Goal: Task Accomplishment & Management: Manage account settings

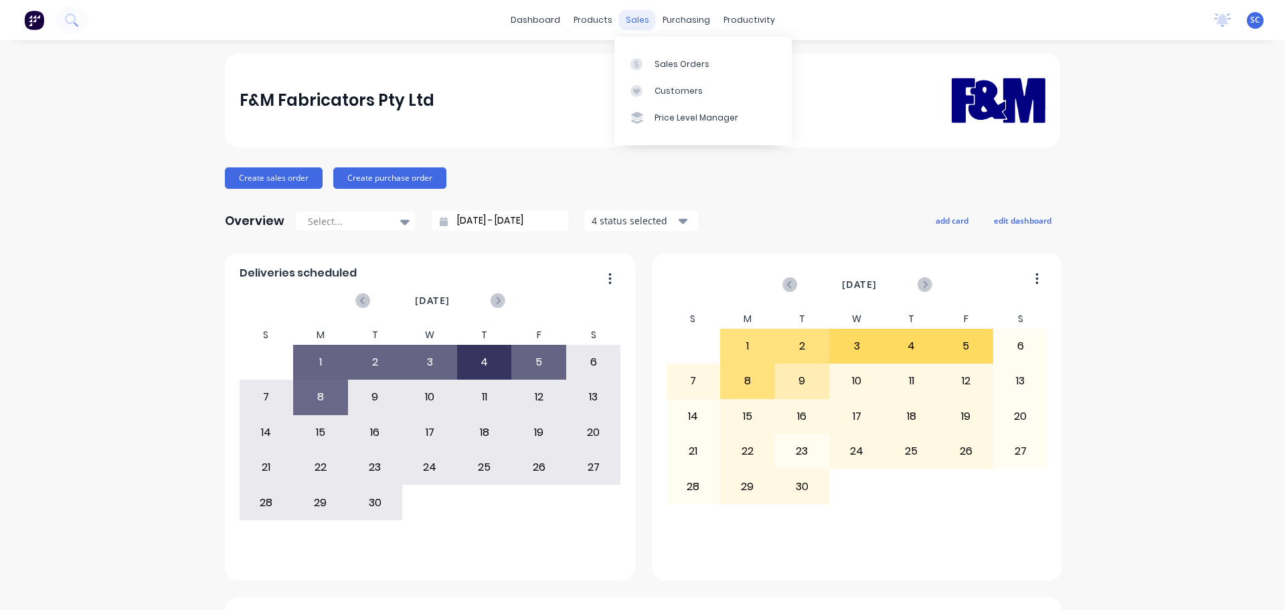
click at [633, 15] on div "sales" at bounding box center [637, 20] width 37 height 20
click at [678, 80] on link "Customers" at bounding box center [703, 91] width 177 height 27
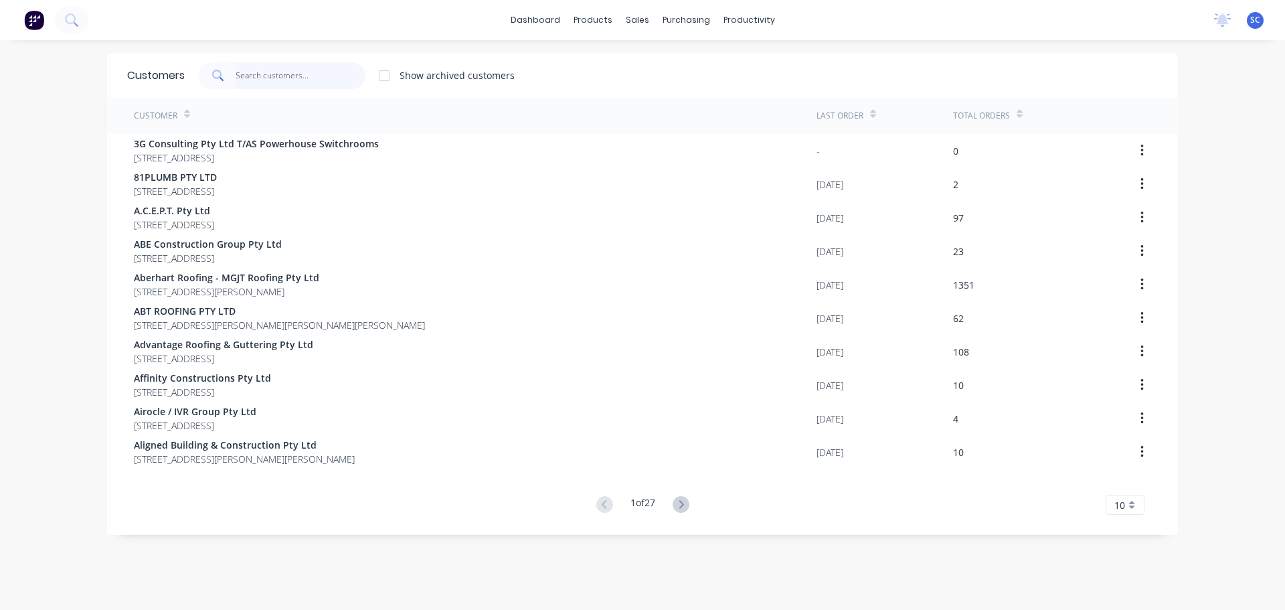
click at [300, 78] on input "text" at bounding box center [301, 75] width 131 height 27
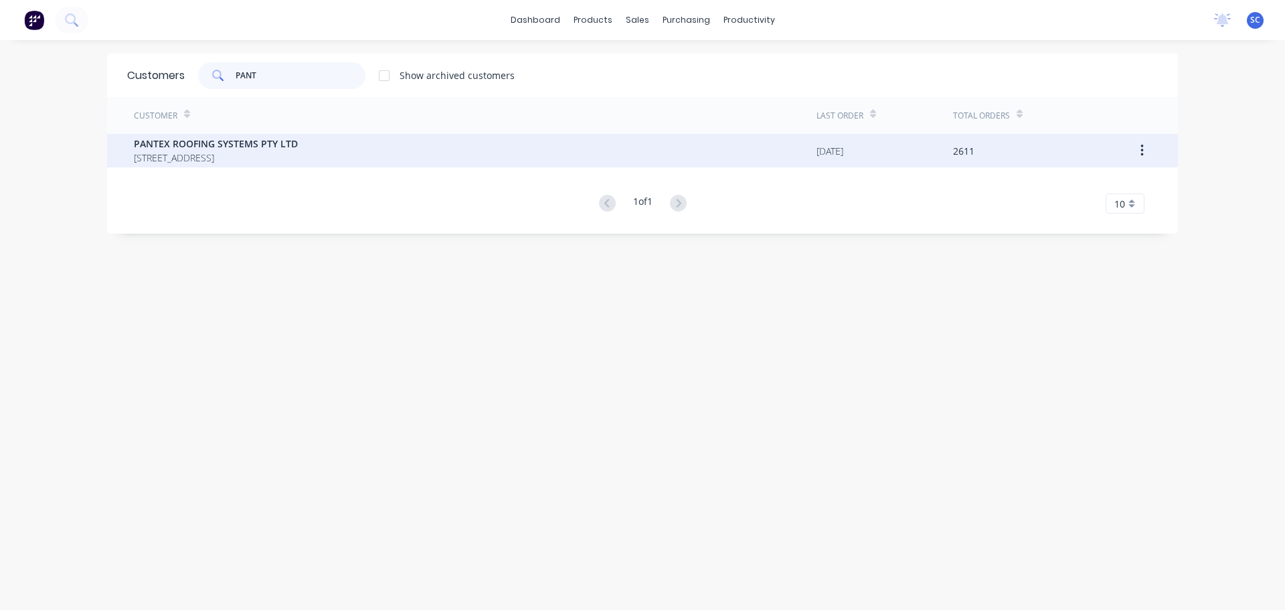
type input "PANT"
click at [200, 154] on span "PO BOX 78 NARANGBA Queensland Australia 4504" at bounding box center [216, 158] width 164 height 14
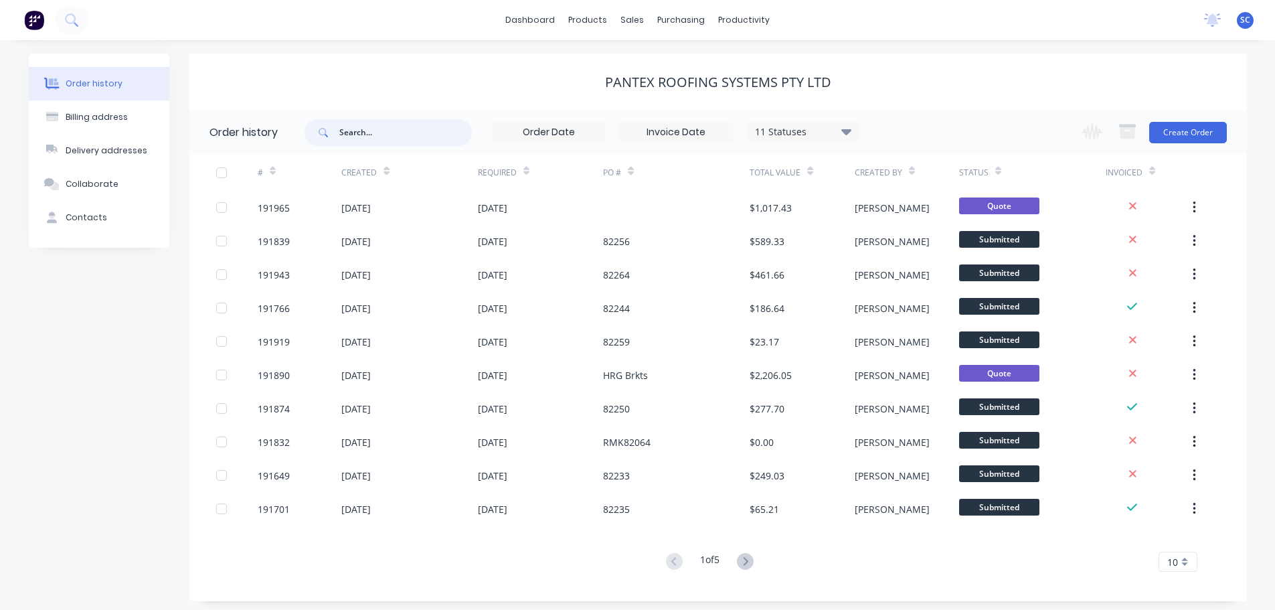
click at [394, 129] on input "text" at bounding box center [405, 132] width 133 height 27
type input "82256"
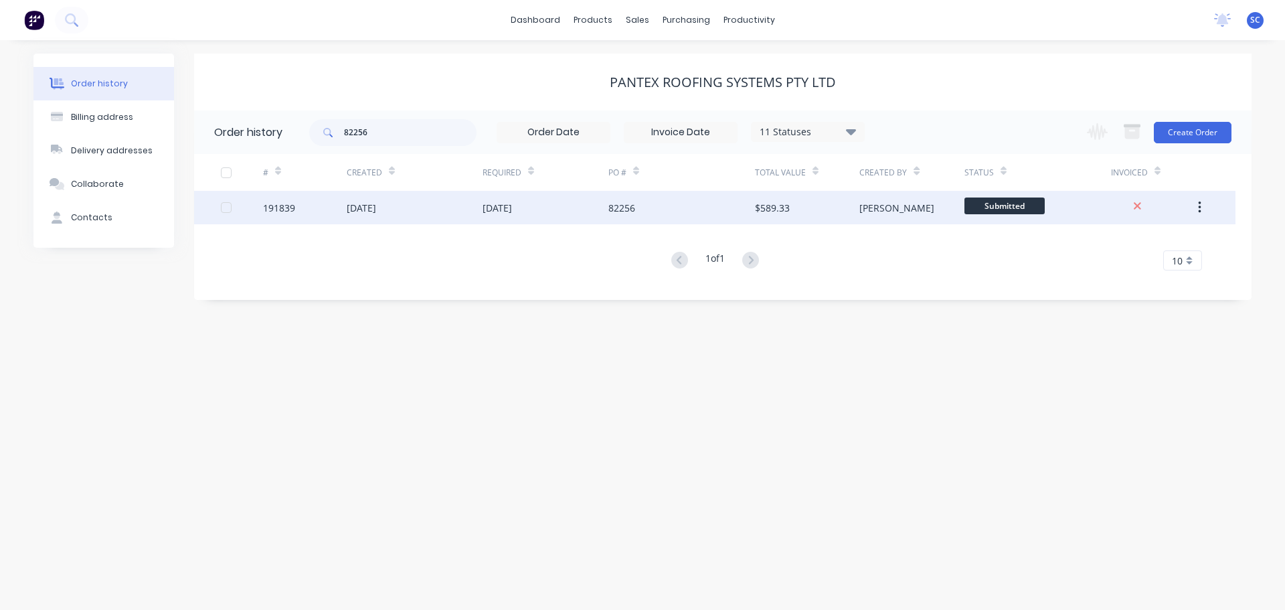
click at [414, 202] on div "05 Sep 2025" at bounding box center [415, 207] width 136 height 33
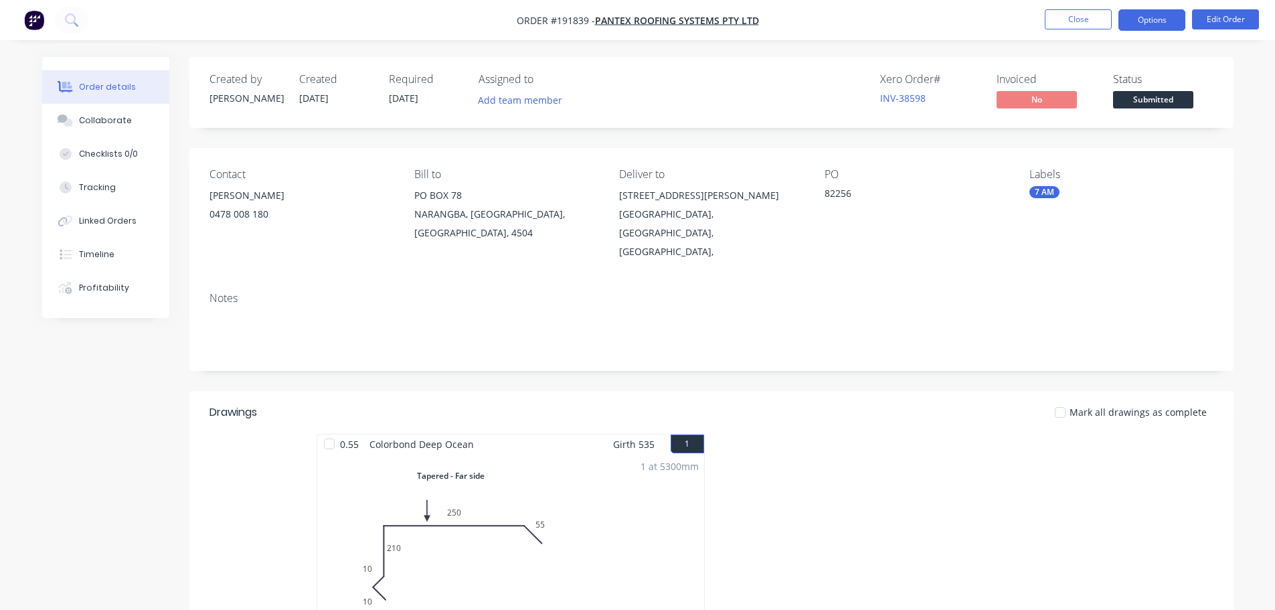
click at [1165, 22] on button "Options" at bounding box center [1152, 19] width 67 height 21
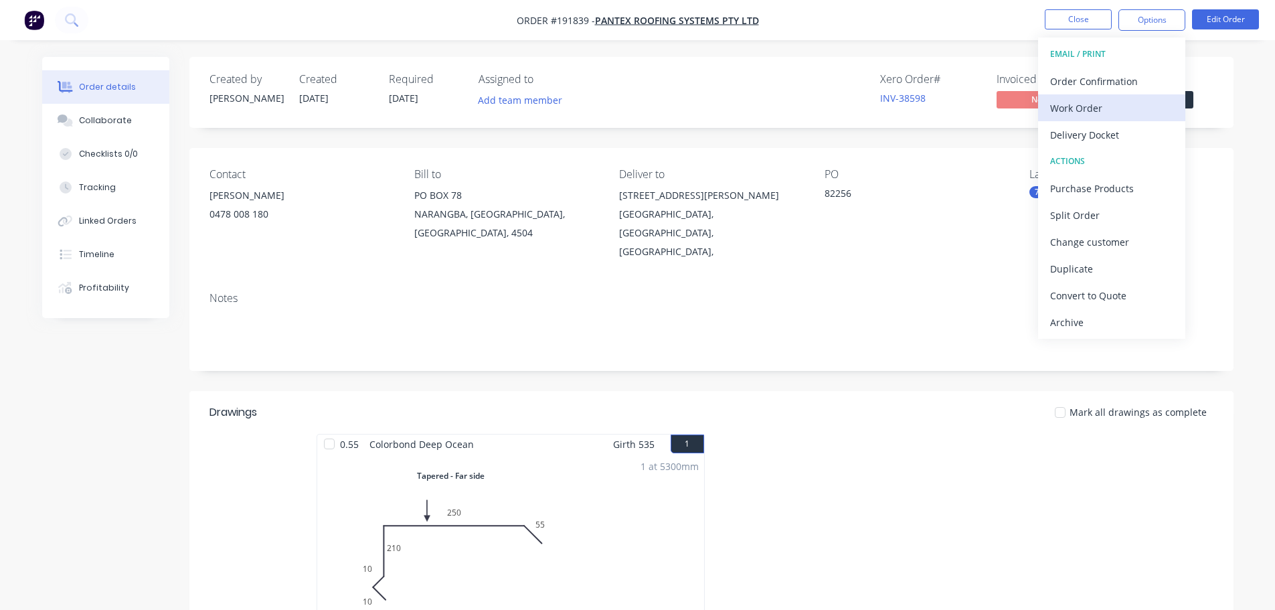
click at [1097, 110] on div "Work Order" at bounding box center [1111, 107] width 123 height 19
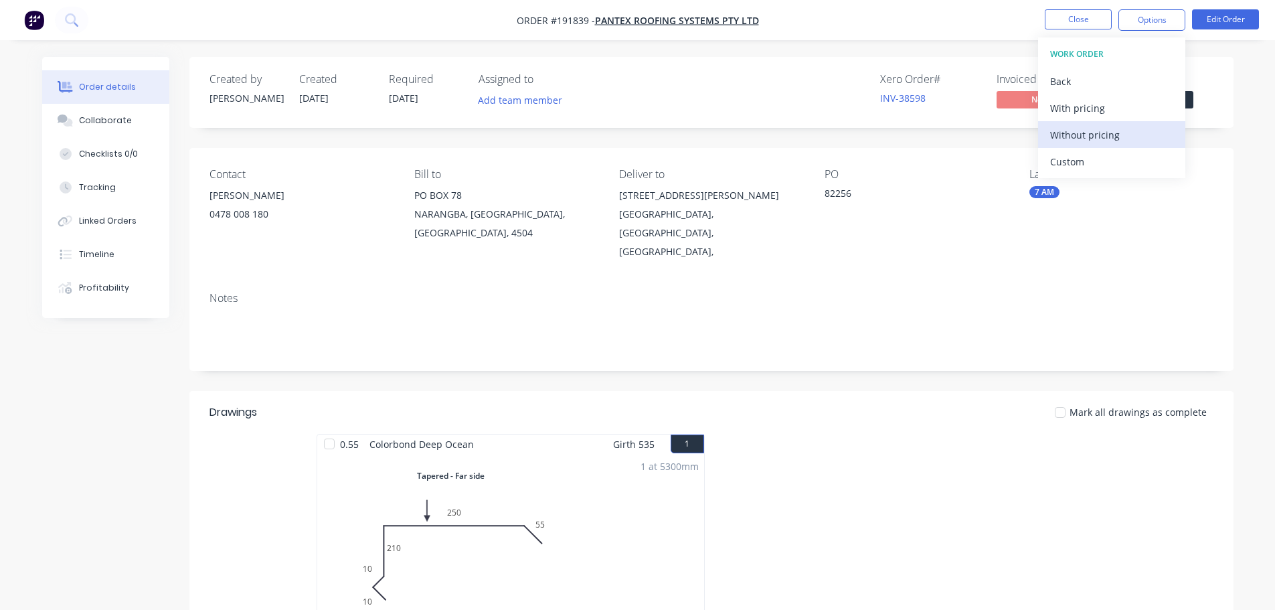
click at [1103, 139] on div "Without pricing" at bounding box center [1111, 134] width 123 height 19
click at [819, 241] on div "Contact eric 0478 008 180 Bill to PO BOX 78 NARANGBA, Queensland, Australia, 45…" at bounding box center [711, 214] width 1044 height 133
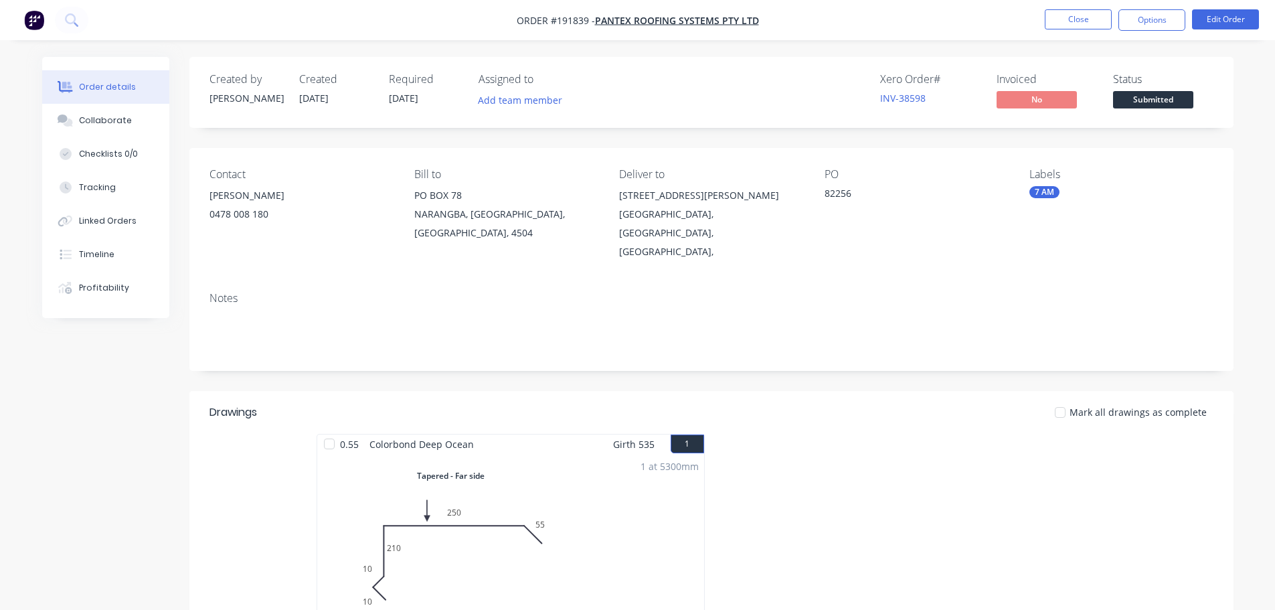
drag, startPoint x: 417, startPoint y: 26, endPoint x: 656, endPoint y: 28, distance: 239.0
click at [419, 26] on nav "Order #191839 - PANTEX ROOFING SYSTEMS PTY LTD Close Options Edit Order" at bounding box center [637, 20] width 1275 height 40
click at [1092, 17] on button "Close" at bounding box center [1078, 19] width 67 height 20
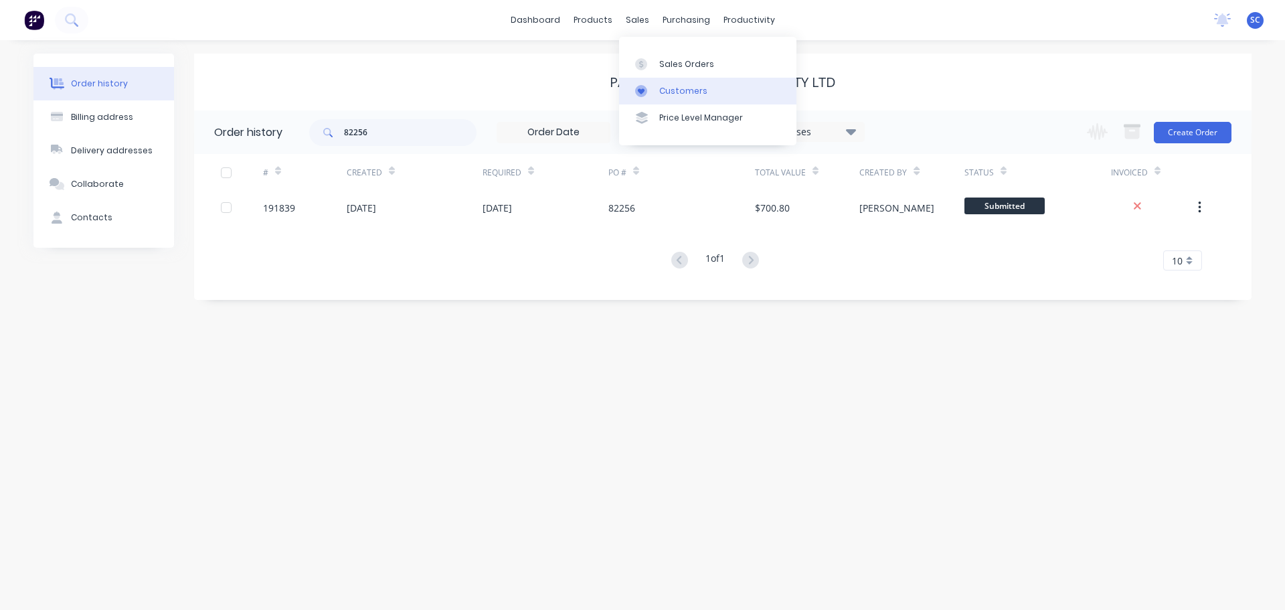
click at [678, 94] on div "Customers" at bounding box center [683, 91] width 48 height 12
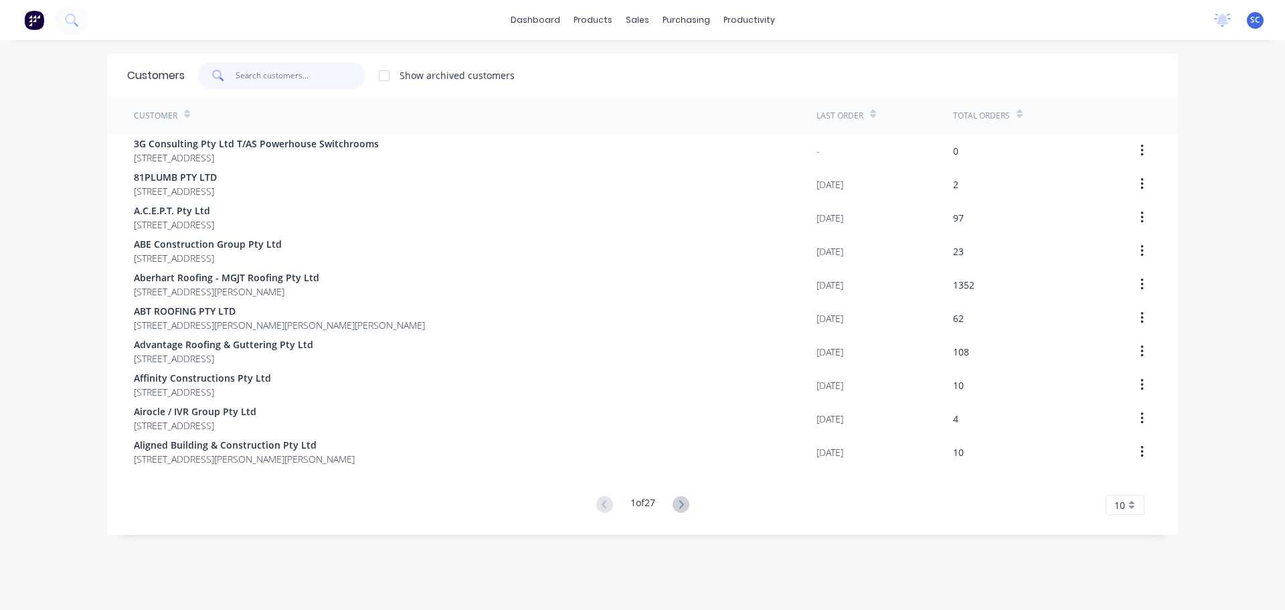
drag, startPoint x: 320, startPoint y: 75, endPoint x: 313, endPoint y: 80, distance: 9.1
click at [316, 78] on input "text" at bounding box center [301, 75] width 131 height 27
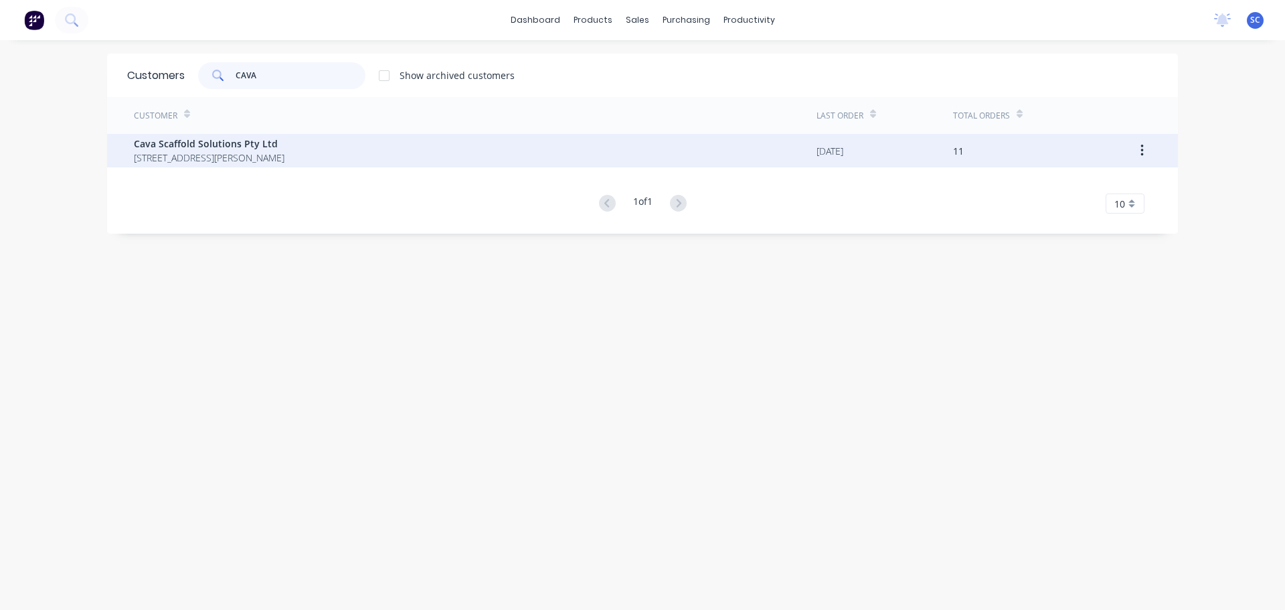
type input "CAVA"
click at [213, 157] on span "38 Centenary Place Logan Village Queensland Australia 4207" at bounding box center [209, 158] width 151 height 14
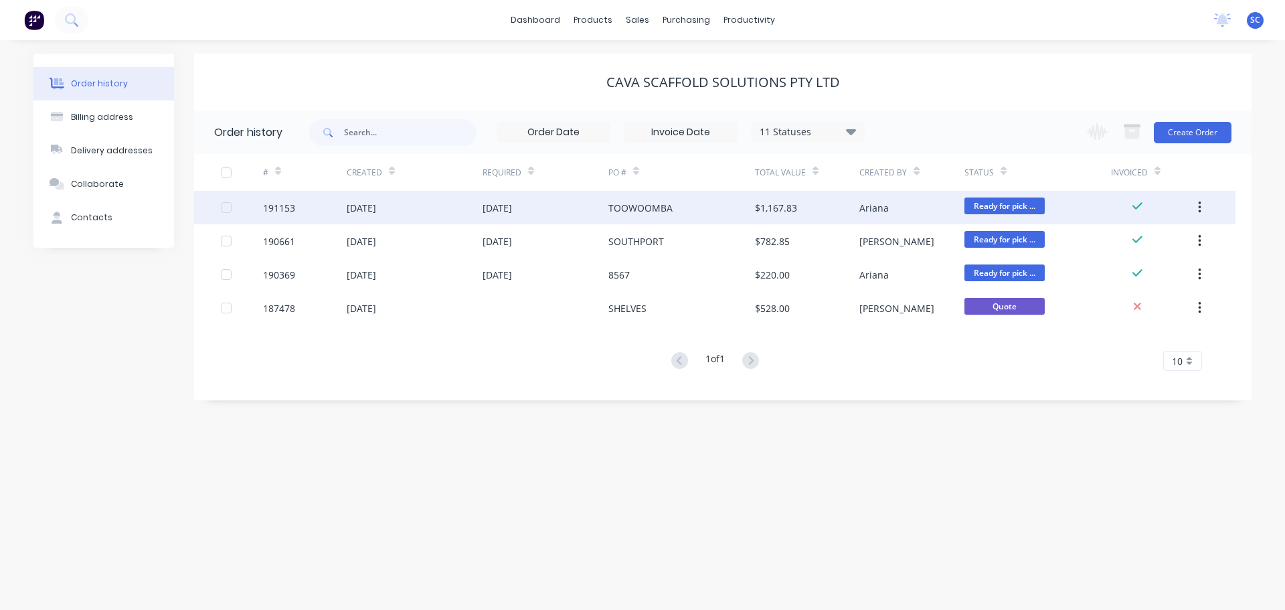
click at [507, 204] on div "29 Aug 2025" at bounding box center [497, 208] width 29 height 14
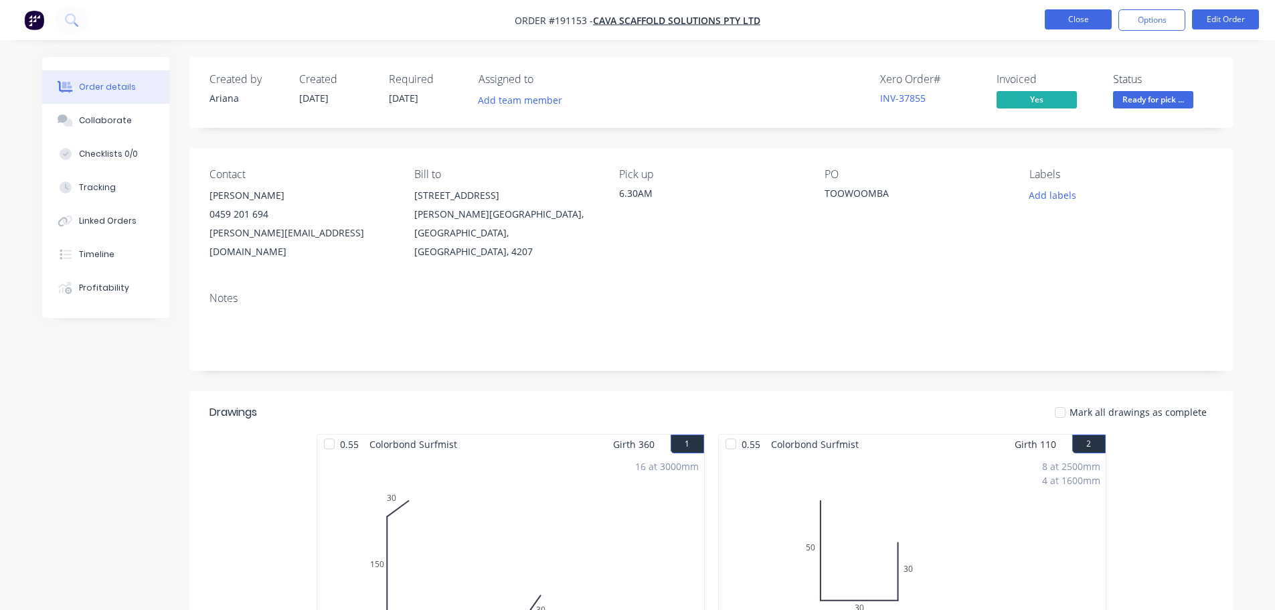
click at [1095, 13] on button "Close" at bounding box center [1078, 19] width 67 height 20
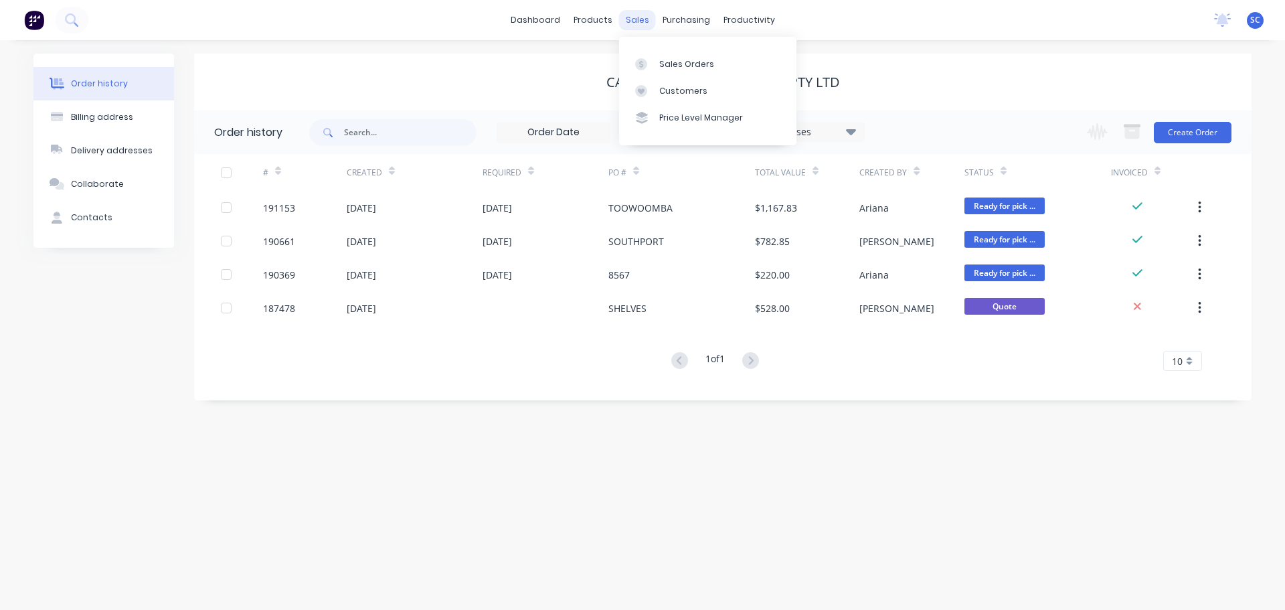
click at [639, 18] on div "sales" at bounding box center [637, 20] width 37 height 20
click at [680, 94] on div "Customers" at bounding box center [683, 91] width 48 height 12
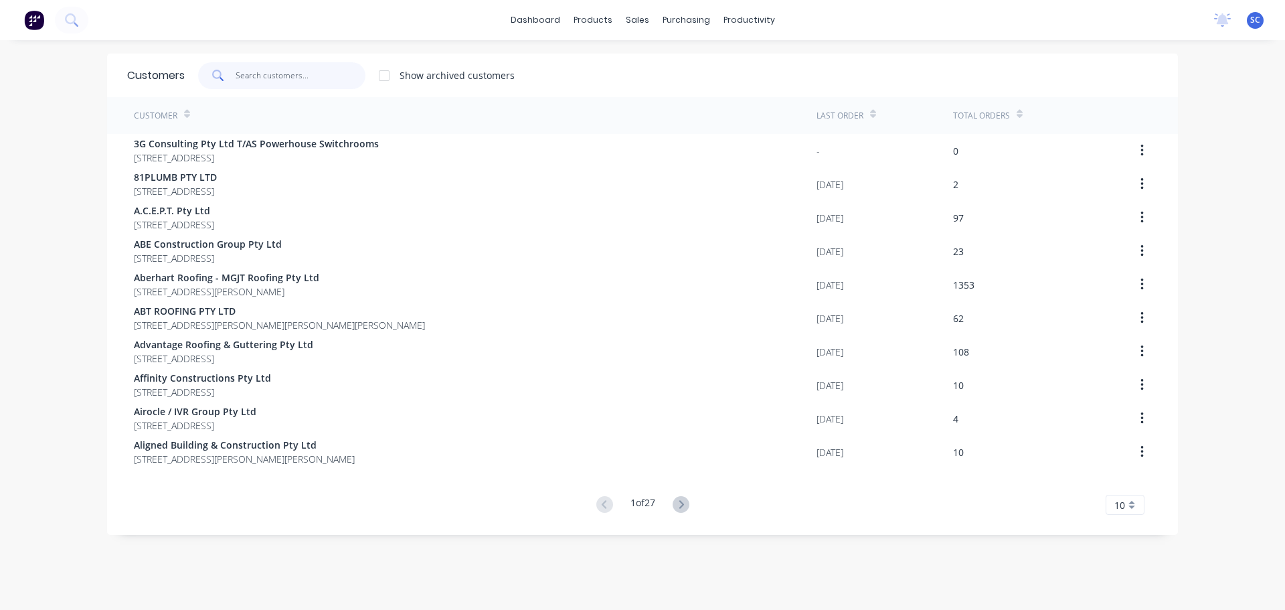
click at [273, 76] on input "text" at bounding box center [301, 75] width 131 height 27
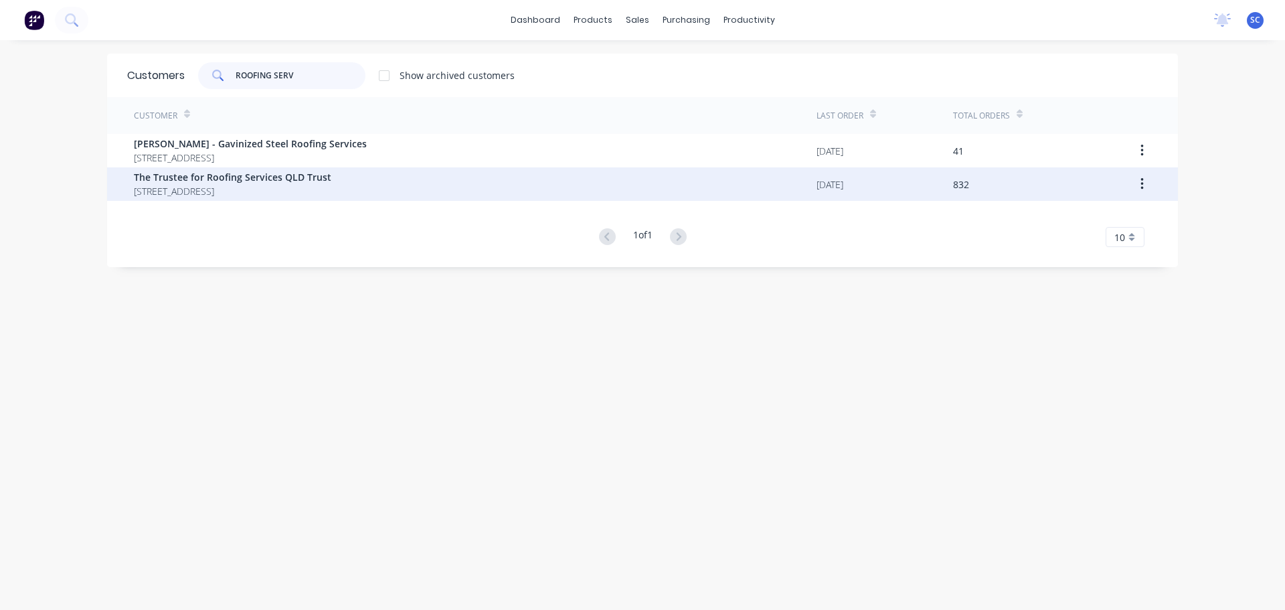
type input "ROOFING SERV"
click at [197, 189] on span "PO BOX 1510 Runaway Bay Queensland Australia 4216" at bounding box center [232, 191] width 197 height 14
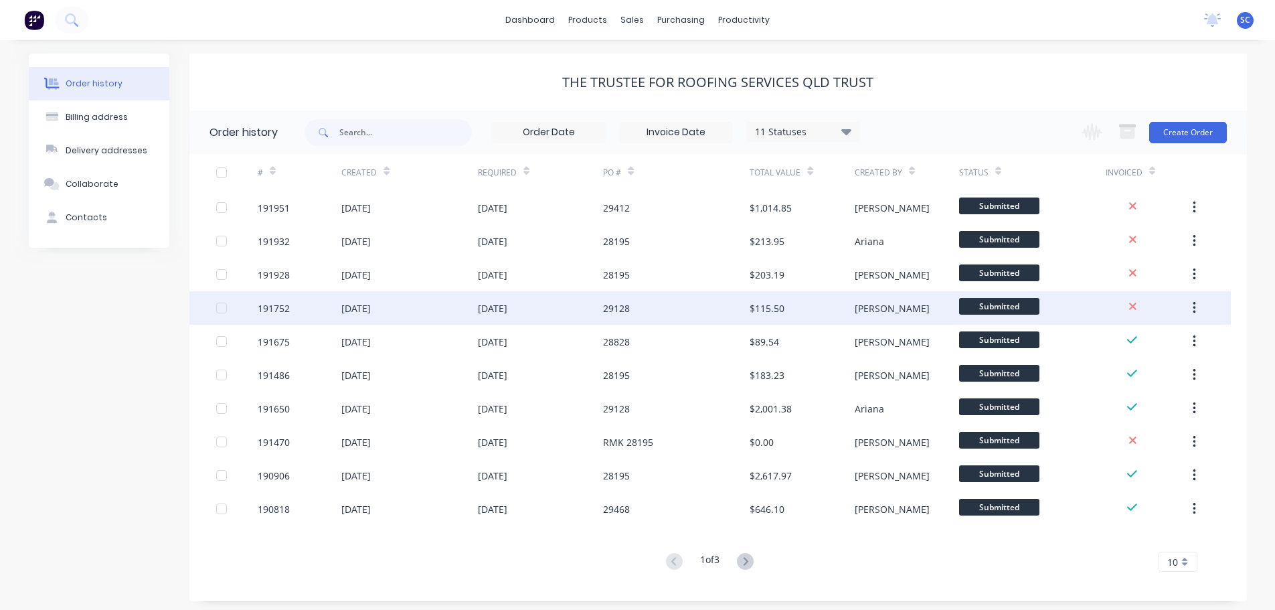
click at [407, 309] on div "04 Sep 2025" at bounding box center [409, 307] width 136 height 33
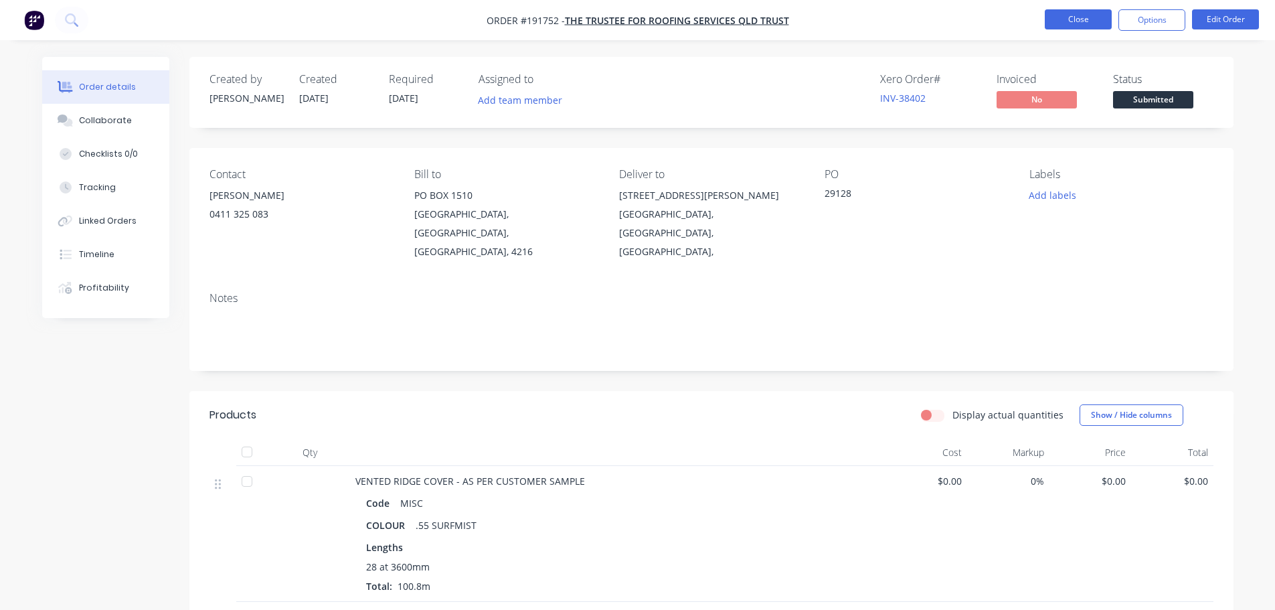
click at [1088, 17] on button "Close" at bounding box center [1078, 19] width 67 height 20
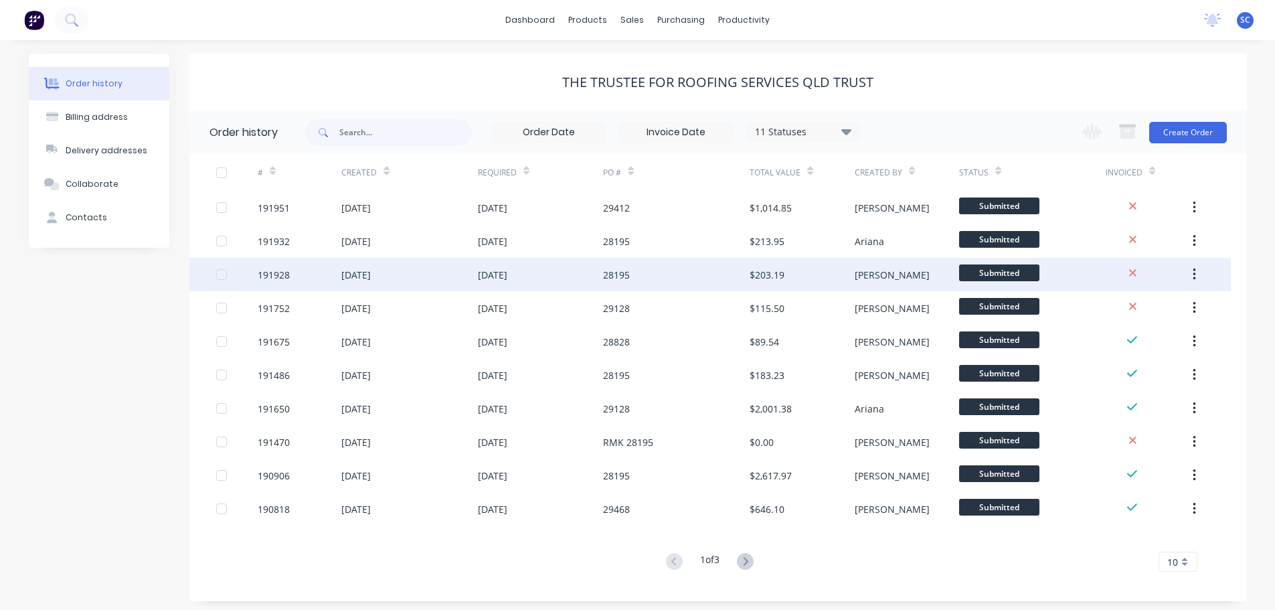
click at [447, 270] on div "05 Sep 2025" at bounding box center [409, 274] width 136 height 33
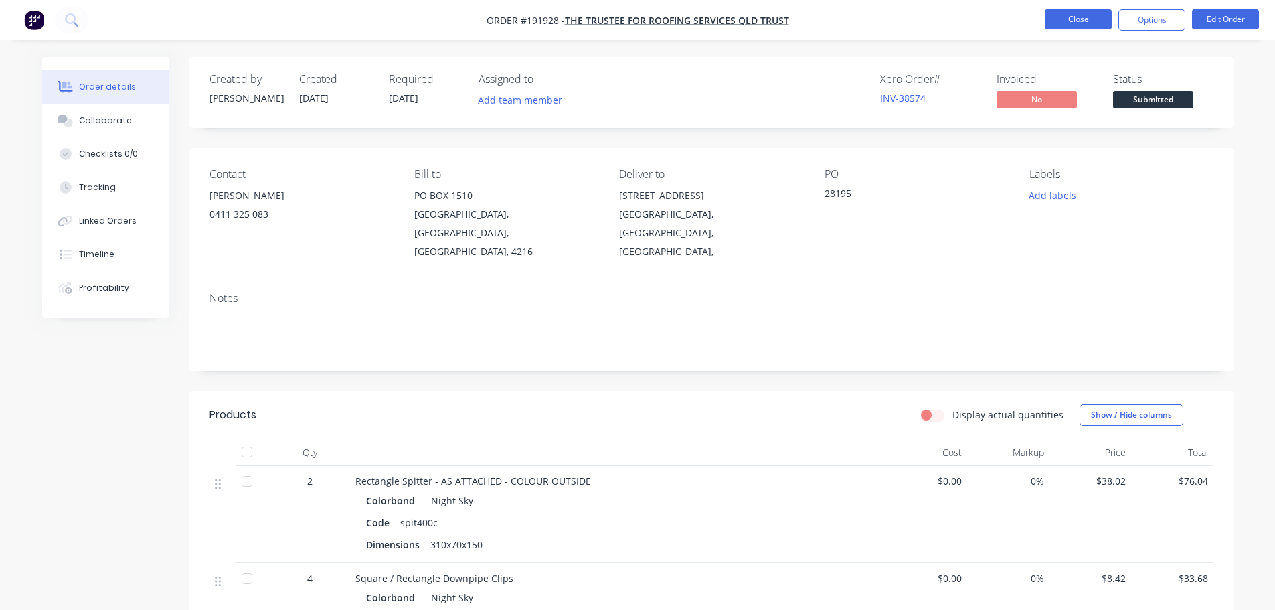
click at [1086, 14] on button "Close" at bounding box center [1078, 19] width 67 height 20
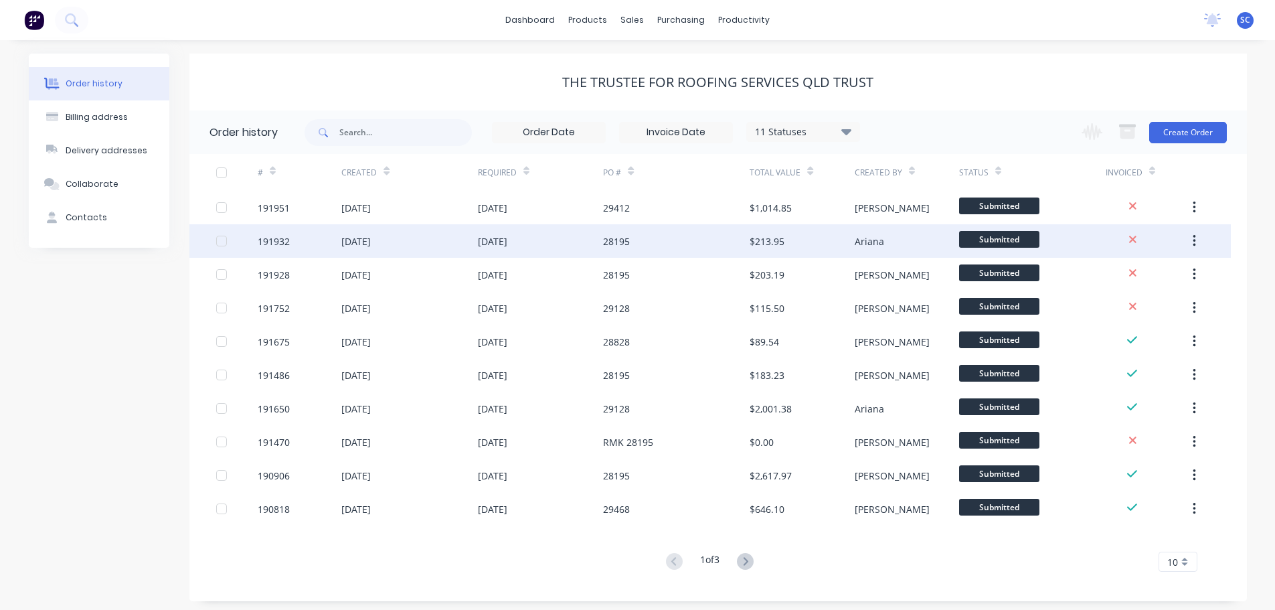
click at [404, 236] on div "05 Sep 2025" at bounding box center [409, 240] width 136 height 33
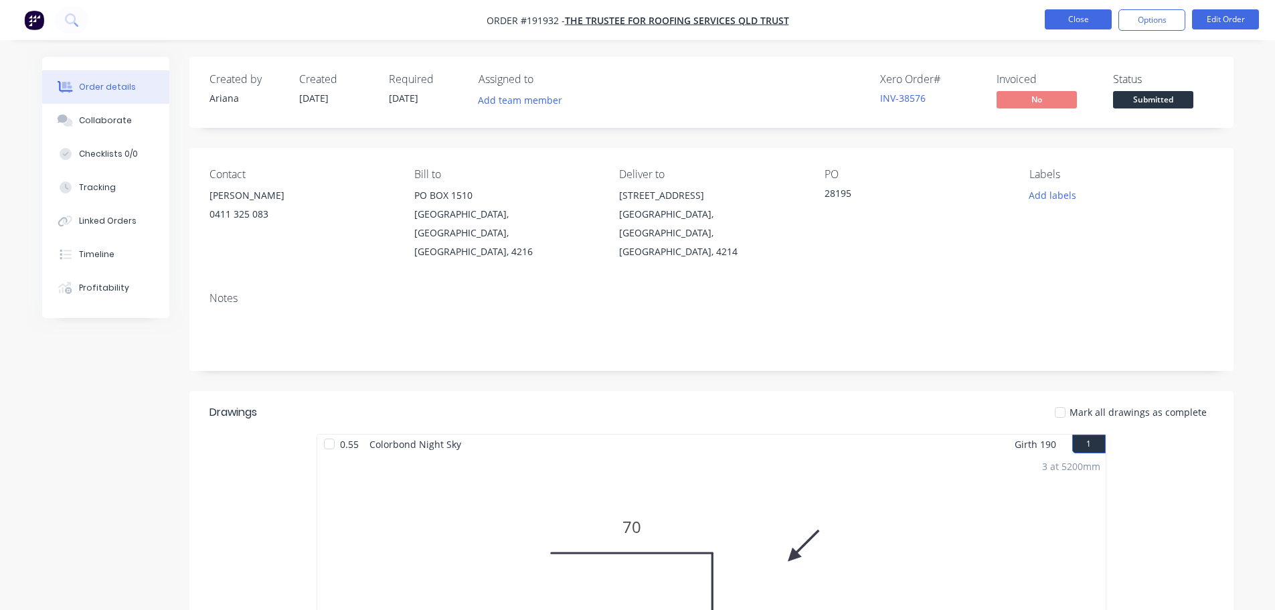
click at [1074, 15] on button "Close" at bounding box center [1078, 19] width 67 height 20
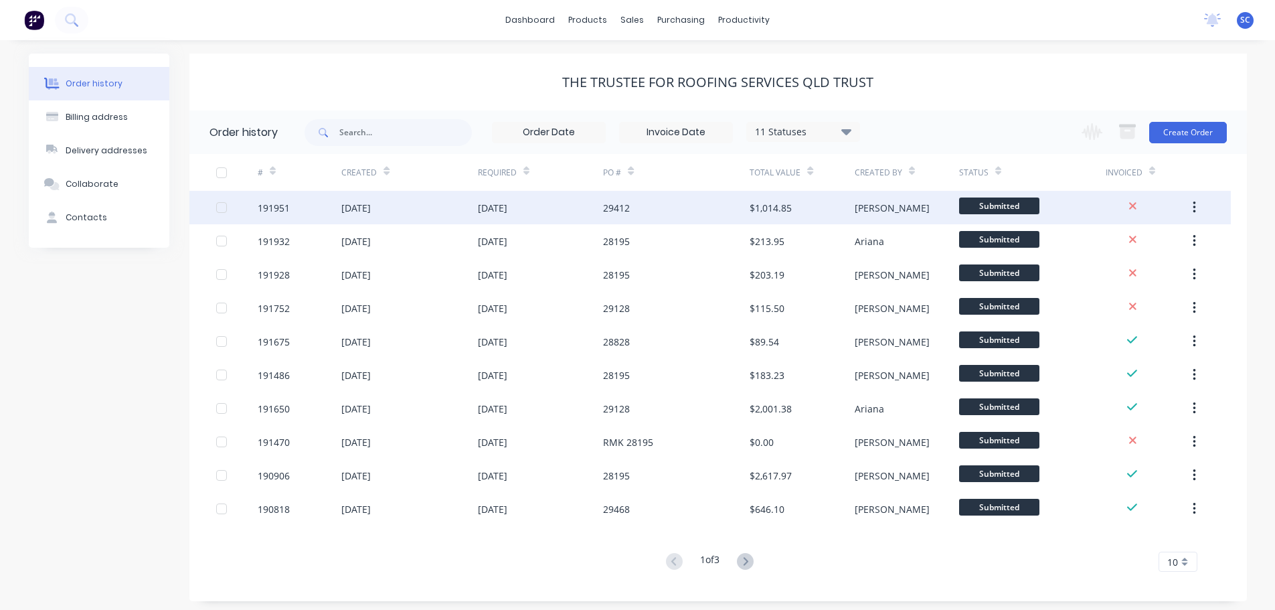
click at [452, 209] on div "05 Sep 2025" at bounding box center [409, 207] width 136 height 33
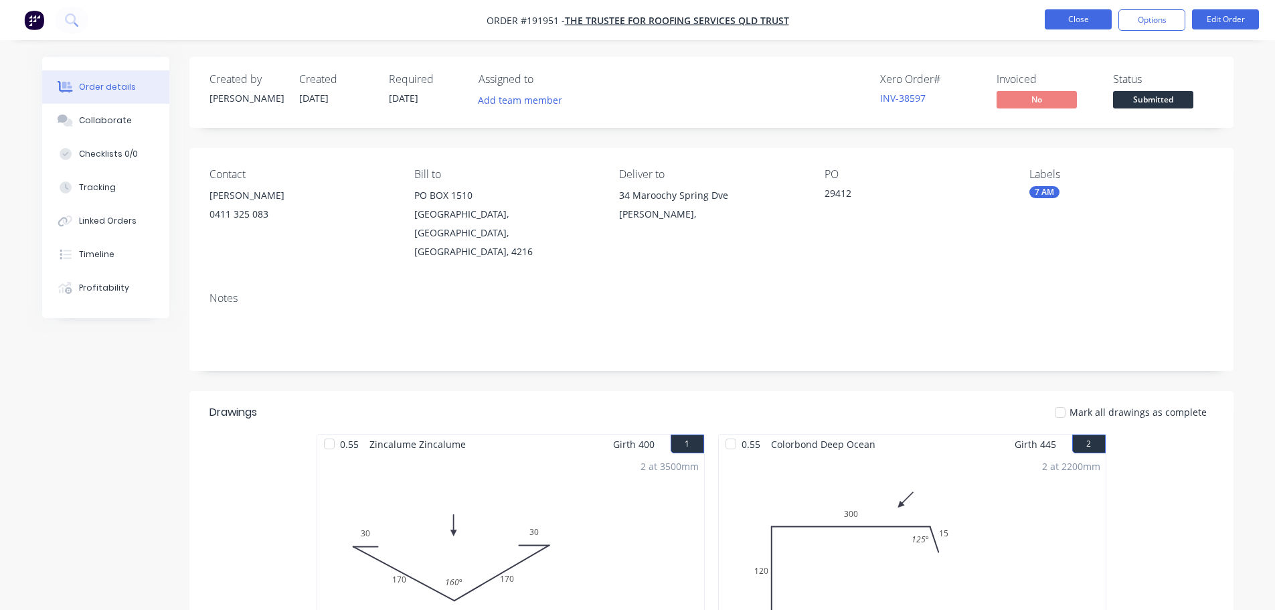
click at [1073, 10] on button "Close" at bounding box center [1078, 19] width 67 height 20
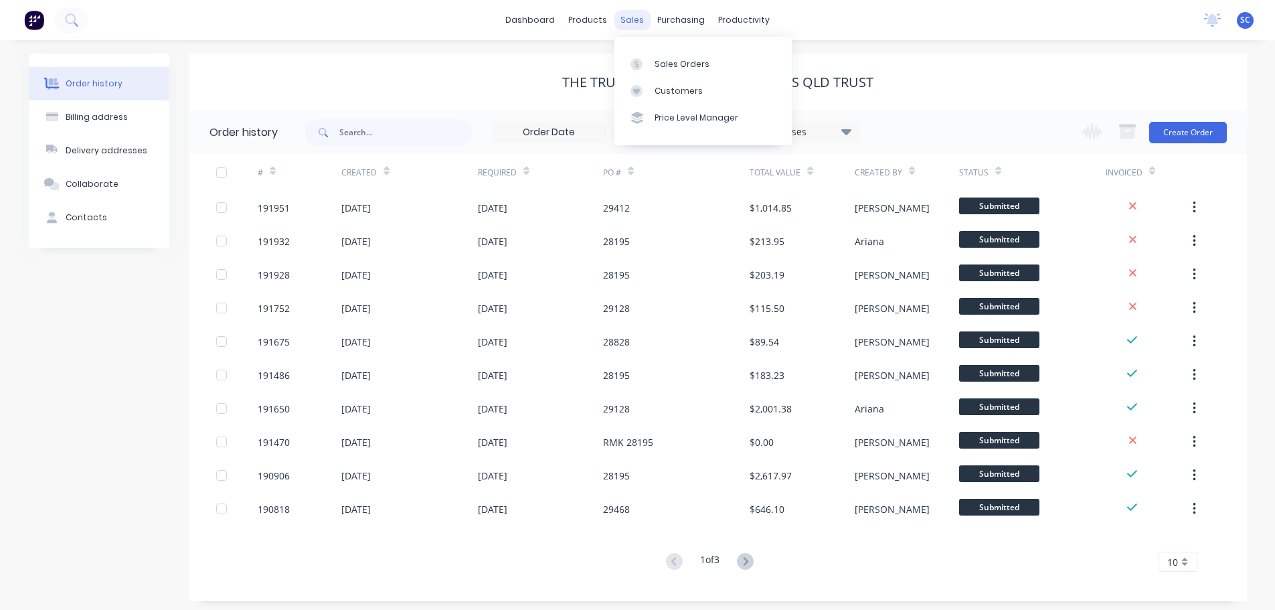
click at [638, 19] on div "sales" at bounding box center [632, 20] width 37 height 20
click at [677, 92] on div "Customers" at bounding box center [679, 91] width 48 height 12
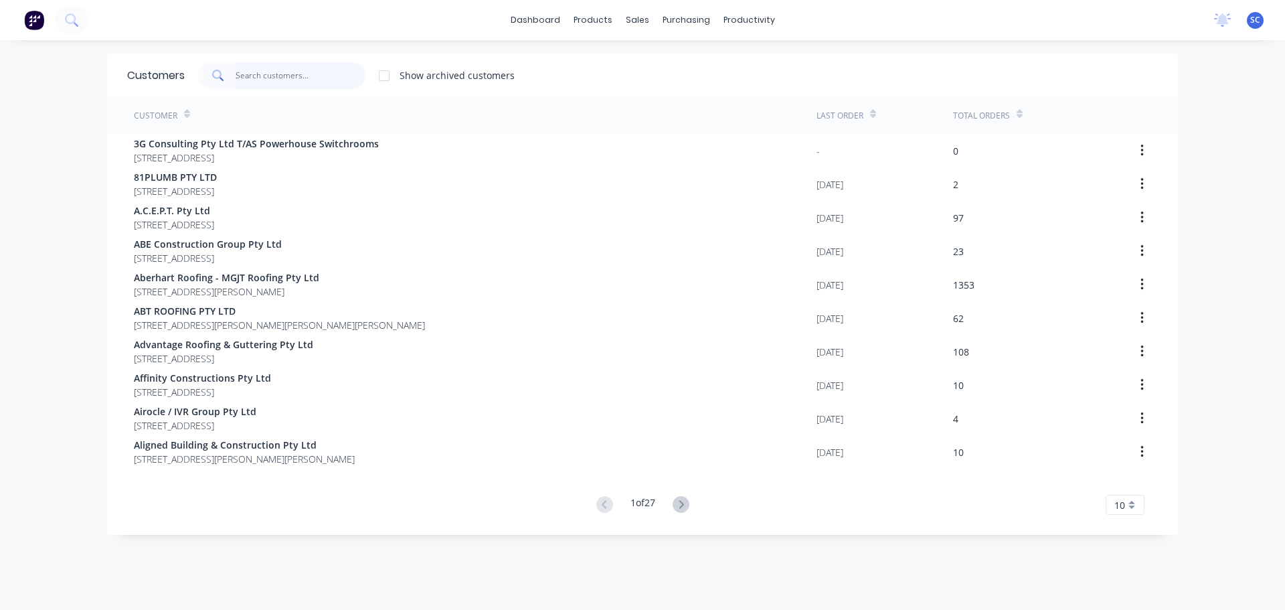
click at [272, 70] on input "text" at bounding box center [301, 75] width 131 height 27
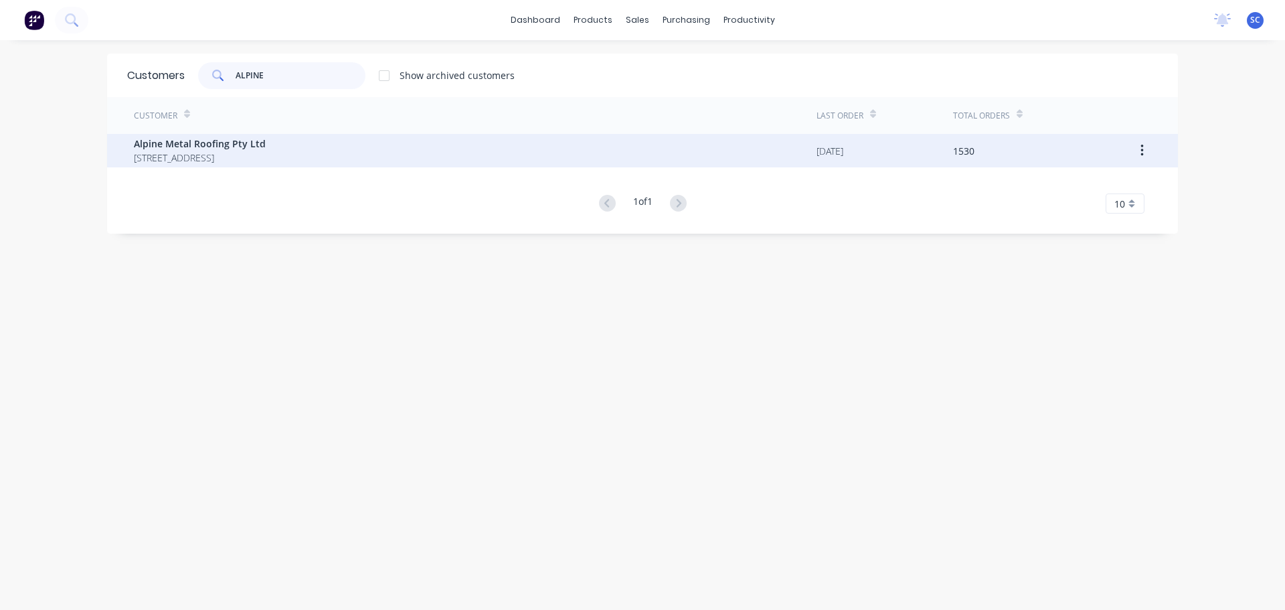
type input "ALPINE"
click at [181, 138] on span "Alpine Metal Roofing Pty Ltd" at bounding box center [200, 144] width 132 height 14
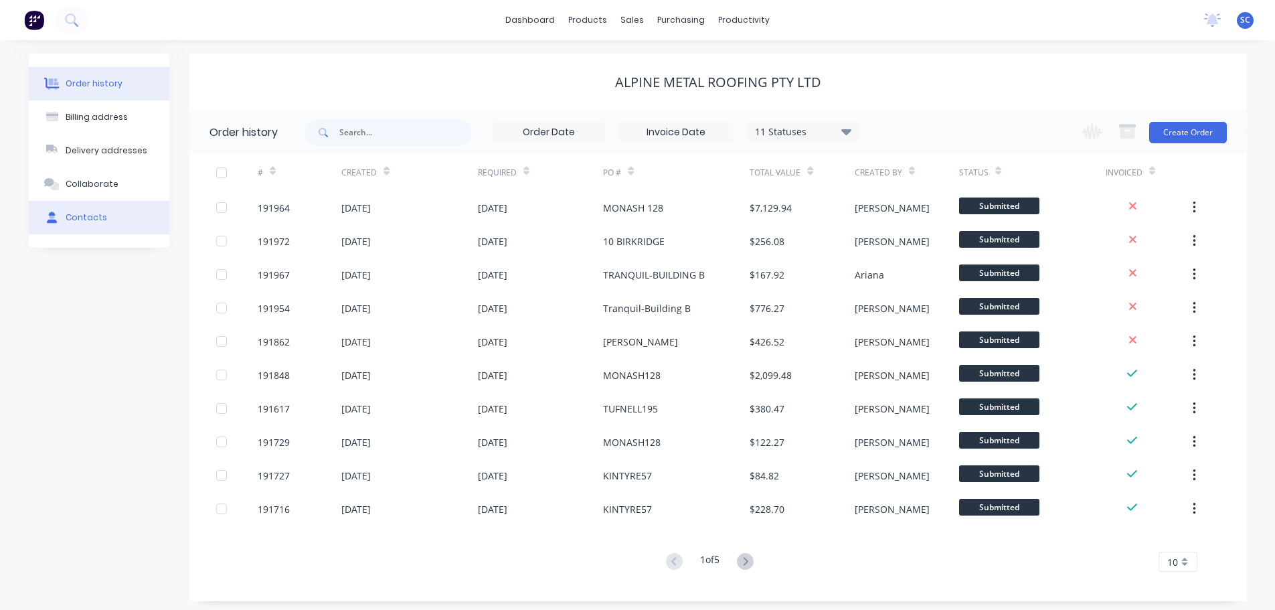
click at [80, 218] on div "Contacts" at bounding box center [87, 218] width 42 height 12
select select "AU"
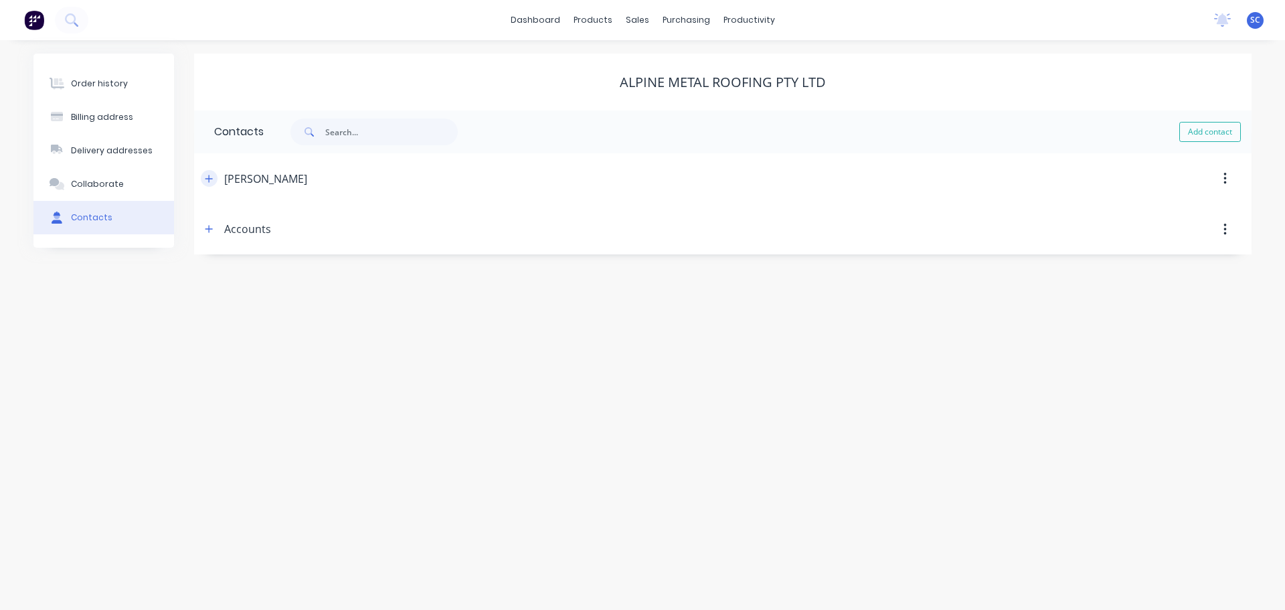
click at [206, 177] on icon "button" at bounding box center [209, 178] width 8 height 9
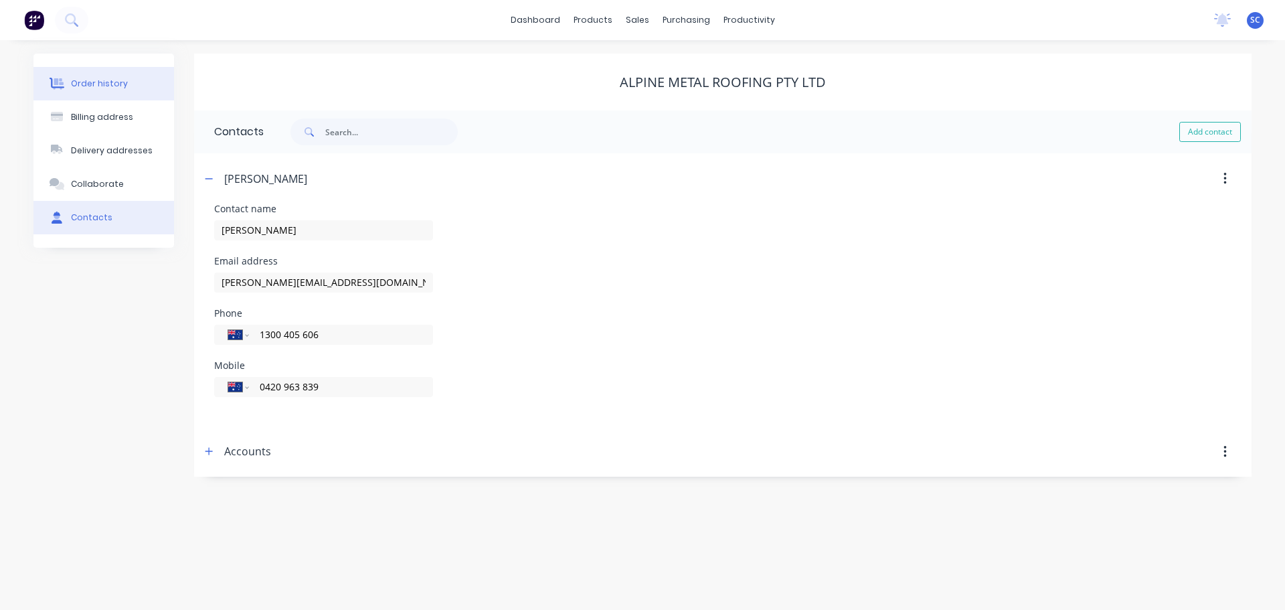
click at [86, 84] on div "Order history" at bounding box center [99, 84] width 57 height 12
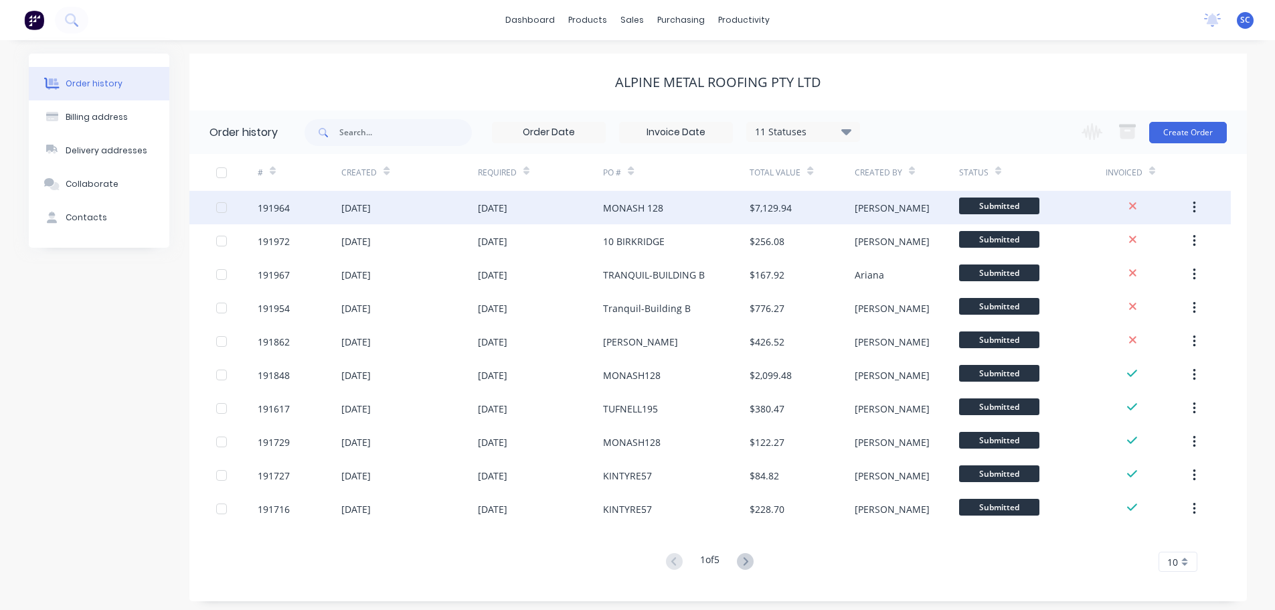
click at [528, 221] on div "08 Sep 2025" at bounding box center [541, 207] width 126 height 33
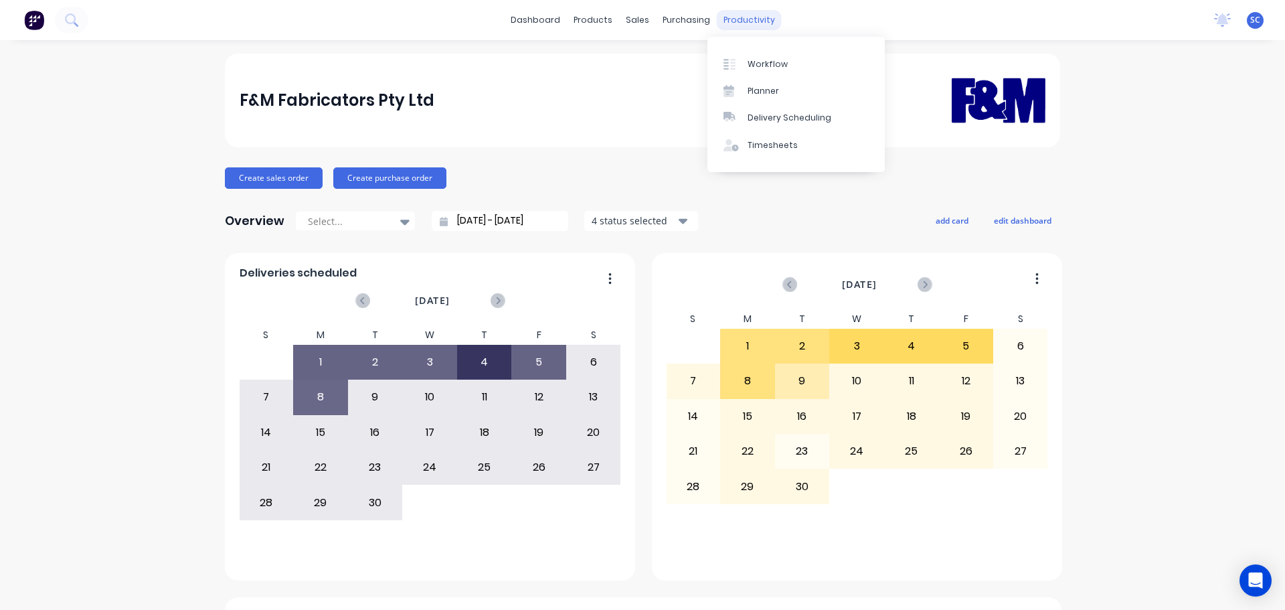
drag, startPoint x: 743, startPoint y: 18, endPoint x: 750, endPoint y: 23, distance: 8.2
click at [742, 21] on div "productivity" at bounding box center [749, 20] width 65 height 20
click at [776, 123] on div "Delivery Scheduling" at bounding box center [790, 118] width 84 height 12
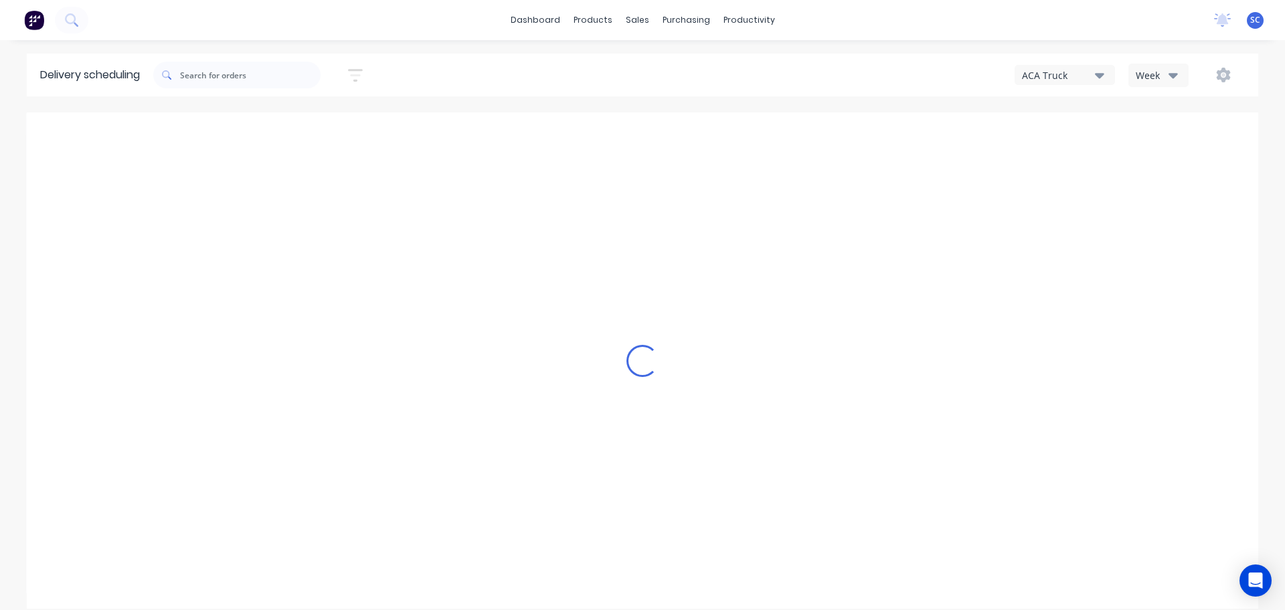
click at [1159, 74] on div "Week" at bounding box center [1155, 75] width 39 height 14
click at [1160, 141] on div "Vehicle" at bounding box center [1195, 137] width 133 height 27
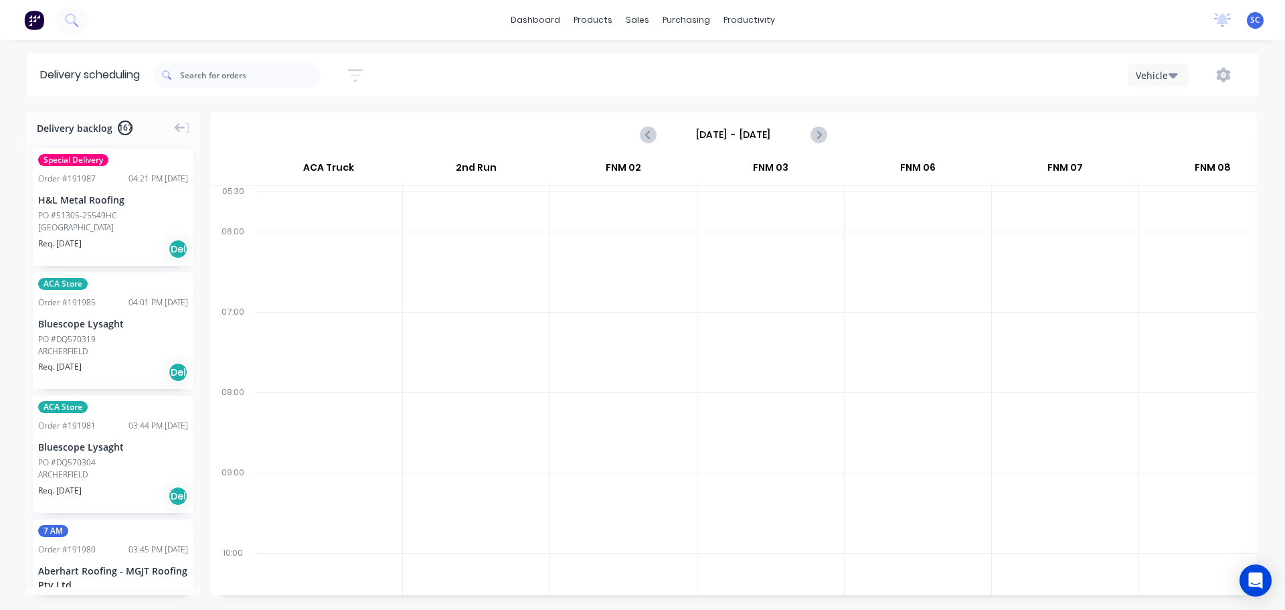
click at [722, 139] on input "Sunday - 07/09/25" at bounding box center [733, 135] width 133 height 20
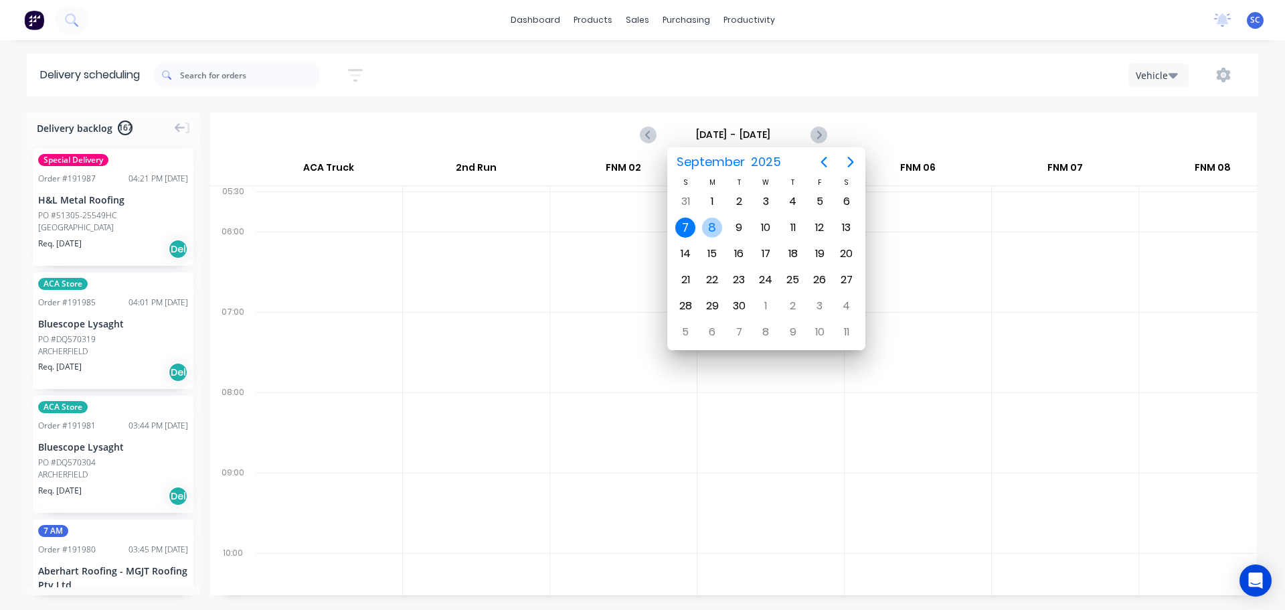
click at [711, 224] on div "8" at bounding box center [712, 228] width 20 height 20
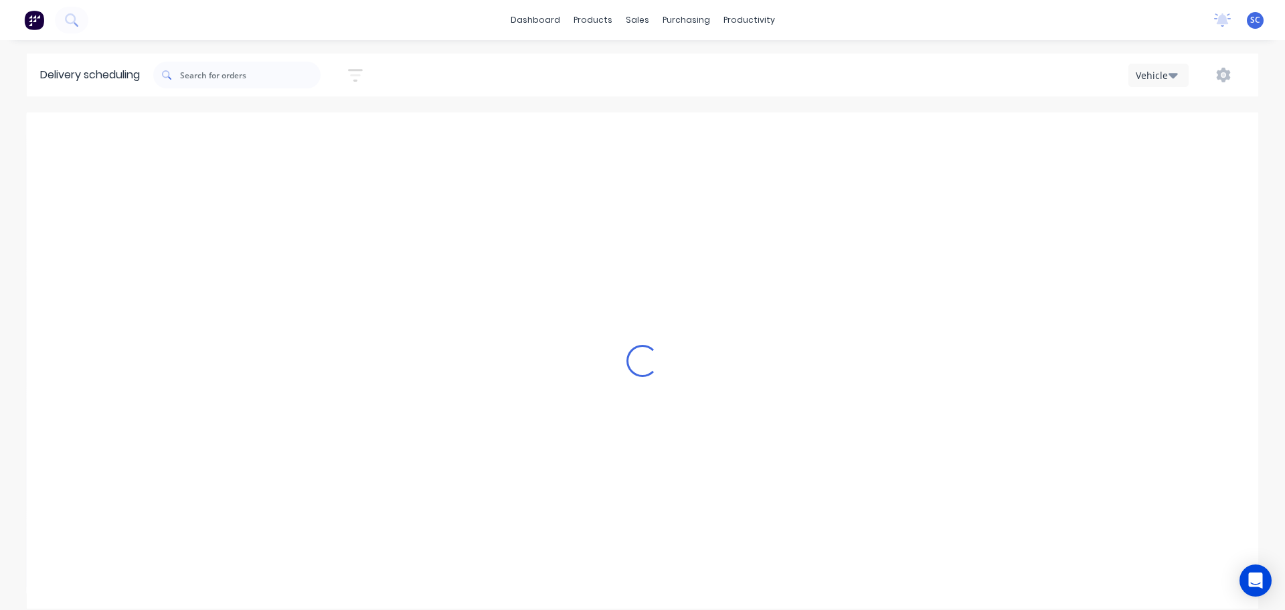
type input "Monday - 08/09/25"
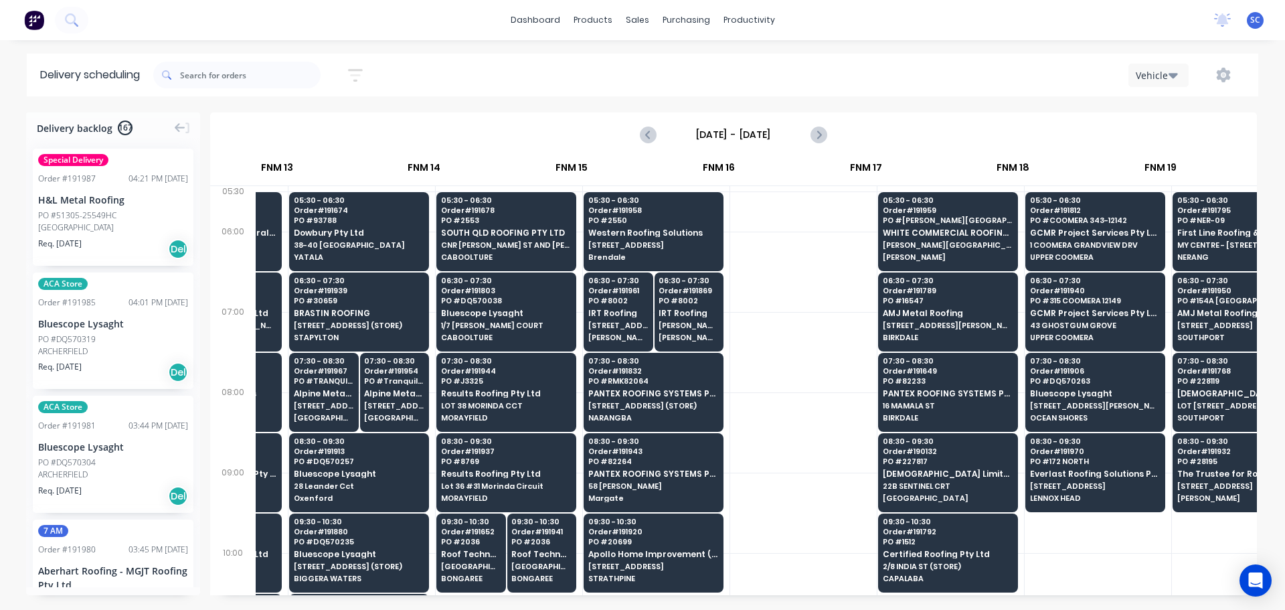
scroll to position [0, 868]
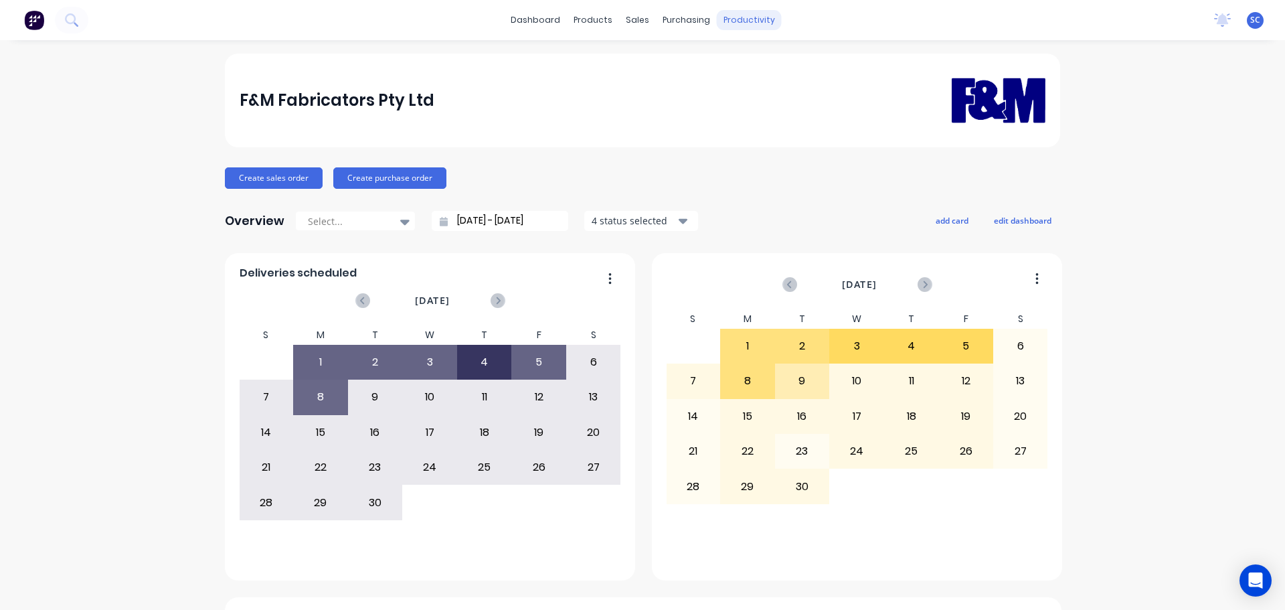
click at [741, 19] on div "productivity" at bounding box center [749, 20] width 65 height 20
click at [798, 116] on div "Delivery Scheduling" at bounding box center [790, 118] width 84 height 12
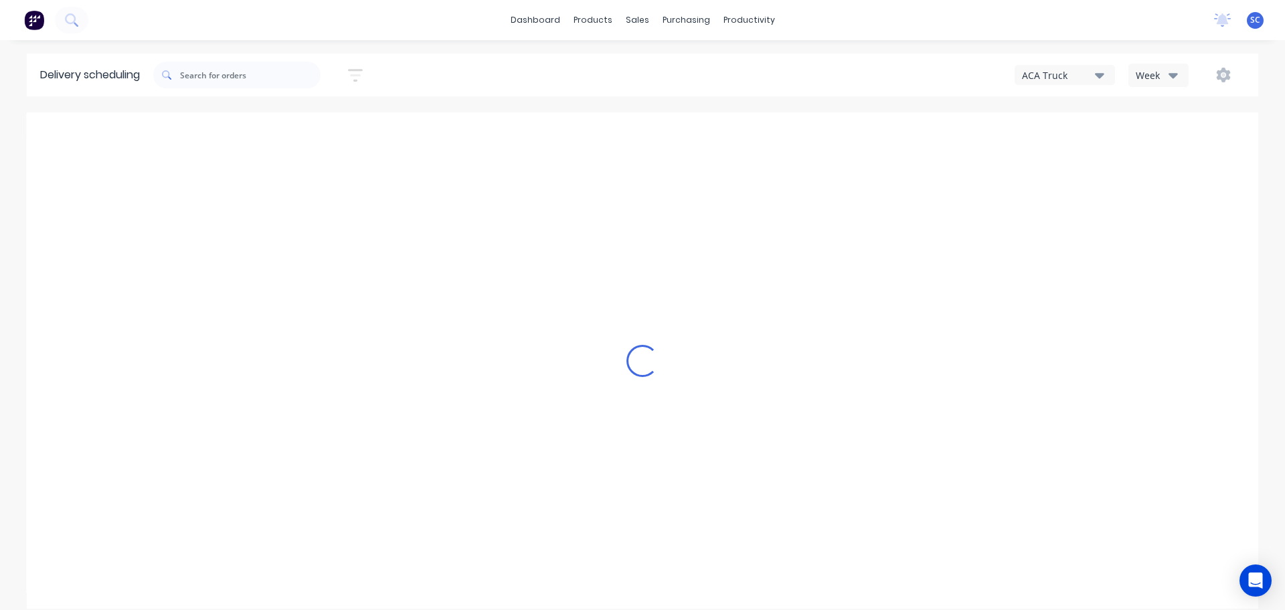
click at [1100, 78] on icon "button" at bounding box center [1099, 75] width 9 height 5
click at [1059, 123] on div "FNM 09" at bounding box center [1082, 122] width 133 height 27
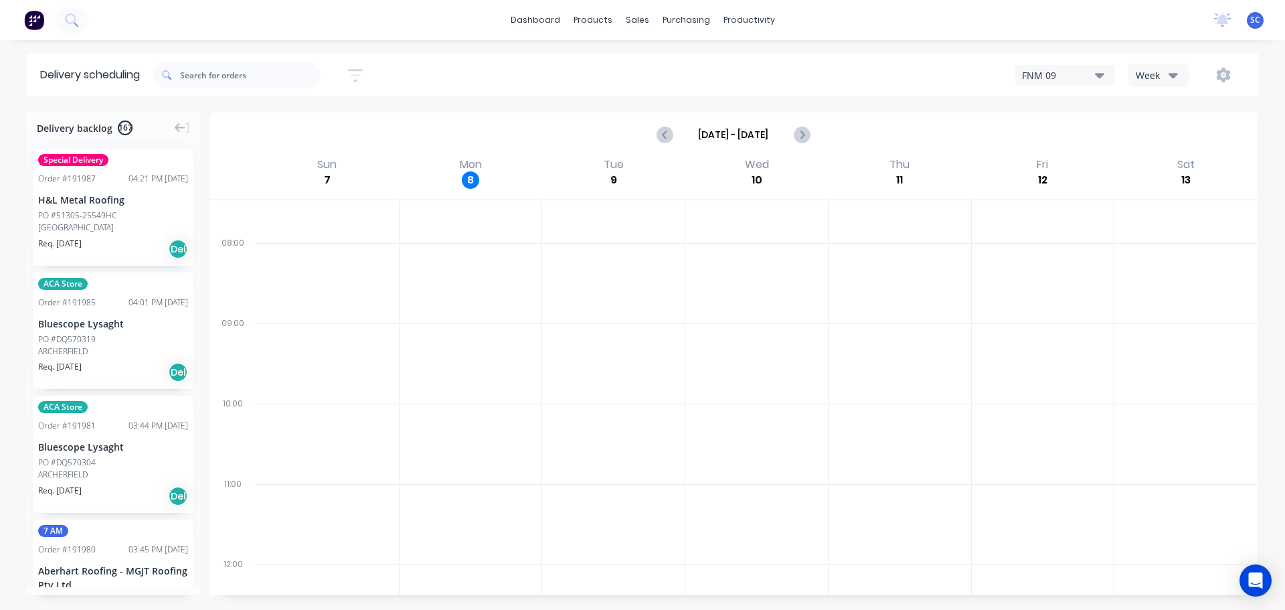
scroll to position [0, 0]
click at [359, 72] on icon "button" at bounding box center [355, 75] width 15 height 17
click at [301, 130] on input at bounding box center [294, 126] width 125 height 20
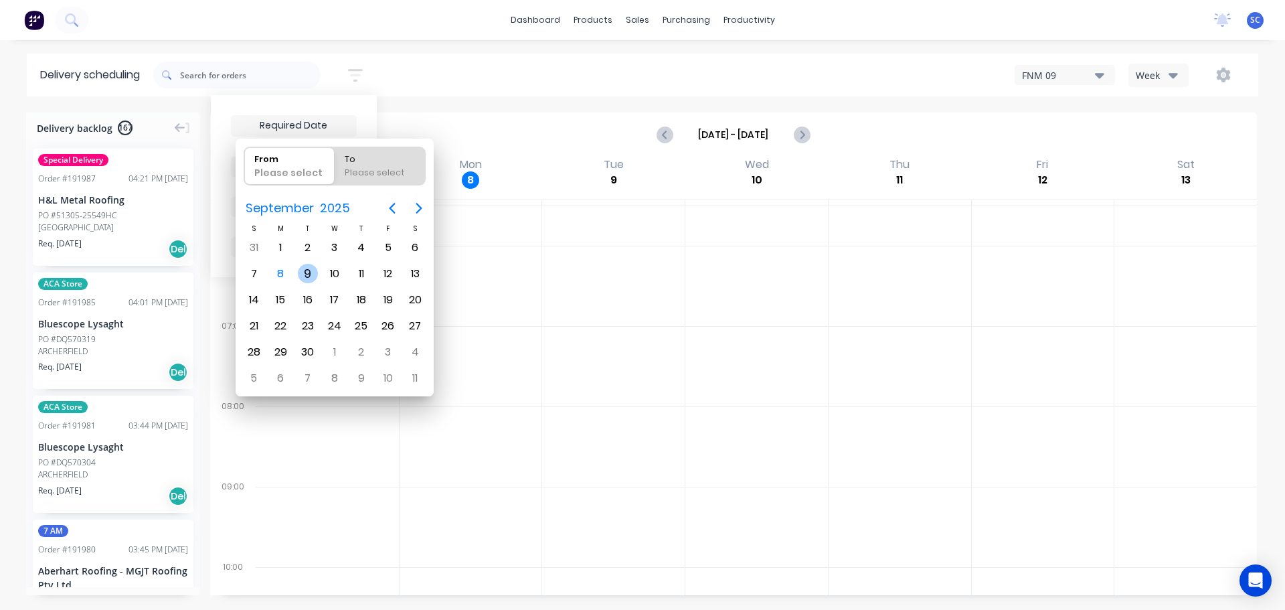
click at [305, 273] on div "9" at bounding box center [308, 274] width 20 height 20
type input "[DATE]"
radio input "false"
radio input "true"
click at [305, 274] on div "9" at bounding box center [308, 274] width 20 height 20
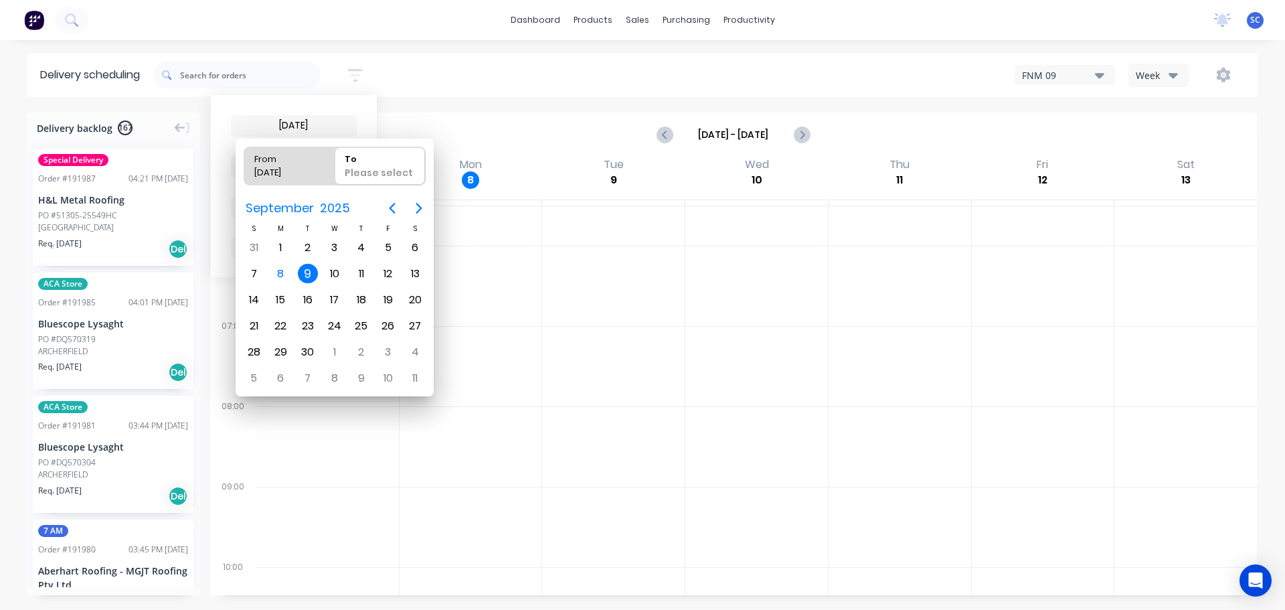
type input "09/09/25 - 09/09/25"
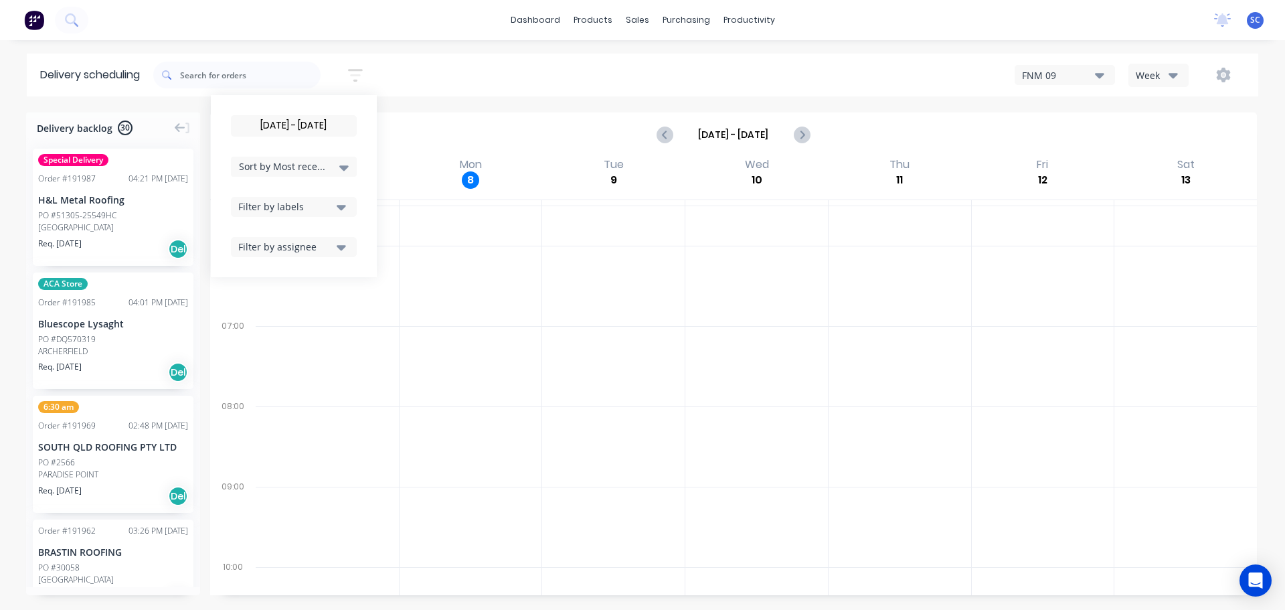
click at [310, 250] on div "Filter by assignee" at bounding box center [285, 247] width 94 height 14
click at [485, 262] on div at bounding box center [471, 286] width 143 height 80
drag, startPoint x: 357, startPoint y: 71, endPoint x: 353, endPoint y: 122, distance: 51.1
click at [361, 72] on icon "button" at bounding box center [355, 75] width 15 height 17
click at [303, 174] on div "Sort by Most recent" at bounding box center [294, 167] width 110 height 16
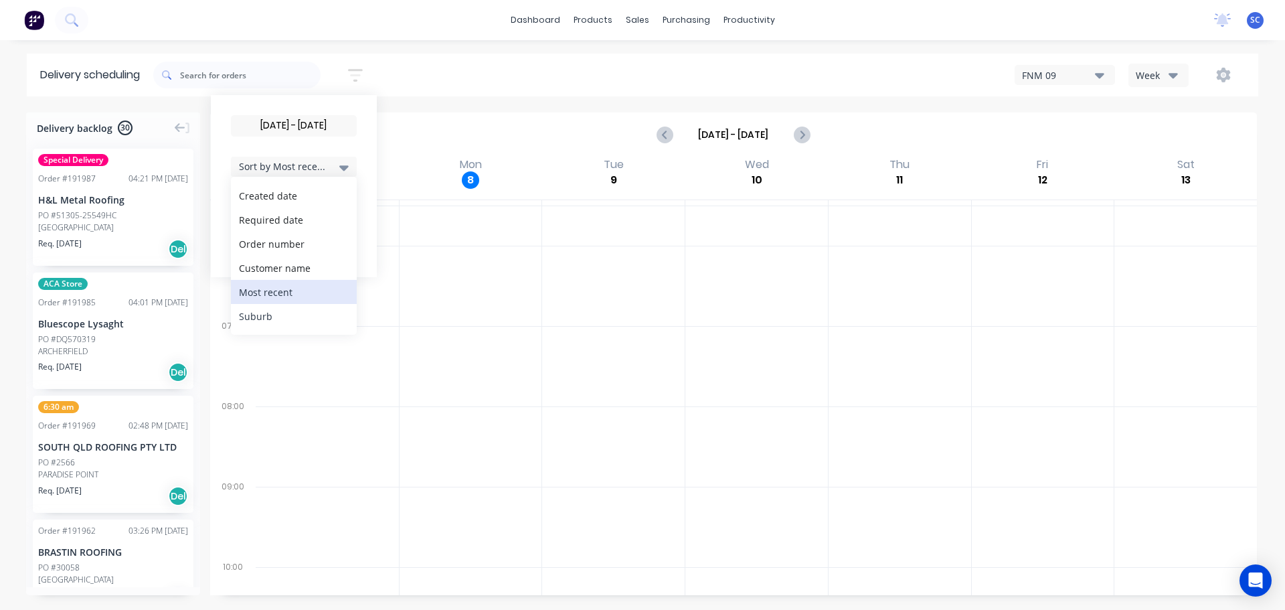
click at [263, 323] on div "Suburb" at bounding box center [294, 316] width 126 height 24
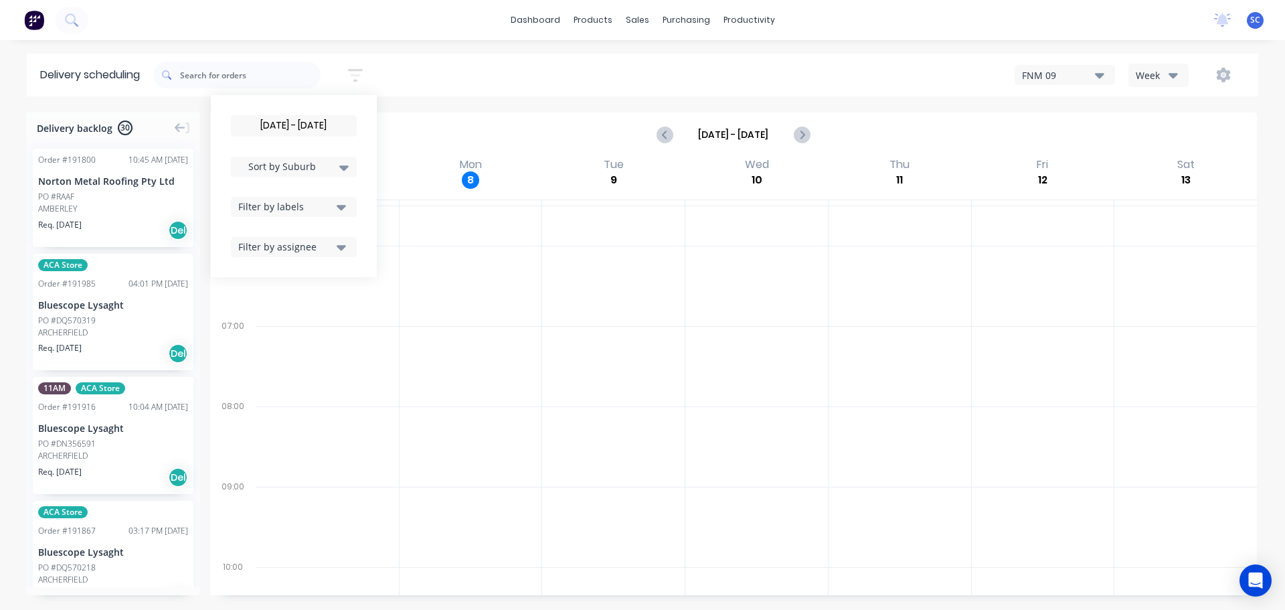
click at [439, 63] on div "09/09/25 - 09/09/25 Sort by Suburb Created date Required date Order number Cust…" at bounding box center [705, 74] width 1105 height 37
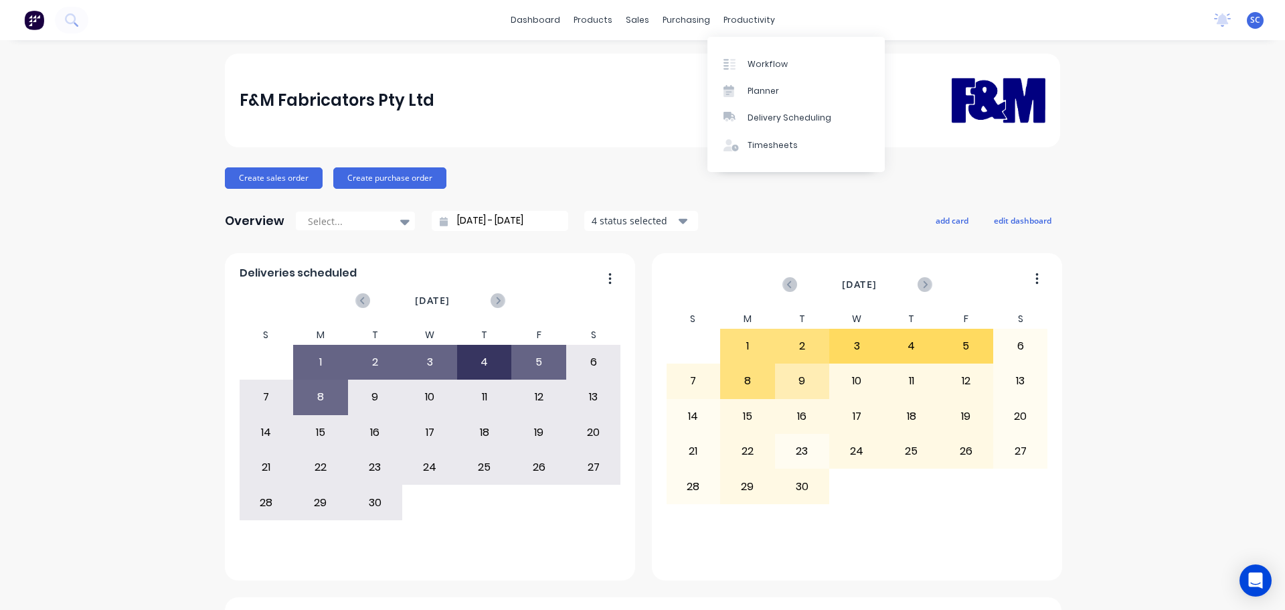
click at [730, 21] on div "productivity" at bounding box center [749, 20] width 65 height 20
drag, startPoint x: 777, startPoint y: 116, endPoint x: 809, endPoint y: 119, distance: 32.2
click at [778, 117] on div "Delivery Scheduling" at bounding box center [790, 118] width 84 height 12
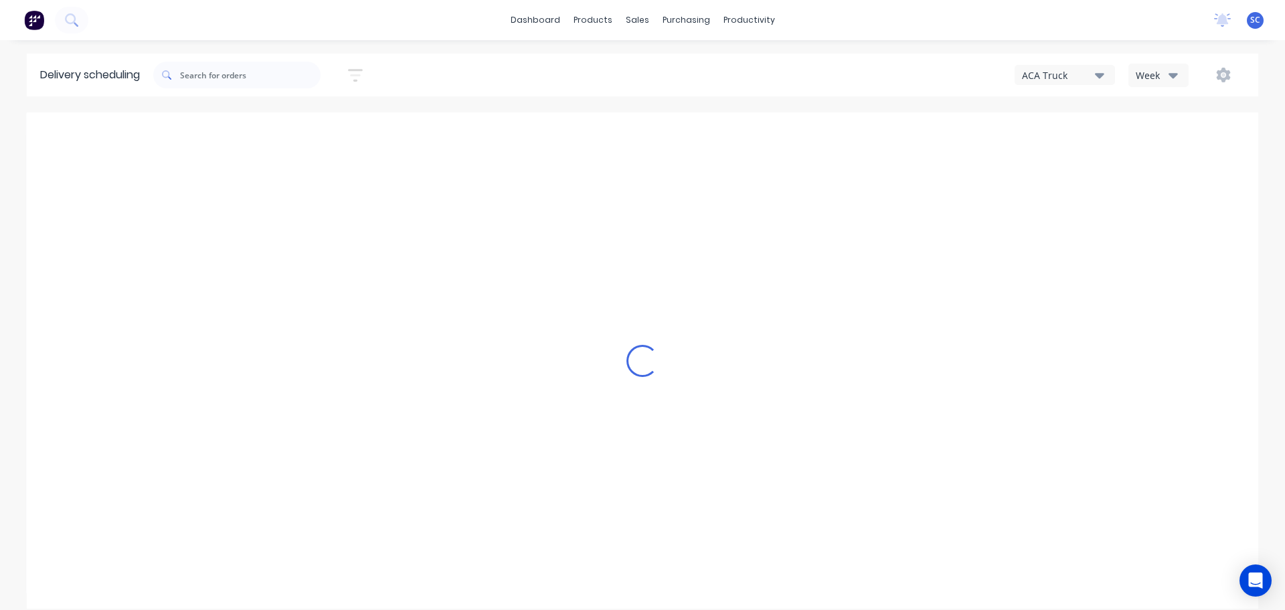
click at [1170, 71] on icon "button" at bounding box center [1173, 75] width 9 height 15
click at [1032, 73] on div "ACA Truck" at bounding box center [1058, 75] width 73 height 14
click at [1137, 262] on div "FNM 08" at bounding box center [1082, 269] width 133 height 27
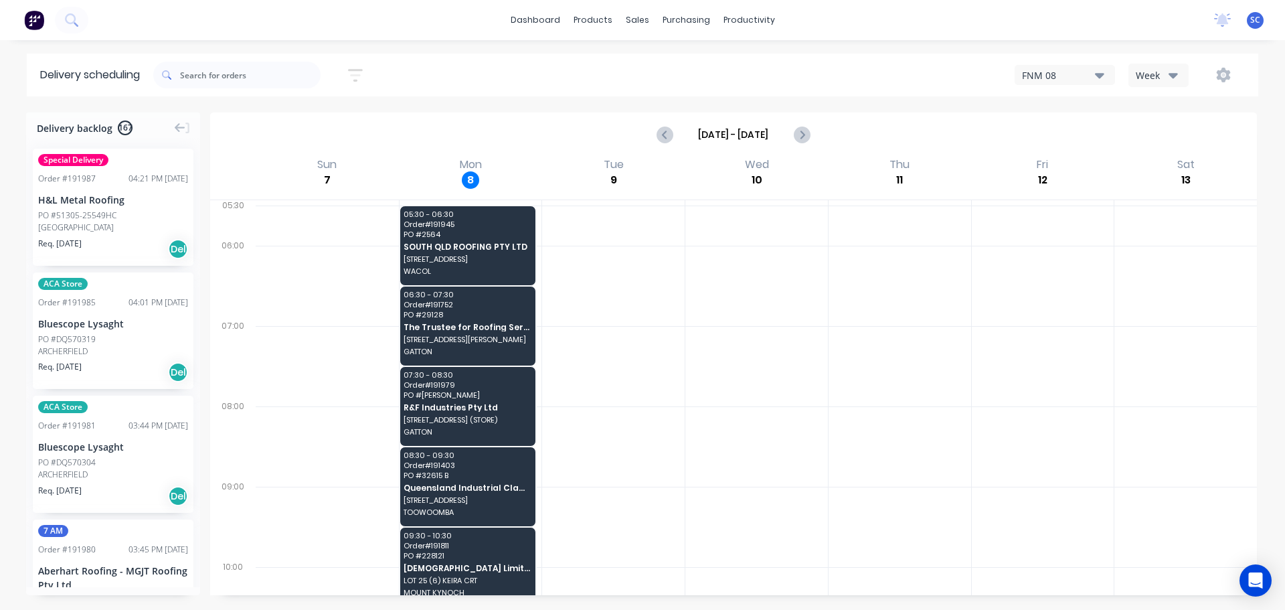
click at [1097, 73] on icon "button" at bounding box center [1099, 75] width 9 height 15
click at [1074, 127] on div "FNM 09" at bounding box center [1082, 122] width 133 height 27
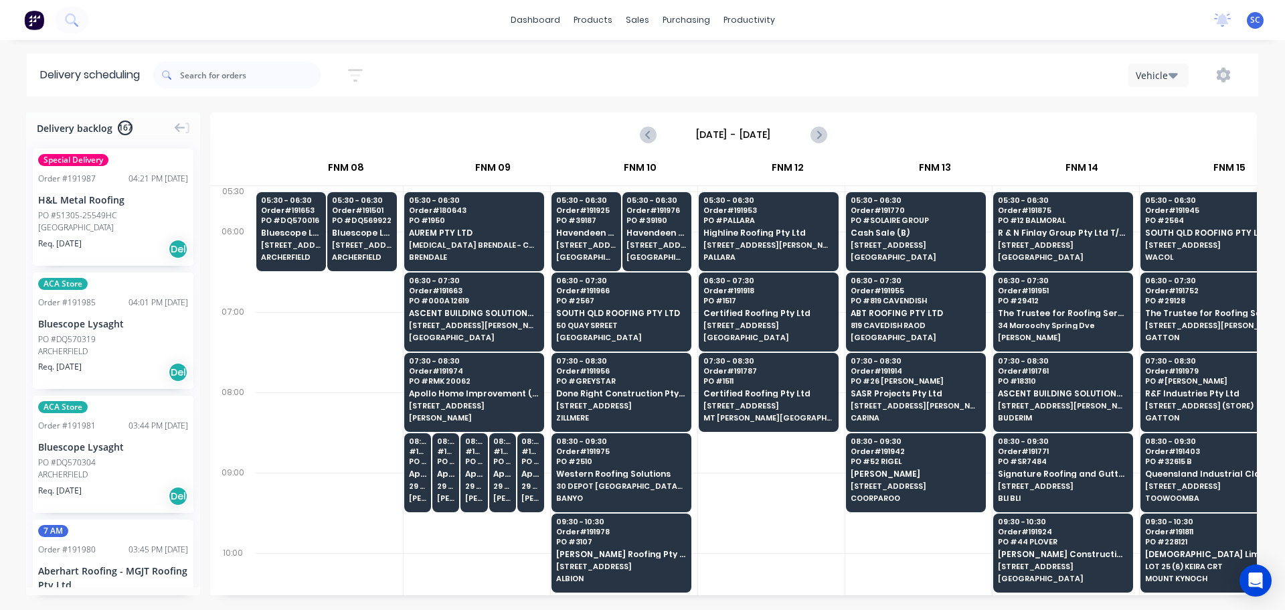
scroll to position [0, 868]
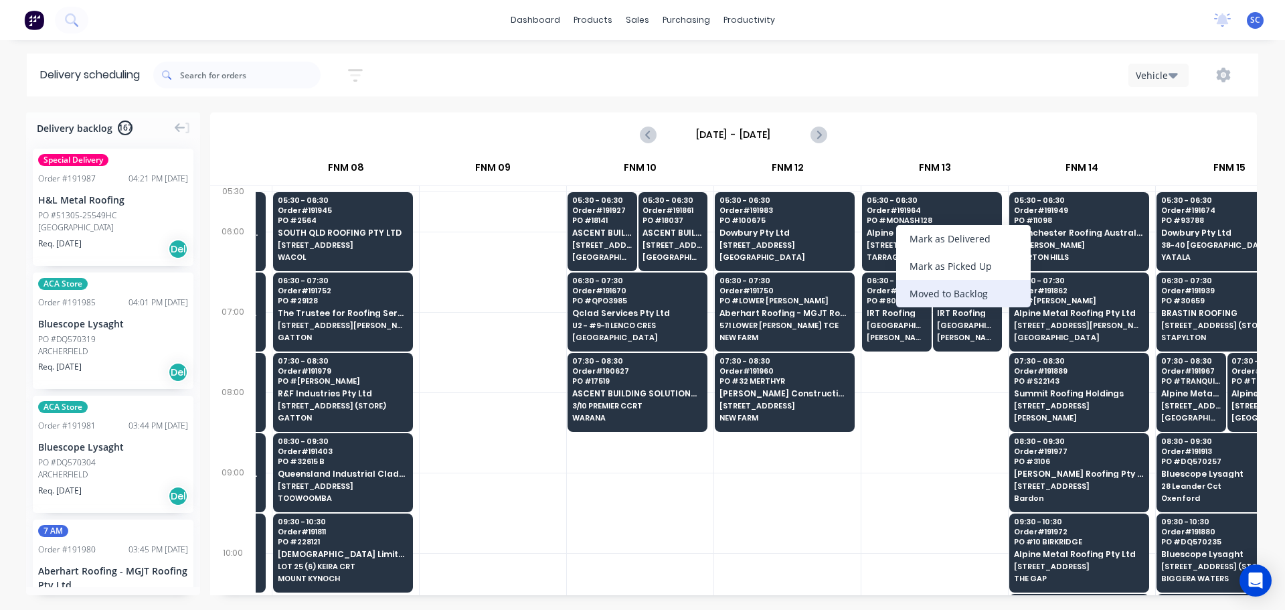
click at [969, 292] on div "Moved to Backlog" at bounding box center [963, 293] width 135 height 27
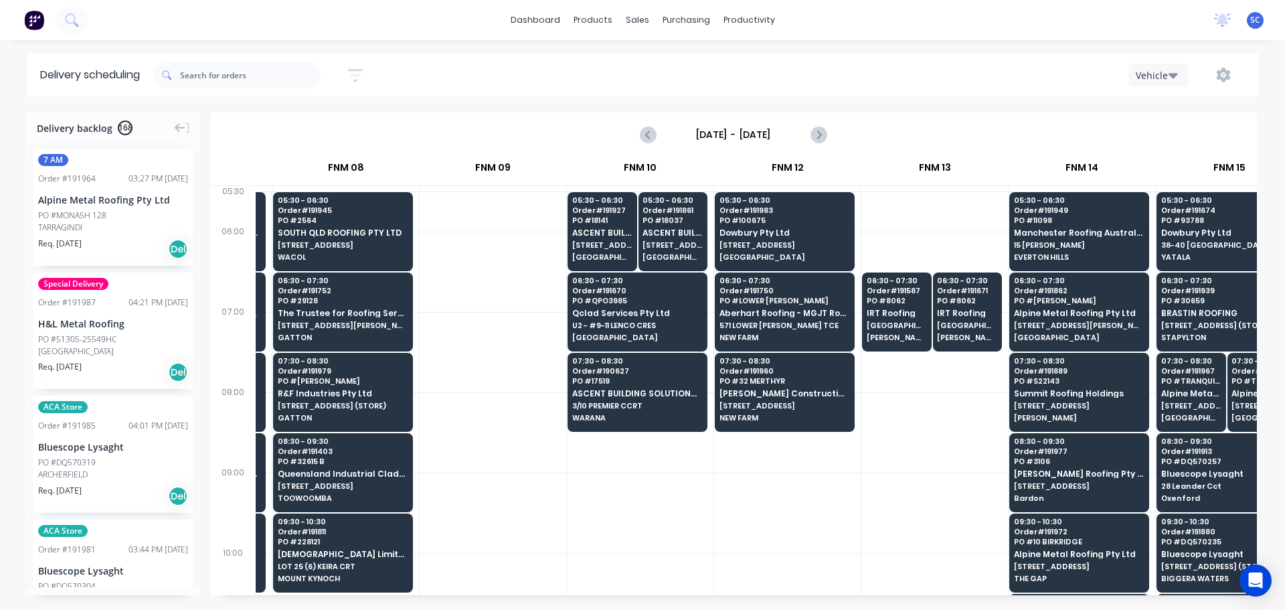
click at [63, 215] on div "PO #MONASH 128" at bounding box center [72, 216] width 68 height 12
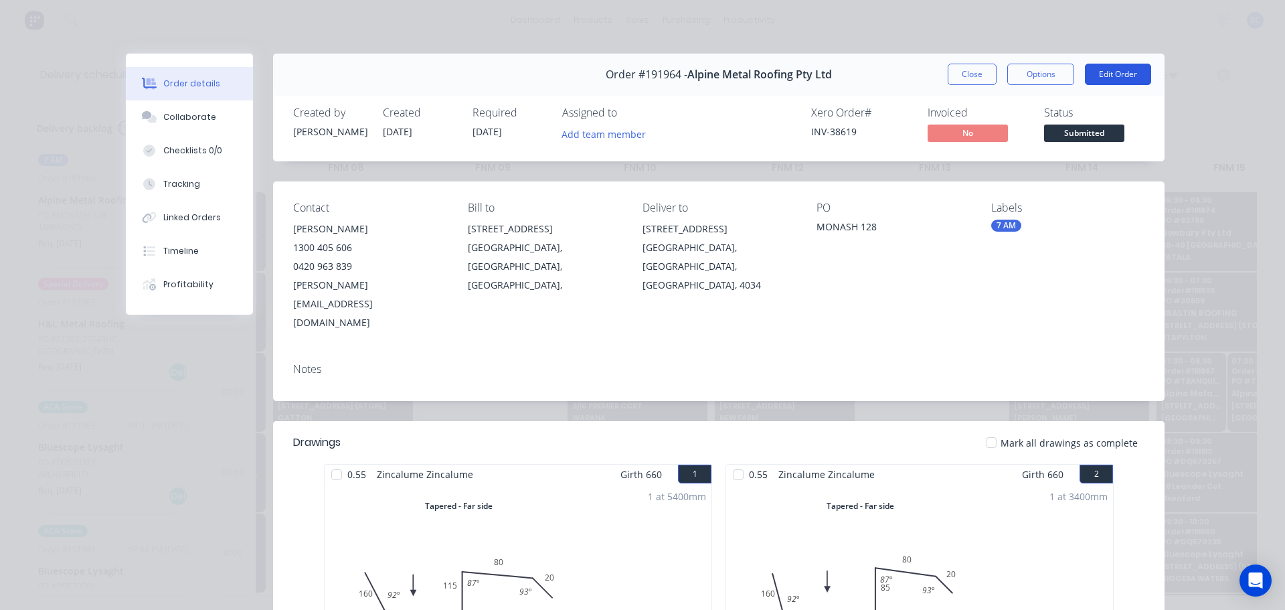
click at [1129, 72] on button "Edit Order" at bounding box center [1118, 74] width 66 height 21
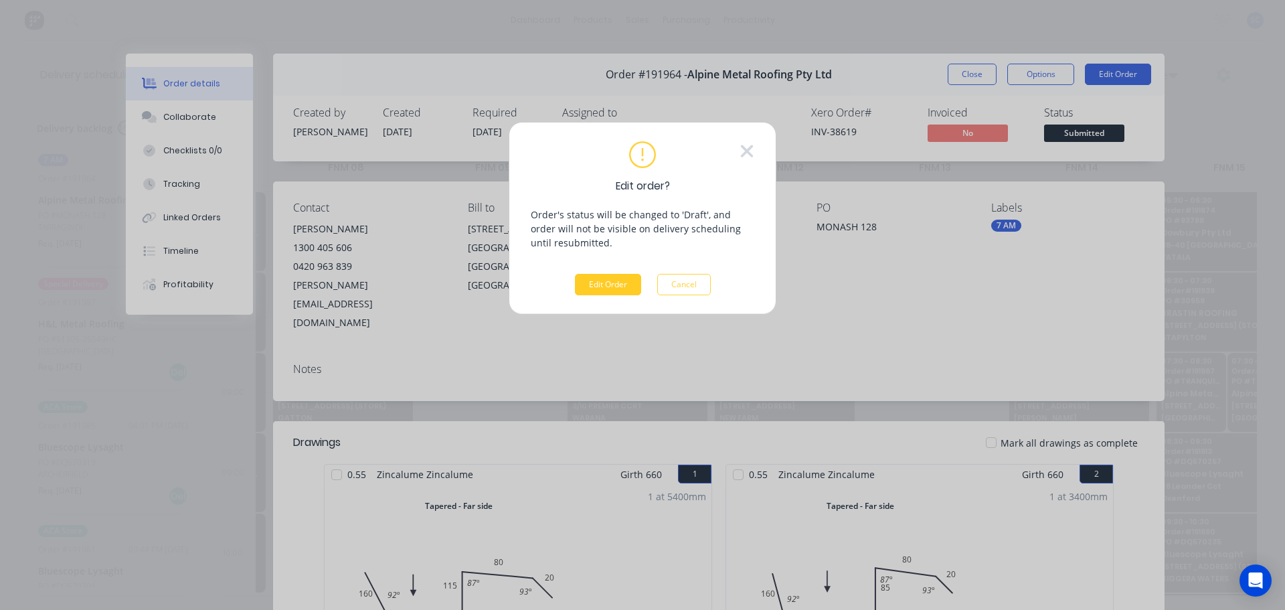
click at [621, 295] on div "Edit order? Order's status will be changed to 'Draft', and order will not be vi…" at bounding box center [643, 218] width 268 height 193
click at [613, 281] on button "Edit Order" at bounding box center [608, 284] width 66 height 21
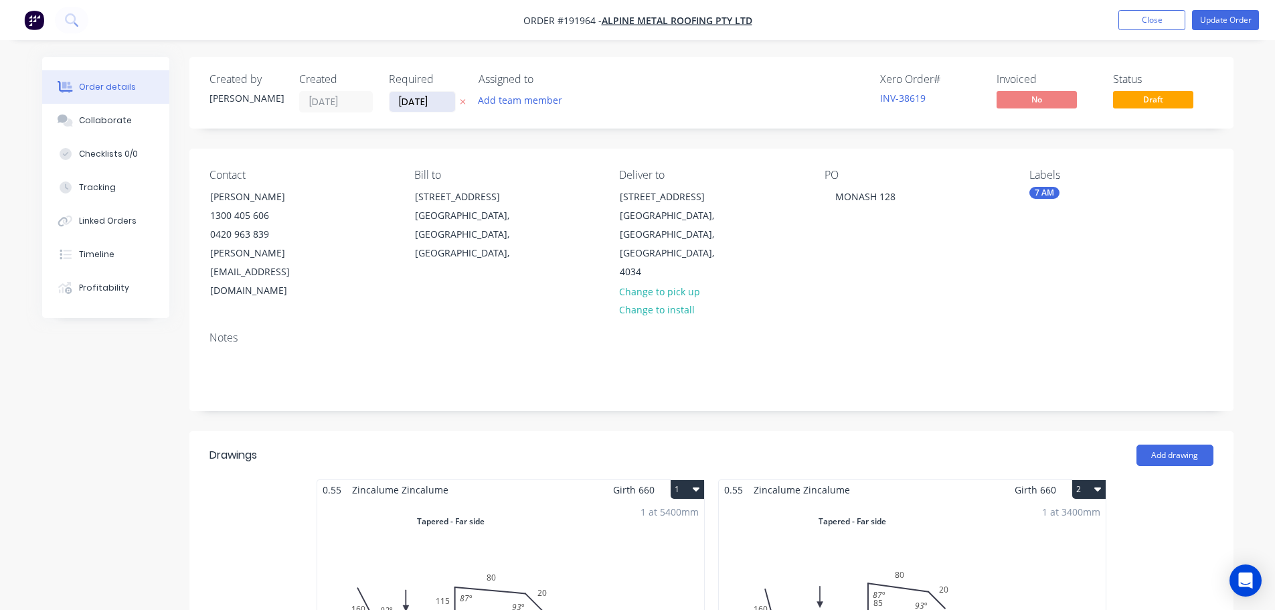
click at [457, 100] on button at bounding box center [463, 101] width 14 height 15
click at [411, 92] on label at bounding box center [426, 101] width 74 height 21
click at [411, 92] on input at bounding box center [426, 102] width 72 height 20
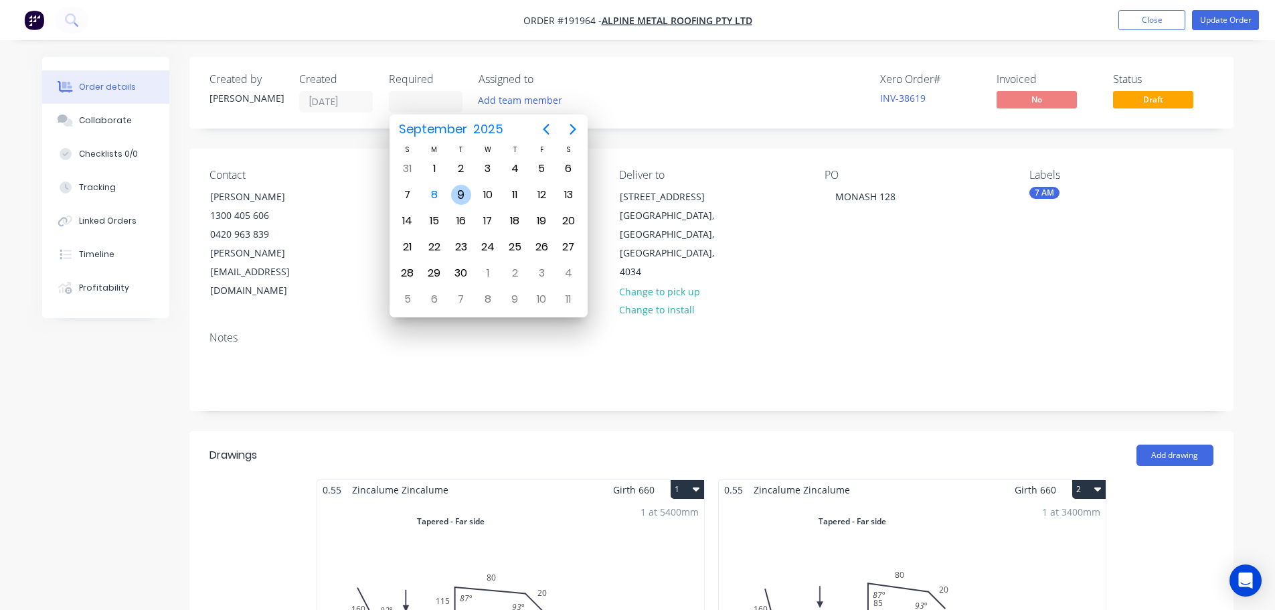
click at [462, 194] on div "9" at bounding box center [461, 195] width 20 height 20
type input "[DATE]"
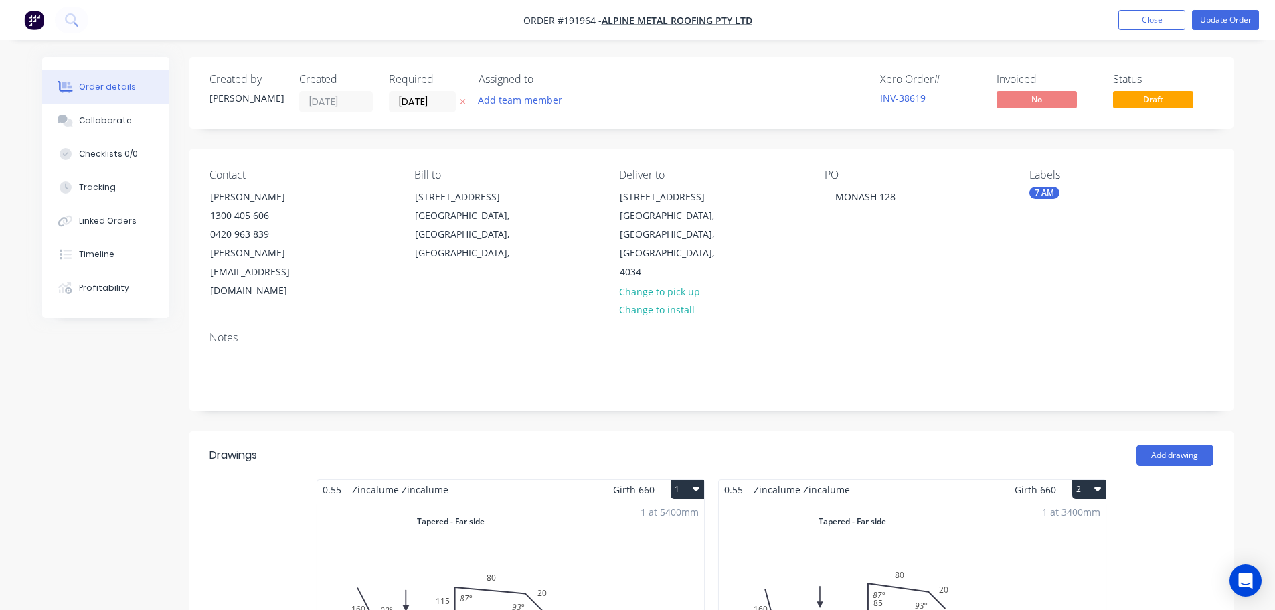
click at [1055, 192] on div "7 AM" at bounding box center [1045, 193] width 30 height 12
click at [1057, 309] on div at bounding box center [1053, 309] width 27 height 27
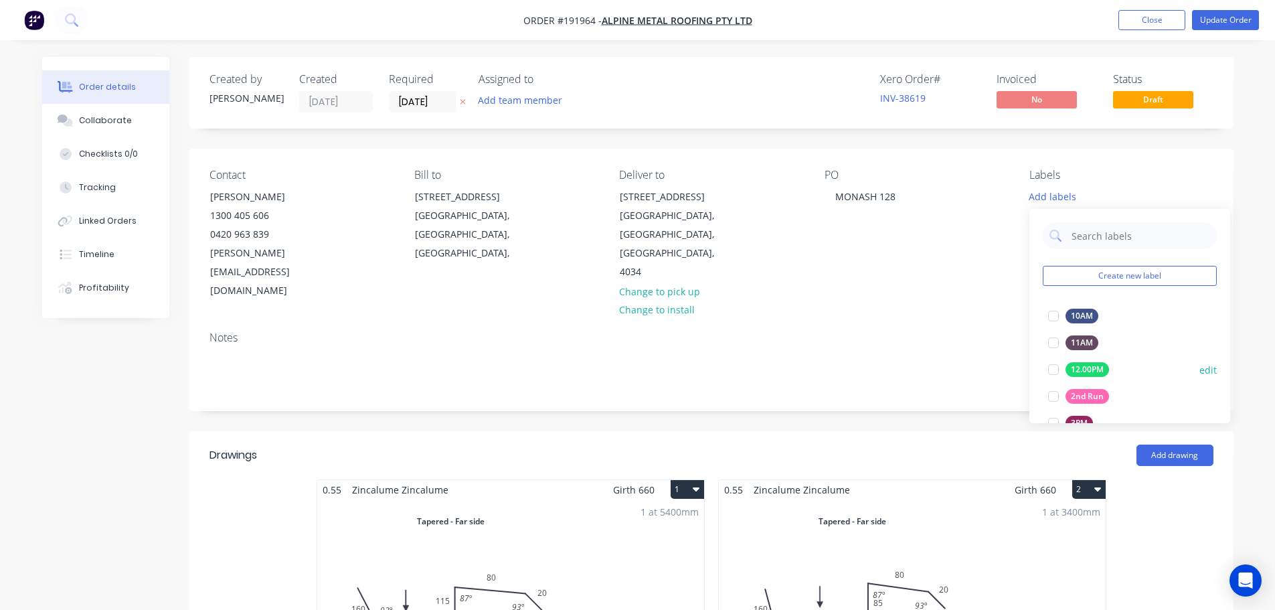
click at [1055, 399] on div at bounding box center [1053, 396] width 27 height 27
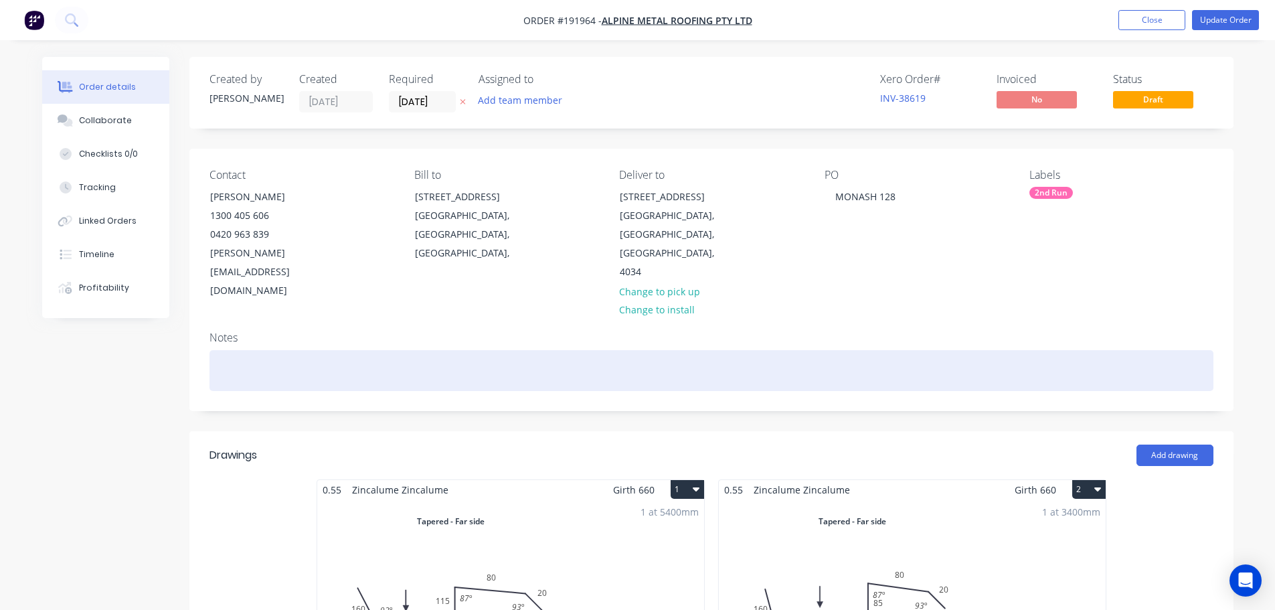
click at [938, 350] on div at bounding box center [712, 370] width 1004 height 41
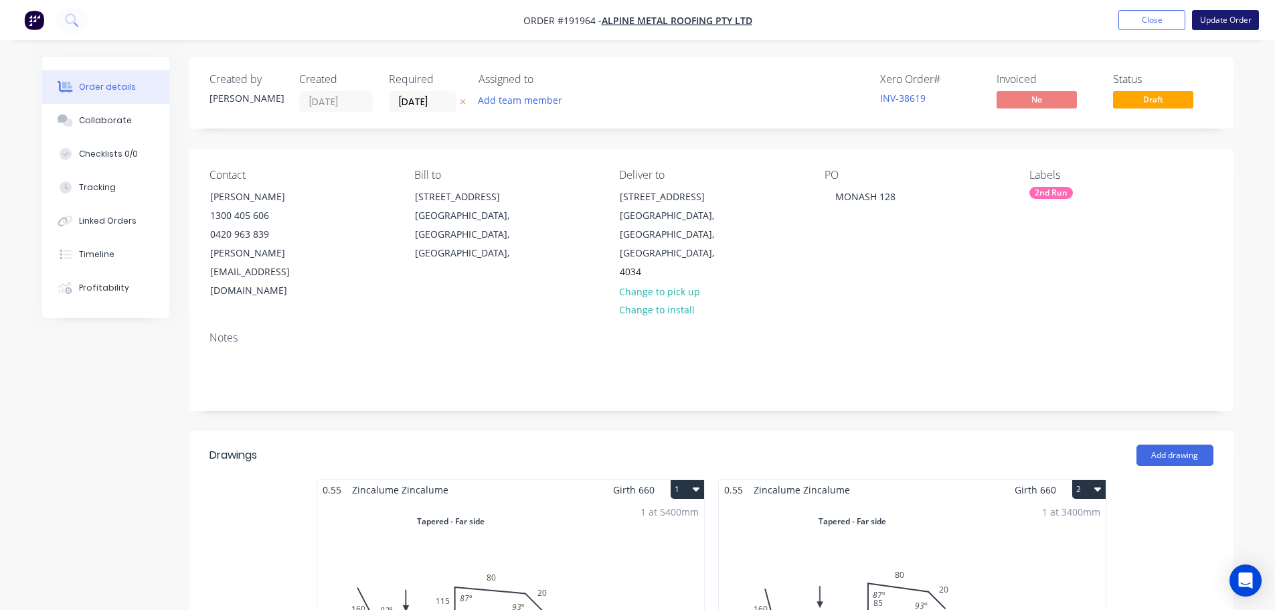
click at [1230, 21] on button "Update Order" at bounding box center [1225, 20] width 67 height 20
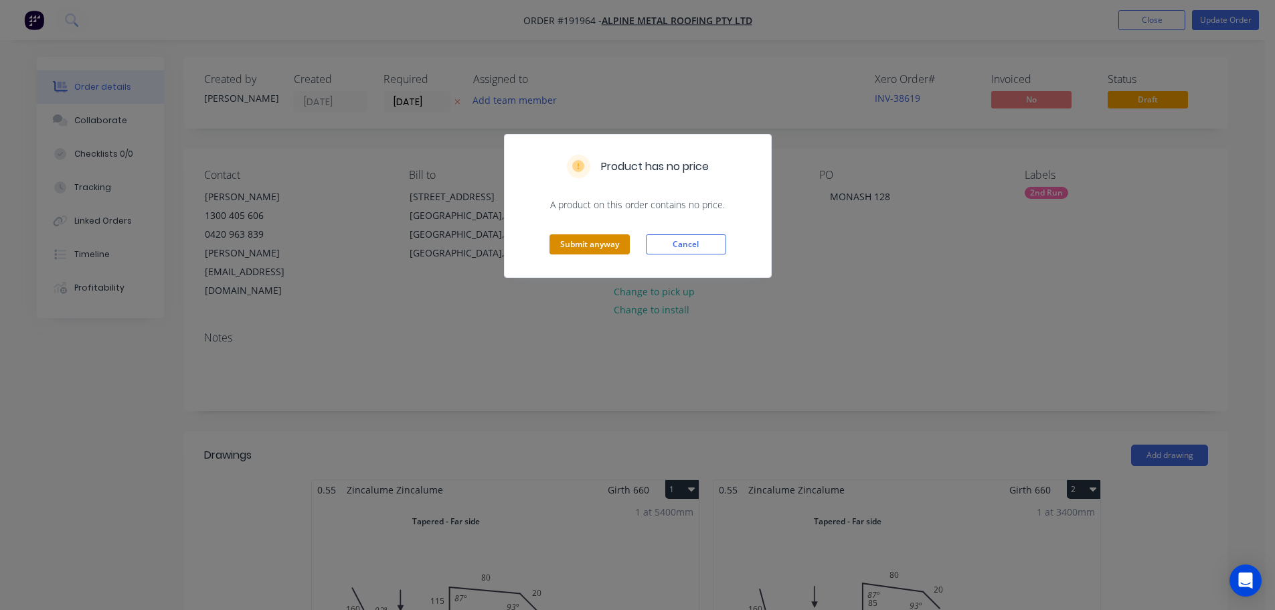
click at [592, 238] on button "Submit anyway" at bounding box center [590, 244] width 80 height 20
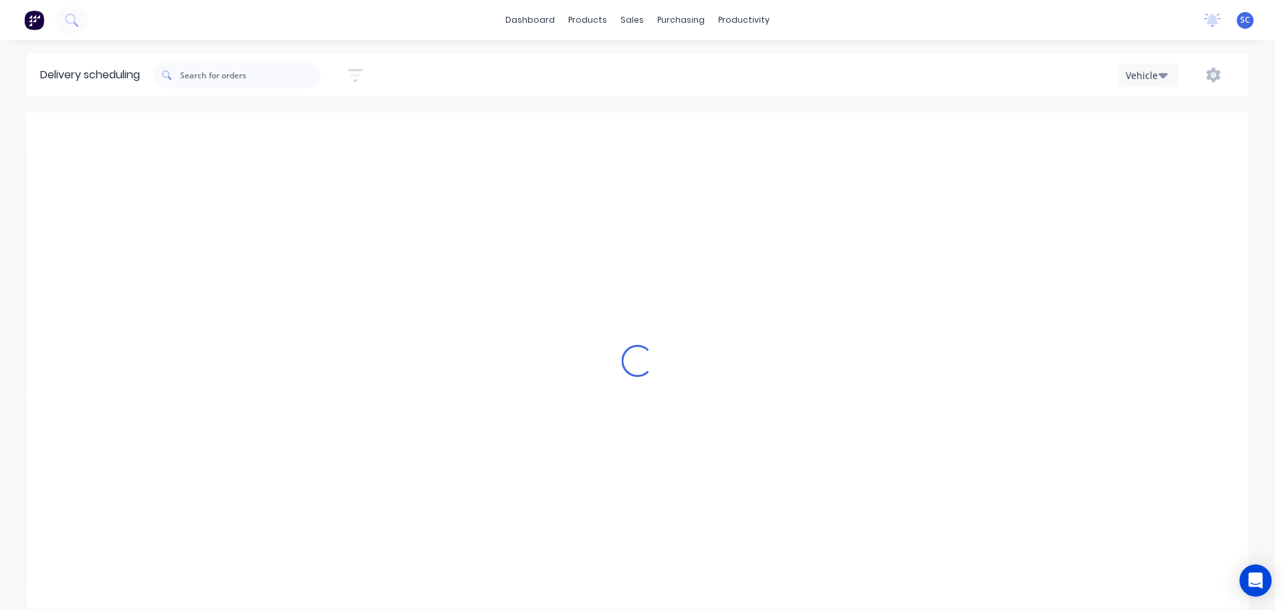
type input "Monday - 08/09/25"
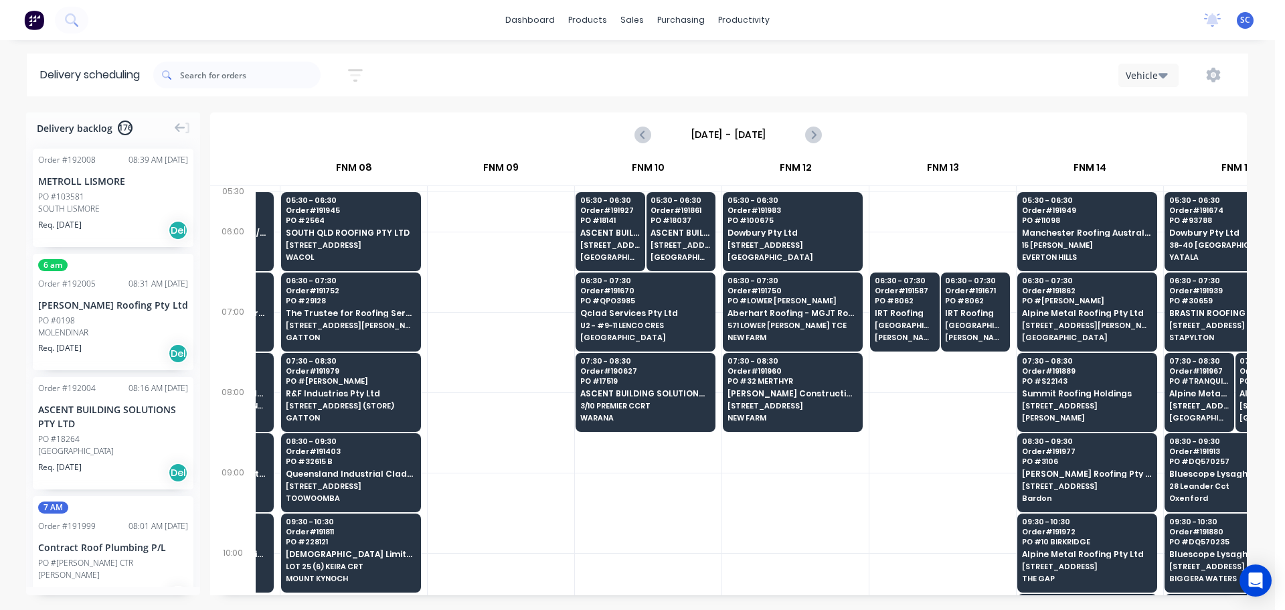
scroll to position [0, 1719]
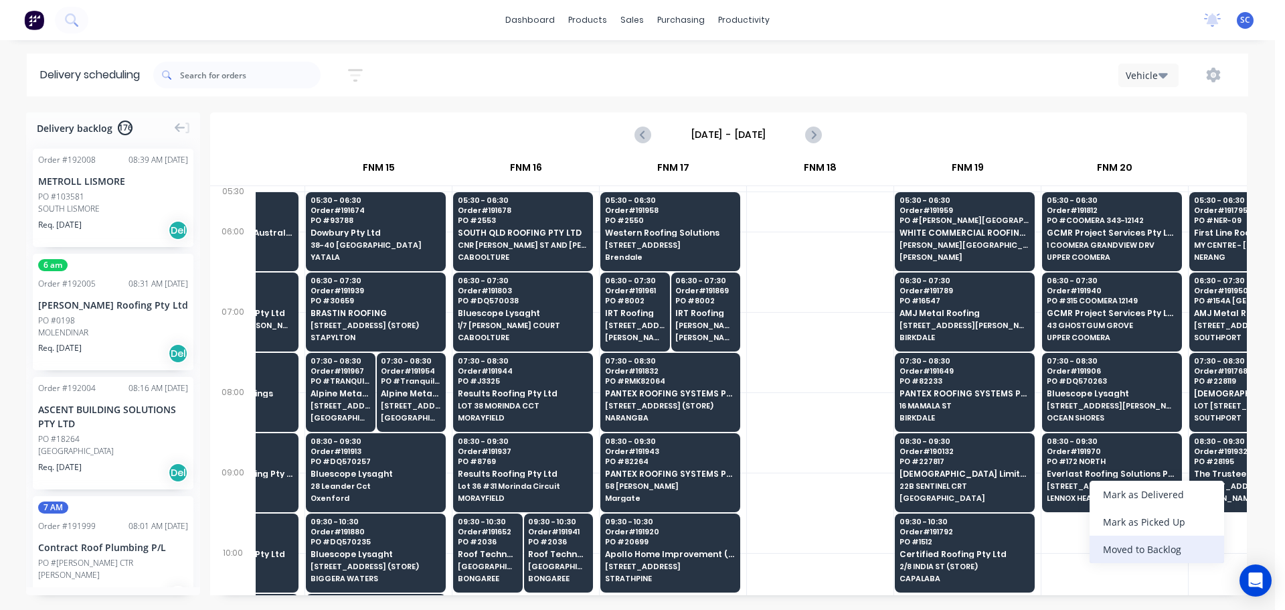
click at [1118, 555] on div "Moved to Backlog" at bounding box center [1157, 549] width 135 height 27
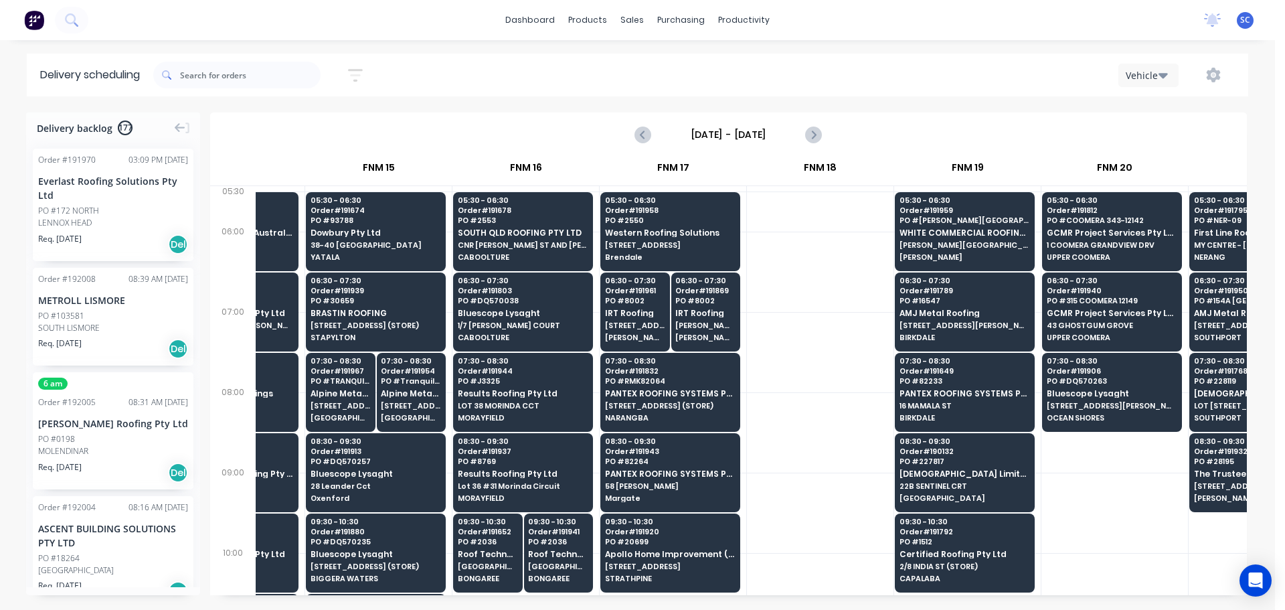
click at [90, 209] on div "PO #172 NORTH" at bounding box center [68, 211] width 61 height 12
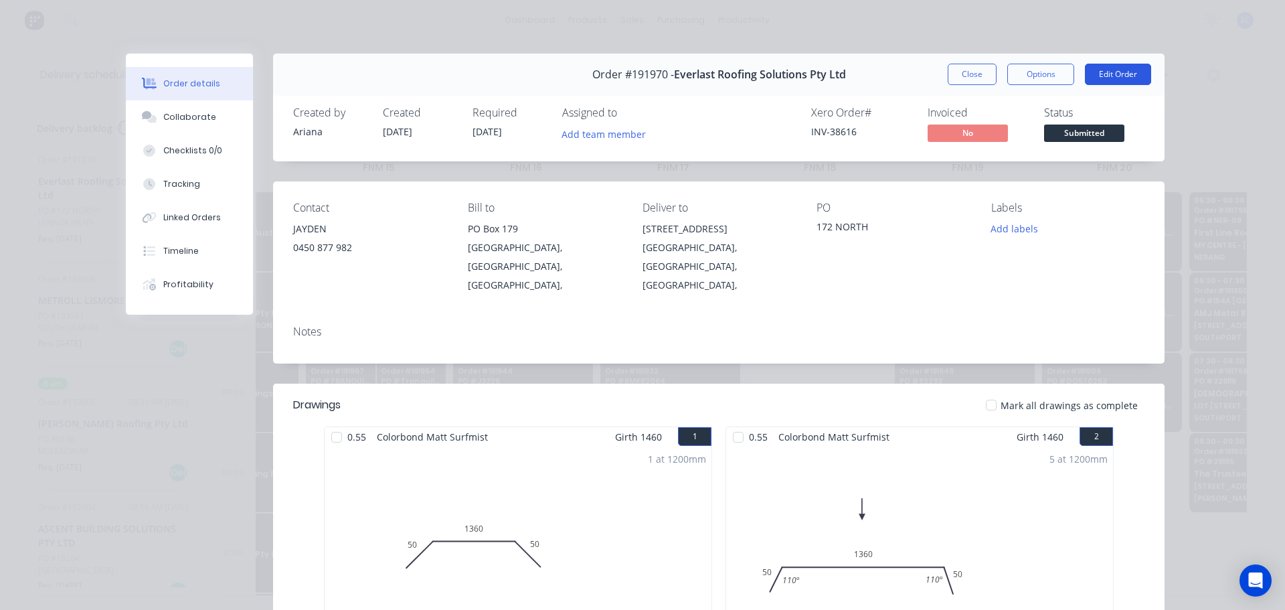
click at [1114, 74] on button "Edit Order" at bounding box center [1118, 74] width 66 height 21
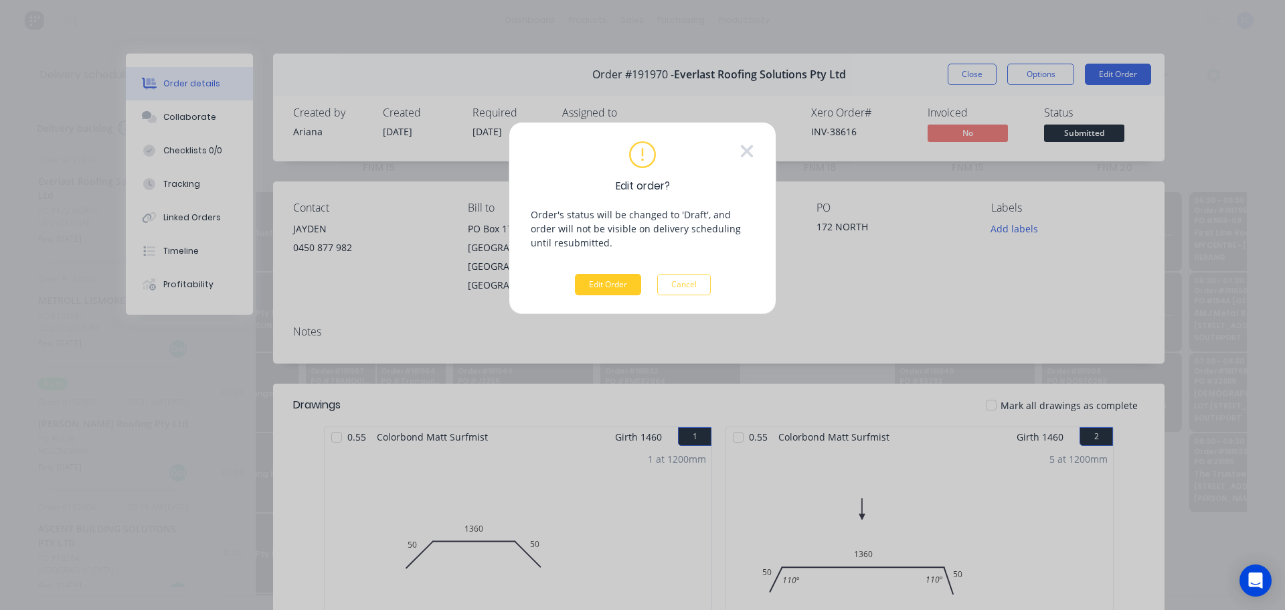
click at [606, 287] on button "Edit Order" at bounding box center [608, 284] width 66 height 21
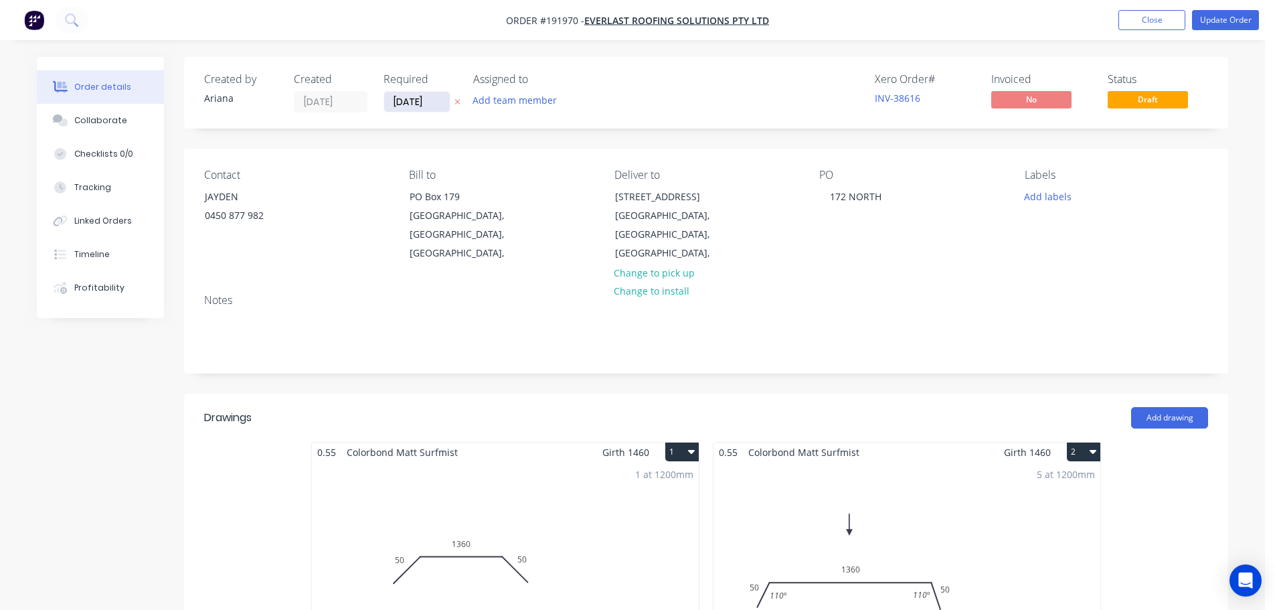
click at [408, 100] on input "[DATE]" at bounding box center [417, 102] width 66 height 20
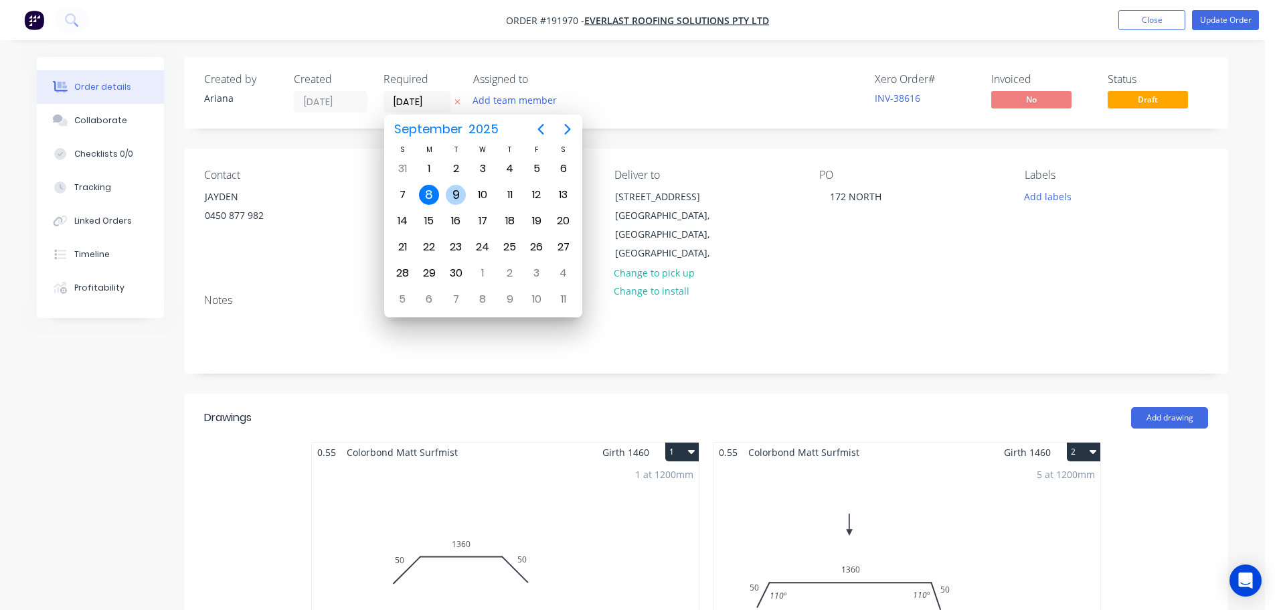
click at [453, 202] on div "9" at bounding box center [456, 195] width 20 height 20
type input "[DATE]"
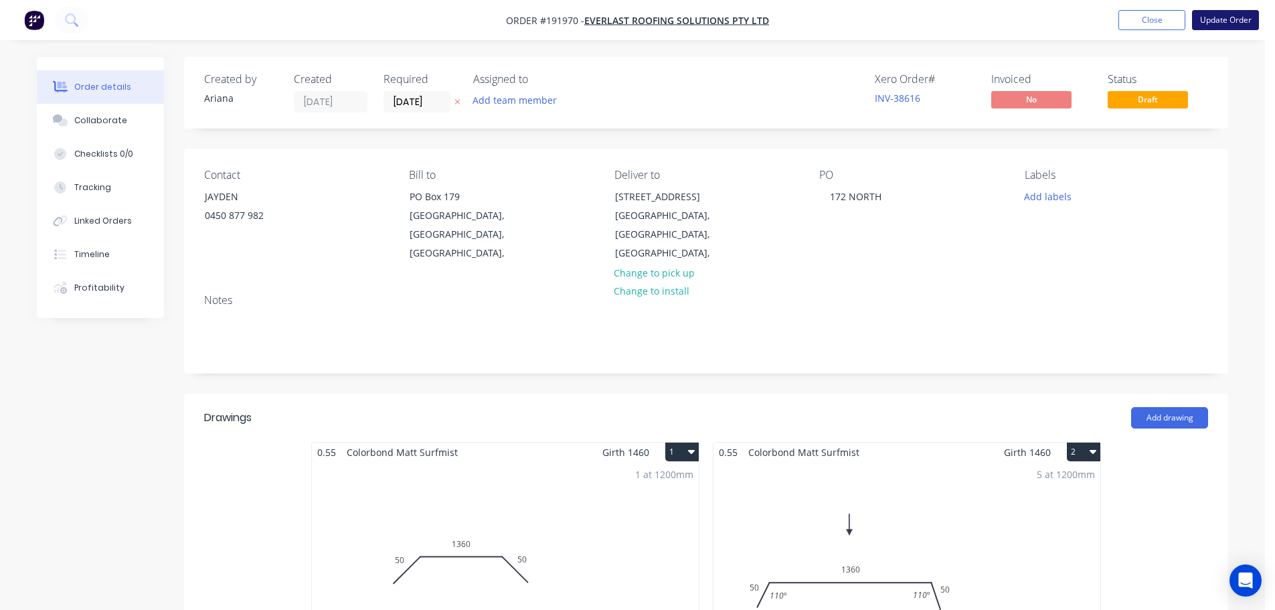
click at [1215, 17] on button "Update Order" at bounding box center [1225, 20] width 67 height 20
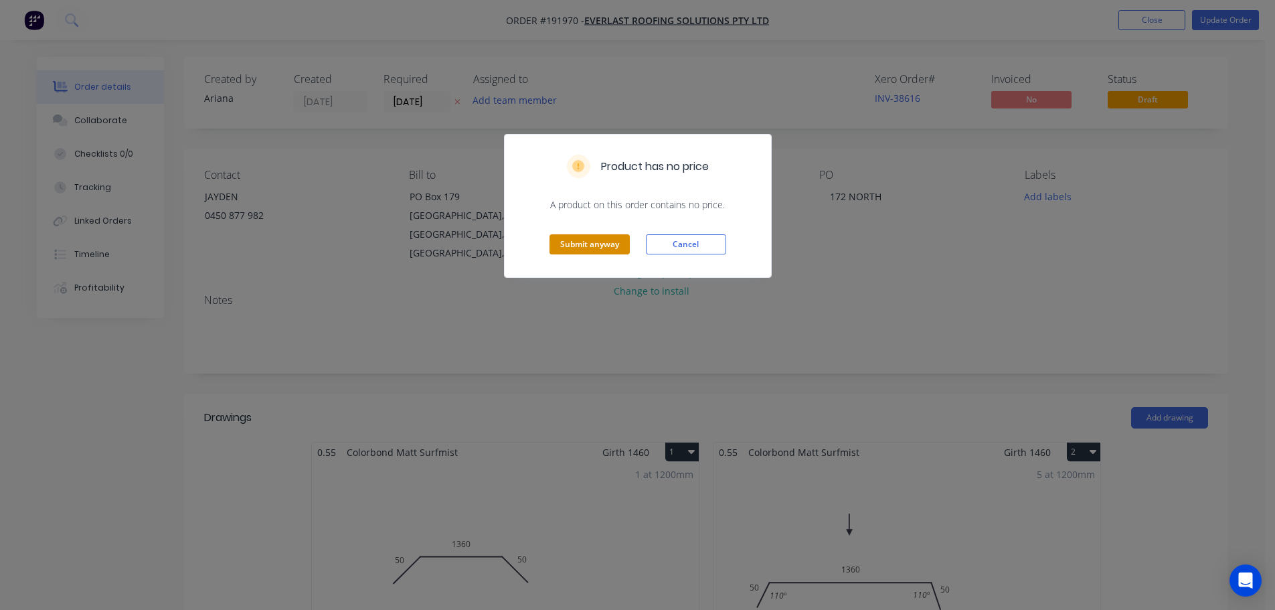
click at [588, 244] on button "Submit anyway" at bounding box center [590, 244] width 80 height 20
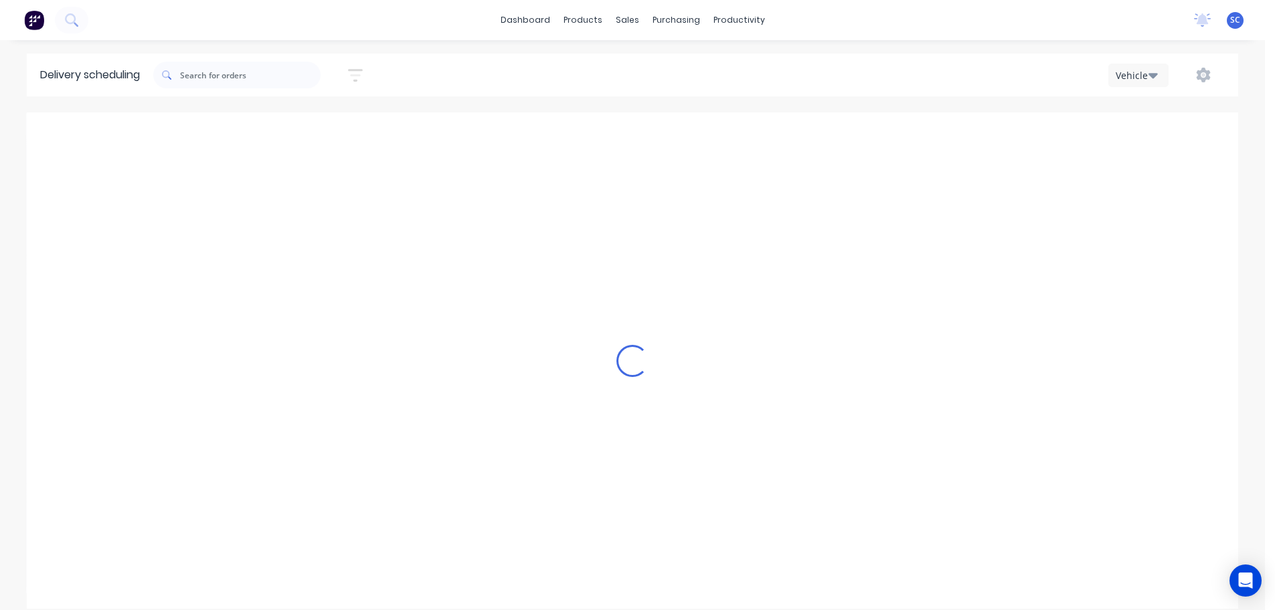
type input "Monday - 08/09/25"
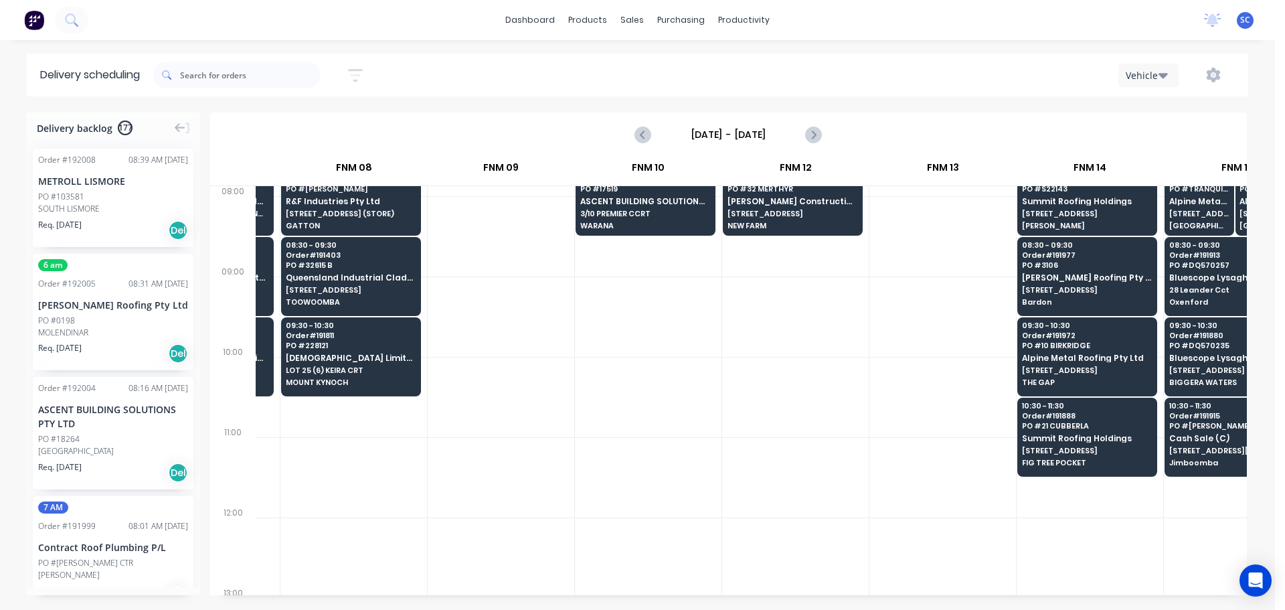
scroll to position [201, 860]
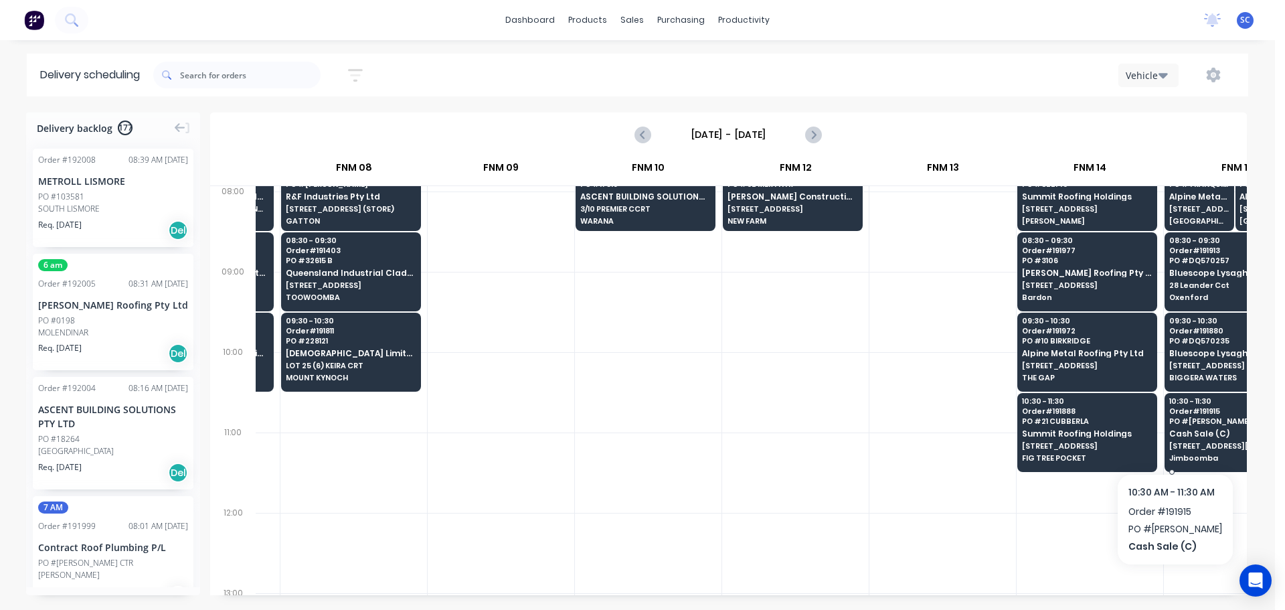
click at [1190, 445] on span "204 Maryland St," at bounding box center [1235, 446] width 130 height 8
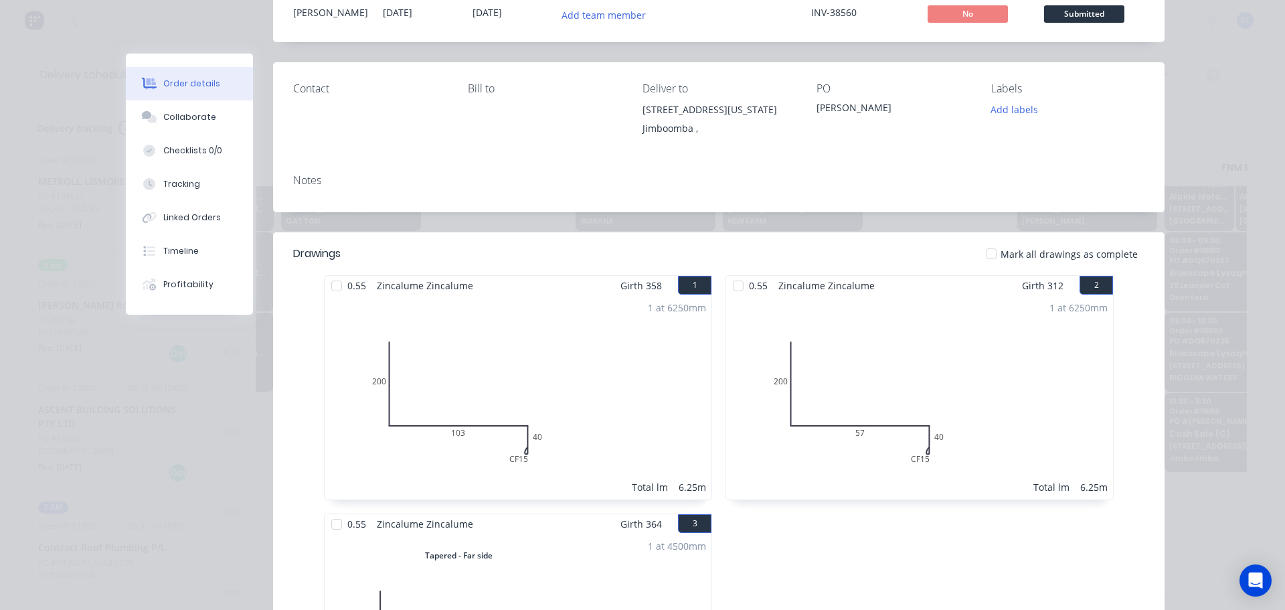
scroll to position [0, 0]
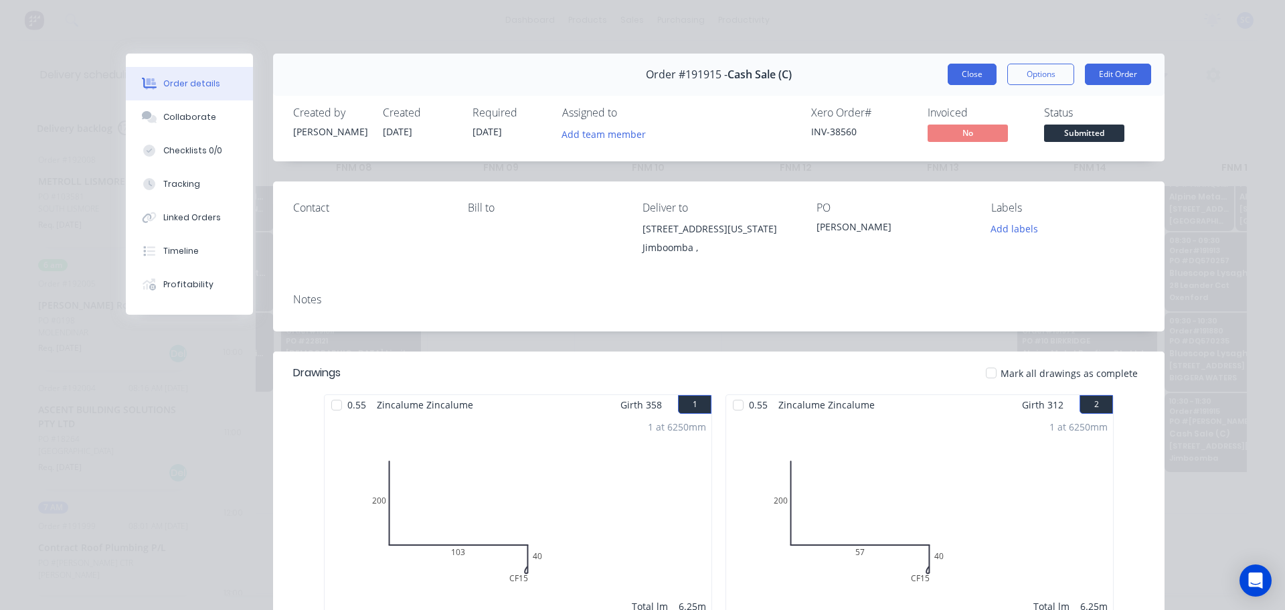
click at [974, 76] on button "Close" at bounding box center [972, 74] width 49 height 21
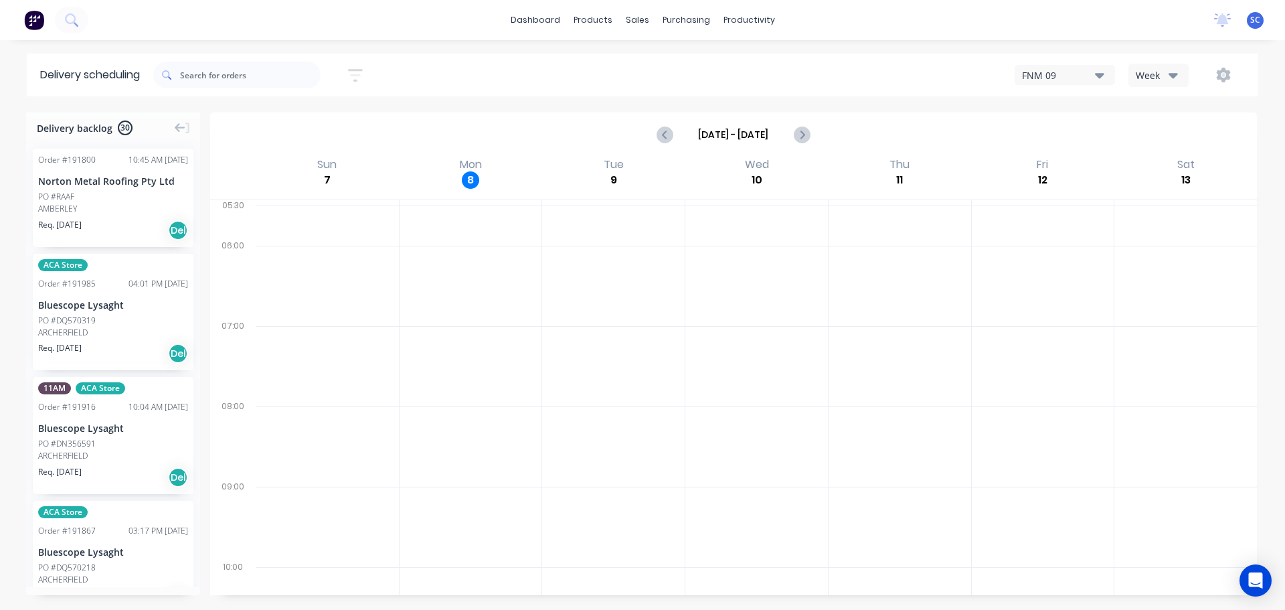
click at [362, 73] on icon "button" at bounding box center [355, 75] width 15 height 17
drag, startPoint x: 281, startPoint y: 127, endPoint x: 309, endPoint y: 153, distance: 38.3
click at [281, 128] on input "[DATE] - [DATE]" at bounding box center [294, 126] width 125 height 20
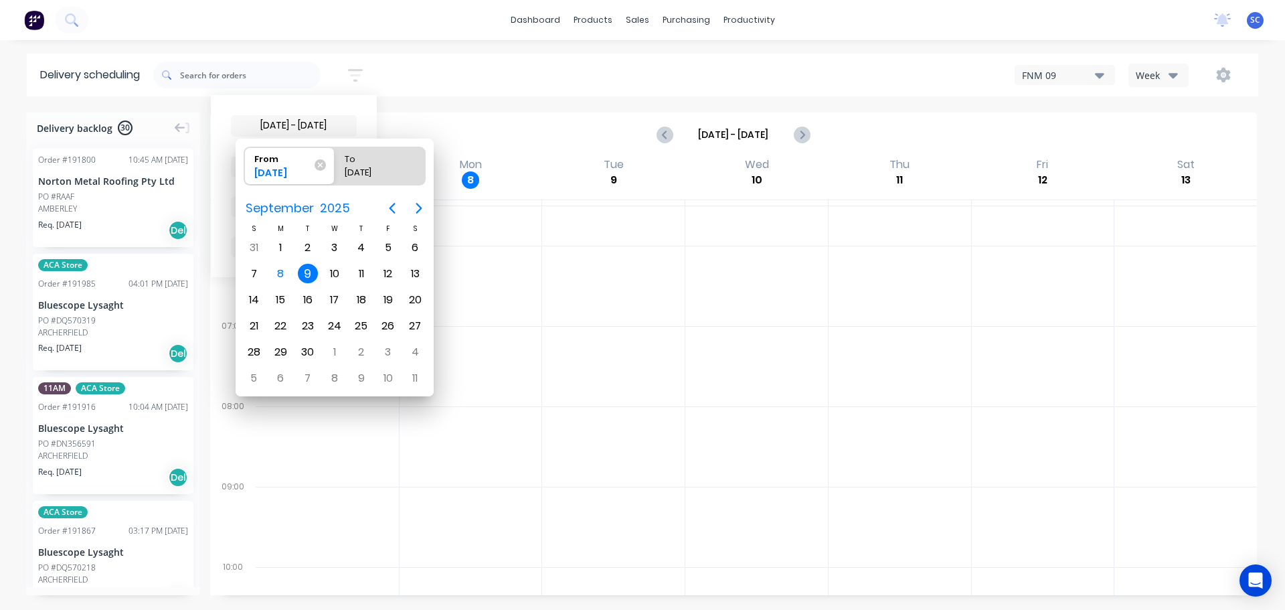
click at [311, 278] on div "9" at bounding box center [308, 274] width 20 height 20
radio input "false"
radio input "true"
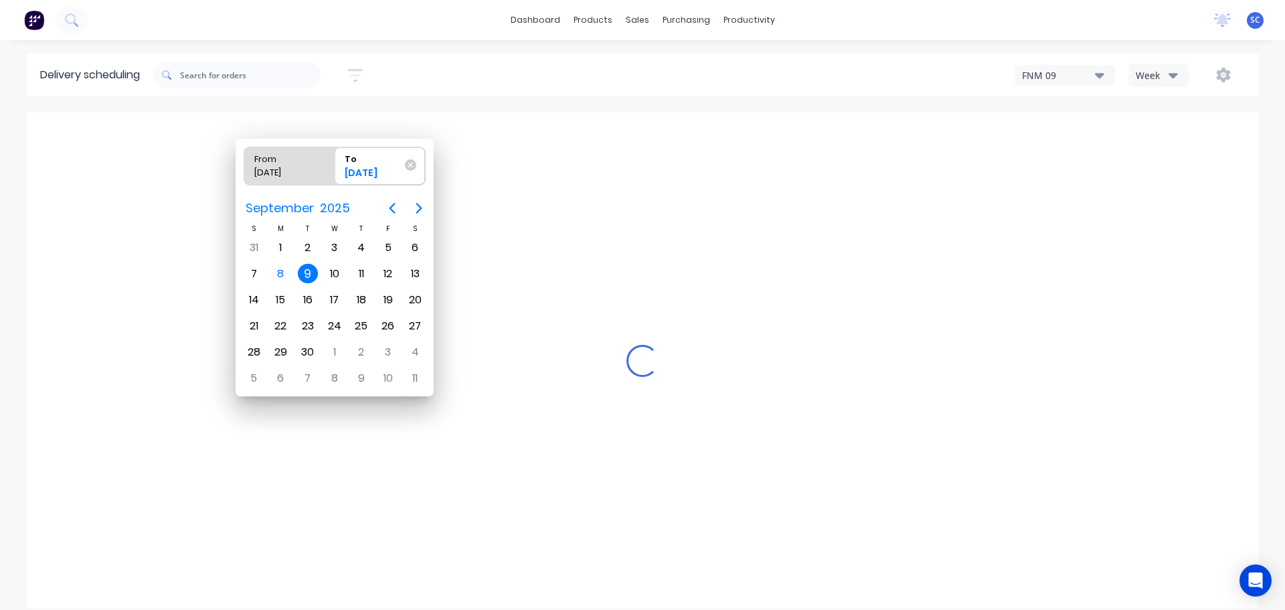
click at [307, 271] on div "9" at bounding box center [308, 274] width 20 height 20
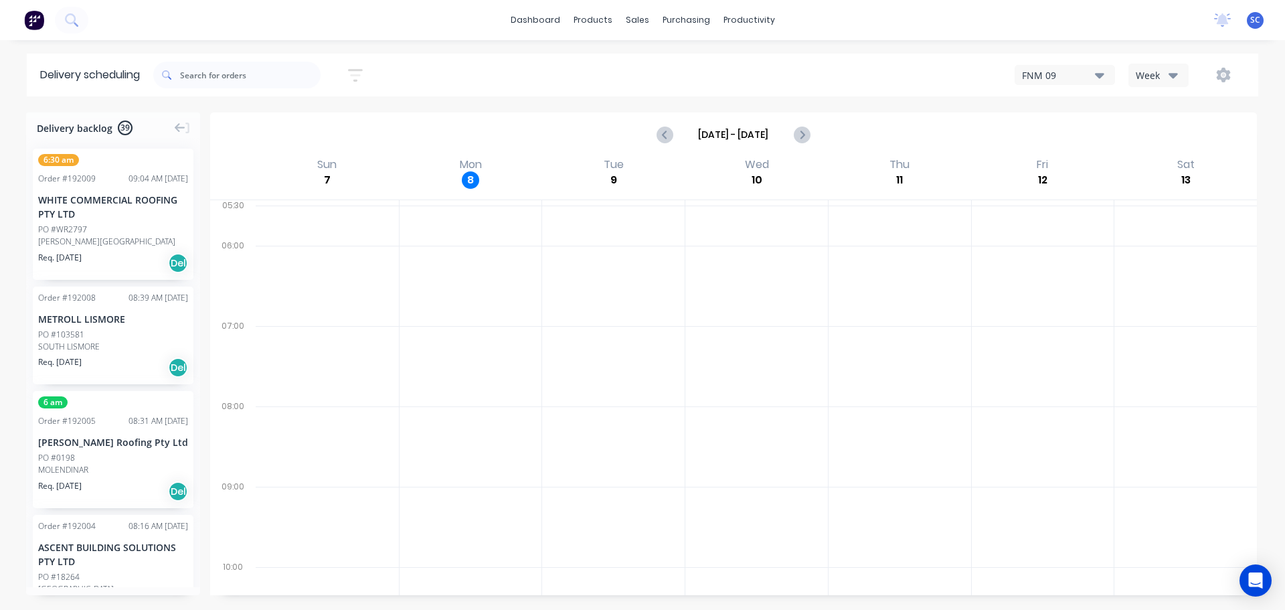
click at [362, 69] on icon "button" at bounding box center [355, 75] width 15 height 13
click at [317, 166] on span "Sort by Suburb" at bounding box center [282, 166] width 87 height 14
drag, startPoint x: 267, startPoint y: 321, endPoint x: 281, endPoint y: 322, distance: 13.4
click at [270, 322] on div "Suburb" at bounding box center [294, 316] width 126 height 24
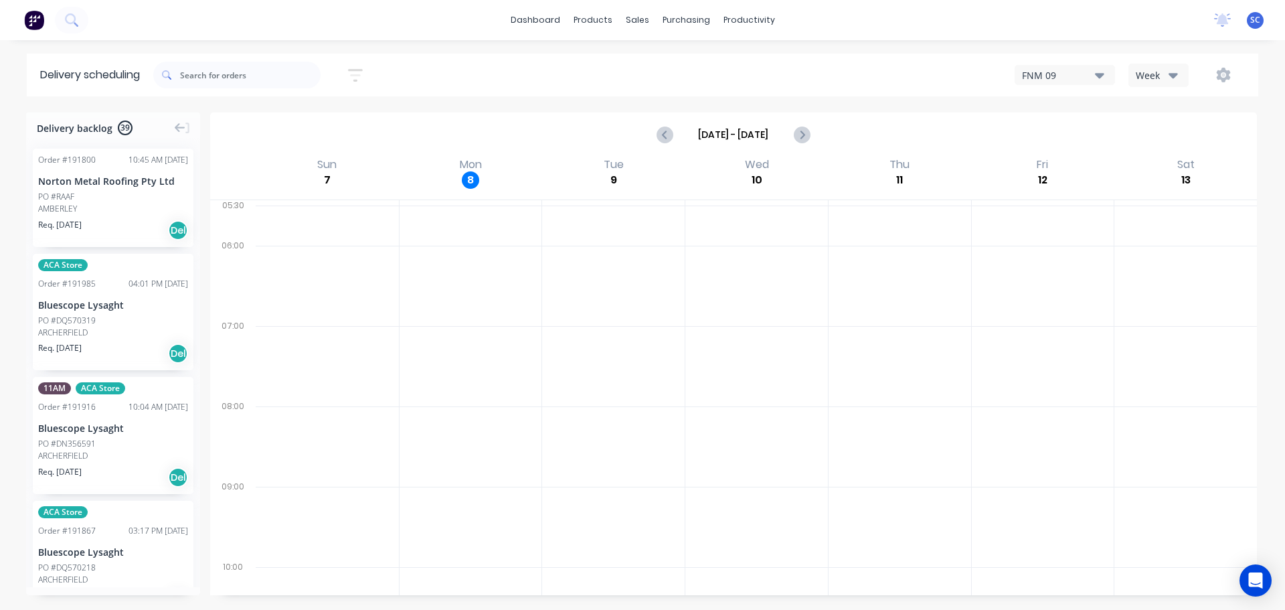
click at [503, 72] on div "09/09/25 - 09/09/25 Sort by Suburb Created date Required date Order number Cust…" at bounding box center [705, 74] width 1105 height 37
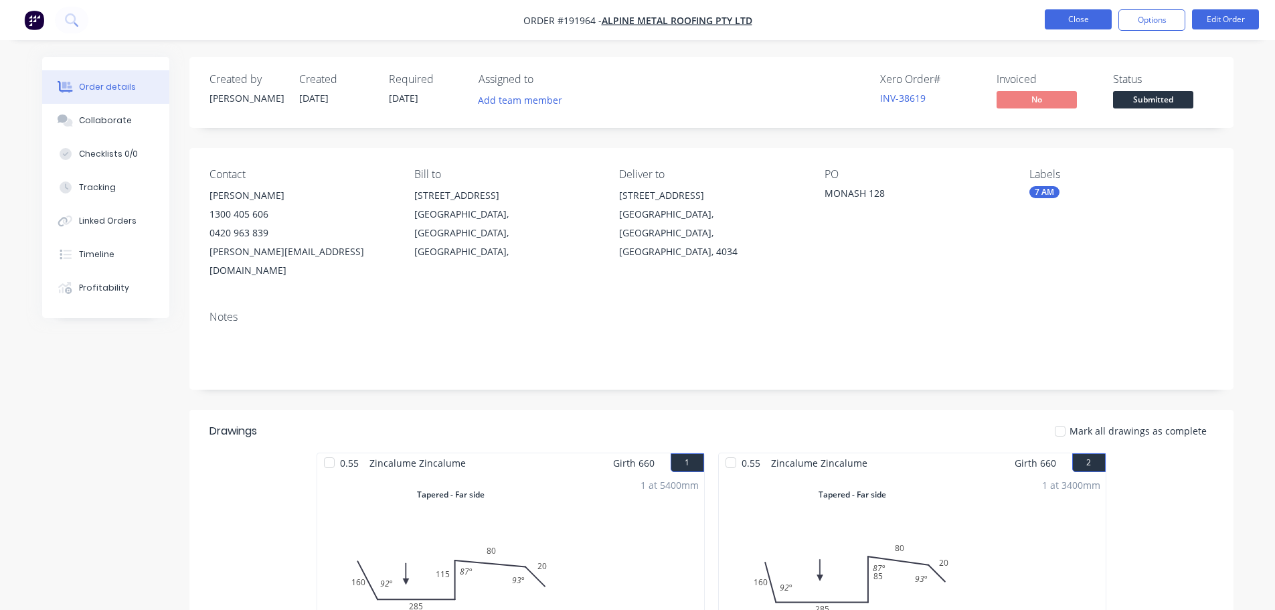
click at [1088, 15] on button "Close" at bounding box center [1078, 19] width 67 height 20
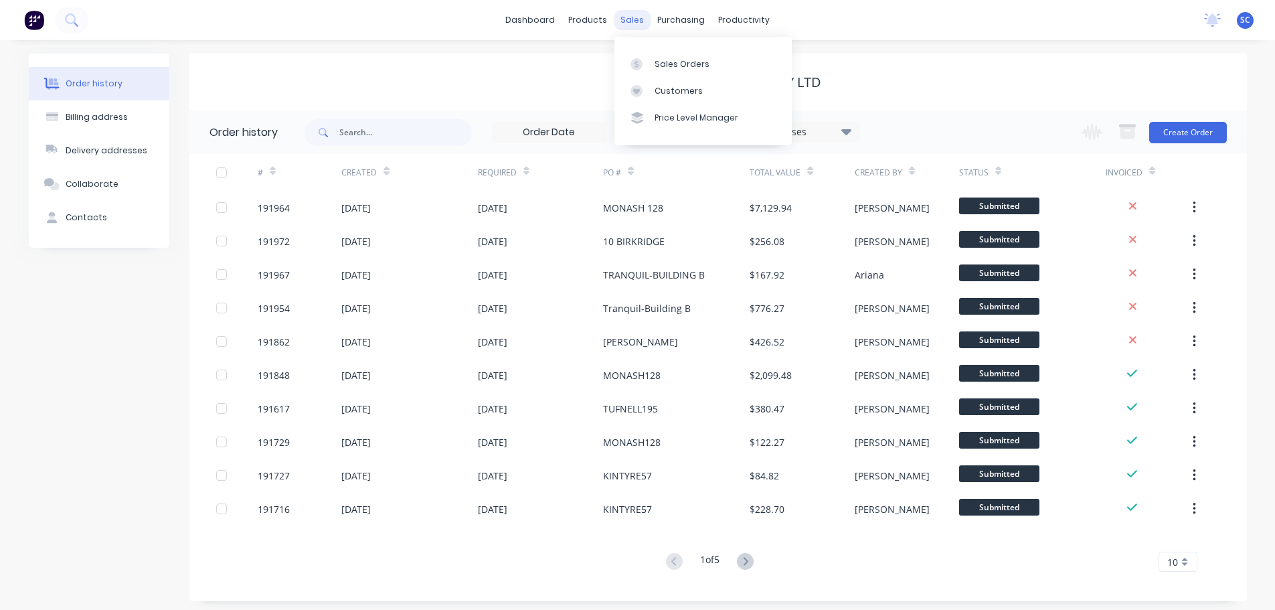
click at [641, 13] on div "sales" at bounding box center [632, 20] width 37 height 20
click at [677, 92] on div "Customers" at bounding box center [679, 91] width 48 height 12
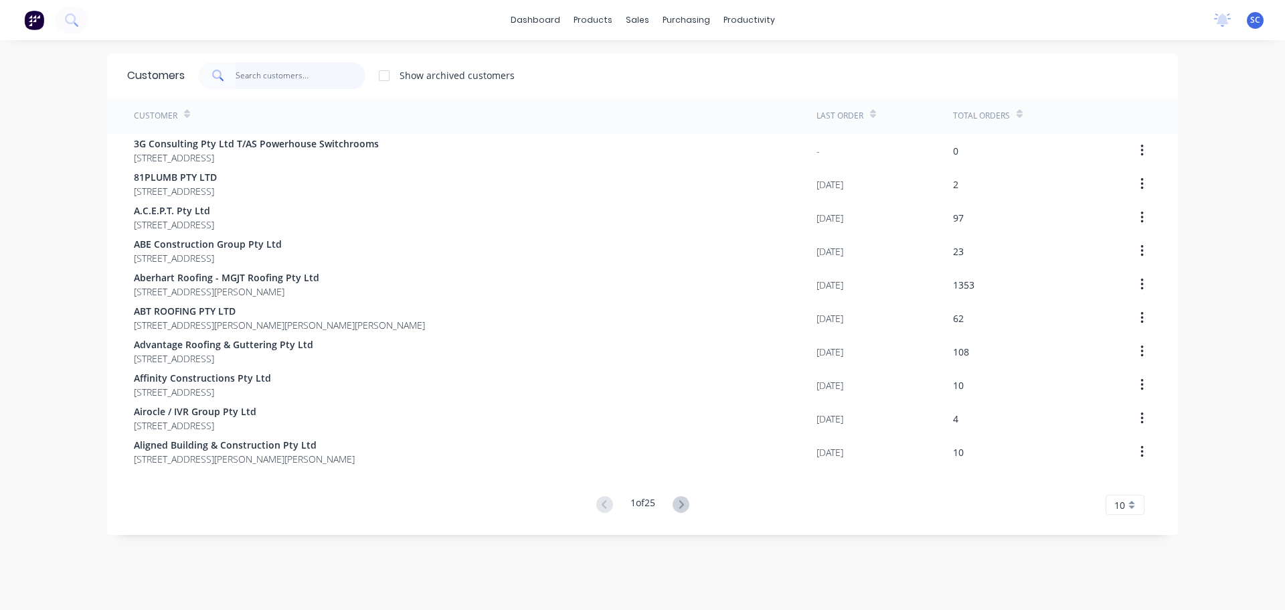
click at [271, 73] on input "text" at bounding box center [301, 75] width 131 height 27
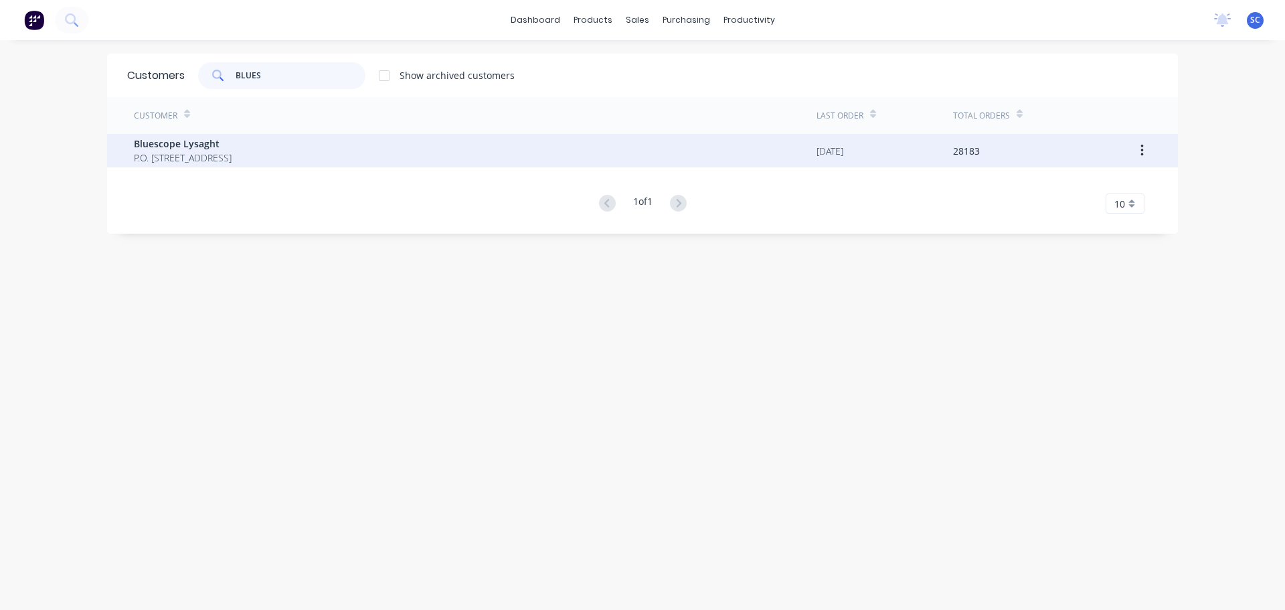
type input "BLUES"
click at [192, 156] on span "P.O. [STREET_ADDRESS]" at bounding box center [183, 158] width 98 height 14
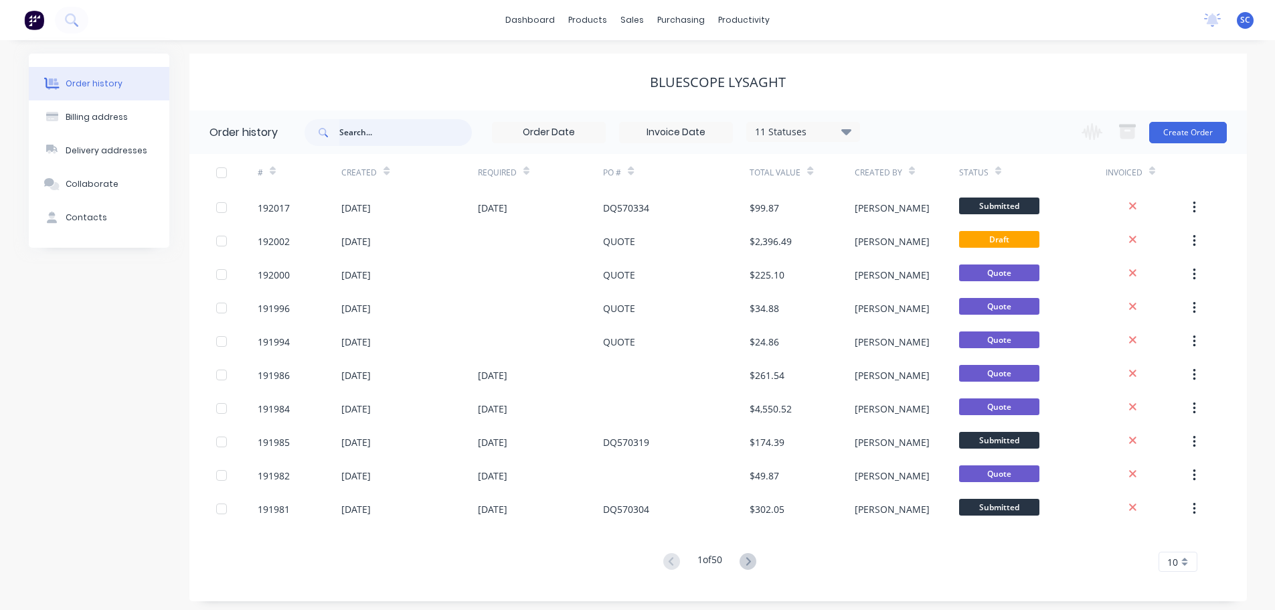
click at [351, 130] on input "text" at bounding box center [405, 132] width 133 height 27
type input "445"
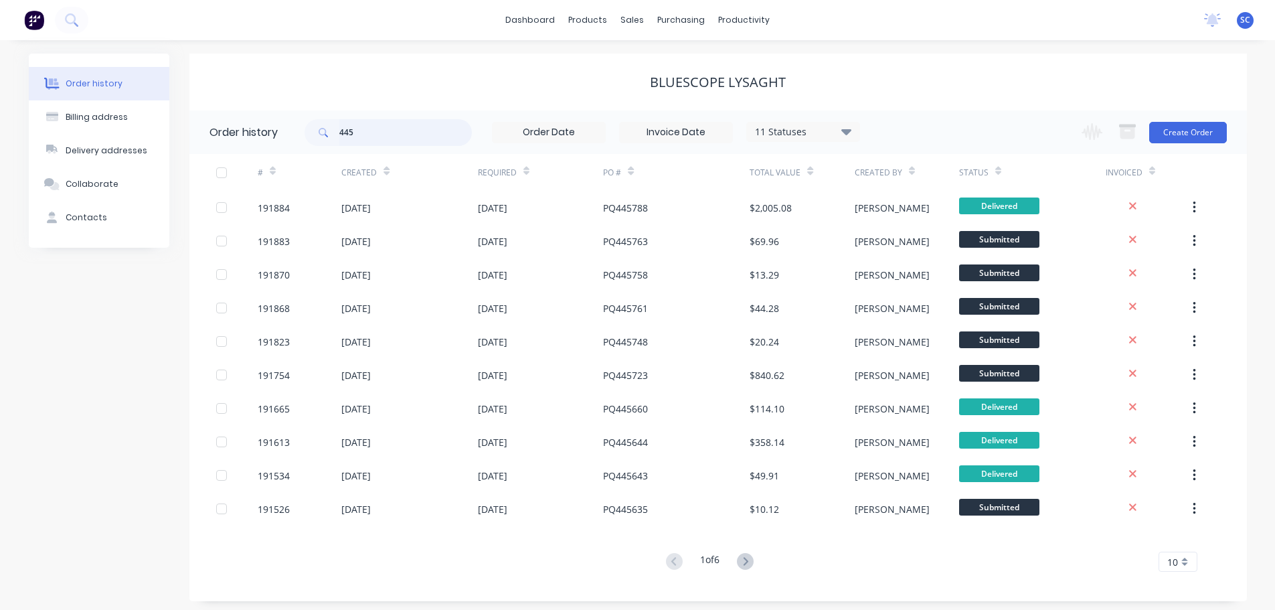
click at [373, 142] on input "445" at bounding box center [405, 132] width 133 height 27
type input "445560"
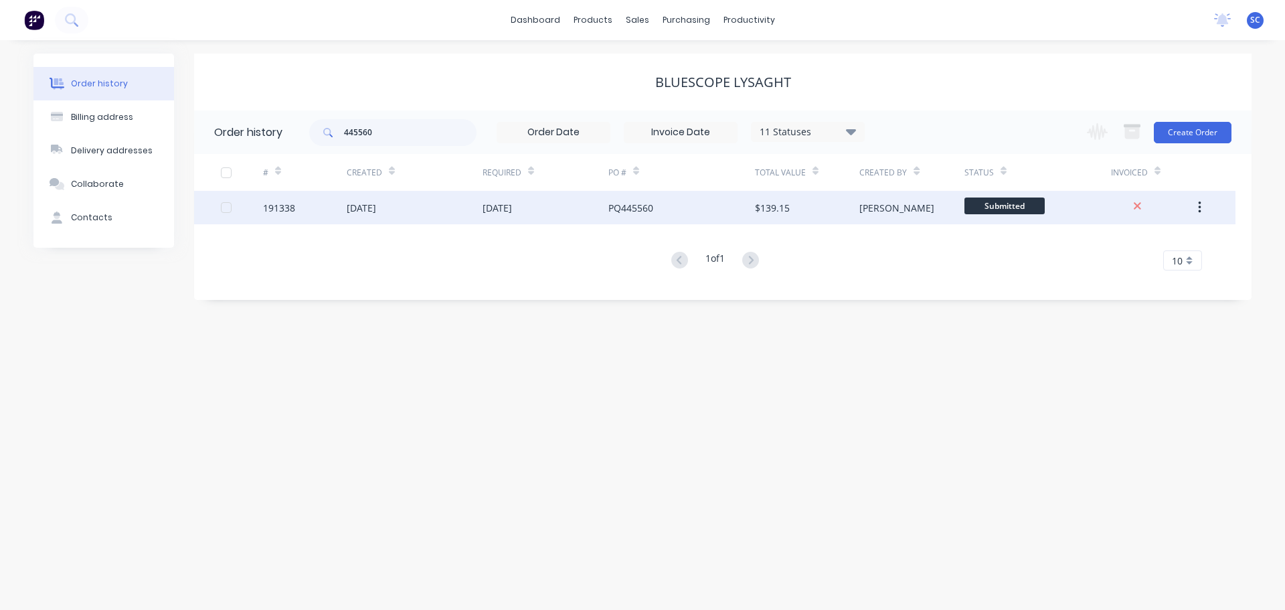
click at [479, 209] on div "01 Sep 2025" at bounding box center [415, 207] width 136 height 33
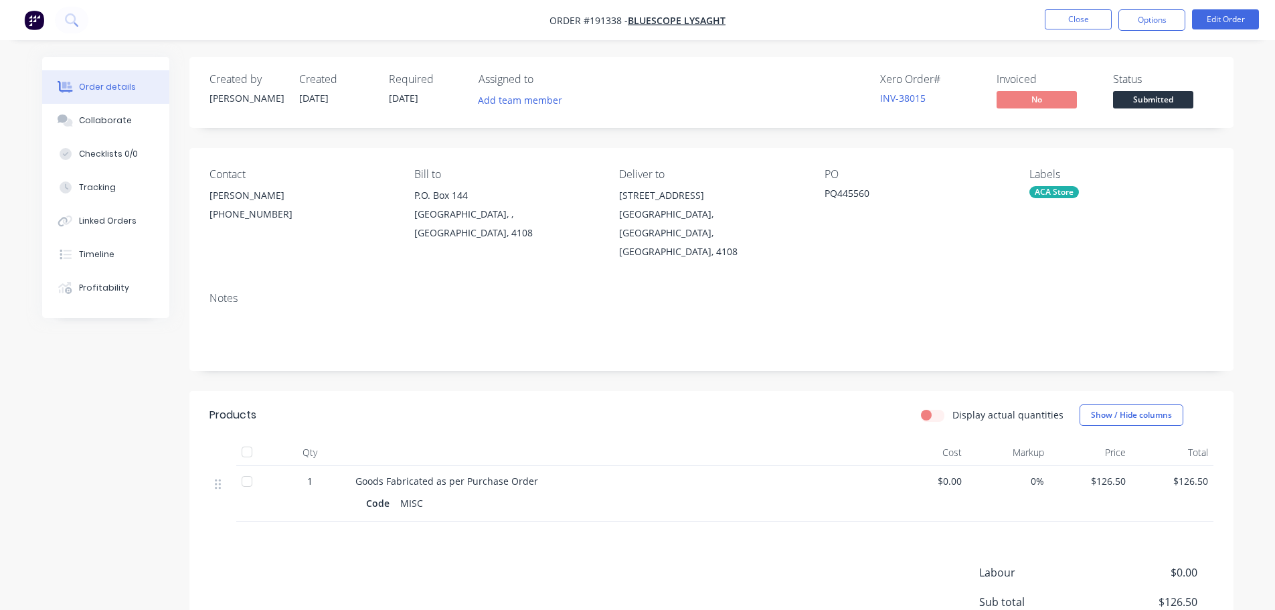
drag, startPoint x: 478, startPoint y: 10, endPoint x: 505, endPoint y: 7, distance: 26.9
click at [483, 9] on nav "Order #191338 - Bluescope Lysaght Close Options Edit Order" at bounding box center [637, 20] width 1275 height 40
click at [1101, 17] on button "Close" at bounding box center [1078, 19] width 67 height 20
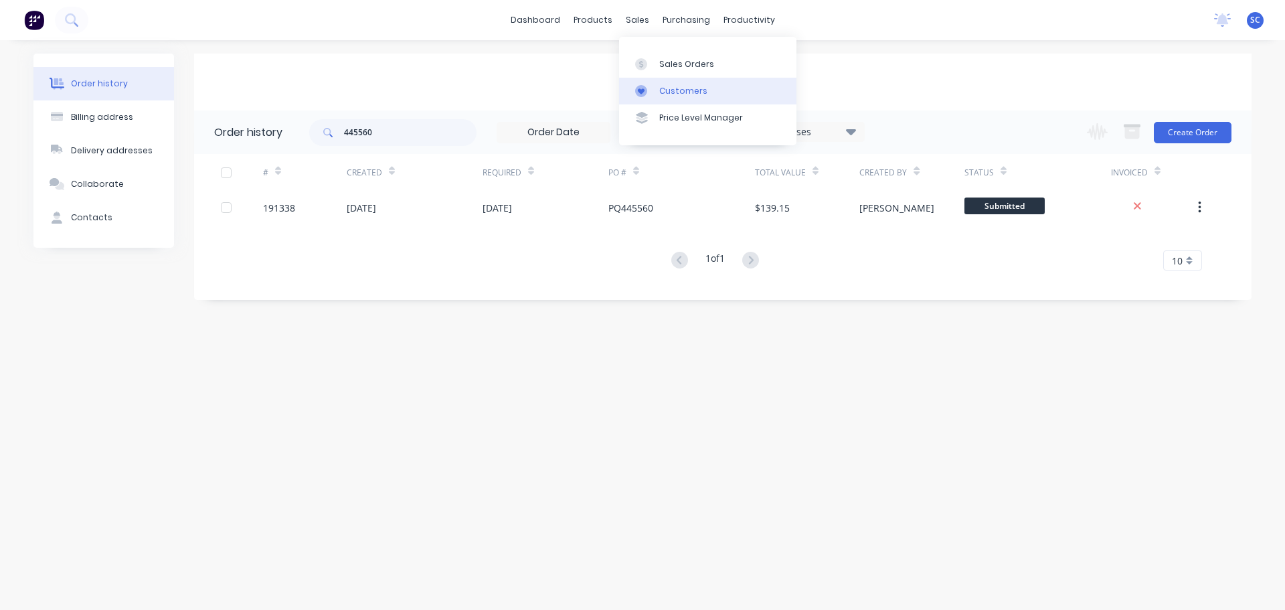
click at [682, 90] on div "Customers" at bounding box center [683, 91] width 48 height 12
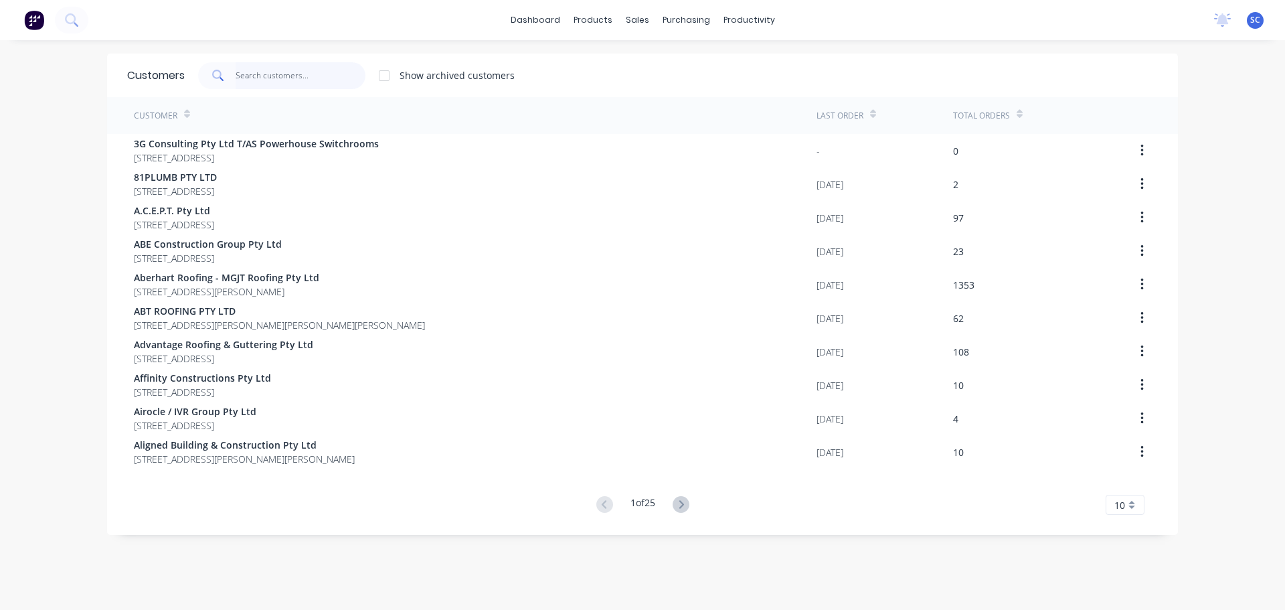
click at [285, 73] on input "text" at bounding box center [301, 75] width 131 height 27
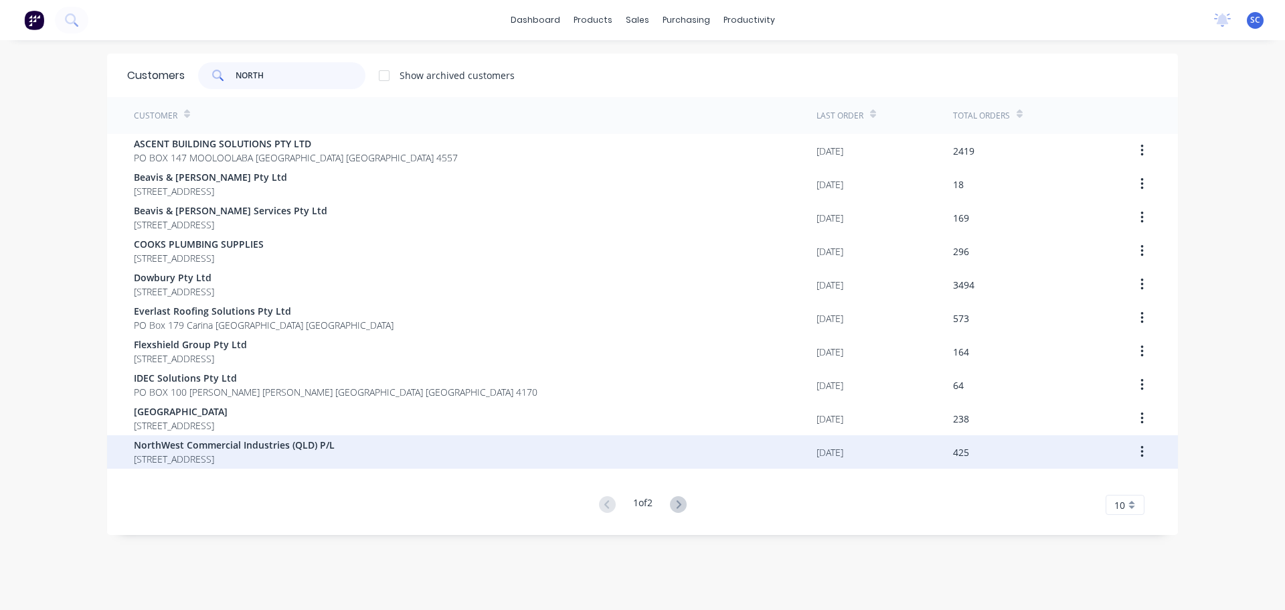
type input "NORTH"
click at [248, 446] on span "NorthWest Commercial Industries (QLD) P/L" at bounding box center [234, 445] width 201 height 14
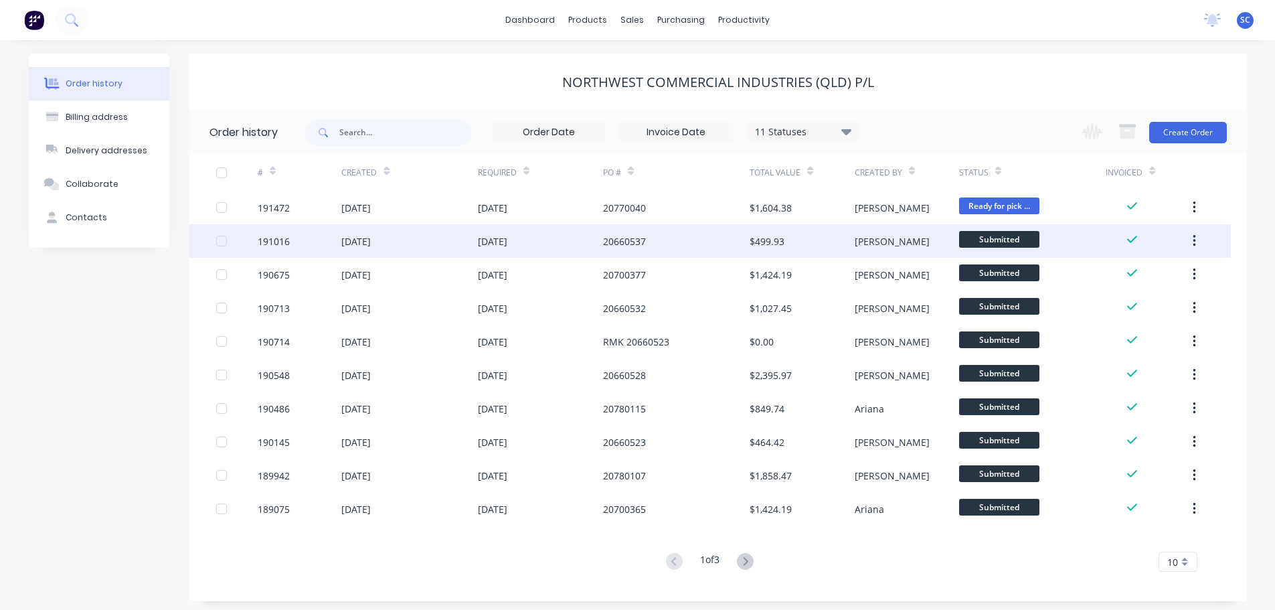
click at [390, 250] on div "27 Aug 2025" at bounding box center [409, 240] width 136 height 33
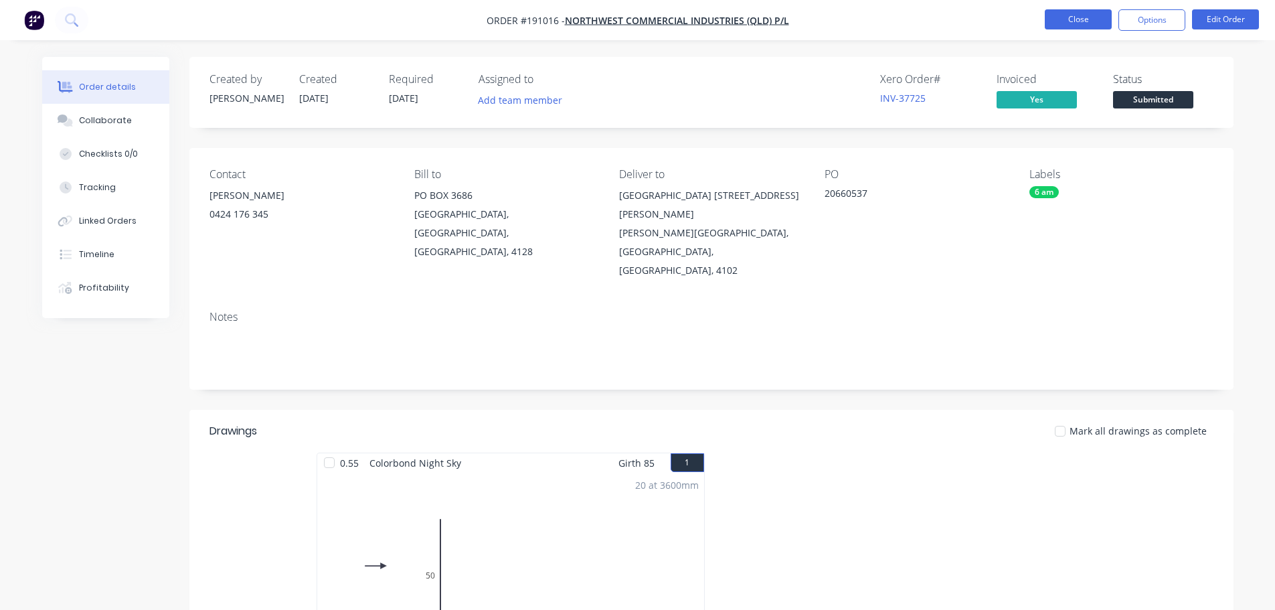
click at [1070, 21] on button "Close" at bounding box center [1078, 19] width 67 height 20
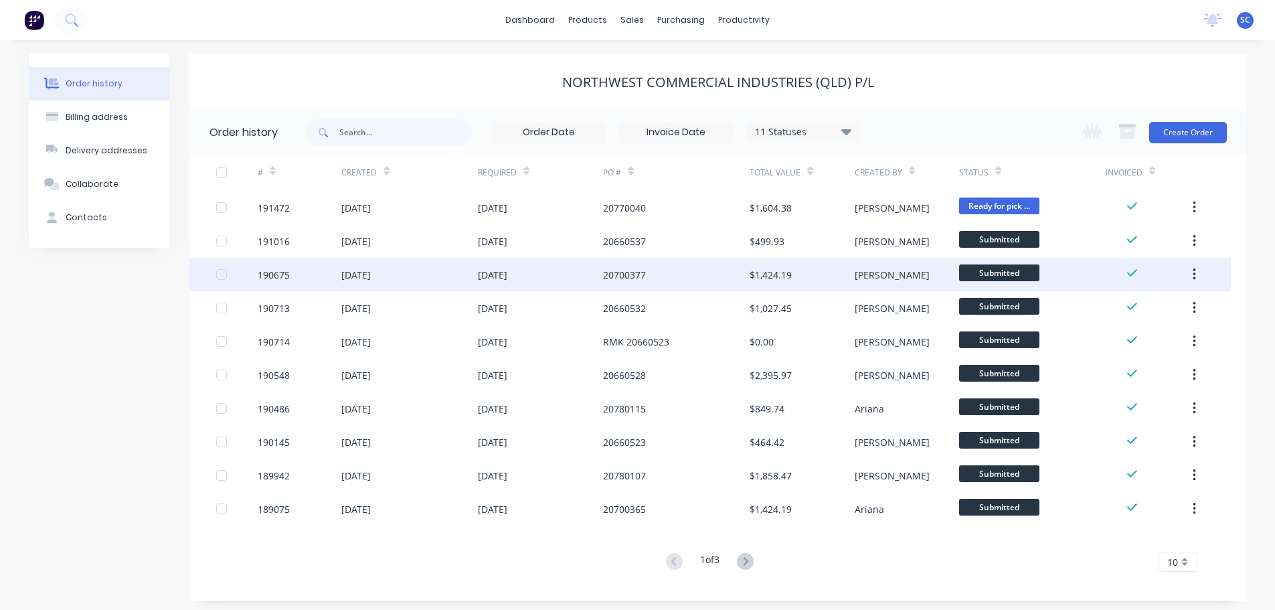
click at [489, 279] on div "26 Aug 2025" at bounding box center [492, 275] width 29 height 14
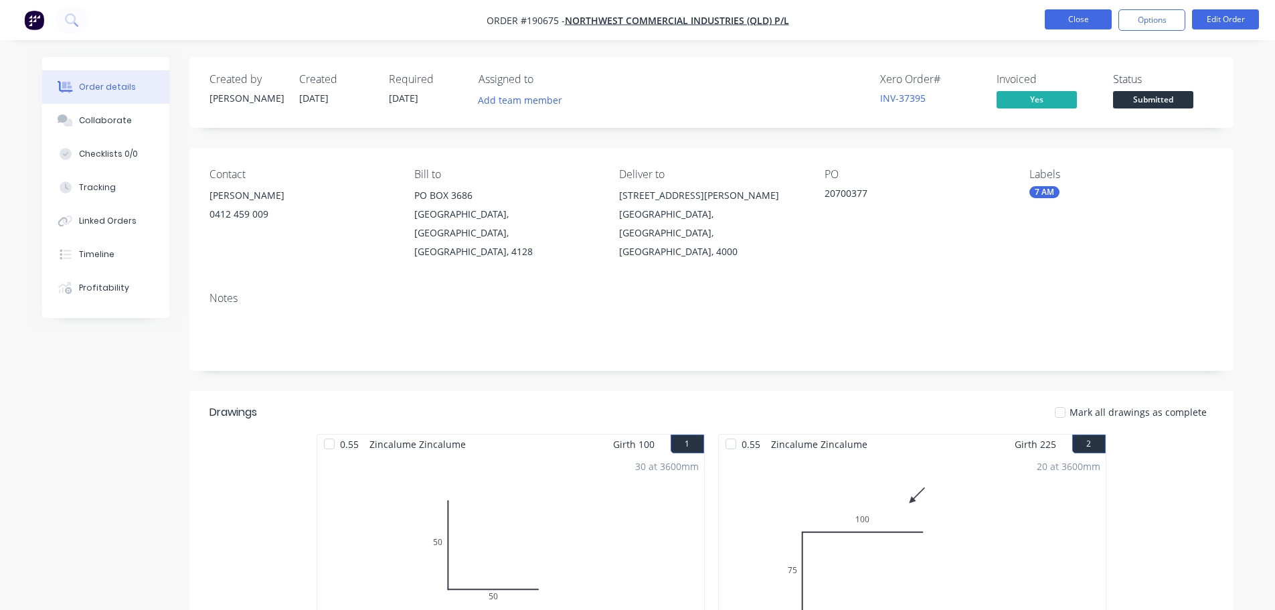
click at [1087, 23] on button "Close" at bounding box center [1078, 19] width 67 height 20
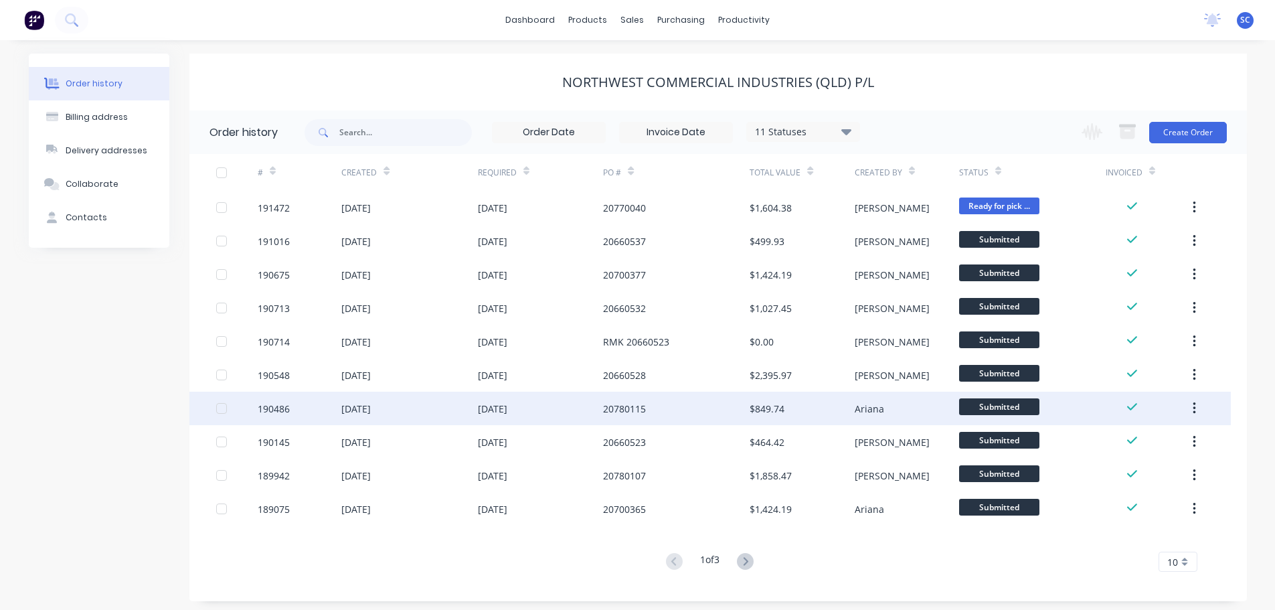
click at [575, 410] on div "22 Aug 2025" at bounding box center [541, 408] width 126 height 33
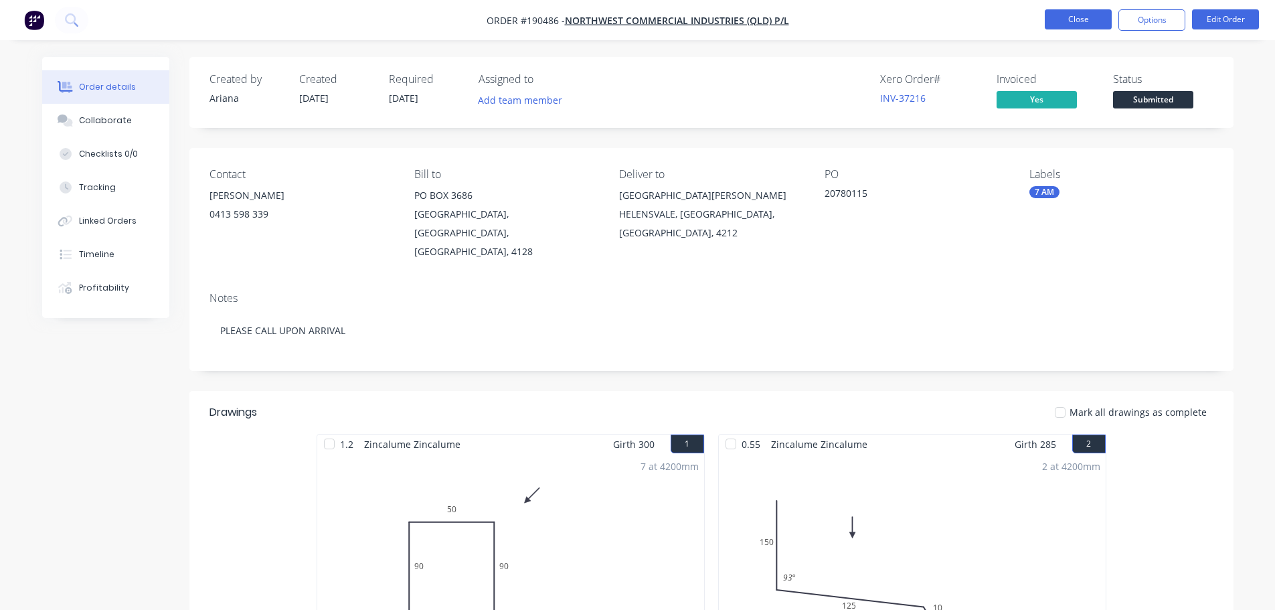
click at [1086, 15] on button "Close" at bounding box center [1078, 19] width 67 height 20
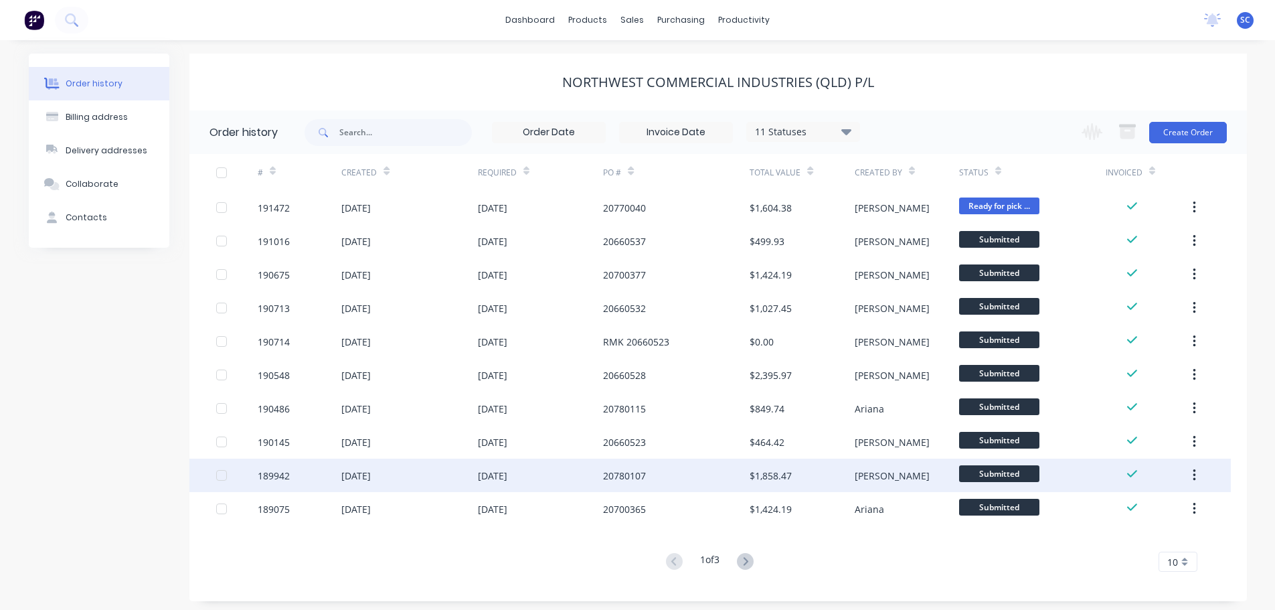
click at [507, 480] on div "18 Aug 2025" at bounding box center [492, 476] width 29 height 14
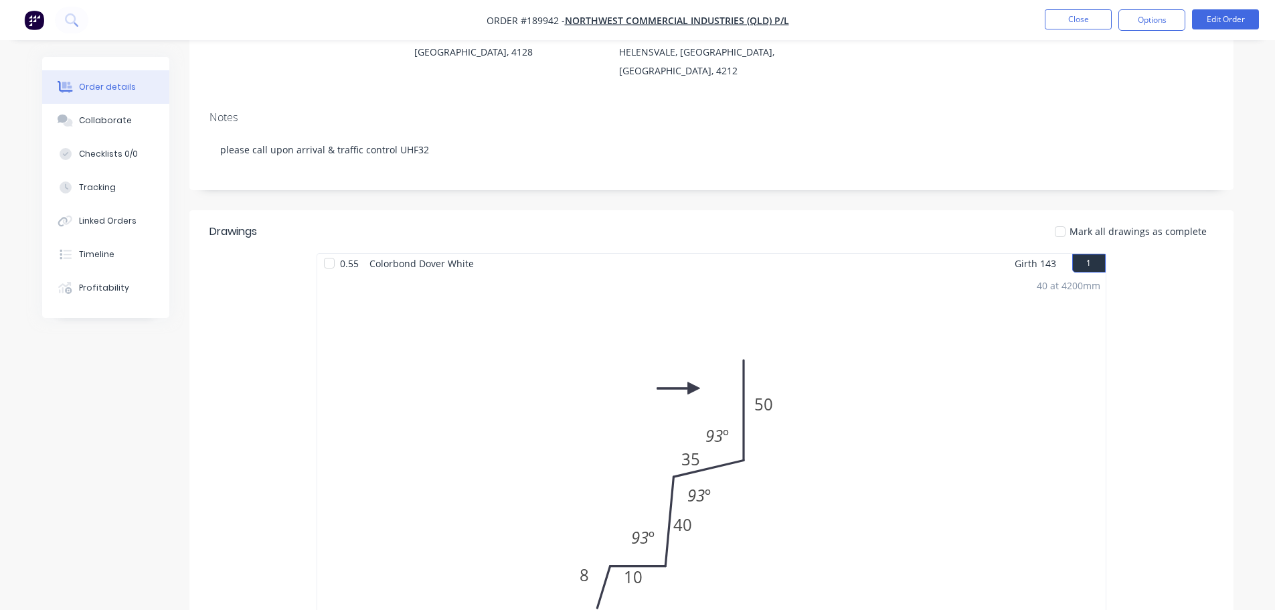
scroll to position [201, 0]
click at [1079, 13] on button "Close" at bounding box center [1078, 19] width 67 height 20
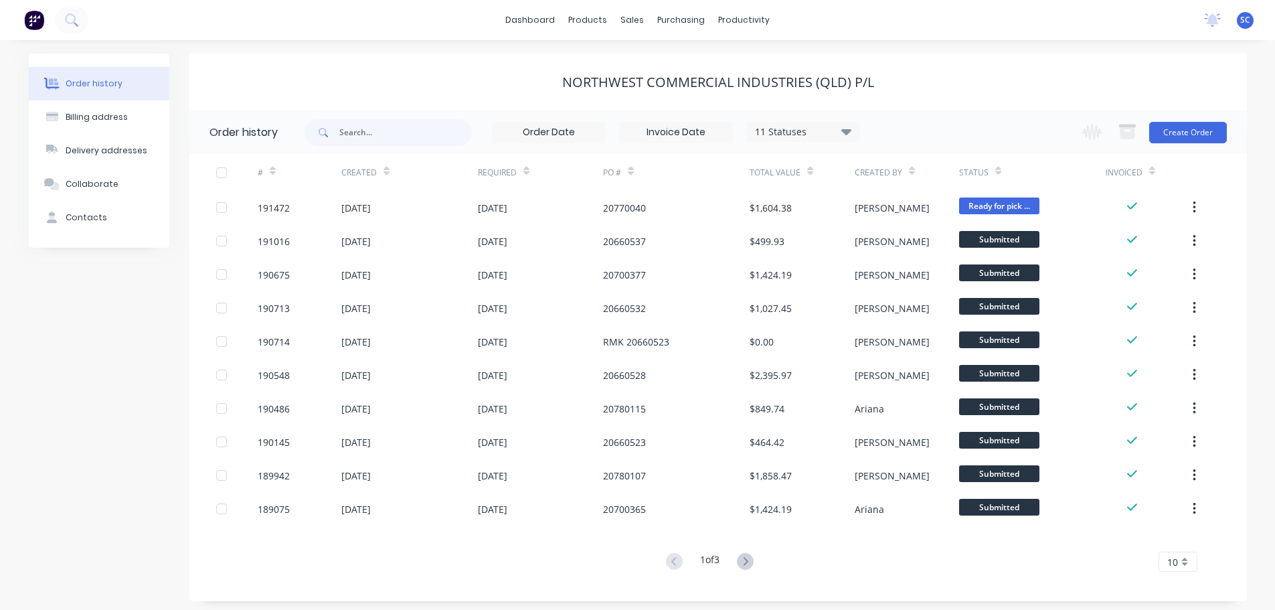
click at [435, 78] on div "NorthWest Commercial Industries (QLD) P/L" at bounding box center [718, 82] width 1058 height 16
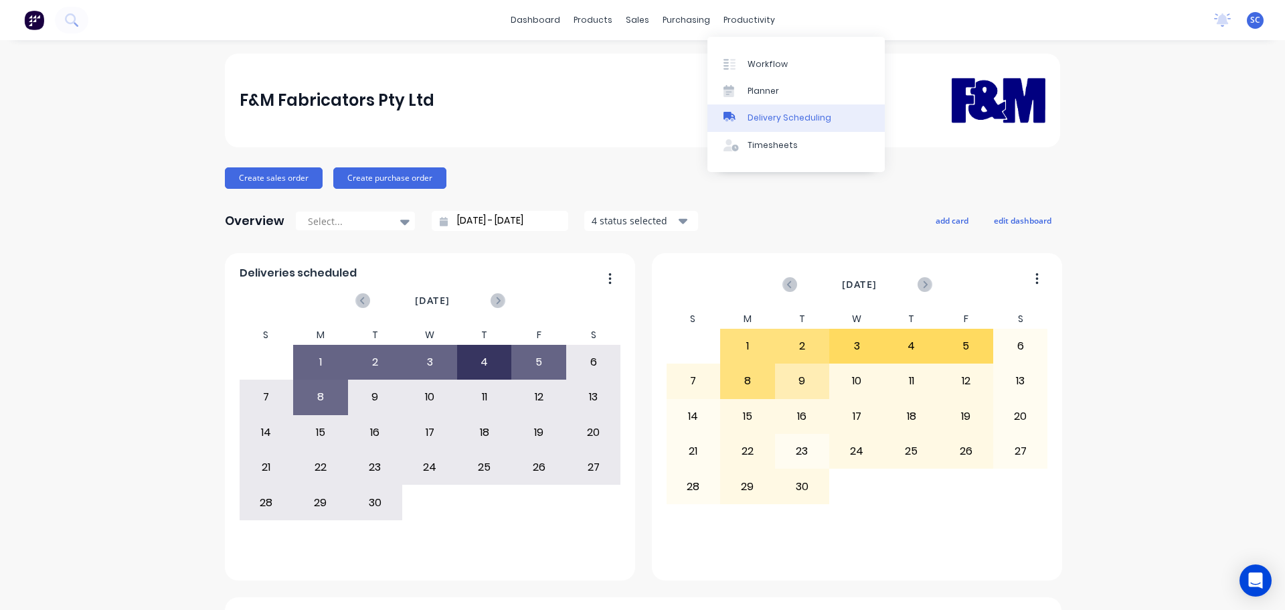
click at [785, 121] on div "Delivery Scheduling" at bounding box center [790, 118] width 84 height 12
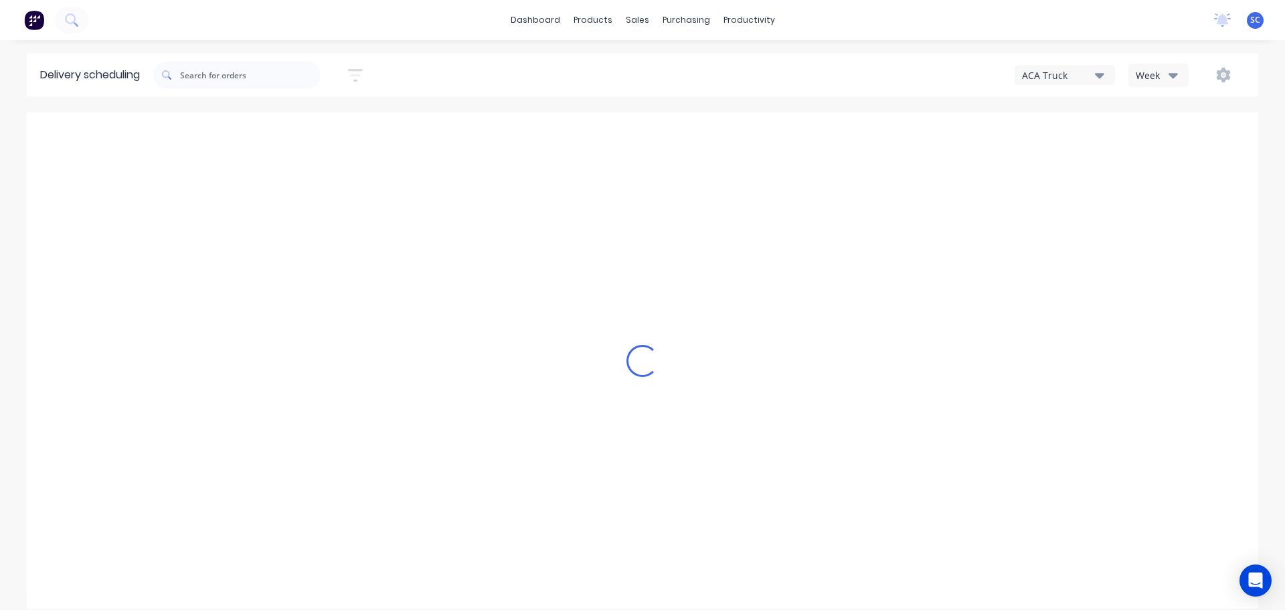
click at [1101, 70] on icon "button" at bounding box center [1099, 75] width 9 height 15
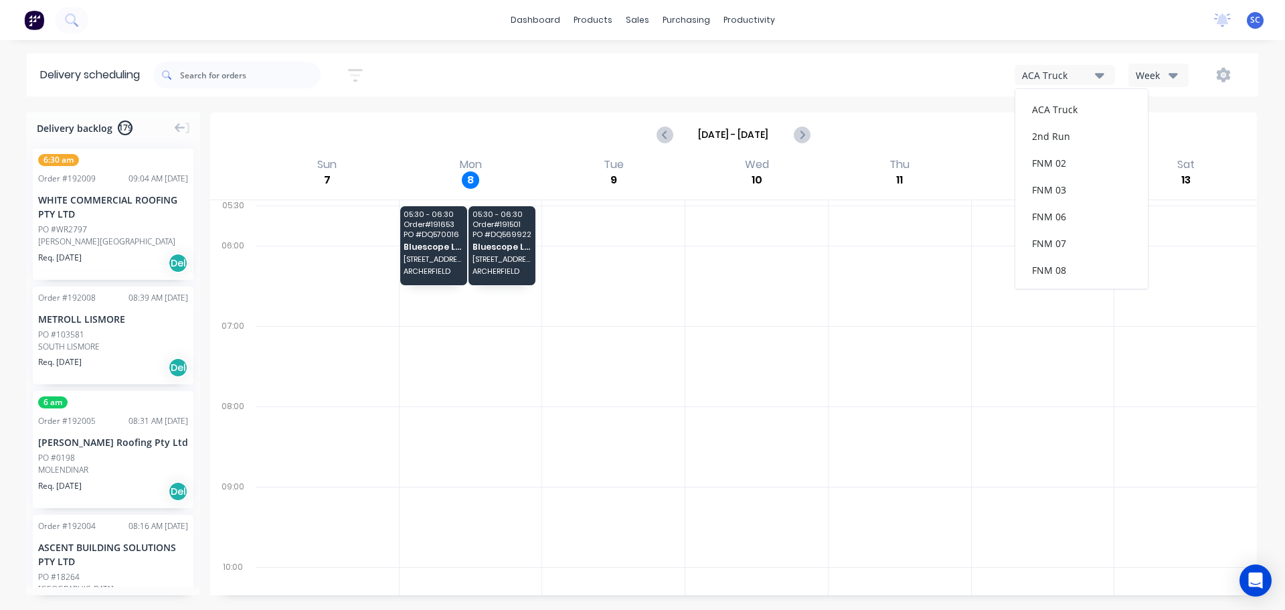
click at [1176, 68] on button "Week" at bounding box center [1159, 75] width 60 height 23
click at [1163, 138] on div "Vehicle" at bounding box center [1195, 137] width 133 height 27
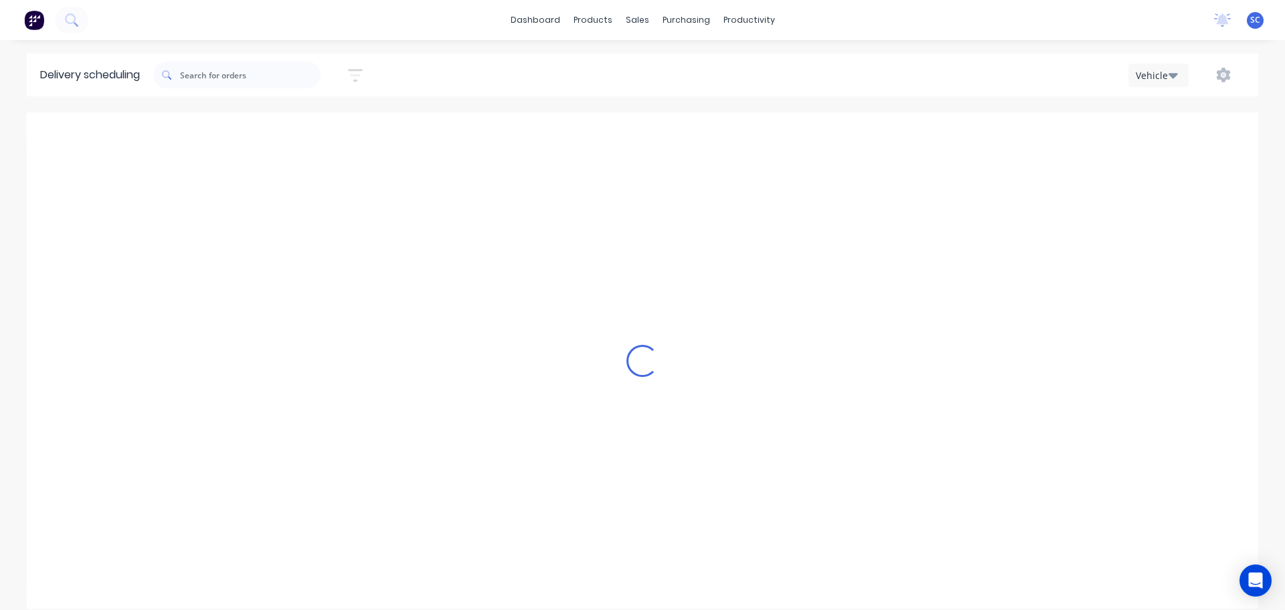
scroll to position [0, 1]
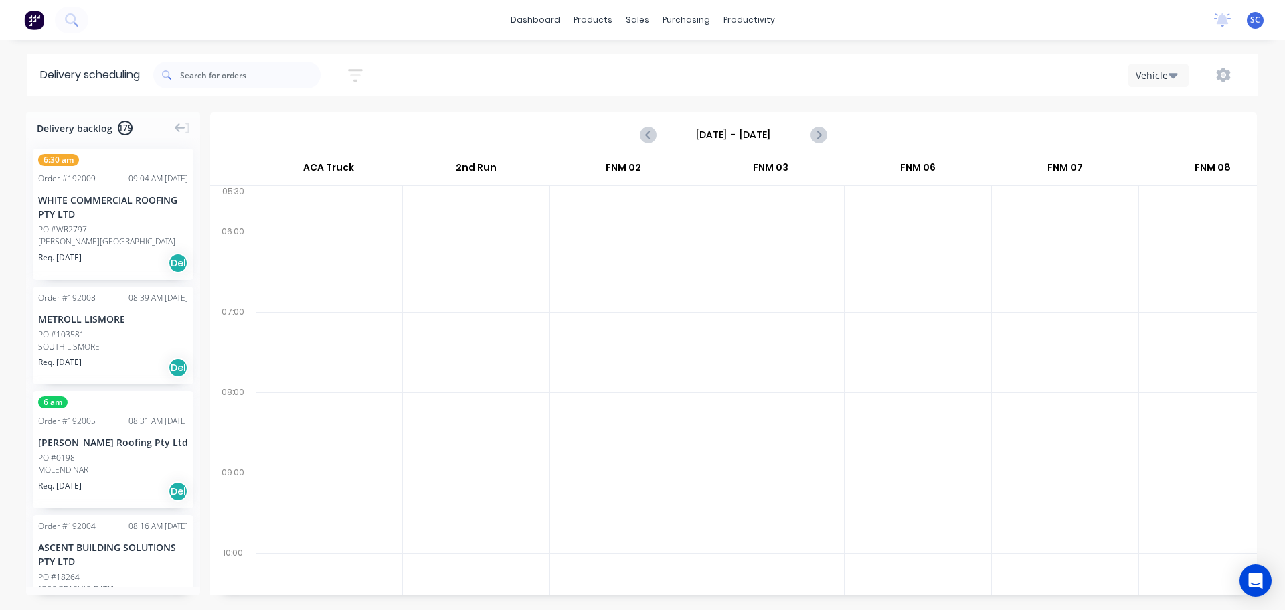
click at [711, 134] on input "Sunday - 07/09/25" at bounding box center [733, 135] width 133 height 20
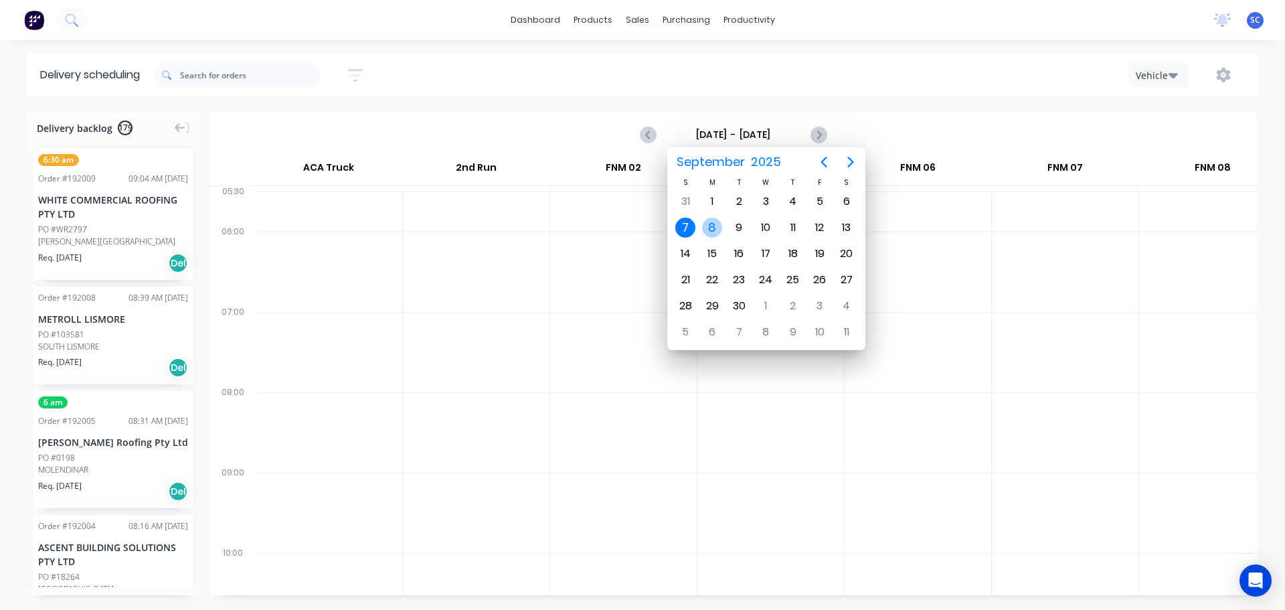
click at [712, 225] on div "8" at bounding box center [712, 228] width 20 height 20
type input "Monday - 08/09/25"
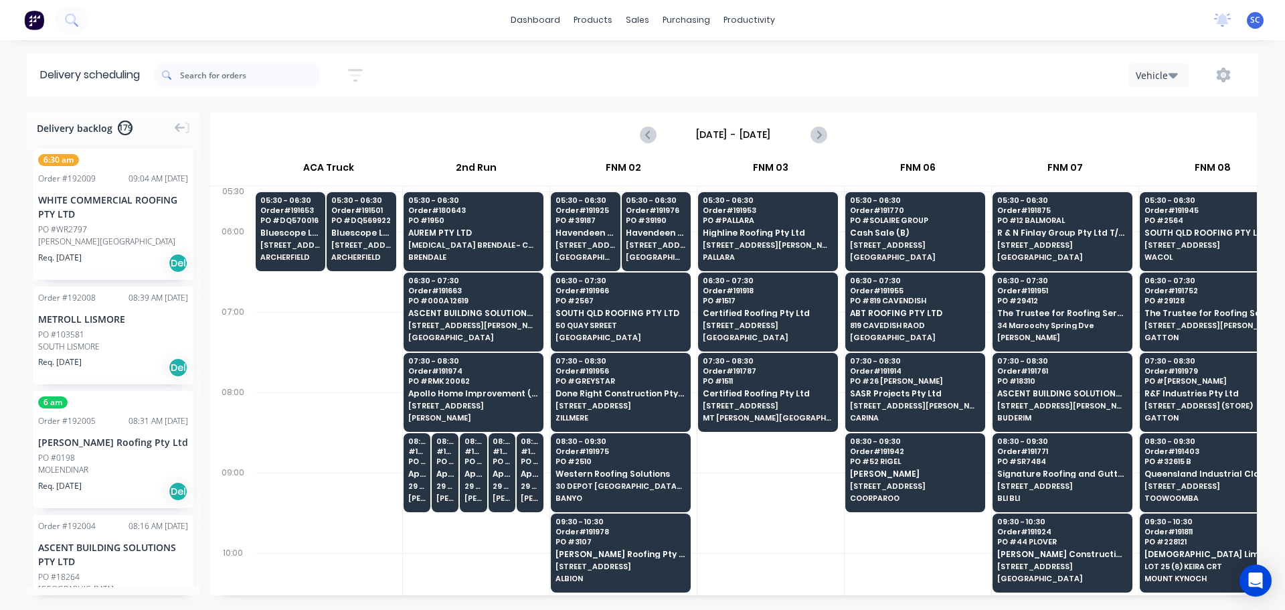
scroll to position [0, 868]
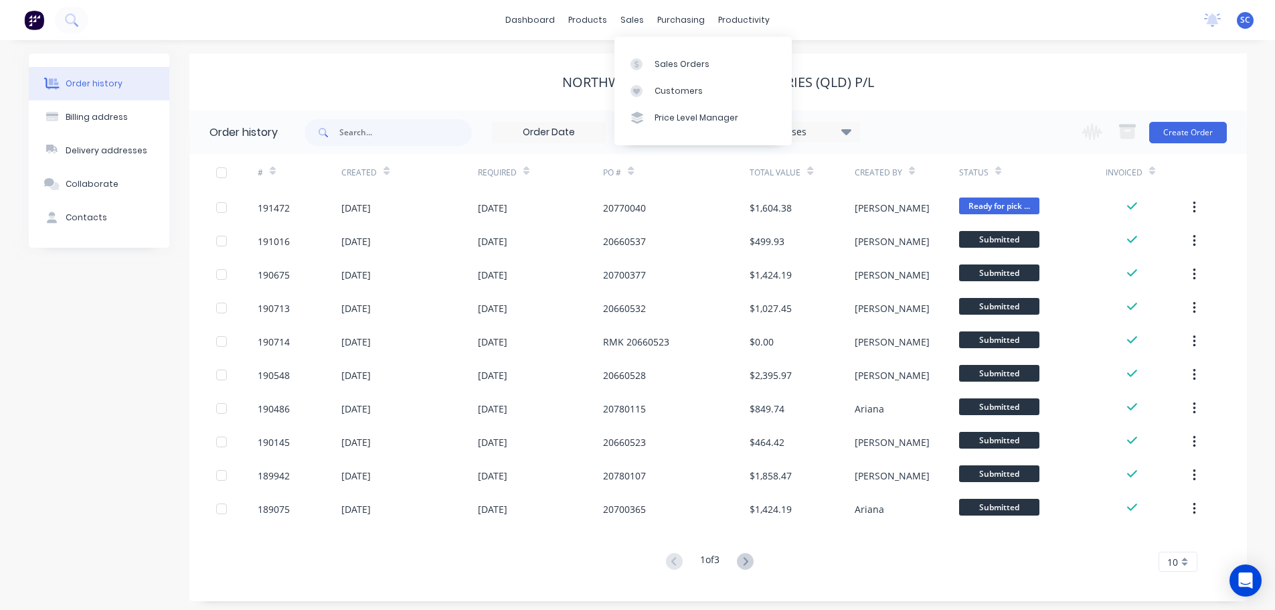
drag, startPoint x: 623, startPoint y: 16, endPoint x: 636, endPoint y: 39, distance: 26.1
click at [623, 16] on div "sales" at bounding box center [632, 20] width 37 height 20
click at [678, 98] on link "Customers" at bounding box center [703, 91] width 177 height 27
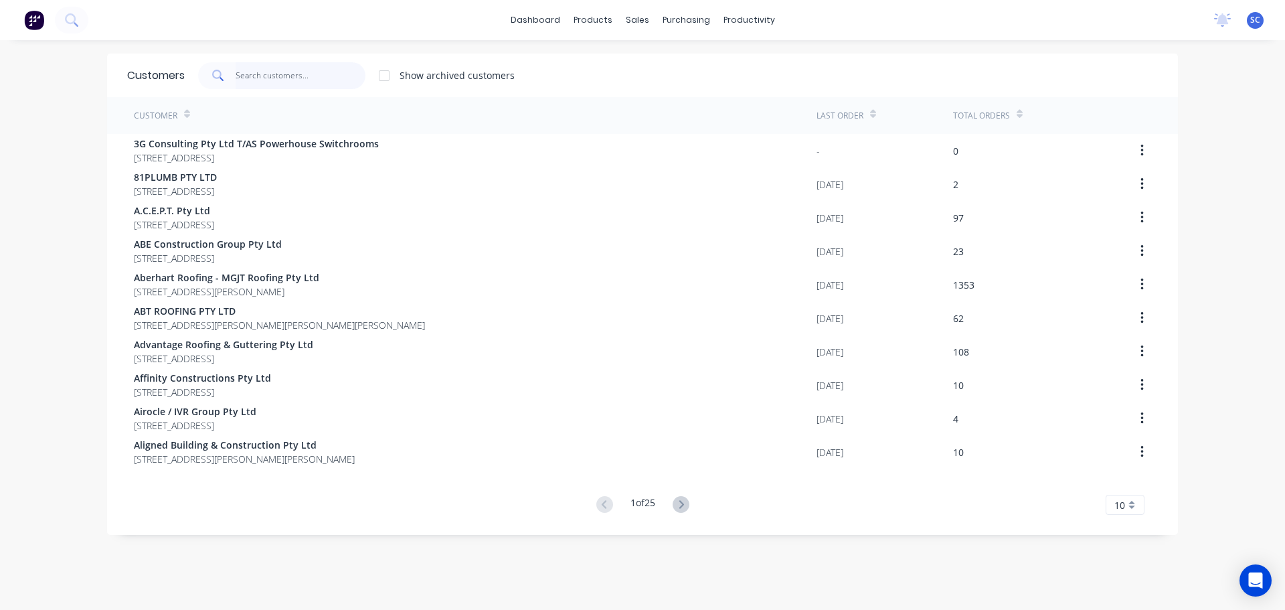
click at [258, 76] on input "text" at bounding box center [301, 75] width 131 height 27
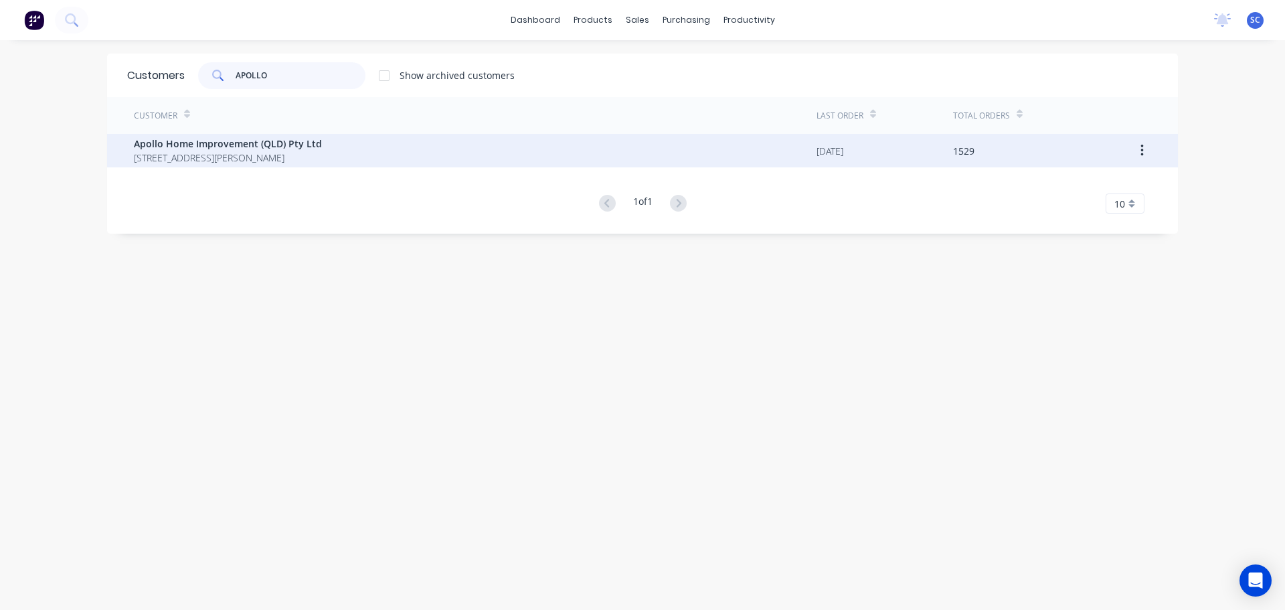
type input "APOLLO"
click at [201, 149] on span "Apollo Home Improvement (QLD) Pty Ltd" at bounding box center [228, 144] width 188 height 14
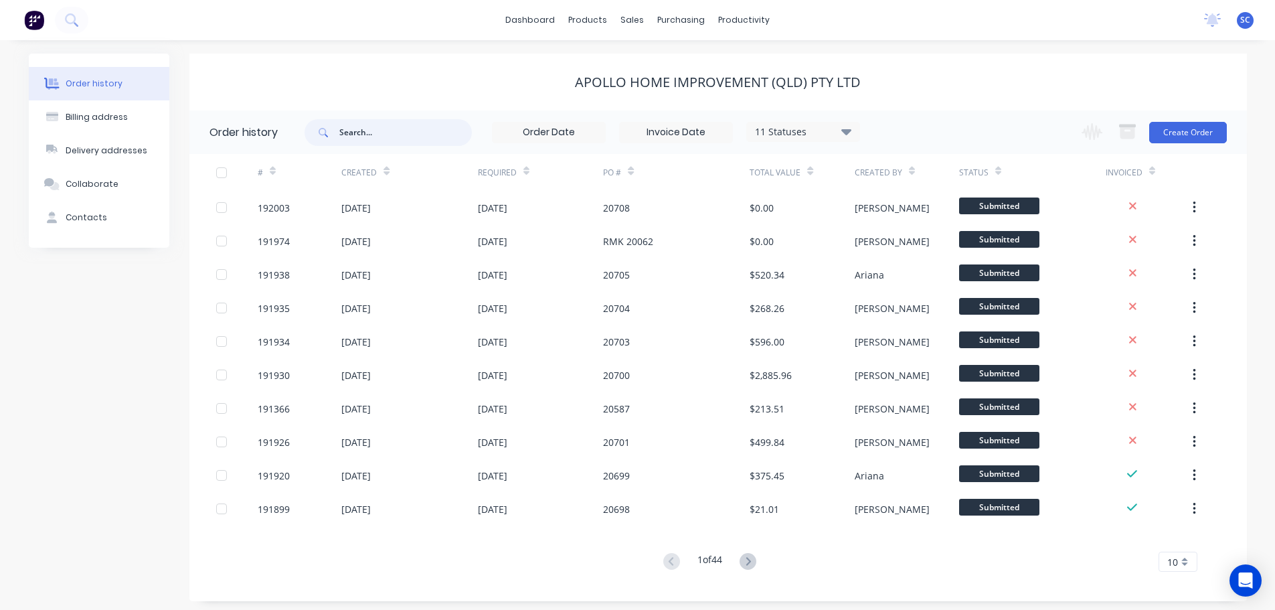
click at [398, 128] on input "text" at bounding box center [405, 132] width 133 height 27
type input "20534"
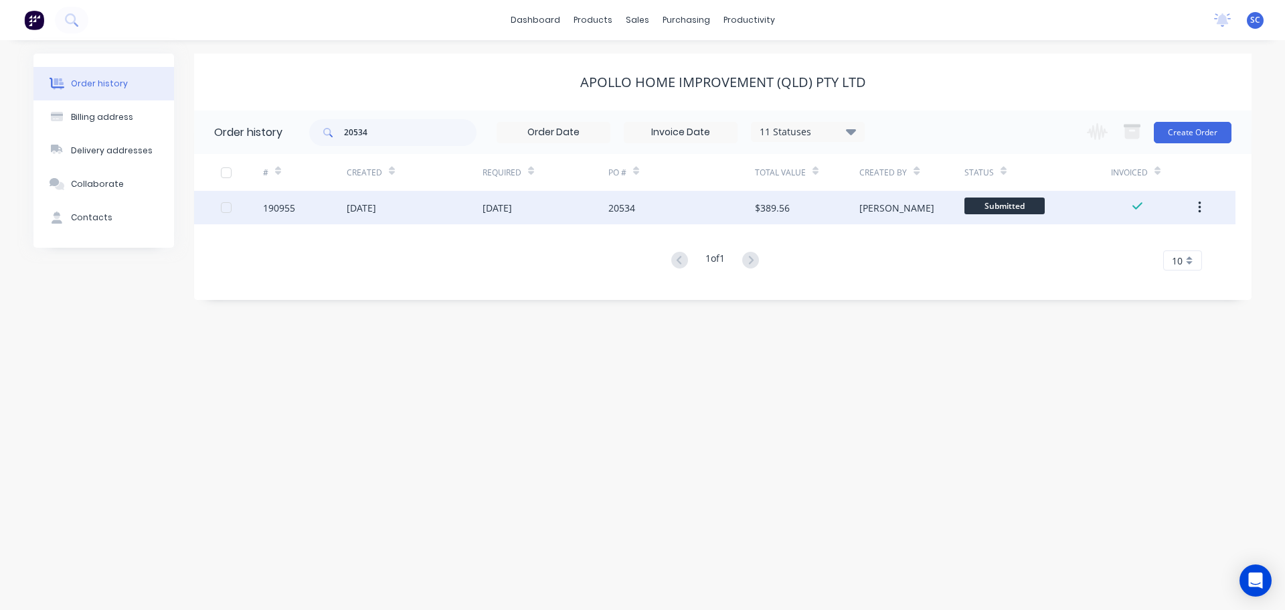
click at [419, 205] on div "27 Aug 2025" at bounding box center [415, 207] width 136 height 33
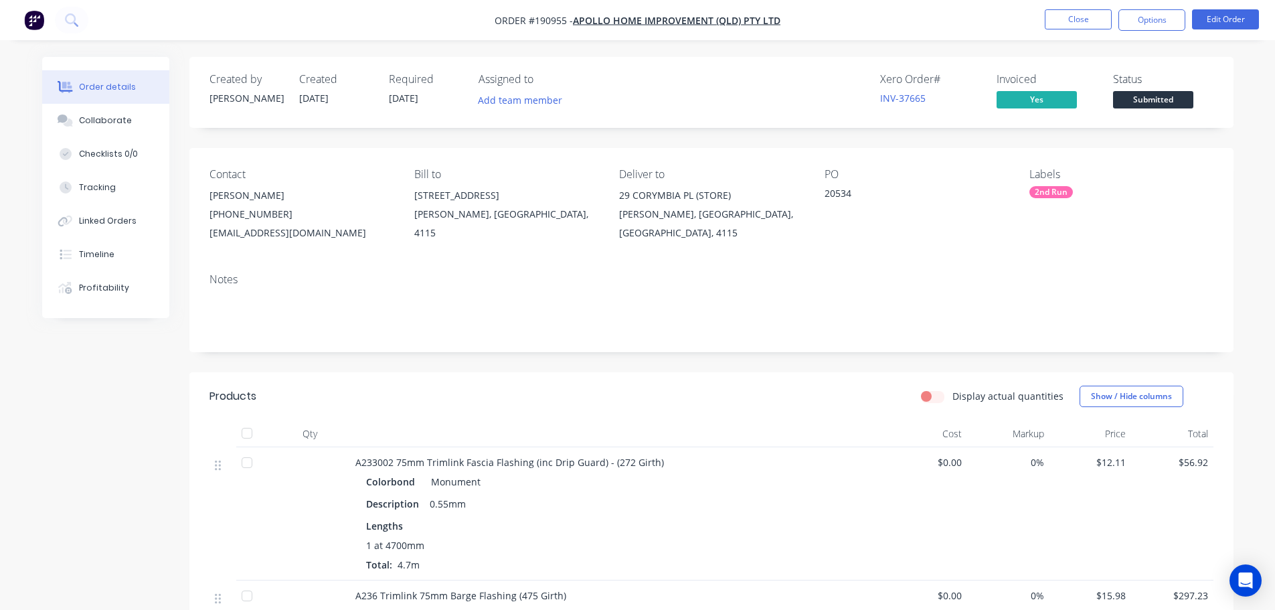
click at [613, 64] on div "Created by Hannah Created 27/08/25 Required 04/09/25 Assigned to Add team membe…" at bounding box center [711, 92] width 1044 height 71
click at [1081, 18] on button "Close" at bounding box center [1078, 19] width 67 height 20
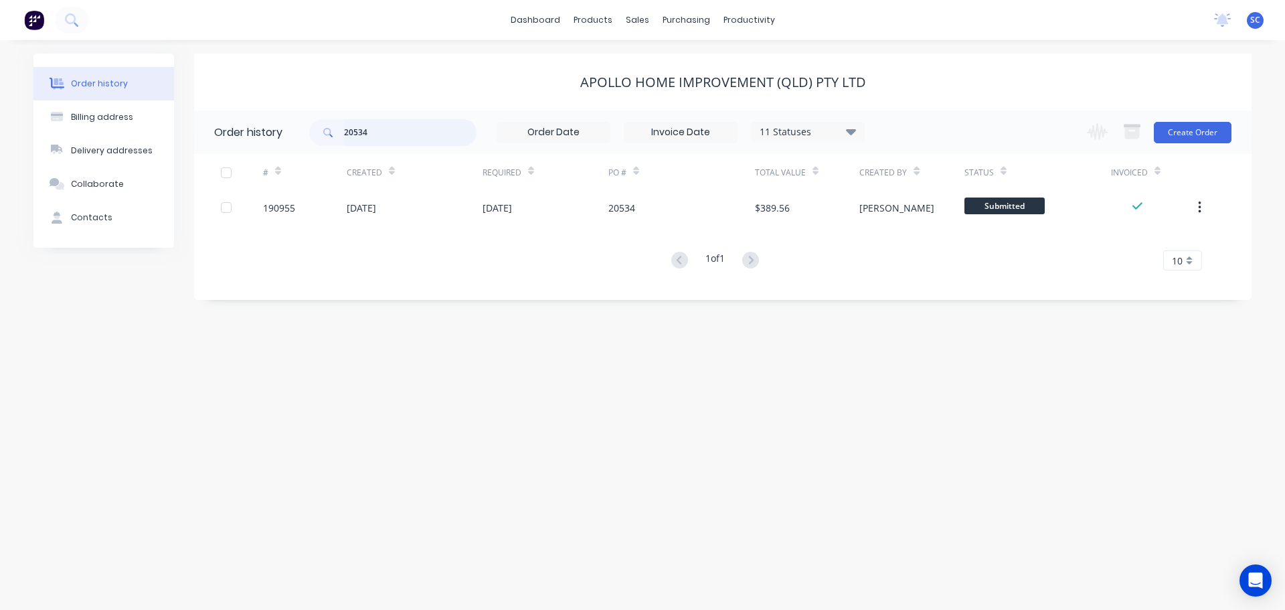
click at [365, 123] on input "20534" at bounding box center [410, 132] width 133 height 27
click at [362, 132] on input "20534" at bounding box center [410, 132] width 133 height 27
click at [358, 129] on input "20534" at bounding box center [410, 132] width 133 height 27
type input "20334"
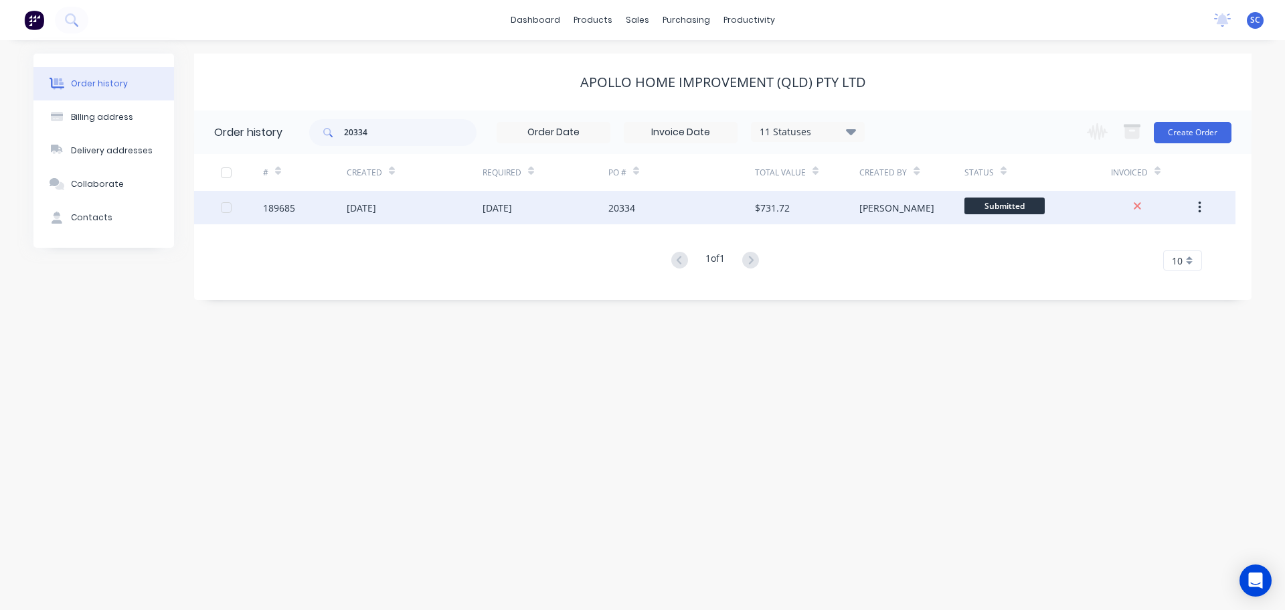
click at [511, 210] on div "04 Sep 2025" at bounding box center [497, 208] width 29 height 14
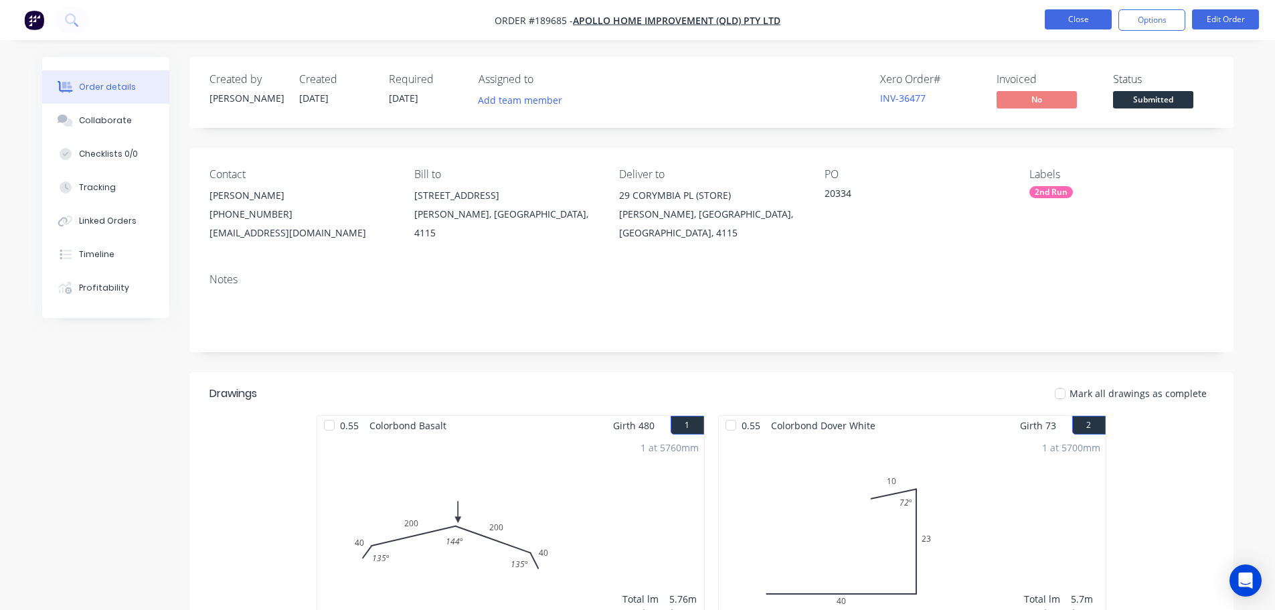
click at [1086, 15] on button "Close" at bounding box center [1078, 19] width 67 height 20
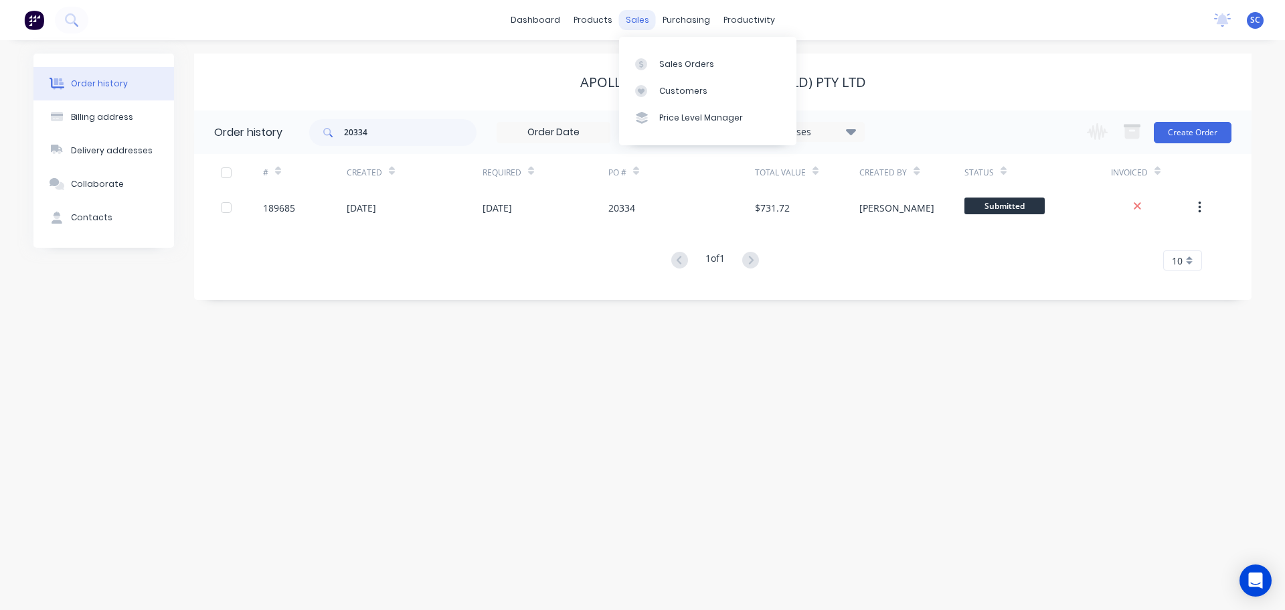
click at [643, 23] on div "sales" at bounding box center [637, 20] width 37 height 20
click at [696, 90] on div "Customers" at bounding box center [683, 91] width 48 height 12
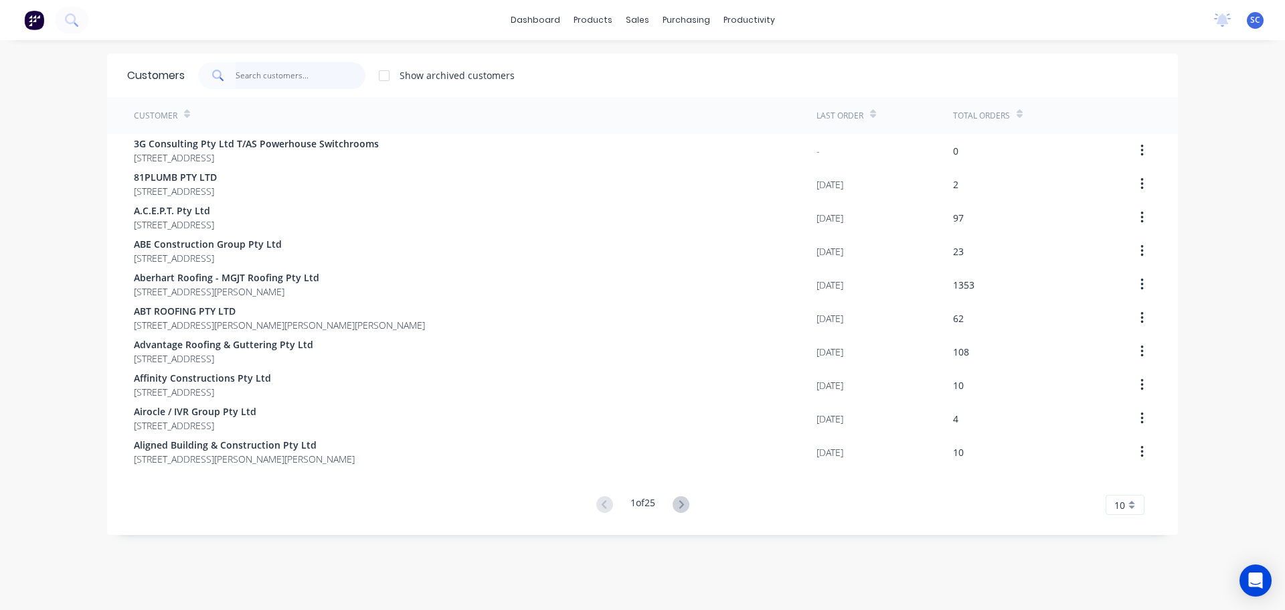
click at [291, 71] on input "text" at bounding box center [301, 75] width 131 height 27
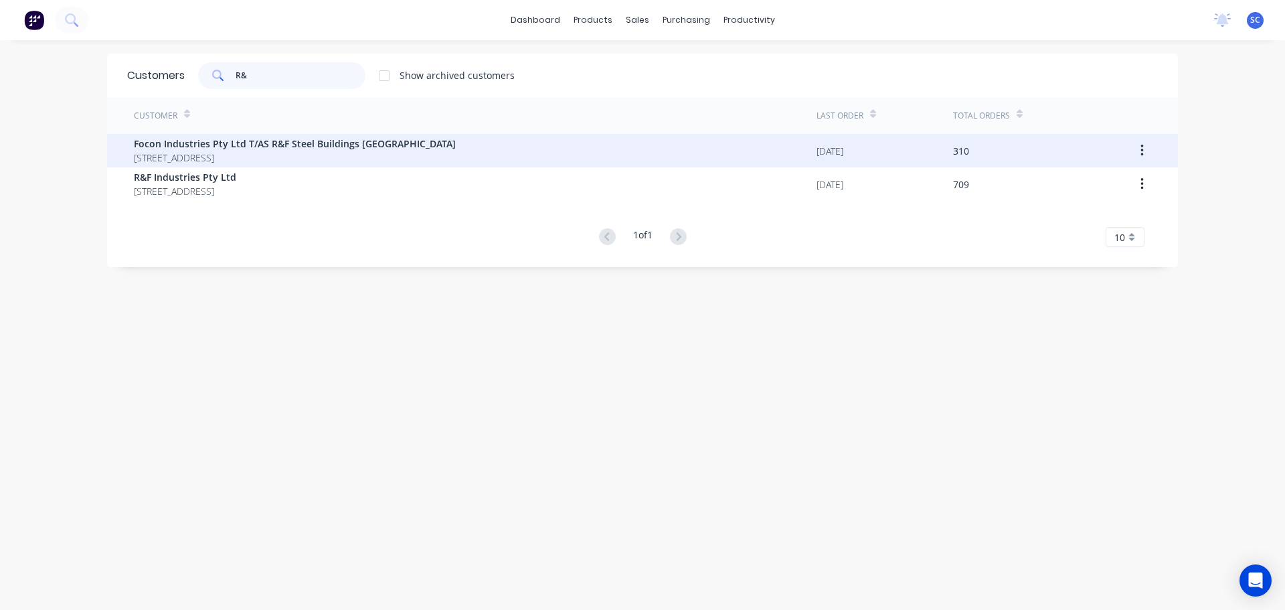
type input "R&"
click at [244, 146] on span "Focon Industries Pty Ltd T/AS R&F Steel Buildings Brisbane West" at bounding box center [295, 144] width 322 height 14
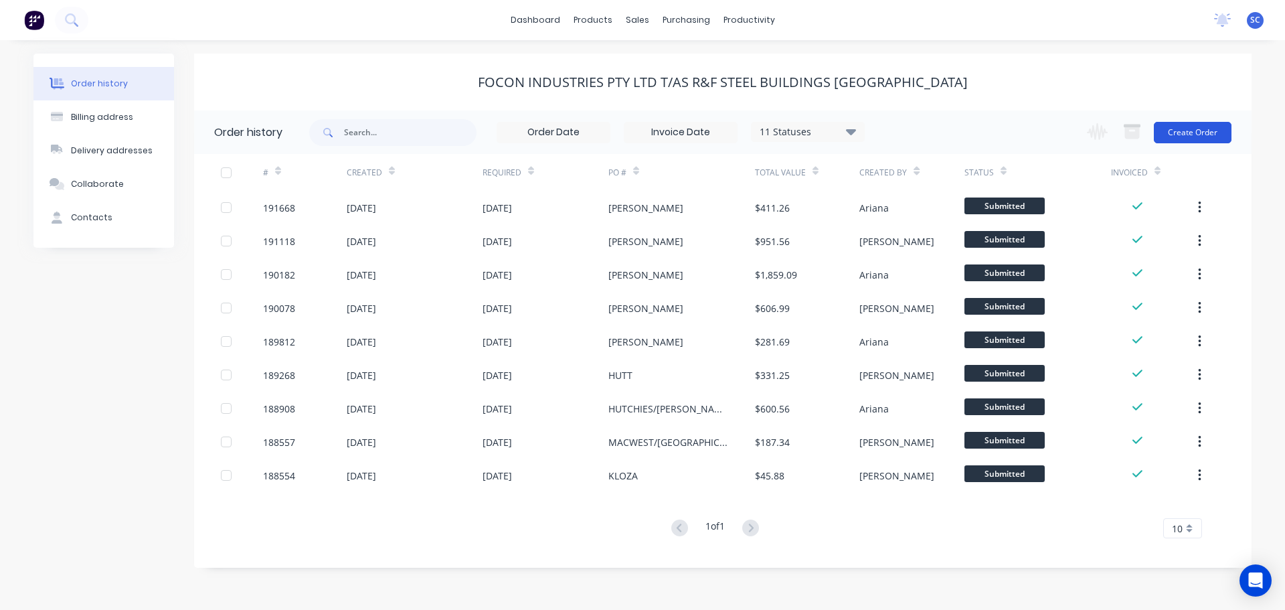
click at [1192, 126] on button "Create Order" at bounding box center [1193, 132] width 78 height 21
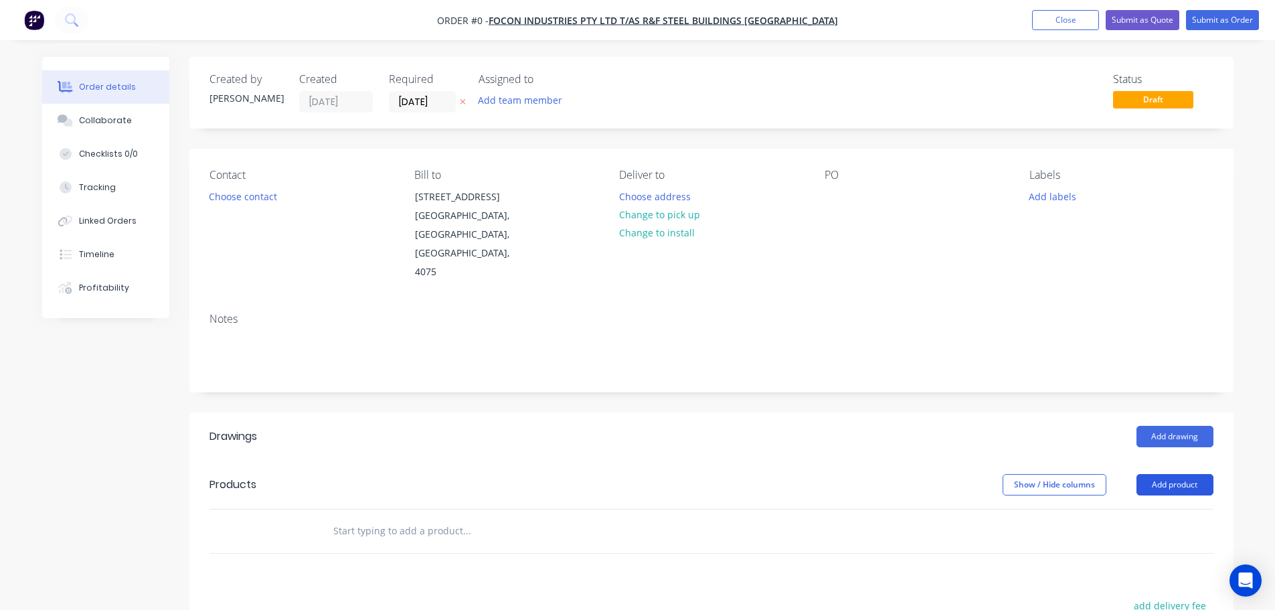
click at [1177, 474] on button "Add product" at bounding box center [1175, 484] width 77 height 21
click at [1135, 509] on div "Product catalogue" at bounding box center [1150, 518] width 103 height 19
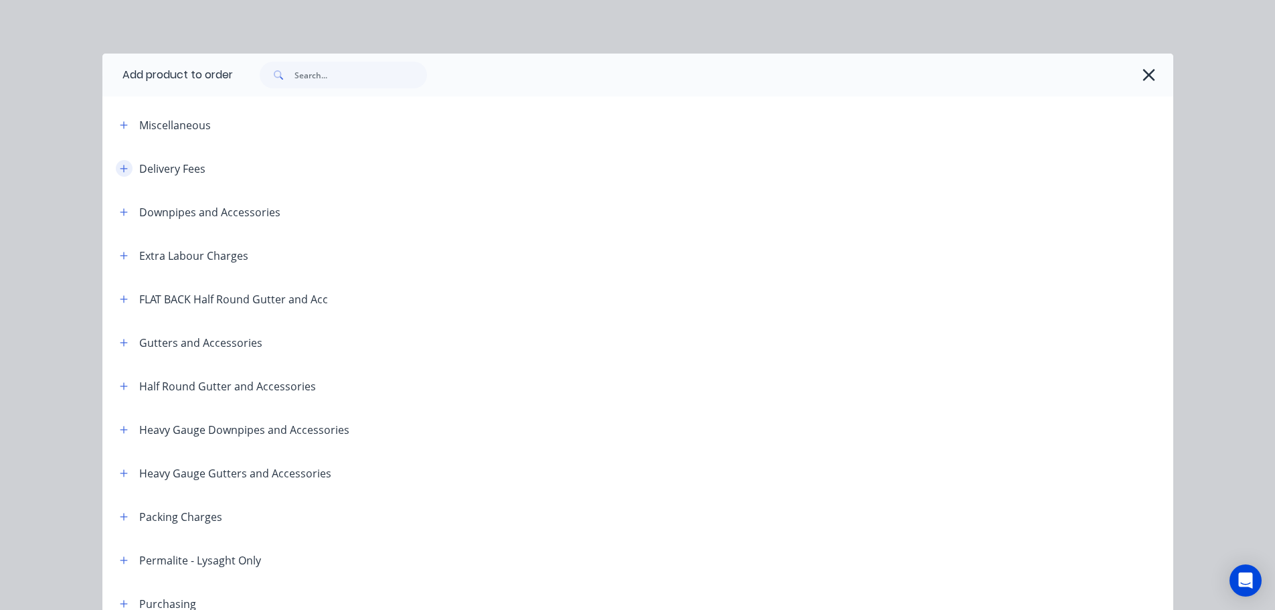
click at [121, 169] on icon "button" at bounding box center [123, 168] width 7 height 7
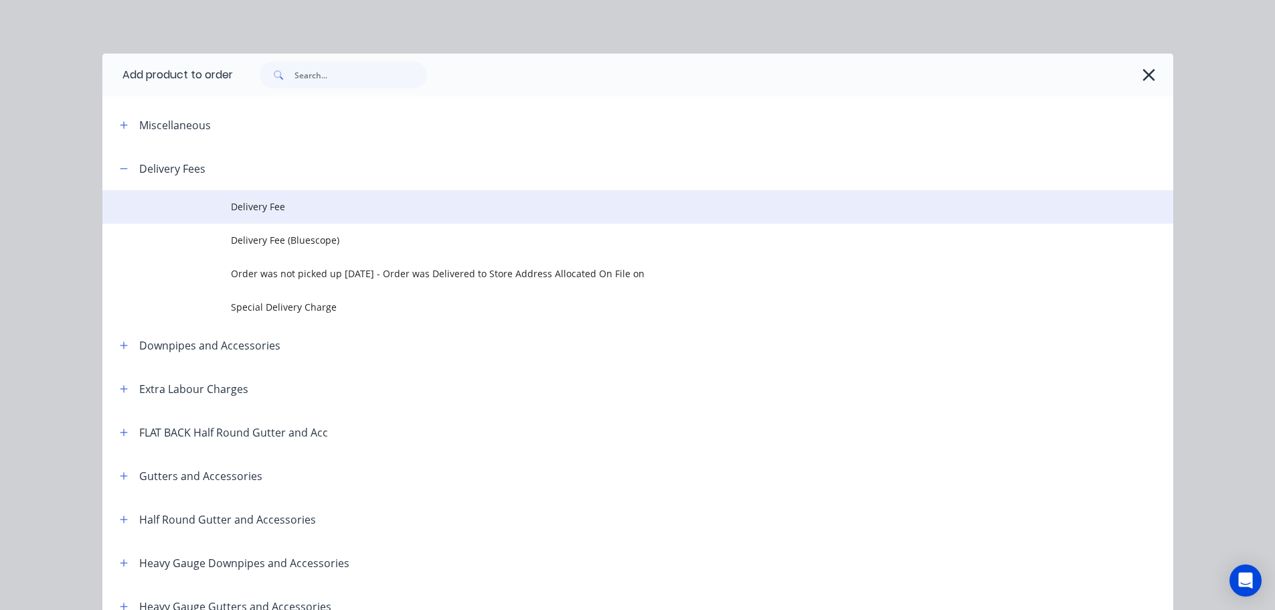
click at [245, 208] on span "Delivery Fee" at bounding box center [608, 207] width 754 height 14
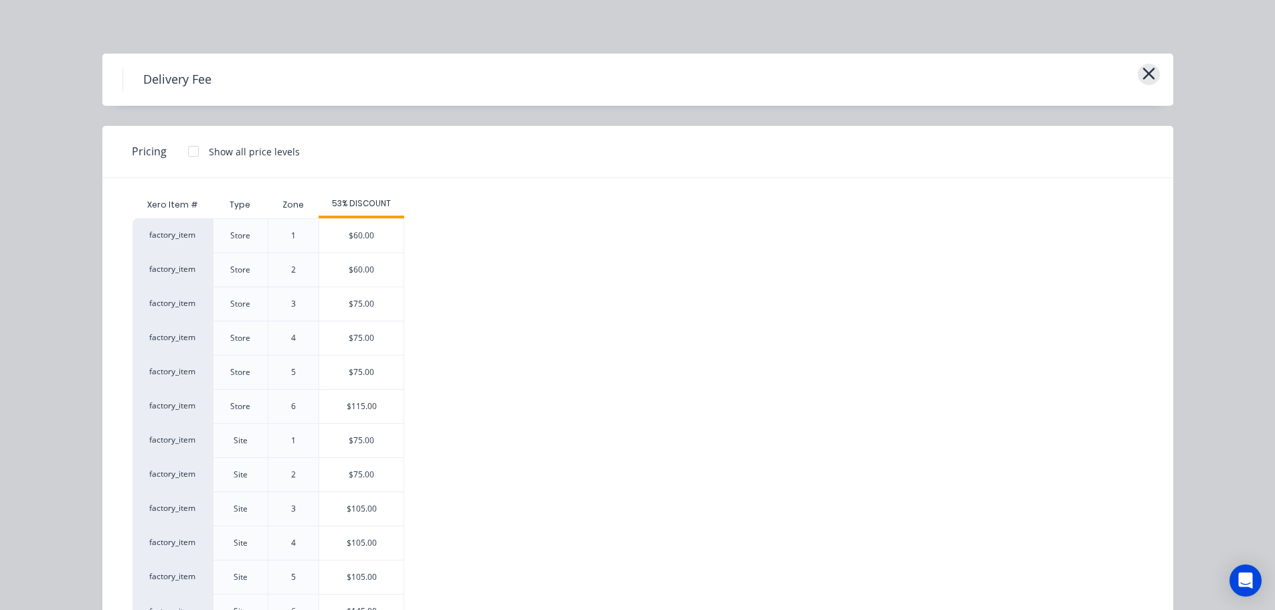
click at [1145, 72] on icon "button" at bounding box center [1149, 74] width 12 height 12
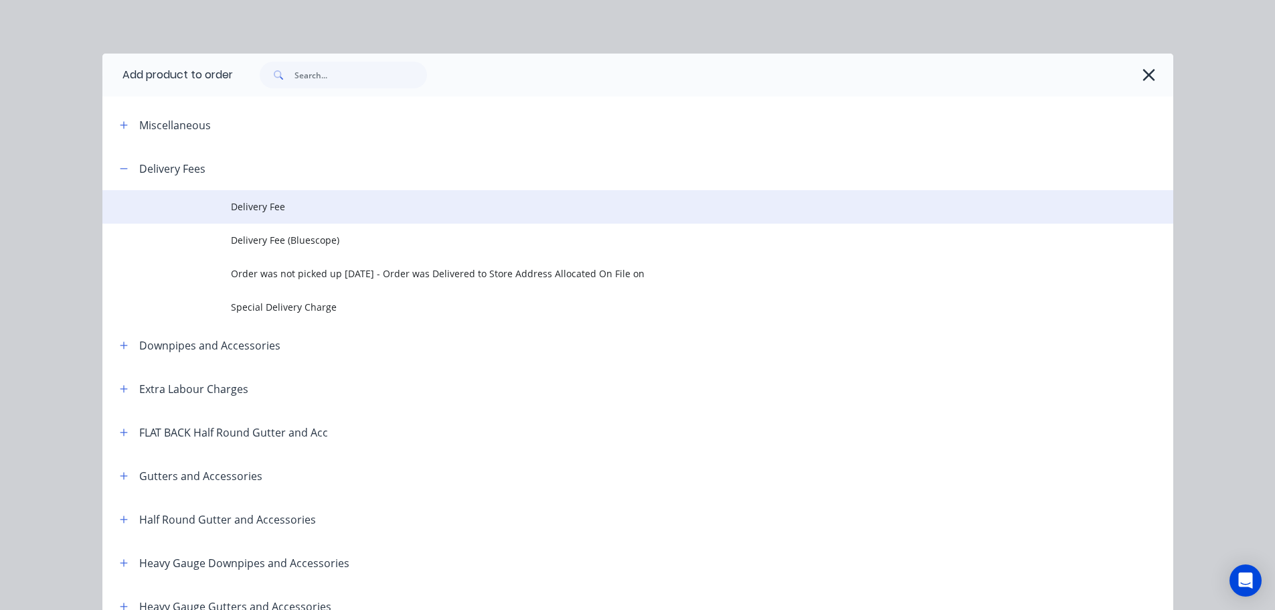
scroll to position [147, 0]
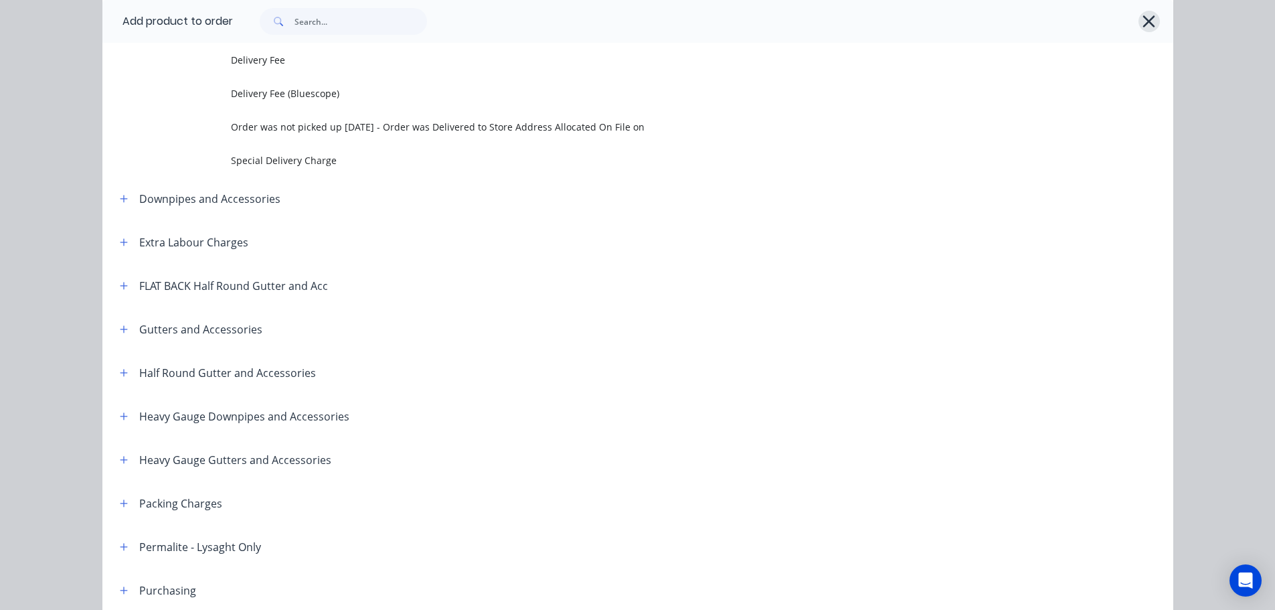
click at [1147, 15] on icon "button" at bounding box center [1149, 21] width 14 height 19
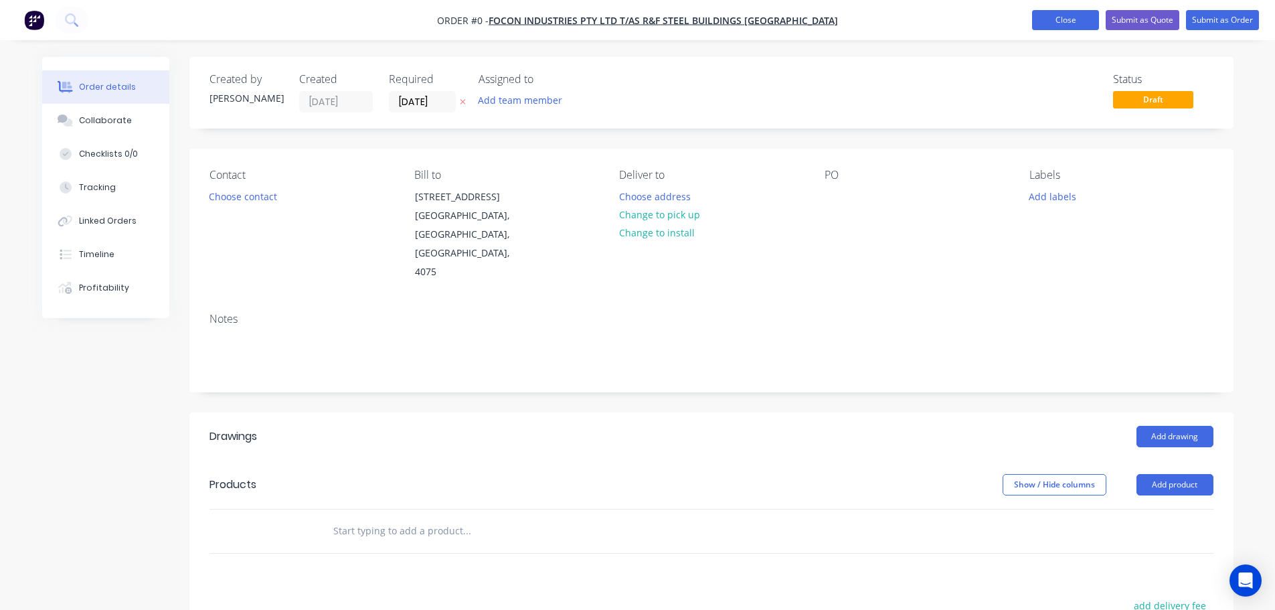
click at [1072, 18] on button "Close" at bounding box center [1065, 20] width 67 height 20
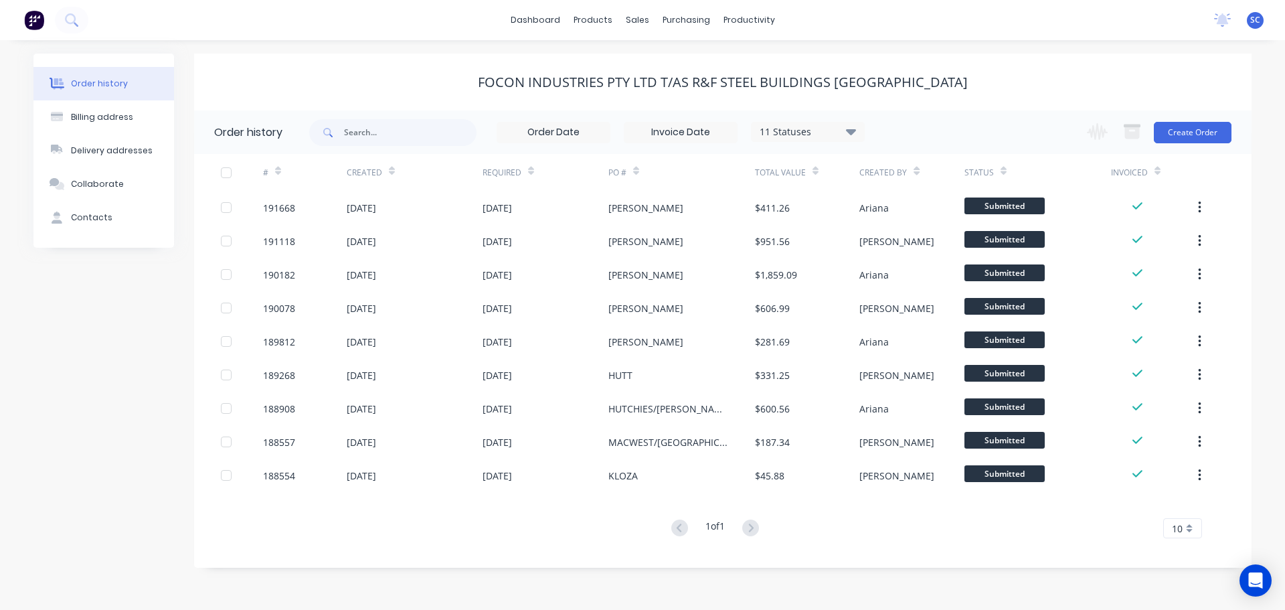
drag, startPoint x: 436, startPoint y: 19, endPoint x: 481, endPoint y: 24, distance: 45.2
click at [439, 19] on div "dashboard products sales purchasing productivity dashboard products Product Cat…" at bounding box center [642, 20] width 1285 height 40
drag, startPoint x: 634, startPoint y: 19, endPoint x: 648, endPoint y: 22, distance: 14.5
click at [637, 19] on div "sales" at bounding box center [637, 20] width 37 height 20
click at [684, 88] on div "Customers" at bounding box center [683, 91] width 48 height 12
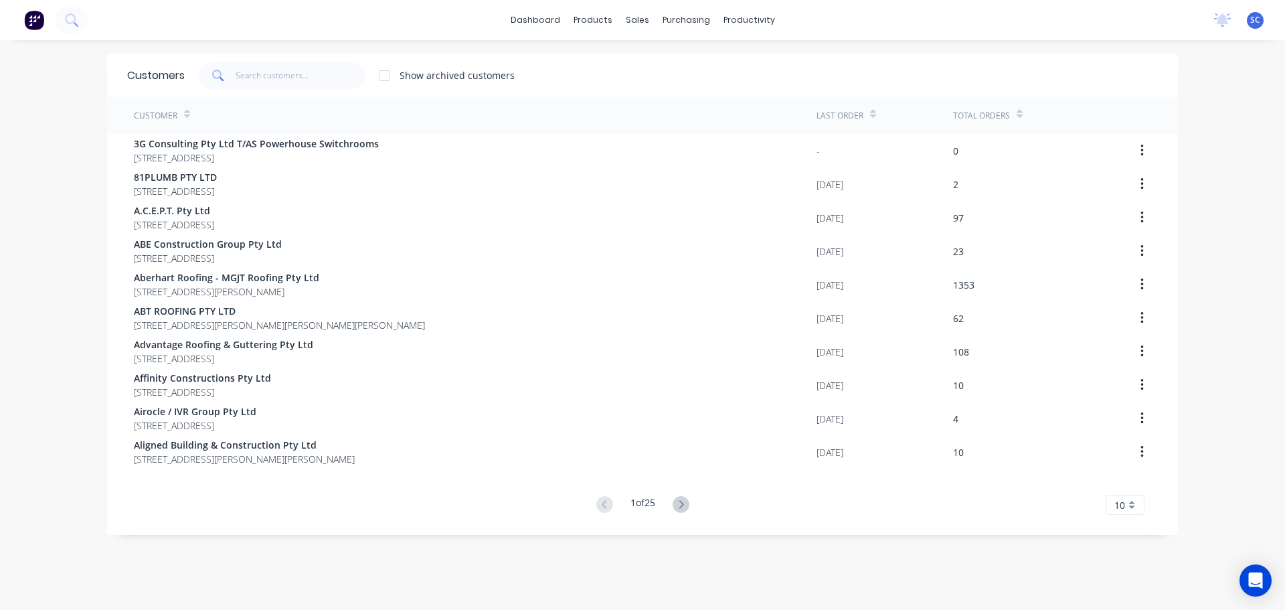
drag, startPoint x: 274, startPoint y: 58, endPoint x: 276, endPoint y: 71, distance: 12.9
click at [275, 60] on div "Customers Show archived customers" at bounding box center [642, 76] width 1071 height 44
click at [272, 72] on input "text" at bounding box center [301, 75] width 131 height 27
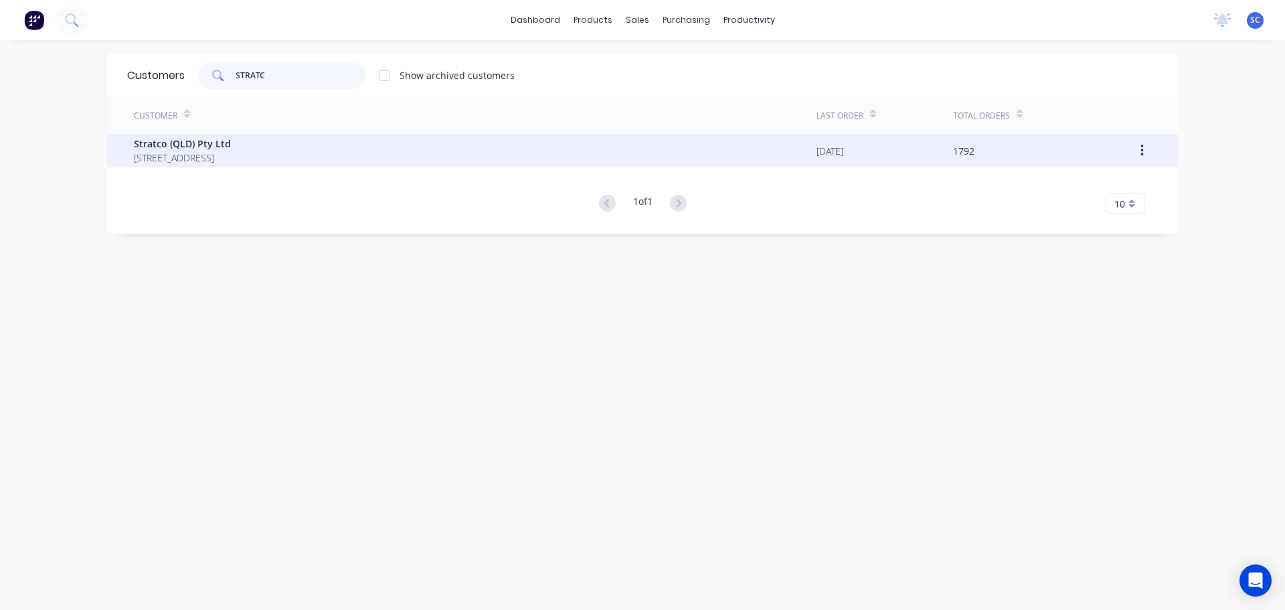
type input "STRATC"
click at [170, 145] on span "Stratco (QLD) Pty Ltd" at bounding box center [182, 144] width 97 height 14
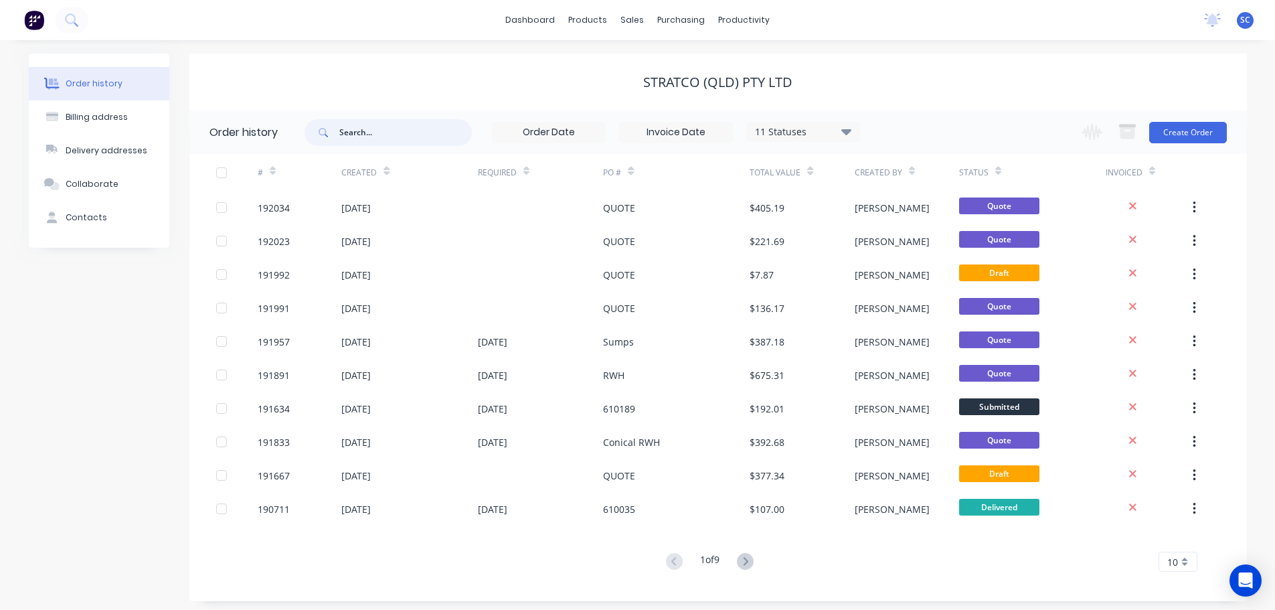
click at [382, 133] on input "text" at bounding box center [405, 132] width 133 height 27
type input "191891"
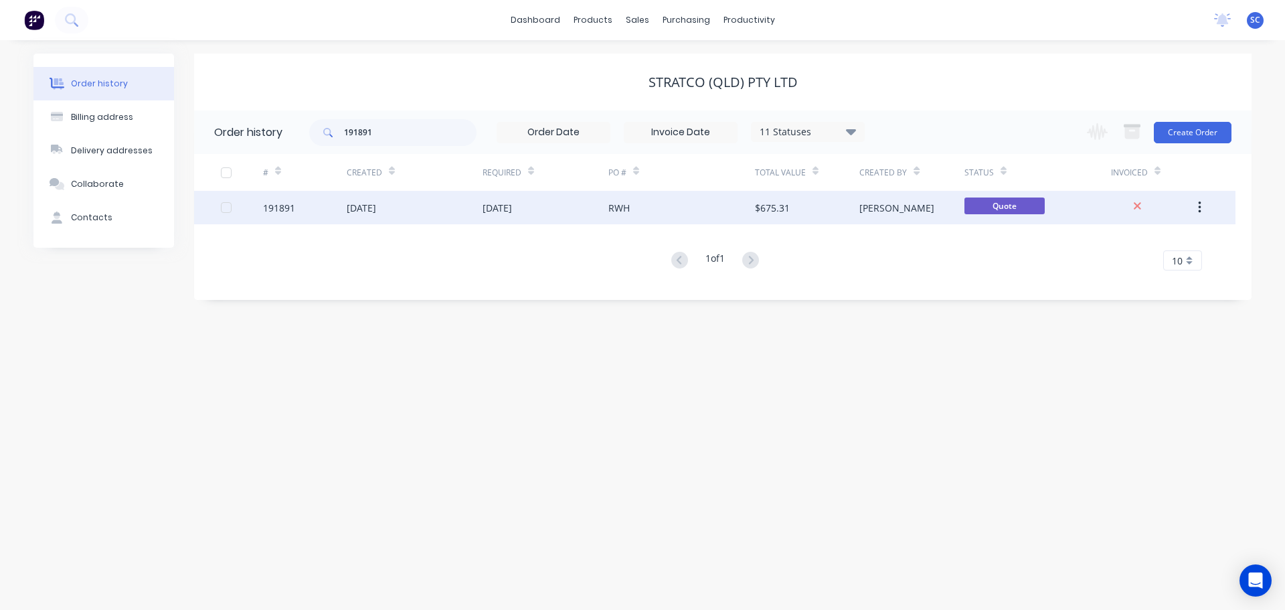
click at [376, 214] on div "05 Sep 2025" at bounding box center [361, 208] width 29 height 14
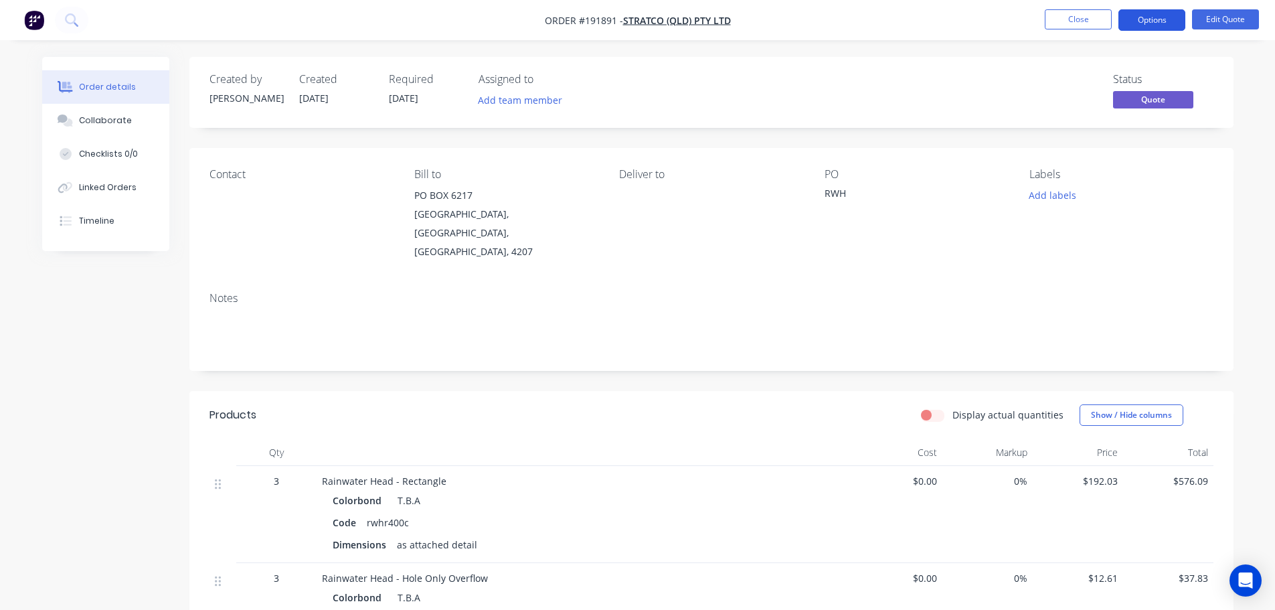
click at [1168, 17] on button "Options" at bounding box center [1152, 19] width 67 height 21
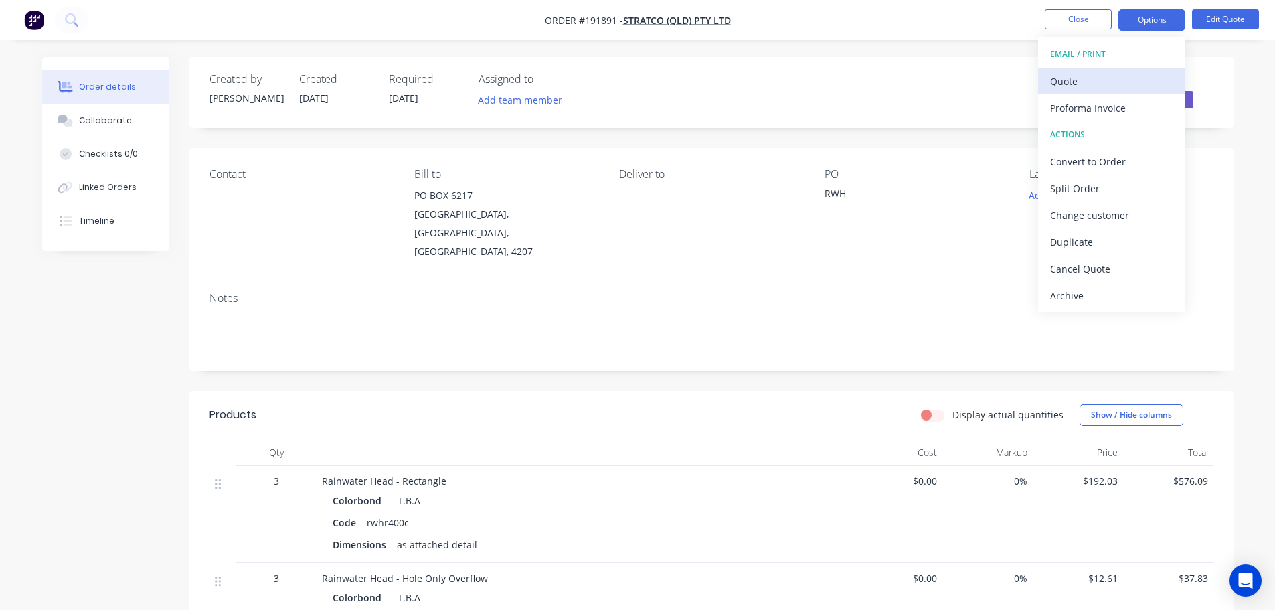
click at [1088, 75] on div "Quote" at bounding box center [1111, 81] width 123 height 19
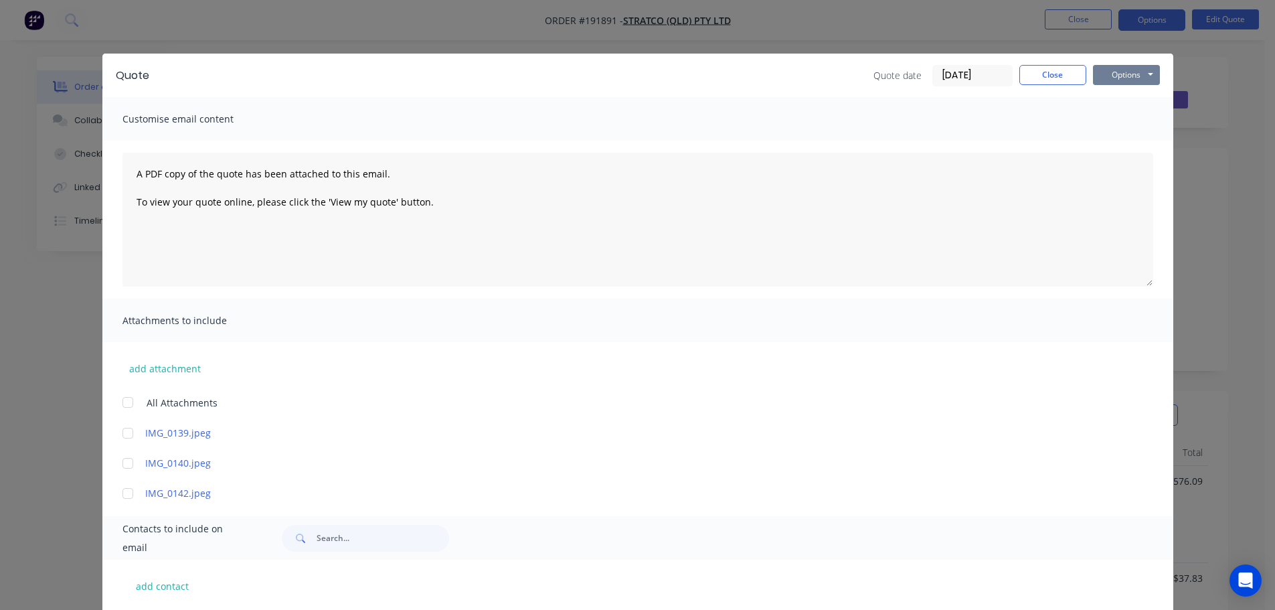
click at [1121, 71] on button "Options" at bounding box center [1126, 75] width 67 height 20
click at [1126, 121] on button "Print" at bounding box center [1136, 121] width 86 height 22
click at [1049, 75] on button "Close" at bounding box center [1053, 75] width 67 height 20
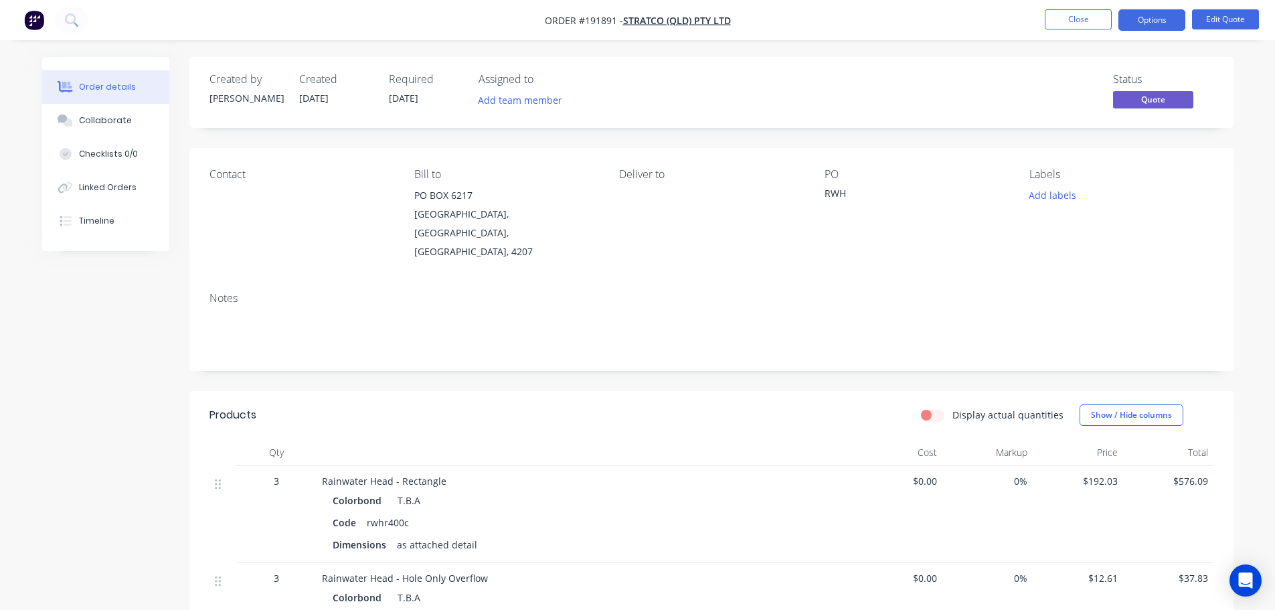
drag, startPoint x: 499, startPoint y: 14, endPoint x: 761, endPoint y: 12, distance: 261.8
click at [507, 14] on nav "Order #191891 - Stratco (QLD) Pty Ltd Close Options Edit Quote" at bounding box center [637, 20] width 1275 height 40
click at [1081, 16] on button "Close" at bounding box center [1078, 19] width 67 height 20
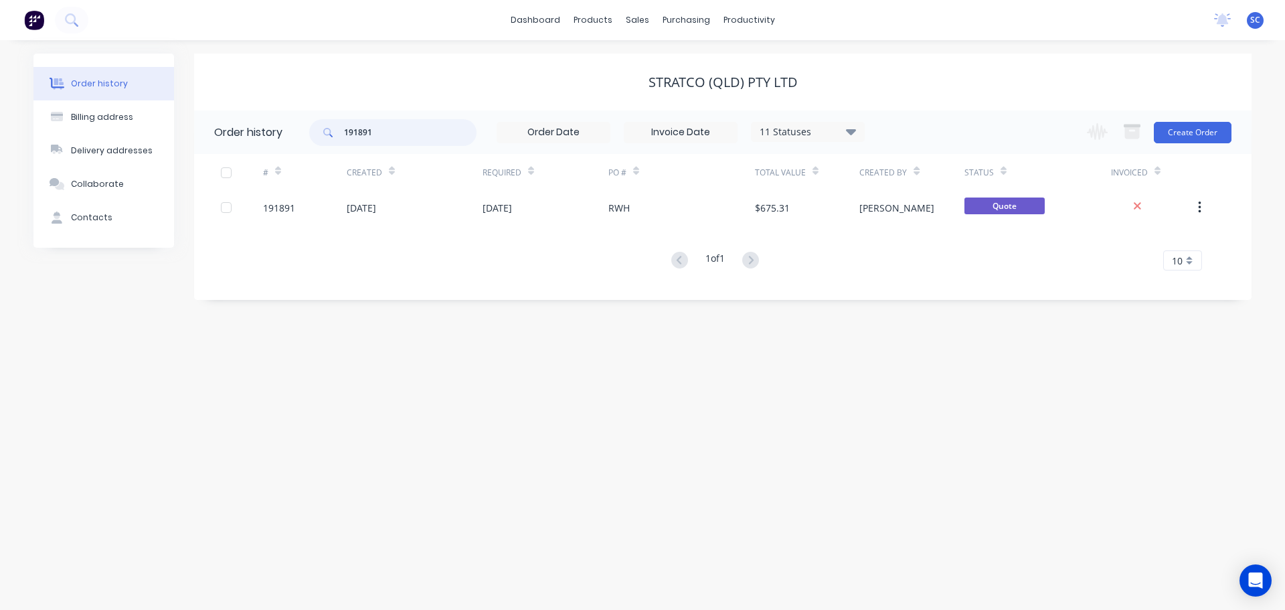
click at [381, 125] on input "191891" at bounding box center [410, 132] width 133 height 27
type input "191957"
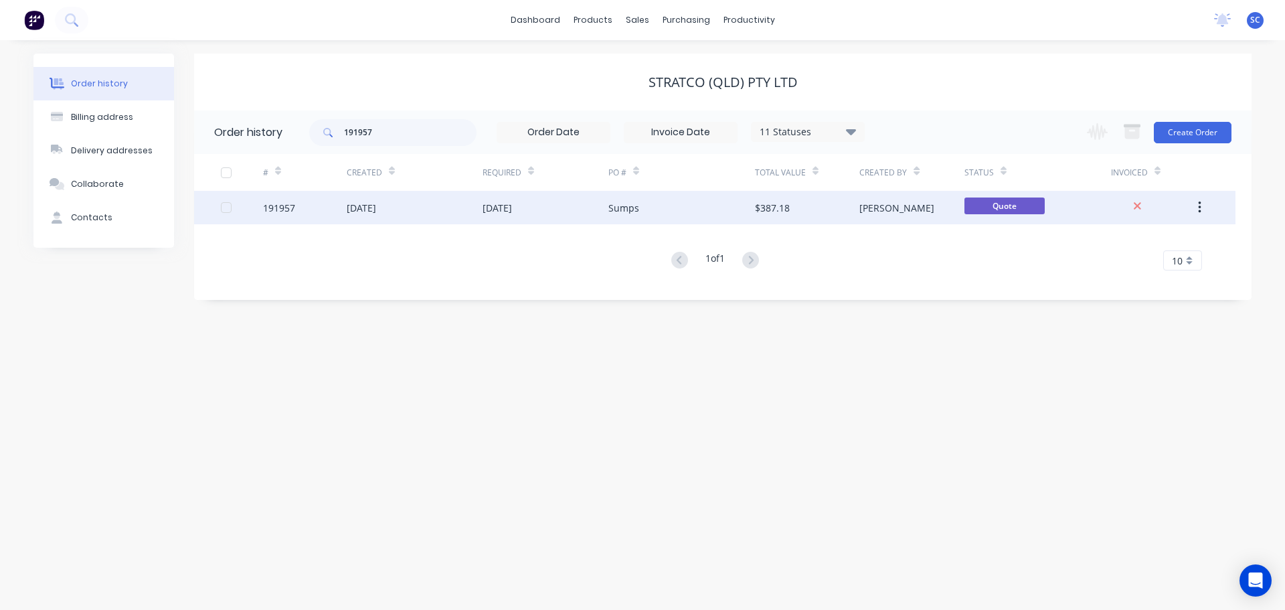
click at [441, 212] on div "05 Sep 2025" at bounding box center [415, 207] width 136 height 33
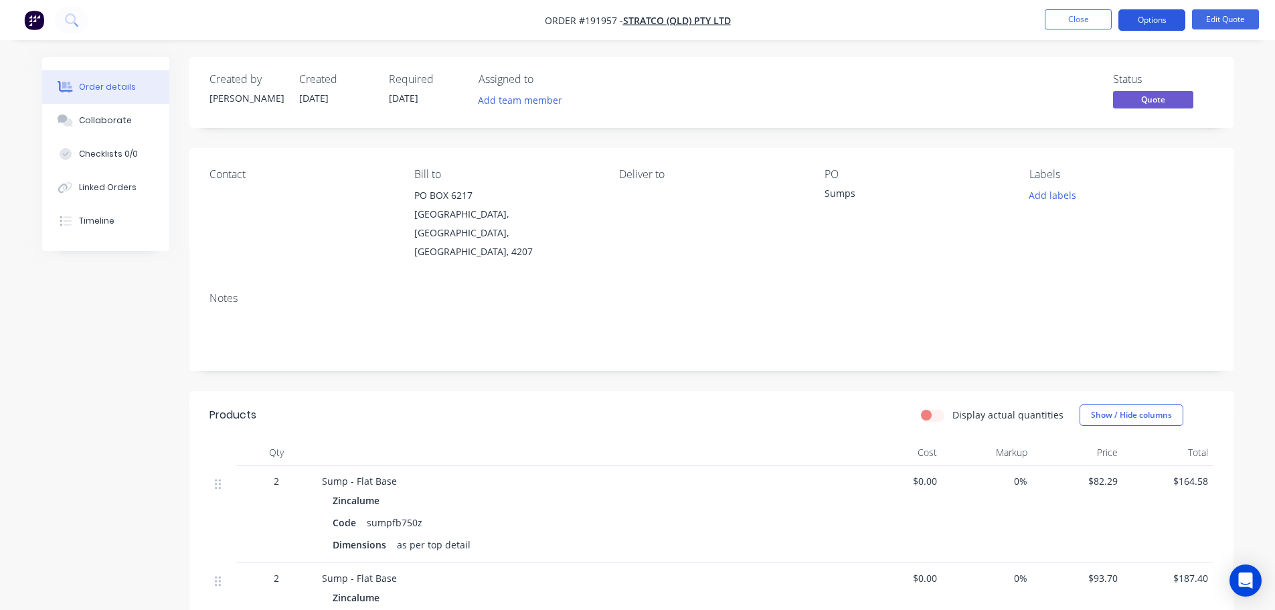
click at [1156, 18] on button "Options" at bounding box center [1152, 19] width 67 height 21
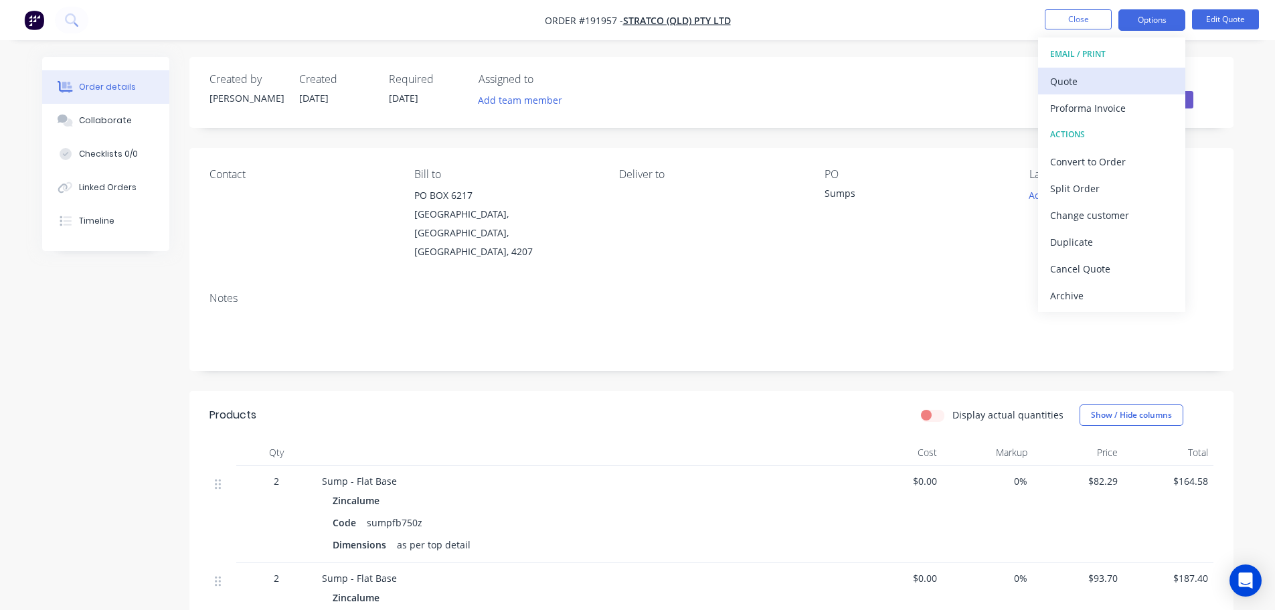
click at [1077, 80] on div "Quote" at bounding box center [1111, 81] width 123 height 19
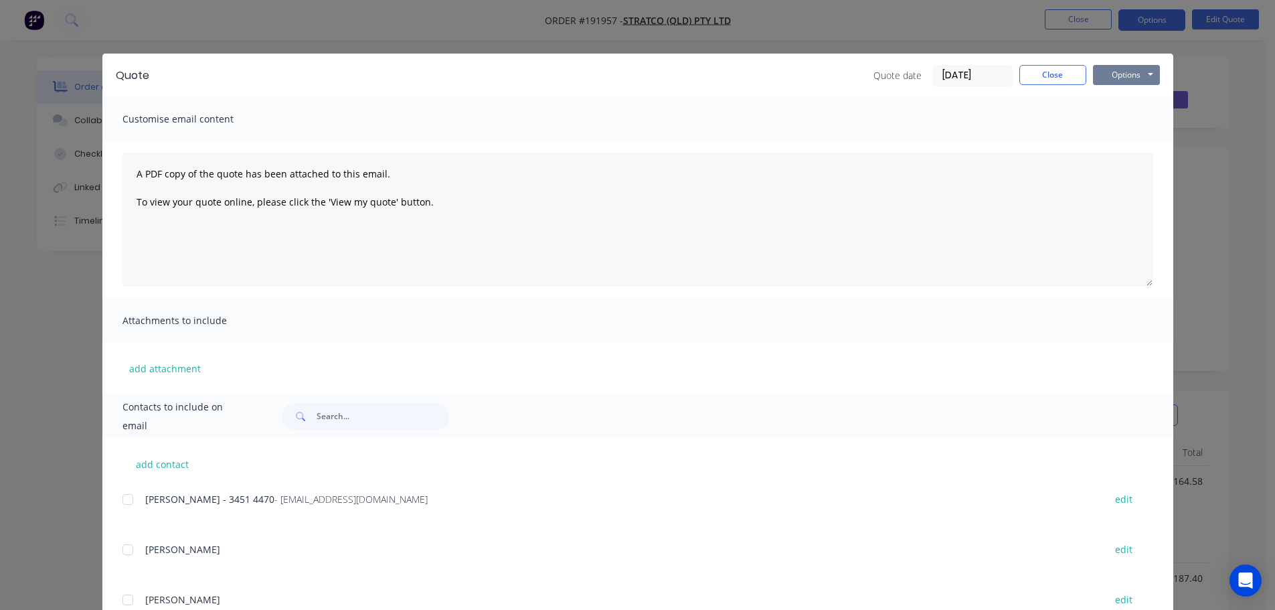
click at [1129, 74] on button "Options" at bounding box center [1126, 75] width 67 height 20
click at [1128, 122] on button "Print" at bounding box center [1136, 121] width 86 height 22
click at [1053, 70] on button "Close" at bounding box center [1053, 75] width 67 height 20
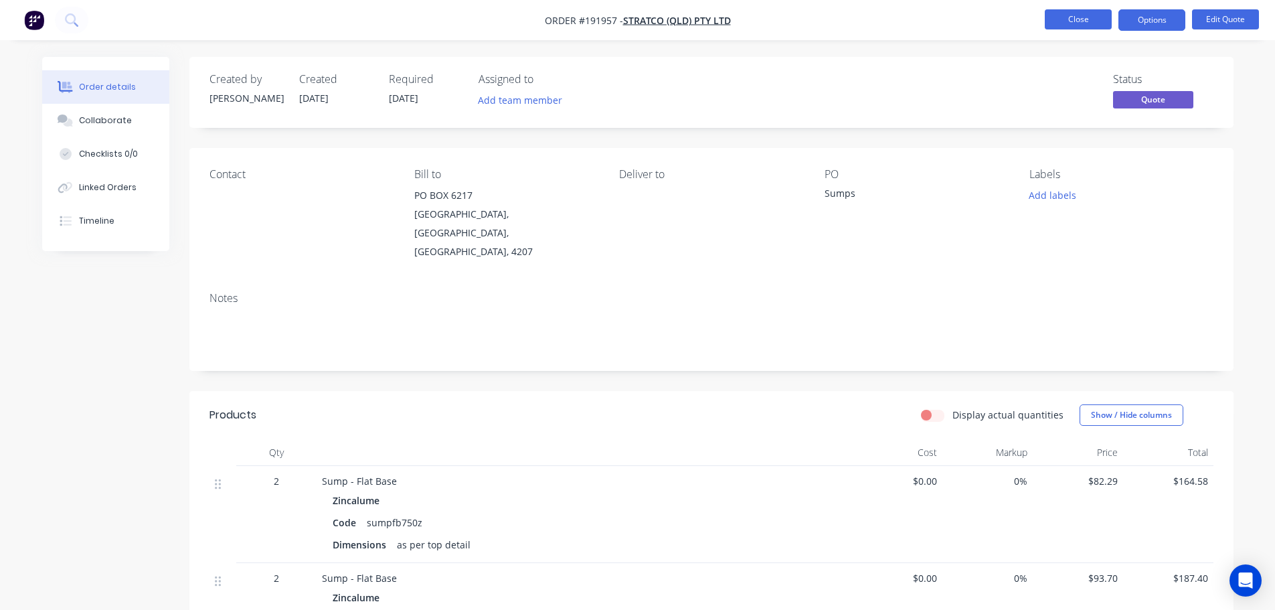
click at [1090, 19] on button "Close" at bounding box center [1078, 19] width 67 height 20
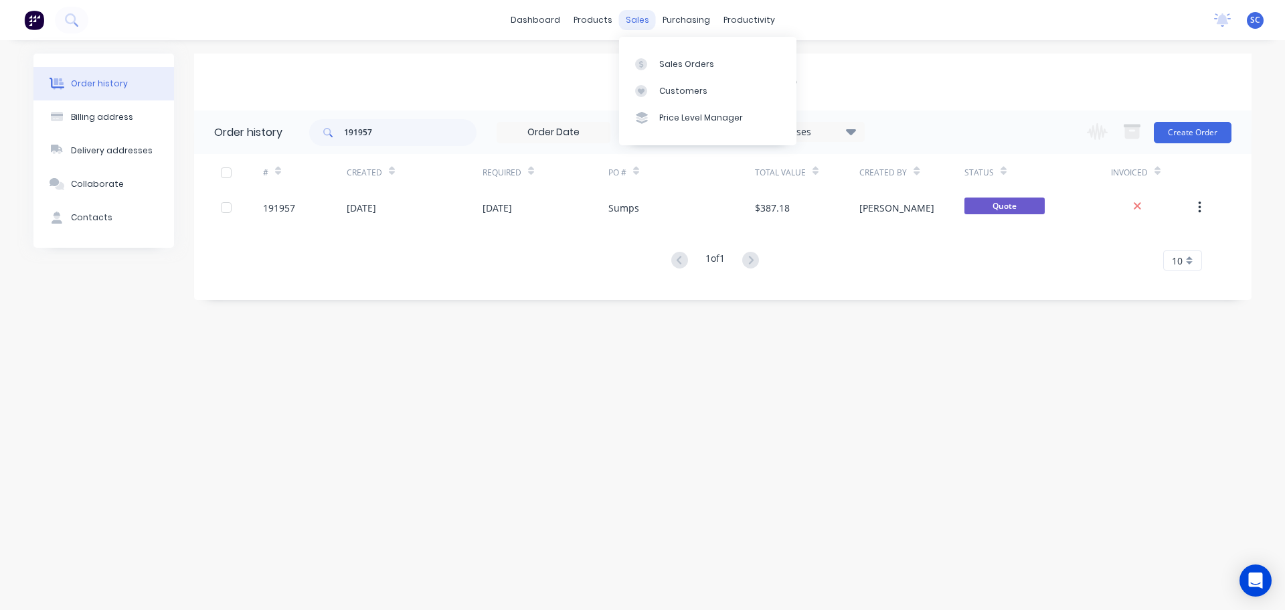
click at [644, 15] on div "sales" at bounding box center [637, 20] width 37 height 20
click at [684, 104] on link "Price Level Manager" at bounding box center [707, 117] width 177 height 27
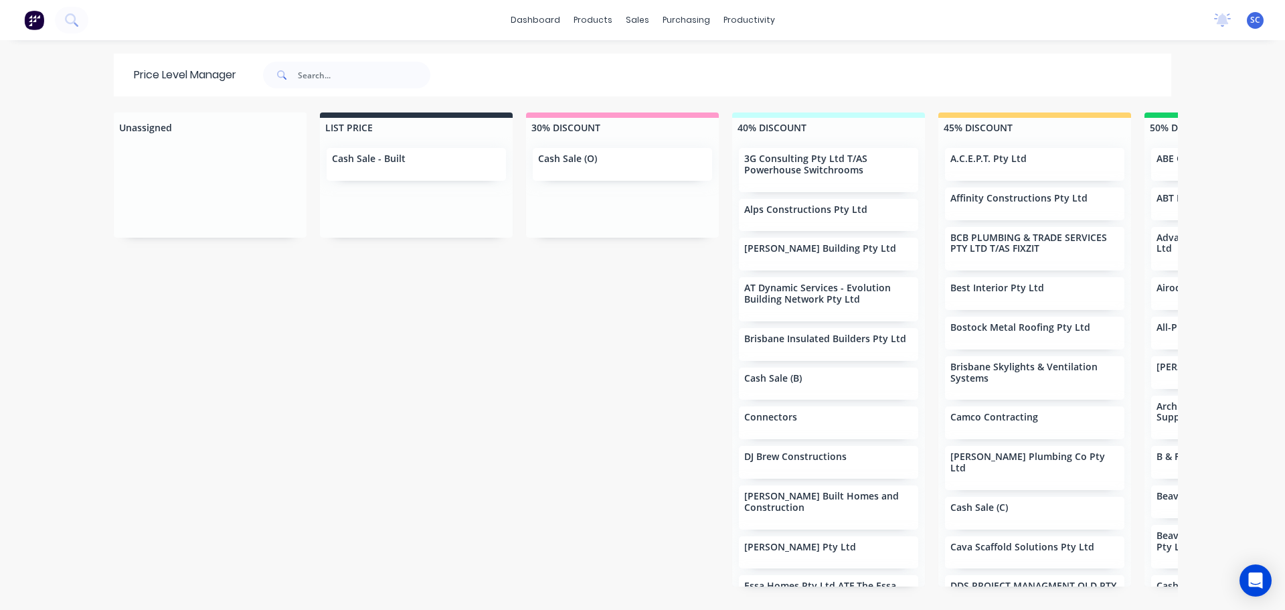
click at [632, 9] on div "dashboard products sales purchasing productivity dashboard products Product Cat…" at bounding box center [642, 20] width 1285 height 40
click at [671, 92] on div "Customers" at bounding box center [679, 91] width 48 height 12
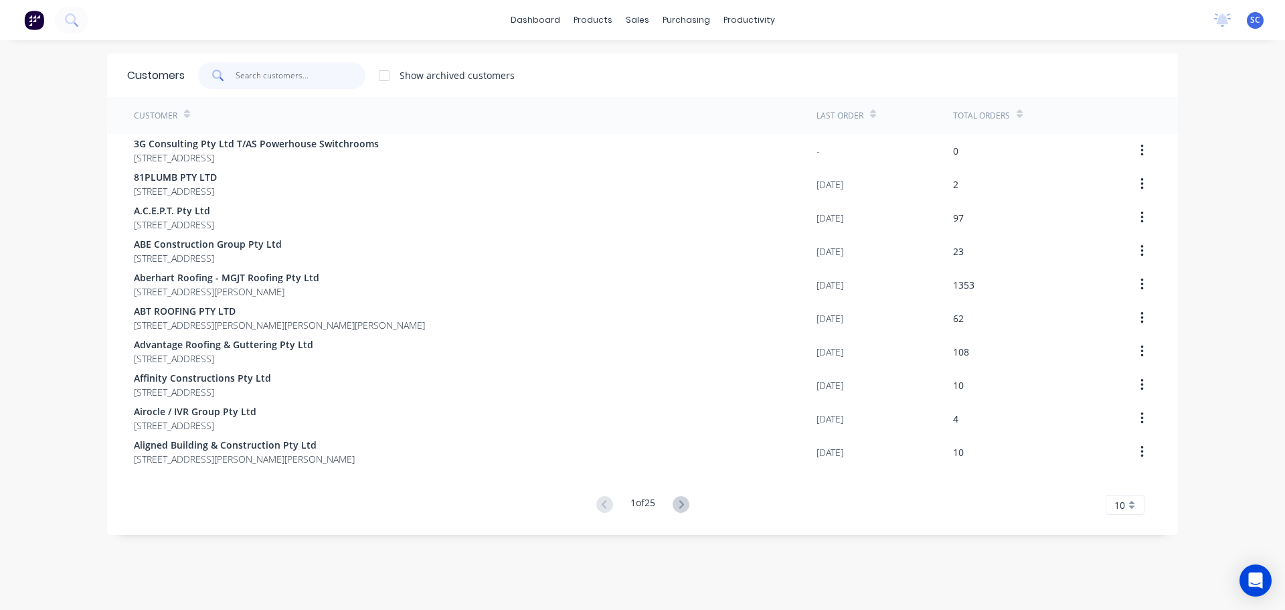
click at [260, 78] on input "text" at bounding box center [301, 75] width 131 height 27
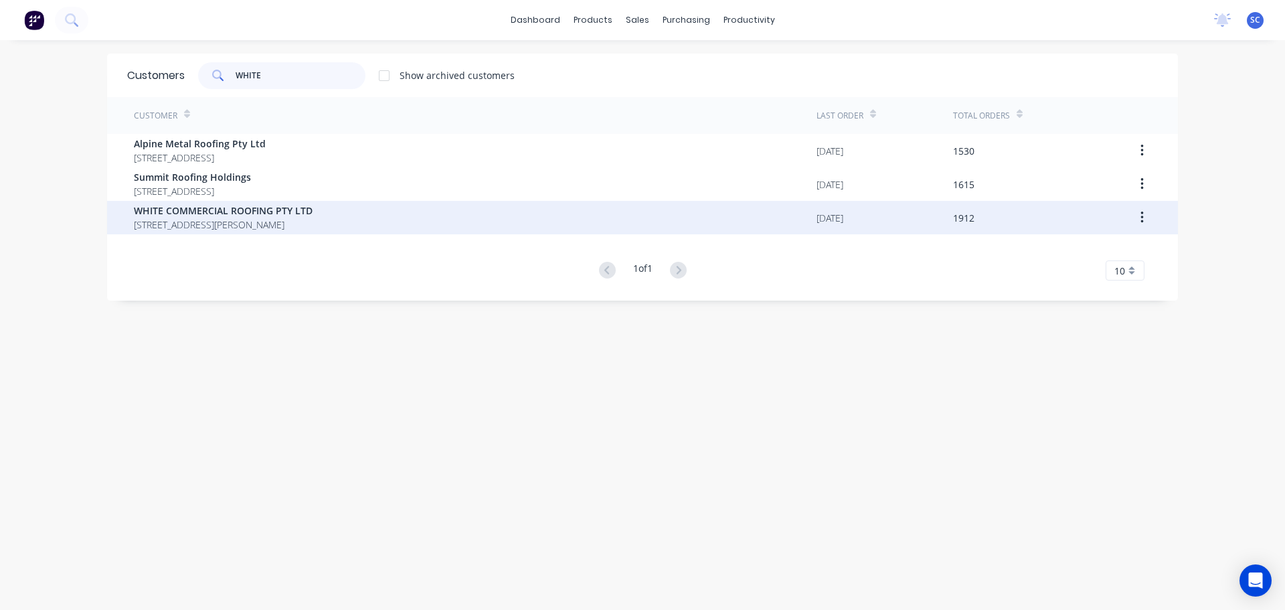
type input "WHITE"
click at [214, 216] on span "WHITE COMMERCIAL ROOFING PTY LTD" at bounding box center [223, 211] width 179 height 14
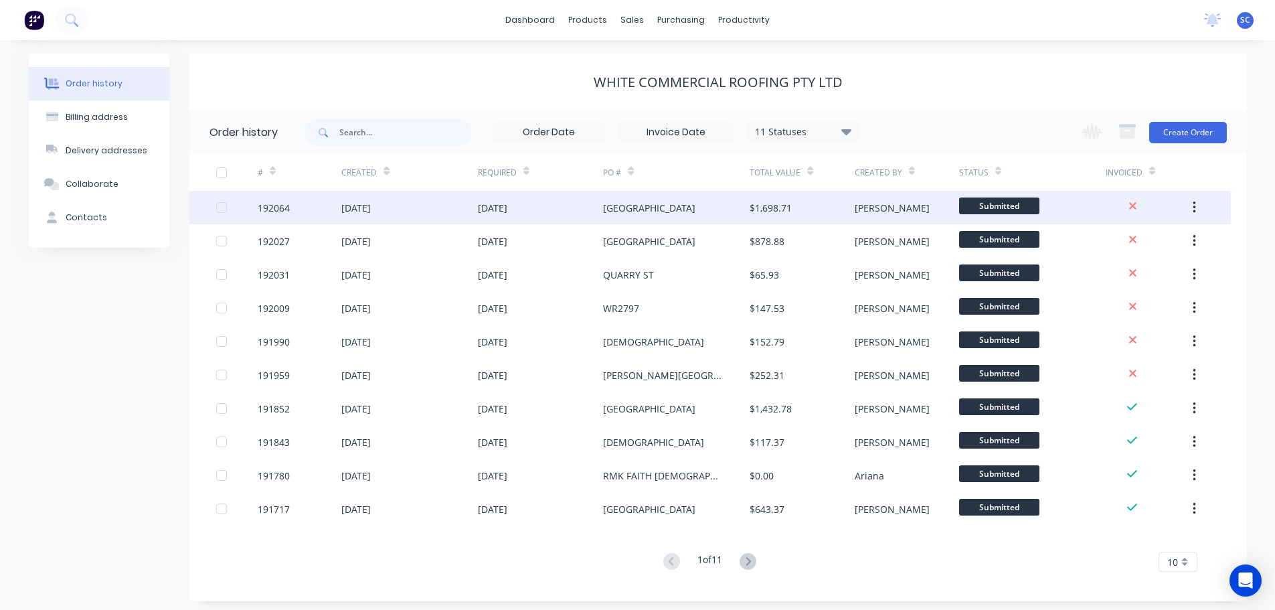
click at [507, 208] on div "09 Sep 2025" at bounding box center [492, 208] width 29 height 14
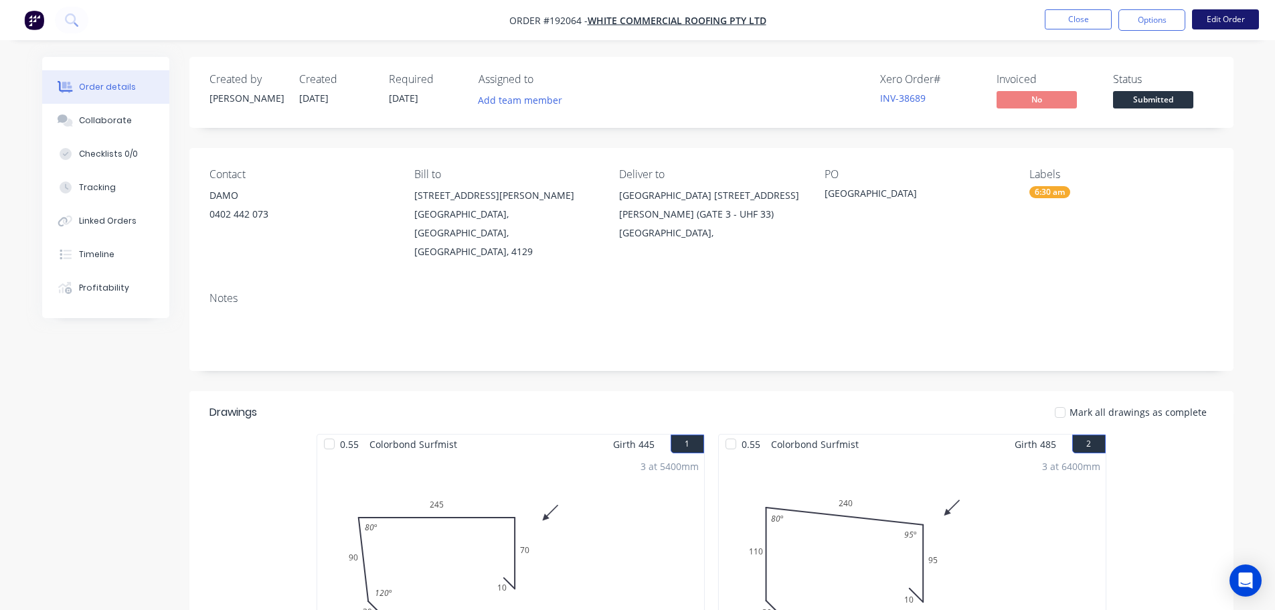
click at [1224, 11] on button "Edit Order" at bounding box center [1225, 19] width 67 height 20
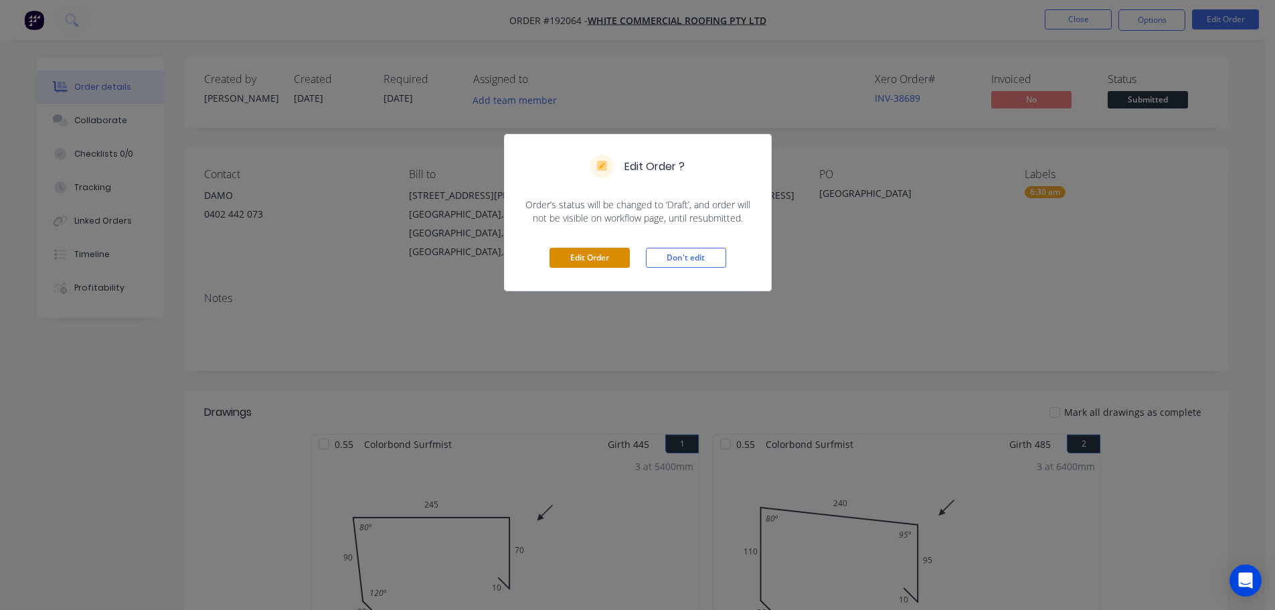
click at [596, 254] on button "Edit Order" at bounding box center [590, 258] width 80 height 20
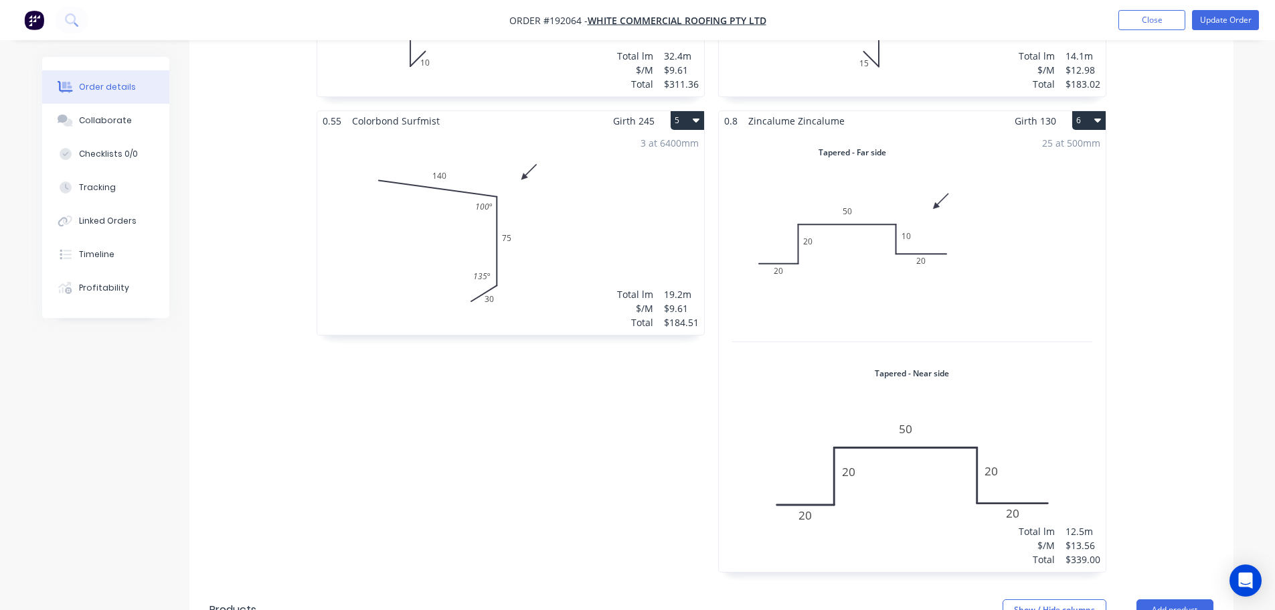
scroll to position [870, 0]
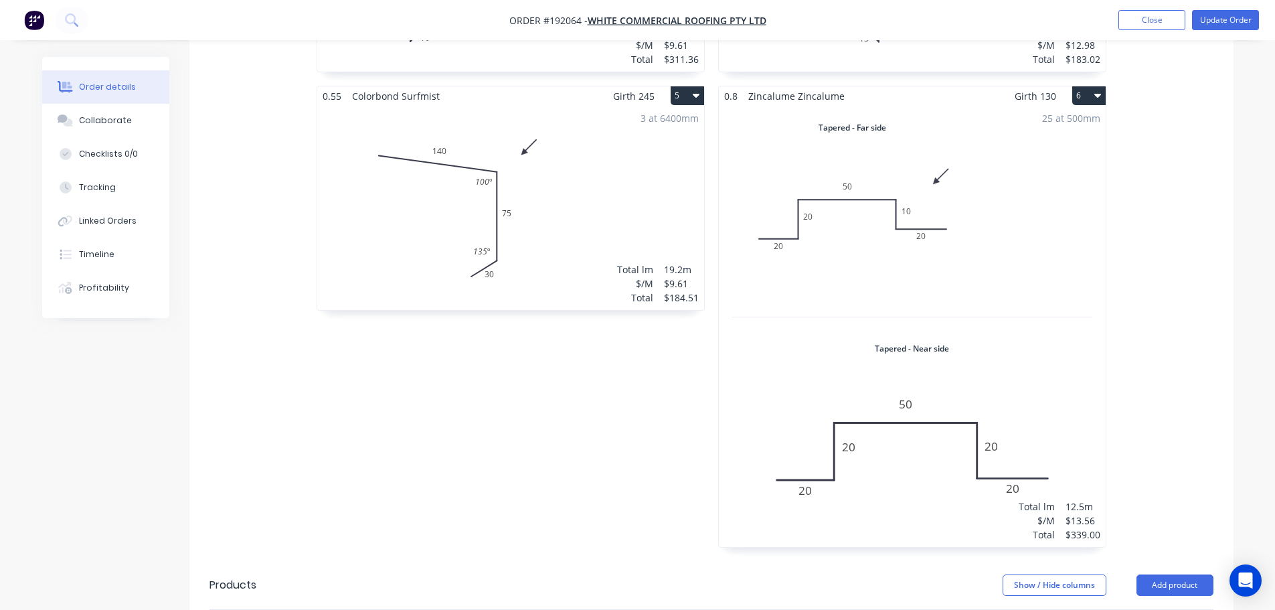
click at [861, 272] on div "25 at 500mm Total lm $/M Total 12.5m $13.56 $339.00" at bounding box center [912, 326] width 387 height 441
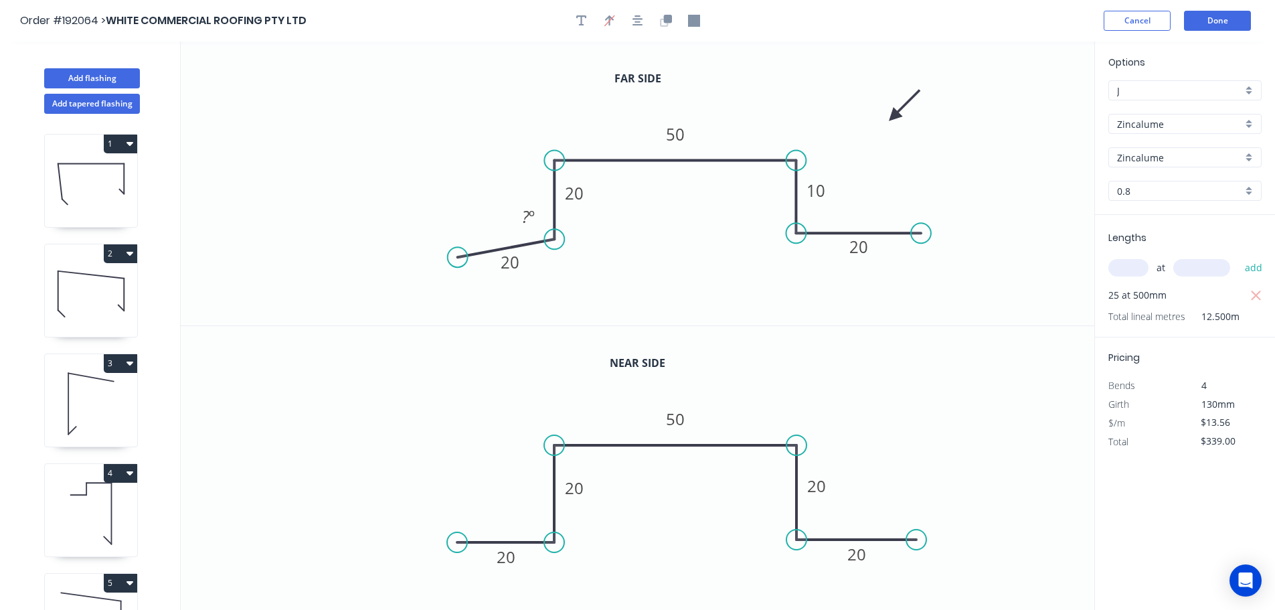
drag, startPoint x: 554, startPoint y: 251, endPoint x: 554, endPoint y: 240, distance: 11.4
click at [554, 240] on circle at bounding box center [554, 239] width 20 height 20
click at [467, 243] on circle at bounding box center [467, 239] width 20 height 20
click at [578, 199] on tspan "20" at bounding box center [574, 193] width 19 height 22
click at [395, 258] on icon "0 20 10 50 10 20" at bounding box center [638, 184] width 914 height 284
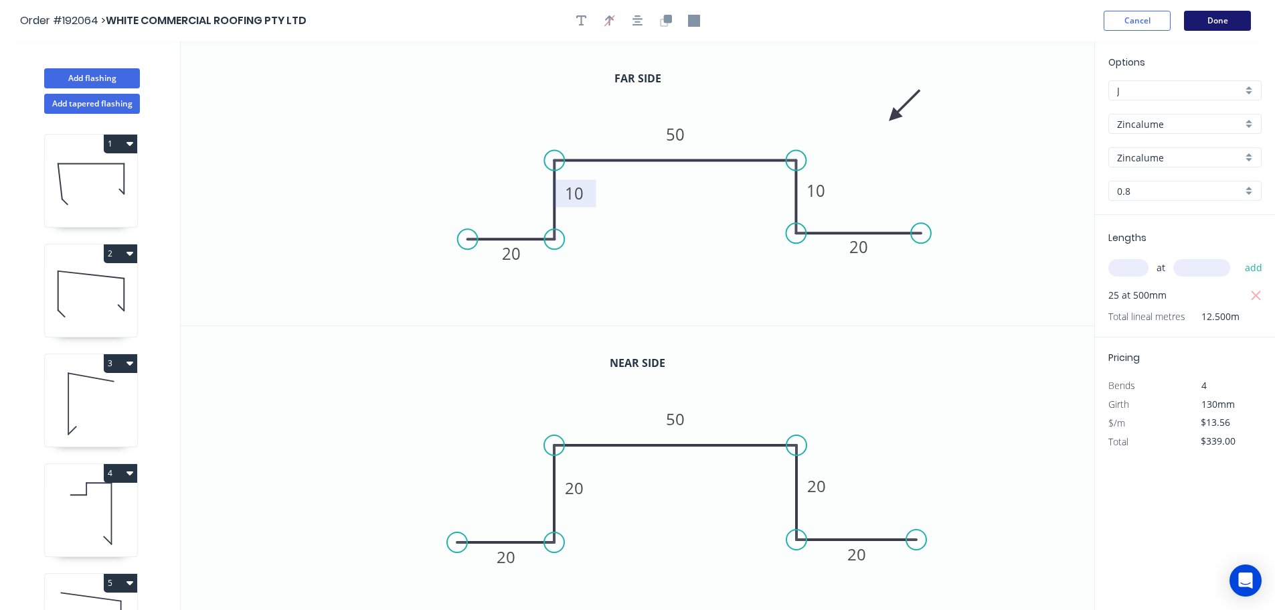
click at [1217, 20] on button "Done" at bounding box center [1217, 21] width 67 height 20
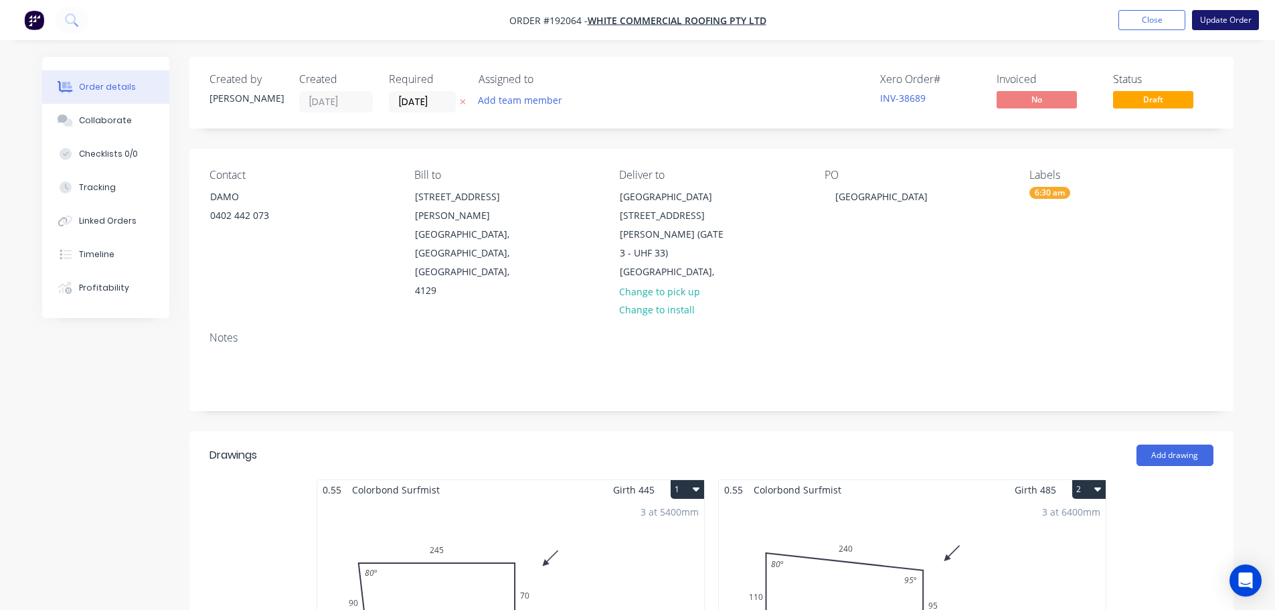
click at [1232, 19] on button "Update Order" at bounding box center [1225, 20] width 67 height 20
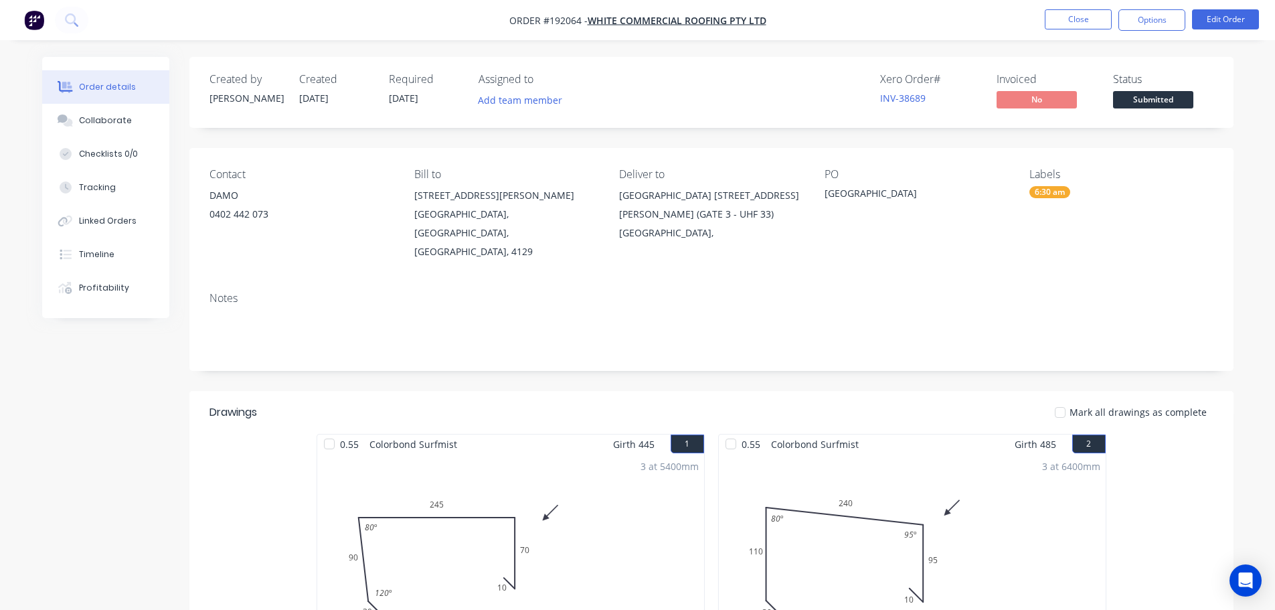
drag, startPoint x: 614, startPoint y: 76, endPoint x: 623, endPoint y: 76, distance: 8.7
click at [618, 76] on div "Xero Order # INV-38689 Invoiced No Status Submitted" at bounding box center [913, 92] width 601 height 39
click at [1105, 15] on button "Close" at bounding box center [1078, 19] width 67 height 20
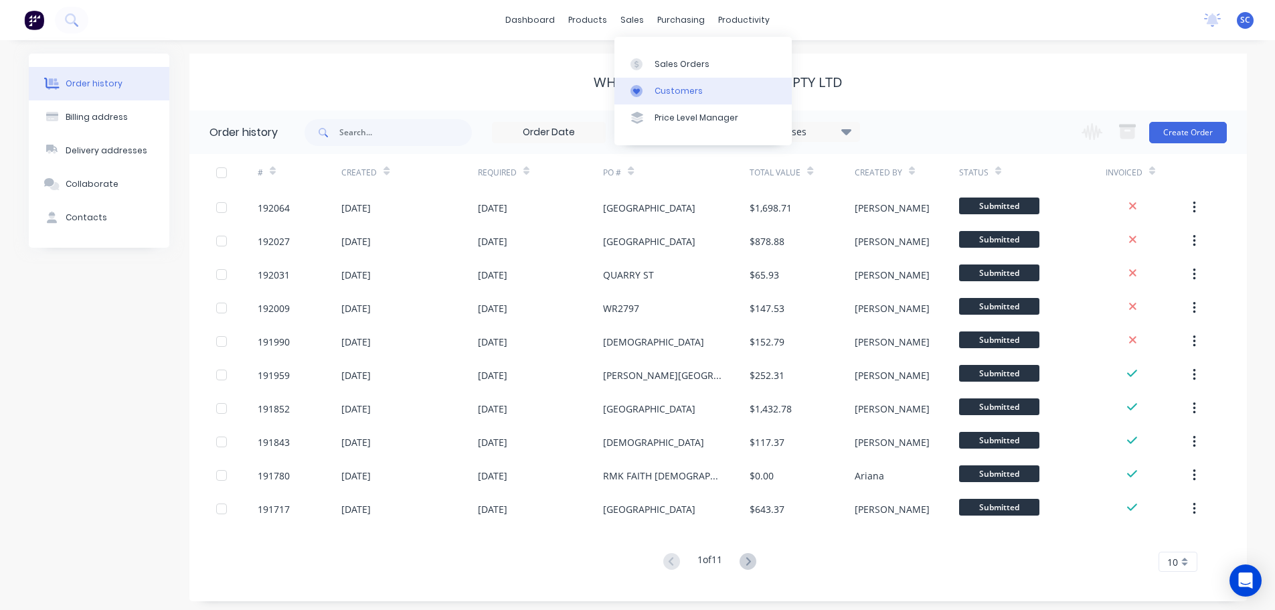
click at [656, 92] on div "Customers" at bounding box center [679, 91] width 48 height 12
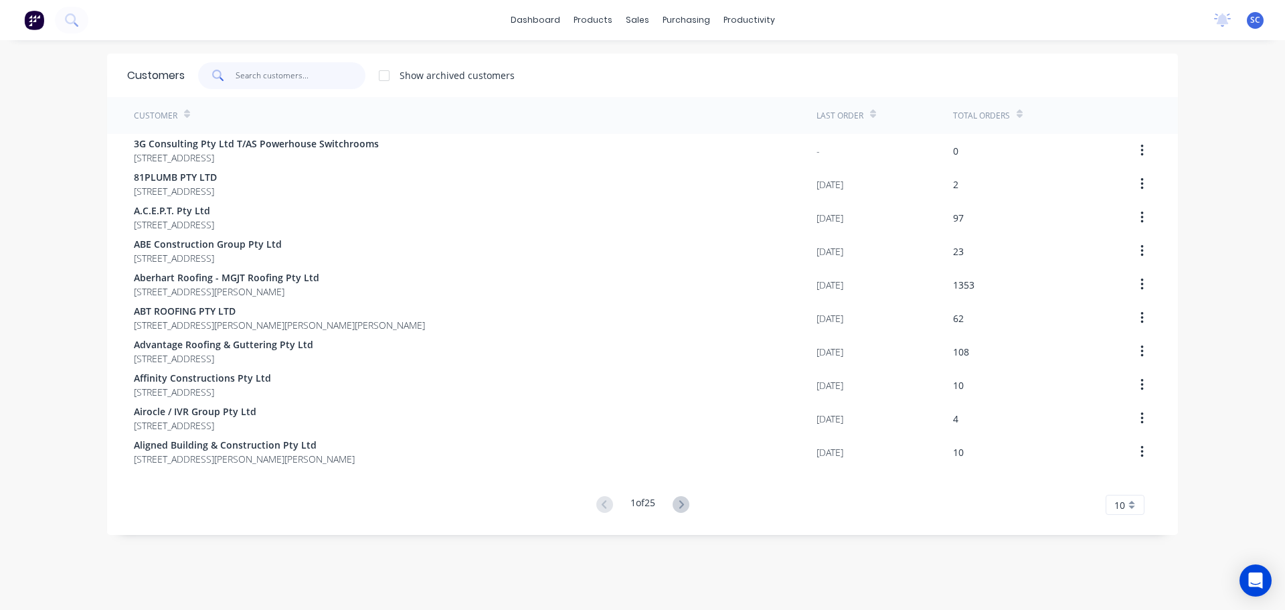
click at [282, 84] on input "text" at bounding box center [301, 75] width 131 height 27
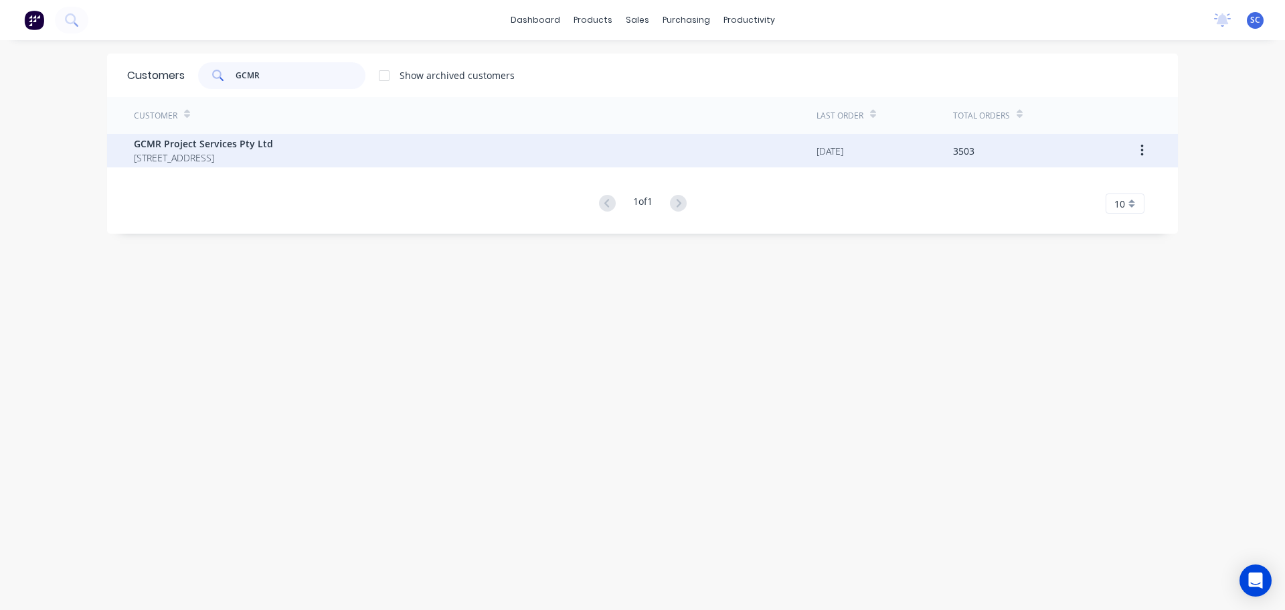
type input "GCMR"
click at [177, 153] on span "PO BOX 275 MERMAID BEACH Queensland Australia 4218" at bounding box center [203, 158] width 139 height 14
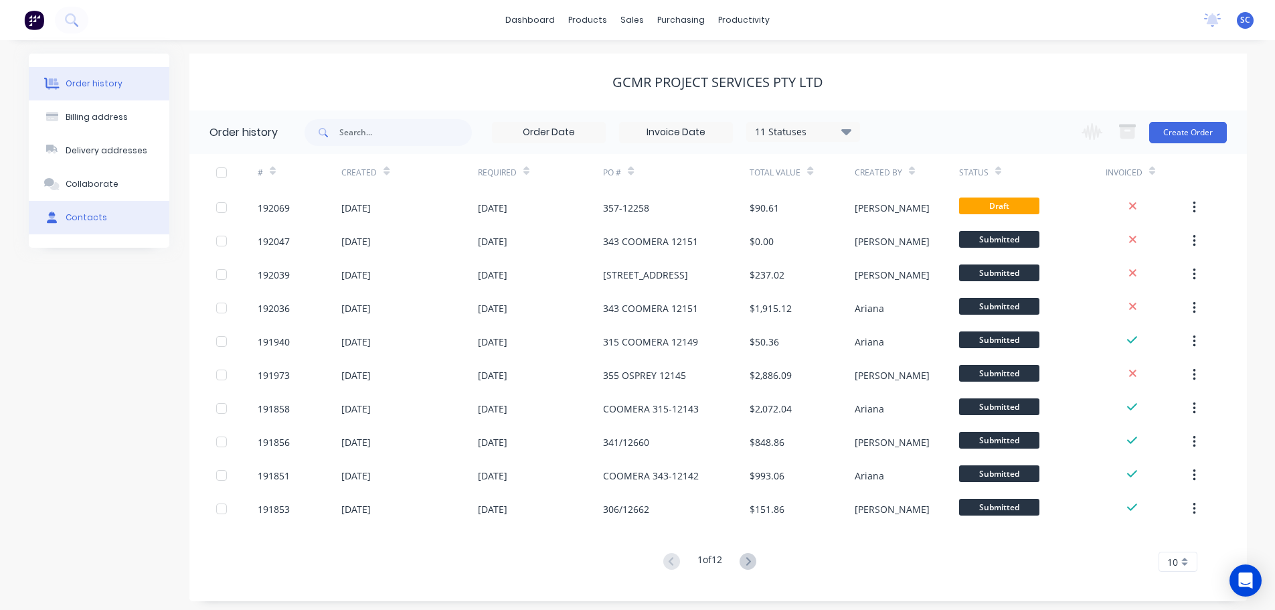
click at [102, 222] on div "Contacts" at bounding box center [87, 218] width 42 height 12
select select "AU"
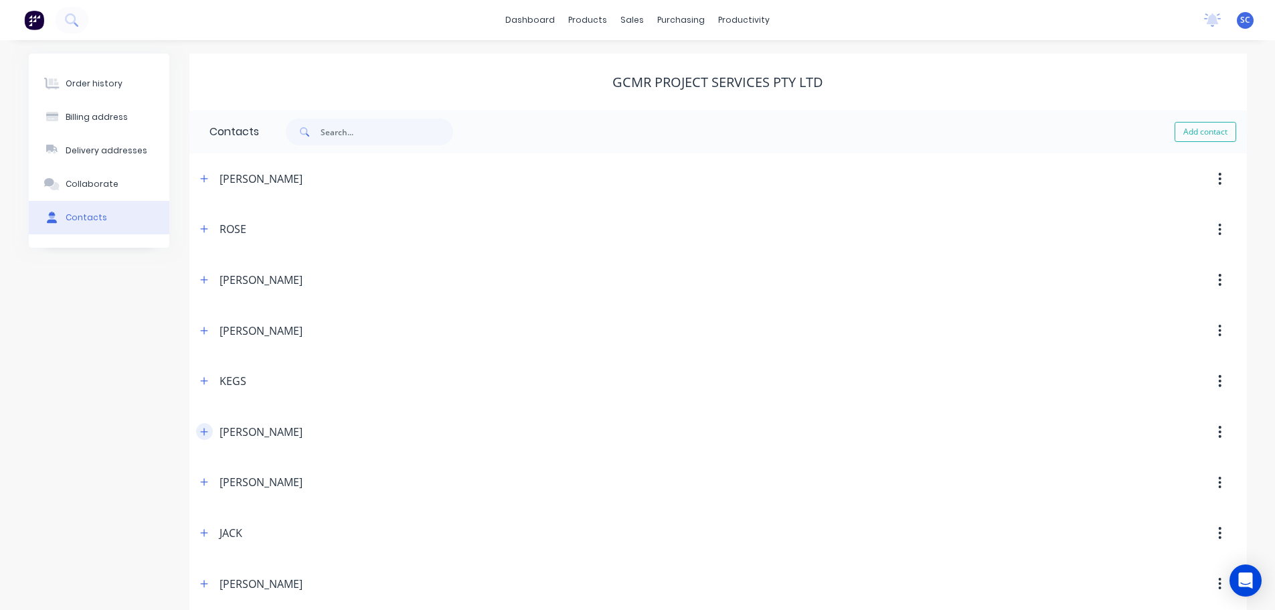
click at [203, 432] on icon "button" at bounding box center [203, 431] width 7 height 7
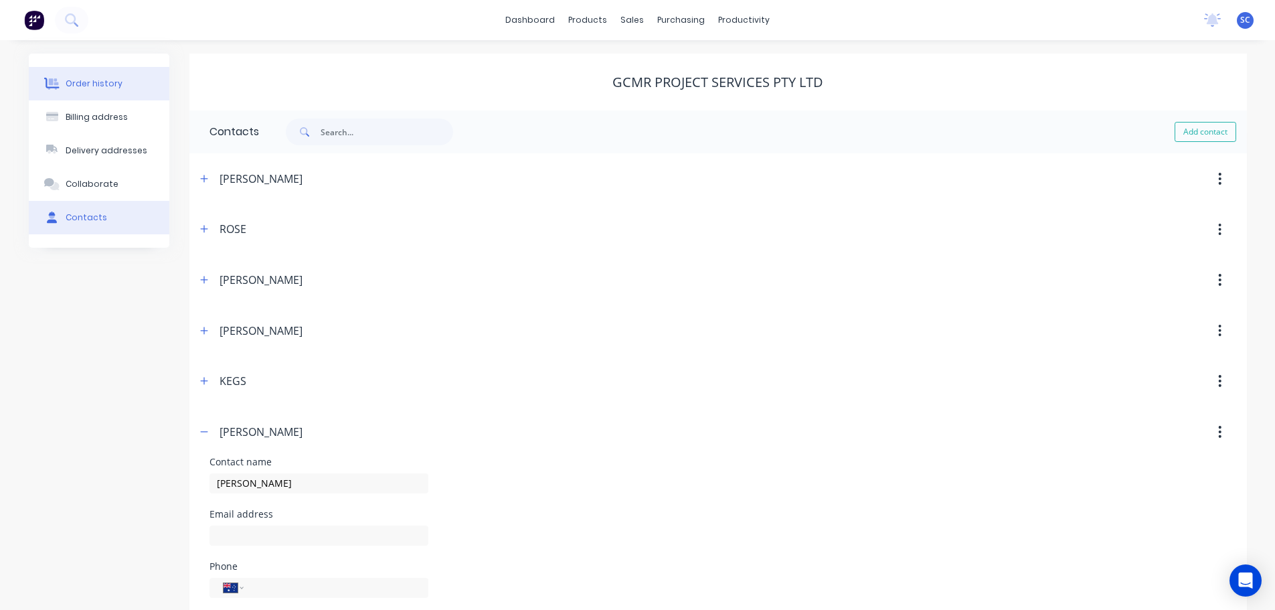
click at [108, 88] on div "Order history" at bounding box center [94, 84] width 57 height 12
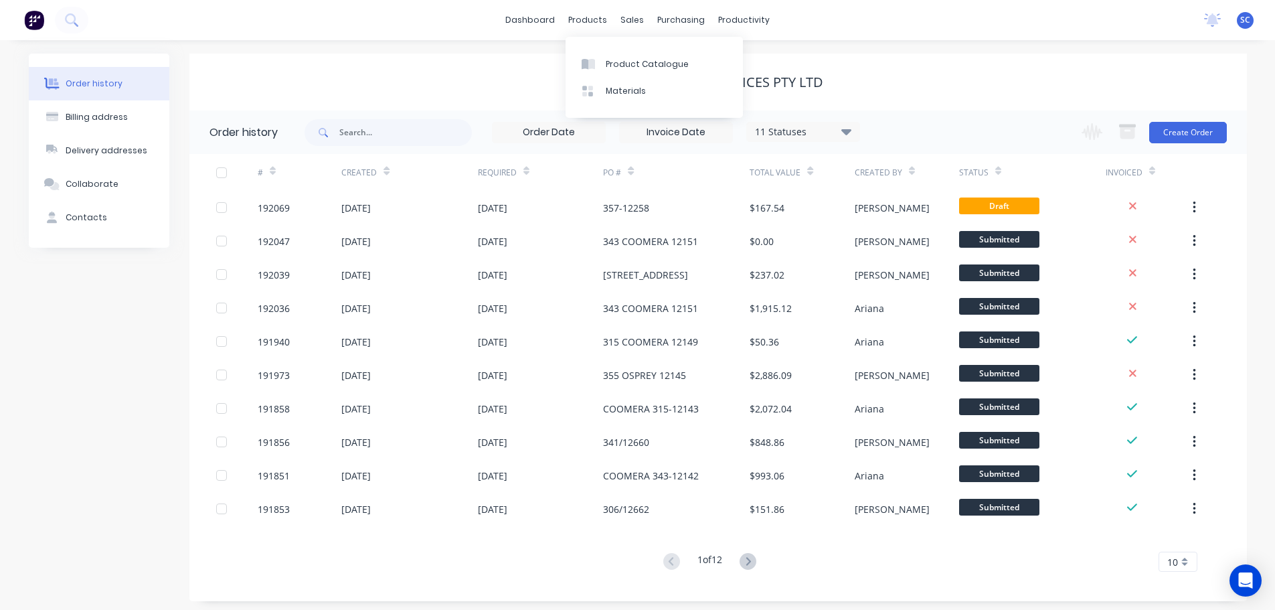
click at [445, 18] on div "dashboard products sales purchasing productivity dashboard products Product Cat…" at bounding box center [637, 20] width 1275 height 40
click at [673, 88] on div "Customers" at bounding box center [679, 91] width 48 height 12
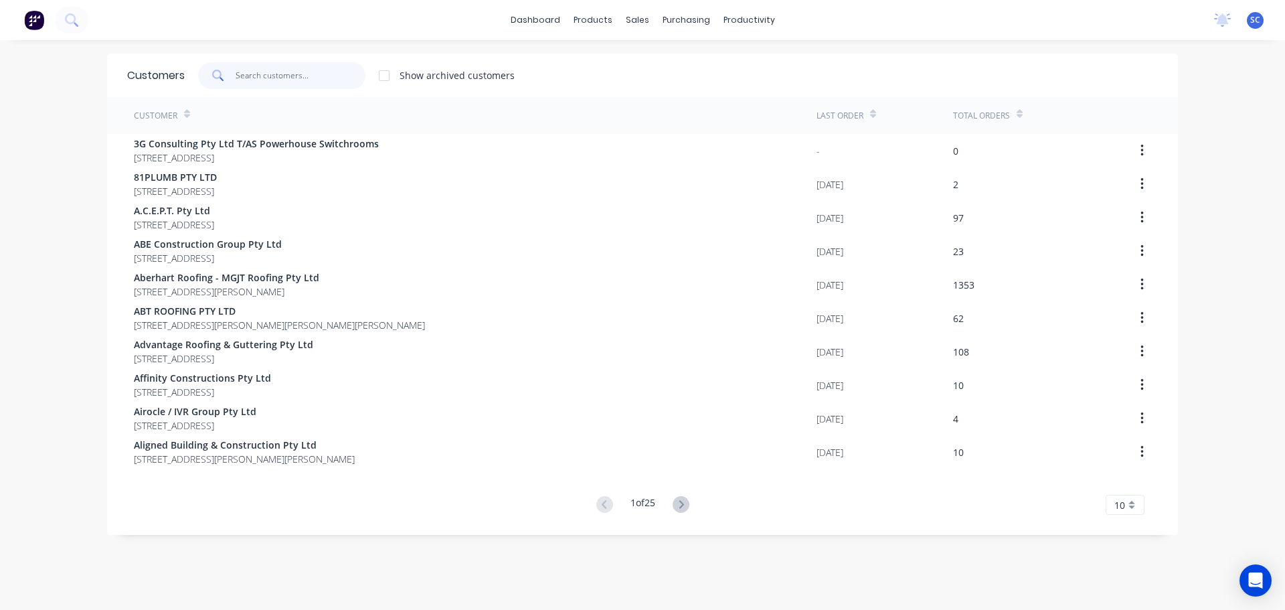
click at [258, 77] on input "text" at bounding box center [301, 75] width 131 height 27
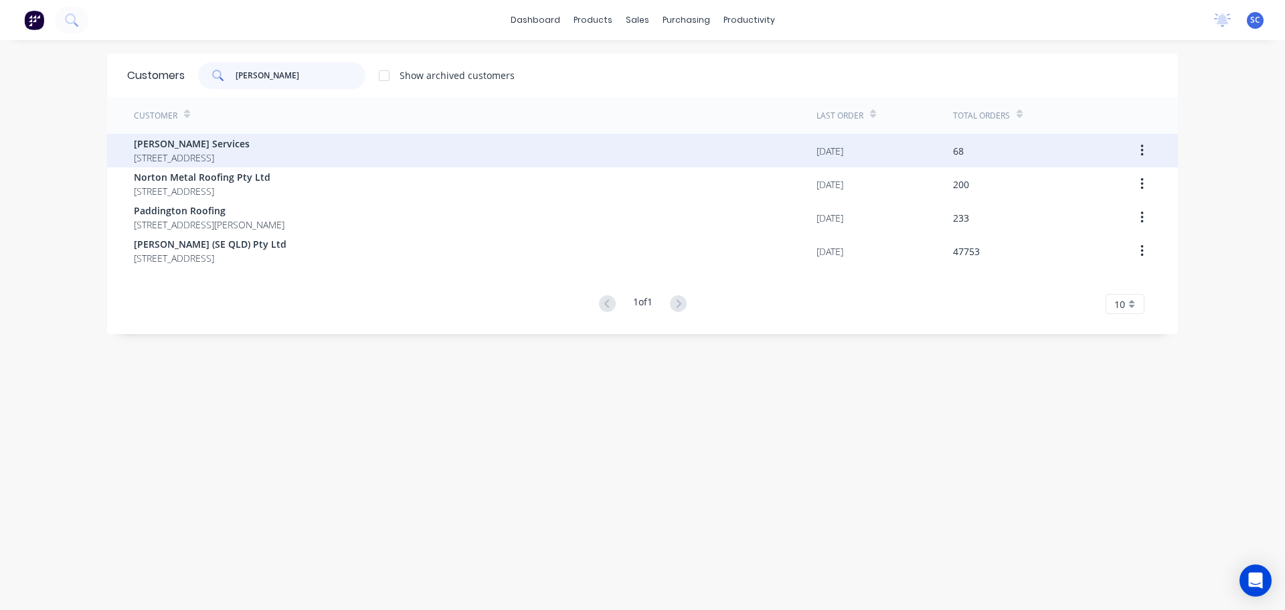
type input "ALLAN"
click at [193, 144] on span "Allanna Plumbing Services" at bounding box center [192, 144] width 116 height 14
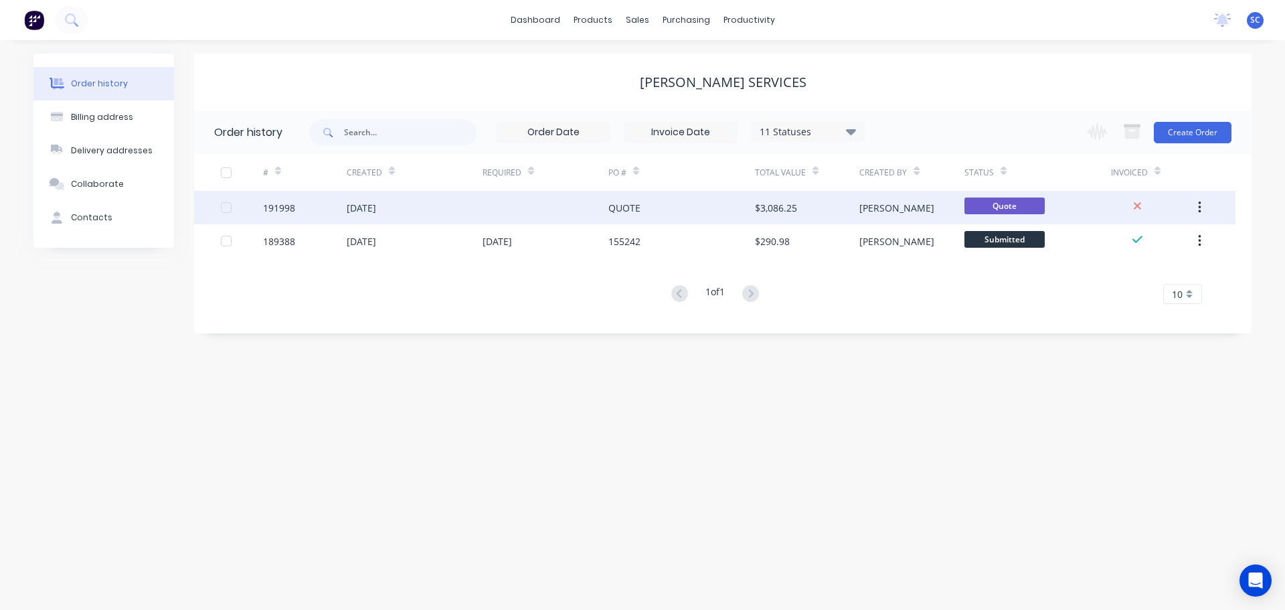
click at [413, 207] on div "08 Sep 2025" at bounding box center [415, 207] width 136 height 33
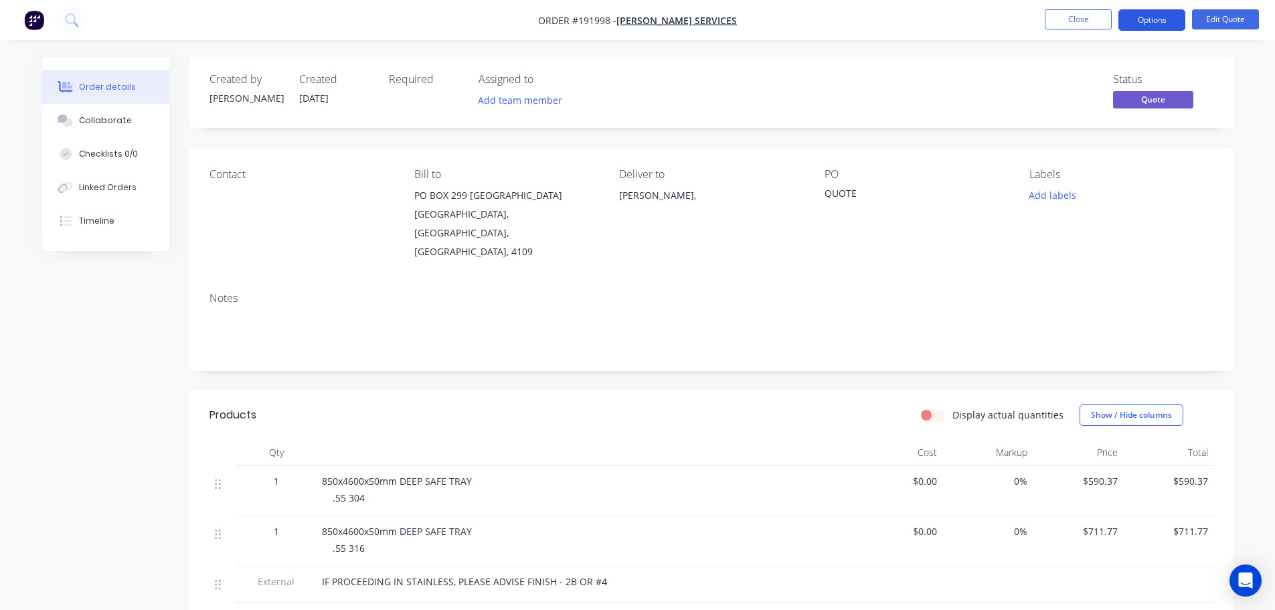
click at [1158, 13] on button "Options" at bounding box center [1152, 19] width 67 height 21
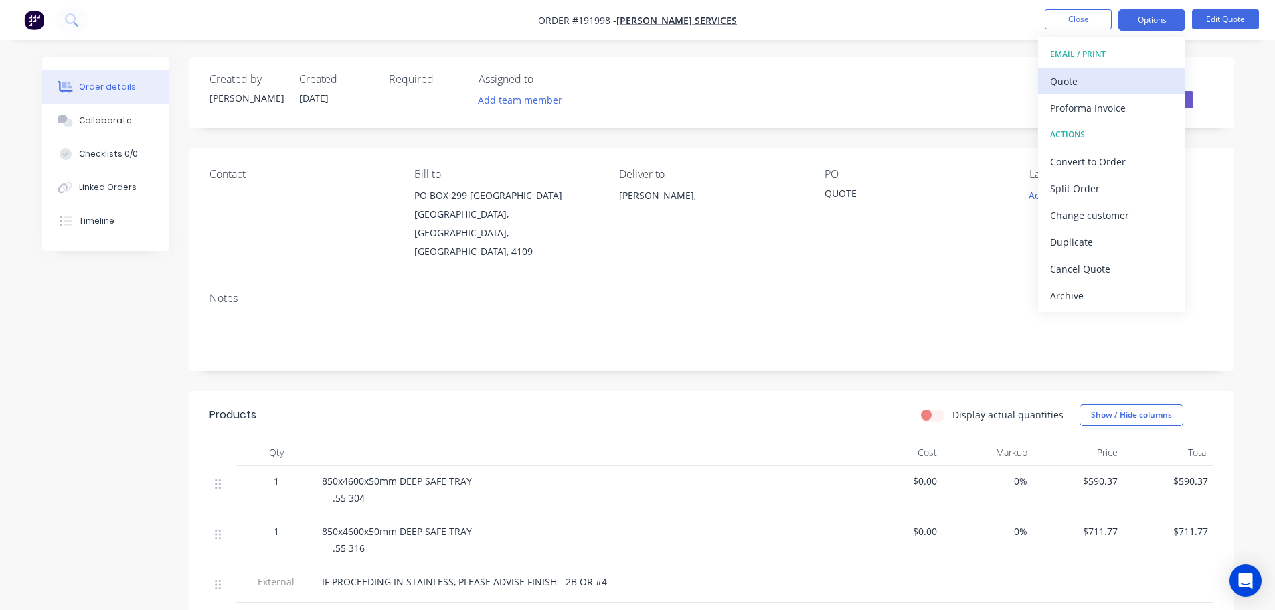
click at [1066, 77] on div "Quote" at bounding box center [1111, 81] width 123 height 19
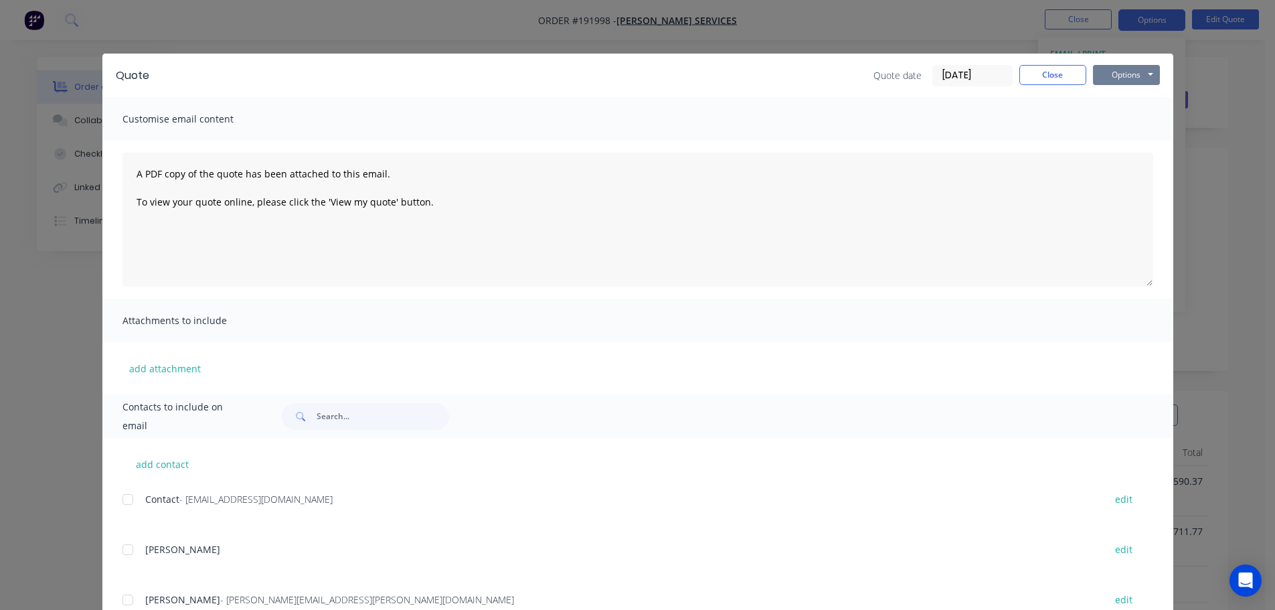
click at [1133, 70] on button "Options" at bounding box center [1126, 75] width 67 height 20
click at [1134, 118] on button "Print" at bounding box center [1136, 121] width 86 height 22
click at [1058, 72] on button "Close" at bounding box center [1053, 75] width 67 height 20
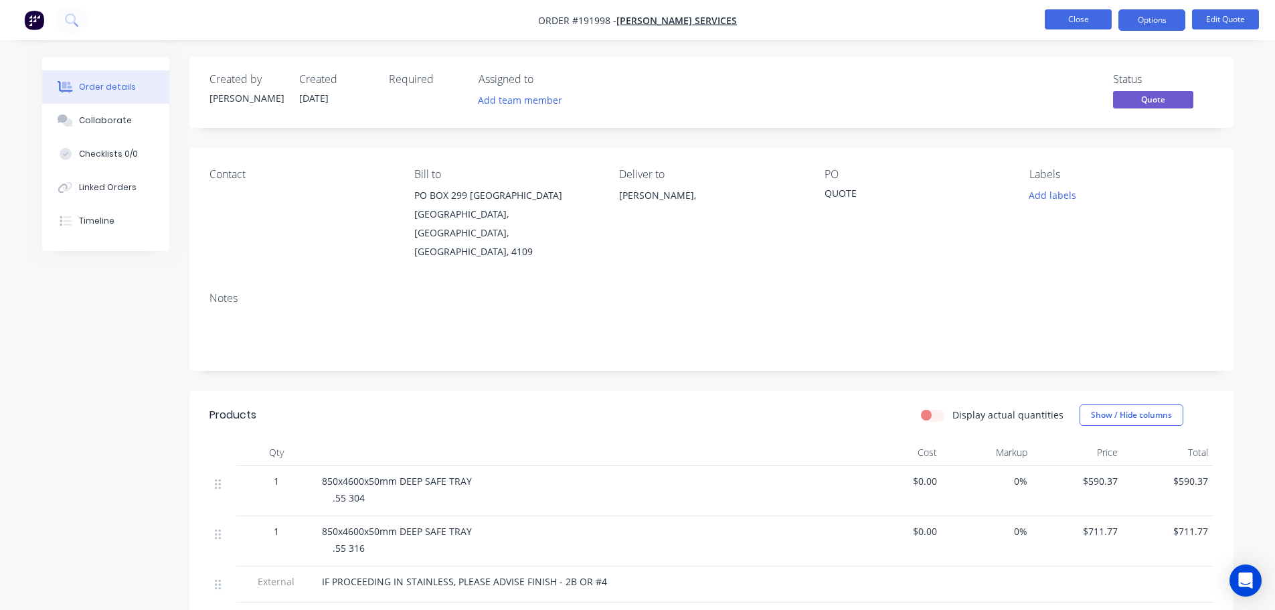
click at [1083, 17] on button "Close" at bounding box center [1078, 19] width 67 height 20
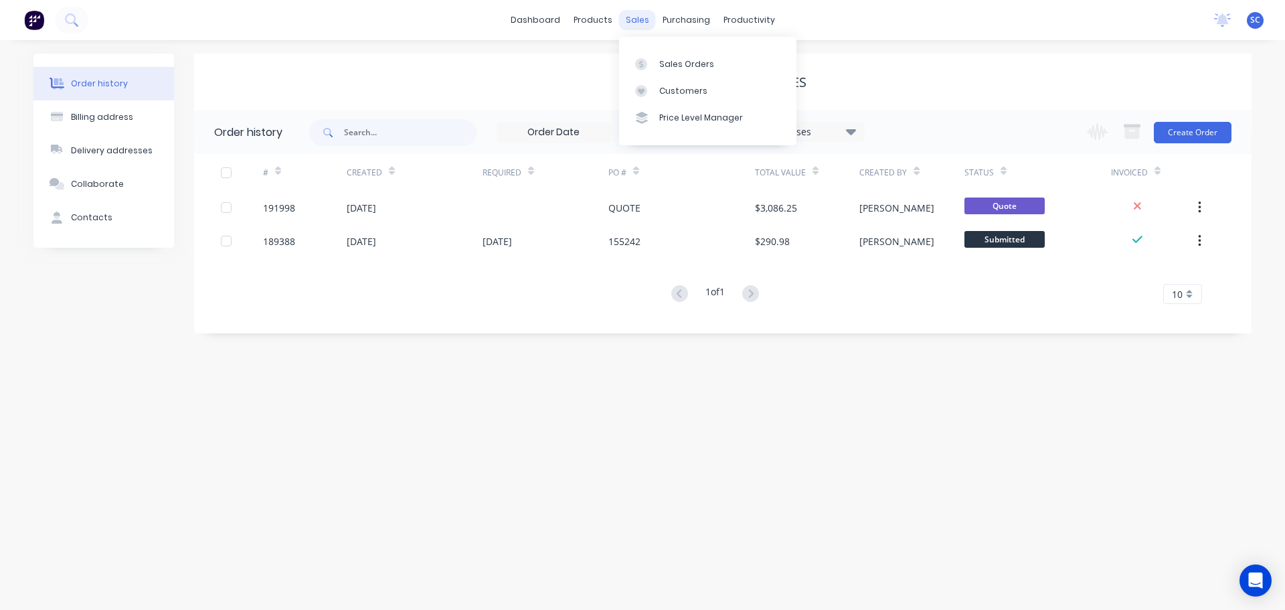
click at [647, 24] on div "sales" at bounding box center [637, 20] width 37 height 20
click at [703, 89] on div "Customers" at bounding box center [683, 91] width 48 height 12
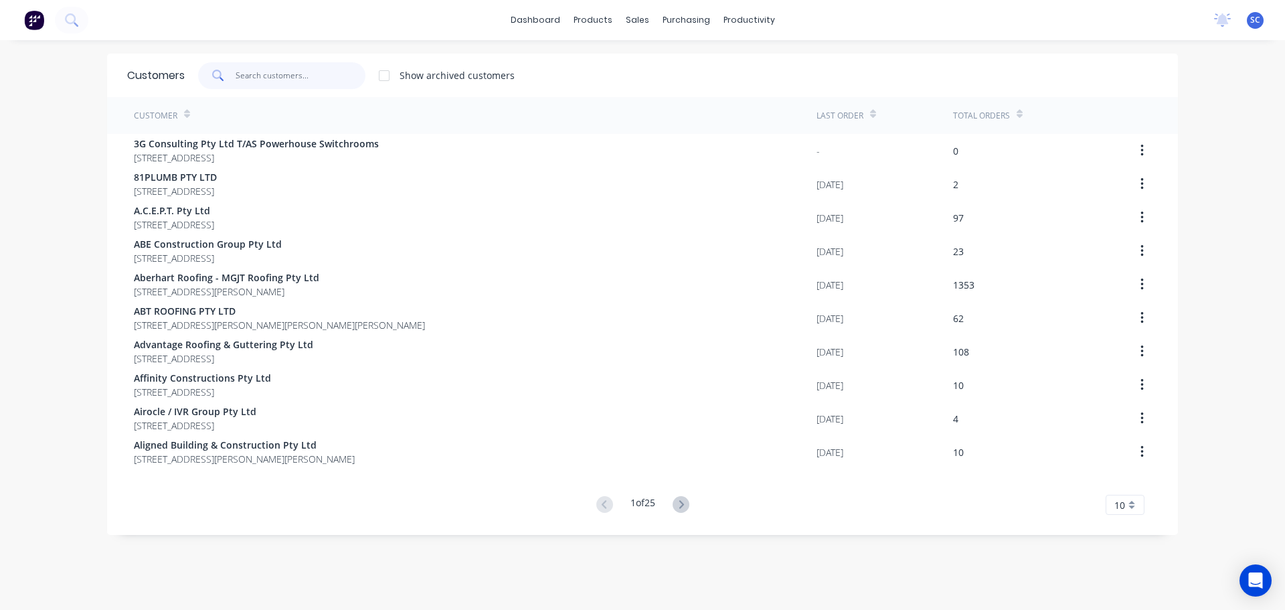
click at [266, 74] on input "text" at bounding box center [301, 75] width 131 height 27
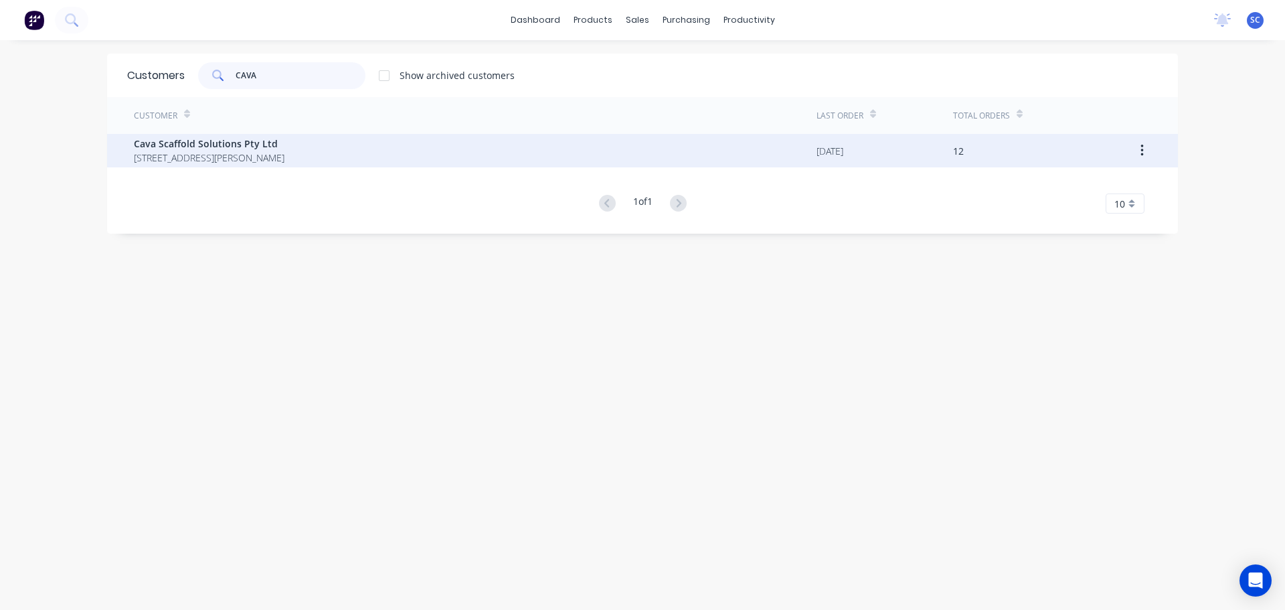
type input "CAVA"
click at [211, 162] on span "38 Centenary Place Logan Village Queensland Australia 4207" at bounding box center [209, 158] width 151 height 14
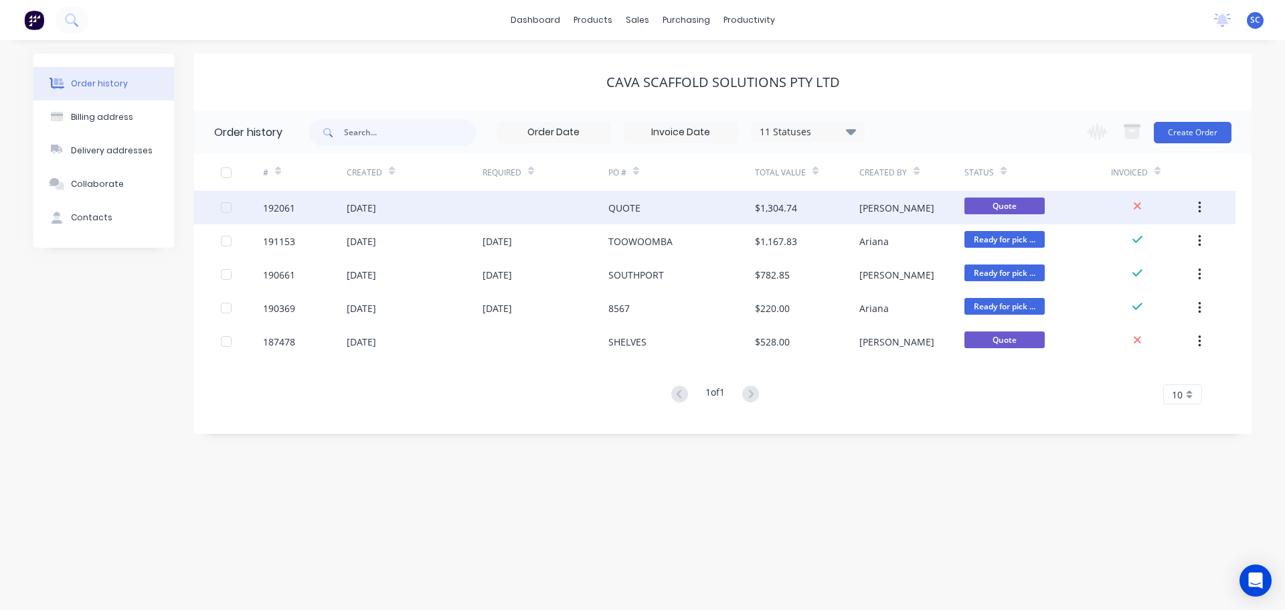
click at [376, 207] on div "08 Sep 2025" at bounding box center [361, 208] width 29 height 14
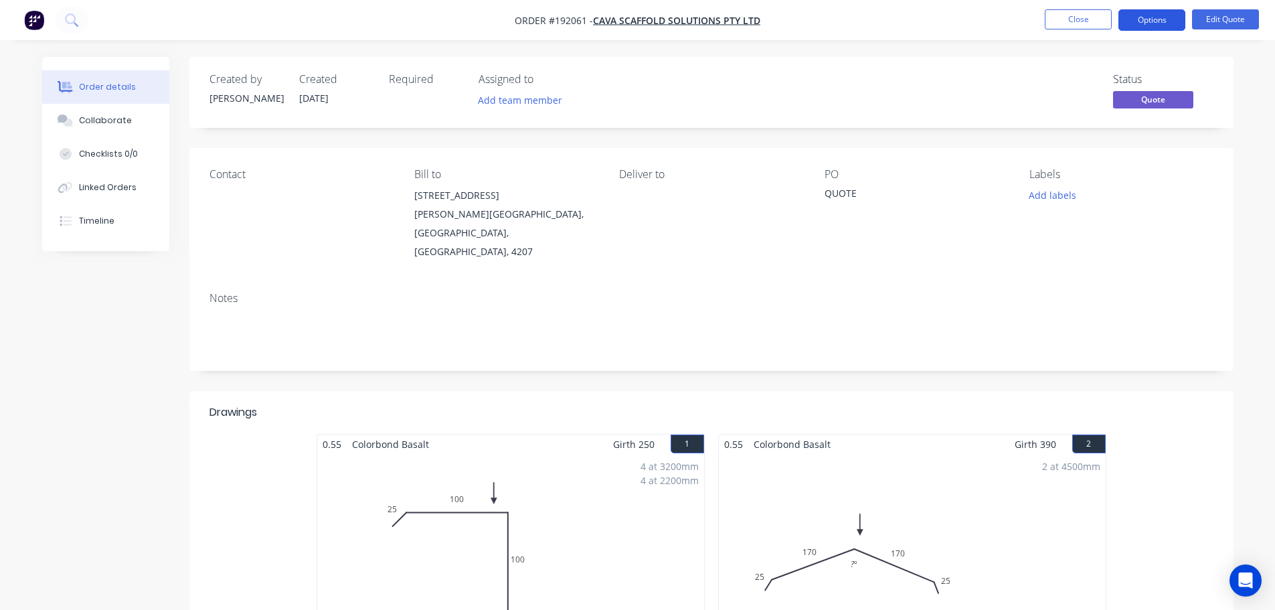
click at [1170, 18] on button "Options" at bounding box center [1152, 19] width 67 height 21
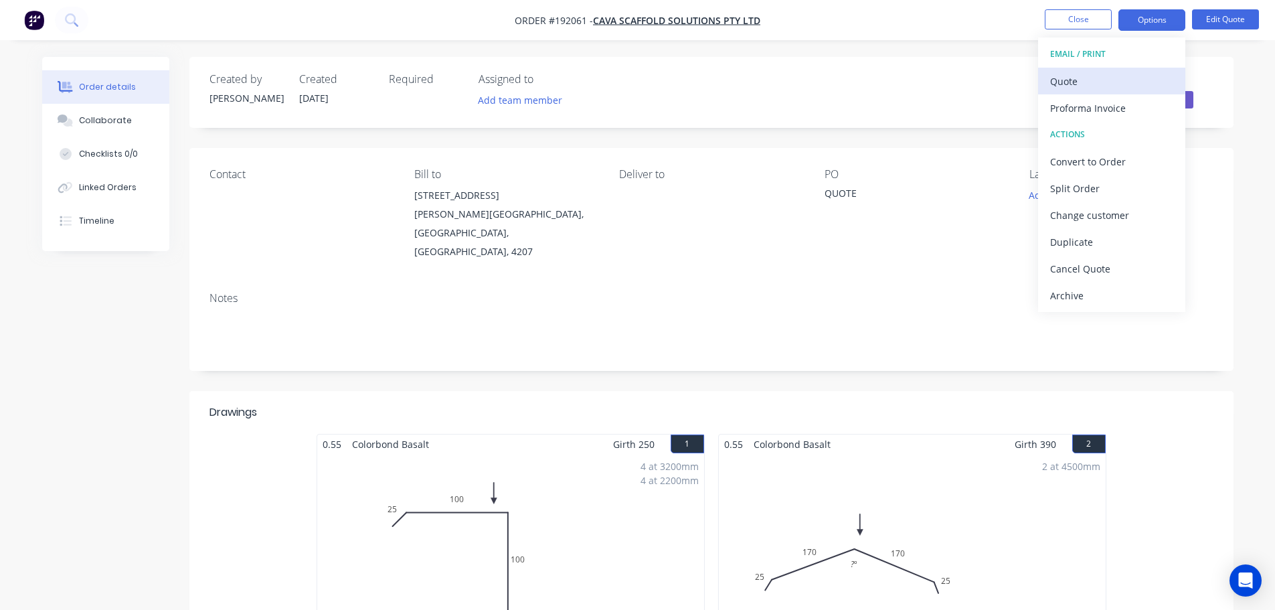
click at [1081, 80] on div "Quote" at bounding box center [1111, 81] width 123 height 19
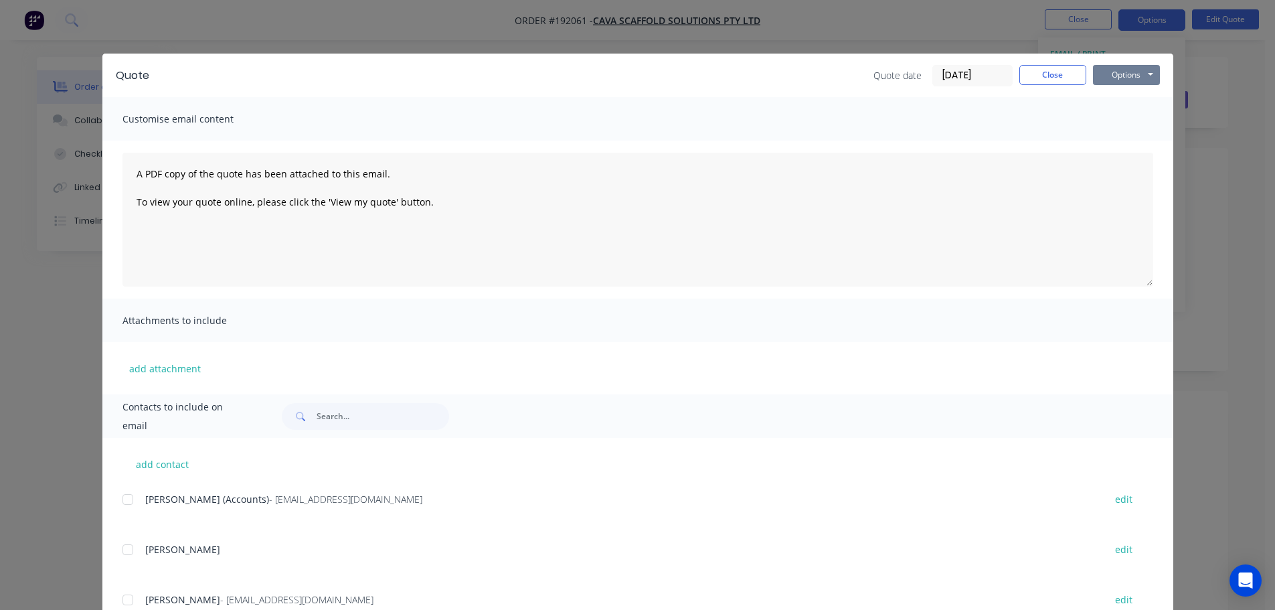
click at [1123, 74] on button "Options" at bounding box center [1126, 75] width 67 height 20
click at [1127, 117] on button "Print" at bounding box center [1136, 121] width 86 height 22
click at [1059, 75] on button "Close" at bounding box center [1053, 75] width 67 height 20
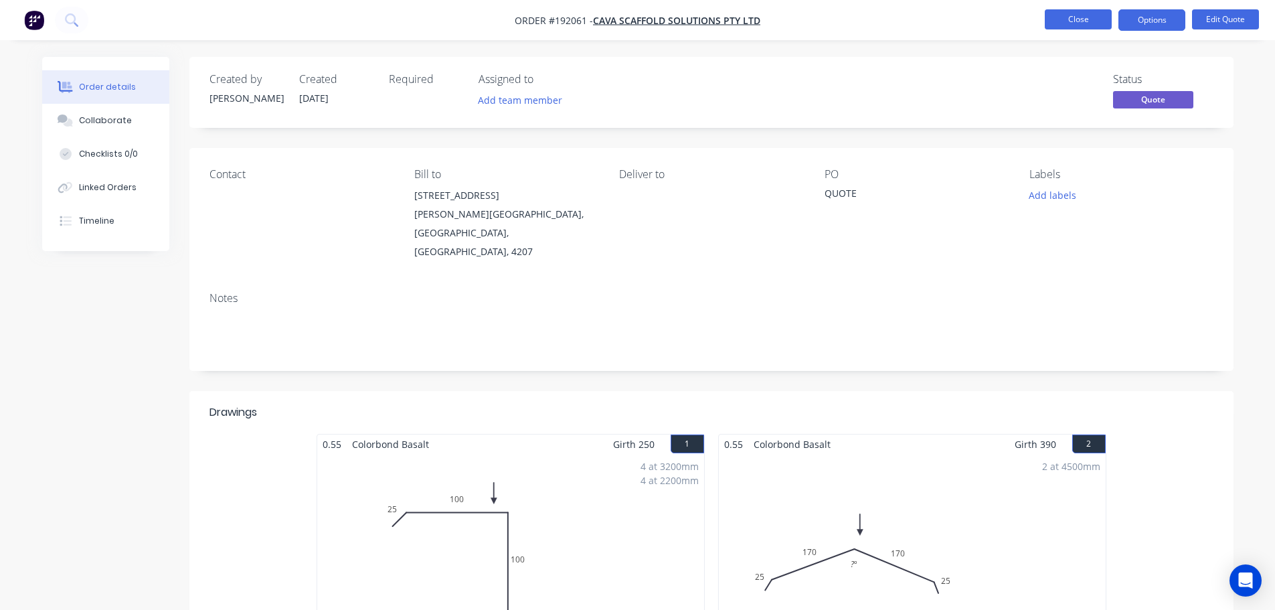
click at [1078, 13] on button "Close" at bounding box center [1078, 19] width 67 height 20
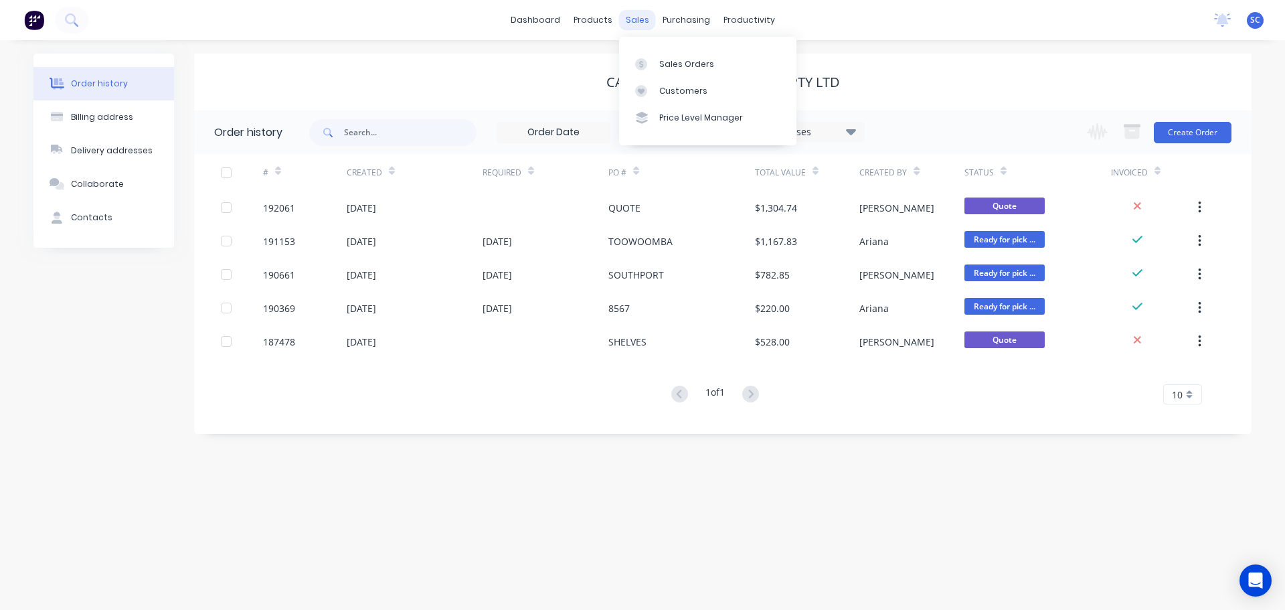
click at [639, 22] on div "sales" at bounding box center [637, 20] width 37 height 20
click at [666, 85] on div "Customers" at bounding box center [683, 91] width 48 height 12
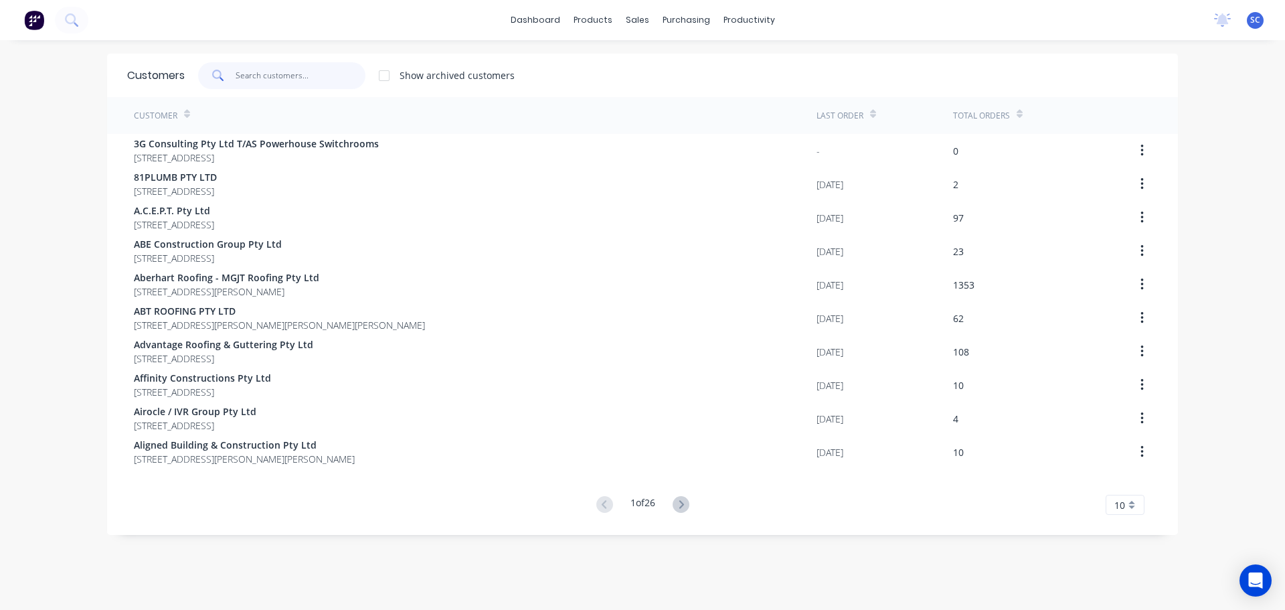
click at [272, 77] on input "text" at bounding box center [301, 75] width 131 height 27
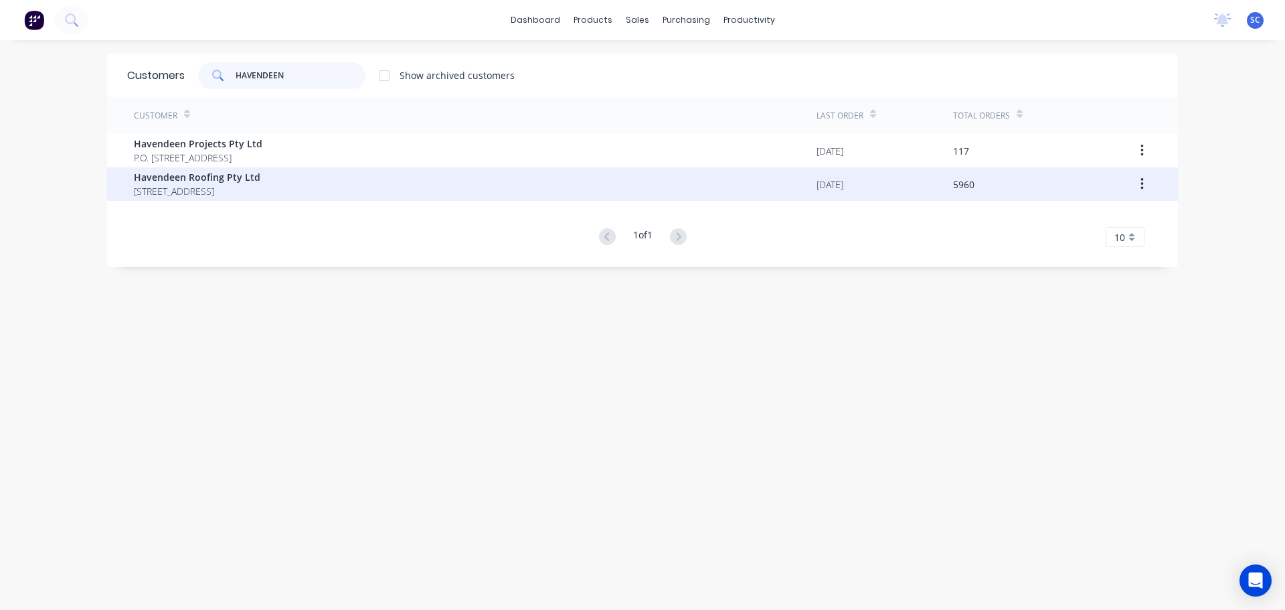
type input "HAVENDEEN"
click at [188, 185] on span "PO BOX 7139 Southport Park Queensland Australia 4215" at bounding box center [197, 191] width 127 height 14
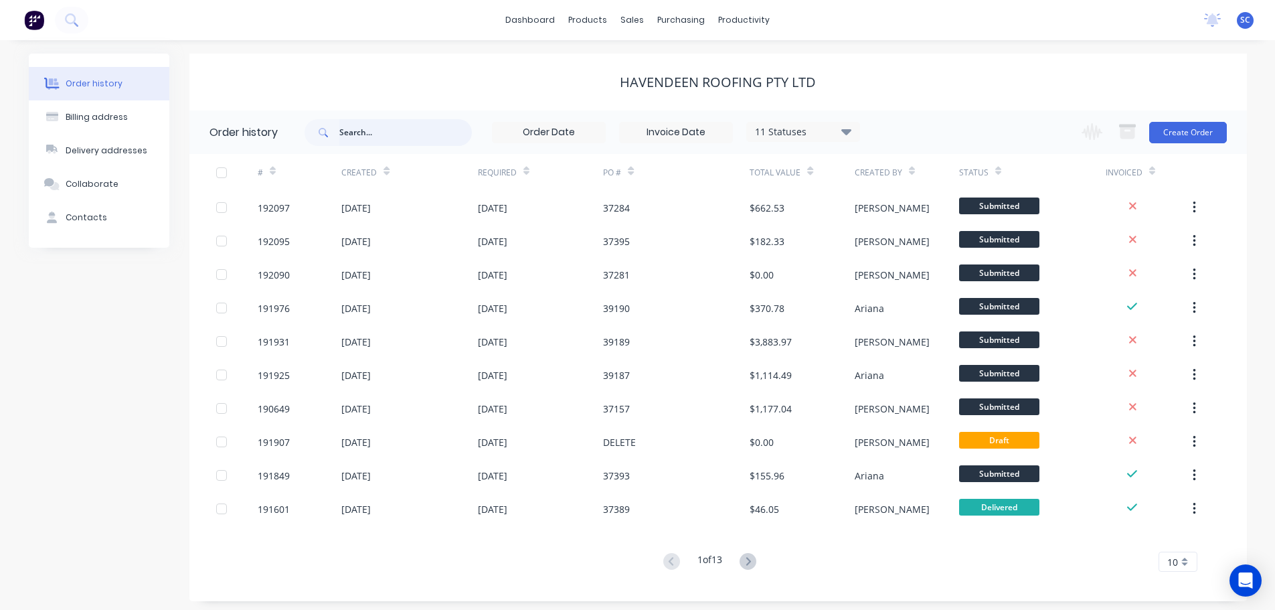
click at [360, 131] on input "text" at bounding box center [405, 132] width 133 height 27
type input "39182"
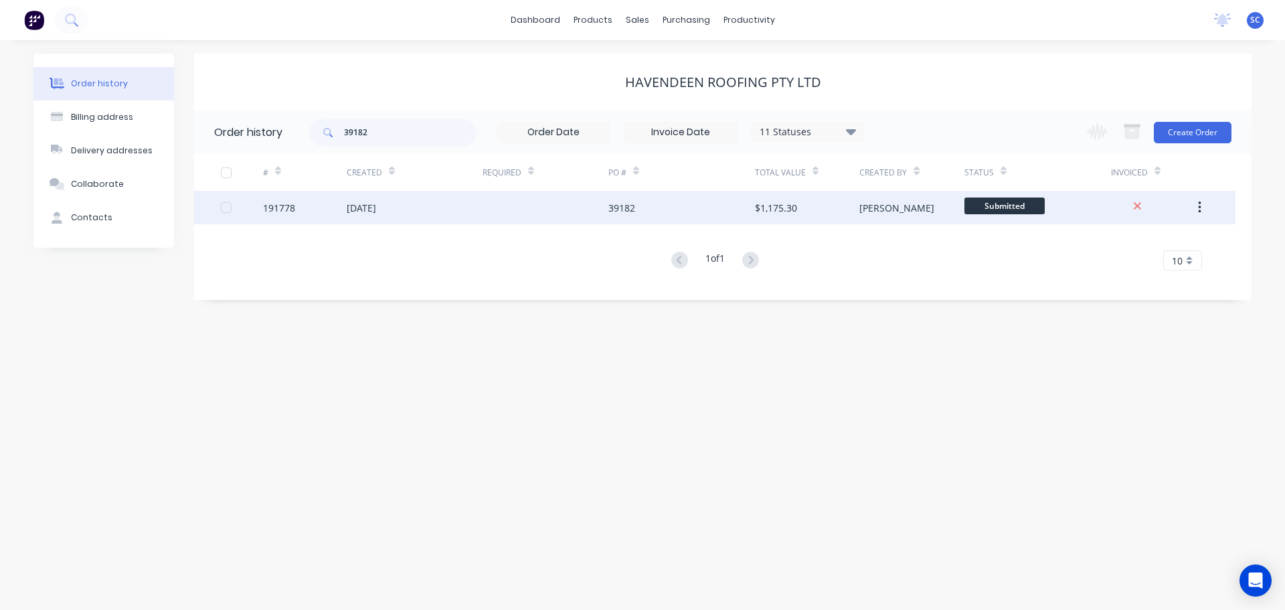
click at [424, 209] on div "04 Sep 2025" at bounding box center [415, 207] width 136 height 33
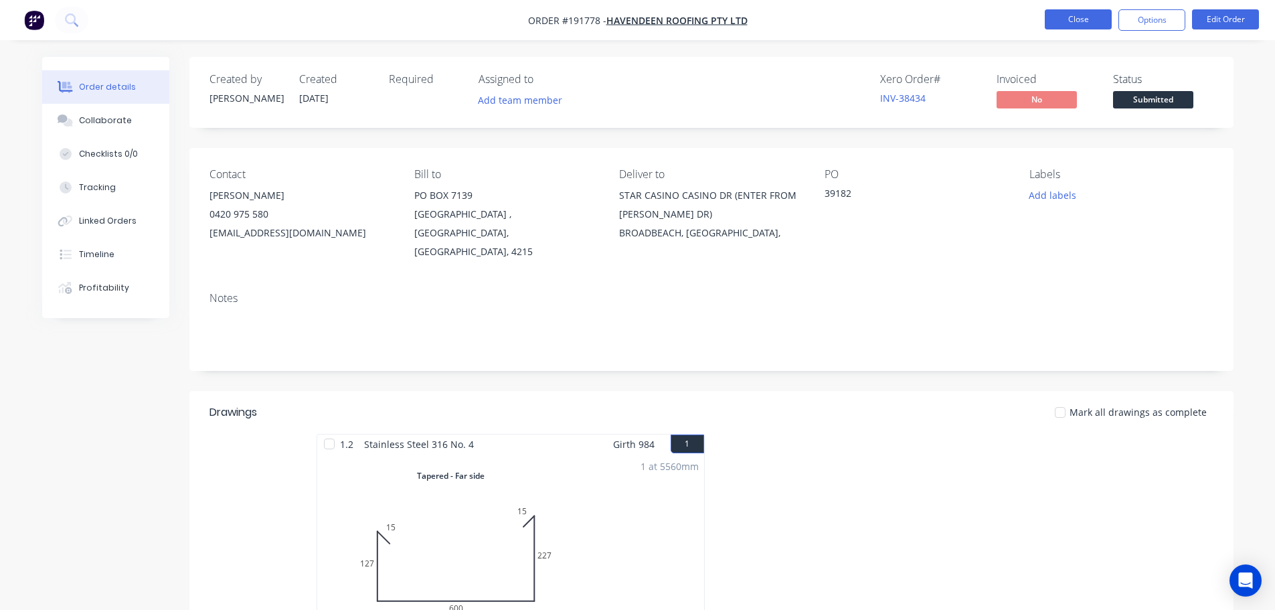
click at [1083, 15] on button "Close" at bounding box center [1078, 19] width 67 height 20
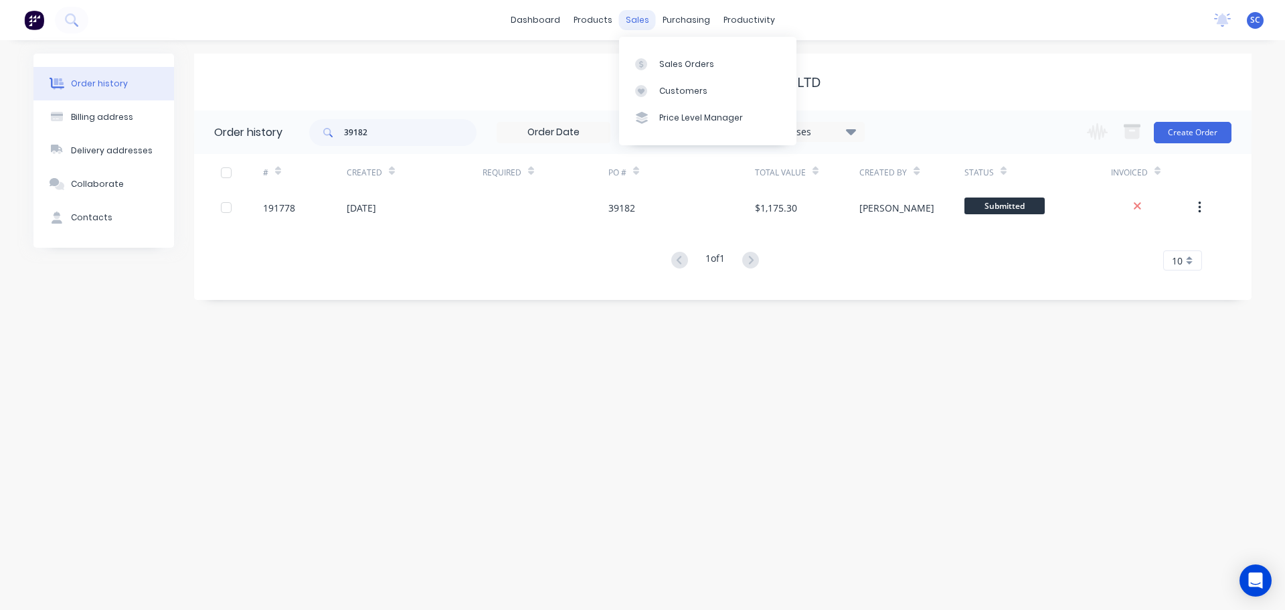
click at [640, 15] on div "sales" at bounding box center [637, 20] width 37 height 20
click at [686, 88] on div "Customers" at bounding box center [683, 91] width 48 height 12
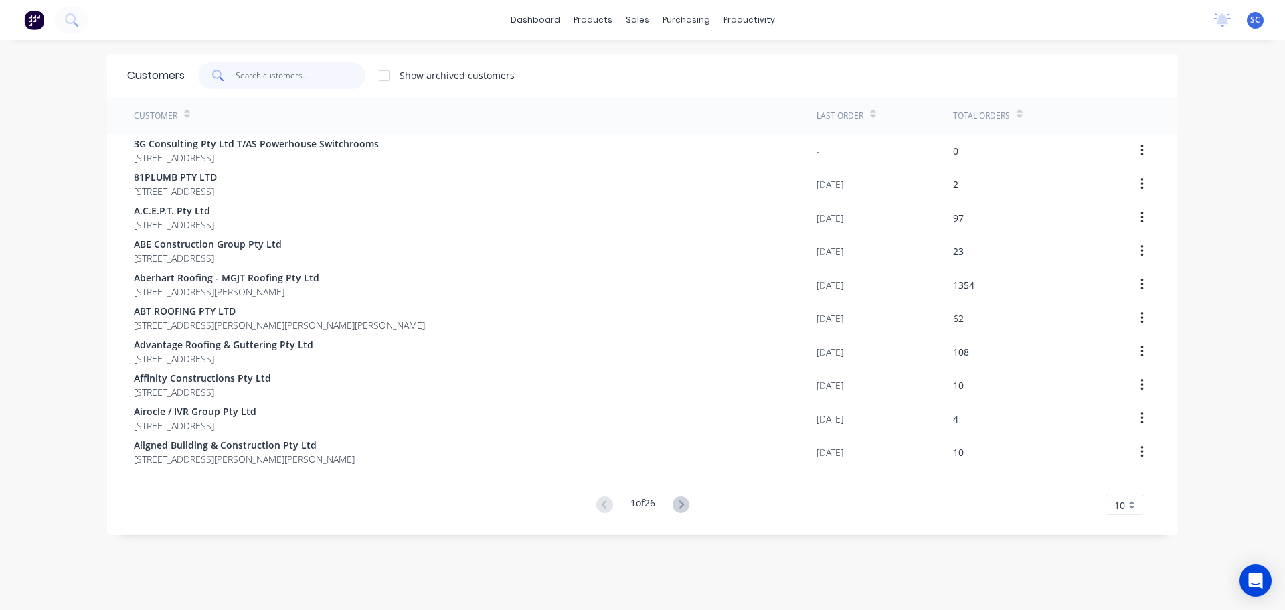
click at [278, 71] on input "text" at bounding box center [301, 75] width 131 height 27
click at [242, 70] on input "text" at bounding box center [301, 75] width 131 height 27
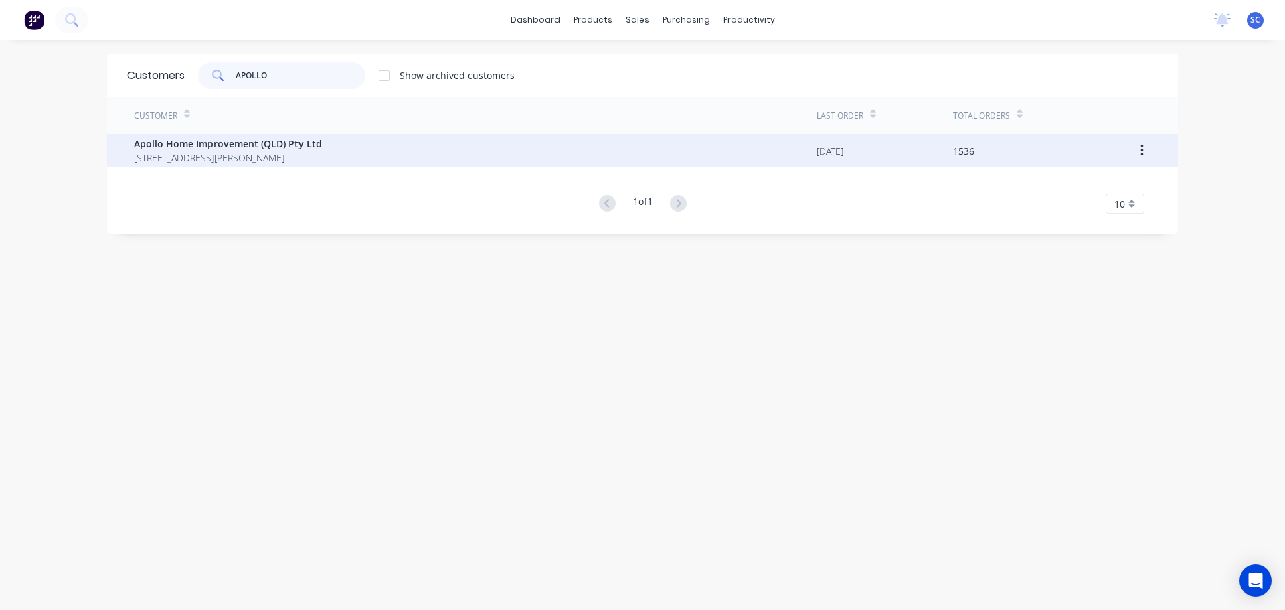
type input "APOLLO"
click at [207, 154] on span "29 Corymbia Place Parkinson Australia 4115" at bounding box center [228, 158] width 188 height 14
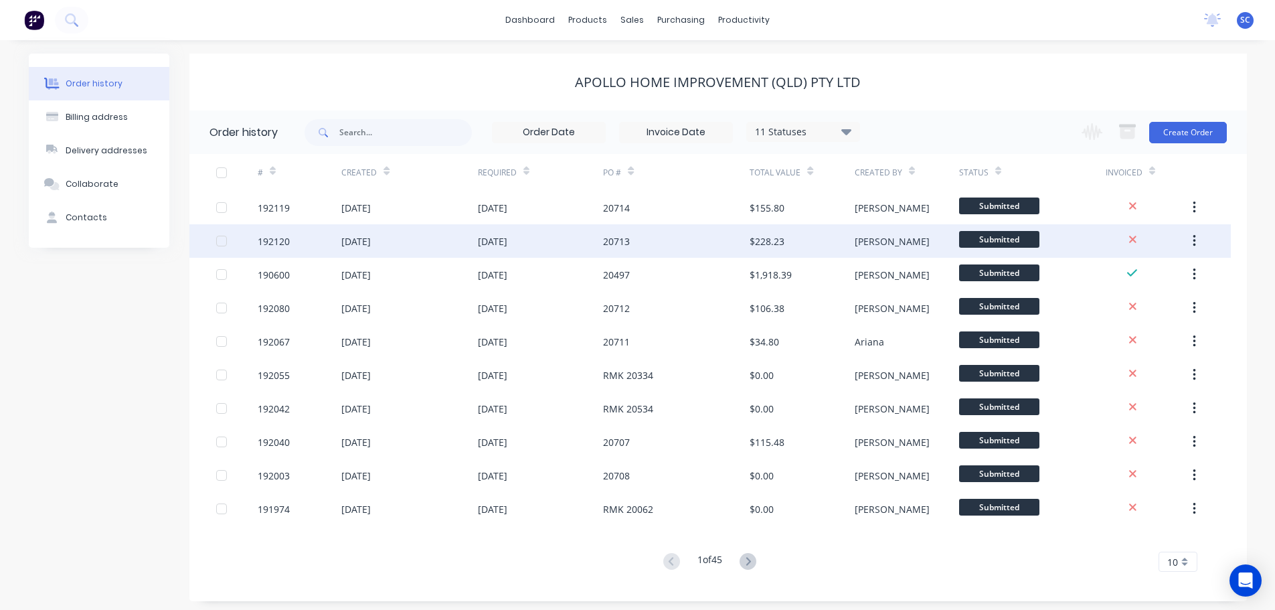
click at [477, 234] on div "08 Sep 2025" at bounding box center [409, 240] width 136 height 33
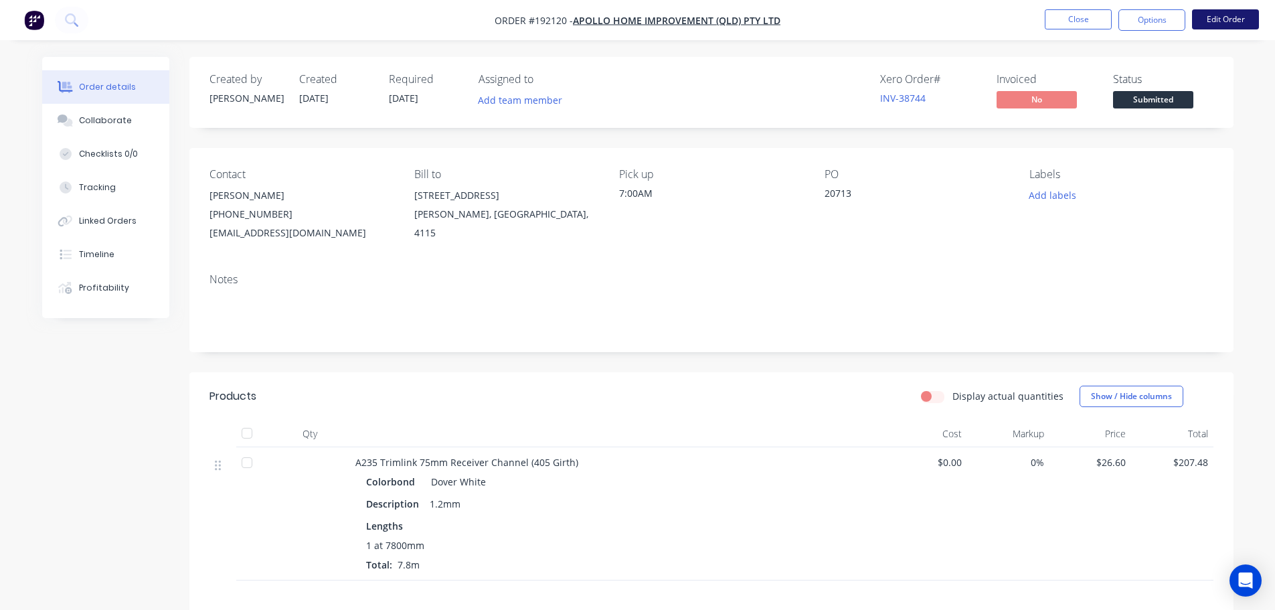
click at [1221, 15] on button "Edit Order" at bounding box center [1225, 19] width 67 height 20
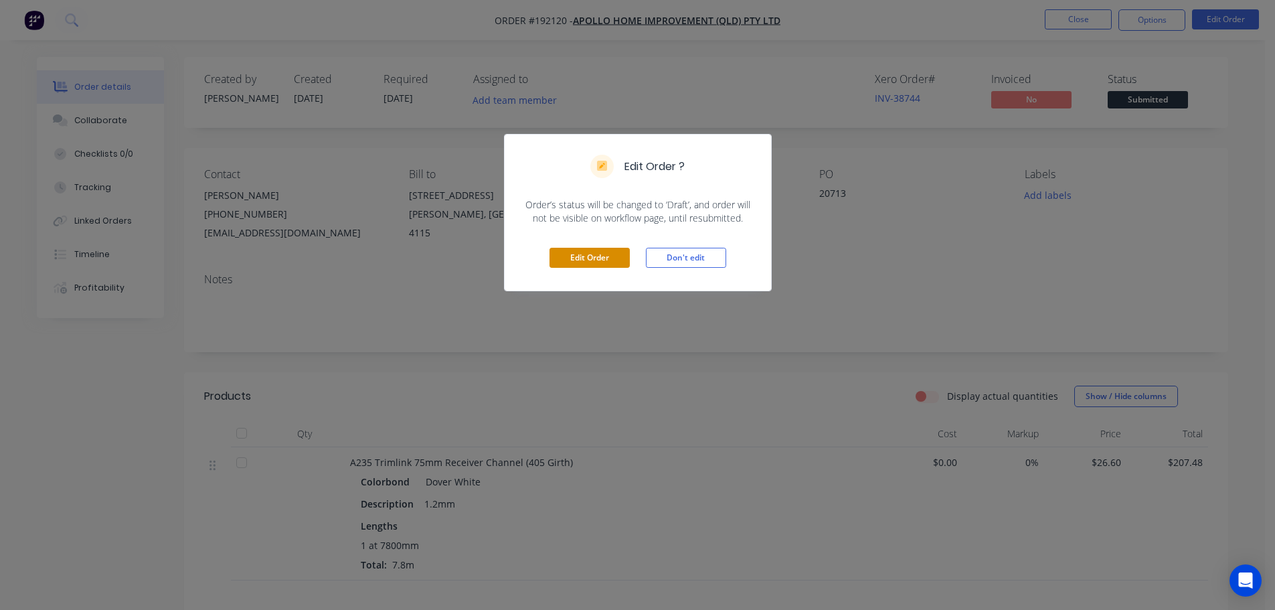
click at [576, 258] on button "Edit Order" at bounding box center [590, 258] width 80 height 20
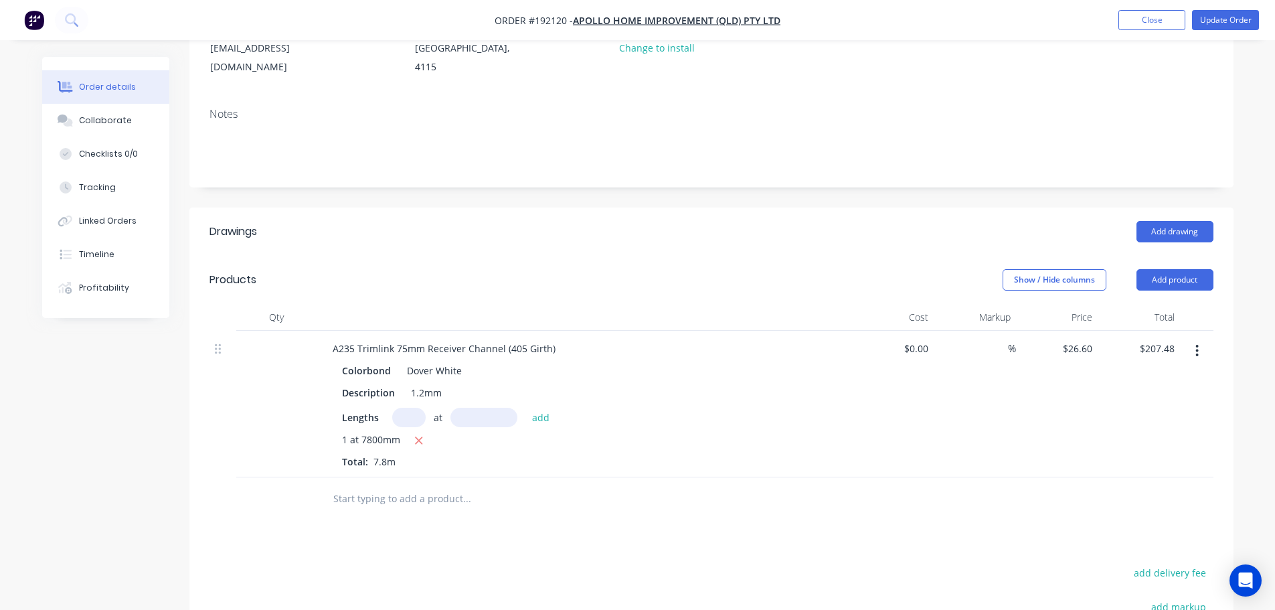
scroll to position [201, 0]
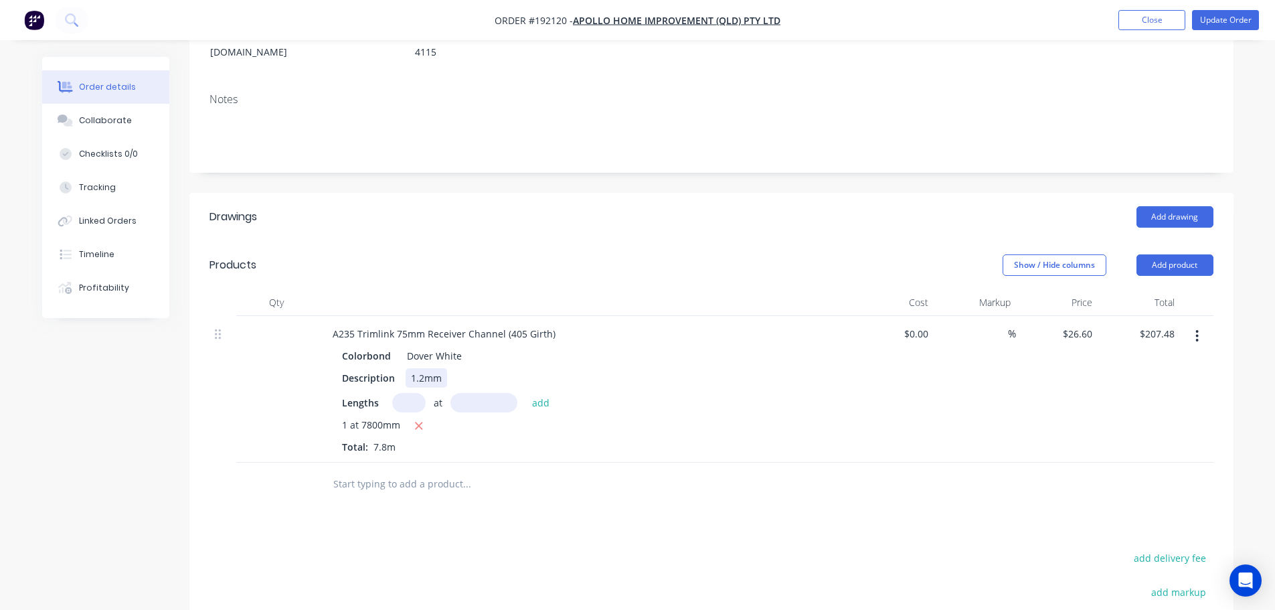
click at [432, 368] on div "1.2mm" at bounding box center [427, 377] width 42 height 19
click at [424, 368] on div "1.2mm" at bounding box center [427, 377] width 42 height 19
click at [1235, 17] on button "Update Order" at bounding box center [1225, 20] width 67 height 20
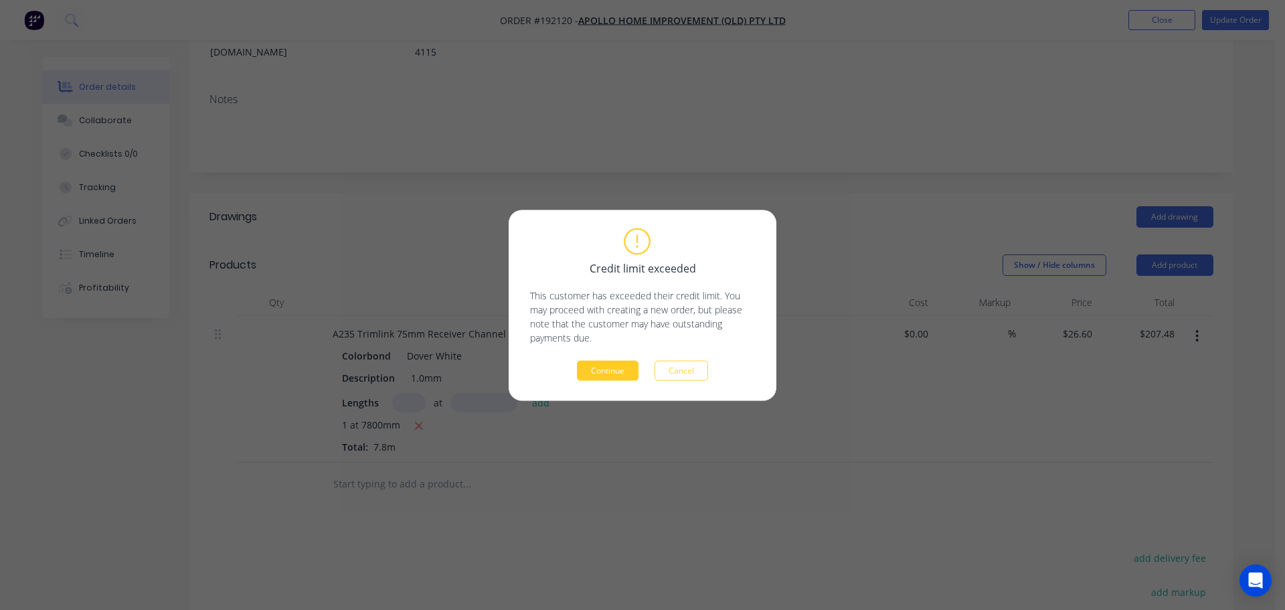
click at [590, 373] on button "Continue" at bounding box center [608, 370] width 62 height 20
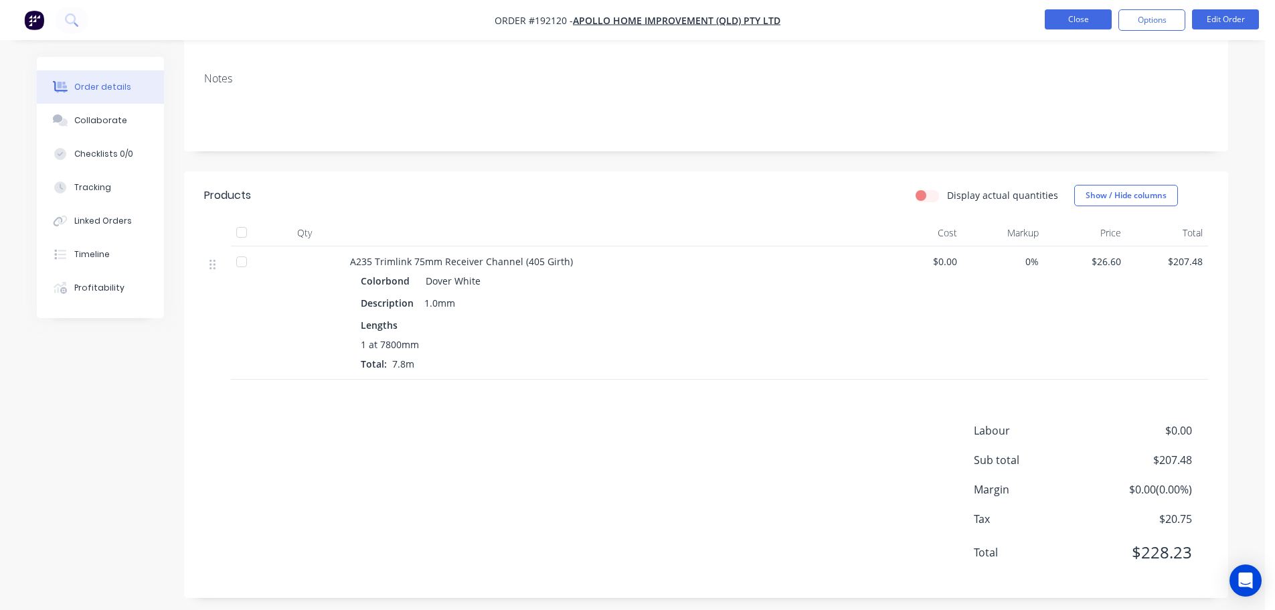
click at [1079, 18] on button "Close" at bounding box center [1078, 19] width 67 height 20
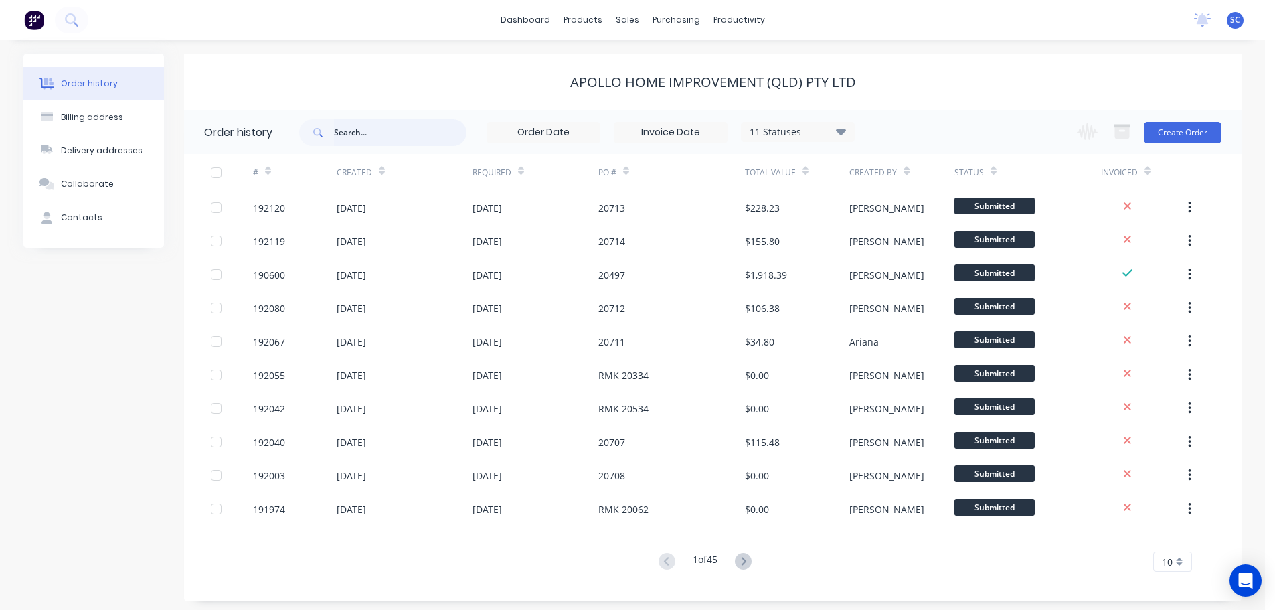
click at [369, 125] on input "text" at bounding box center [400, 132] width 133 height 27
click at [342, 136] on input "text" at bounding box center [400, 132] width 133 height 27
type input "20575"
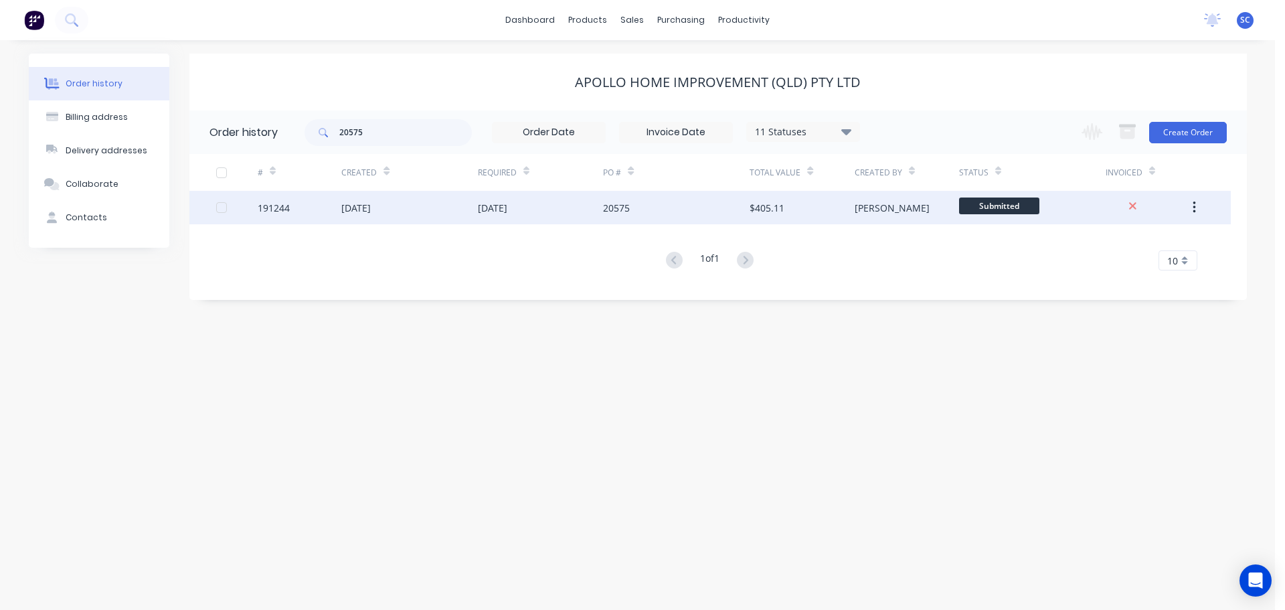
click at [450, 206] on div "29 Aug 2025" at bounding box center [409, 207] width 136 height 33
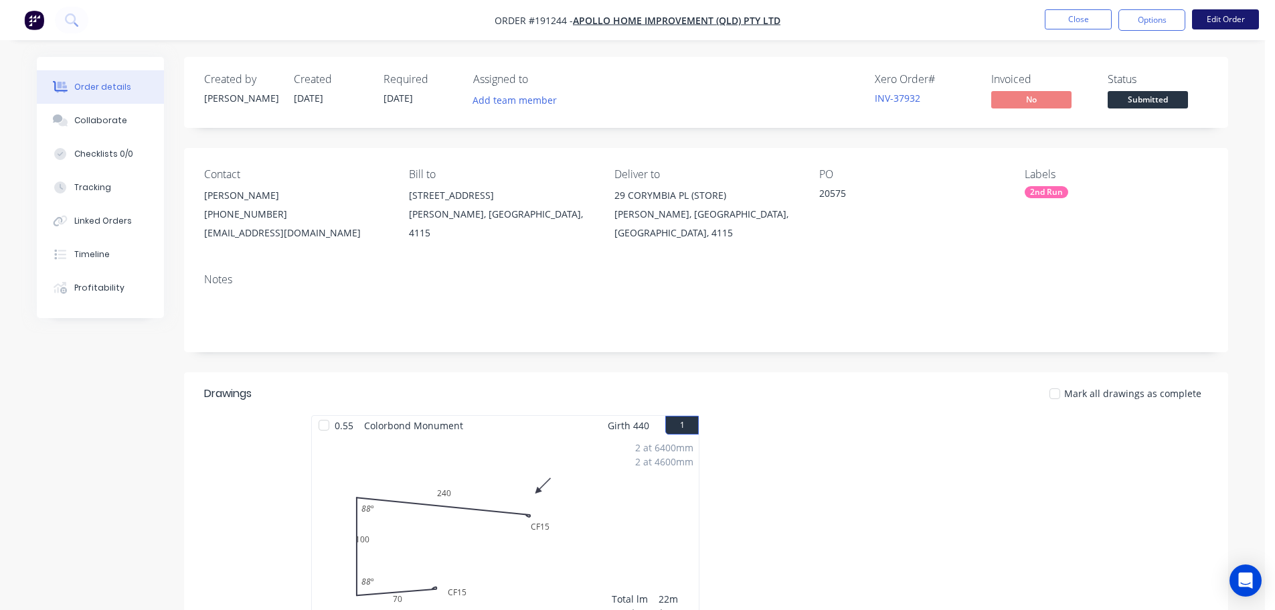
click at [1228, 11] on button "Edit Order" at bounding box center [1225, 19] width 67 height 20
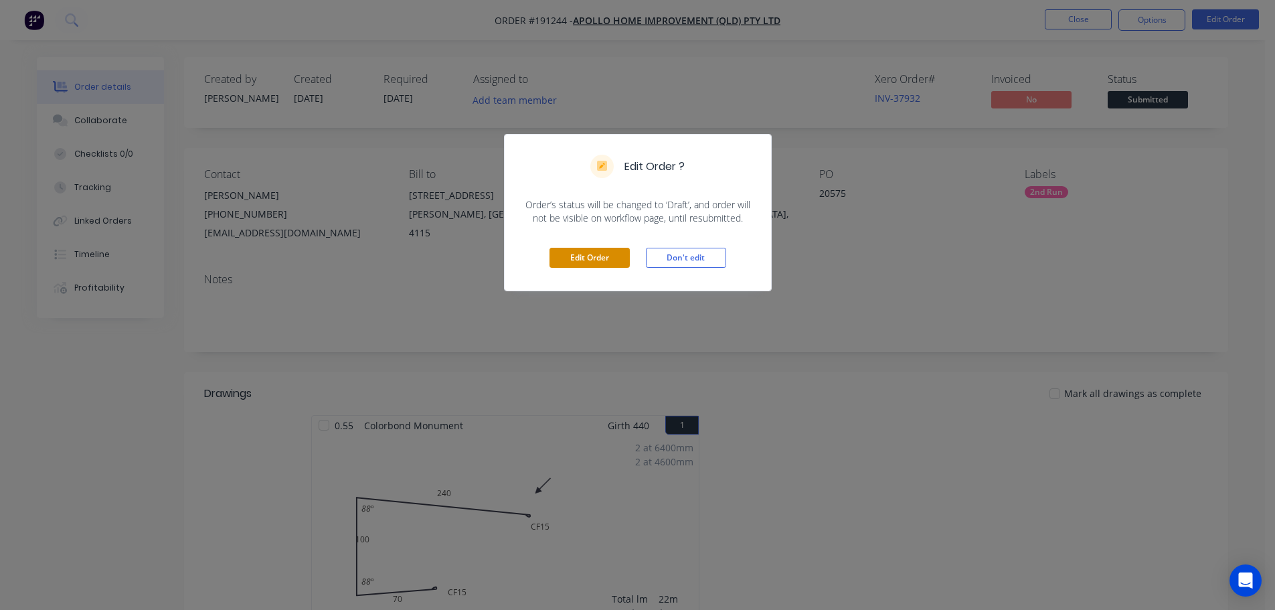
click at [594, 255] on button "Edit Order" at bounding box center [590, 258] width 80 height 20
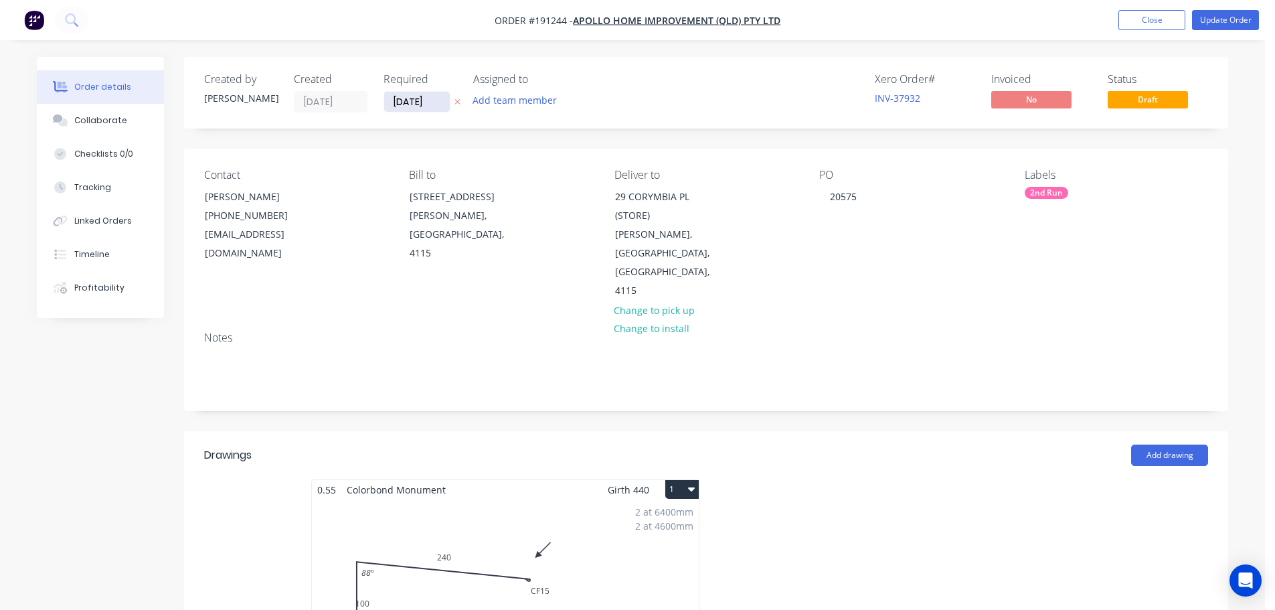
click at [407, 102] on input "22/09/25" at bounding box center [417, 102] width 66 height 20
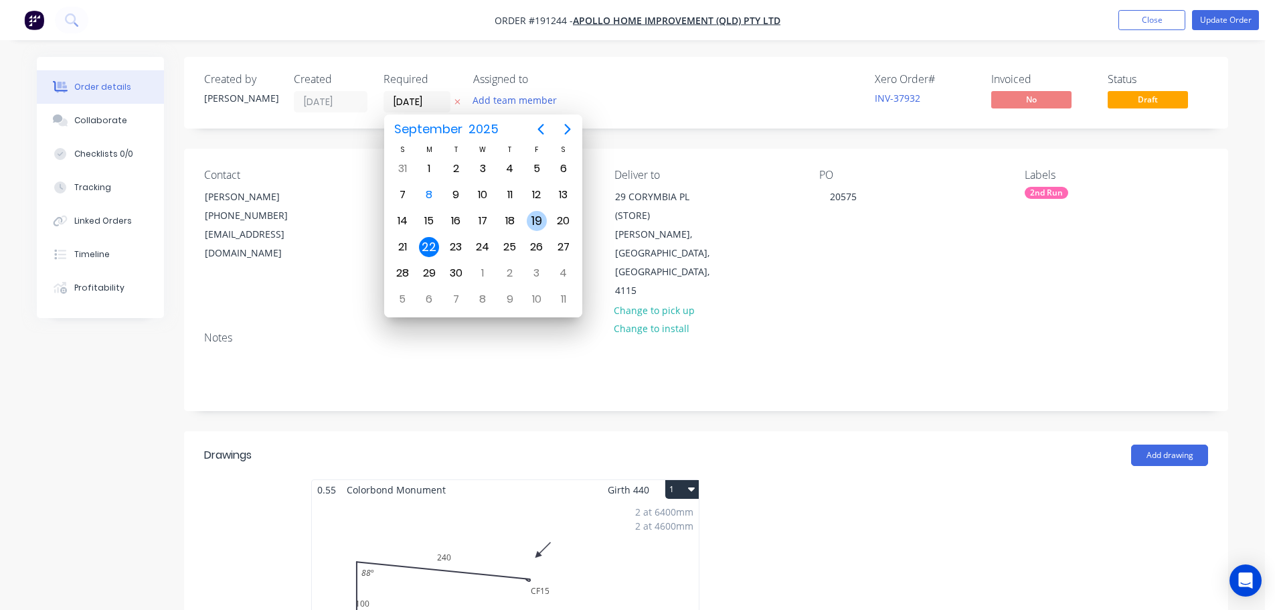
click at [530, 222] on div "19" at bounding box center [537, 221] width 20 height 20
type input "19/09/25"
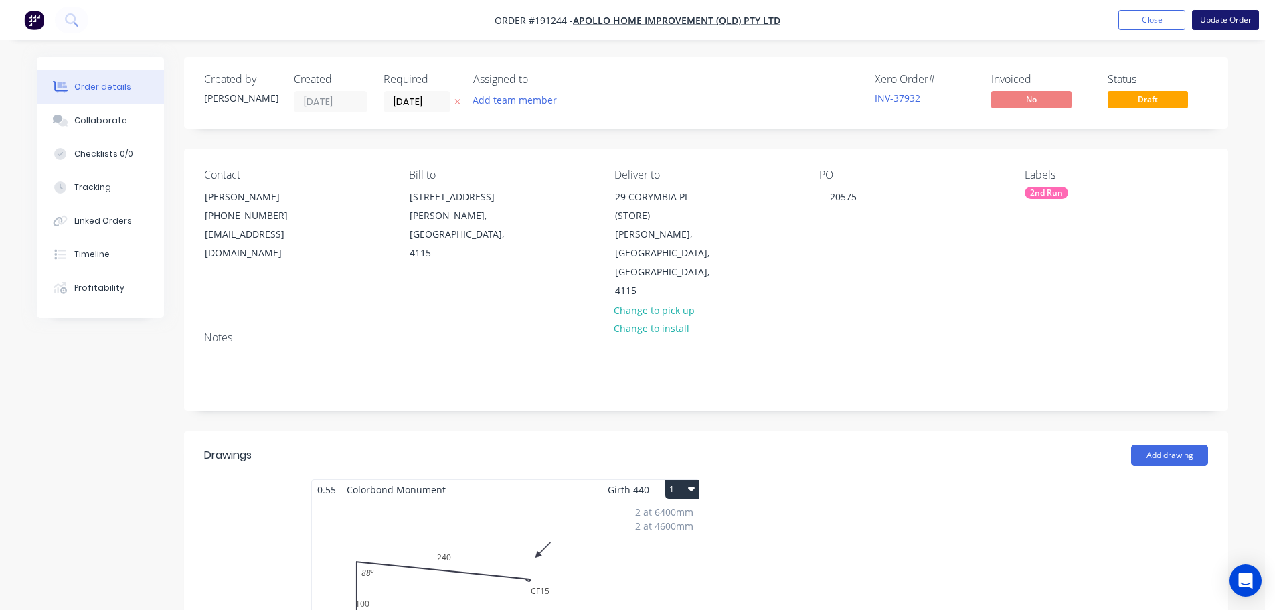
click at [1227, 30] on nav "Order #191244 - Apollo Home Improvement (QLD) Pty Ltd Add product Close Update …" at bounding box center [637, 20] width 1275 height 40
click at [1220, 13] on button "Update Order" at bounding box center [1225, 20] width 67 height 20
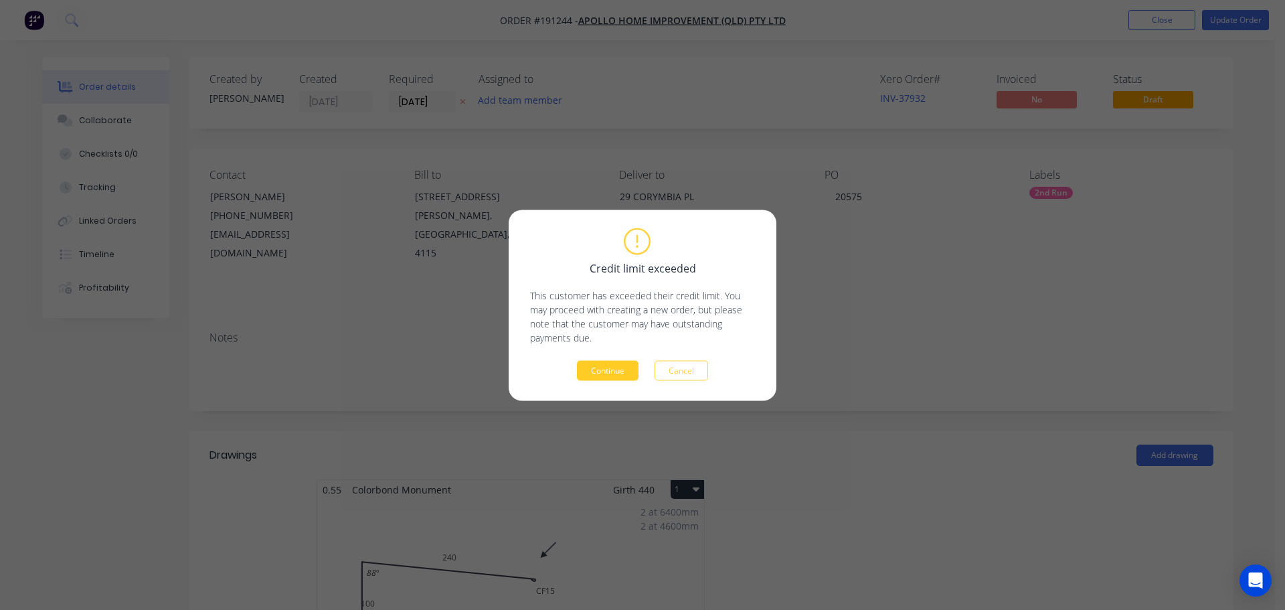
click at [589, 366] on button "Continue" at bounding box center [608, 370] width 62 height 20
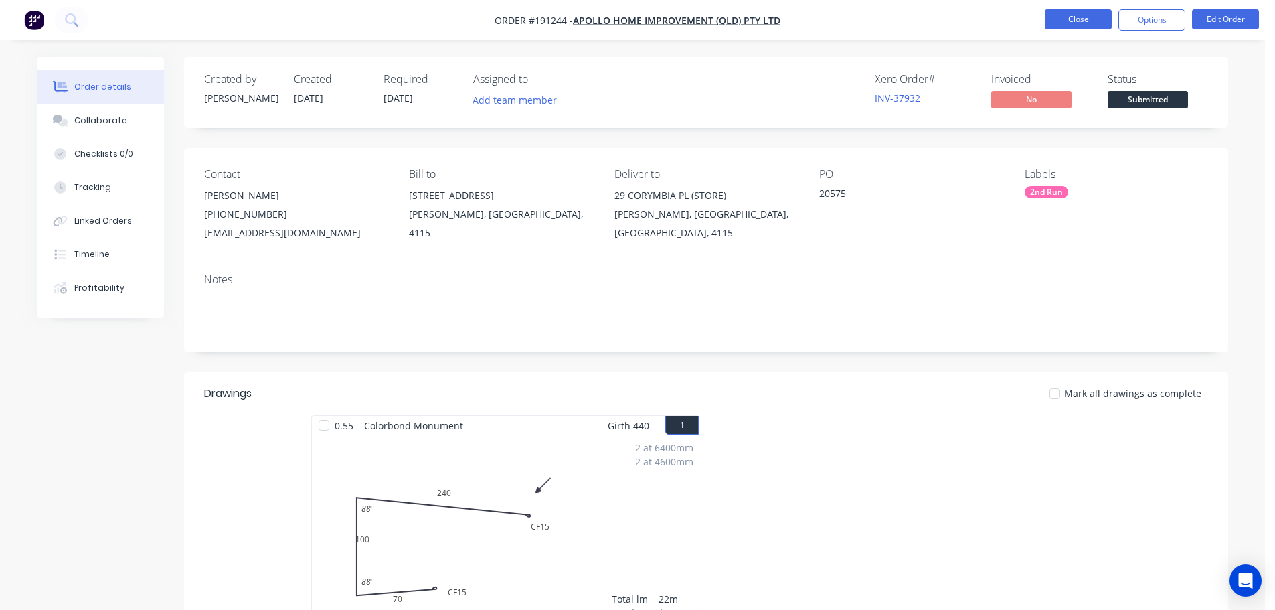
click at [1081, 20] on button "Close" at bounding box center [1078, 19] width 67 height 20
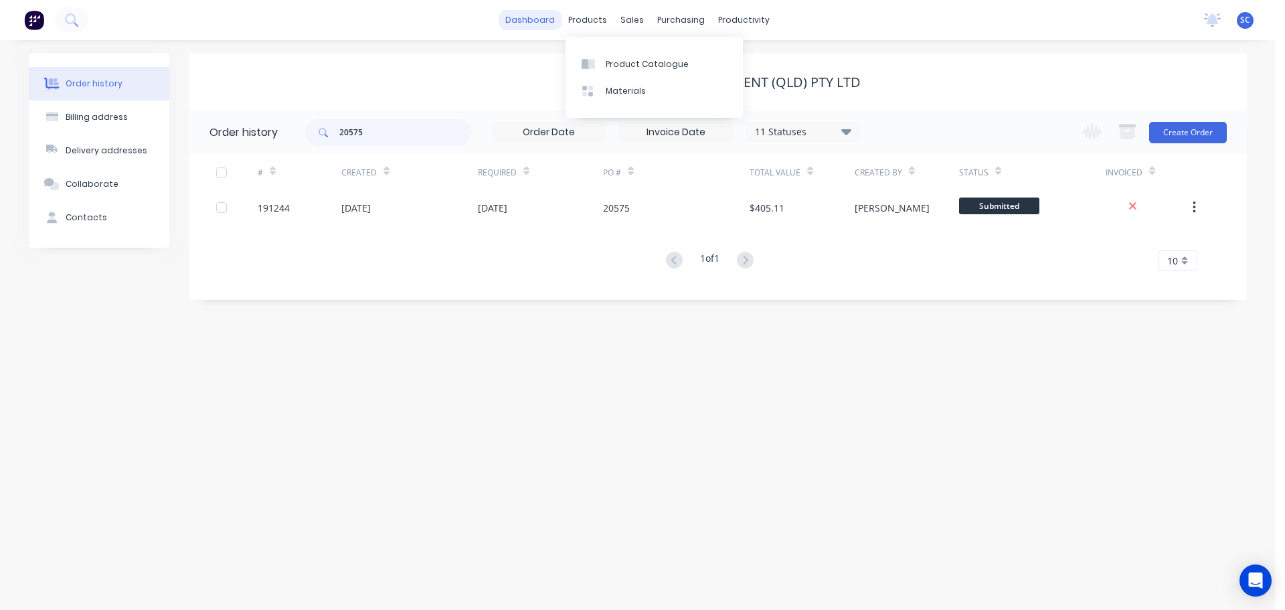
click at [545, 16] on link "dashboard" at bounding box center [530, 20] width 63 height 20
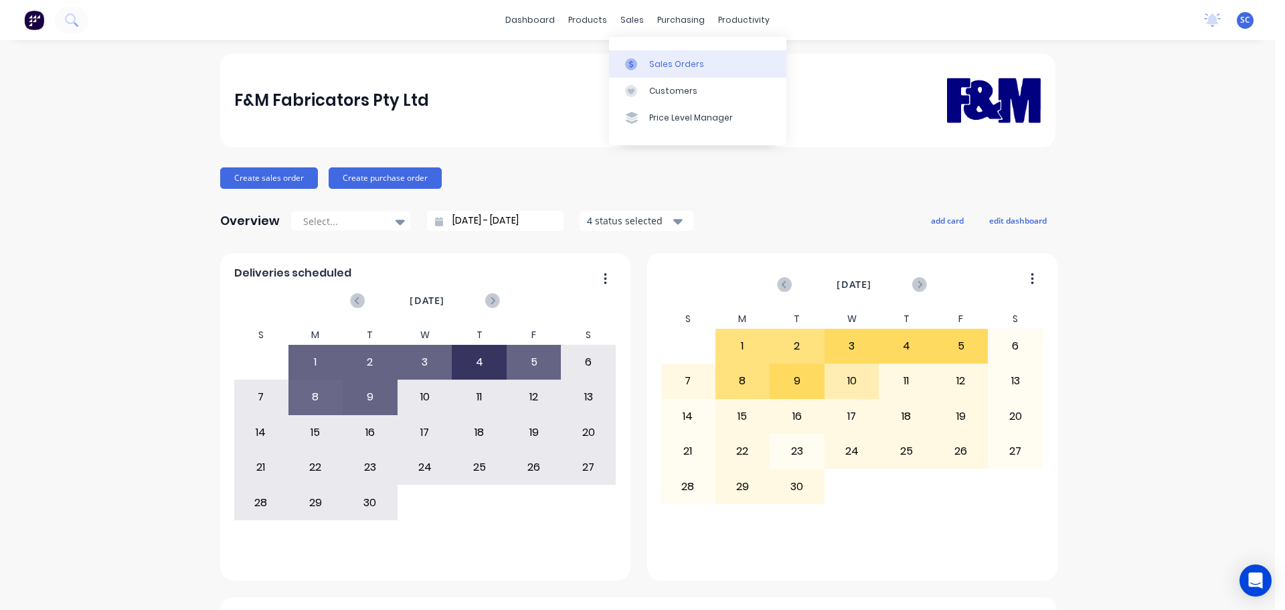
click at [669, 62] on div "Sales Orders" at bounding box center [676, 64] width 55 height 12
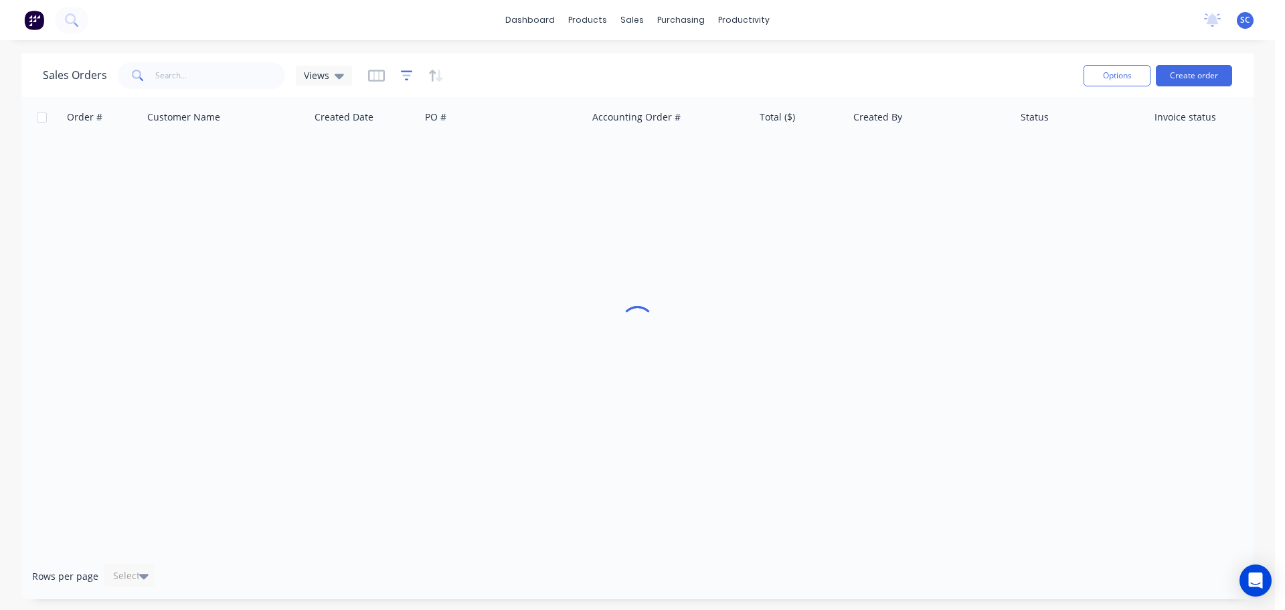
click at [402, 77] on icon "button" at bounding box center [407, 75] width 12 height 13
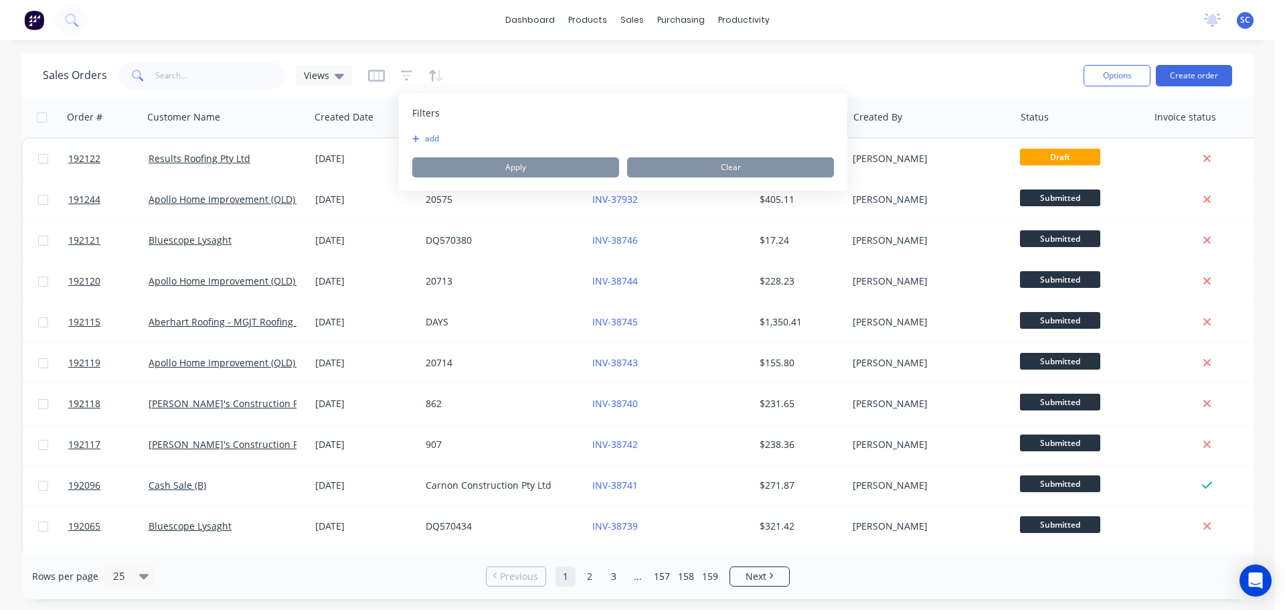
click at [431, 135] on button "add" at bounding box center [428, 138] width 33 height 11
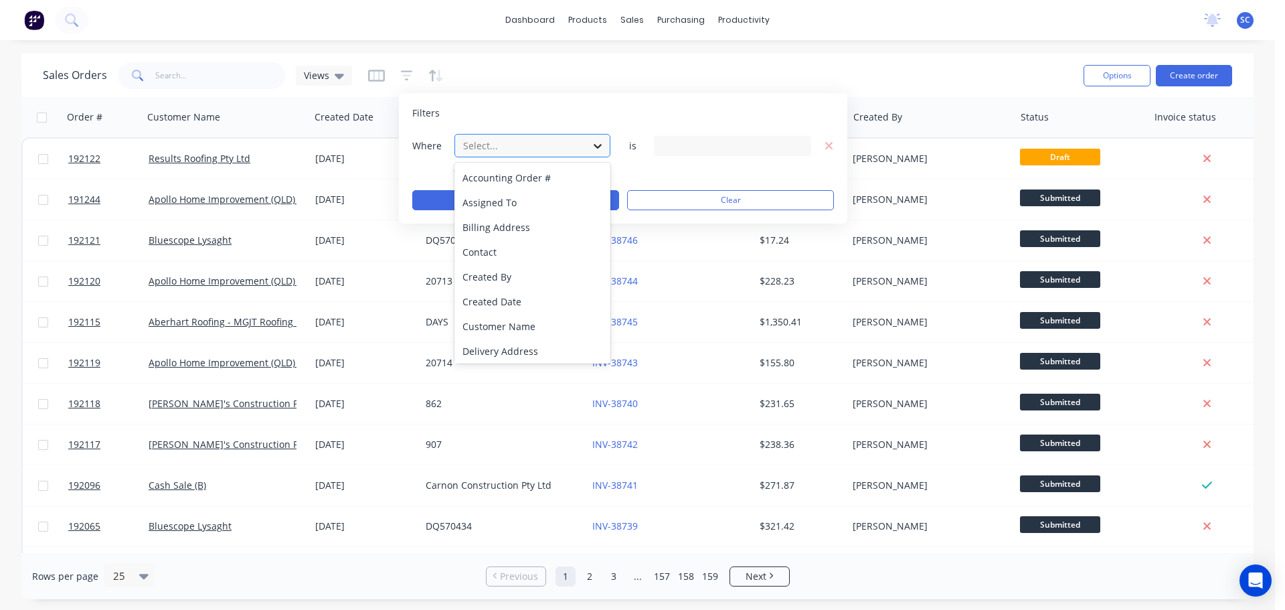
click at [602, 143] on icon at bounding box center [597, 145] width 13 height 13
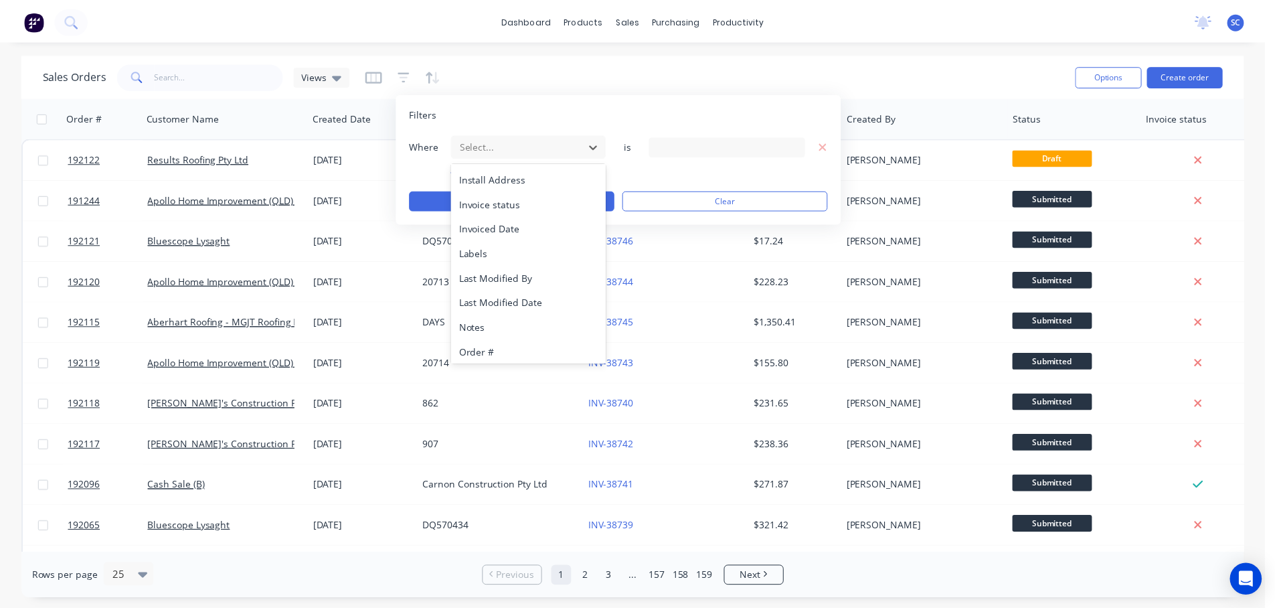
scroll to position [325, 0]
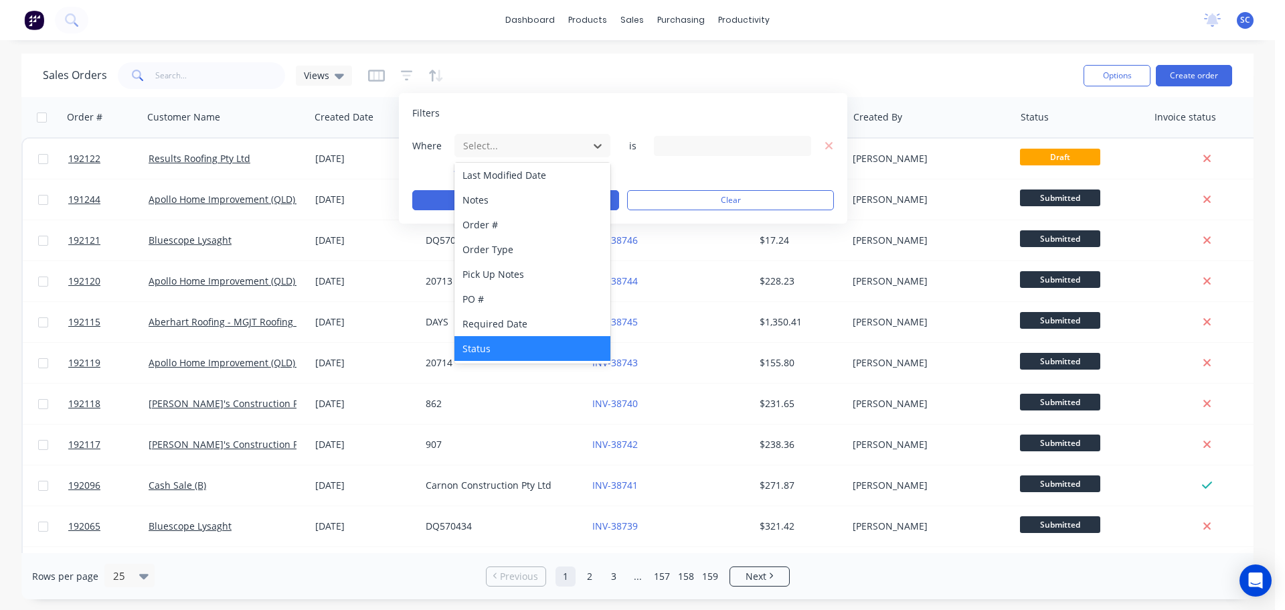
click at [487, 341] on div "Status" at bounding box center [533, 348] width 156 height 25
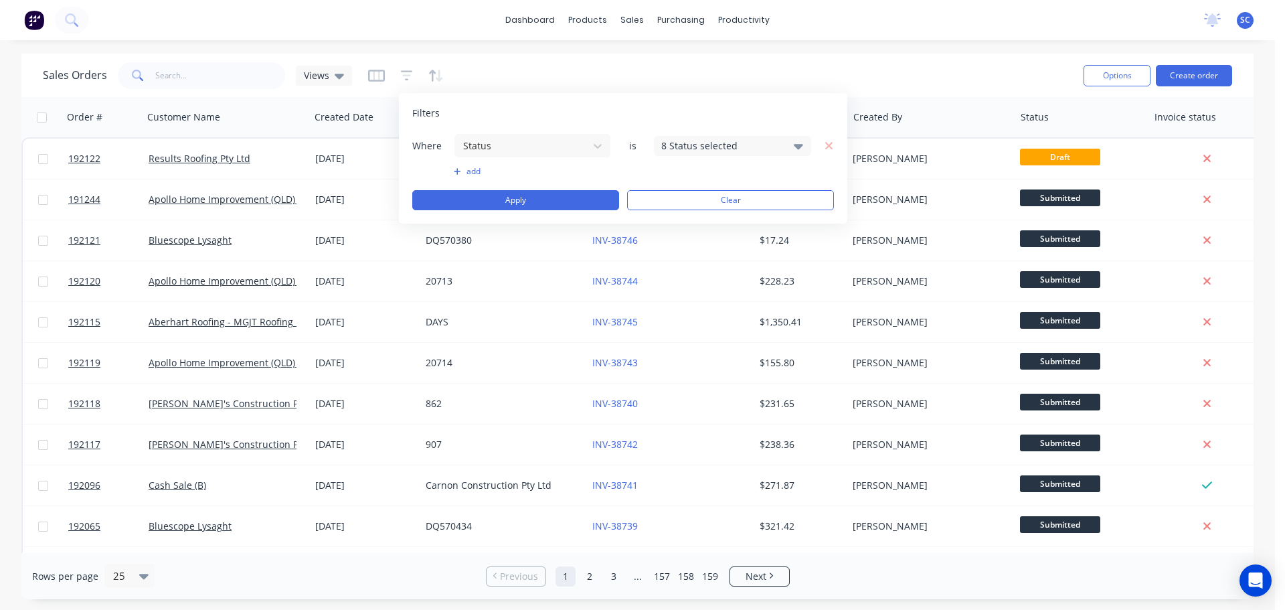
click at [717, 140] on div "8 Status selected" at bounding box center [721, 146] width 121 height 14
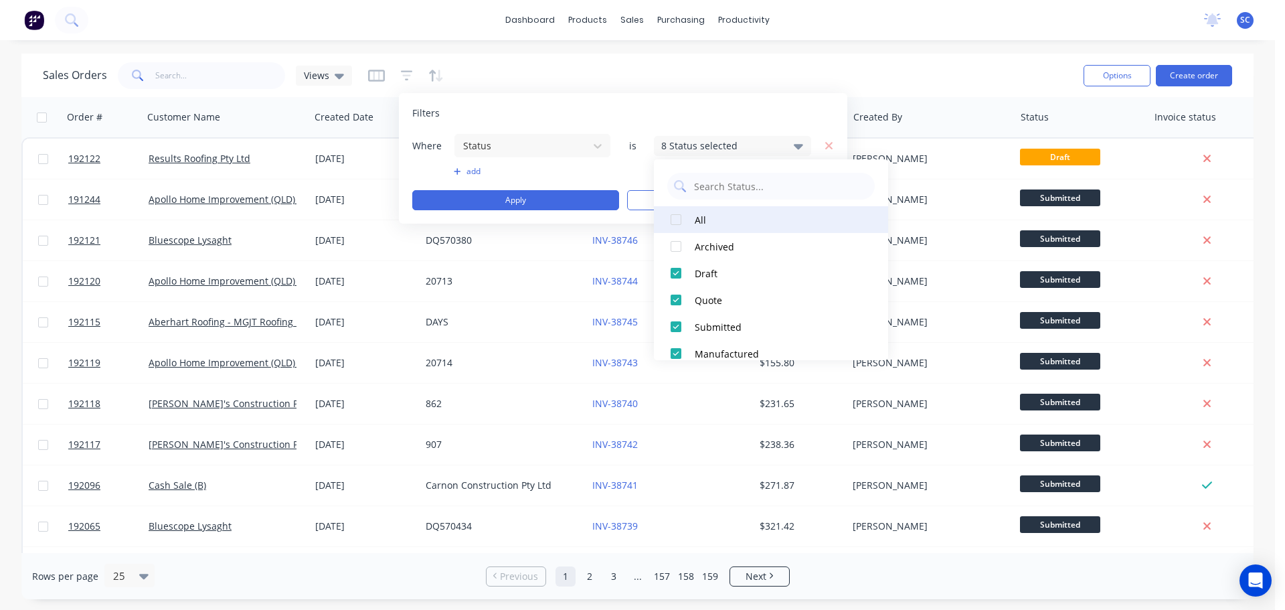
click at [671, 210] on div at bounding box center [676, 219] width 27 height 27
click at [674, 213] on div at bounding box center [676, 219] width 27 height 27
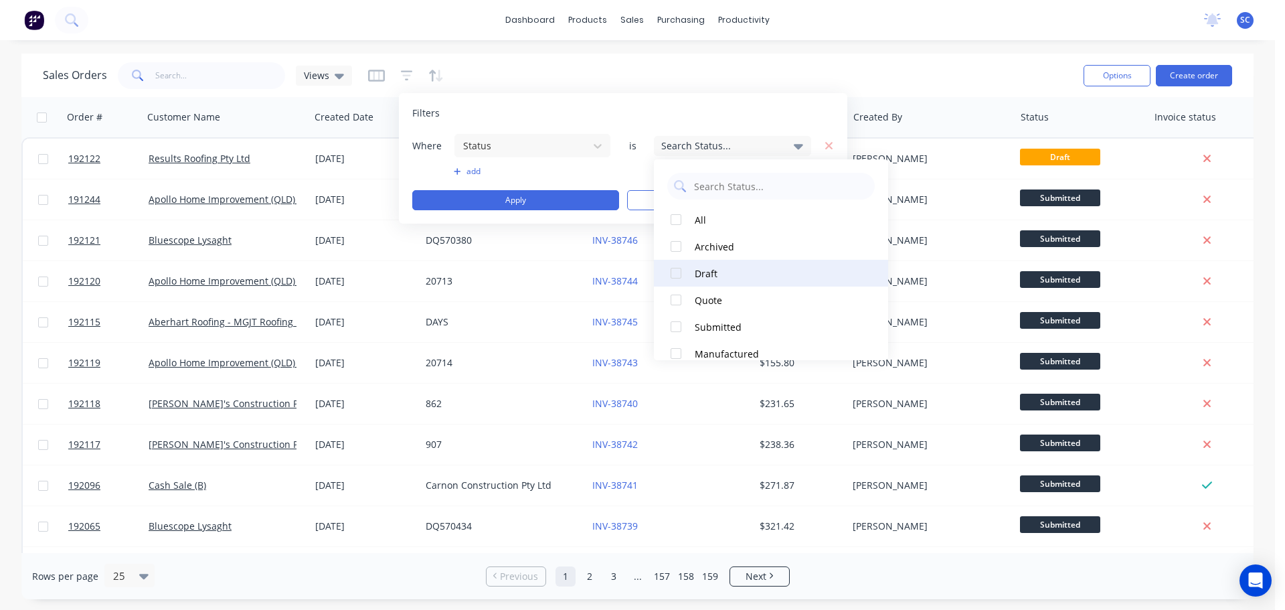
click at [671, 272] on div at bounding box center [676, 273] width 27 height 27
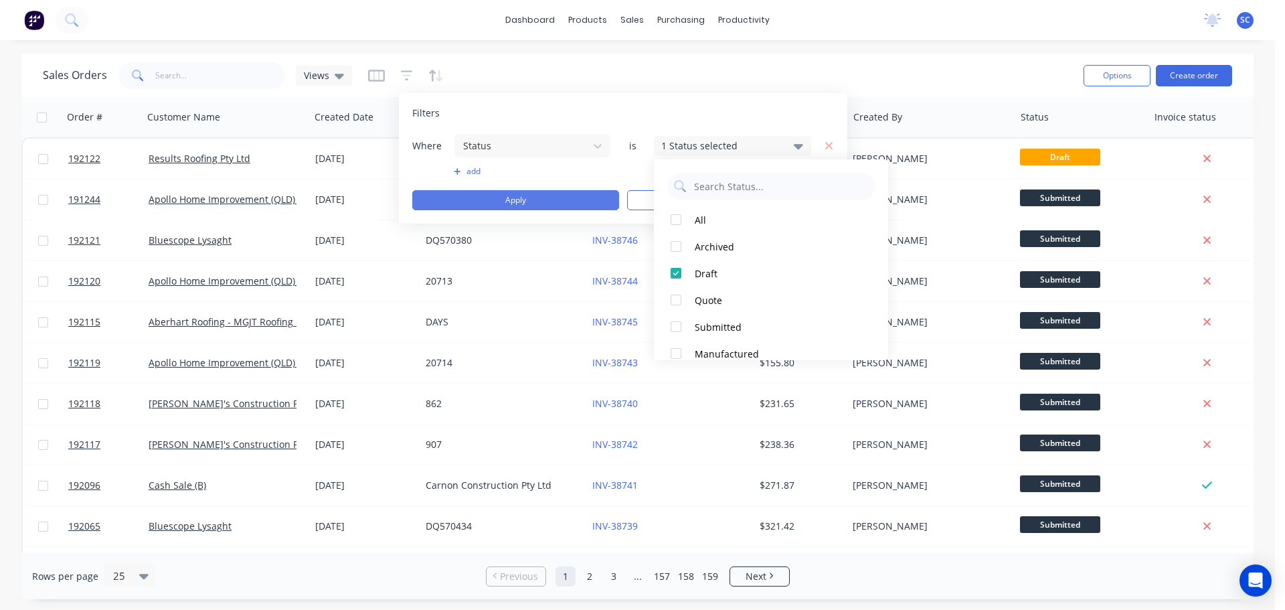
click at [511, 200] on button "Apply" at bounding box center [515, 200] width 207 height 20
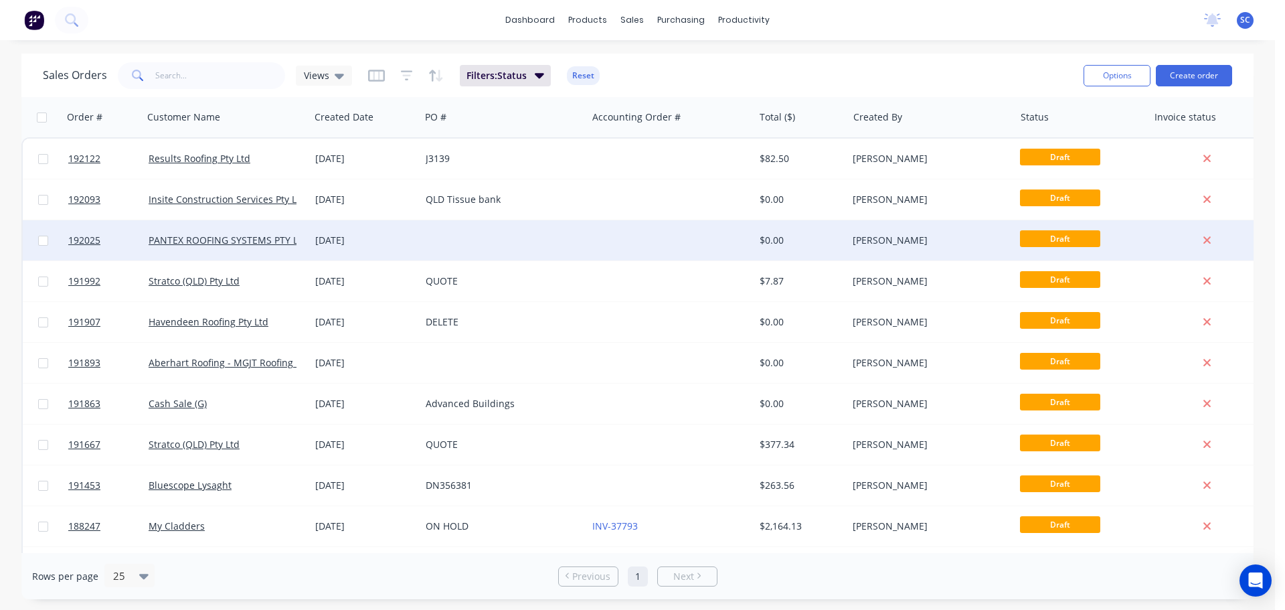
click at [406, 244] on div "08 Sep 2025" at bounding box center [365, 240] width 100 height 13
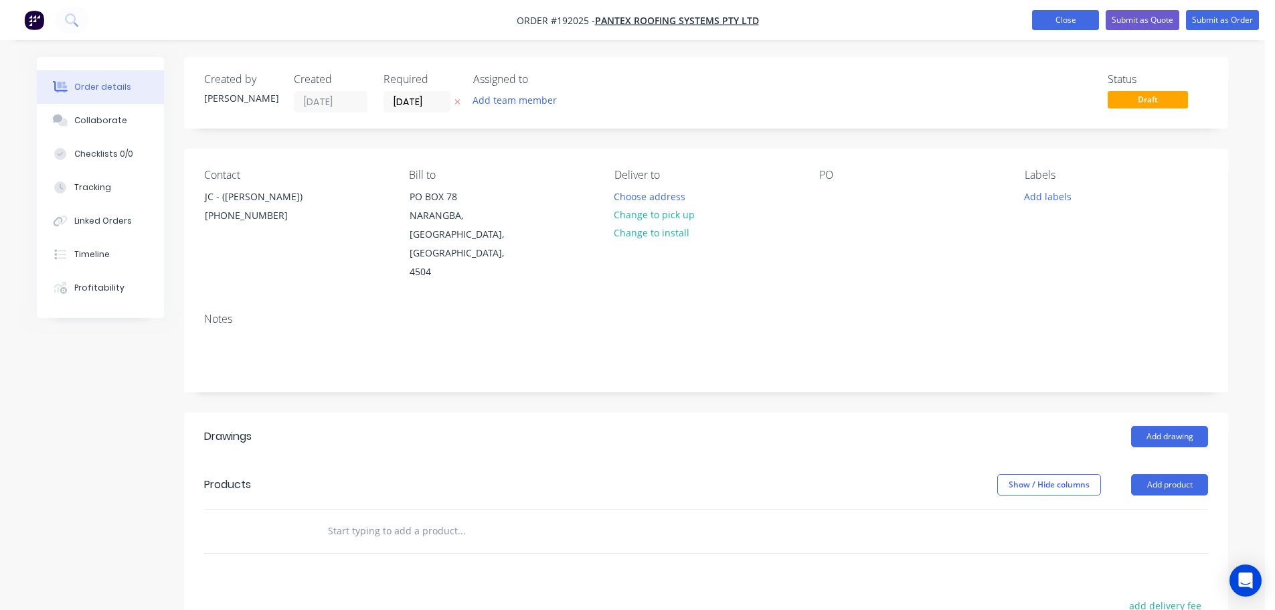
click at [1068, 17] on button "Close" at bounding box center [1065, 20] width 67 height 20
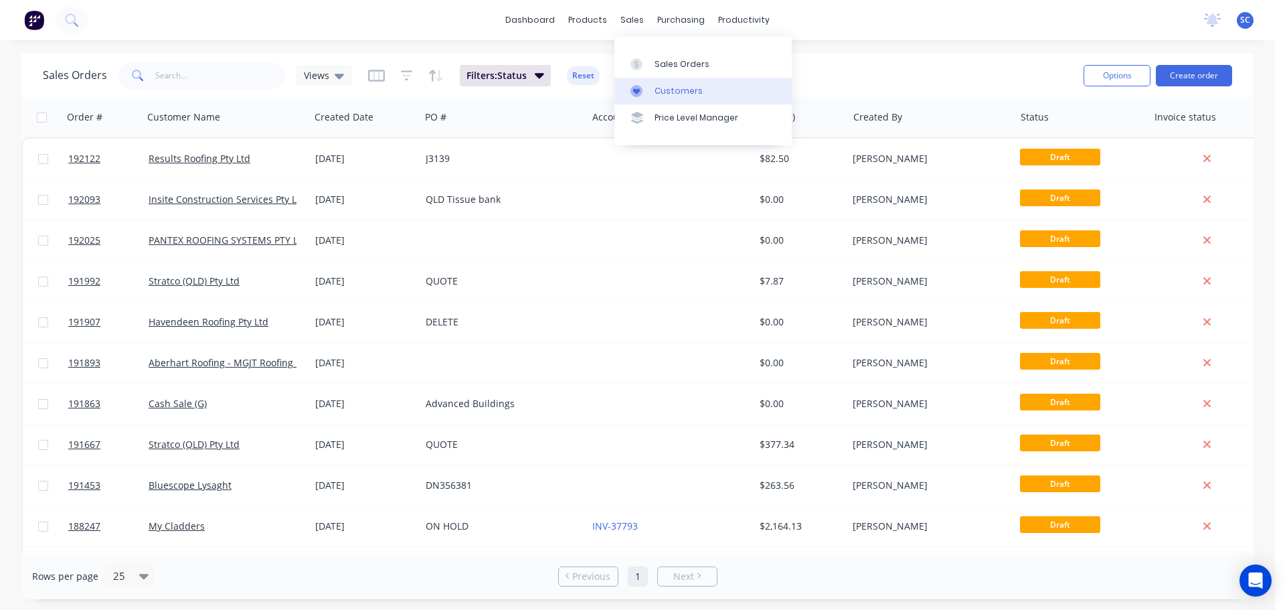
click at [682, 86] on div "Customers" at bounding box center [679, 91] width 48 height 12
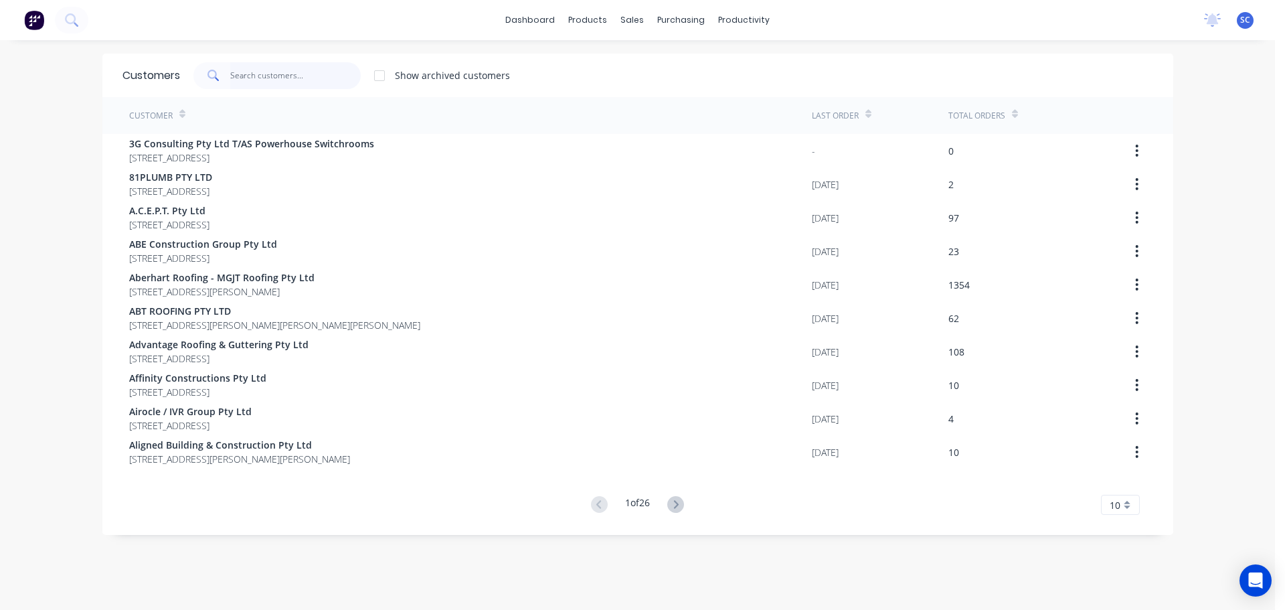
click at [240, 81] on input "text" at bounding box center [295, 75] width 131 height 27
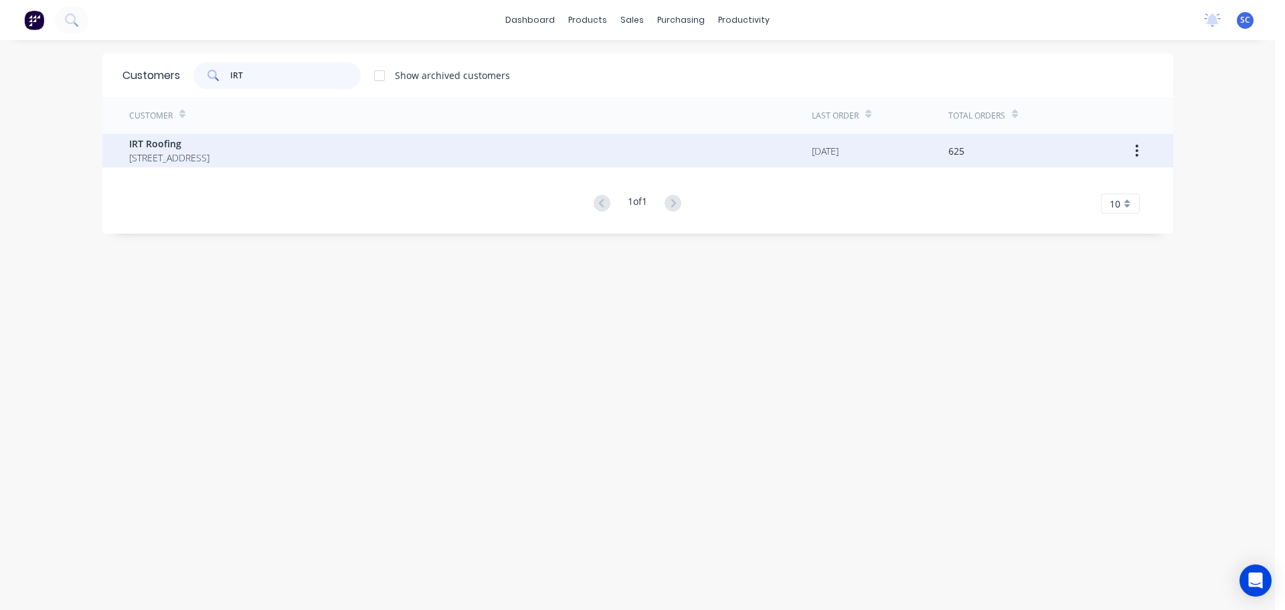
type input "IRT"
click at [191, 155] on span "PO Box 189 Cleveland Queensland Australia 4163" at bounding box center [169, 158] width 80 height 14
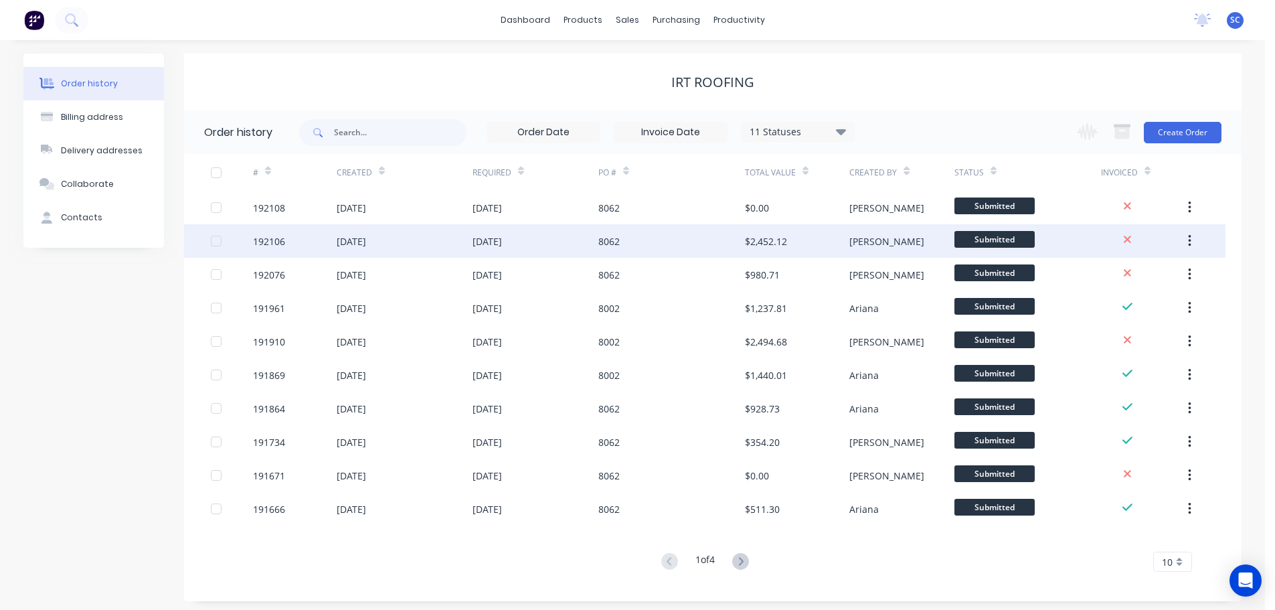
click at [326, 234] on div "192106" at bounding box center [295, 240] width 84 height 33
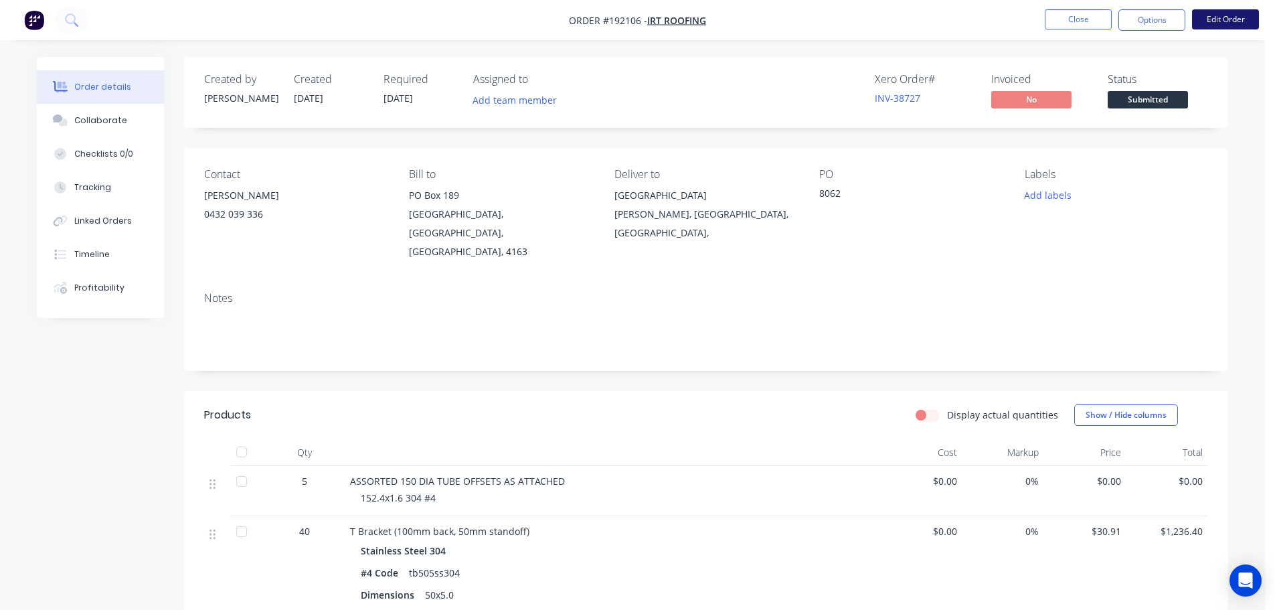
click at [1220, 16] on button "Edit Order" at bounding box center [1225, 19] width 67 height 20
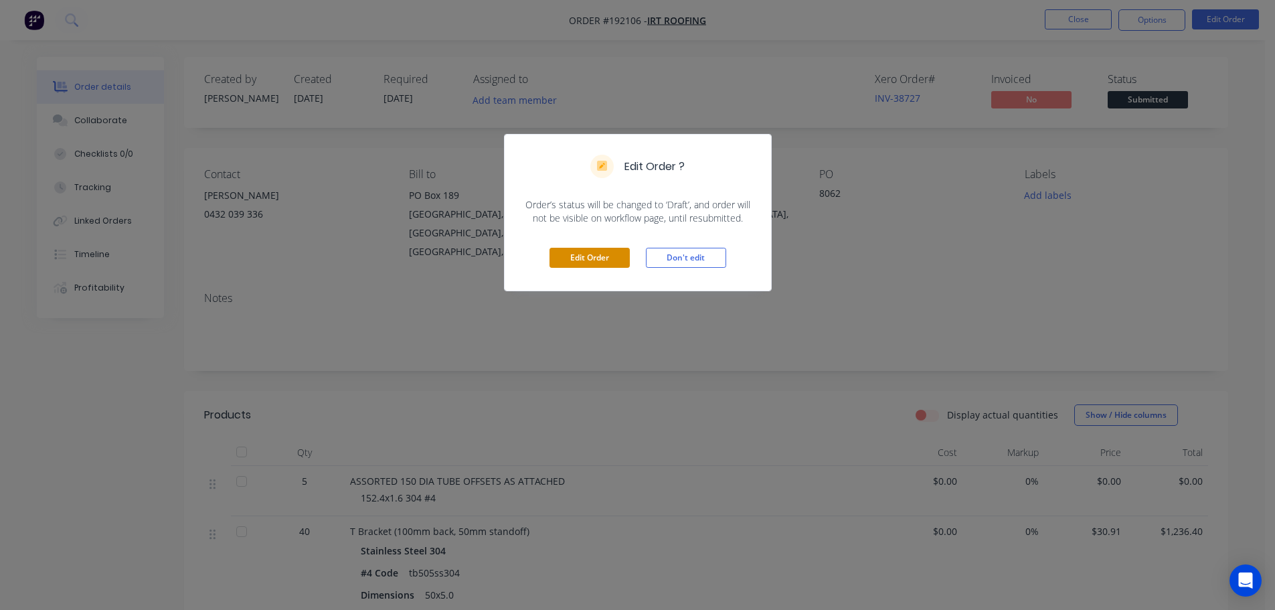
drag, startPoint x: 611, startPoint y: 250, endPoint x: 600, endPoint y: 250, distance: 11.4
click at [611, 250] on button "Edit Order" at bounding box center [590, 258] width 80 height 20
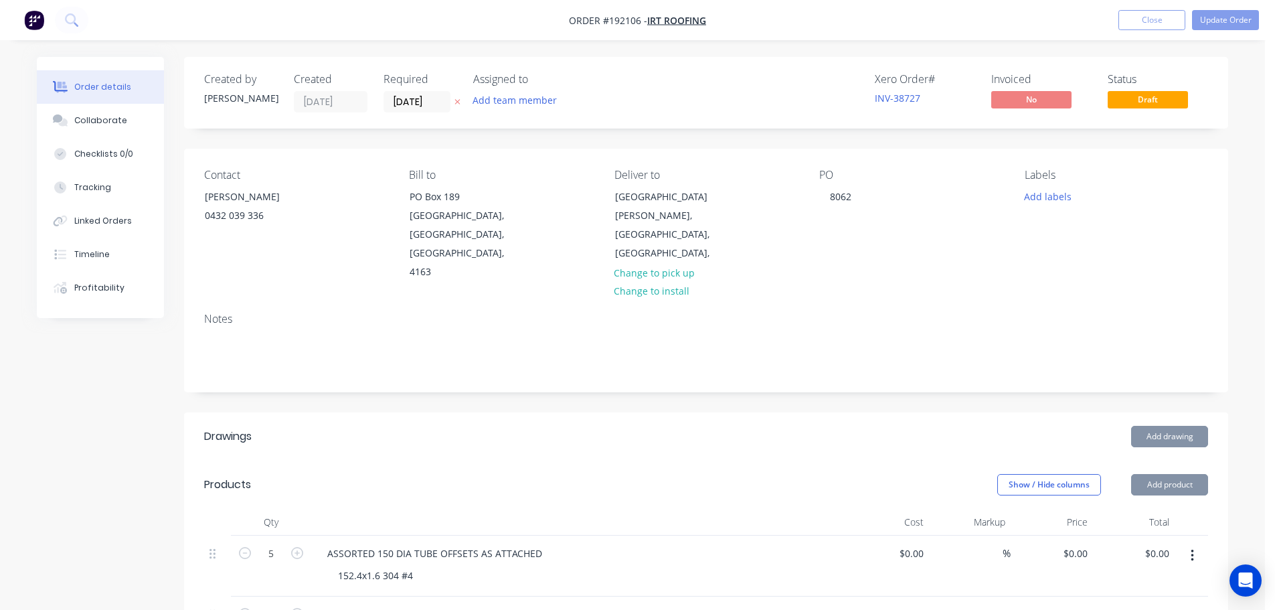
click at [457, 102] on icon at bounding box center [458, 102] width 6 height 8
click at [848, 198] on div "8062" at bounding box center [840, 196] width 43 height 19
drag, startPoint x: 852, startPoint y: 195, endPoint x: 814, endPoint y: 196, distance: 37.5
click at [814, 196] on div "Contact LUKE RAE 0432 039 336 Bill to PO Box 189 Cleveland, Queensland, Austral…" at bounding box center [706, 225] width 1044 height 153
click at [1230, 23] on button "Update Order" at bounding box center [1225, 20] width 67 height 20
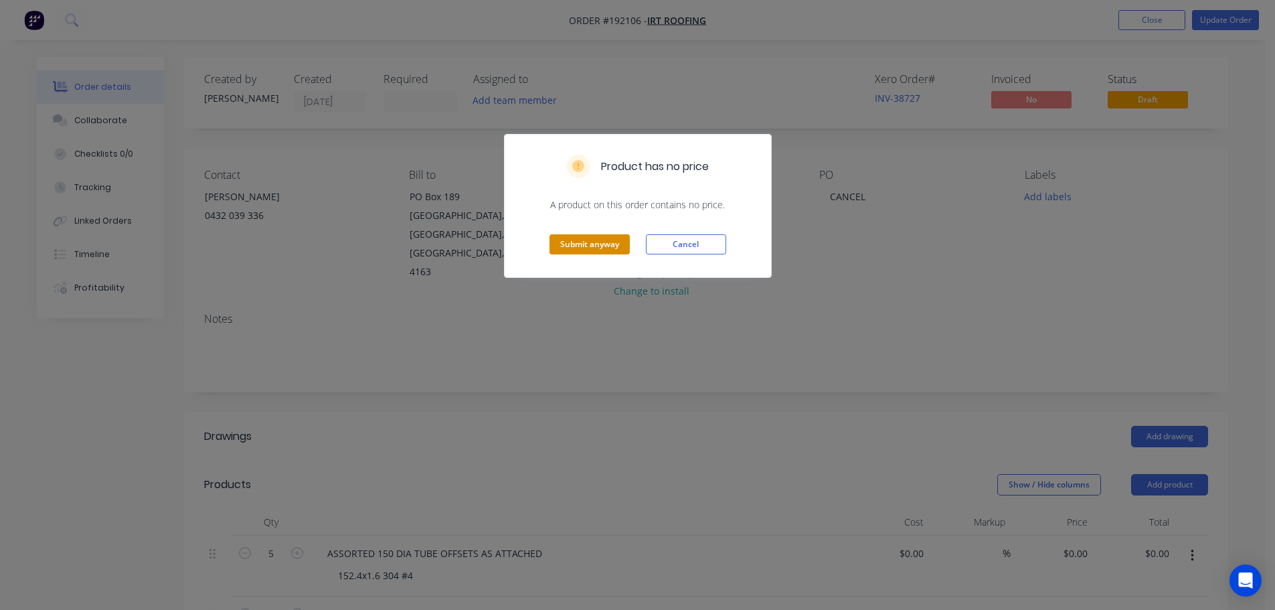
click at [608, 242] on button "Submit anyway" at bounding box center [590, 244] width 80 height 20
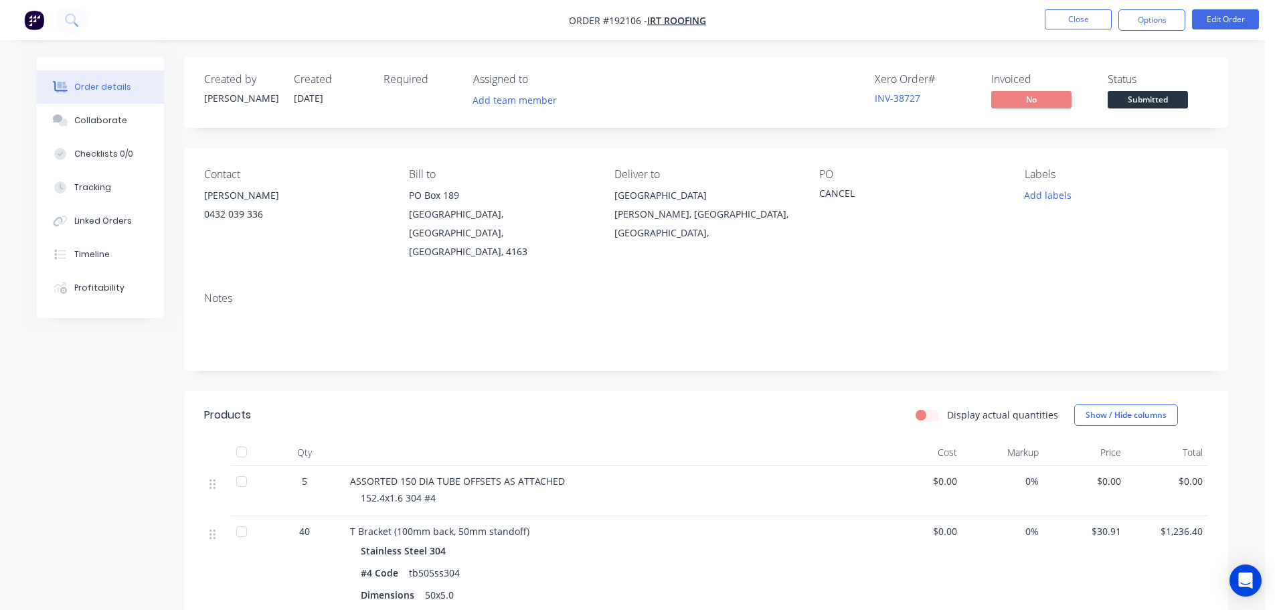
click at [510, 5] on nav "Order #192106 - IRT Roofing Close Options Edit Order" at bounding box center [637, 20] width 1275 height 40
click at [1108, 17] on button "Close" at bounding box center [1078, 19] width 67 height 20
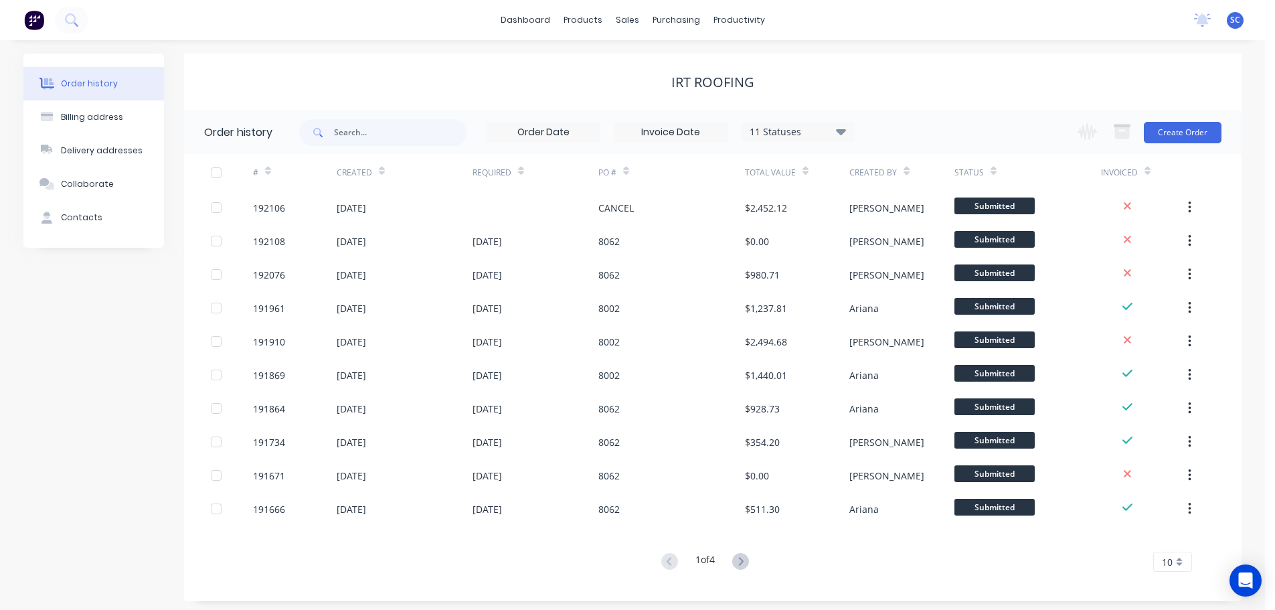
click at [451, 76] on div "IRT Roofing" at bounding box center [713, 82] width 1058 height 16
click at [615, 22] on div "sales" at bounding box center [627, 20] width 37 height 20
click at [673, 85] on div "Customers" at bounding box center [673, 91] width 48 height 12
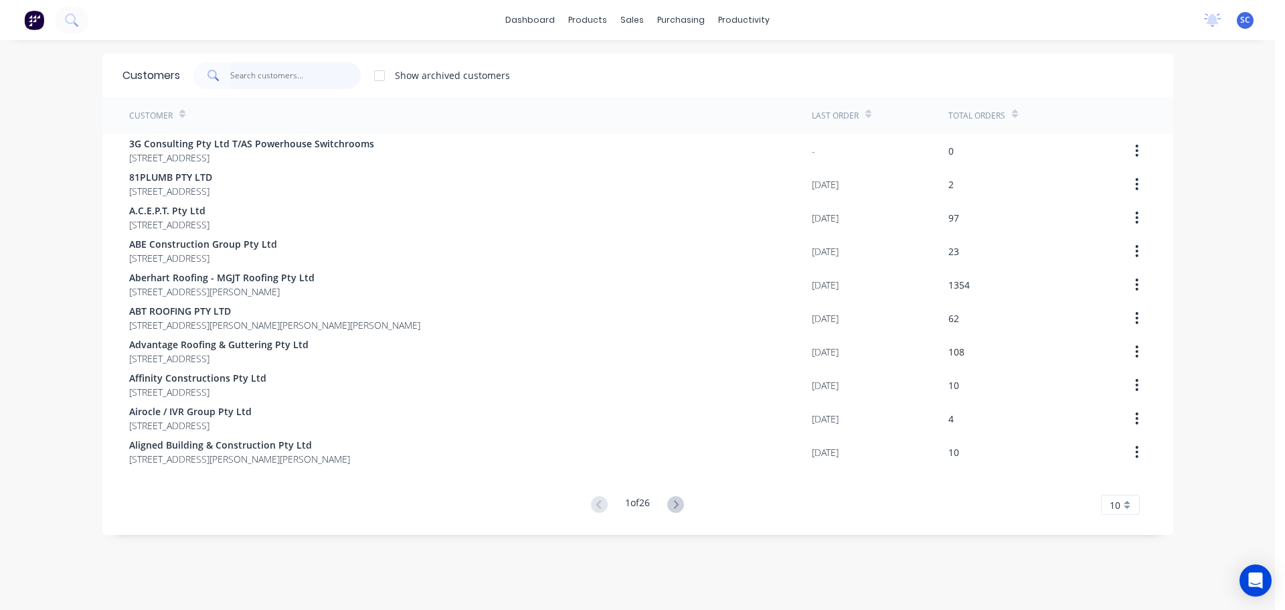
click at [240, 78] on input "text" at bounding box center [295, 75] width 131 height 27
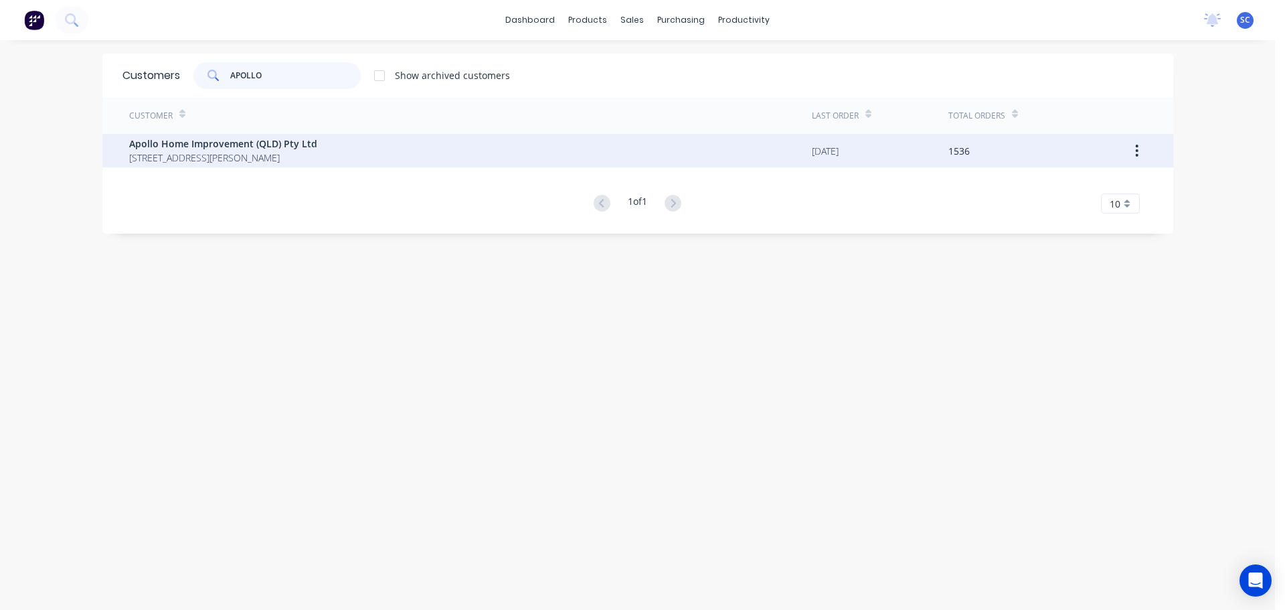
type input "APOLLO"
click at [208, 152] on span "29 Corymbia Place Parkinson Australia 4115" at bounding box center [223, 158] width 188 height 14
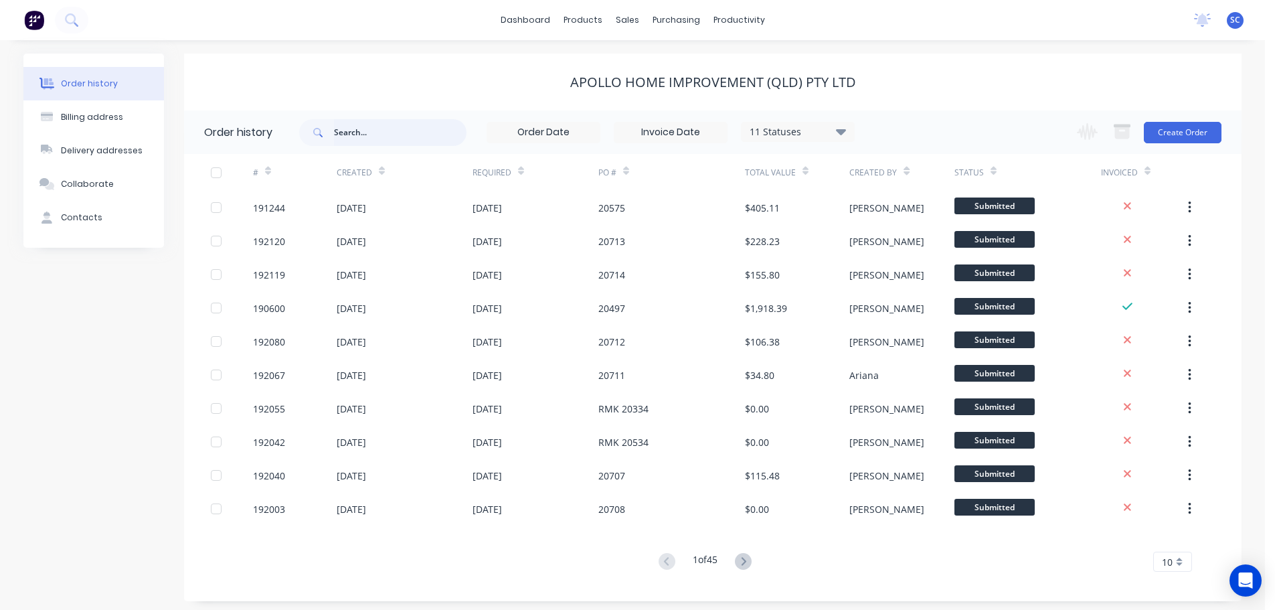
click at [340, 129] on input "text" at bounding box center [400, 132] width 133 height 27
type input "191221"
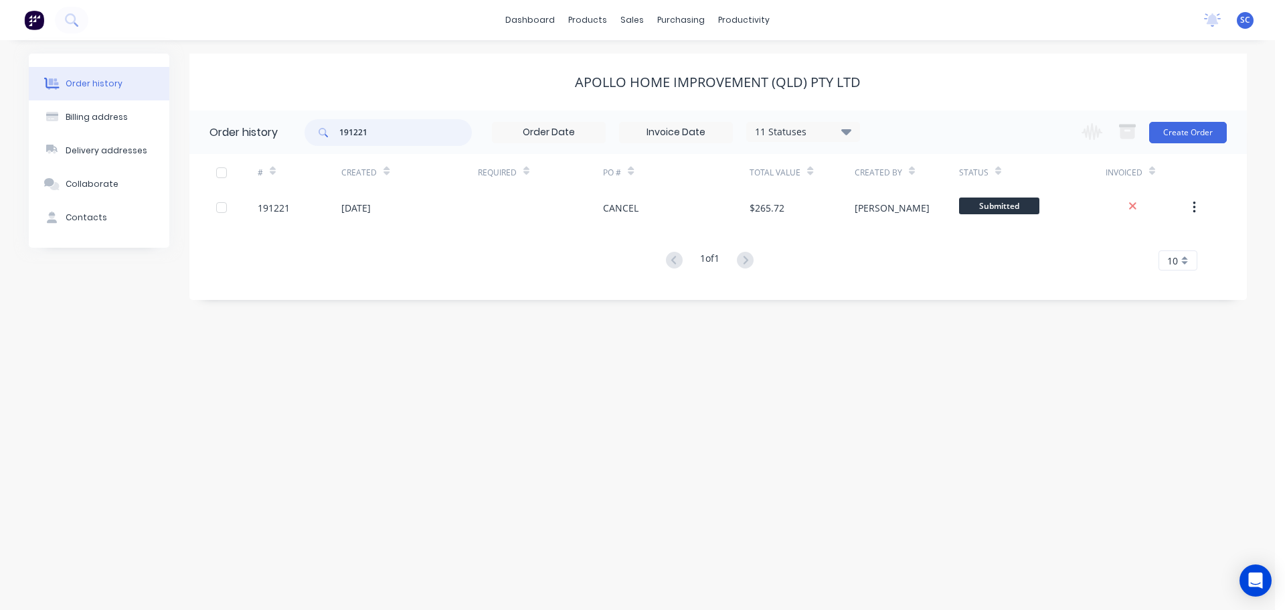
drag, startPoint x: 400, startPoint y: 139, endPoint x: 304, endPoint y: 135, distance: 95.8
click at [304, 135] on header "Order history 191221 11 Statuses Invoice Status Invoiced Not Invoiced Partial O…" at bounding box center [718, 132] width 1058 height 44
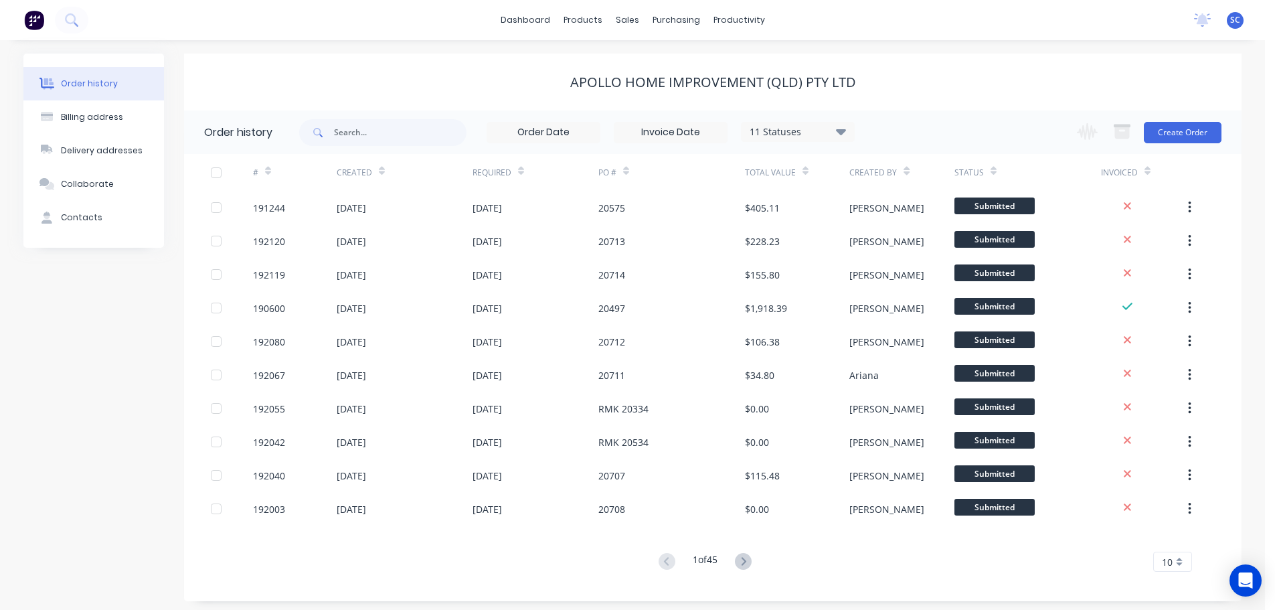
click at [421, 66] on div "Apollo Home Improvement (QLD) Pty Ltd" at bounding box center [713, 82] width 1058 height 57
click at [679, 90] on div "Customers" at bounding box center [673, 91] width 48 height 12
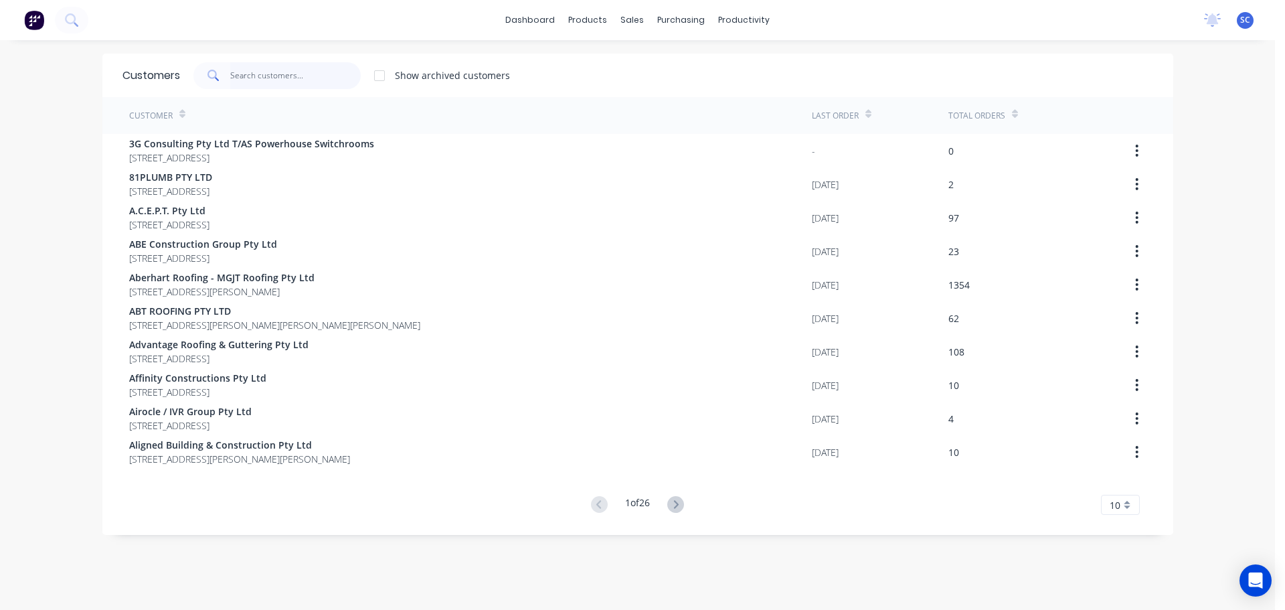
click at [270, 68] on input "text" at bounding box center [295, 75] width 131 height 27
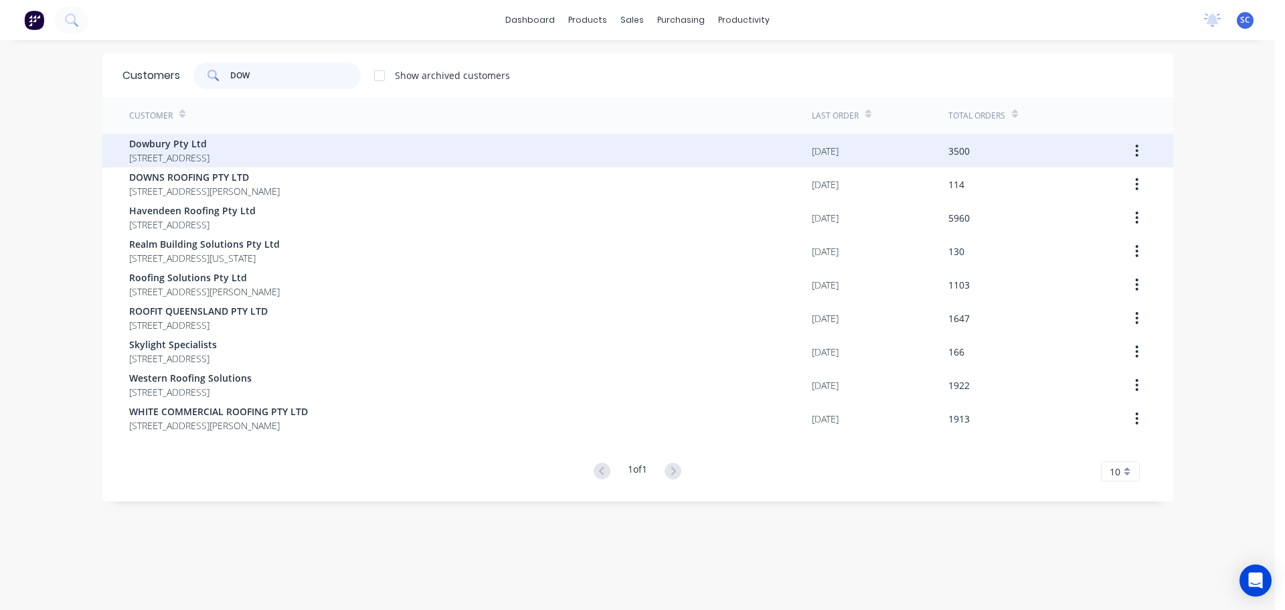
type input "DOW"
click at [185, 155] on span "3/106 Flinders Parade North Lakes Queensland Australia 4509" at bounding box center [169, 158] width 80 height 14
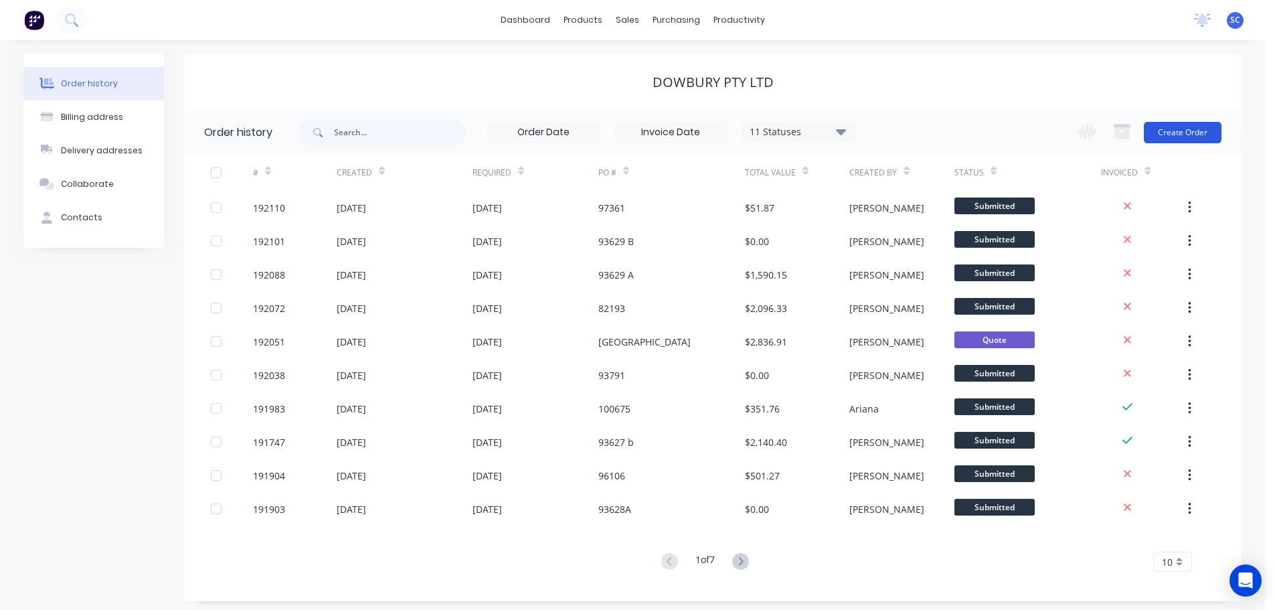
click at [1184, 129] on button "Create Order" at bounding box center [1183, 132] width 78 height 21
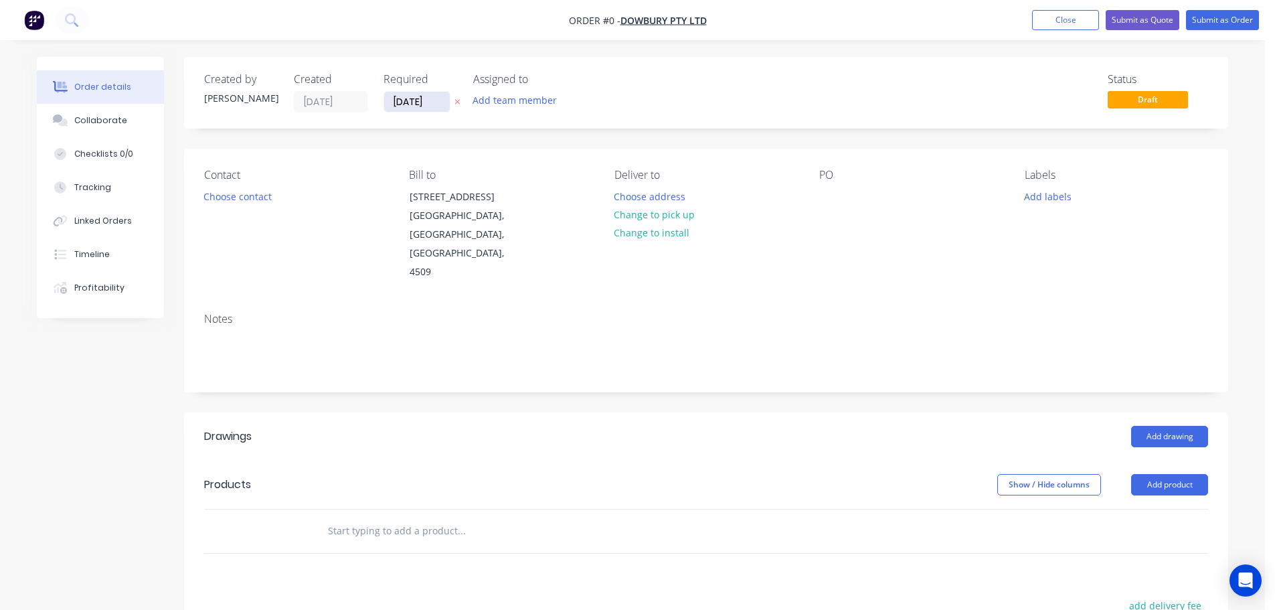
click at [402, 99] on input "08/09/25" at bounding box center [417, 102] width 66 height 20
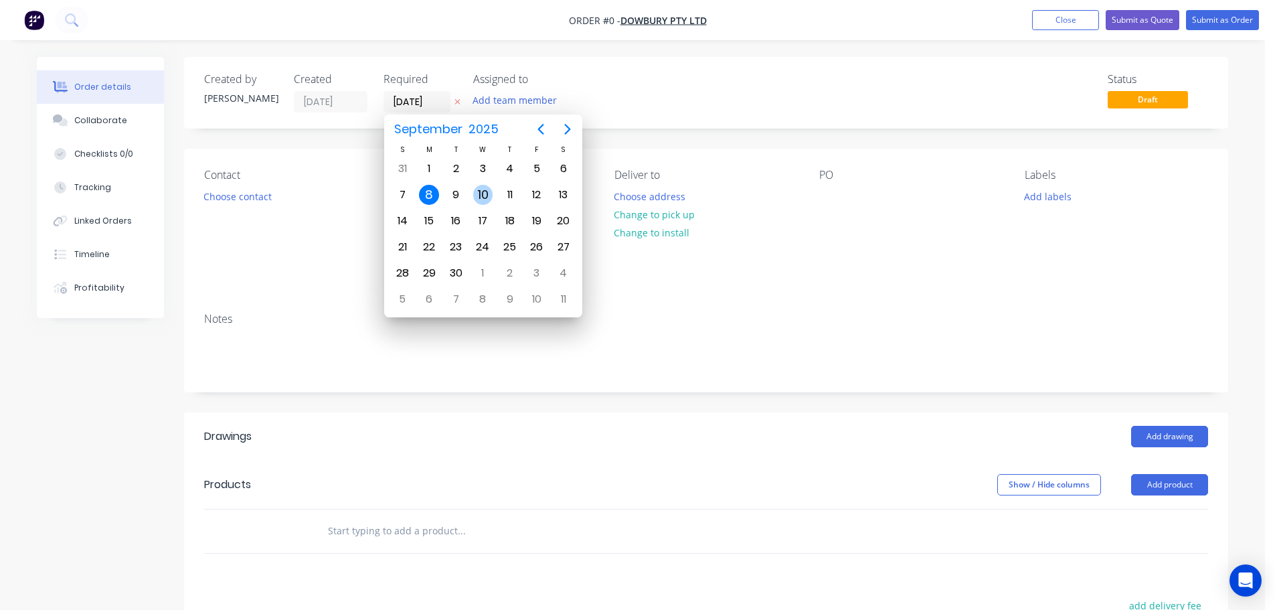
click at [485, 192] on div "10" at bounding box center [483, 195] width 20 height 20
type input "[DATE]"
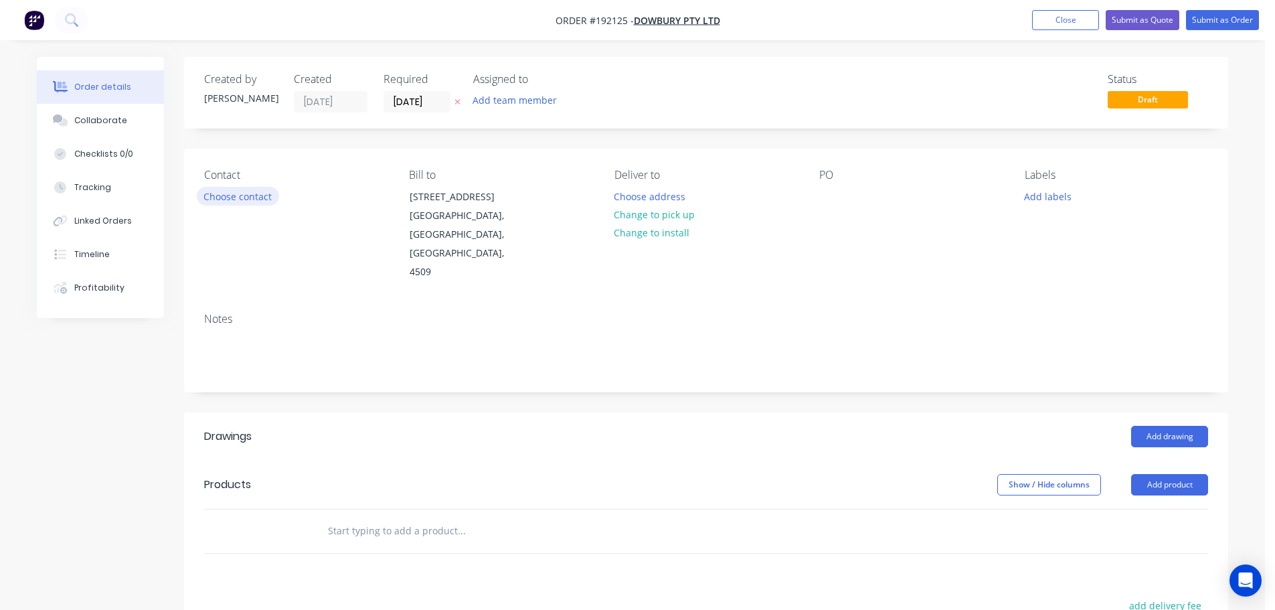
click at [228, 197] on button "Choose contact" at bounding box center [238, 196] width 82 height 18
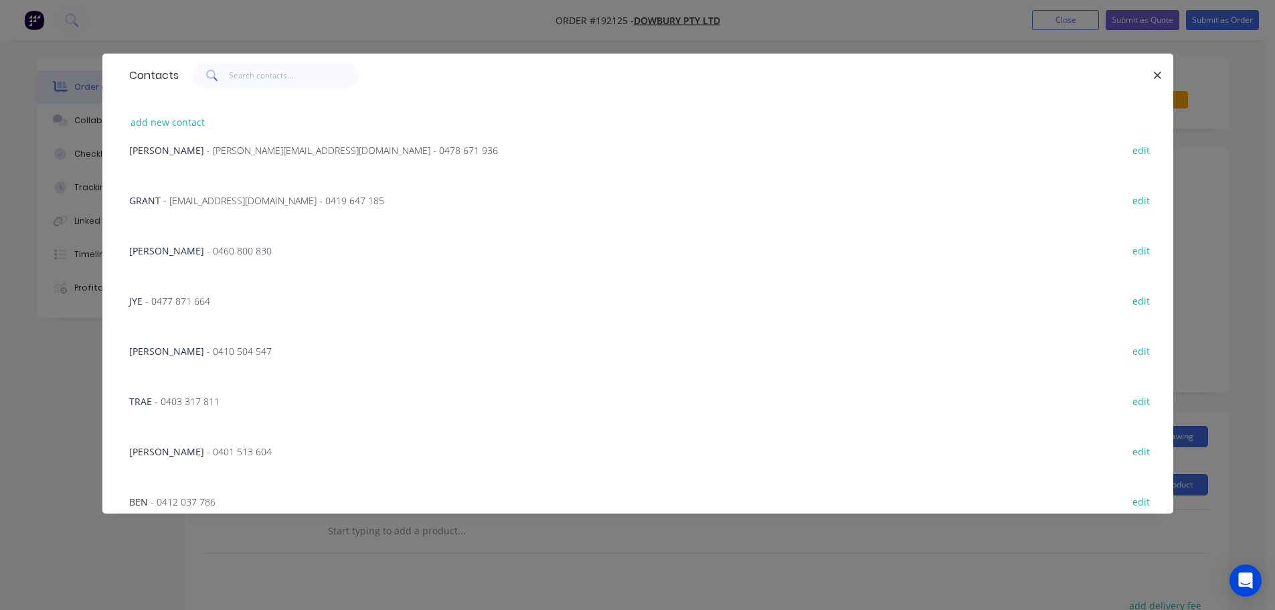
scroll to position [536, 0]
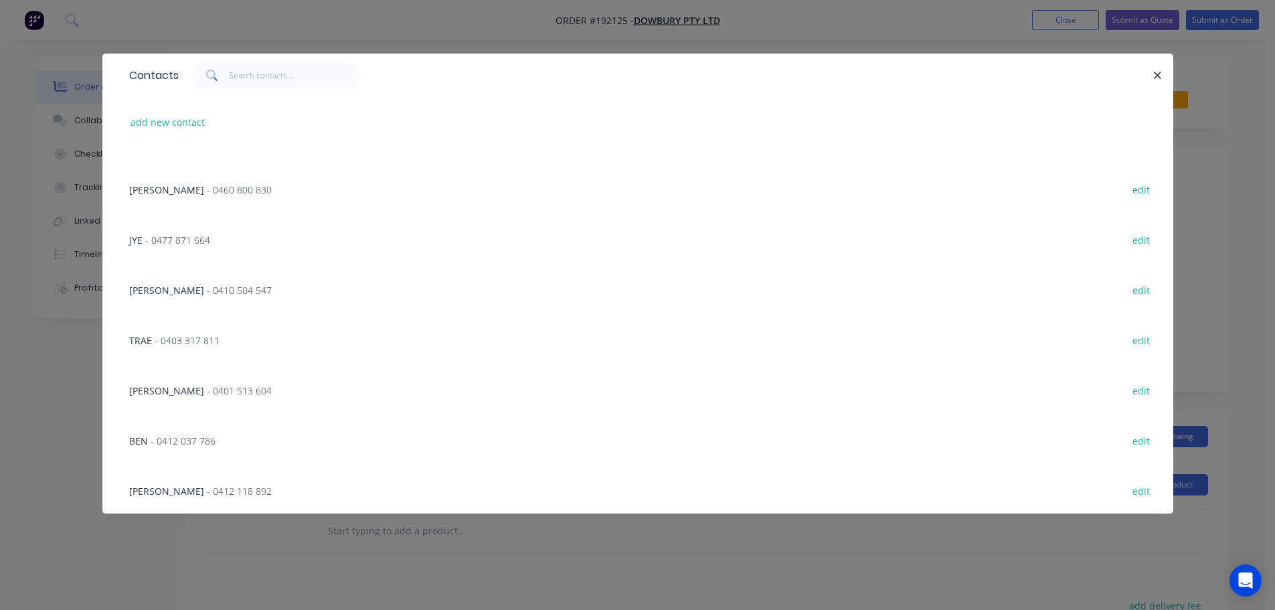
click at [183, 237] on span "- 0477 871 664" at bounding box center [177, 240] width 65 height 13
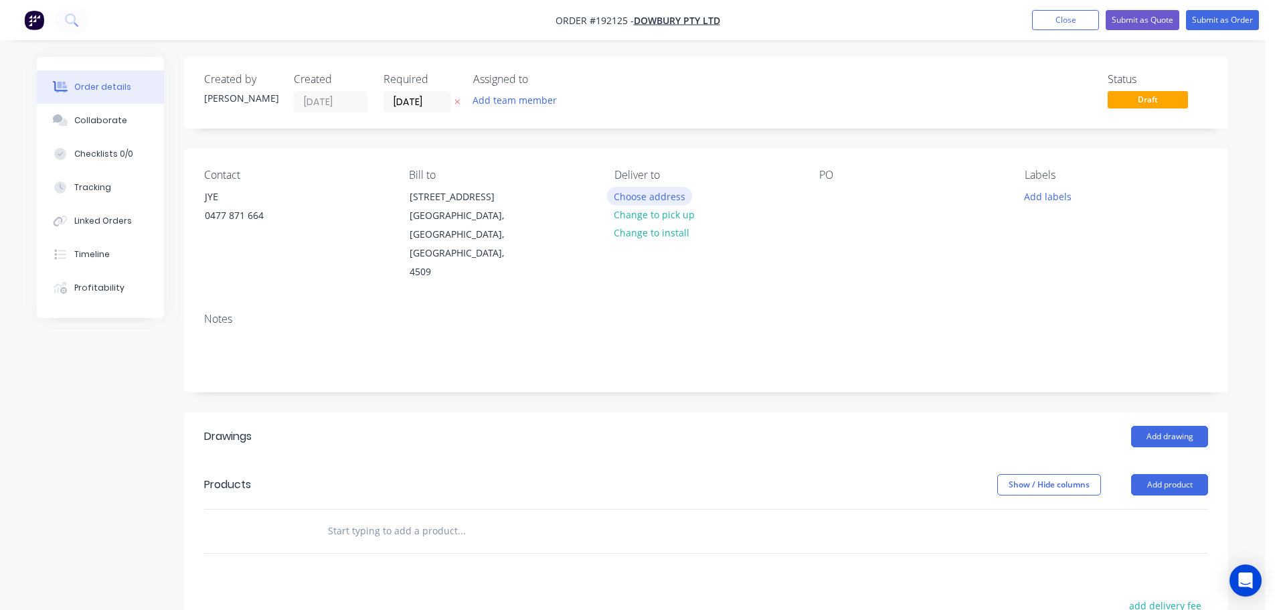
click at [659, 193] on button "Choose address" at bounding box center [650, 196] width 86 height 18
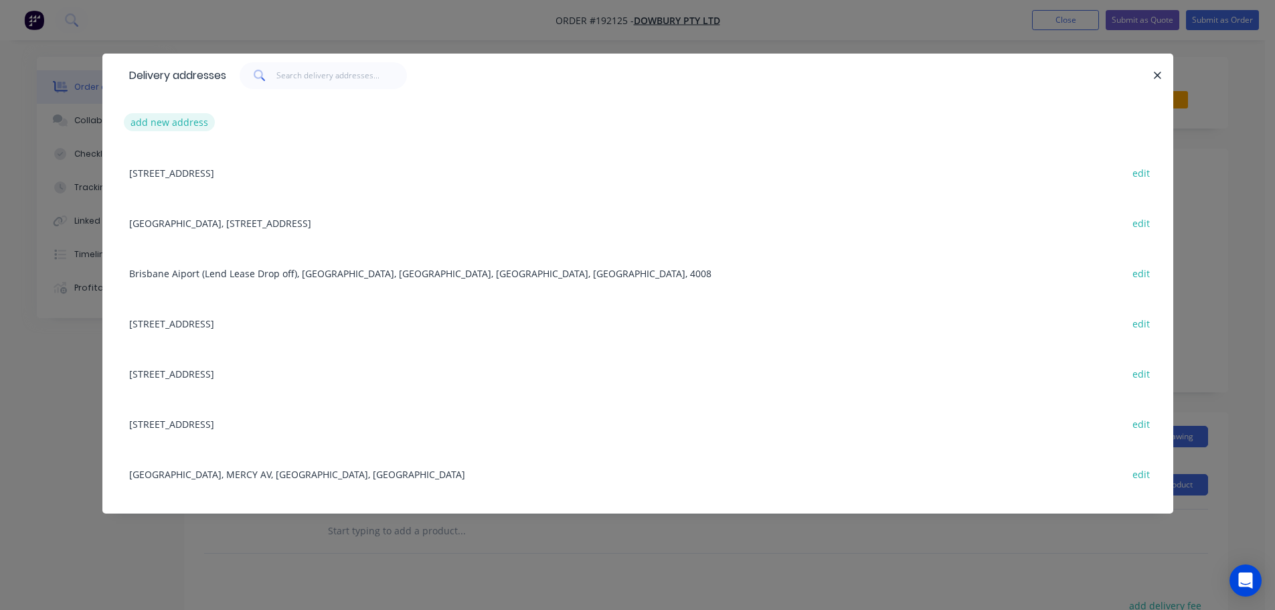
click at [155, 121] on button "add new address" at bounding box center [170, 122] width 92 height 18
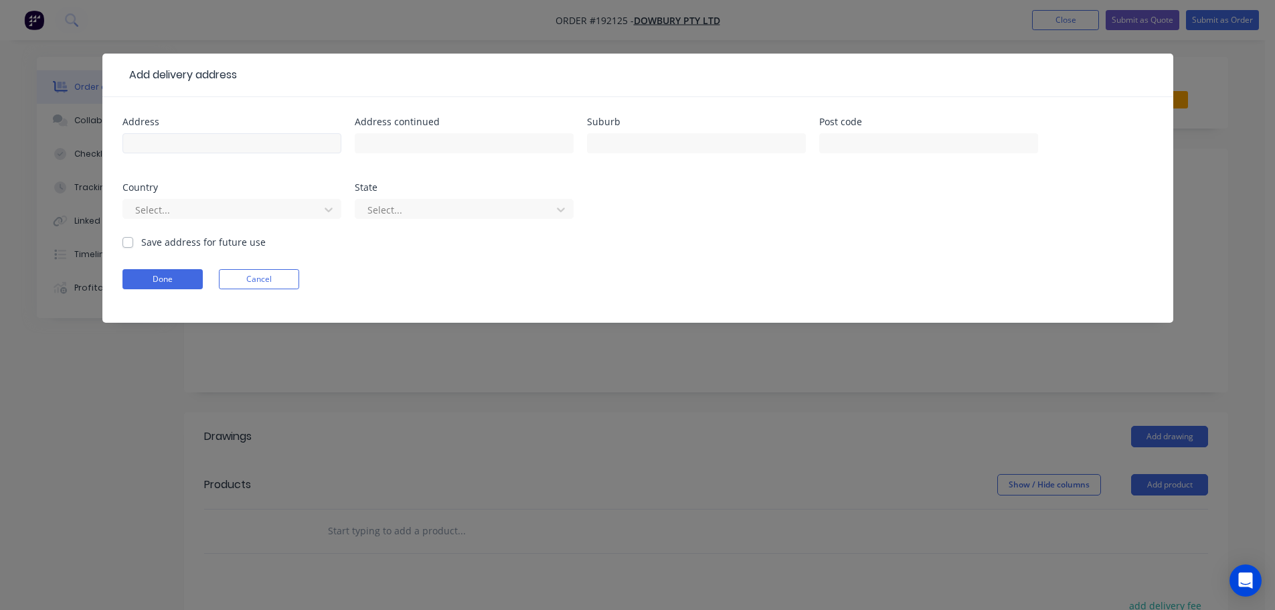
click at [147, 156] on div at bounding box center [232, 149] width 219 height 39
click at [151, 143] on input "text" at bounding box center [232, 143] width 219 height 20
type input "61 ALBERT ST"
type input "EAGLEBY"
click at [236, 211] on div at bounding box center [223, 210] width 179 height 17
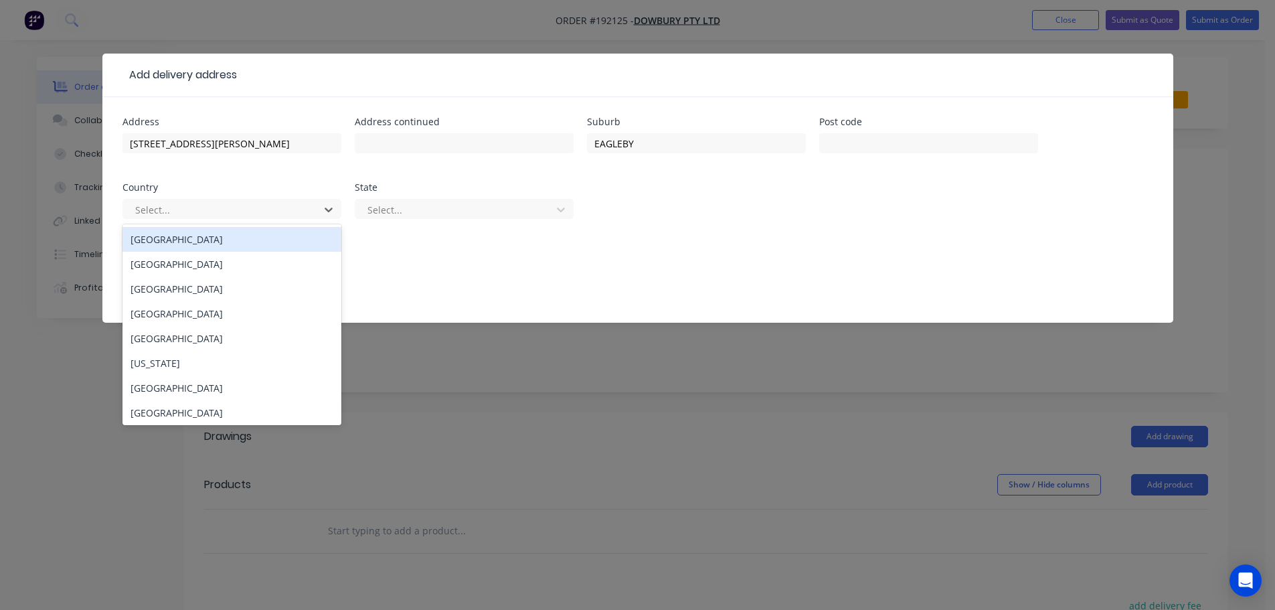
click at [213, 242] on div "Australia" at bounding box center [232, 239] width 219 height 25
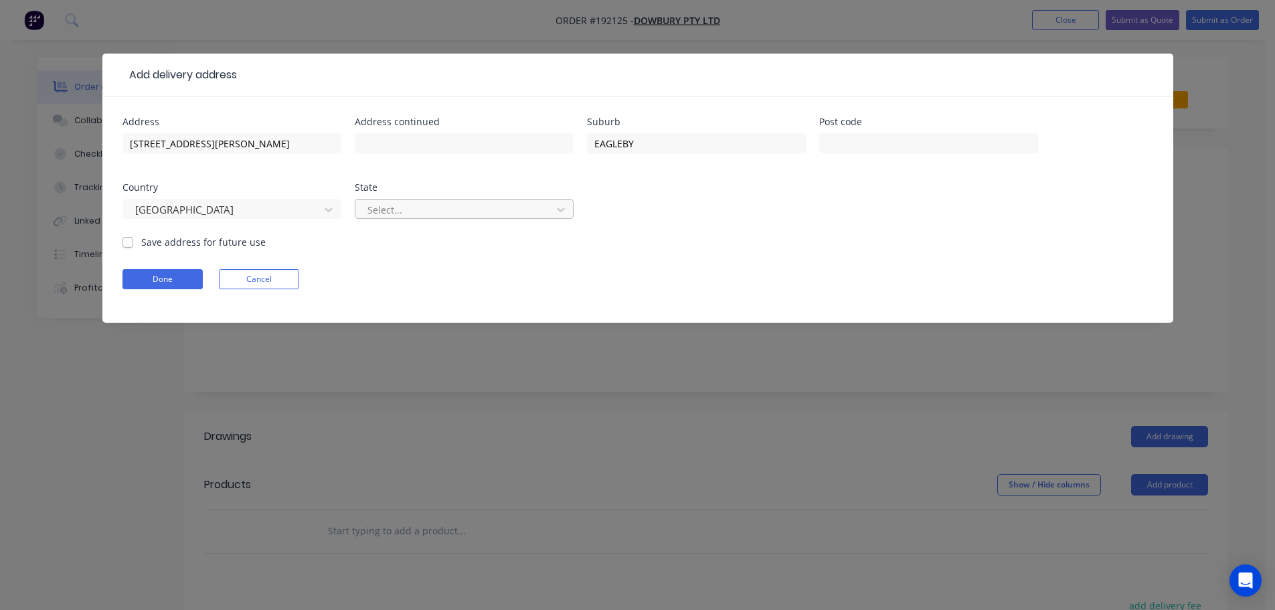
click at [442, 203] on div at bounding box center [455, 210] width 179 height 17
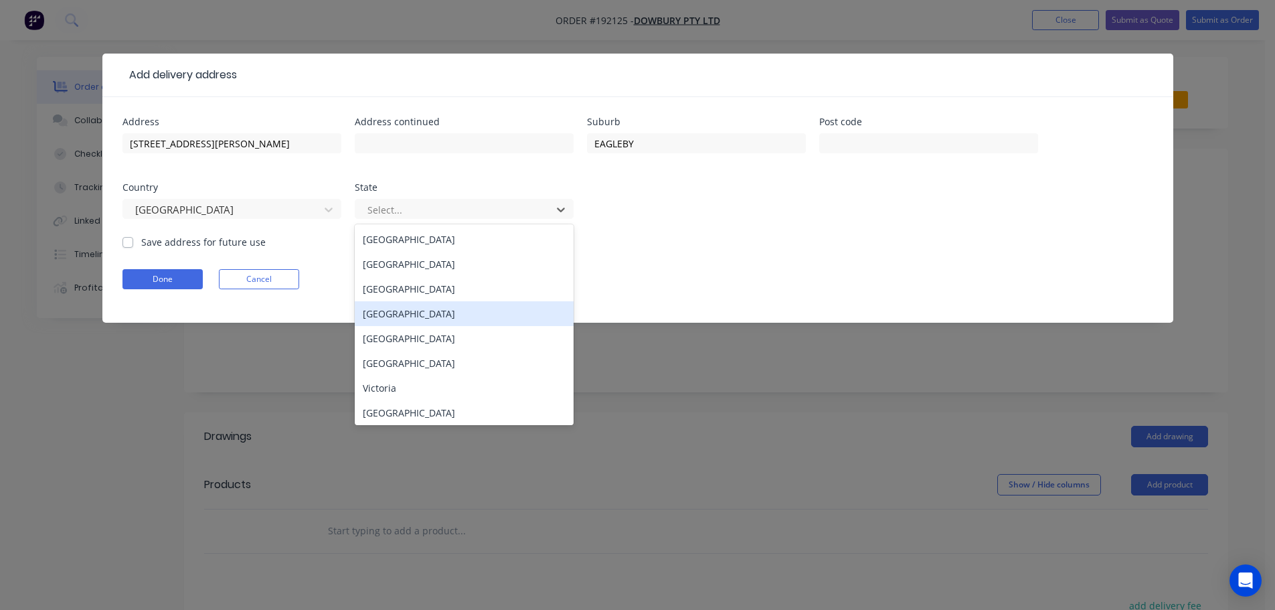
click at [427, 314] on div "Queensland" at bounding box center [464, 313] width 219 height 25
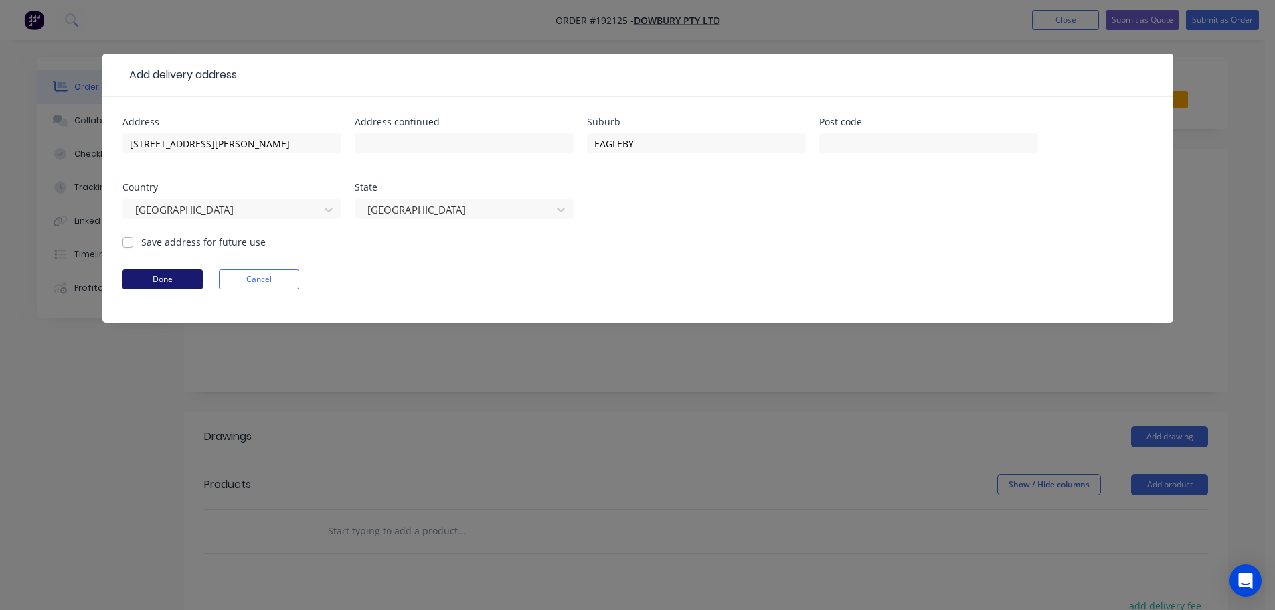
click at [182, 280] on button "Done" at bounding box center [163, 279] width 80 height 20
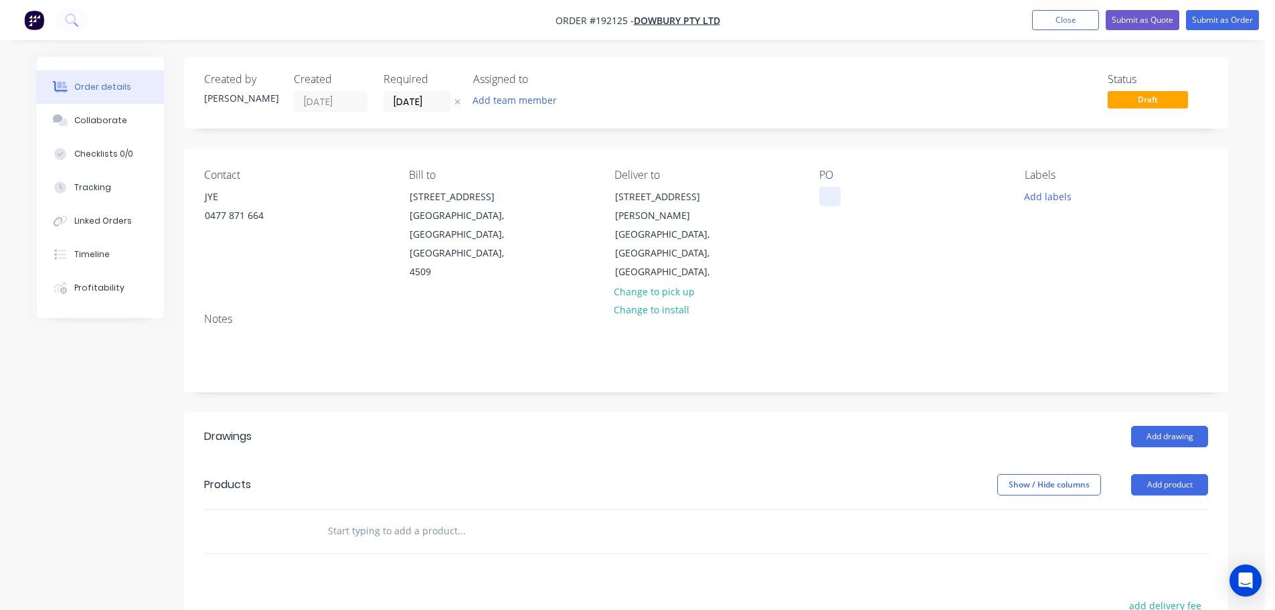
click at [835, 196] on div at bounding box center [829, 196] width 21 height 19
click at [1154, 426] on button "Add drawing" at bounding box center [1169, 436] width 77 height 21
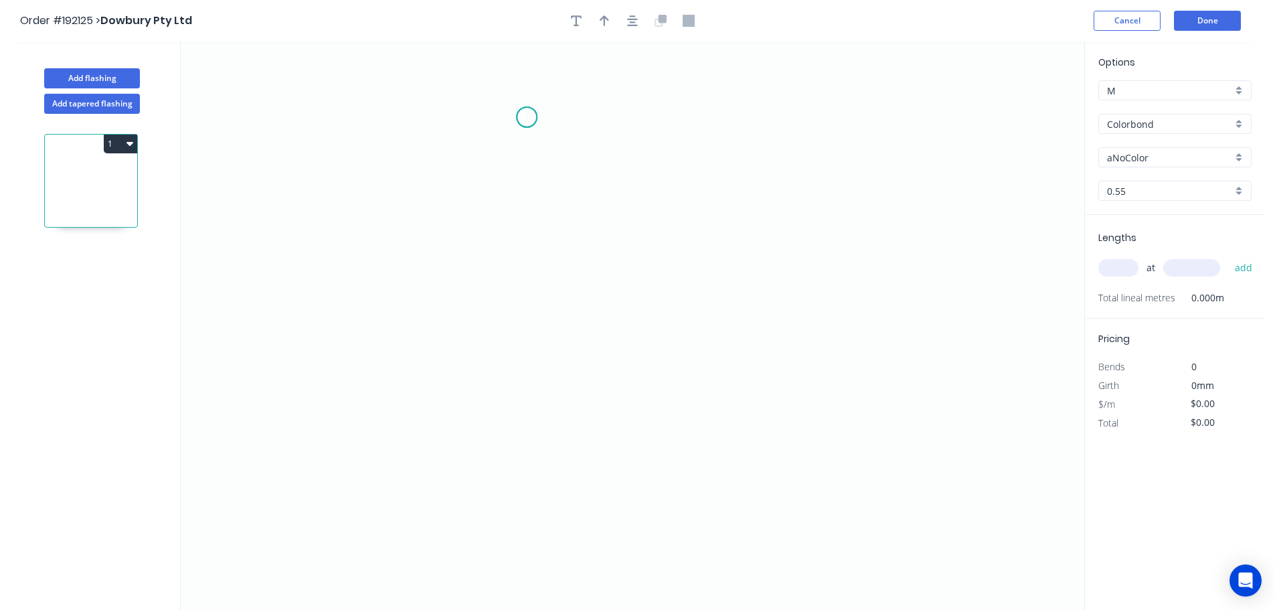
click at [527, 117] on icon "0" at bounding box center [633, 326] width 904 height 568
click at [529, 190] on icon "0" at bounding box center [633, 326] width 904 height 568
click at [661, 190] on icon "0 ?" at bounding box center [633, 326] width 904 height 568
click at [661, 318] on icon "0 ? ?" at bounding box center [633, 326] width 904 height 568
drag, startPoint x: 700, startPoint y: 362, endPoint x: 673, endPoint y: 353, distance: 27.3
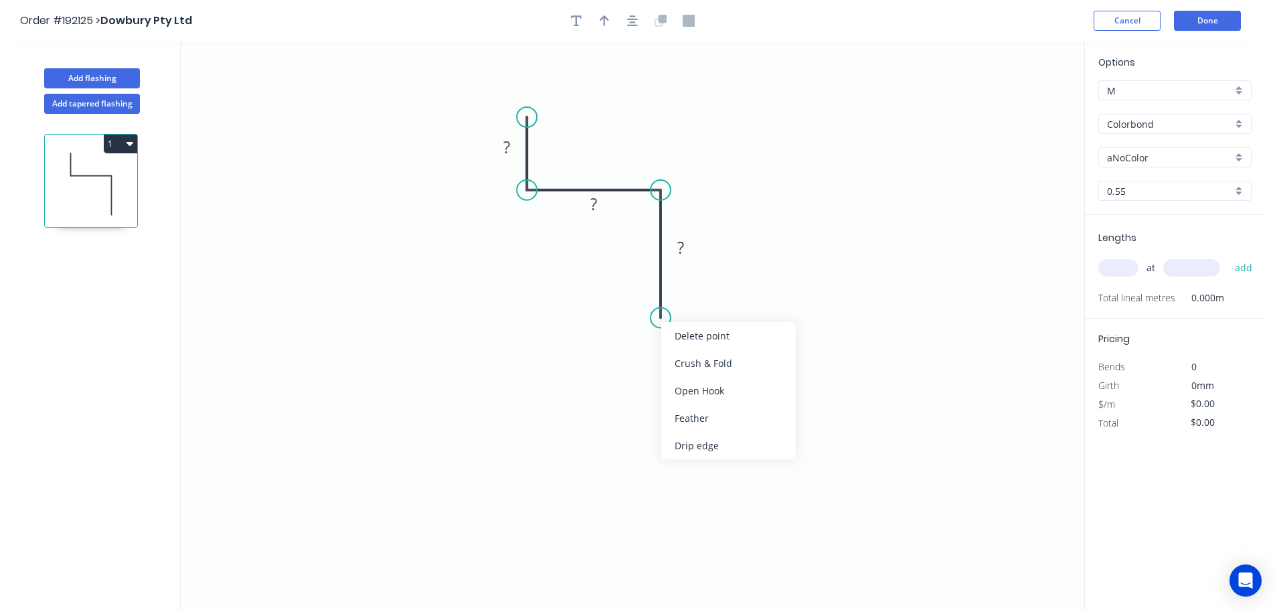
click at [699, 362] on div "Crush & Fold" at bounding box center [728, 362] width 135 height 27
click at [690, 372] on div "Flip bend" at bounding box center [723, 363] width 135 height 27
drag, startPoint x: 489, startPoint y: 150, endPoint x: 479, endPoint y: 153, distance: 10.0
click at [479, 153] on rect at bounding box center [498, 150] width 44 height 27
click at [609, 214] on rect at bounding box center [594, 210] width 44 height 27
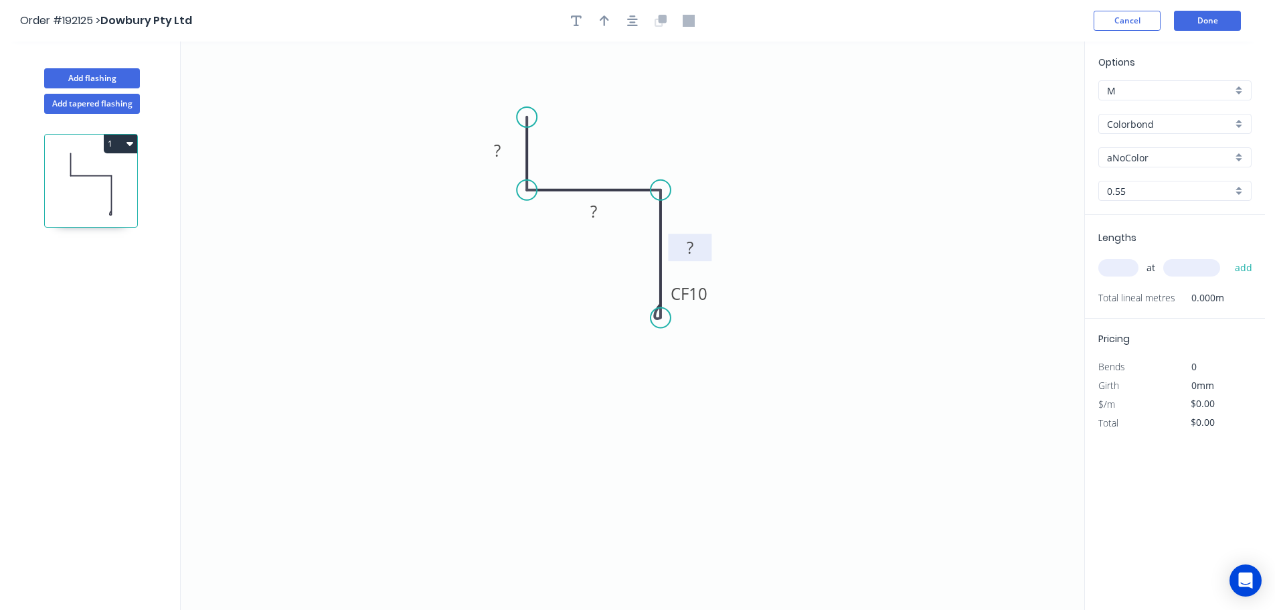
drag, startPoint x: 698, startPoint y: 246, endPoint x: 707, endPoint y: 246, distance: 9.4
click at [707, 246] on rect at bounding box center [690, 247] width 44 height 27
drag, startPoint x: 712, startPoint y: 301, endPoint x: 725, endPoint y: 311, distance: 16.2
click at [725, 311] on rect at bounding box center [702, 303] width 54 height 27
click at [509, 153] on rect at bounding box center [497, 151] width 27 height 19
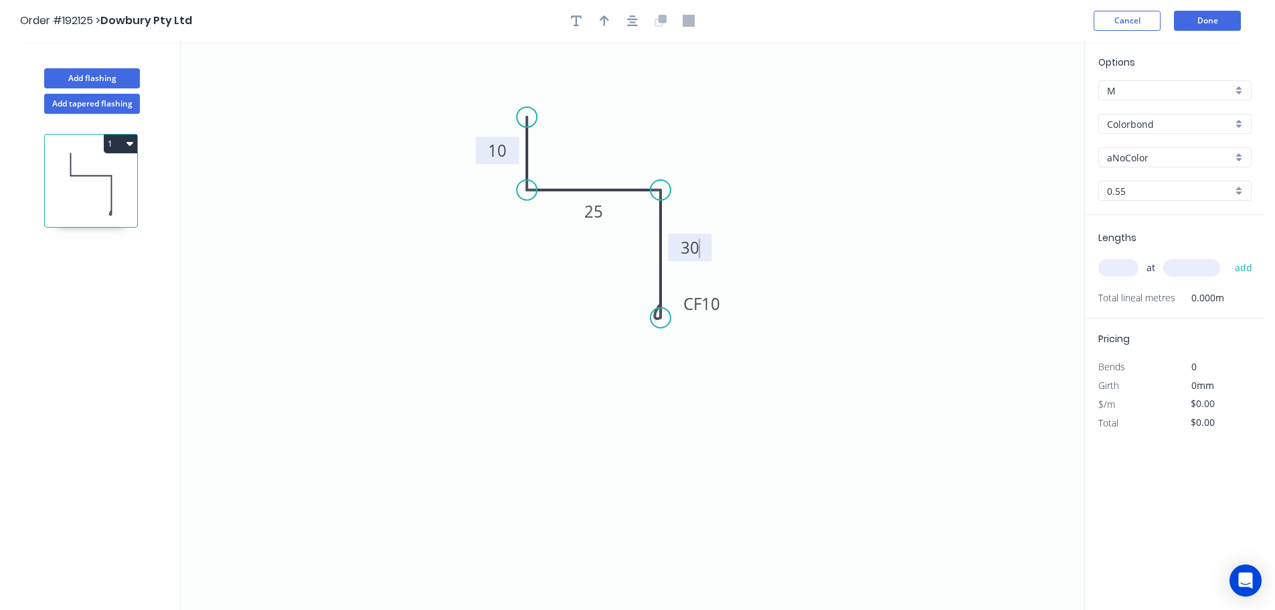
type input "$6.77"
click at [603, 16] on icon "button" at bounding box center [604, 21] width 9 height 12
drag, startPoint x: 846, startPoint y: 106, endPoint x: 700, endPoint y: 127, distance: 147.4
click at [699, 127] on icon at bounding box center [698, 111] width 12 height 43
click at [701, 127] on icon at bounding box center [699, 111] width 12 height 43
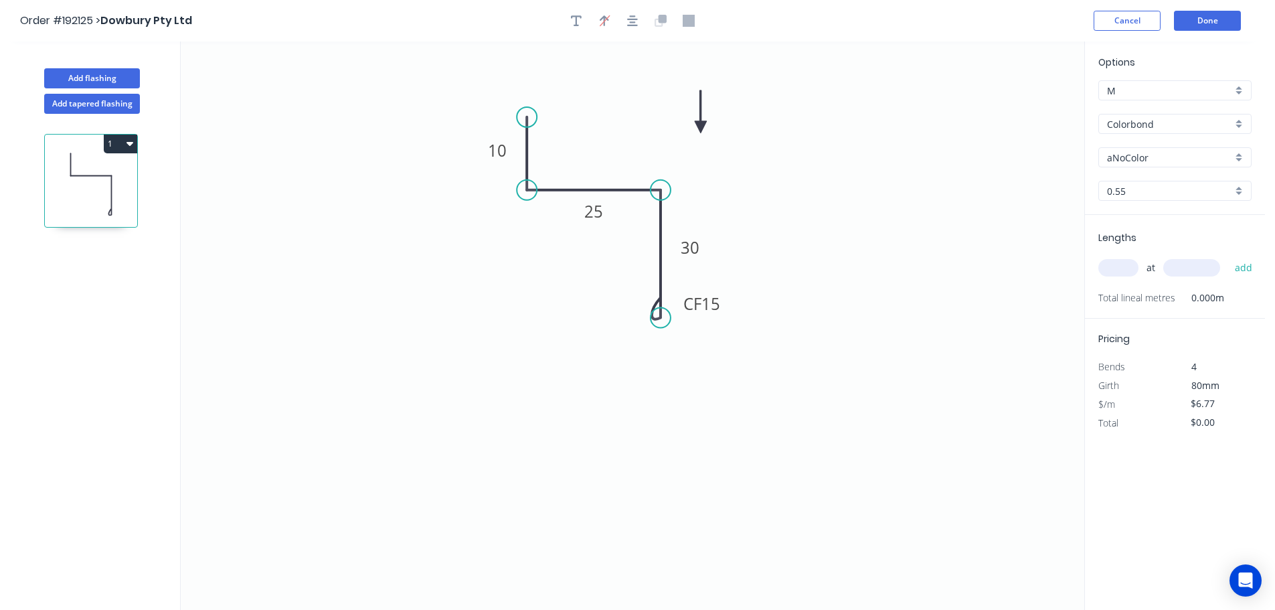
click at [700, 124] on icon at bounding box center [701, 111] width 12 height 43
click at [1166, 155] on input "aNoColor" at bounding box center [1169, 158] width 125 height 14
click at [1163, 273] on div "Monument" at bounding box center [1175, 269] width 152 height 23
type input "Monument"
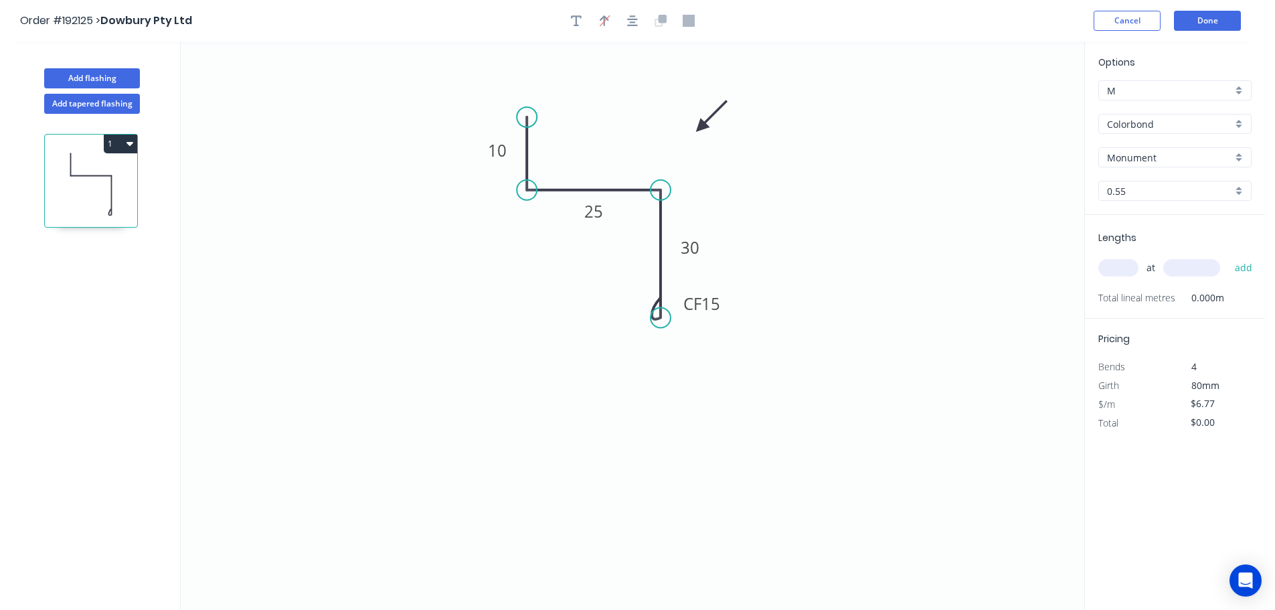
click at [1131, 261] on input "text" at bounding box center [1119, 267] width 40 height 17
type input "1"
type input "3400"
click at [1228, 256] on button "add" at bounding box center [1243, 267] width 31 height 23
type input "$23.02"
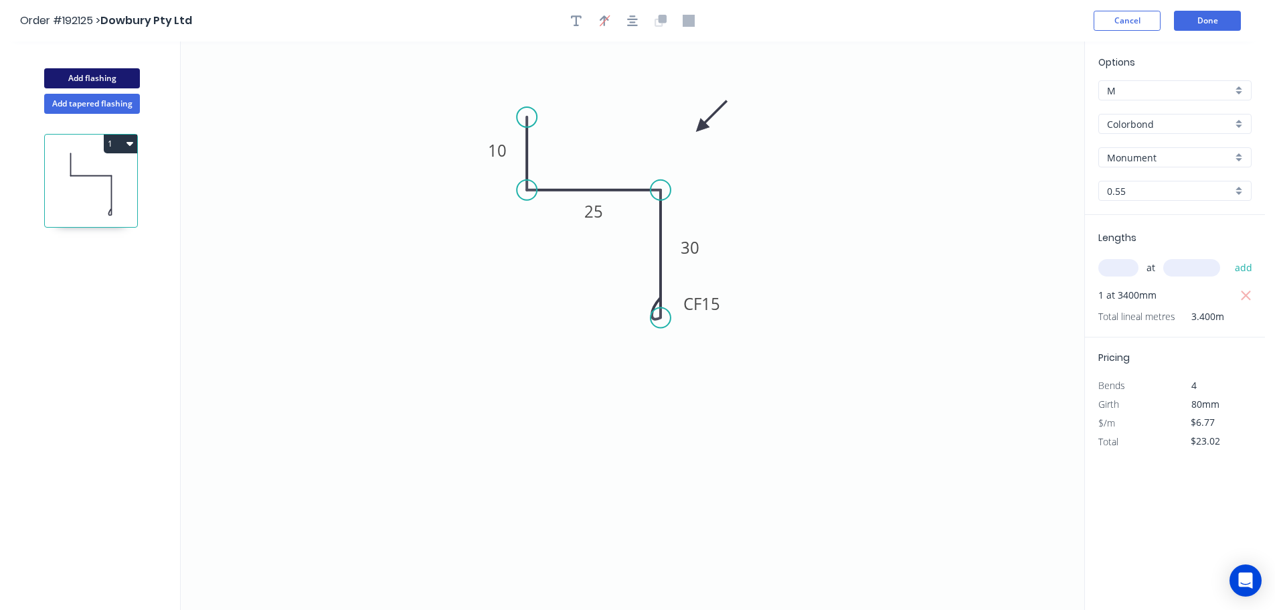
click at [72, 76] on button "Add flashing" at bounding box center [92, 78] width 96 height 20
type input "$0.00"
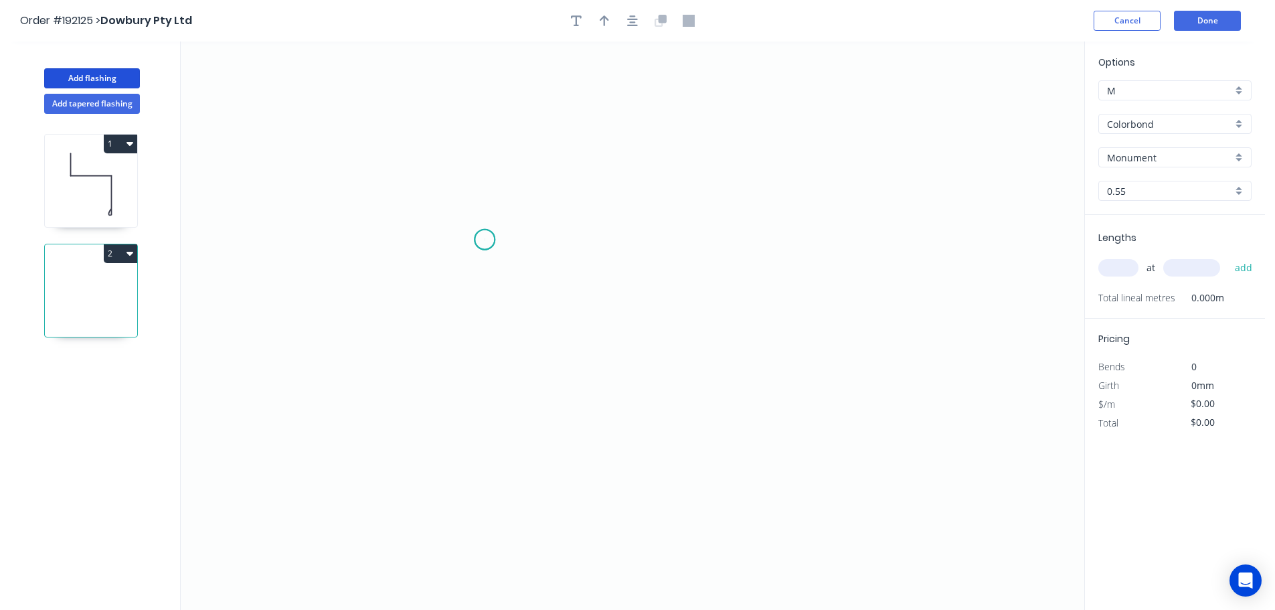
drag, startPoint x: 485, startPoint y: 240, endPoint x: 484, endPoint y: 223, distance: 16.8
click at [484, 240] on icon "0" at bounding box center [633, 326] width 904 height 568
drag, startPoint x: 485, startPoint y: 159, endPoint x: 518, endPoint y: 160, distance: 33.5
click at [487, 159] on icon "0" at bounding box center [633, 326] width 904 height 568
click at [736, 169] on icon "0 ?" at bounding box center [633, 326] width 904 height 568
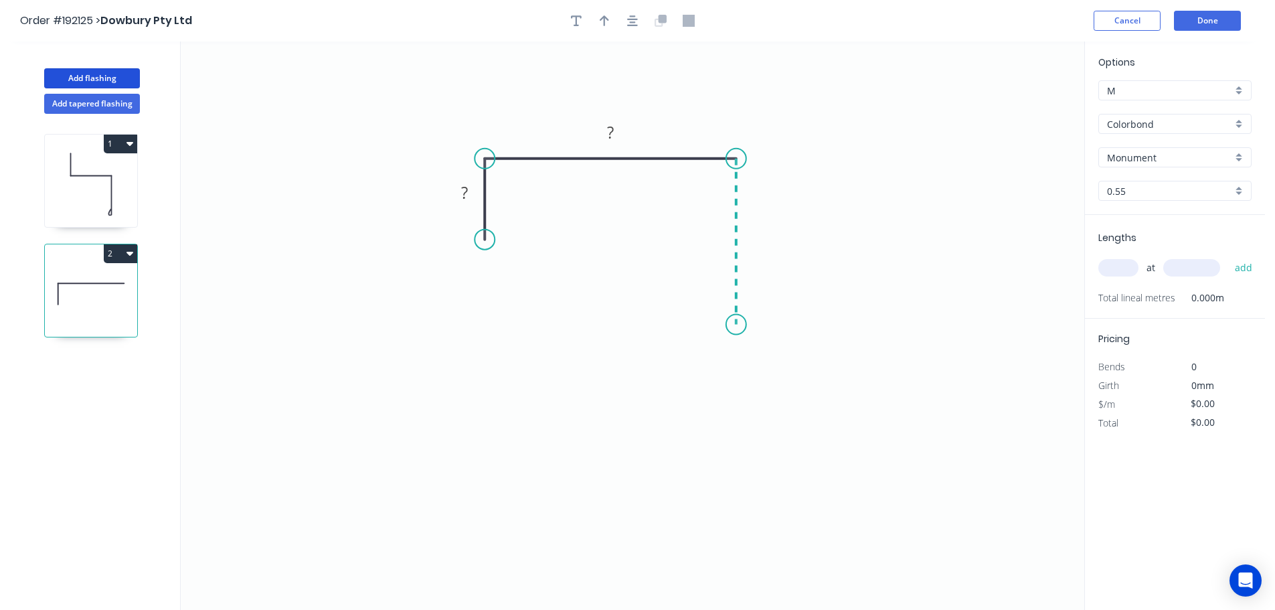
click at [730, 325] on icon "0 ? ?" at bounding box center [633, 326] width 904 height 568
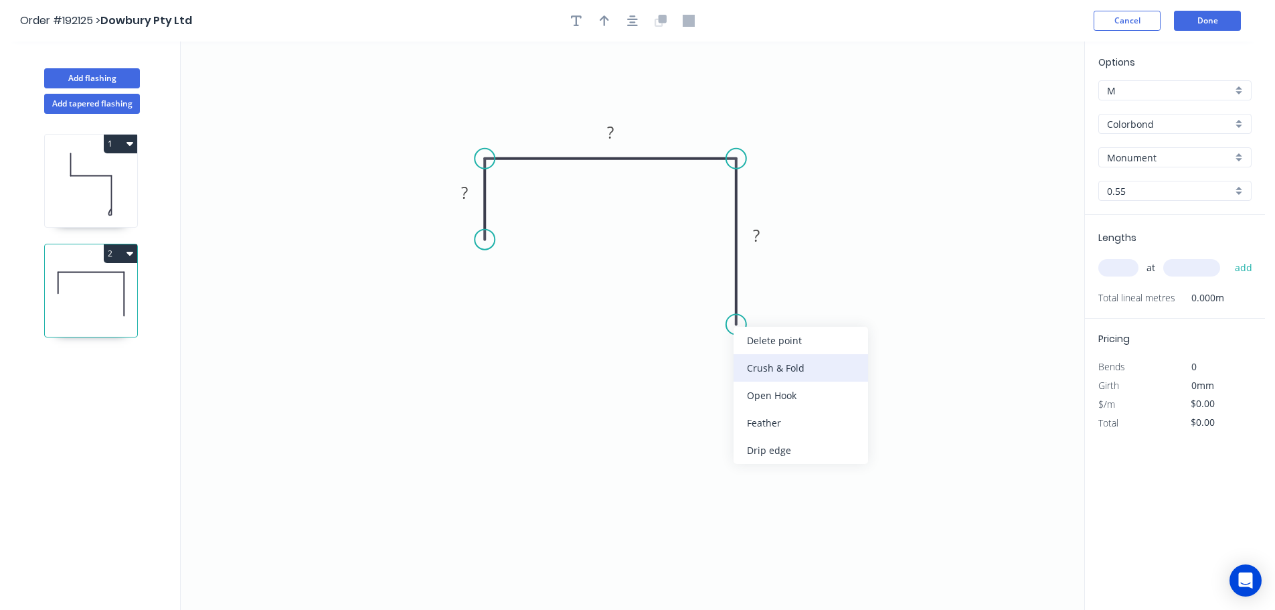
click at [773, 368] on div "Crush & Fold" at bounding box center [801, 367] width 135 height 27
click at [768, 376] on div "Flip bend" at bounding box center [801, 370] width 135 height 27
drag, startPoint x: 447, startPoint y: 203, endPoint x: 432, endPoint y: 208, distance: 15.5
click at [432, 208] on rect at bounding box center [450, 196] width 44 height 27
click at [459, 199] on rect at bounding box center [449, 198] width 27 height 19
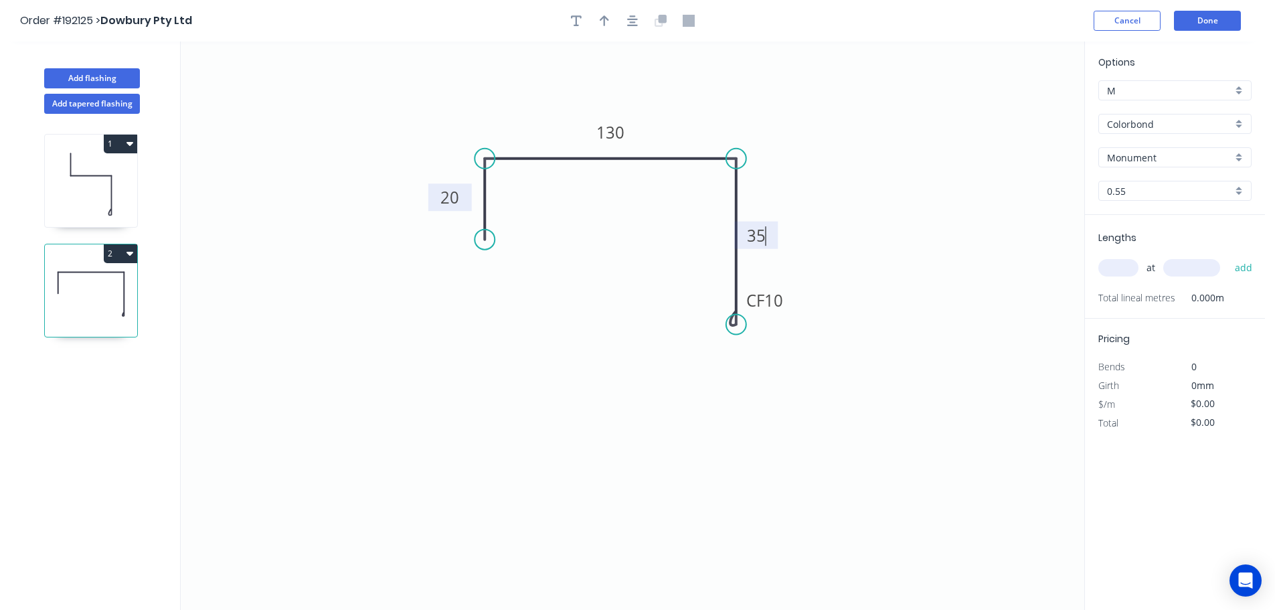
type input "$8.52"
drag, startPoint x: 609, startPoint y: 25, endPoint x: 665, endPoint y: 33, distance: 57.5
click at [609, 25] on icon "button" at bounding box center [604, 21] width 9 height 12
drag, startPoint x: 1014, startPoint y: 104, endPoint x: 728, endPoint y: 129, distance: 287.6
click at [704, 127] on icon at bounding box center [706, 111] width 12 height 43
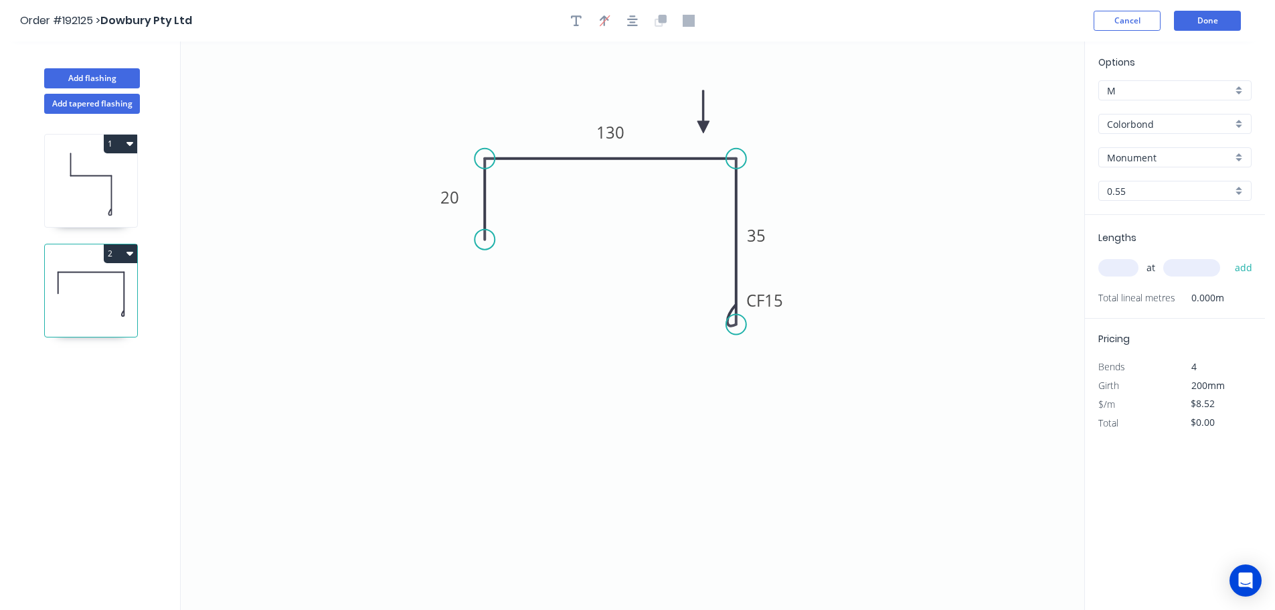
click at [1120, 266] on input "text" at bounding box center [1119, 267] width 40 height 17
type input "1"
type input "4000"
click at [1228, 256] on button "add" at bounding box center [1243, 267] width 31 height 23
type input "$34.08"
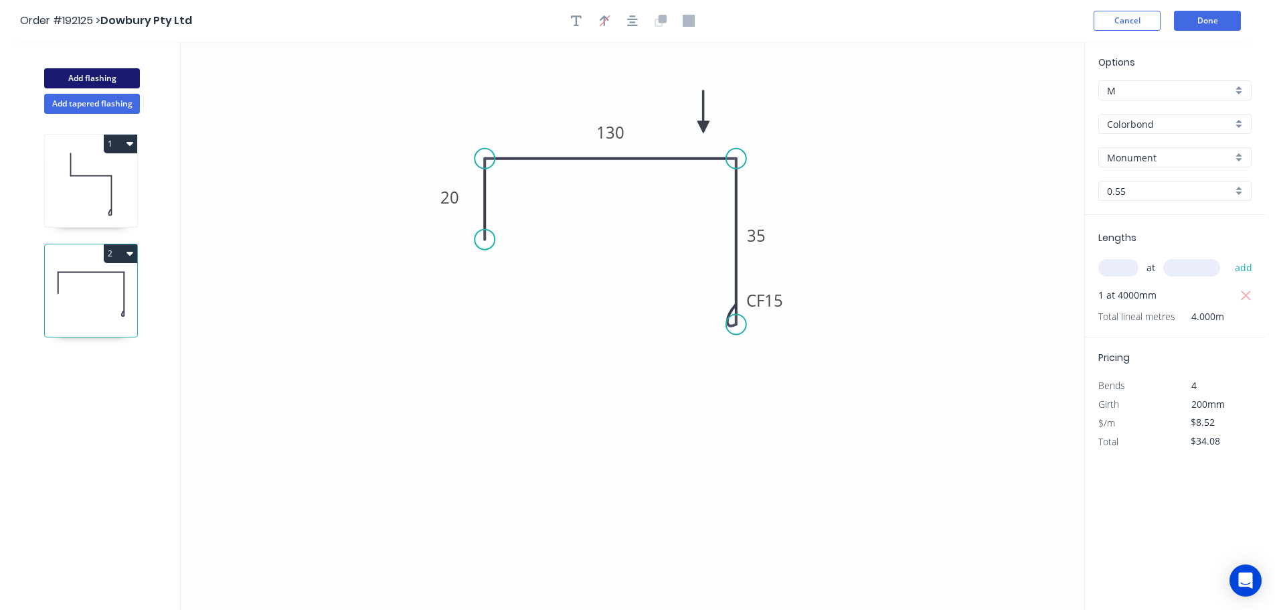
click at [73, 72] on button "Add flashing" at bounding box center [92, 78] width 96 height 20
type input "$0.00"
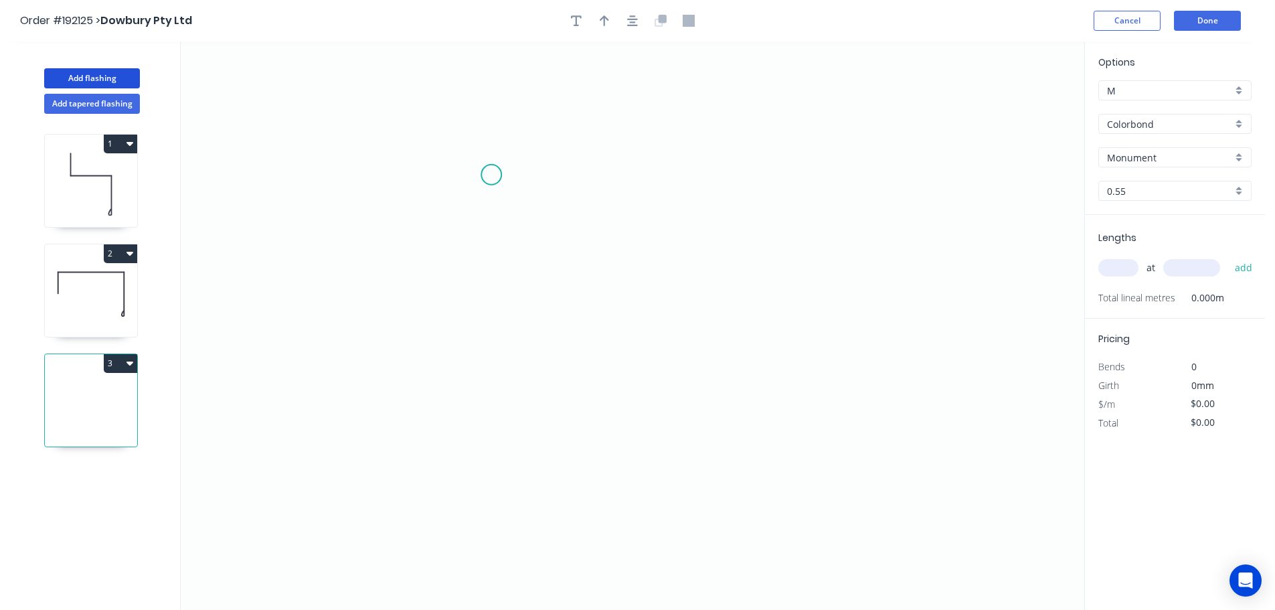
click at [489, 176] on icon "0" at bounding box center [633, 326] width 904 height 568
click at [693, 175] on icon "0" at bounding box center [633, 326] width 904 height 568
click at [696, 295] on icon "0 ?" at bounding box center [633, 326] width 904 height 568
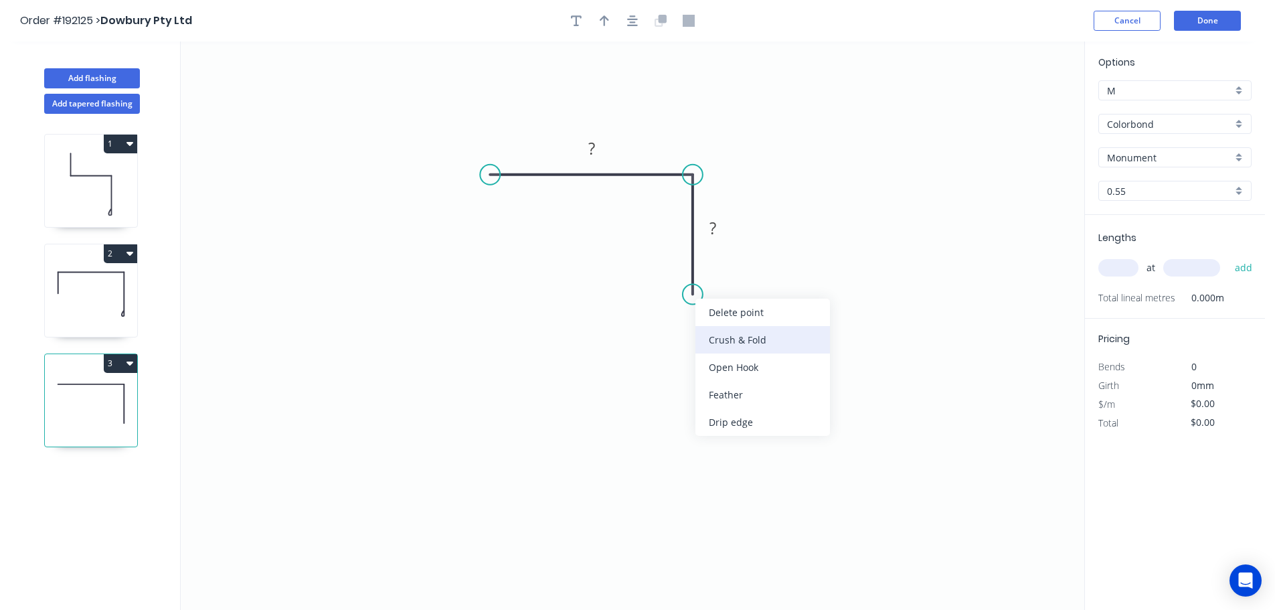
click at [734, 341] on div "Crush & Fold" at bounding box center [763, 339] width 135 height 27
click at [732, 345] on div "Flip bend" at bounding box center [757, 337] width 135 height 27
drag, startPoint x: 730, startPoint y: 232, endPoint x: 738, endPoint y: 232, distance: 8.0
click at [738, 232] on rect at bounding box center [721, 227] width 44 height 27
drag, startPoint x: 744, startPoint y: 281, endPoint x: 752, endPoint y: 291, distance: 12.9
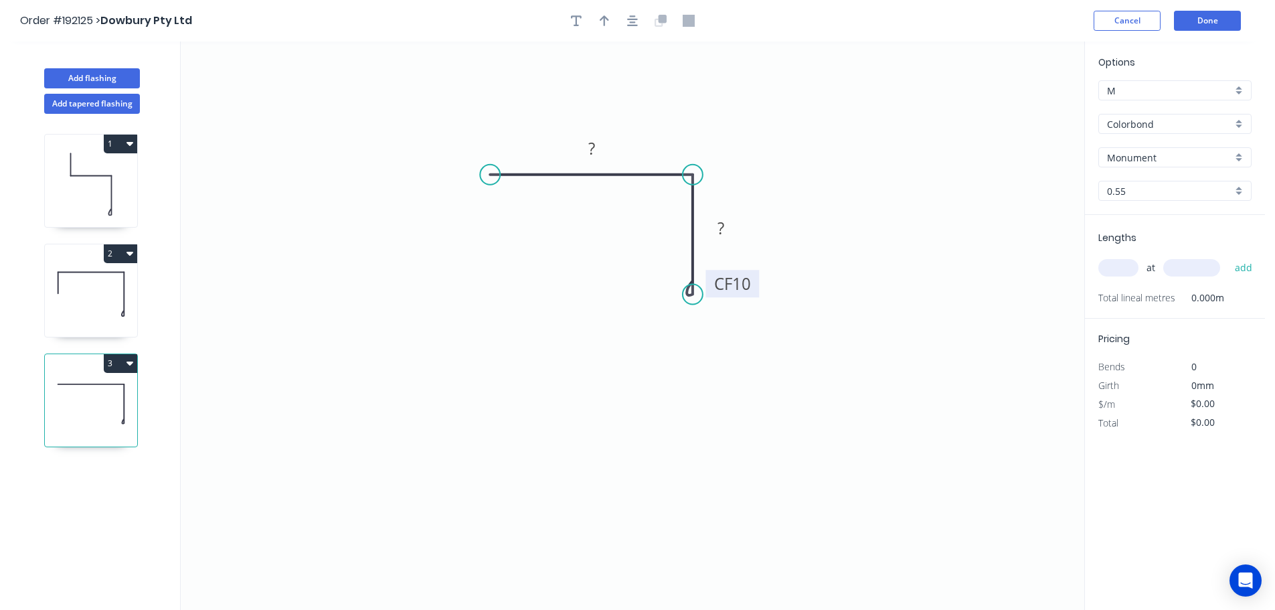
click at [754, 292] on rect at bounding box center [733, 283] width 54 height 27
click at [601, 147] on rect at bounding box center [591, 149] width 27 height 19
type input "$6.09"
click at [1118, 264] on input "text" at bounding box center [1119, 267] width 40 height 17
type input "1"
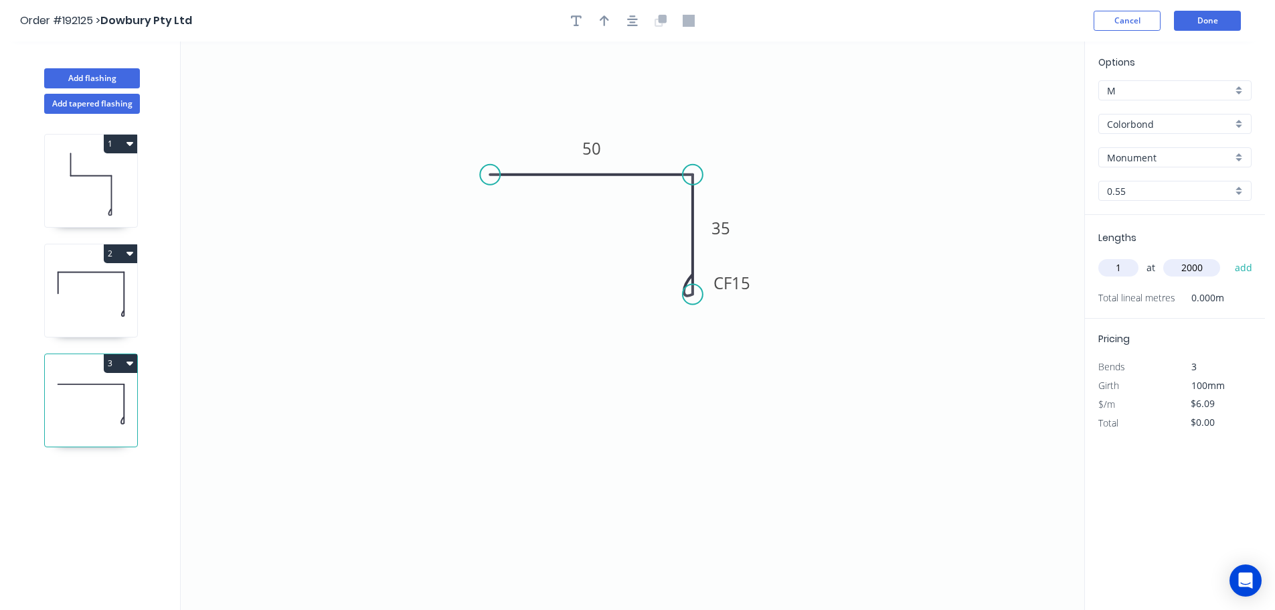
type input "2000"
click at [1228, 256] on button "add" at bounding box center [1243, 267] width 31 height 23
type input "$12.18"
drag, startPoint x: 606, startPoint y: 20, endPoint x: 641, endPoint y: 27, distance: 35.6
click at [607, 20] on icon "button" at bounding box center [604, 21] width 9 height 12
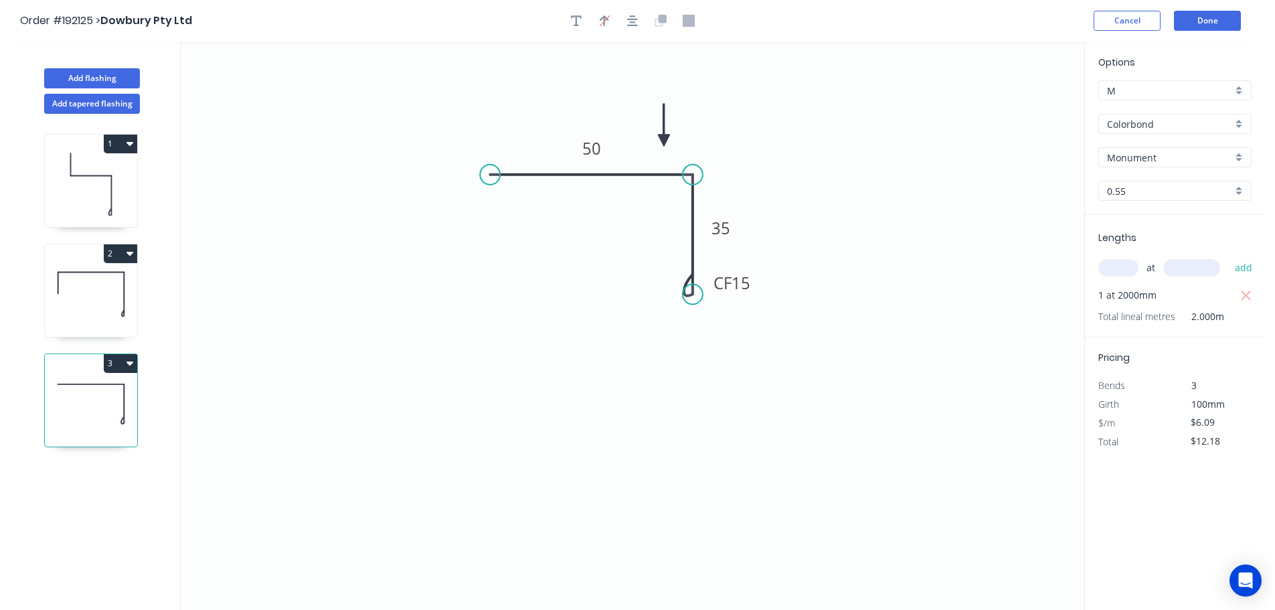
drag, startPoint x: 1021, startPoint y: 104, endPoint x: 664, endPoint y: 141, distance: 358.7
click at [664, 141] on icon at bounding box center [664, 125] width 12 height 43
click at [85, 74] on button "Add flashing" at bounding box center [92, 78] width 96 height 20
type input "$0.00"
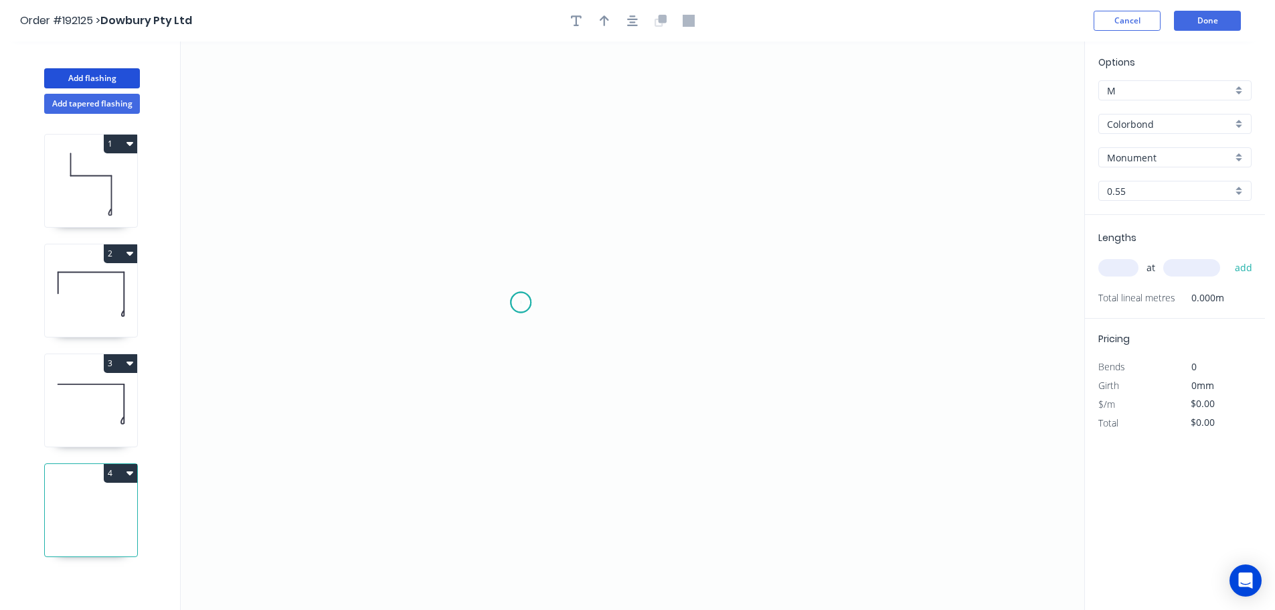
click at [521, 303] on icon "0" at bounding box center [633, 326] width 904 height 568
click at [529, 173] on icon "0" at bounding box center [633, 326] width 904 height 568
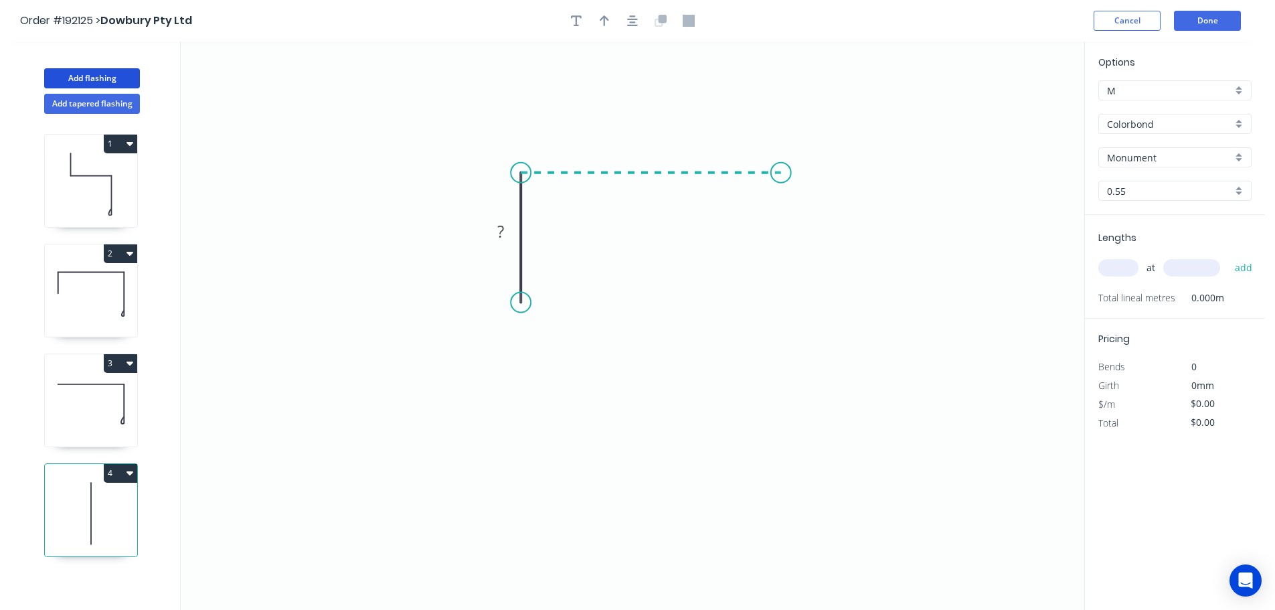
click at [782, 185] on icon "0 ?" at bounding box center [633, 326] width 904 height 568
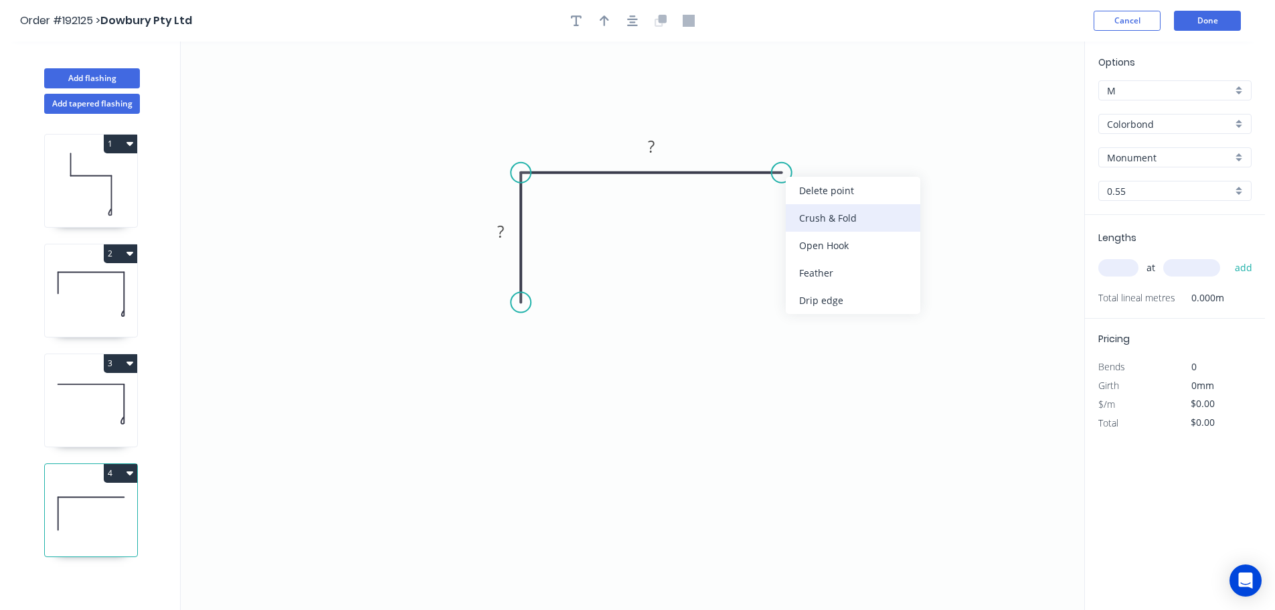
click at [823, 222] on div "Crush & Fold" at bounding box center [853, 217] width 135 height 27
click at [814, 222] on div "Flip bend" at bounding box center [850, 215] width 135 height 27
drag, startPoint x: 488, startPoint y: 234, endPoint x: 476, endPoint y: 237, distance: 12.5
click at [476, 237] on icon "0 ? CF 10 ?" at bounding box center [633, 326] width 904 height 568
drag, startPoint x: 485, startPoint y: 237, endPoint x: 473, endPoint y: 237, distance: 12.7
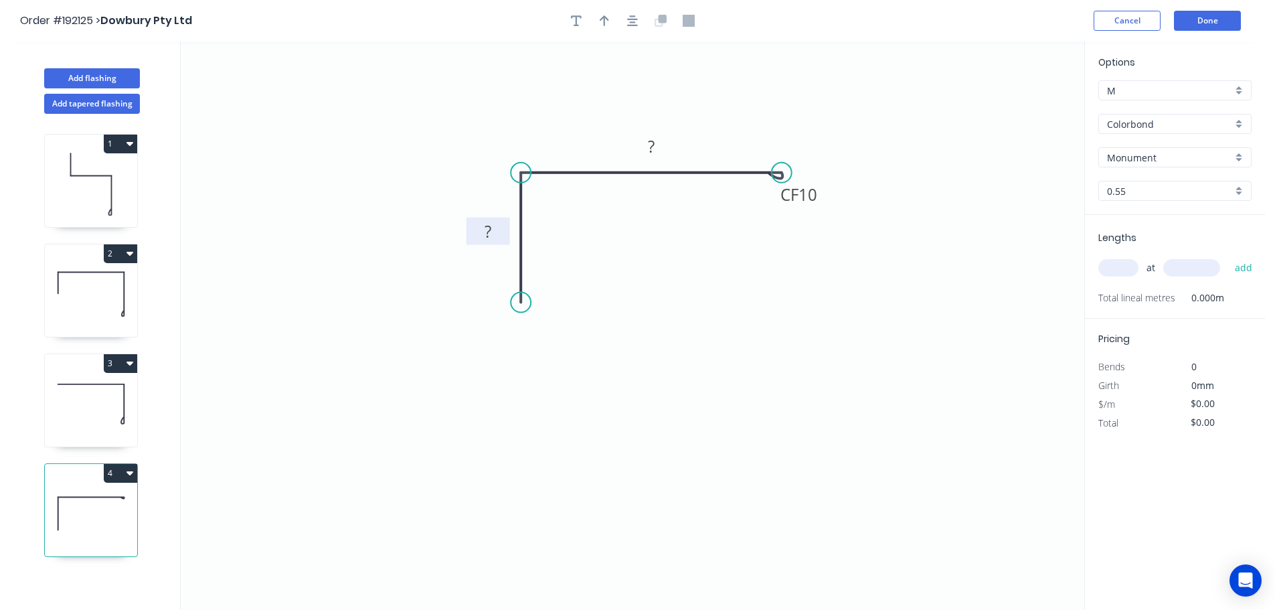
click at [473, 237] on rect at bounding box center [489, 231] width 44 height 27
click at [826, 204] on icon "0 ? CF 10 ?" at bounding box center [633, 326] width 904 height 568
drag, startPoint x: 823, startPoint y: 201, endPoint x: 818, endPoint y: 210, distance: 10.8
click at [818, 210] on rect at bounding box center [794, 203] width 54 height 27
click at [494, 228] on rect at bounding box center [488, 232] width 27 height 19
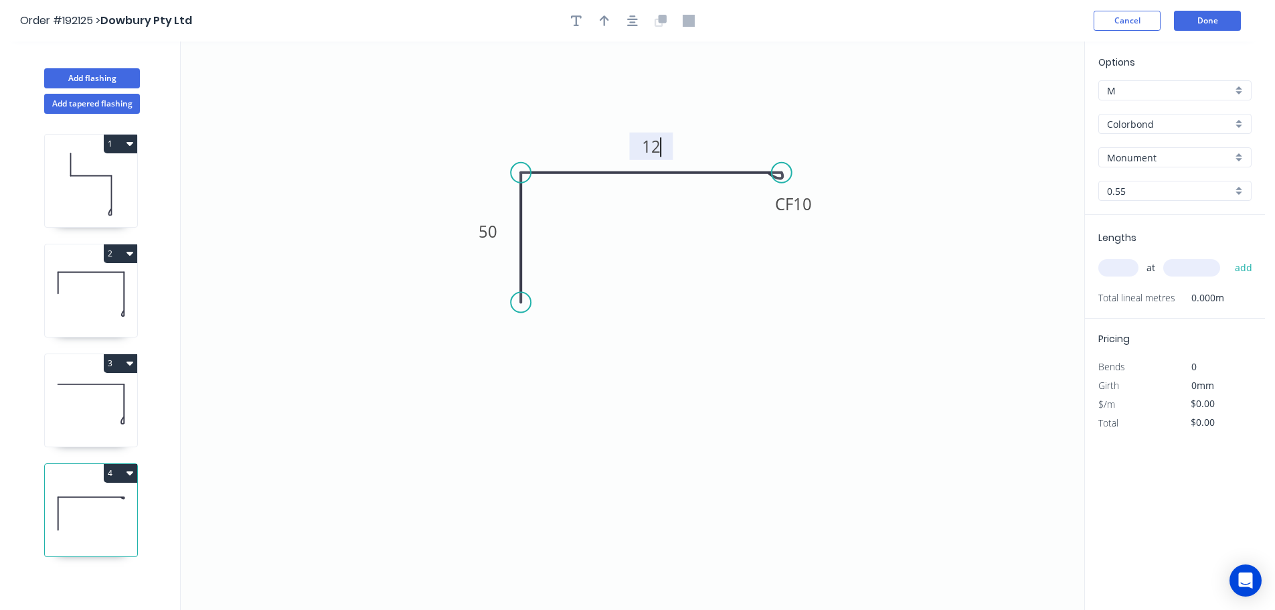
type input "$7.84"
click at [598, 18] on button "button" at bounding box center [604, 21] width 20 height 20
drag, startPoint x: 1015, startPoint y: 105, endPoint x: 748, endPoint y: 127, distance: 267.4
click at [748, 127] on icon at bounding box center [748, 111] width 12 height 43
click at [1127, 262] on input "text" at bounding box center [1119, 267] width 40 height 17
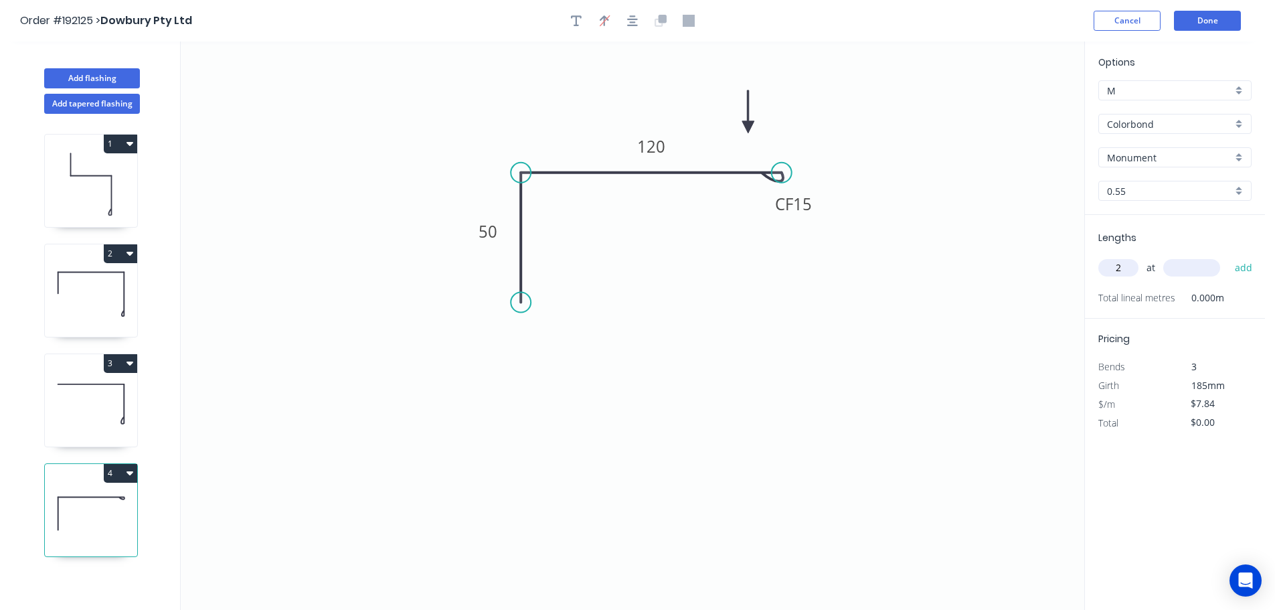
type input "2"
type input "4000"
click at [1228, 256] on button "add" at bounding box center [1243, 267] width 31 height 23
type input "$62.72"
click at [87, 73] on button "Add flashing" at bounding box center [92, 78] width 96 height 20
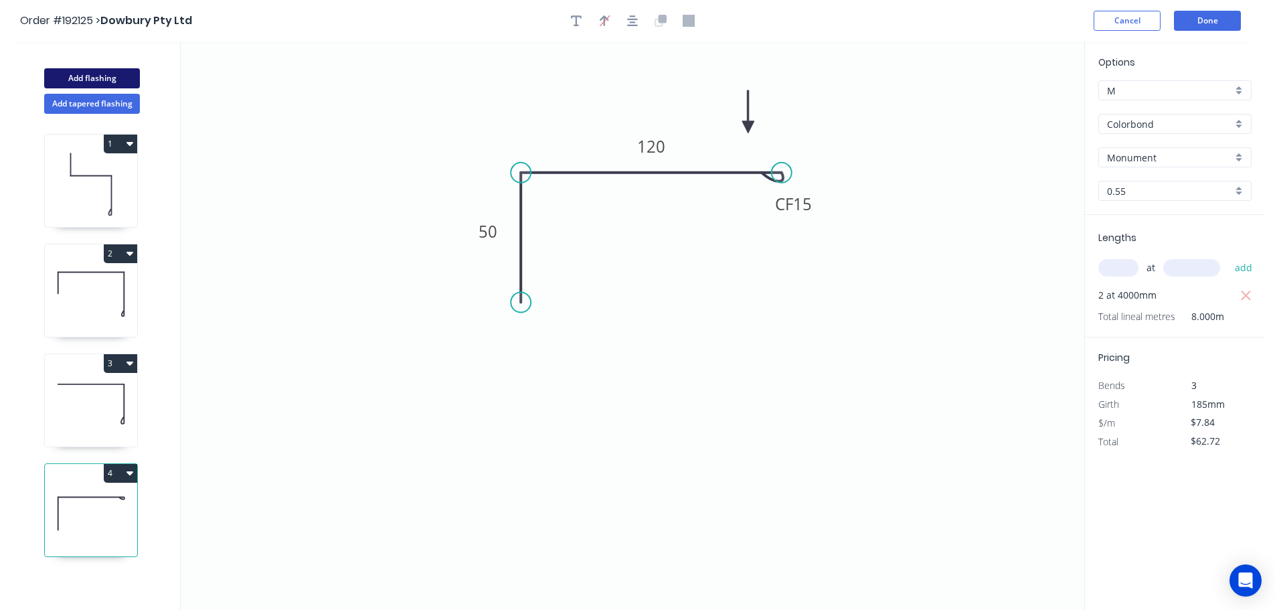
type input "$0.00"
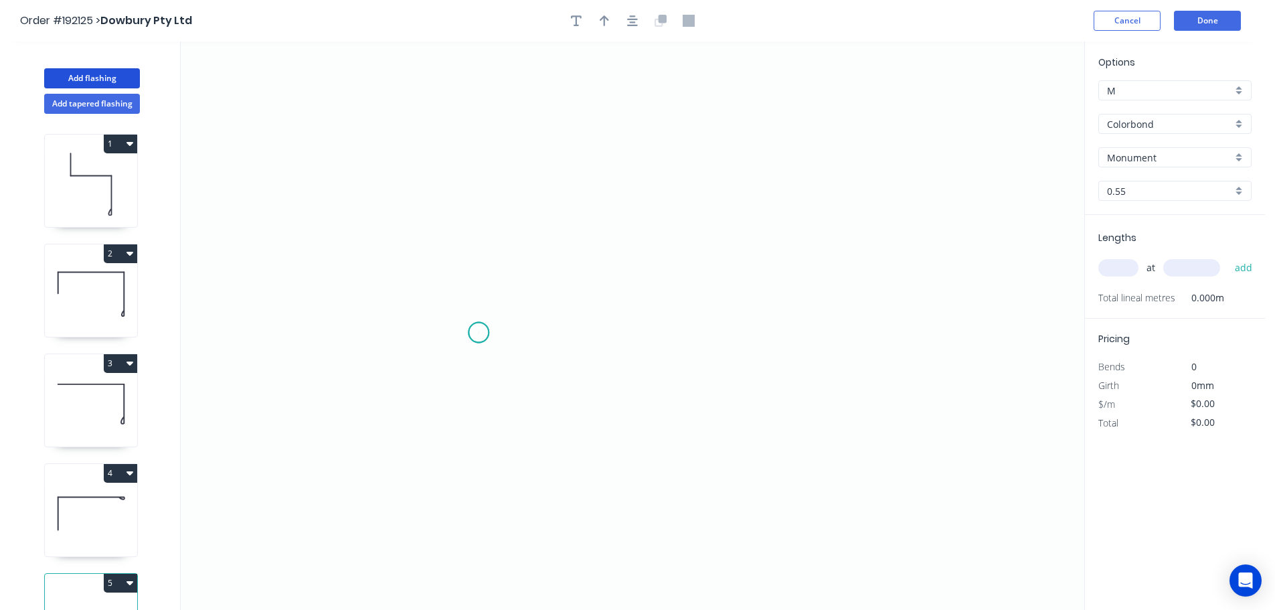
click at [479, 333] on icon "0" at bounding box center [633, 326] width 904 height 568
click at [519, 376] on div "Crush & Fold" at bounding box center [547, 375] width 135 height 27
click at [482, 330] on circle at bounding box center [479, 333] width 20 height 20
click at [489, 195] on icon "0" at bounding box center [633, 326] width 904 height 568
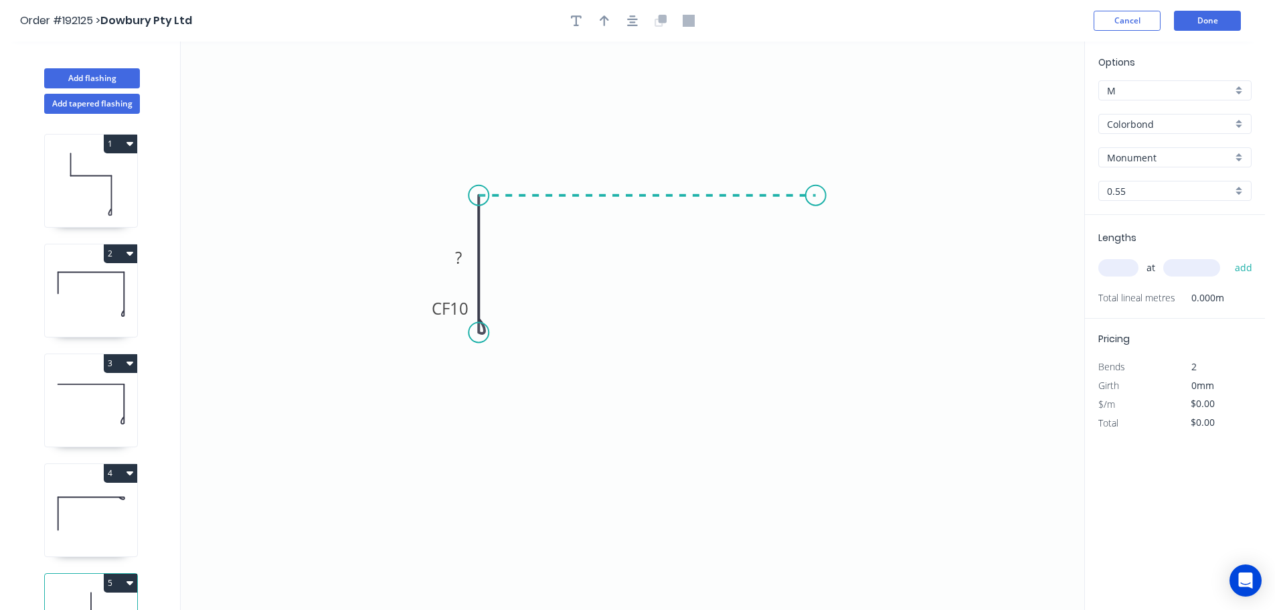
click at [817, 192] on icon "0 CF 10 ?" at bounding box center [633, 326] width 904 height 568
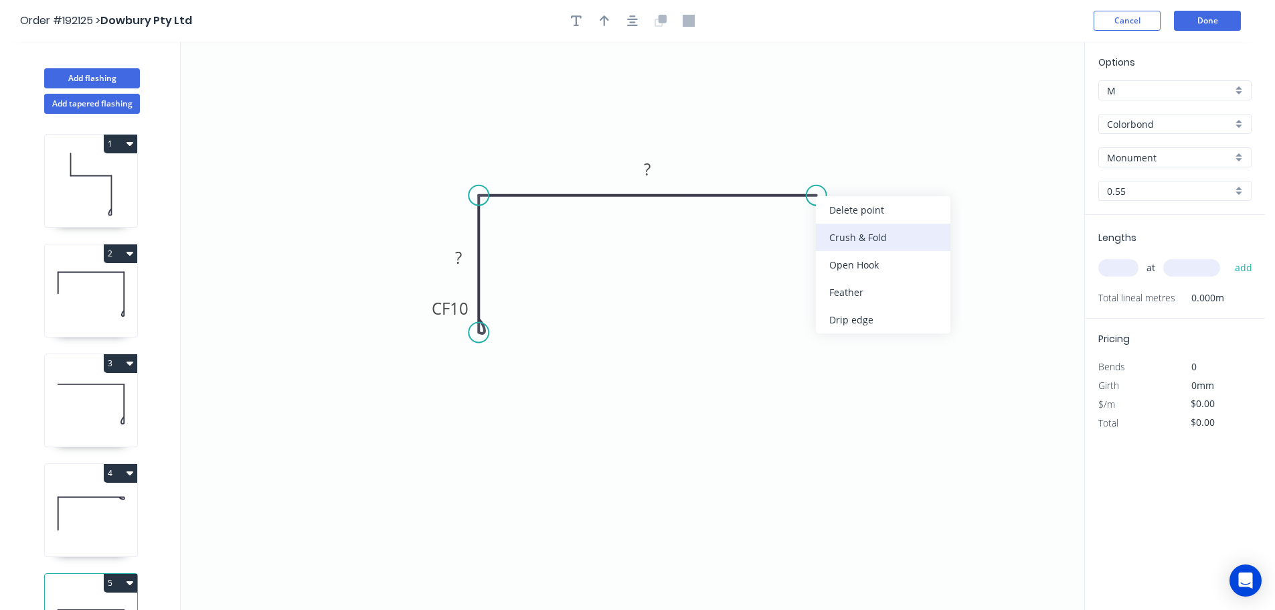
click at [847, 242] on div "Crush & Fold" at bounding box center [883, 237] width 135 height 27
drag, startPoint x: 839, startPoint y: 237, endPoint x: 805, endPoint y: 244, distance: 34.3
click at [840, 237] on div "Flip bend" at bounding box center [886, 239] width 135 height 27
drag, startPoint x: 428, startPoint y: 315, endPoint x: 412, endPoint y: 325, distance: 19.5
click at [412, 325] on rect at bounding box center [434, 318] width 54 height 27
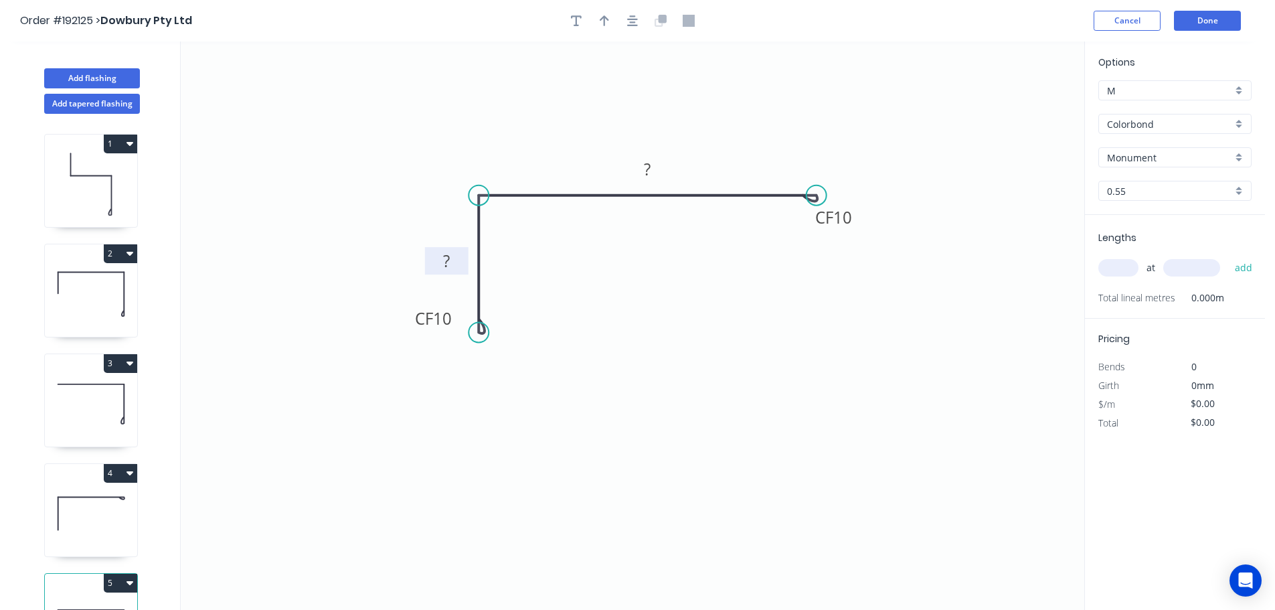
drag, startPoint x: 441, startPoint y: 262, endPoint x: 428, endPoint y: 265, distance: 12.5
click at [428, 265] on rect at bounding box center [447, 260] width 44 height 27
drag, startPoint x: 857, startPoint y: 222, endPoint x: 683, endPoint y: 276, distance: 182.3
click at [856, 237] on rect at bounding box center [834, 231] width 54 height 27
click at [443, 319] on tspan "10" at bounding box center [442, 318] width 19 height 22
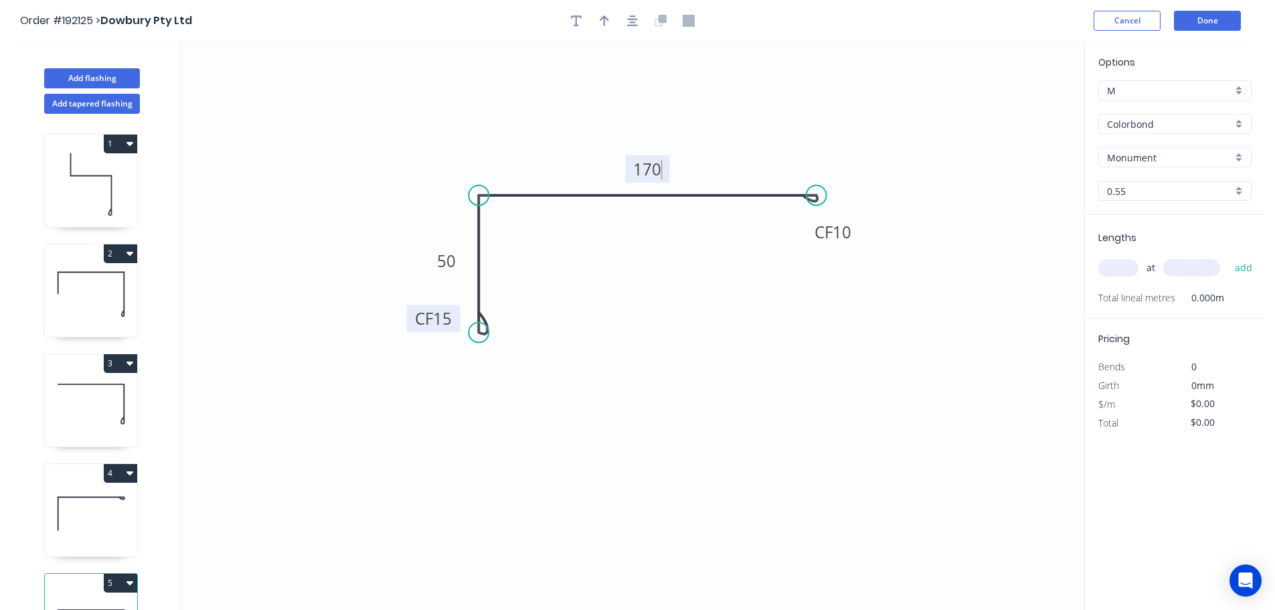
type input "$10.96"
click at [599, 21] on button "button" at bounding box center [604, 21] width 20 height 20
drag, startPoint x: 1016, startPoint y: 104, endPoint x: 744, endPoint y: 154, distance: 277.1
click at [737, 156] on icon at bounding box center [737, 141] width 12 height 43
click at [1121, 270] on input "text" at bounding box center [1119, 267] width 40 height 17
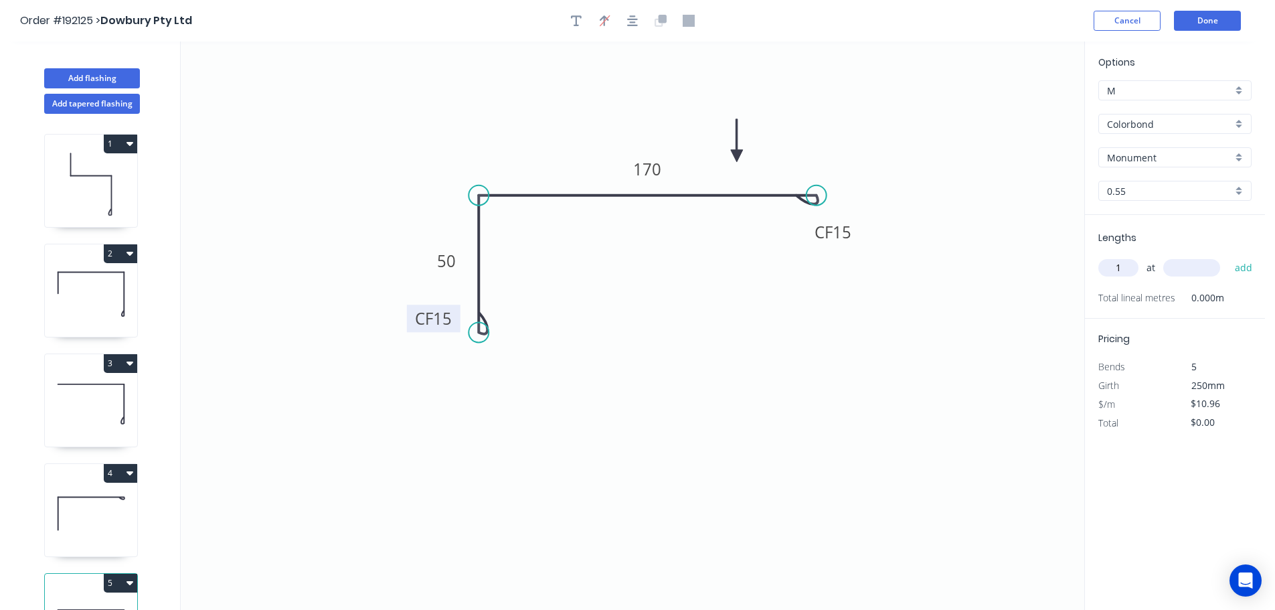
type input "1"
type input "3400"
click at [1228, 256] on button "add" at bounding box center [1243, 267] width 31 height 23
type input "$37.26"
click at [71, 78] on button "Add flashing" at bounding box center [92, 78] width 96 height 20
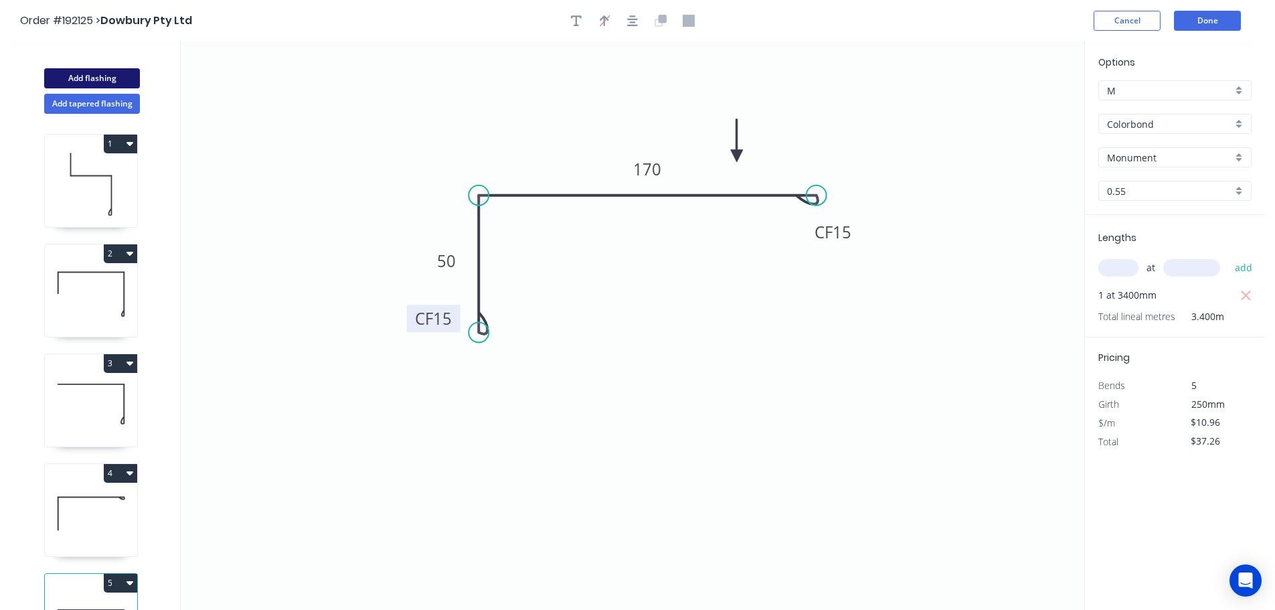
type input "$0.00"
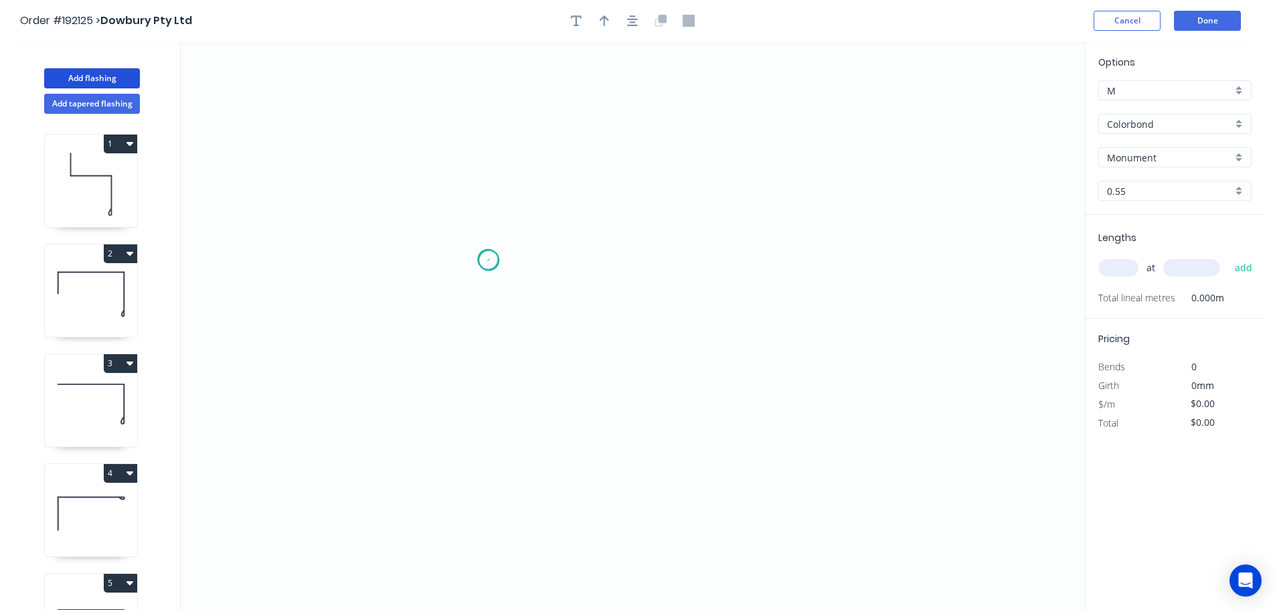
drag, startPoint x: 489, startPoint y: 260, endPoint x: 488, endPoint y: 236, distance: 24.8
click at [488, 256] on icon "0" at bounding box center [633, 326] width 904 height 568
click at [487, 187] on icon "0" at bounding box center [633, 326] width 904 height 568
click at [698, 187] on icon "0 ?" at bounding box center [633, 326] width 904 height 568
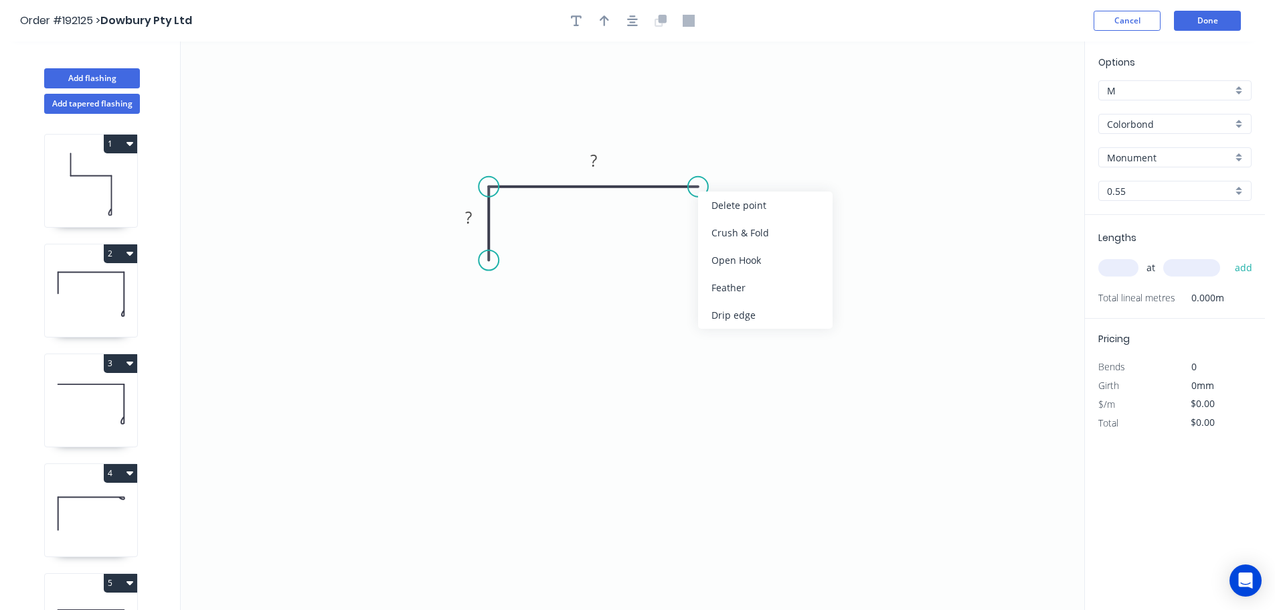
click at [720, 232] on div "Crush & Fold" at bounding box center [765, 232] width 135 height 27
click at [734, 235] on div "Flip bend" at bounding box center [763, 229] width 135 height 27
drag, startPoint x: 450, startPoint y: 224, endPoint x: 437, endPoint y: 228, distance: 13.3
click at [437, 228] on rect at bounding box center [458, 219] width 44 height 27
click at [461, 222] on rect at bounding box center [456, 221] width 27 height 19
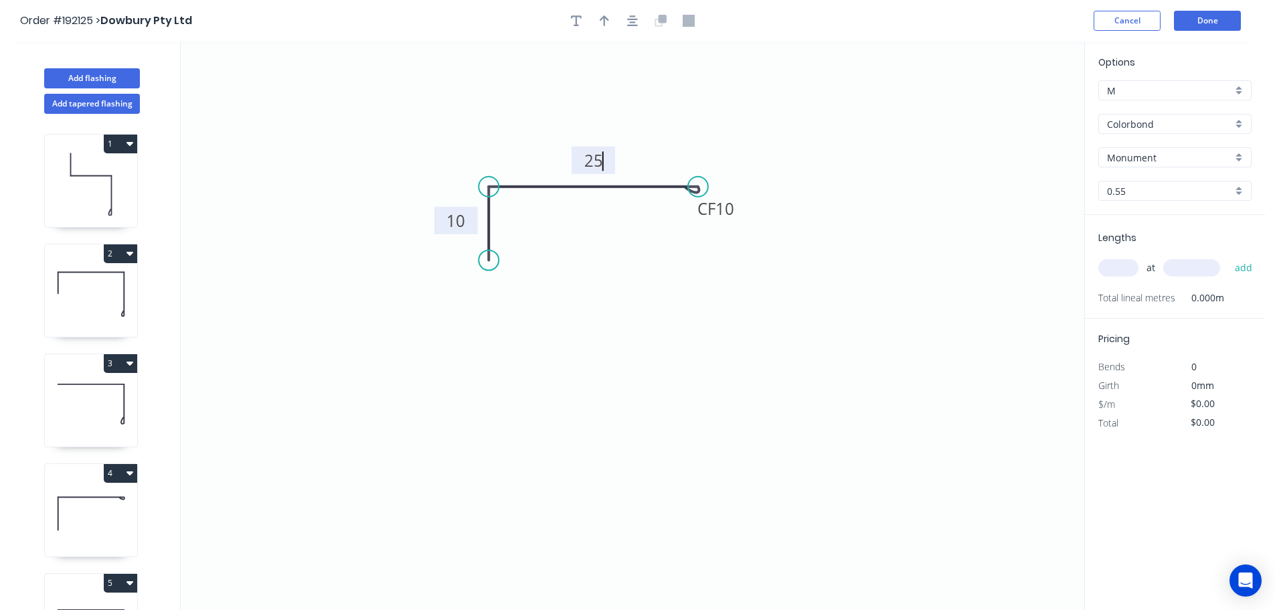
type input "$6.09"
click at [605, 22] on icon "button" at bounding box center [604, 20] width 9 height 11
drag, startPoint x: 1018, startPoint y: 104, endPoint x: 657, endPoint y: 154, distance: 363.7
click at [657, 154] on icon at bounding box center [657, 138] width 12 height 43
click at [1121, 273] on input "text" at bounding box center [1119, 267] width 40 height 17
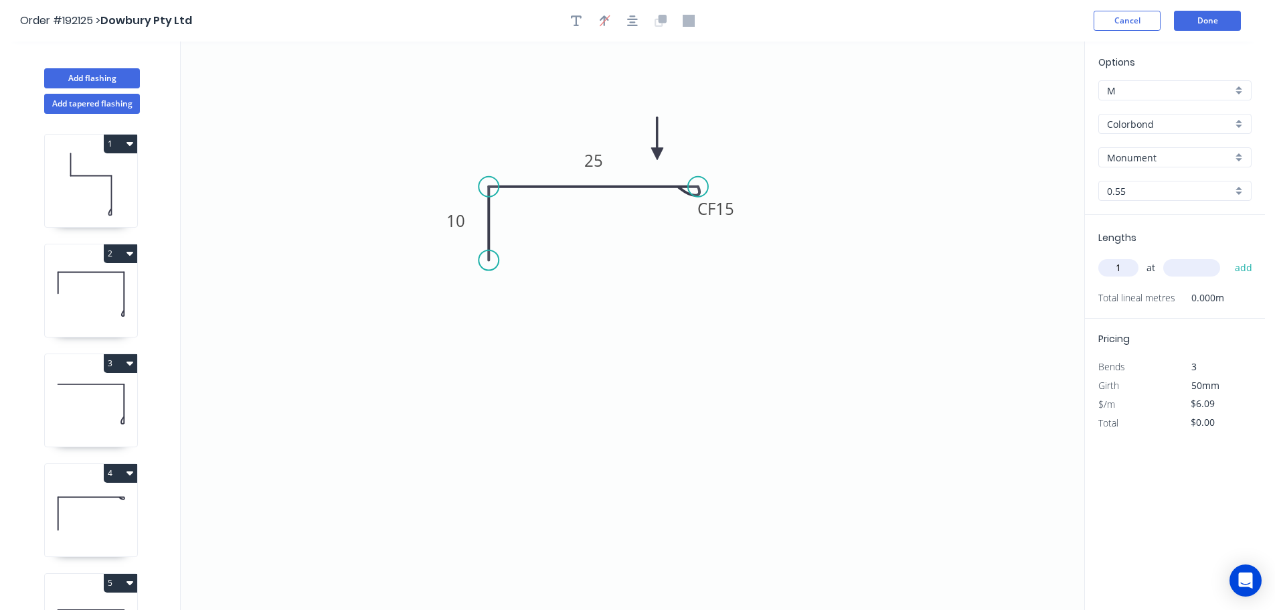
type input "1"
type input "3600"
click at [1228, 256] on button "add" at bounding box center [1243, 267] width 31 height 23
type input "$21.92"
click at [93, 75] on button "Add flashing" at bounding box center [92, 78] width 96 height 20
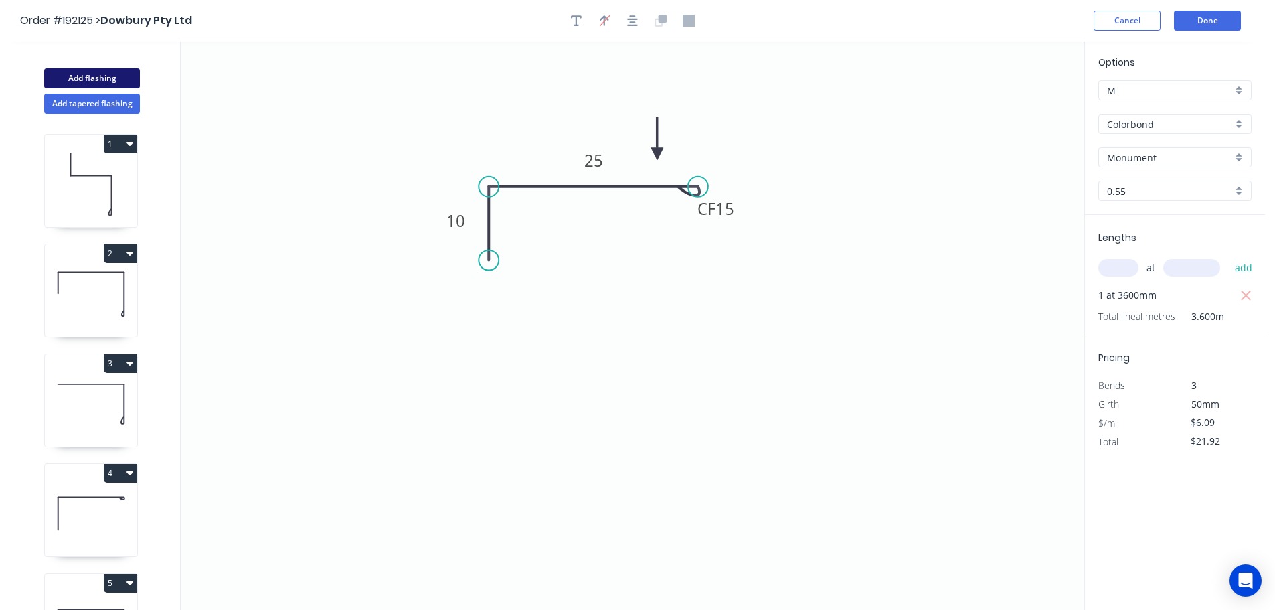
type input "$0.00"
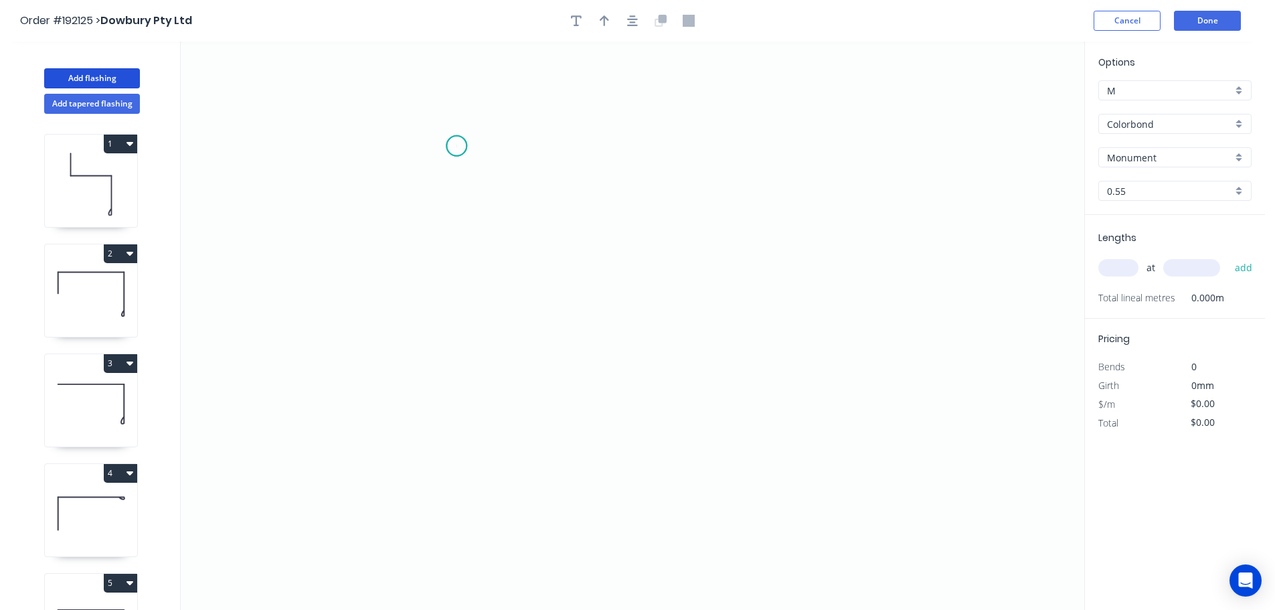
click at [457, 146] on icon "0" at bounding box center [633, 326] width 904 height 568
click at [538, 148] on icon "0" at bounding box center [633, 326] width 904 height 568
click at [537, 319] on icon "0 ?" at bounding box center [633, 326] width 904 height 568
click at [827, 345] on icon "0 ? ?" at bounding box center [633, 326] width 904 height 568
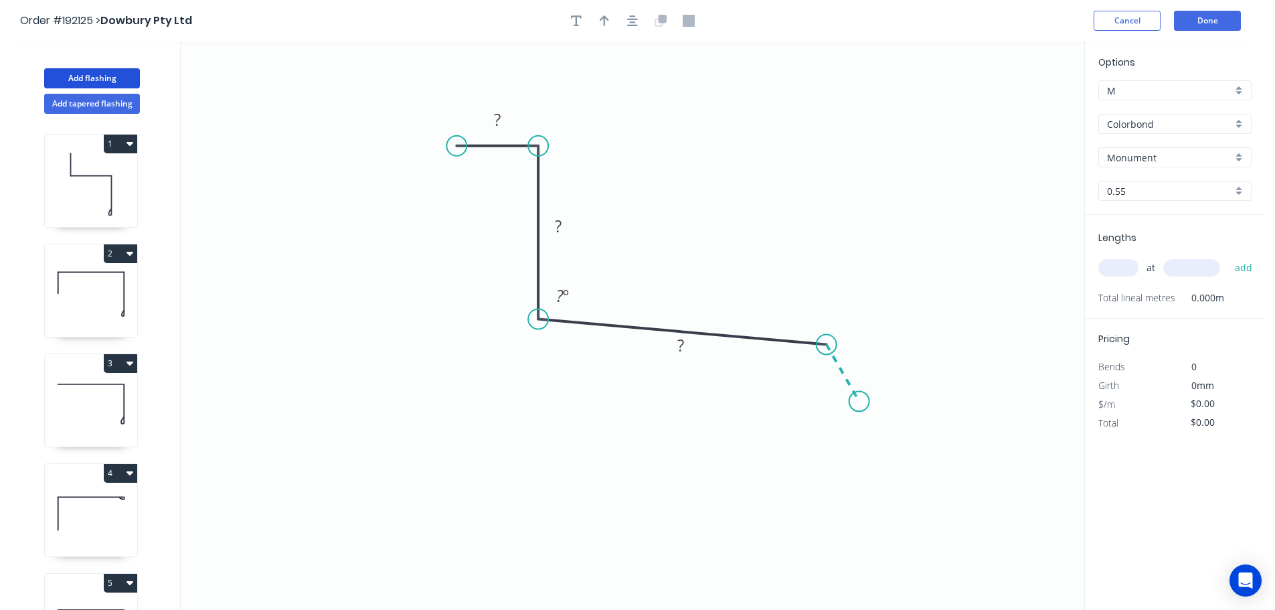
click at [860, 402] on icon "0 ? ? ? ? º" at bounding box center [633, 326] width 904 height 568
drag, startPoint x: 696, startPoint y: 353, endPoint x: 695, endPoint y: 367, distance: 13.4
click at [695, 367] on rect at bounding box center [680, 356] width 44 height 27
drag, startPoint x: 876, startPoint y: 361, endPoint x: 886, endPoint y: 357, distance: 10.6
click at [886, 357] on rect at bounding box center [871, 352] width 44 height 27
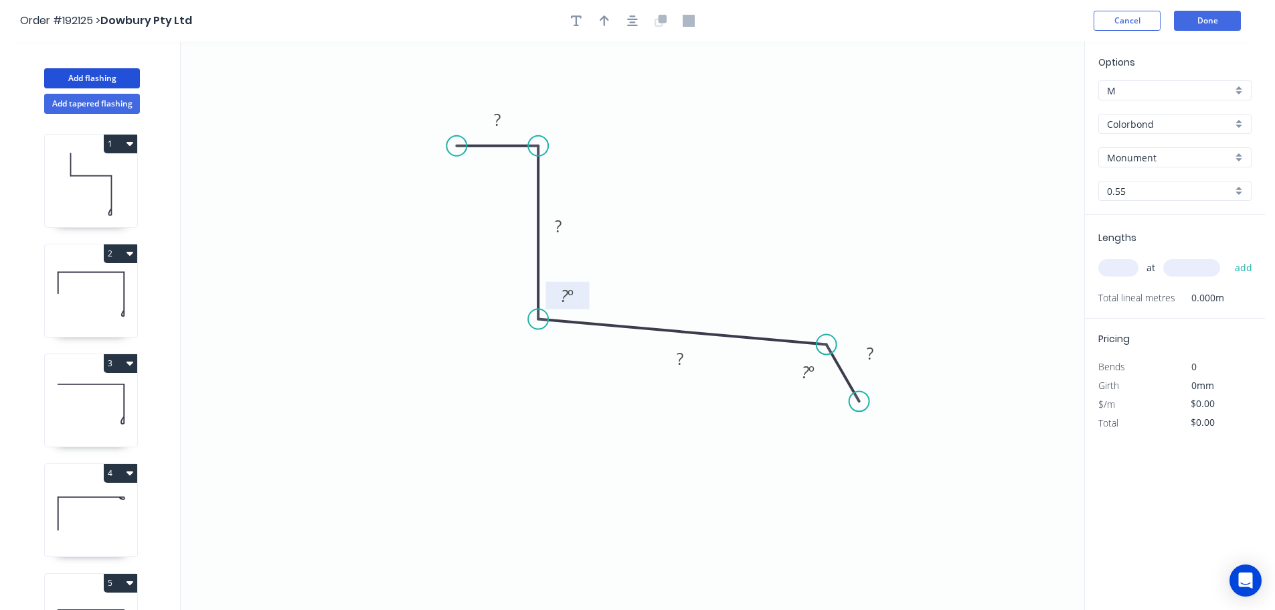
click at [586, 287] on rect at bounding box center [568, 295] width 44 height 27
drag, startPoint x: 578, startPoint y: 230, endPoint x: 587, endPoint y: 234, distance: 10.0
click at [587, 234] on rect at bounding box center [568, 229] width 44 height 27
click at [507, 121] on rect at bounding box center [497, 120] width 27 height 19
type input "$9.59"
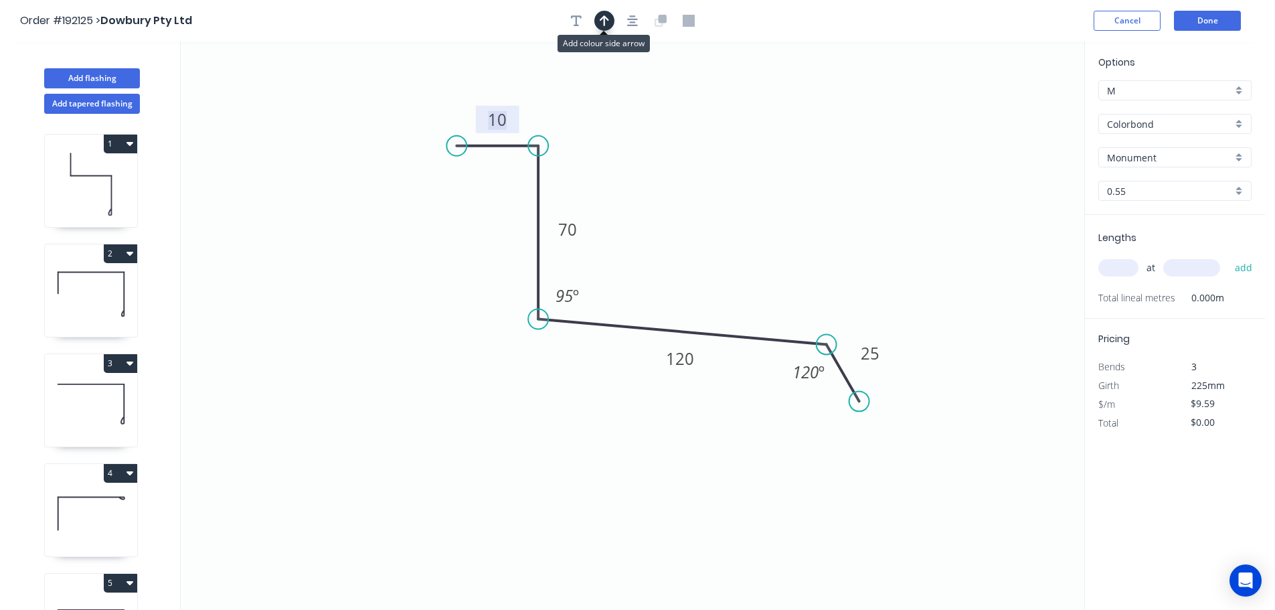
drag, startPoint x: 603, startPoint y: 15, endPoint x: 619, endPoint y: 25, distance: 18.8
click at [603, 15] on icon "button" at bounding box center [604, 21] width 9 height 12
drag, startPoint x: 1016, startPoint y: 106, endPoint x: 732, endPoint y: 251, distance: 319.5
click at [732, 251] on icon at bounding box center [732, 235] width 12 height 43
click at [1137, 163] on input "Monument" at bounding box center [1169, 158] width 125 height 14
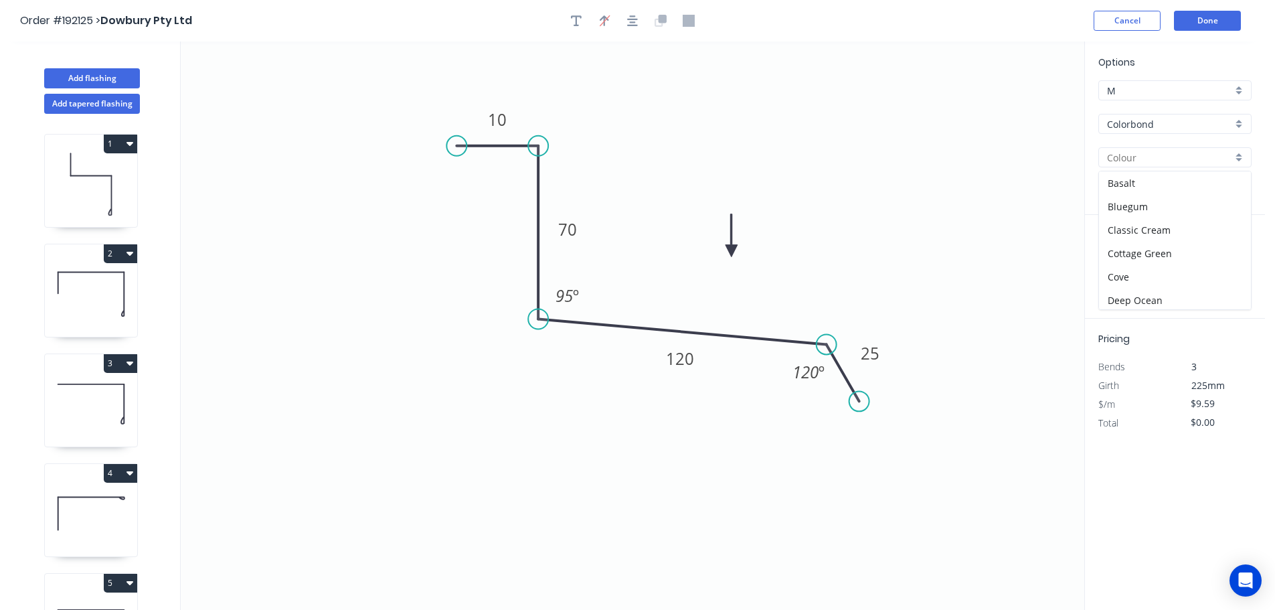
scroll to position [518, 0]
click at [1148, 250] on div "Windspray" at bounding box center [1175, 250] width 152 height 23
type input "Windspray"
click at [1129, 275] on input "text" at bounding box center [1119, 267] width 40 height 17
type input "1"
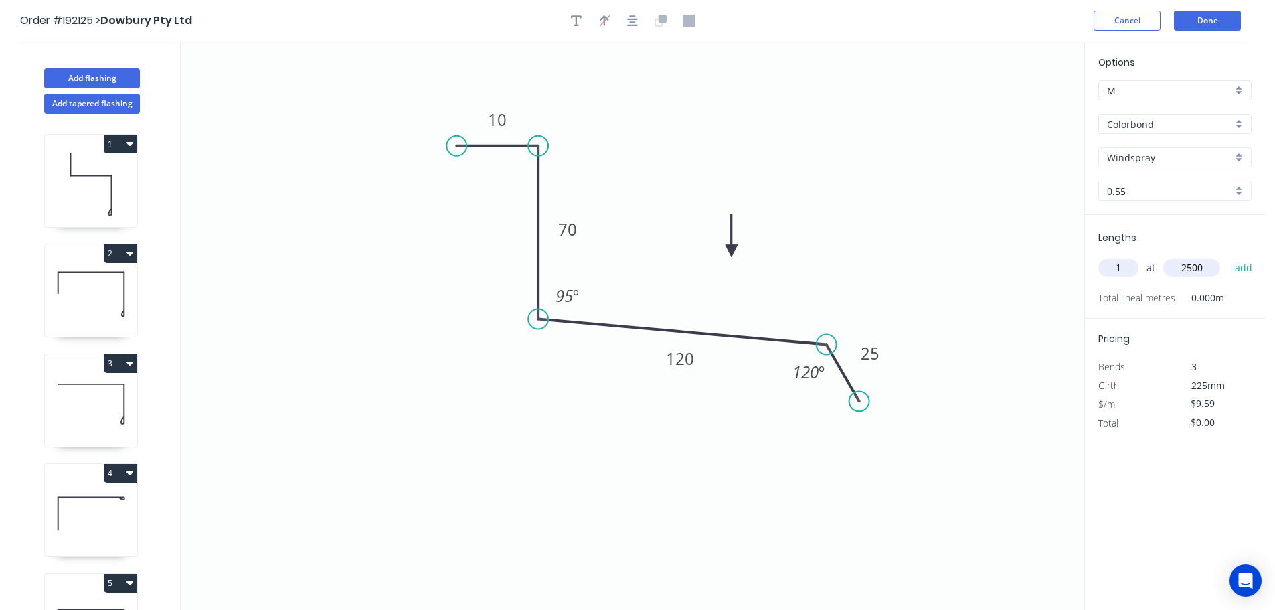
type input "2500"
click at [1228, 256] on button "add" at bounding box center [1243, 267] width 31 height 23
type input "$23.98"
click at [1206, 19] on button "Done" at bounding box center [1207, 21] width 67 height 20
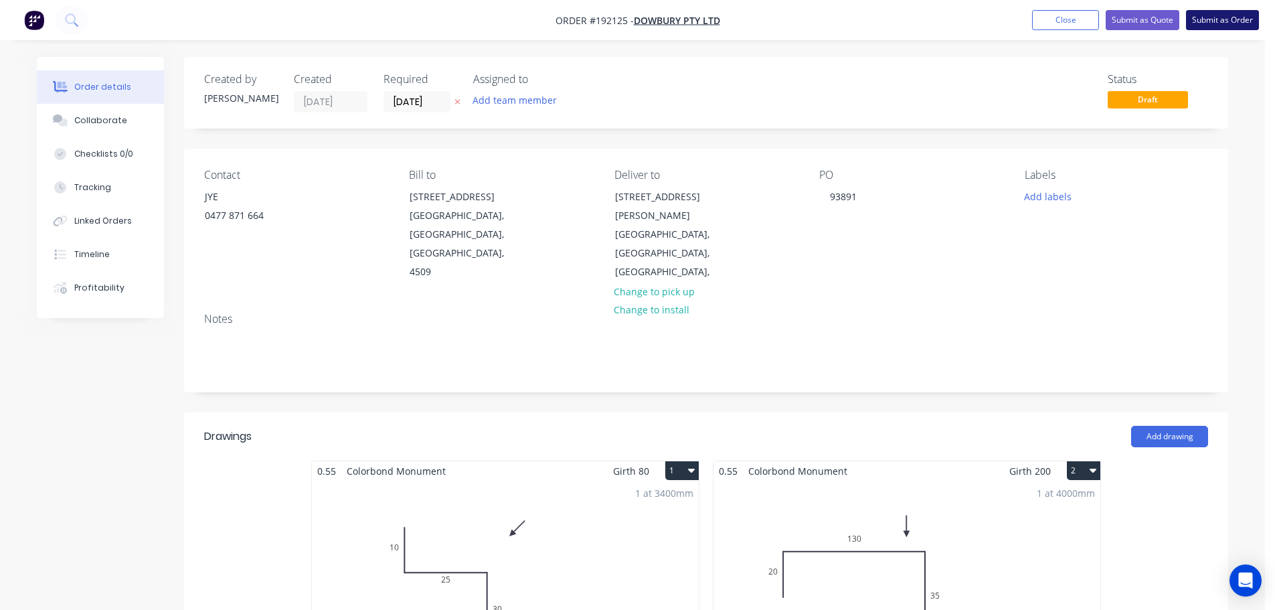
click at [1217, 16] on button "Submit as Order" at bounding box center [1222, 20] width 73 height 20
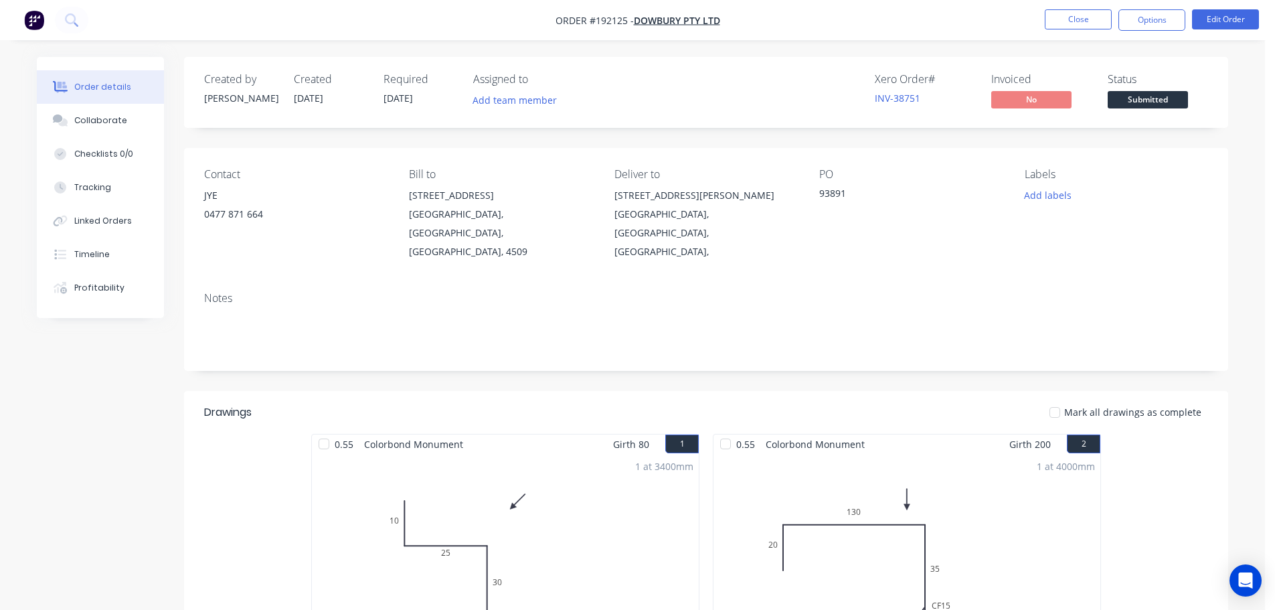
drag, startPoint x: 1170, startPoint y: 16, endPoint x: 1181, endPoint y: 32, distance: 19.7
click at [1170, 15] on button "Options" at bounding box center [1152, 19] width 67 height 21
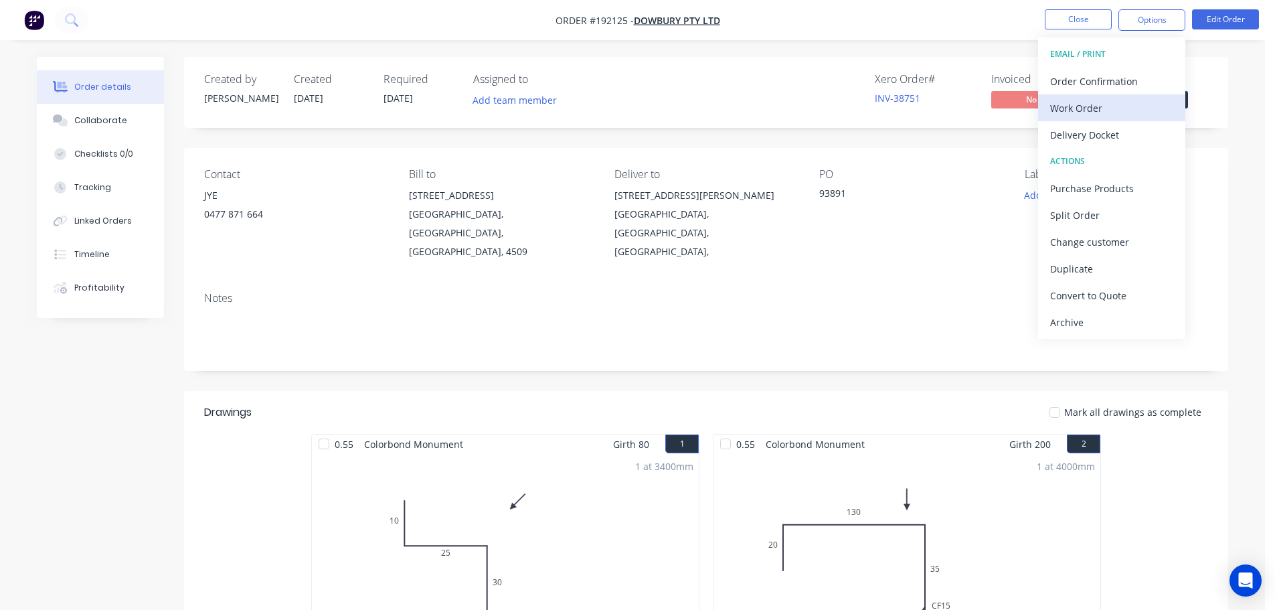
click at [1078, 102] on div "Work Order" at bounding box center [1111, 107] width 123 height 19
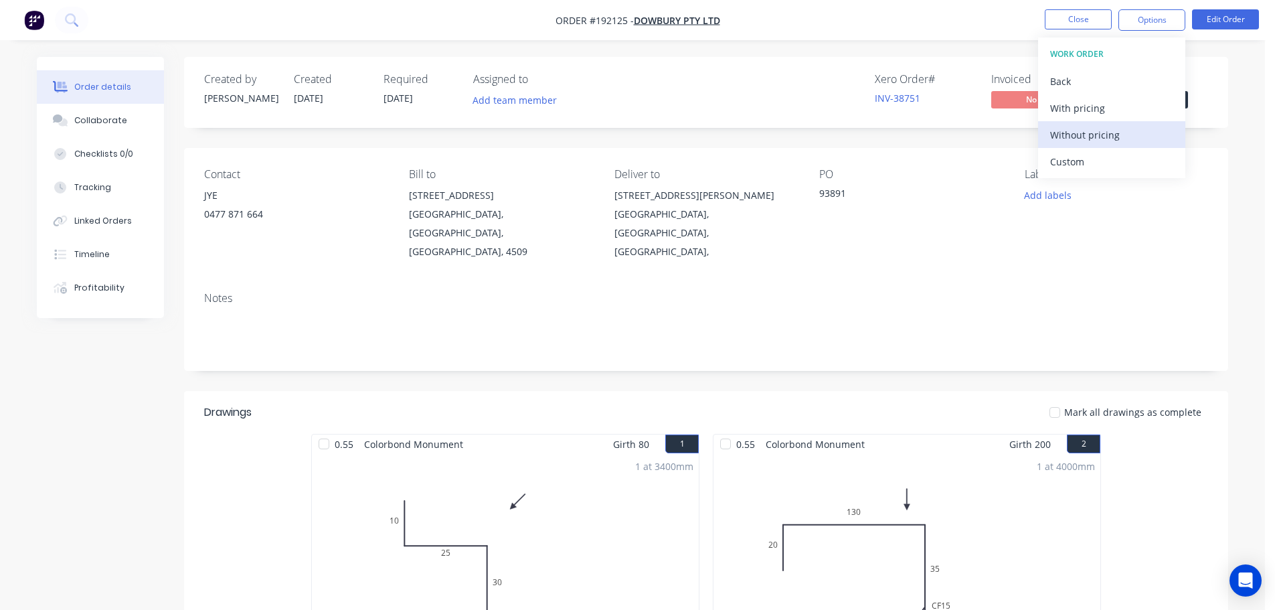
click at [1089, 134] on div "Without pricing" at bounding box center [1111, 134] width 123 height 19
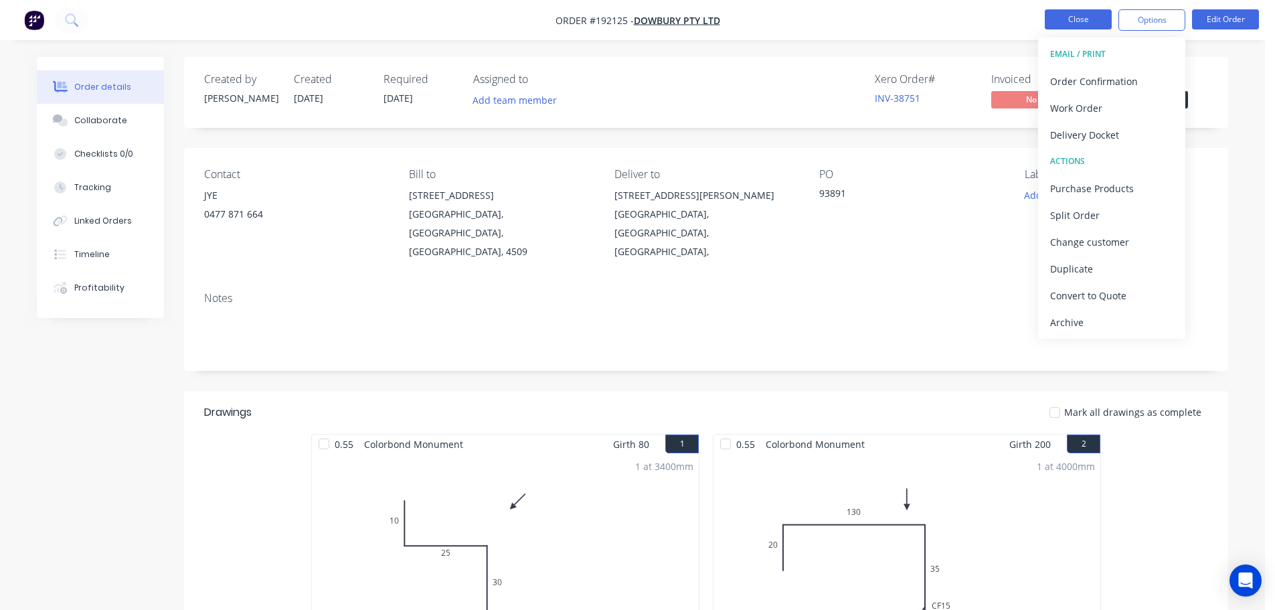
click at [1058, 23] on button "Close" at bounding box center [1078, 19] width 67 height 20
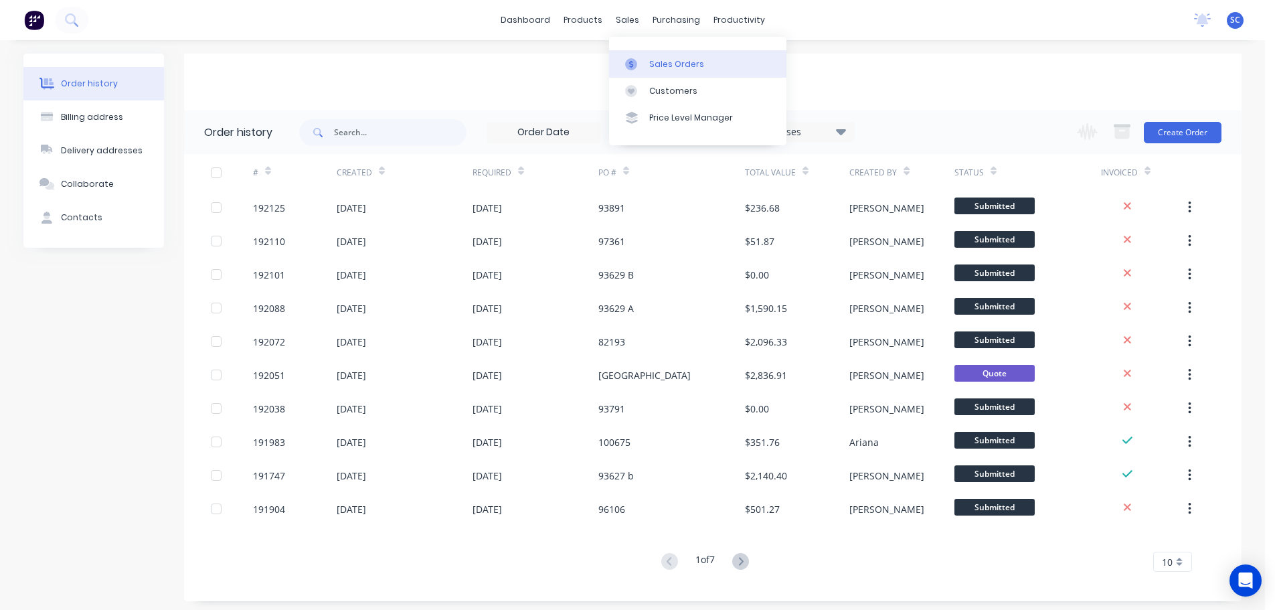
drag, startPoint x: 625, startPoint y: 17, endPoint x: 639, endPoint y: 51, distance: 36.1
click at [625, 19] on div "sales" at bounding box center [627, 20] width 37 height 20
click at [674, 83] on link "Customers" at bounding box center [697, 91] width 177 height 27
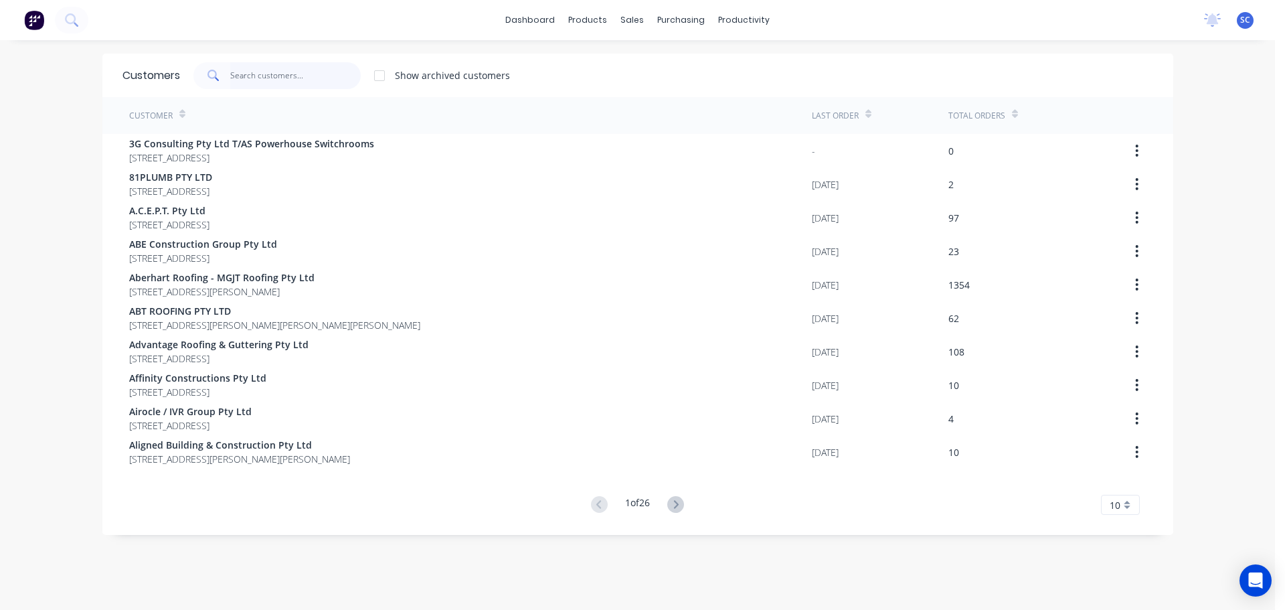
click at [272, 80] on input "text" at bounding box center [295, 75] width 131 height 27
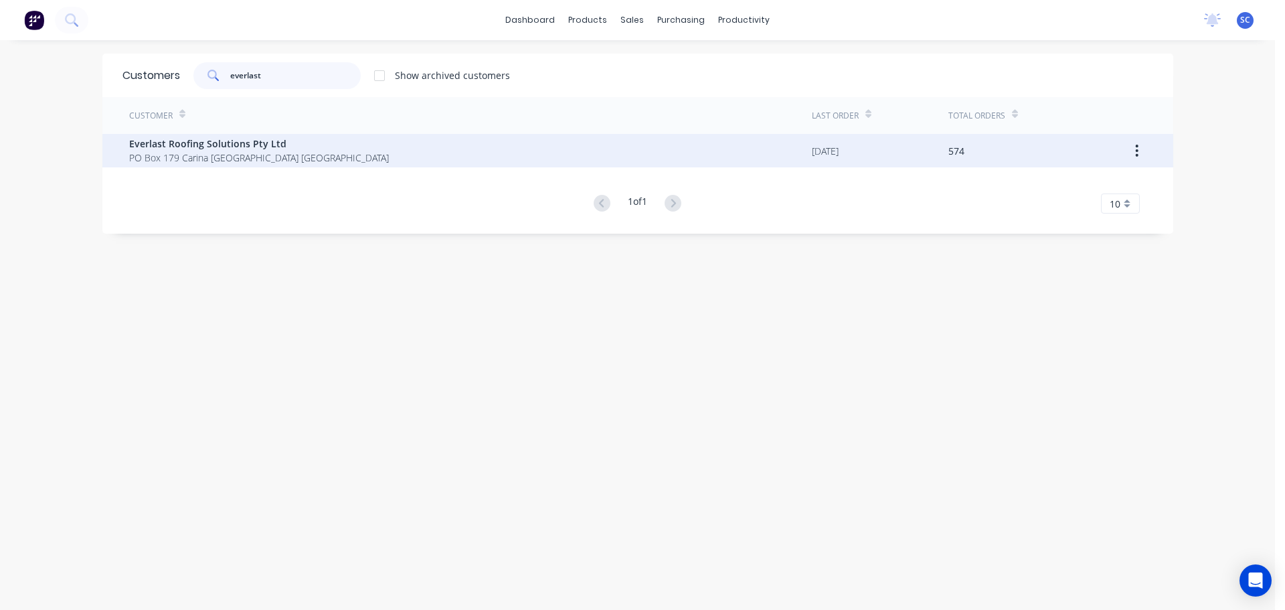
type input "everlast"
click at [221, 155] on span "PO Box 179 Carina Queensland Australia" at bounding box center [259, 158] width 260 height 14
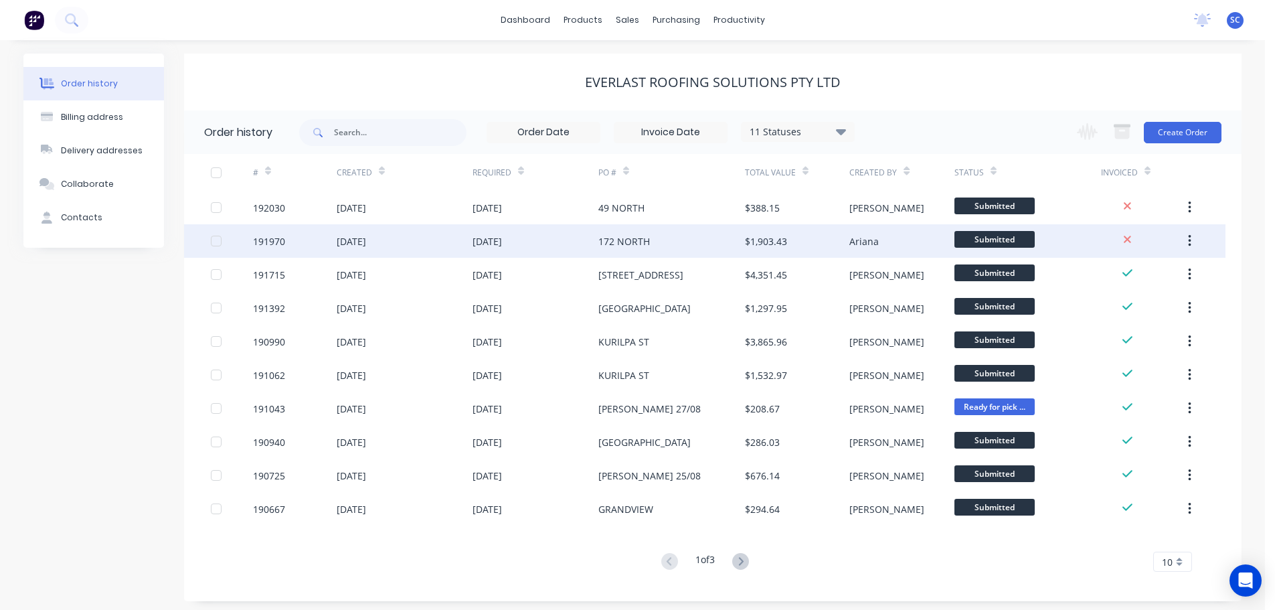
click at [436, 246] on div "05 Sep 2025" at bounding box center [405, 240] width 136 height 33
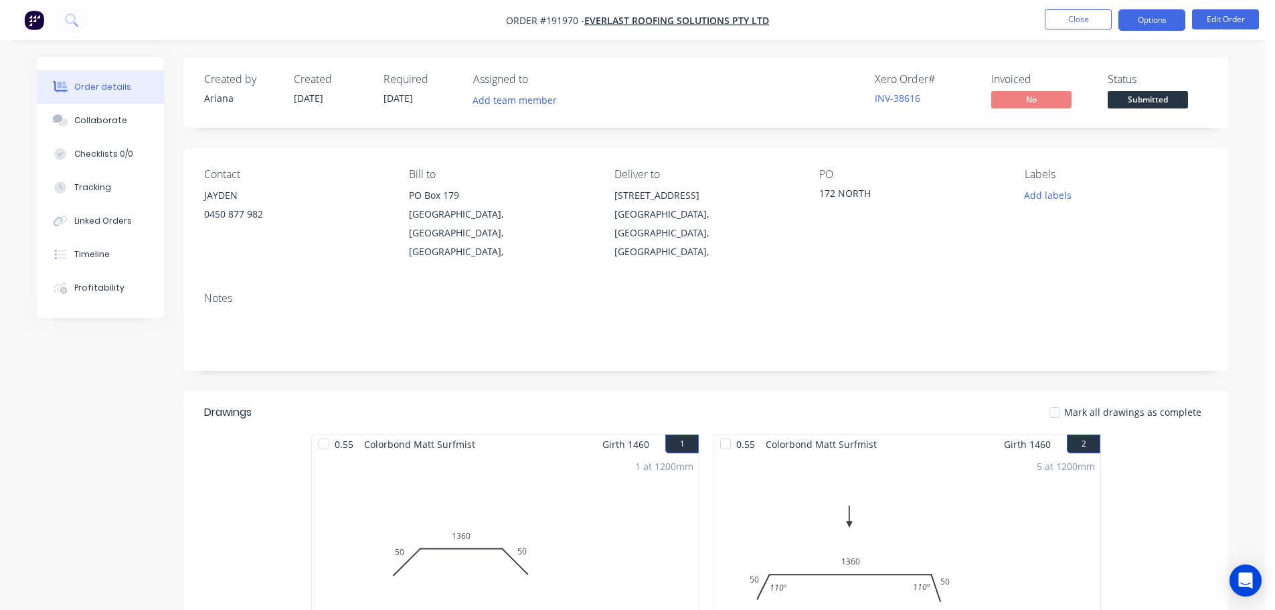
click at [1168, 18] on button "Options" at bounding box center [1152, 19] width 67 height 21
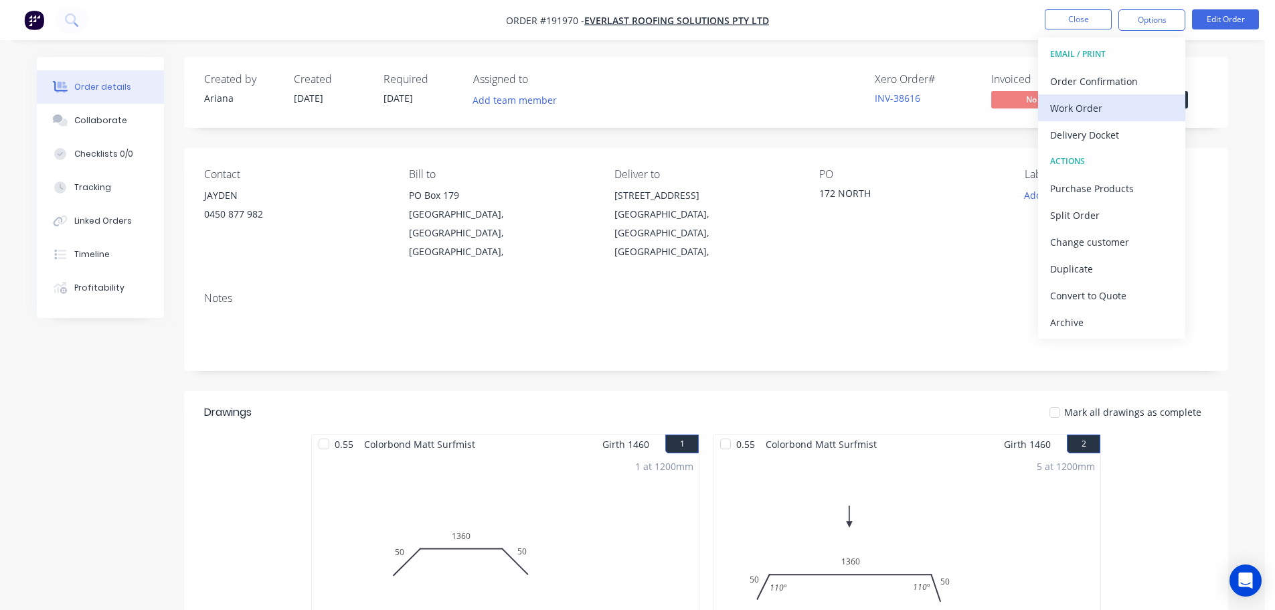
click at [1093, 108] on div "Work Order" at bounding box center [1111, 107] width 123 height 19
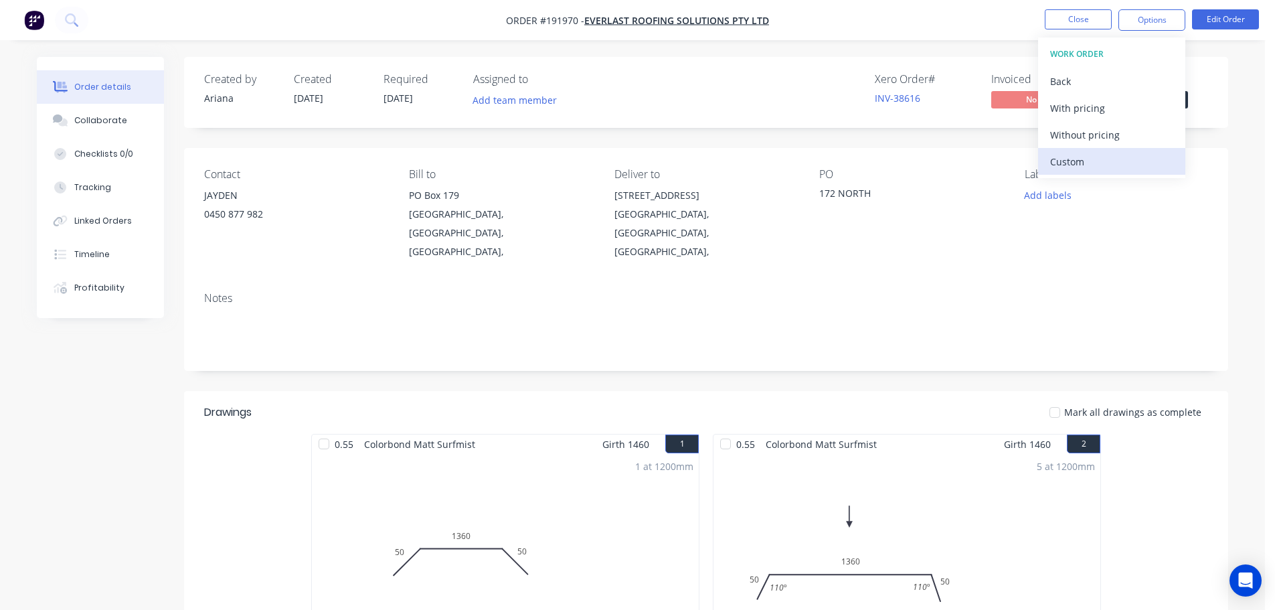
click at [1099, 159] on div "Custom" at bounding box center [1111, 161] width 123 height 19
click at [1105, 139] on div "Without pricing" at bounding box center [1111, 134] width 123 height 19
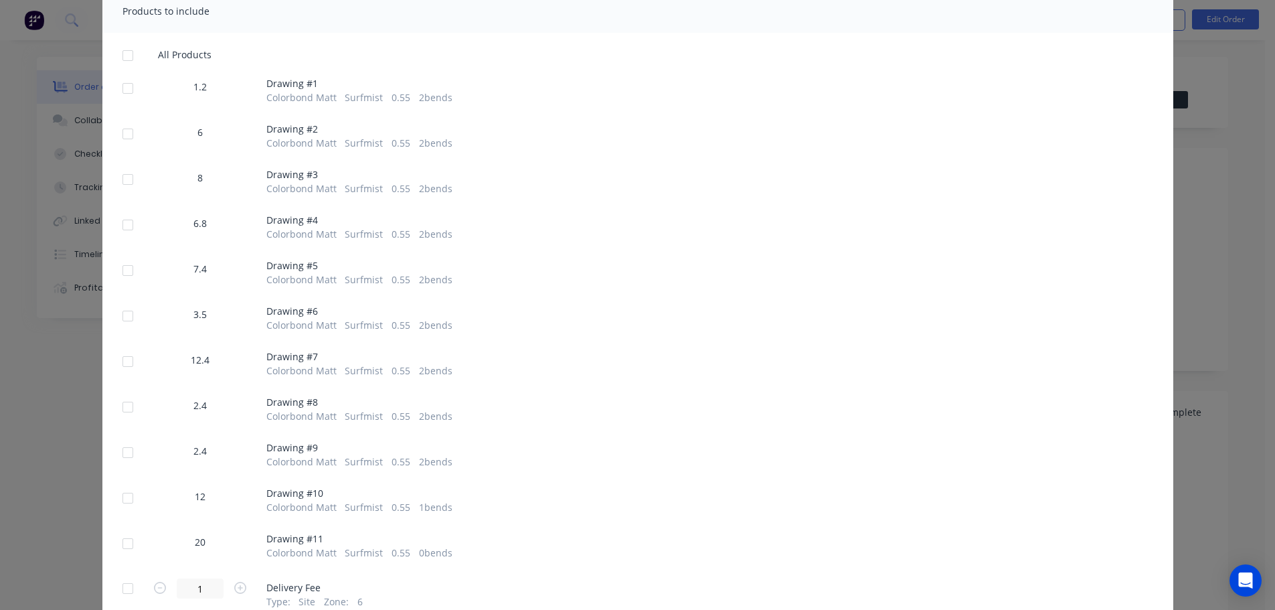
scroll to position [201, 0]
click at [122, 315] on div at bounding box center [127, 314] width 27 height 27
drag, startPoint x: 123, startPoint y: 541, endPoint x: 129, endPoint y: 547, distance: 8.5
click at [125, 541] on div at bounding box center [127, 542] width 27 height 27
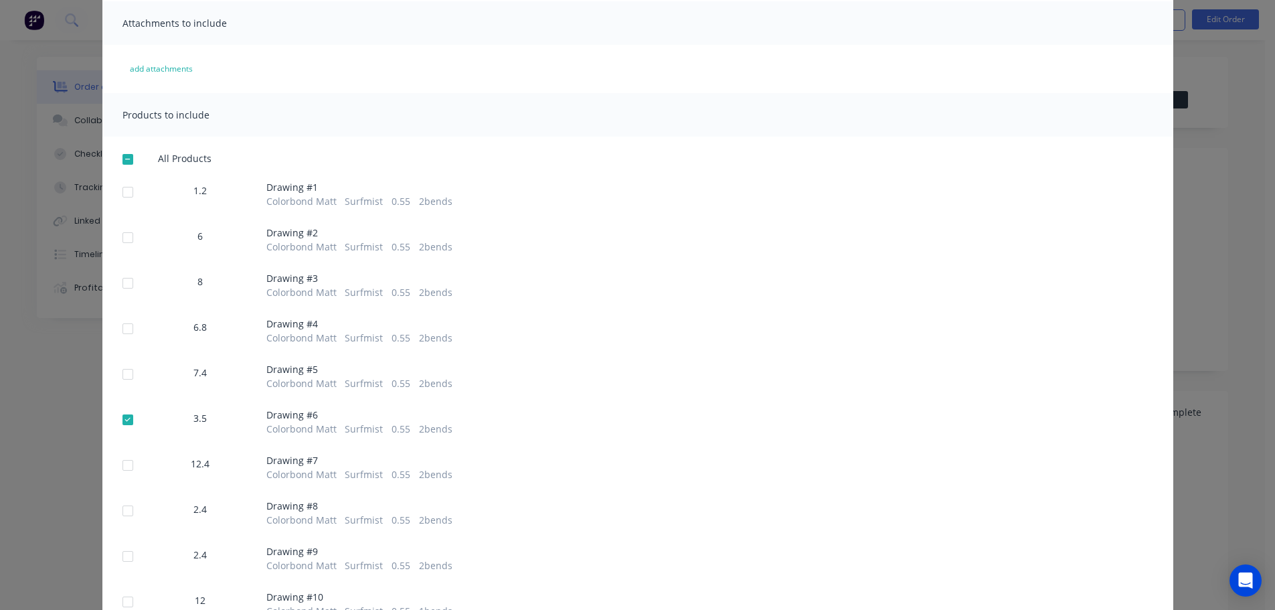
scroll to position [0, 0]
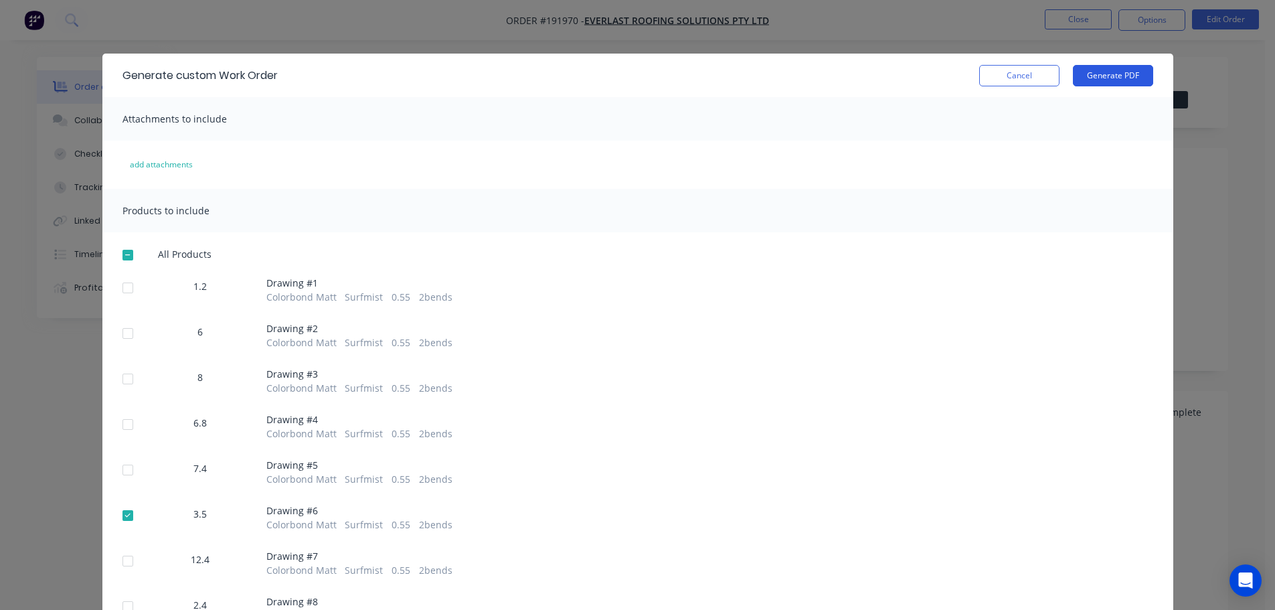
click at [1125, 70] on button "Generate PDF" at bounding box center [1113, 75] width 80 height 21
click at [1023, 71] on button "Cancel" at bounding box center [1019, 75] width 80 height 21
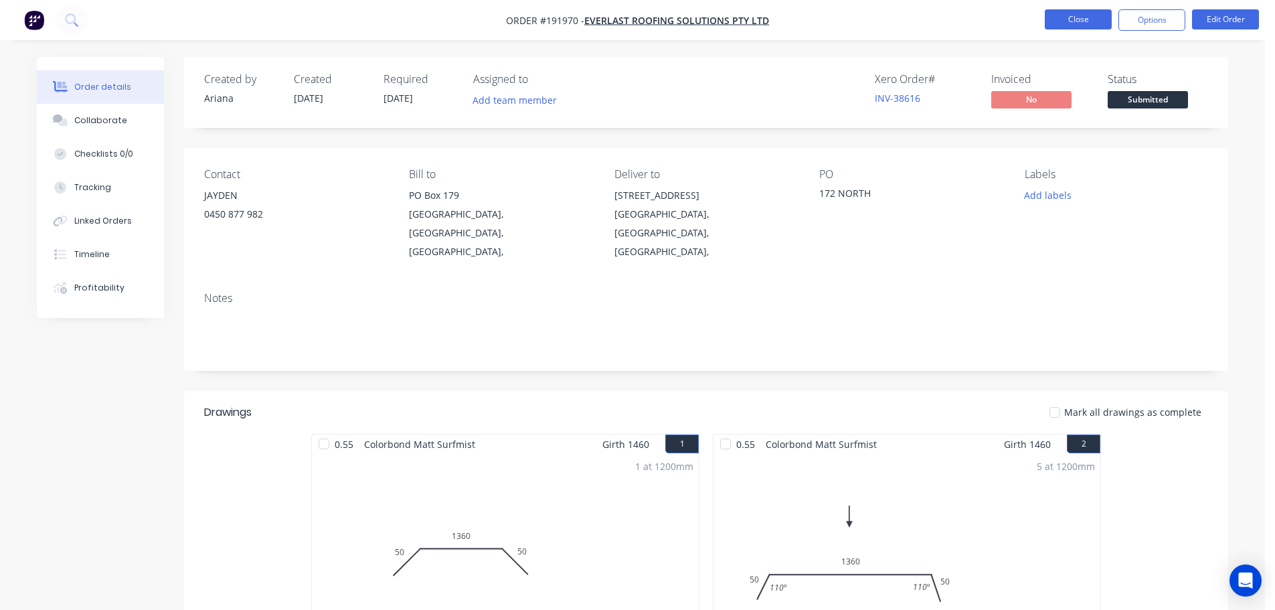
click at [1080, 19] on button "Close" at bounding box center [1078, 19] width 67 height 20
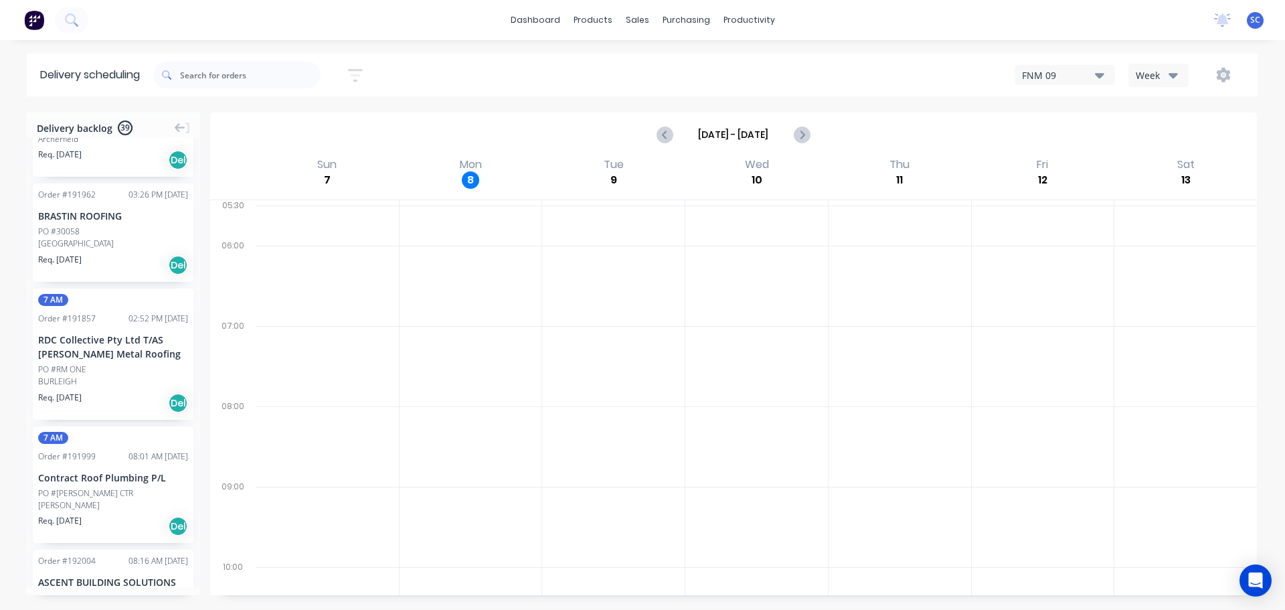
scroll to position [933, 0]
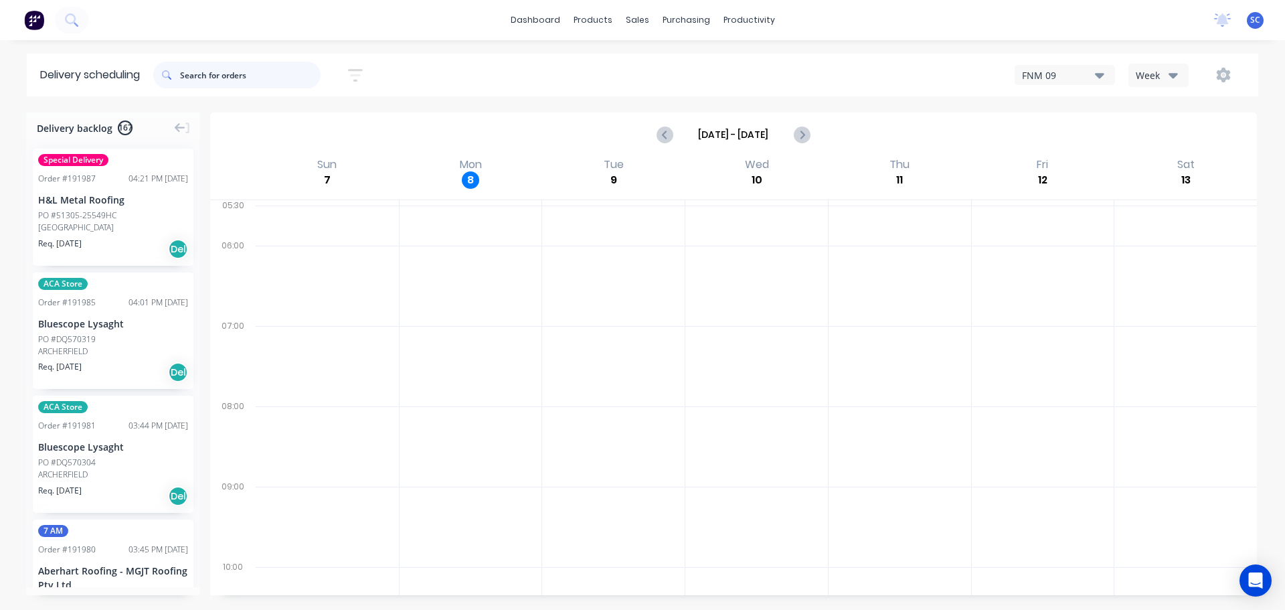
click at [228, 76] on input "text" at bounding box center [250, 75] width 141 height 27
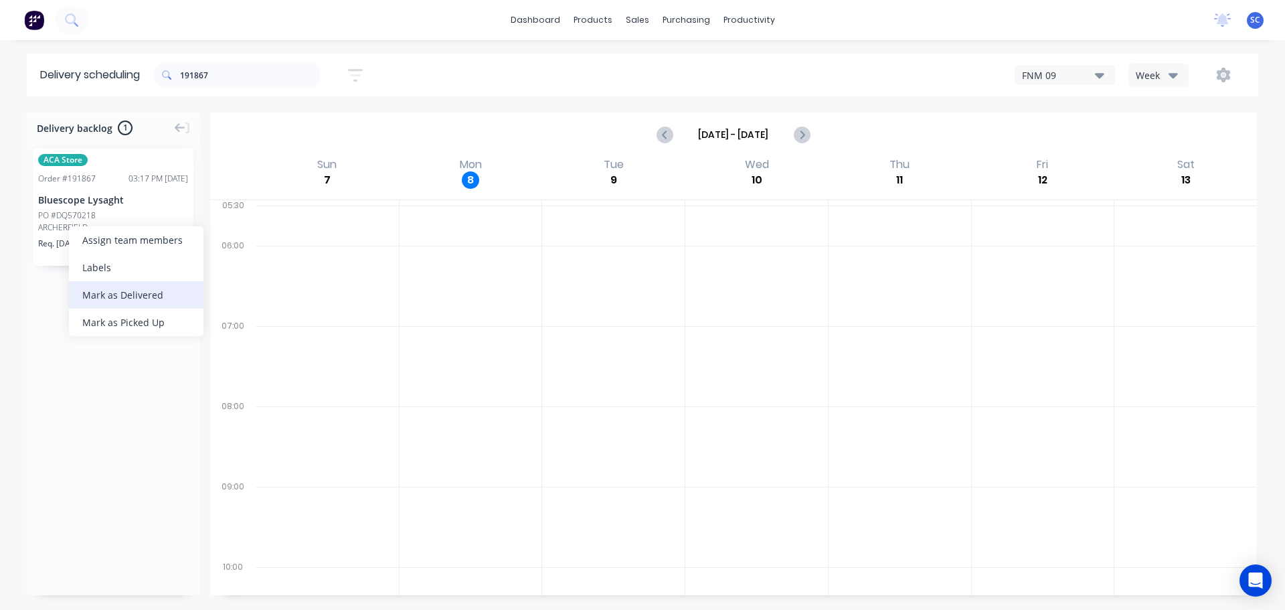
click at [124, 295] on div "Mark as Delivered" at bounding box center [136, 294] width 135 height 27
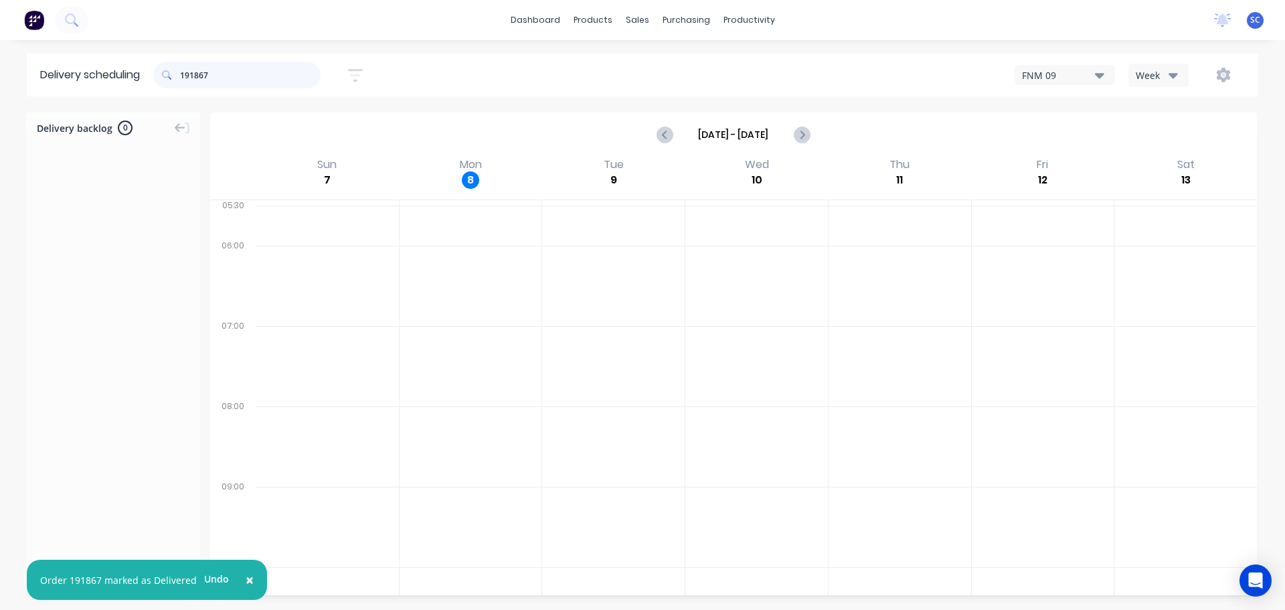
click at [230, 83] on input "191867" at bounding box center [250, 75] width 141 height 27
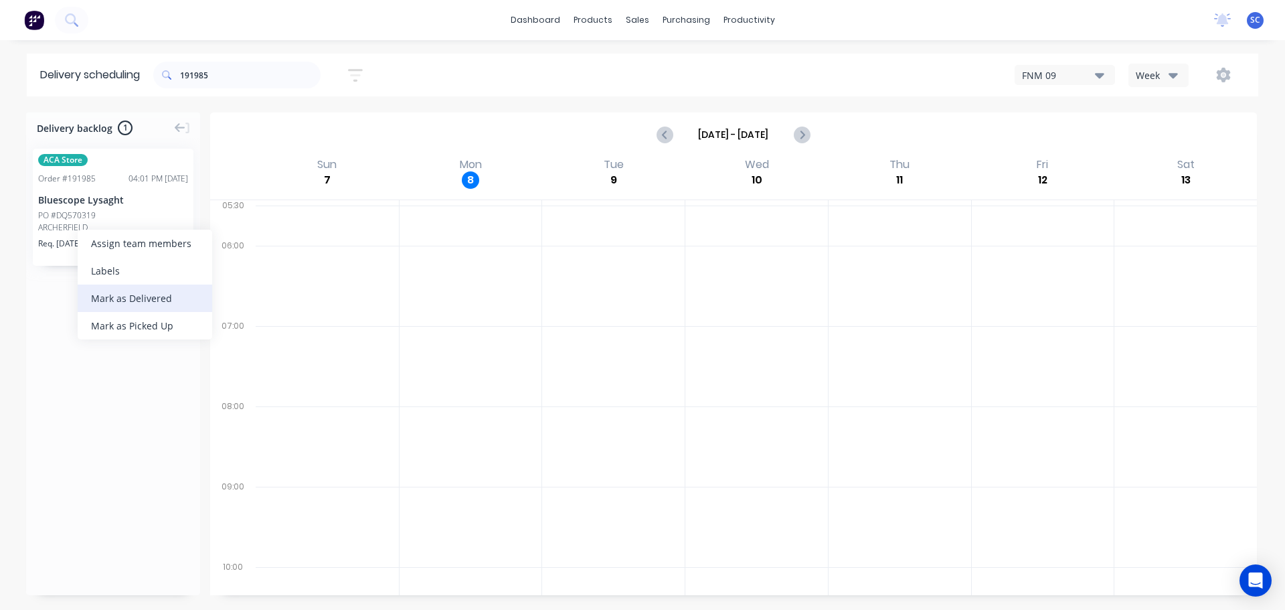
click at [157, 298] on div "Mark as Delivered" at bounding box center [145, 298] width 135 height 27
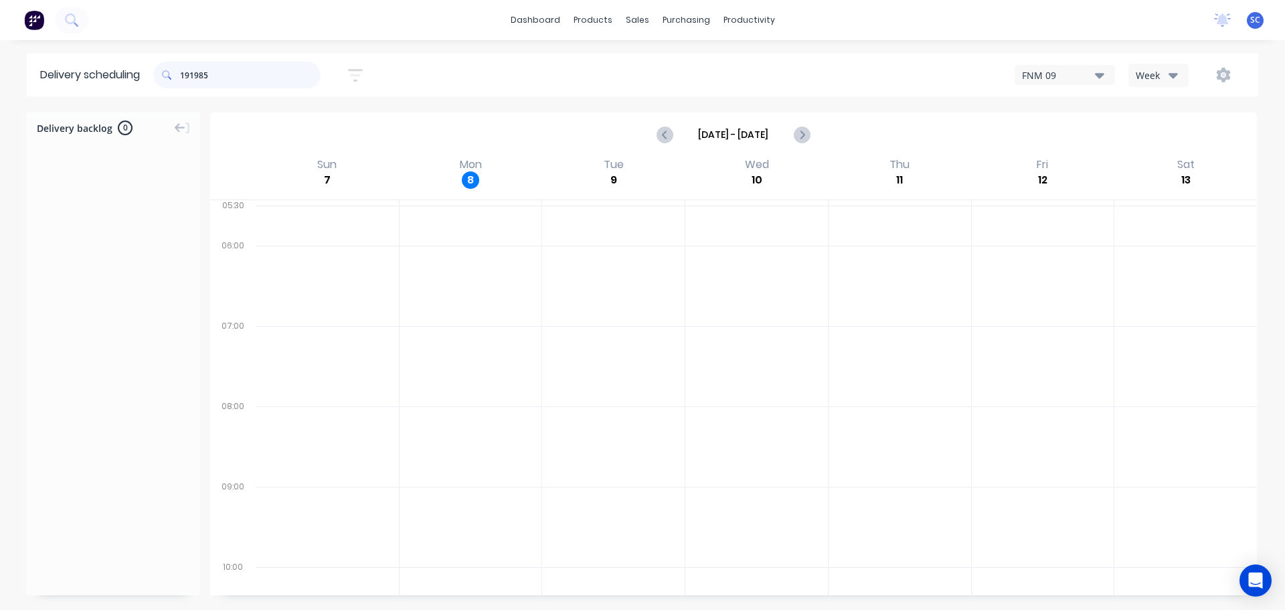
click at [224, 75] on input "191985" at bounding box center [250, 75] width 141 height 27
click at [125, 270] on div "Mark as Delivered" at bounding box center [150, 269] width 135 height 27
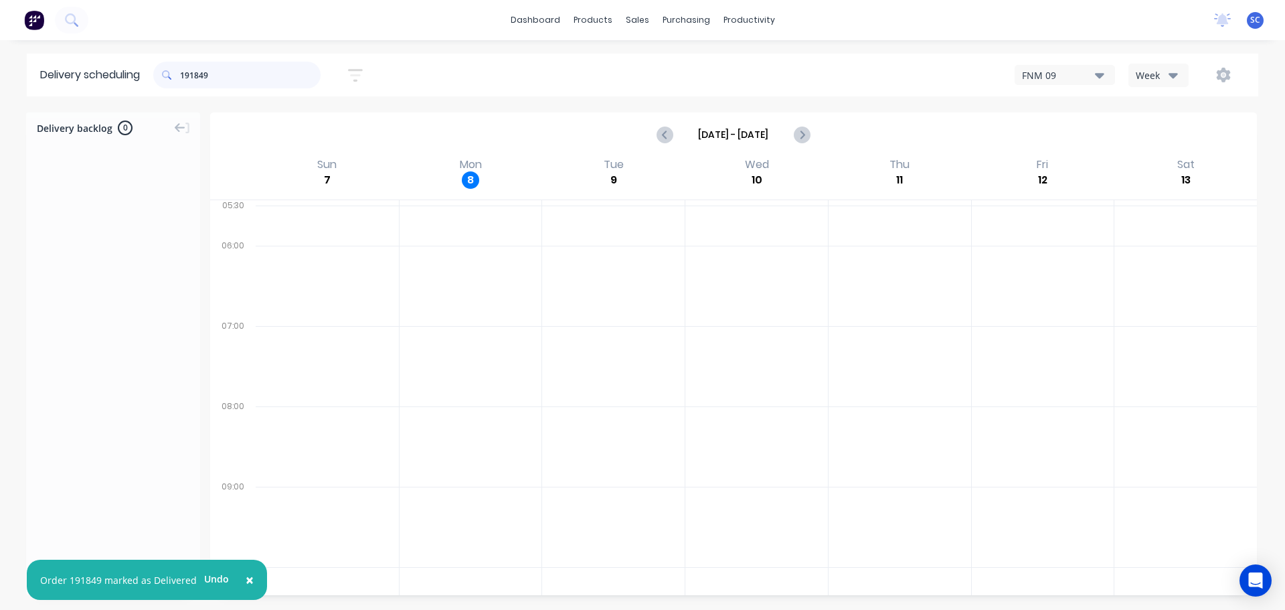
click at [240, 81] on input "191849" at bounding box center [250, 75] width 141 height 27
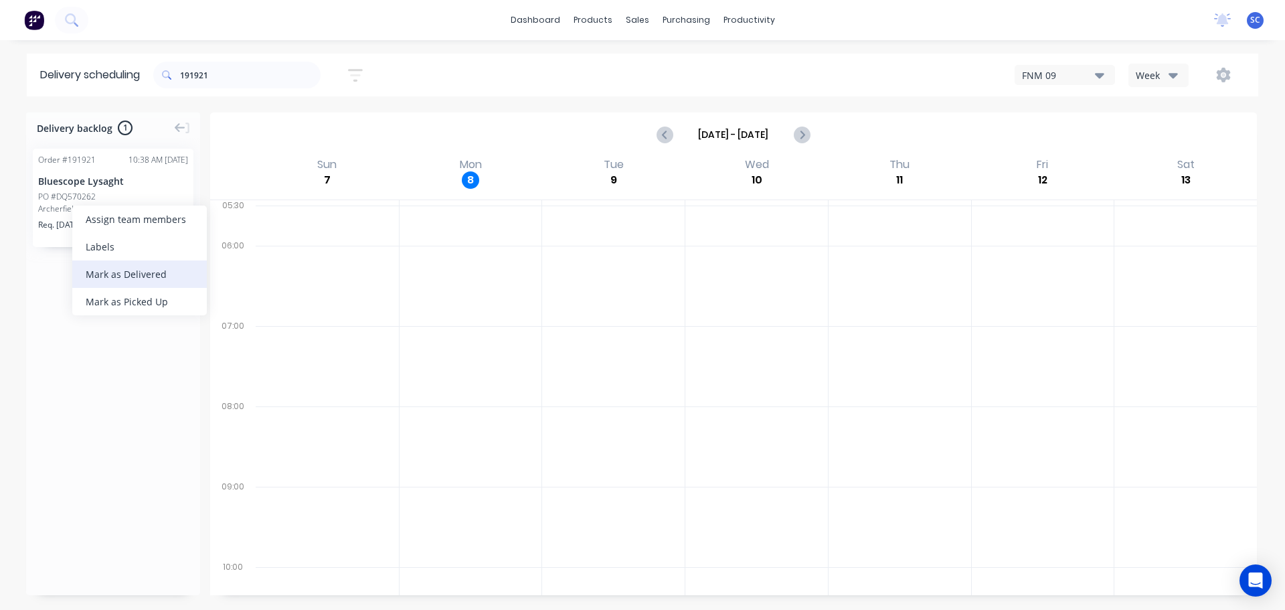
click at [134, 278] on div "Mark as Delivered" at bounding box center [139, 273] width 135 height 27
click at [240, 83] on input "191921" at bounding box center [250, 75] width 141 height 27
click at [145, 264] on div "Mark as Delivered" at bounding box center [151, 266] width 135 height 27
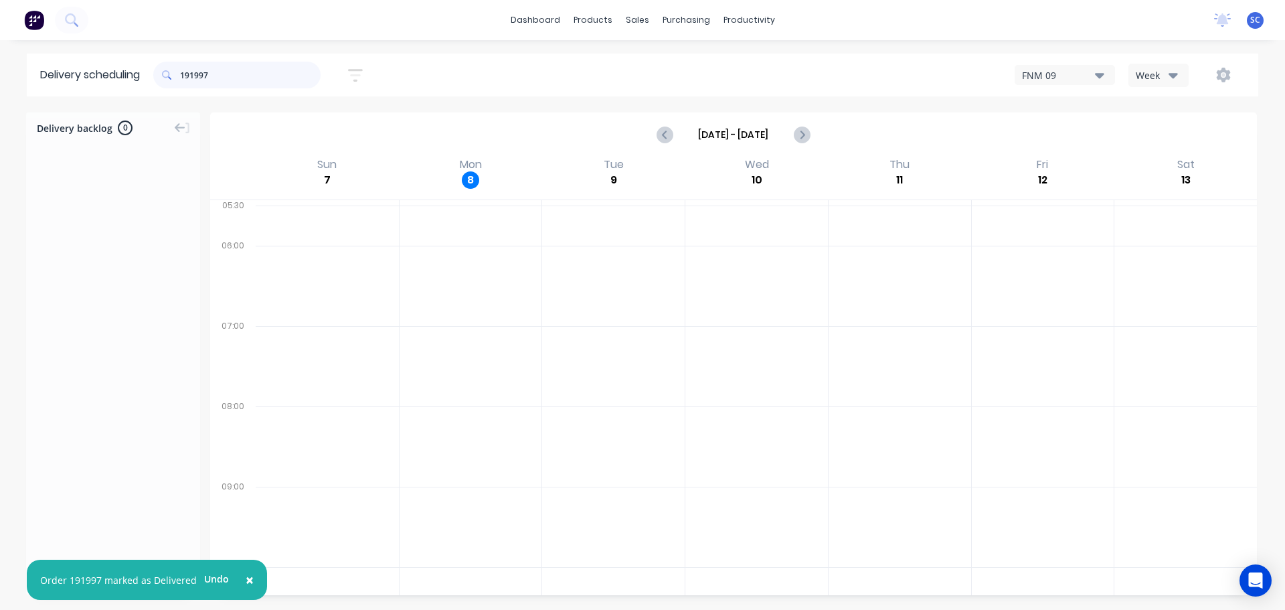
click at [217, 68] on input "191997" at bounding box center [250, 75] width 141 height 27
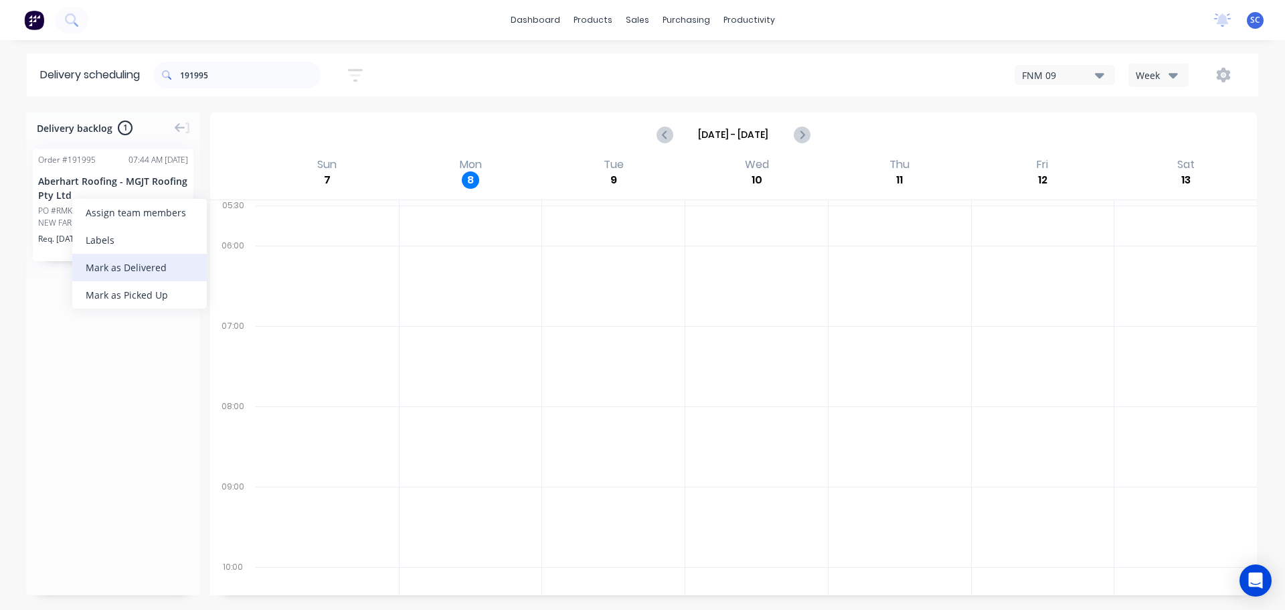
click at [129, 260] on div "Mark as Delivered" at bounding box center [139, 267] width 135 height 27
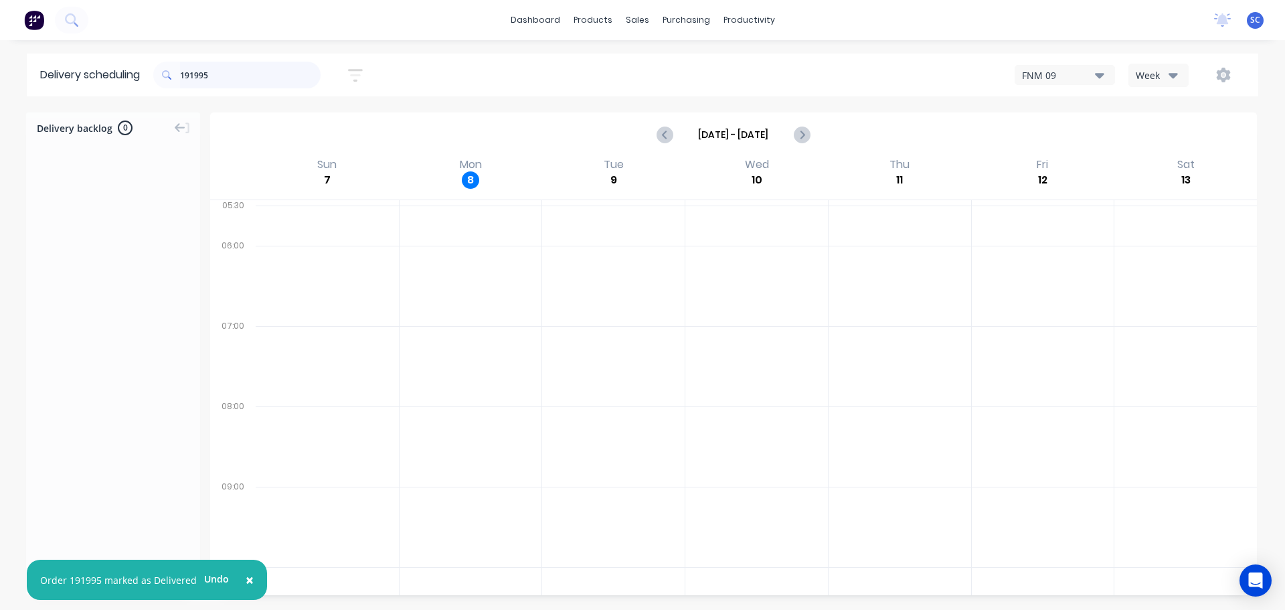
click at [238, 77] on input "191995" at bounding box center [250, 75] width 141 height 27
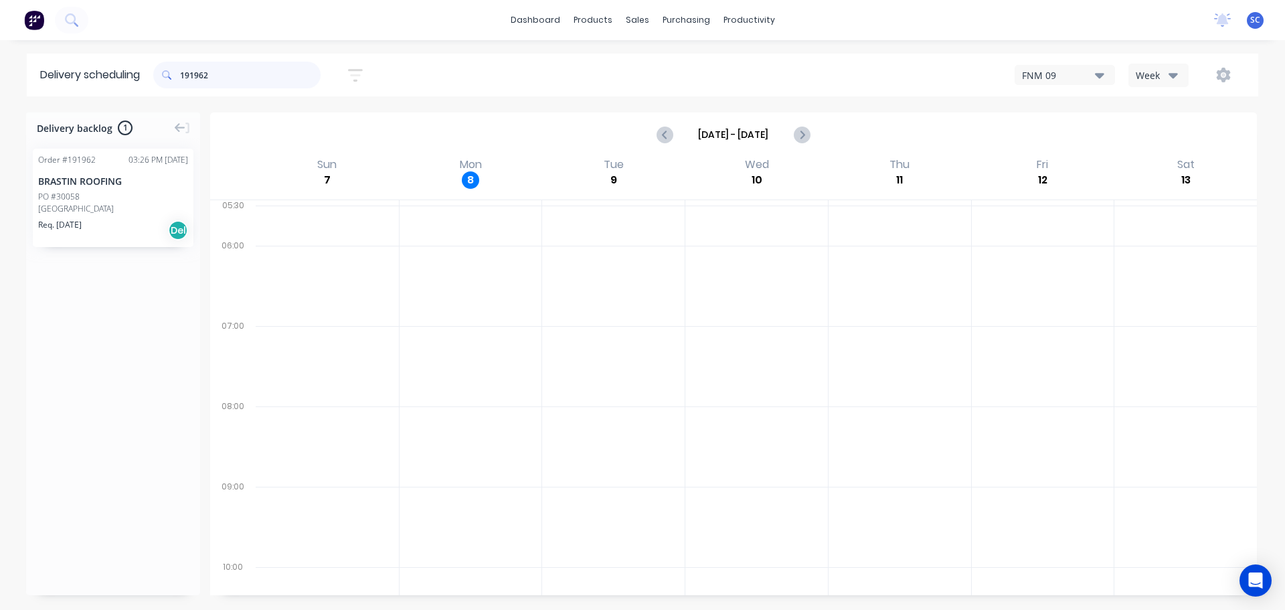
type input "191962"
click at [158, 271] on div "Mark as Delivered" at bounding box center [159, 267] width 135 height 27
drag, startPoint x: 255, startPoint y: 74, endPoint x: 145, endPoint y: 76, distance: 109.8
click at [128, 74] on header "Delivery scheduling 191962 Sort by Most recent Created date Required date Order…" at bounding box center [643, 75] width 1232 height 43
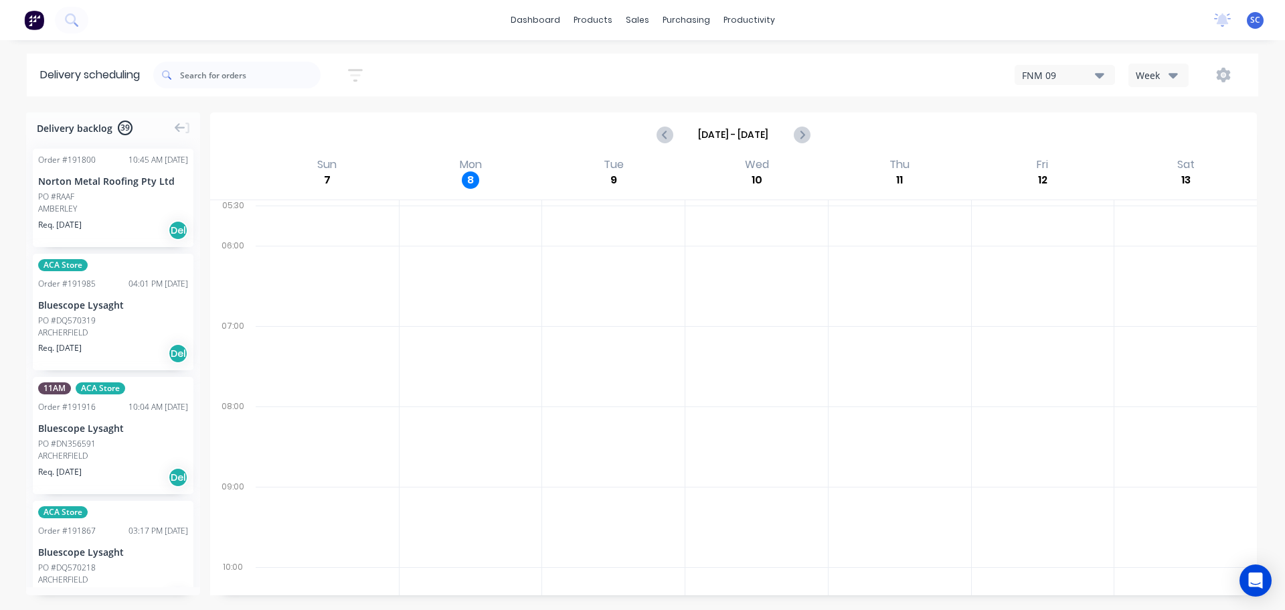
scroll to position [933, 0]
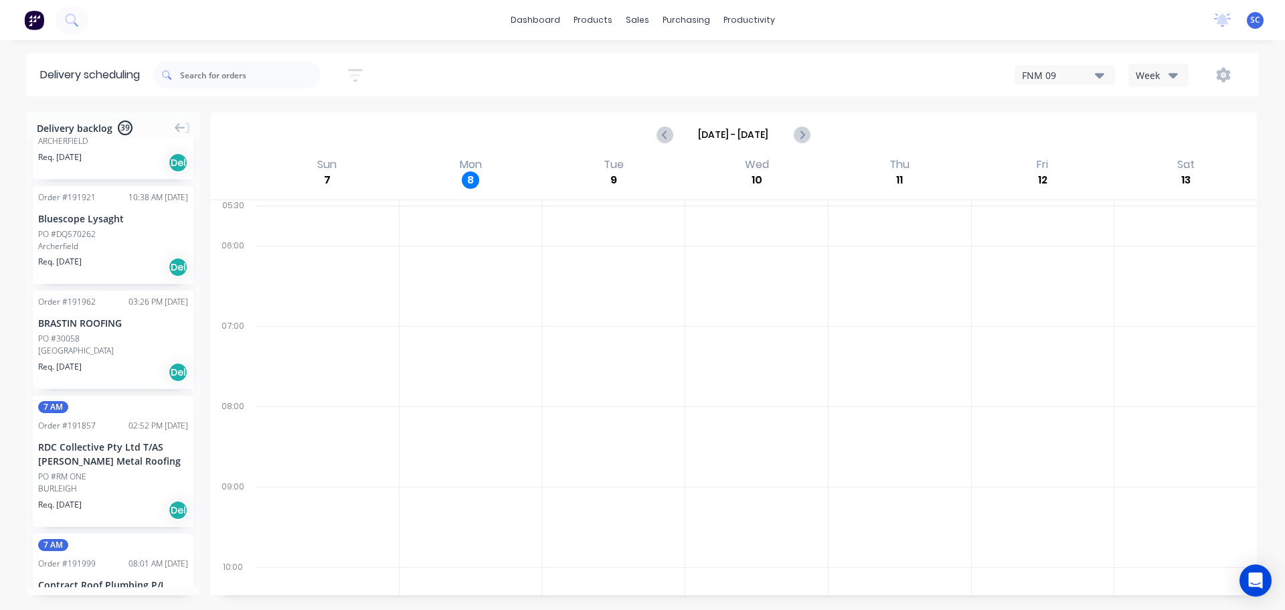
click at [346, 74] on button "button" at bounding box center [355, 75] width 43 height 26
drag, startPoint x: 316, startPoint y: 125, endPoint x: 315, endPoint y: 133, distance: 8.1
click at [315, 126] on input "[DATE] - [DATE]" at bounding box center [294, 126] width 125 height 20
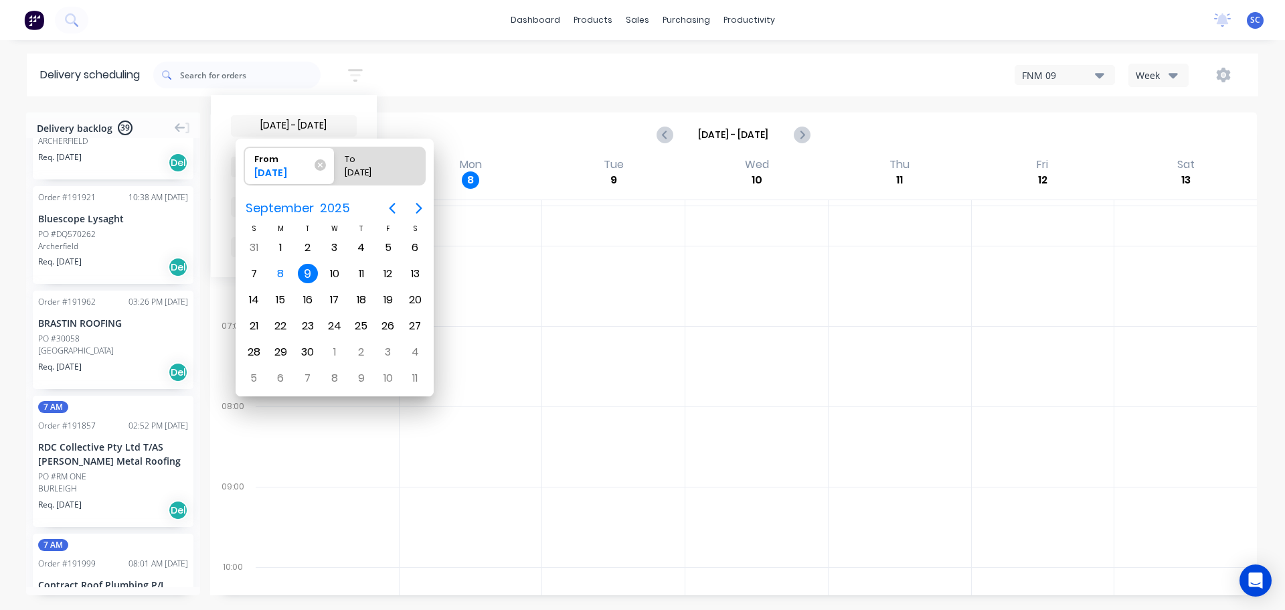
click at [309, 275] on div "9" at bounding box center [308, 274] width 20 height 20
radio input "false"
radio input "true"
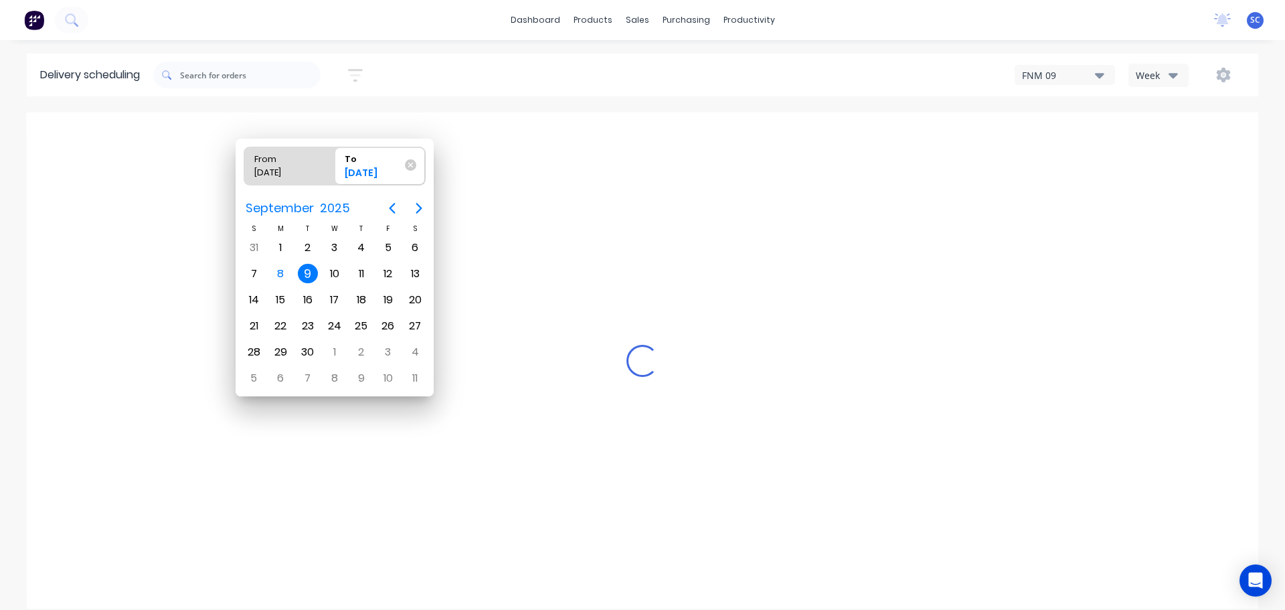
click at [306, 277] on div "9" at bounding box center [308, 274] width 20 height 20
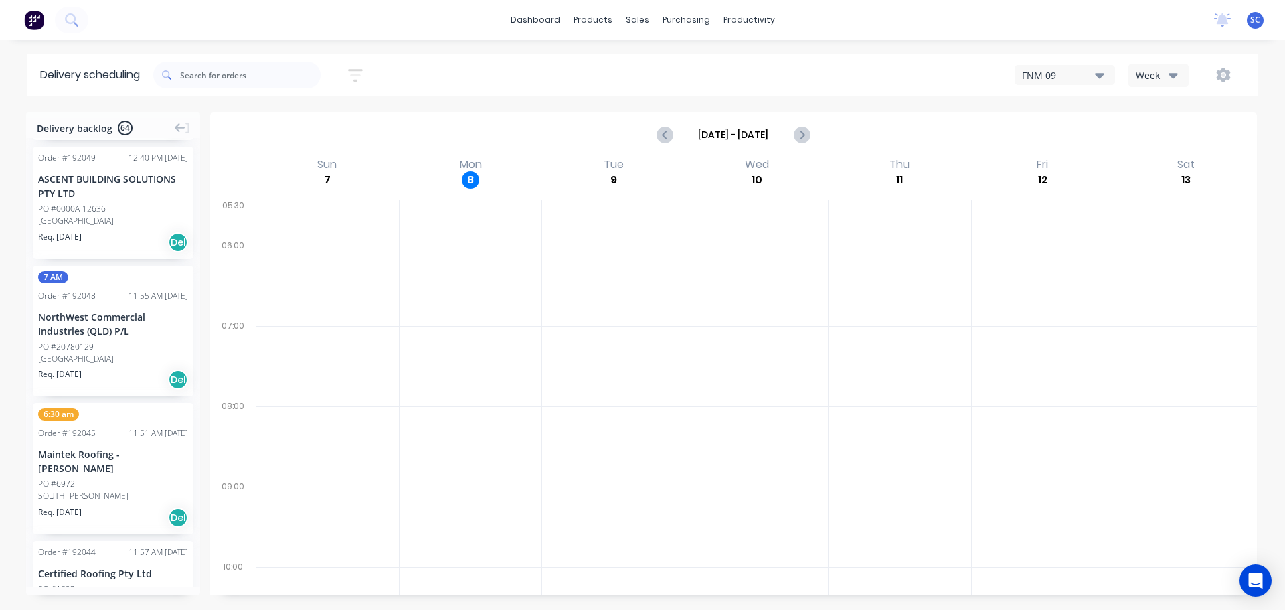
scroll to position [1064, 0]
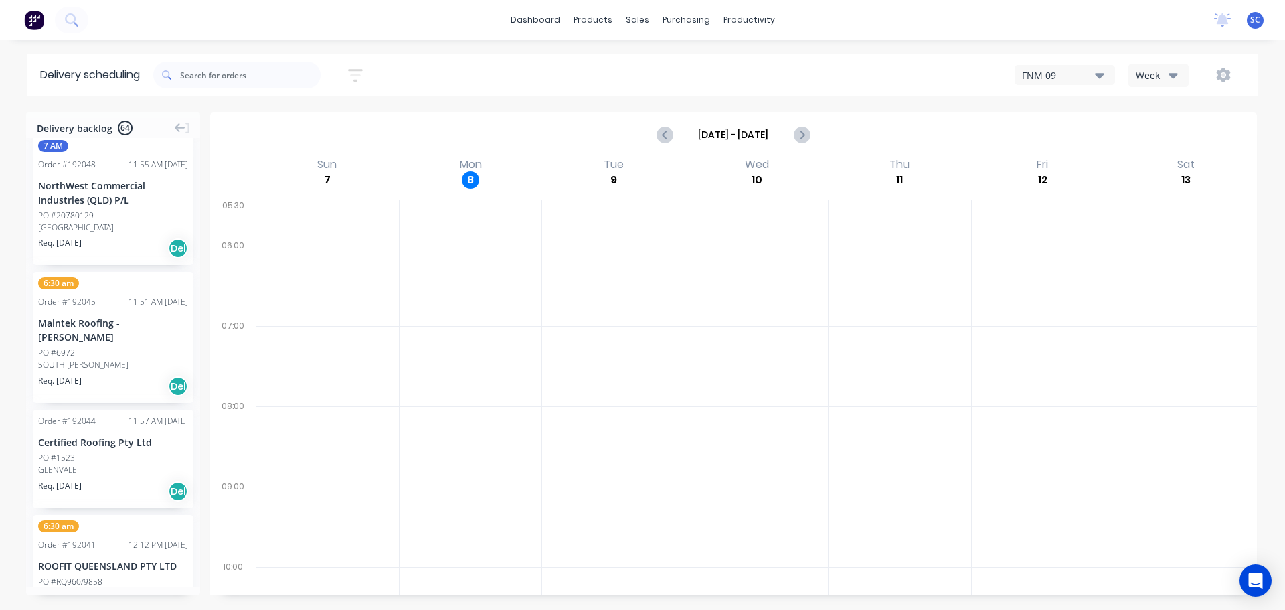
click at [355, 74] on icon "button" at bounding box center [355, 75] width 11 height 2
click at [344, 209] on icon "button" at bounding box center [341, 207] width 9 height 5
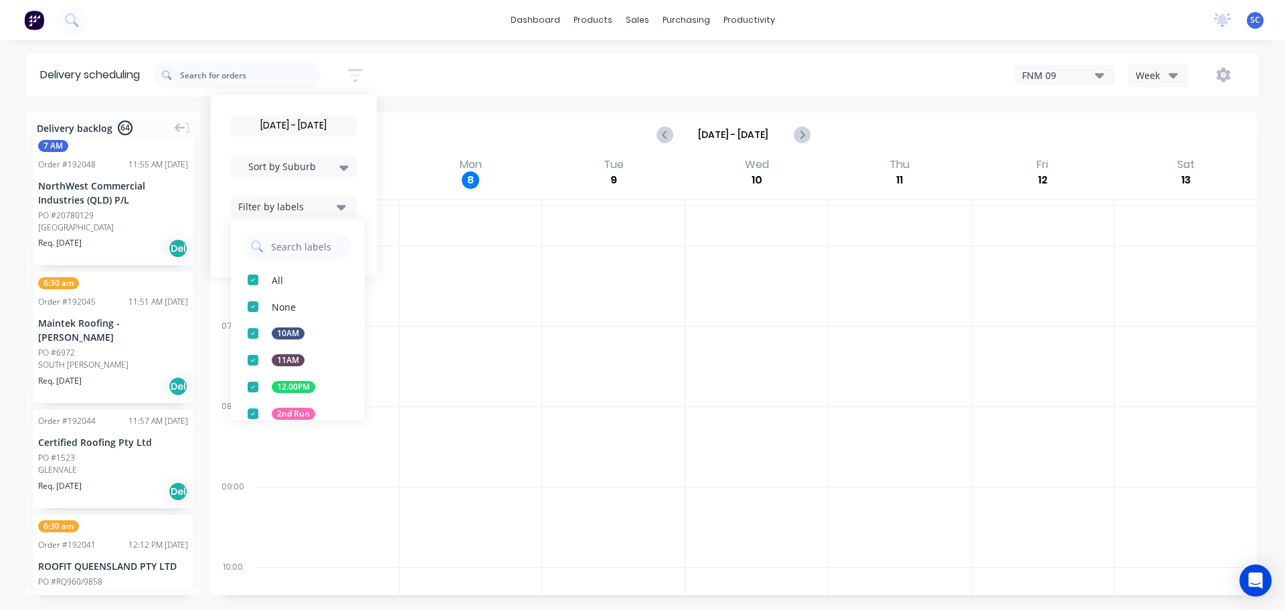
drag, startPoint x: 260, startPoint y: 412, endPoint x: 278, endPoint y: 419, distance: 18.6
click at [260, 414] on div "button" at bounding box center [253, 413] width 27 height 27
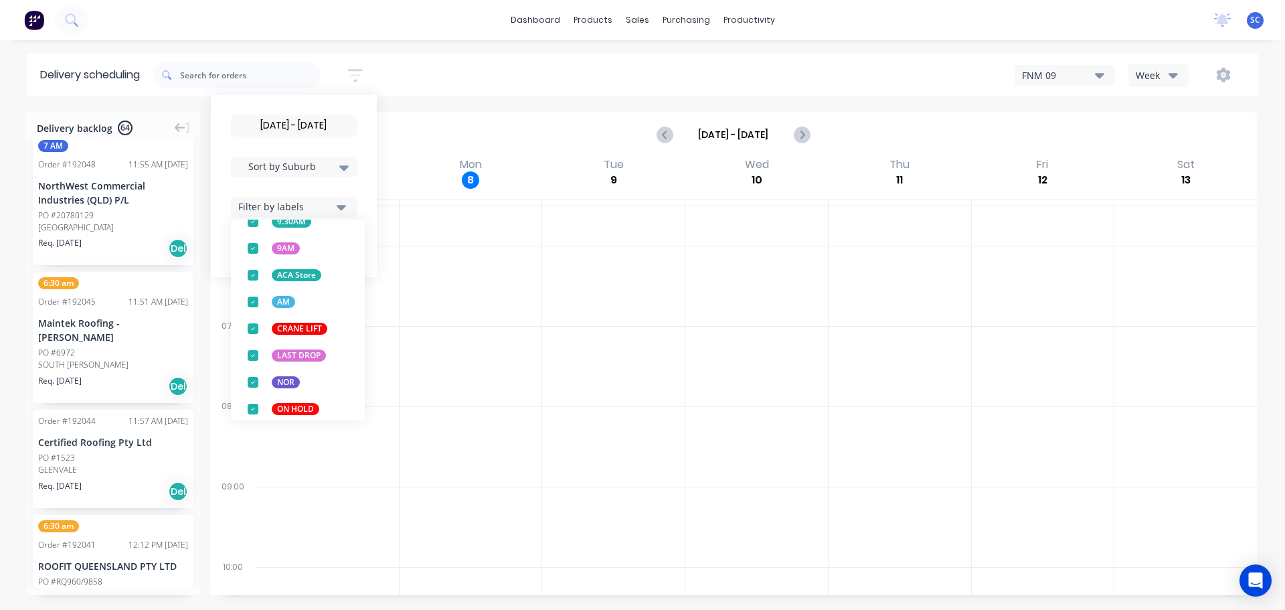
scroll to position [526, 0]
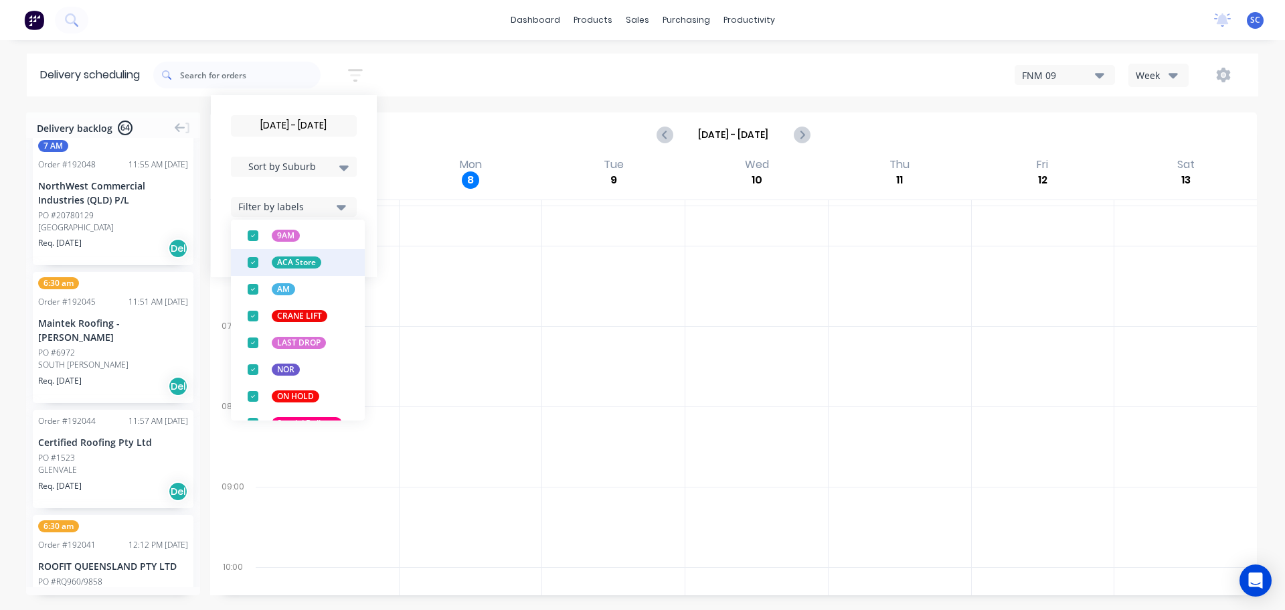
click at [259, 263] on div "button" at bounding box center [253, 262] width 27 height 27
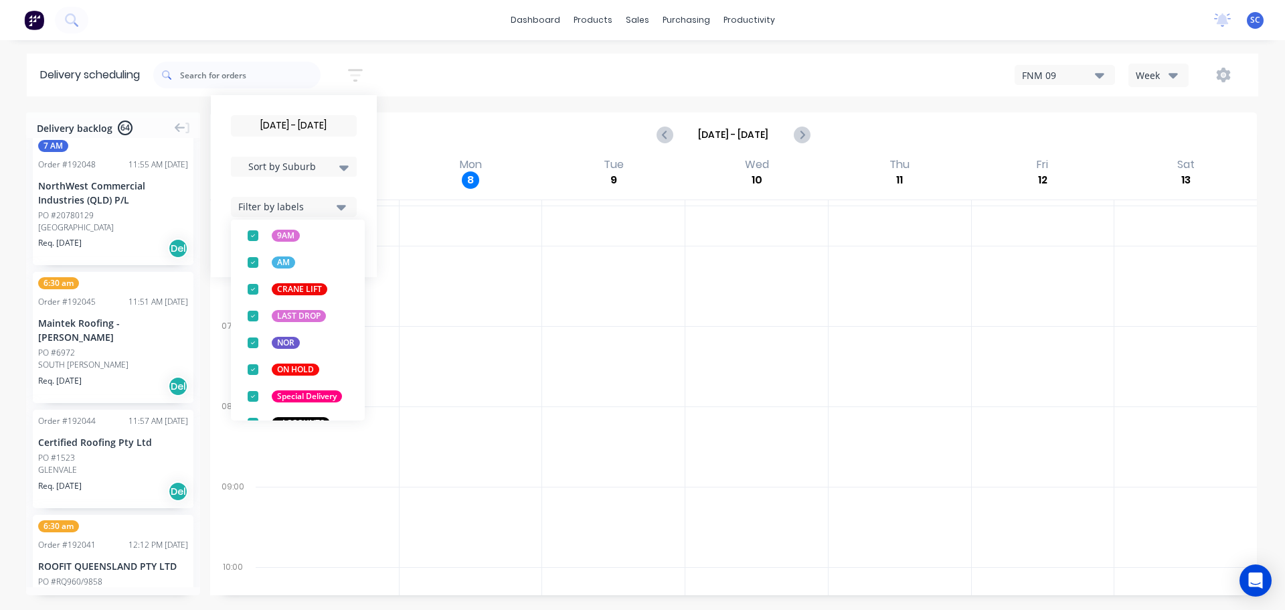
click at [414, 71] on div "09/09/25 - 09/09/25 Sort by Suburb Created date Required date Order number Cust…" at bounding box center [705, 74] width 1105 height 37
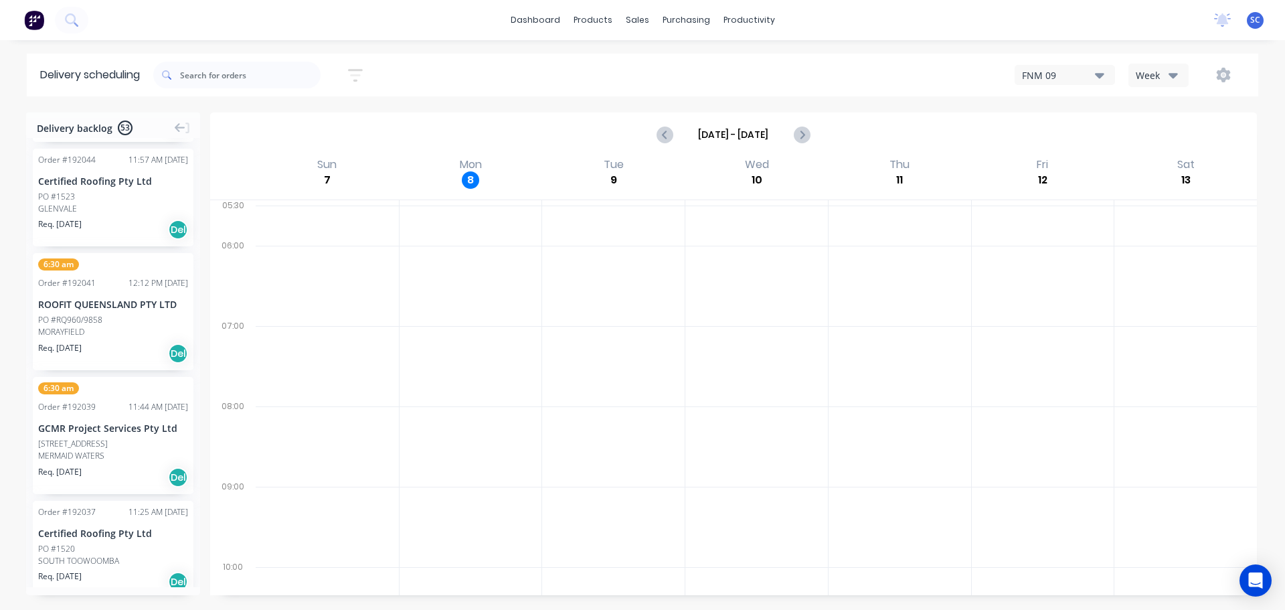
drag, startPoint x: 358, startPoint y: 70, endPoint x: 360, endPoint y: 82, distance: 11.6
click at [360, 70] on icon "button" at bounding box center [355, 75] width 15 height 13
click at [346, 206] on icon "button" at bounding box center [341, 207] width 9 height 5
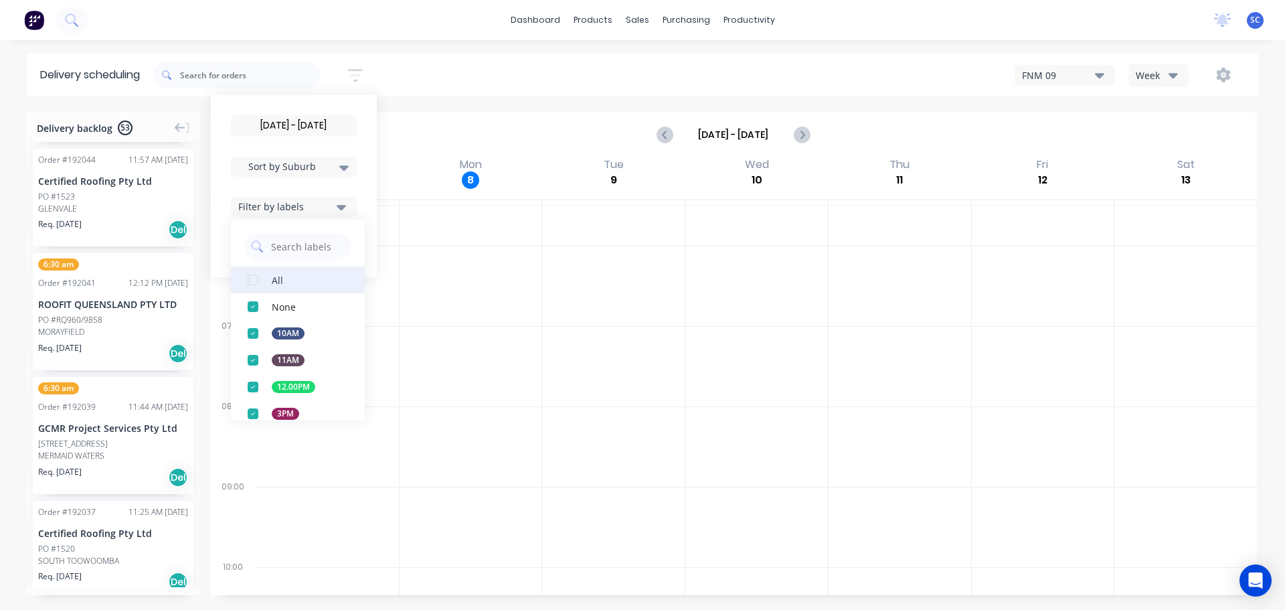
drag, startPoint x: 259, startPoint y: 281, endPoint x: 265, endPoint y: 284, distance: 6.9
click at [261, 281] on div "button" at bounding box center [253, 279] width 27 height 27
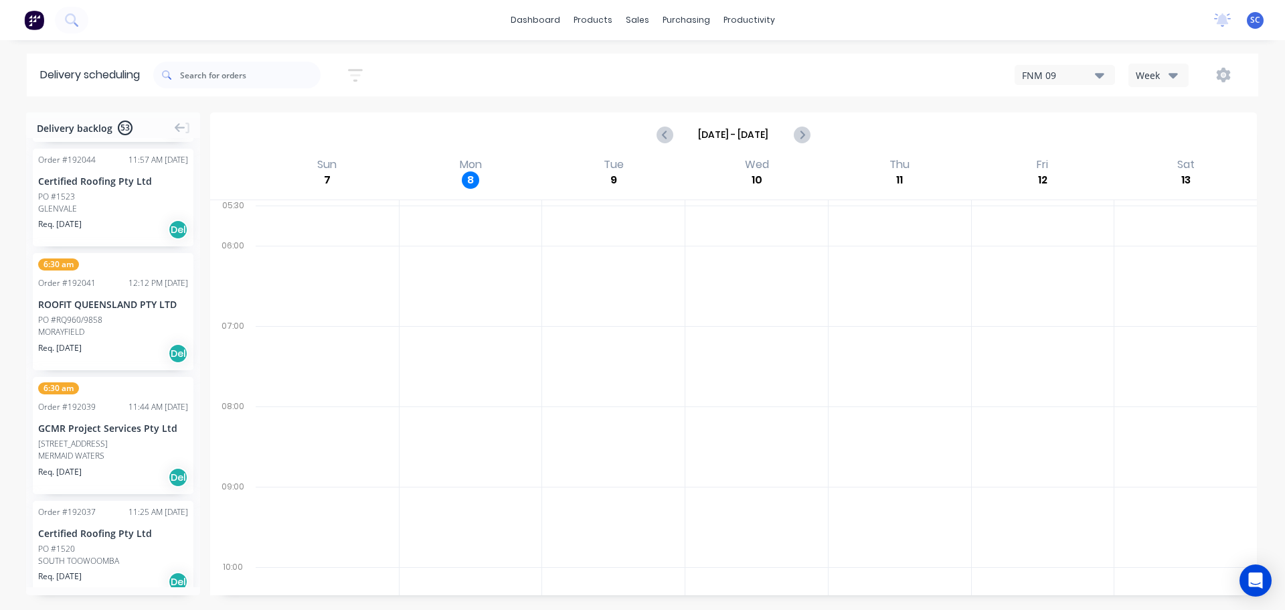
click at [434, 71] on div "09/09/25 - 09/09/25 Sort by Suburb Created date Required date Order number Cust…" at bounding box center [705, 74] width 1105 height 37
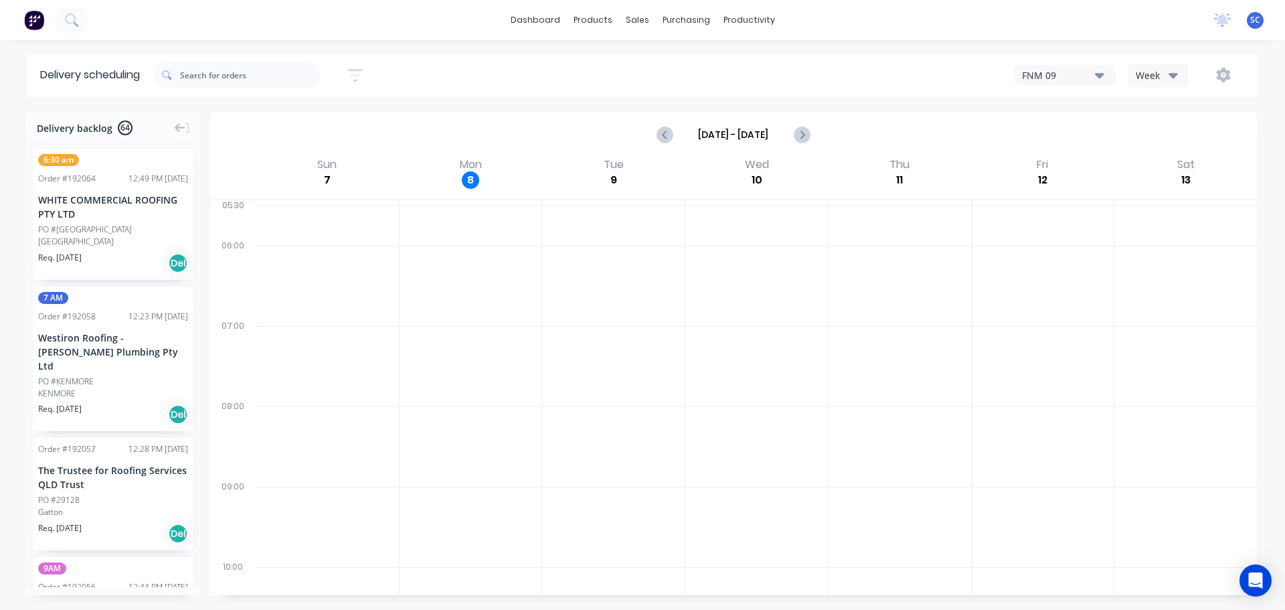
scroll to position [1064, 0]
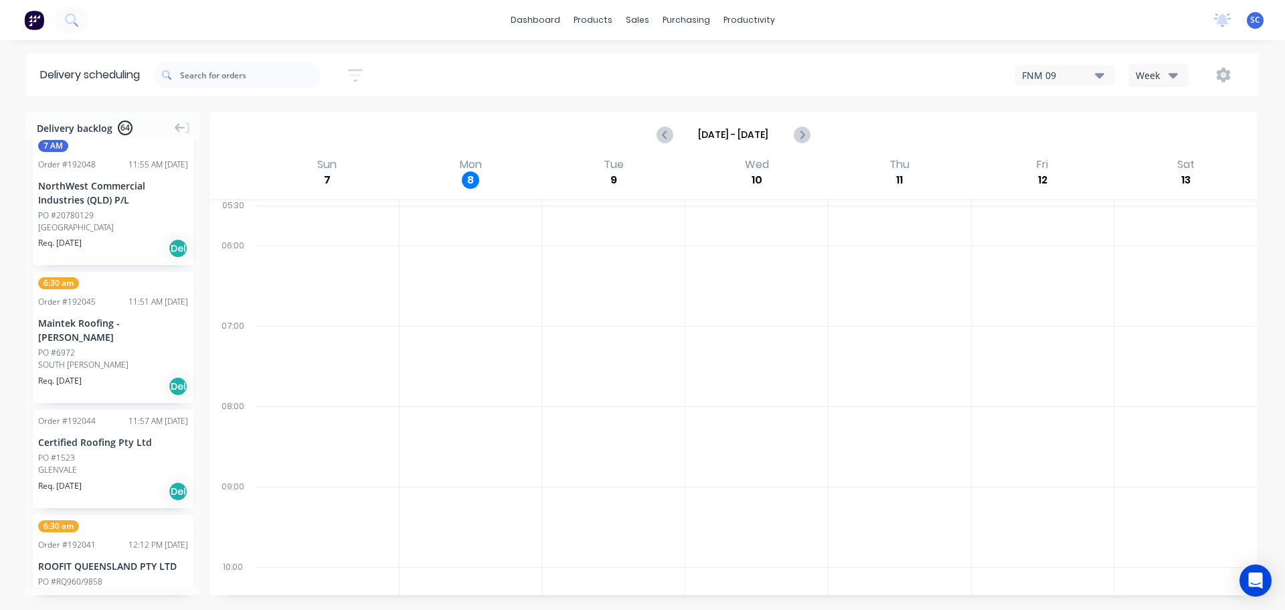
click at [363, 74] on icon "button" at bounding box center [355, 75] width 15 height 17
click at [318, 129] on input "[DATE] - [DATE]" at bounding box center [294, 126] width 125 height 20
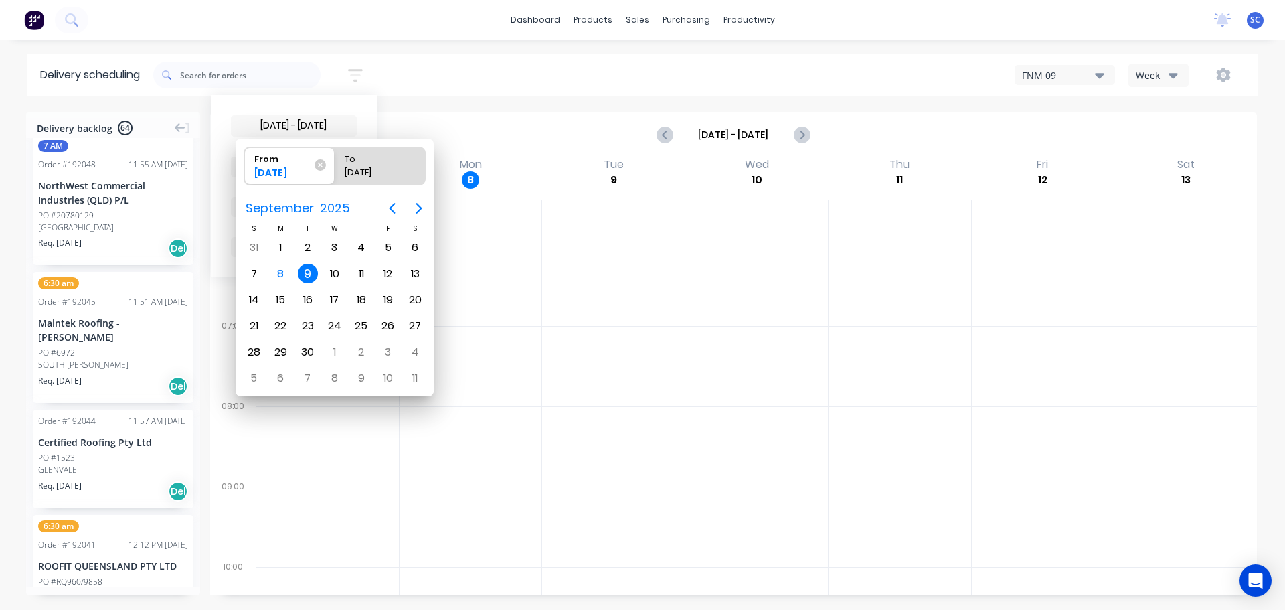
click at [309, 274] on div "9" at bounding box center [308, 274] width 20 height 20
radio input "false"
radio input "true"
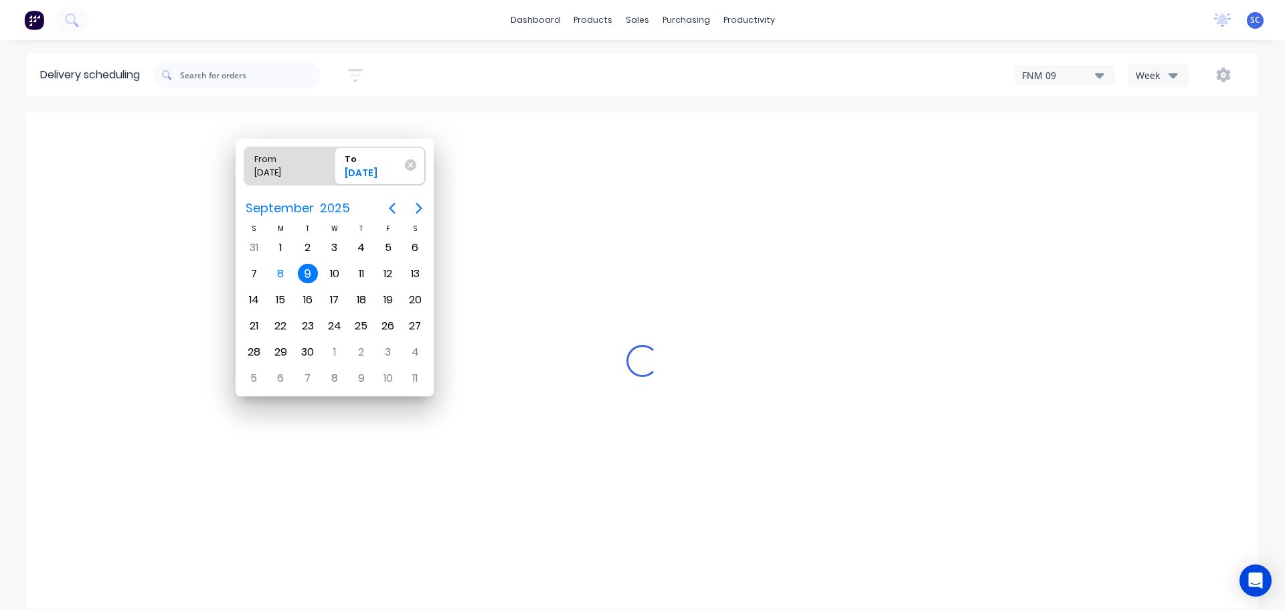
click at [307, 272] on div "9" at bounding box center [308, 274] width 20 height 20
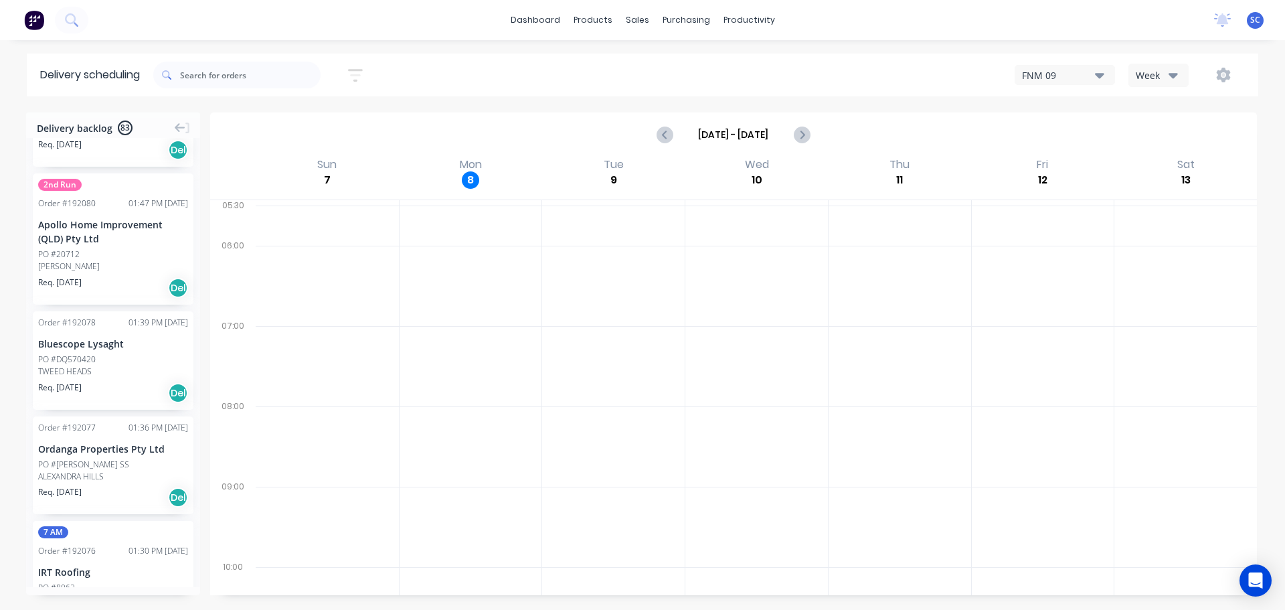
scroll to position [979, 0]
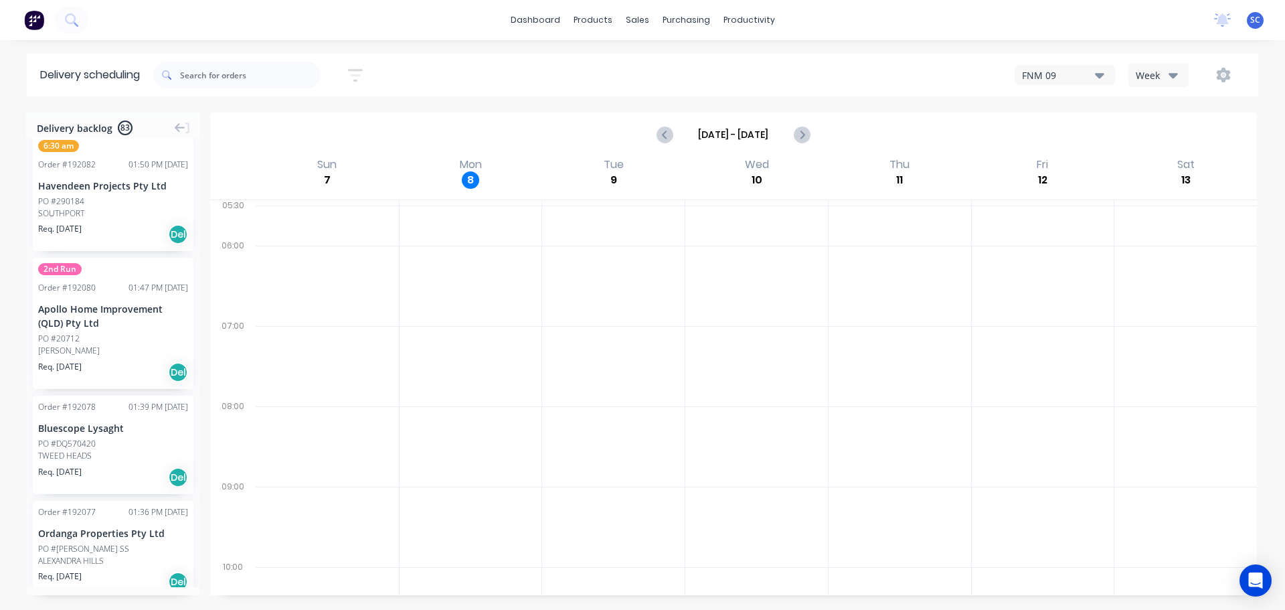
click at [356, 70] on icon "button" at bounding box center [355, 75] width 15 height 13
click at [280, 122] on input "[DATE] - [DATE]" at bounding box center [294, 126] width 125 height 20
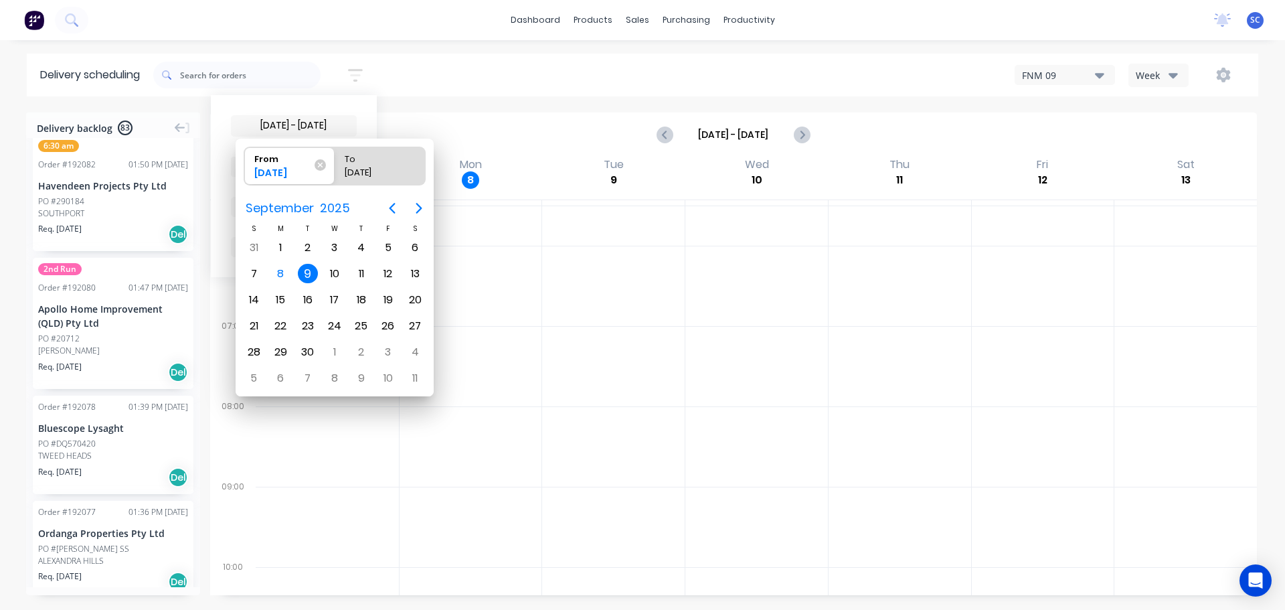
click at [301, 269] on div "9" at bounding box center [308, 274] width 20 height 20
radio input "false"
radio input "true"
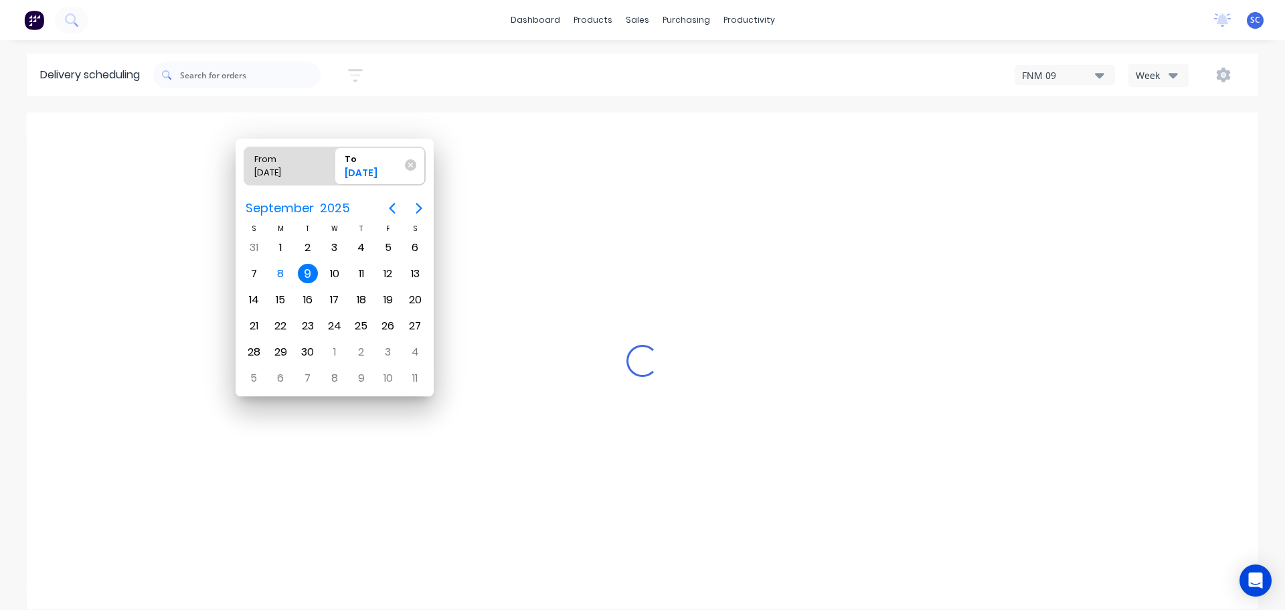
click at [307, 272] on div "9" at bounding box center [308, 274] width 20 height 20
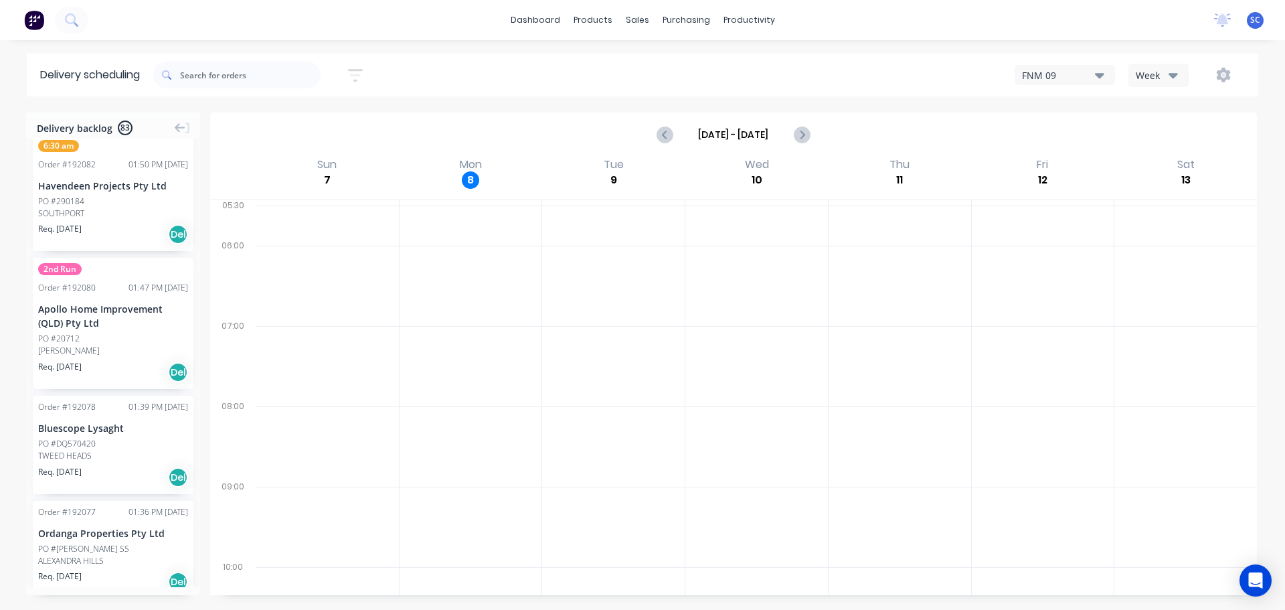
click at [355, 72] on icon "button" at bounding box center [355, 75] width 15 height 17
click at [346, 167] on icon at bounding box center [343, 167] width 9 height 5
click at [271, 318] on div "Suburb" at bounding box center [294, 316] width 126 height 24
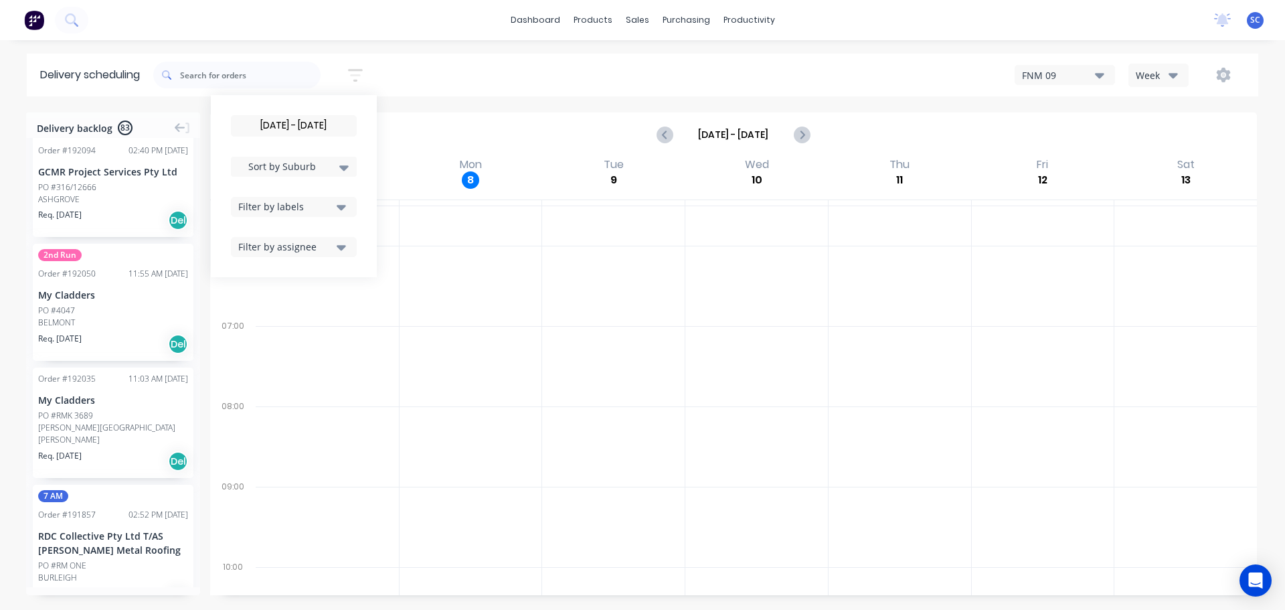
scroll to position [998, 0]
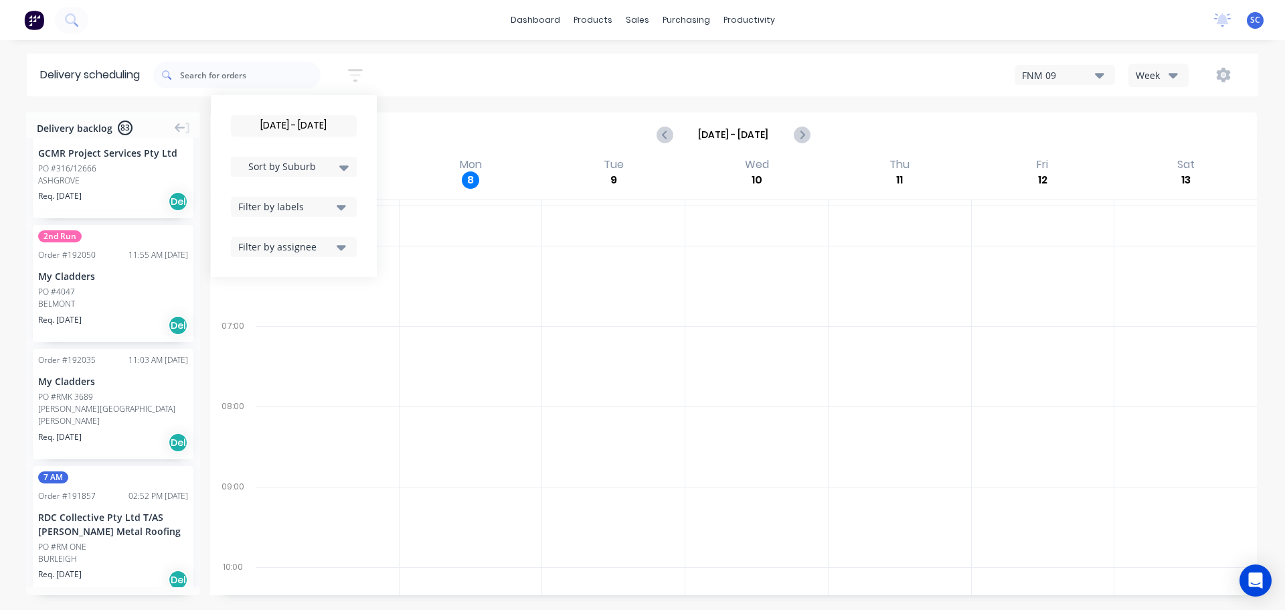
click at [455, 60] on div "[DATE] - [DATE] Sort by Suburb Created date Required date Order number Customer…" at bounding box center [705, 74] width 1105 height 37
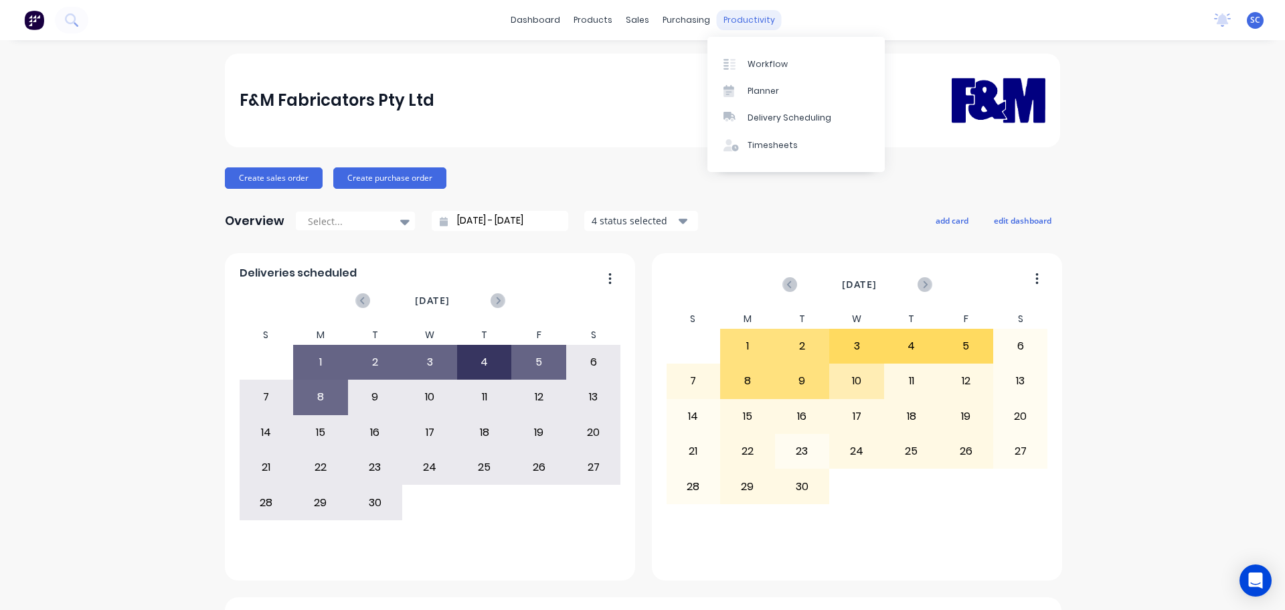
click at [752, 17] on div "productivity" at bounding box center [749, 20] width 65 height 20
click at [781, 112] on div "Delivery Scheduling" at bounding box center [790, 118] width 84 height 12
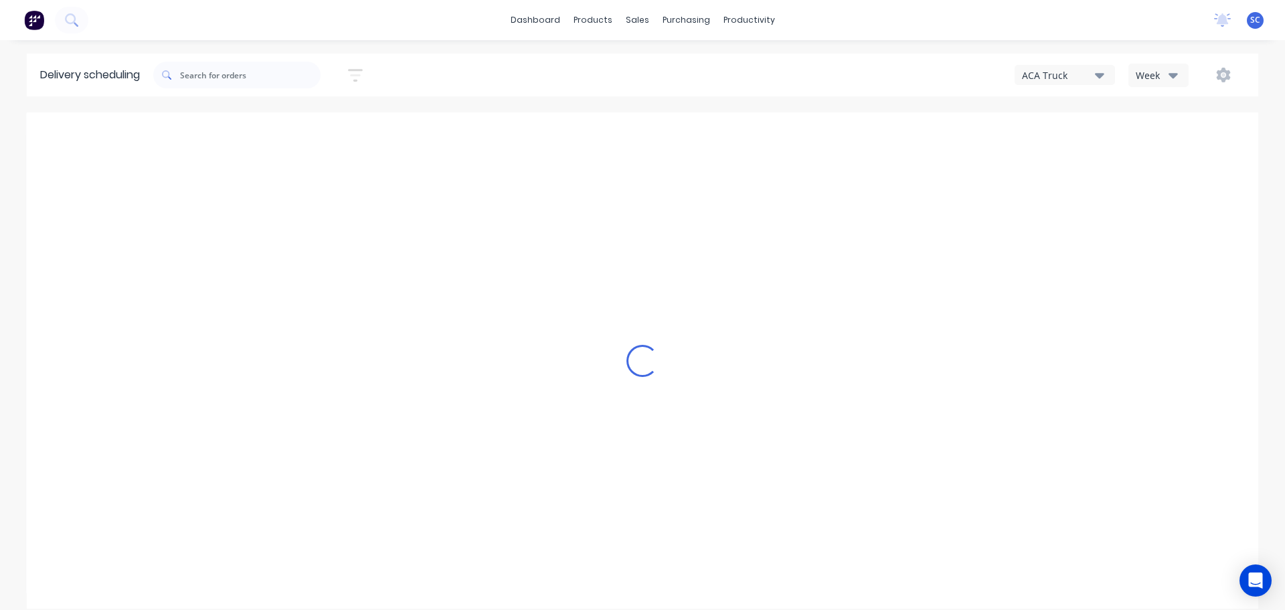
click at [1181, 74] on button "Week" at bounding box center [1159, 75] width 60 height 23
click at [1174, 142] on div "Vehicle" at bounding box center [1195, 137] width 133 height 27
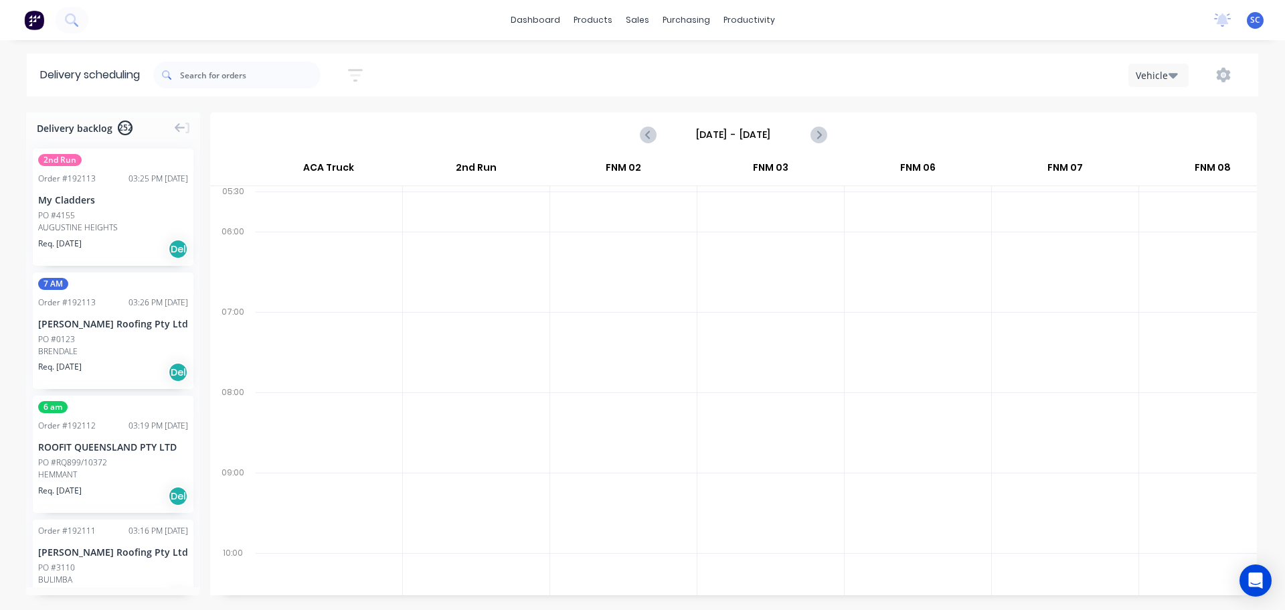
click at [704, 133] on input "[DATE] - [DATE]" at bounding box center [733, 135] width 133 height 20
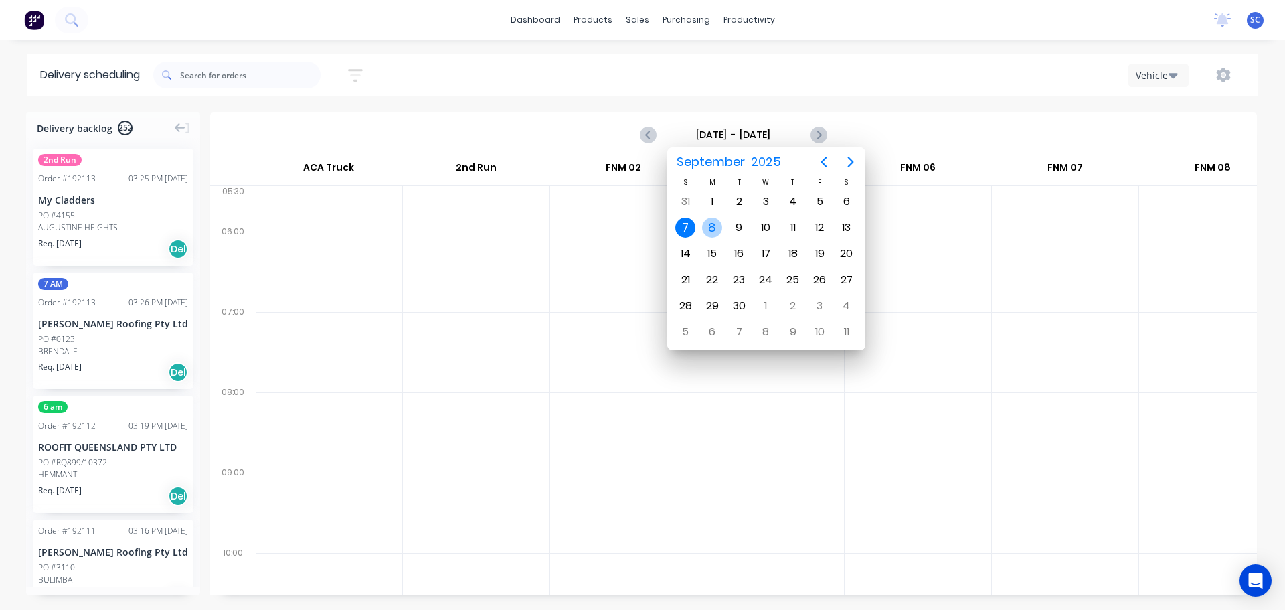
click at [714, 225] on div "8" at bounding box center [712, 228] width 20 height 20
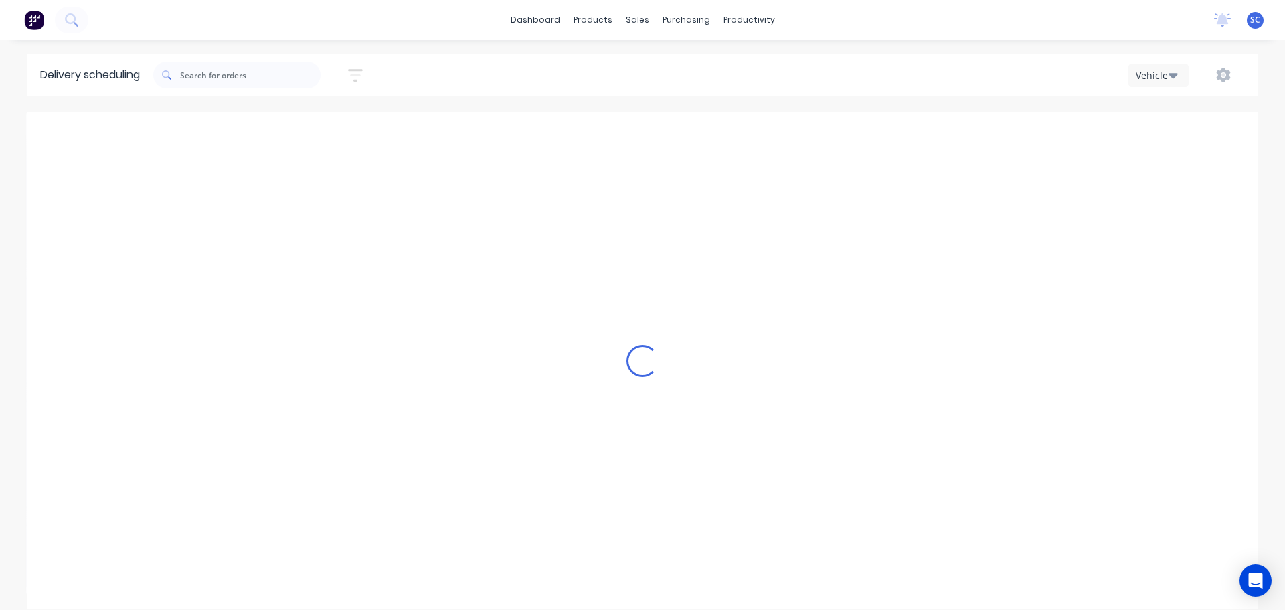
type input "Monday - 08/09/25"
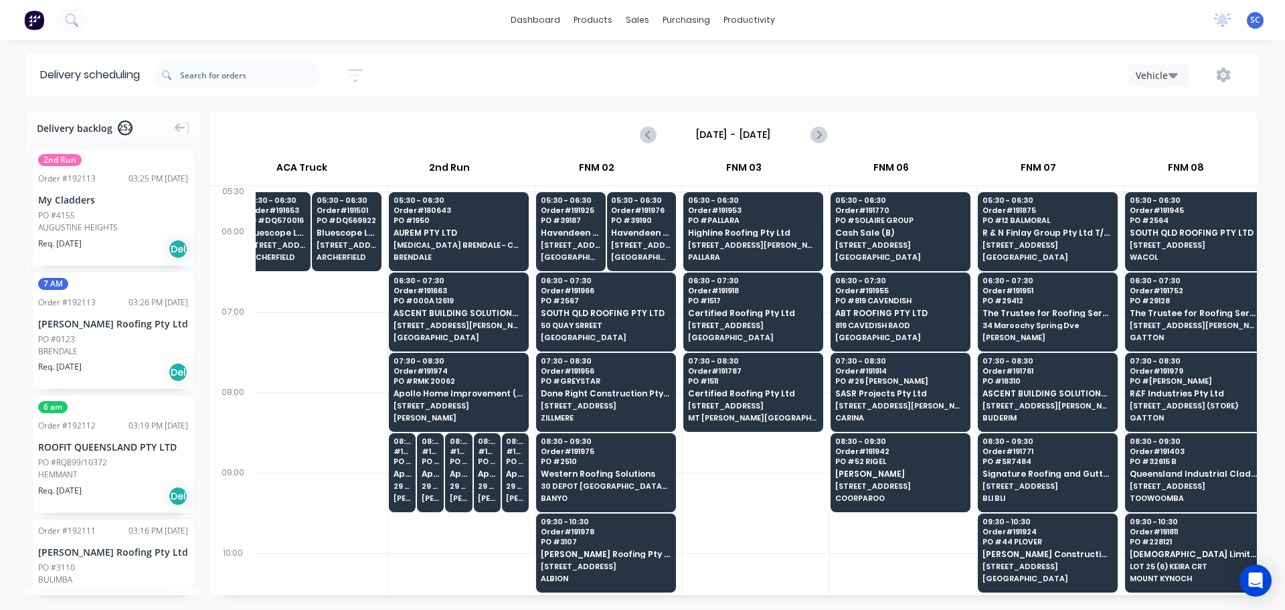
scroll to position [0, 27]
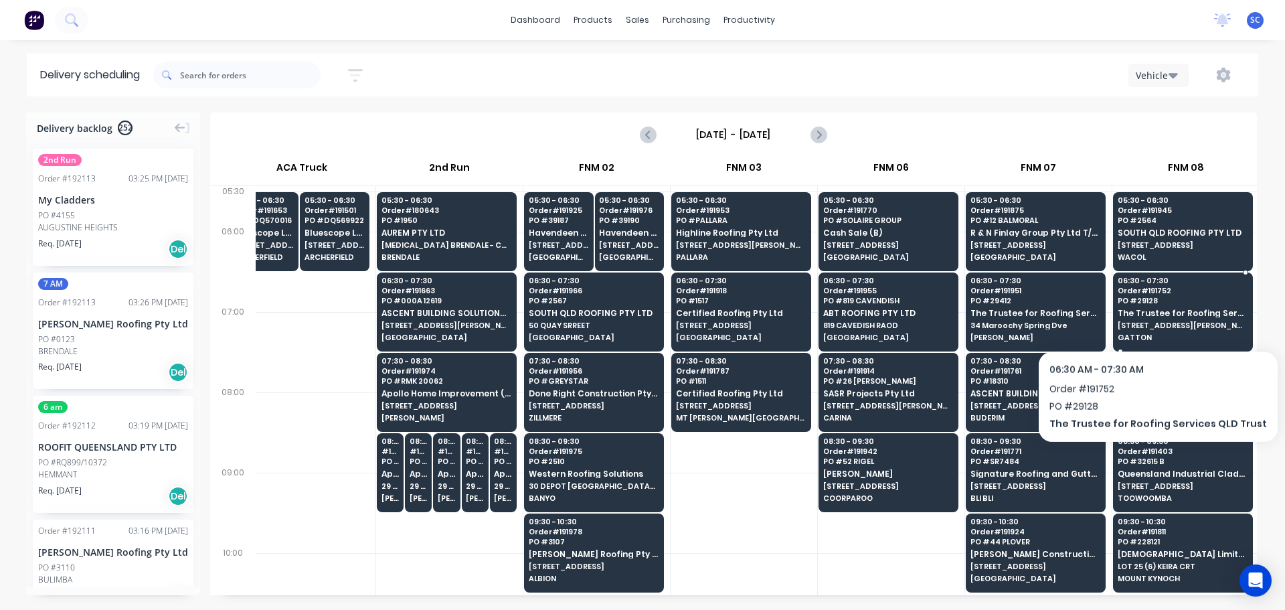
click at [1149, 315] on span "The Trustee for Roofing Services QLD Trust" at bounding box center [1183, 313] width 130 height 9
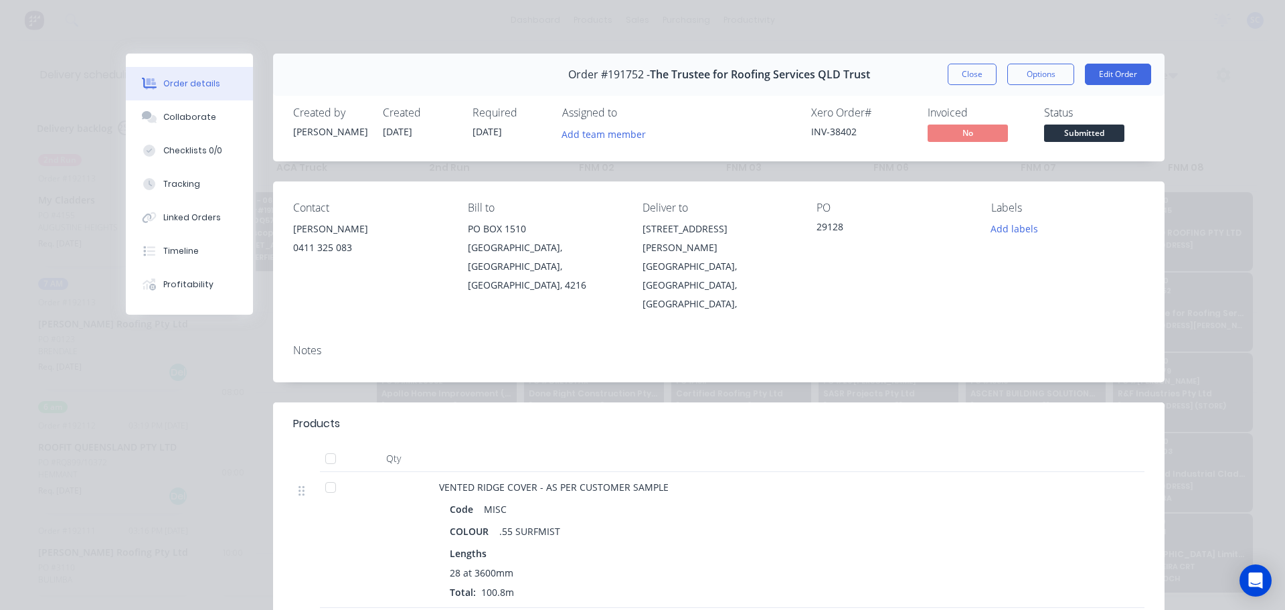
drag, startPoint x: 961, startPoint y: 73, endPoint x: 965, endPoint y: 86, distance: 13.3
click at [960, 73] on button "Close" at bounding box center [972, 74] width 49 height 21
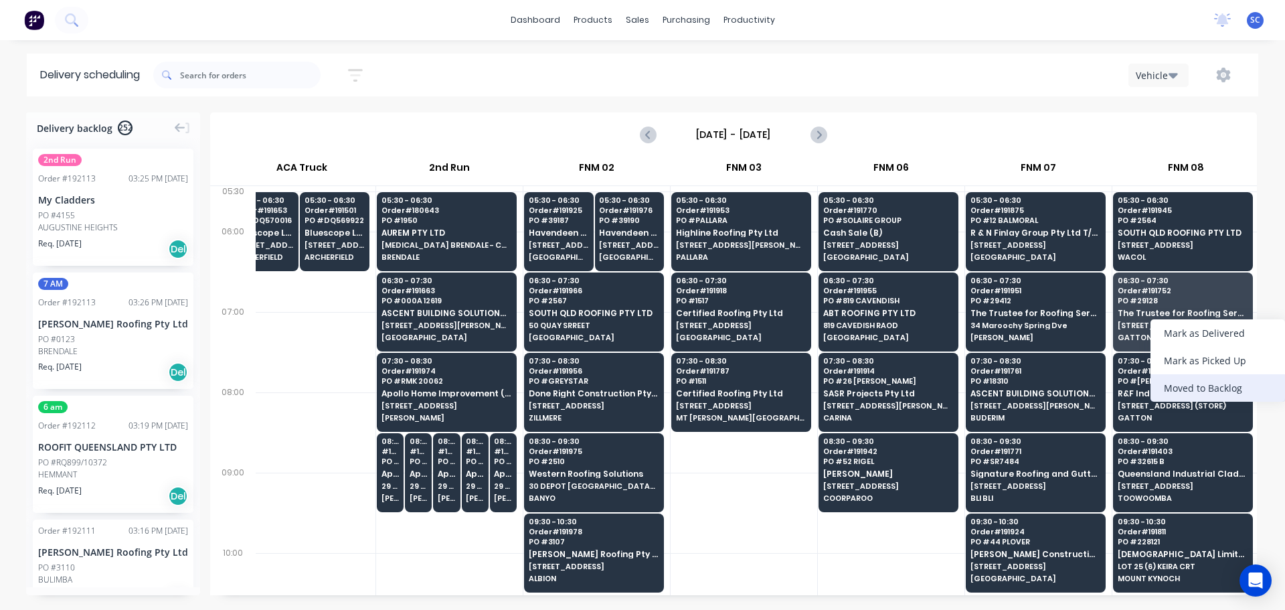
click at [1213, 386] on div "Moved to Backlog" at bounding box center [1218, 387] width 135 height 27
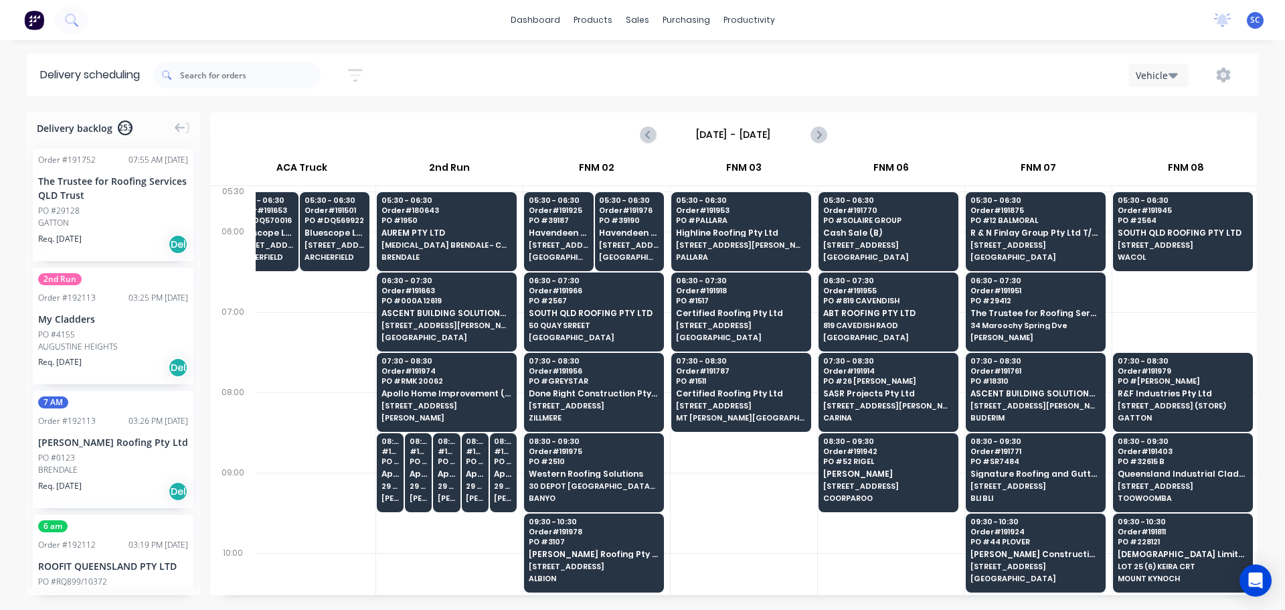
drag, startPoint x: 69, startPoint y: 192, endPoint x: 76, endPoint y: 193, distance: 6.8
click at [72, 192] on div "The Trustee for Roofing Services QLD Trust" at bounding box center [113, 188] width 150 height 28
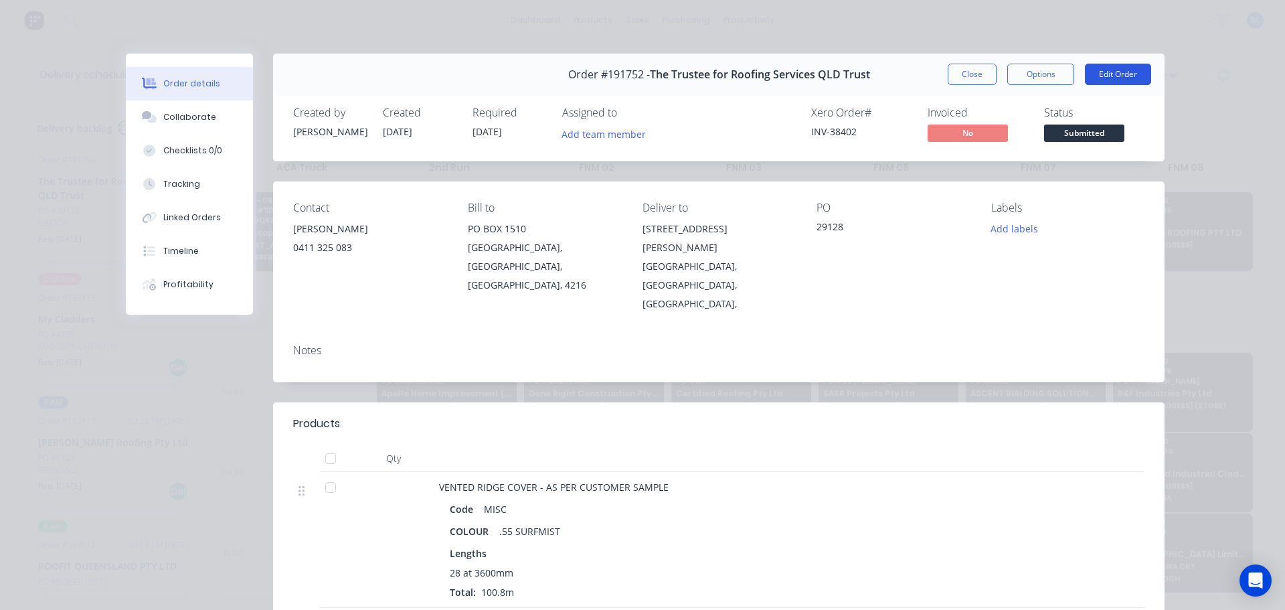
click at [1127, 70] on button "Edit Order" at bounding box center [1118, 74] width 66 height 21
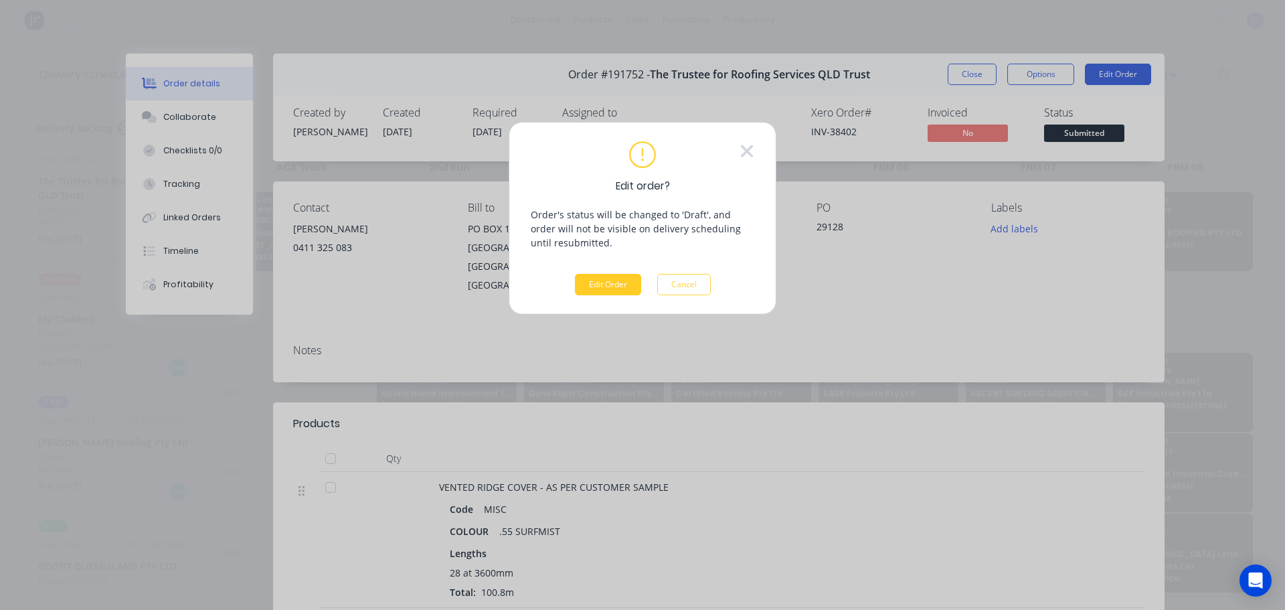
click at [605, 283] on button "Edit Order" at bounding box center [608, 284] width 66 height 21
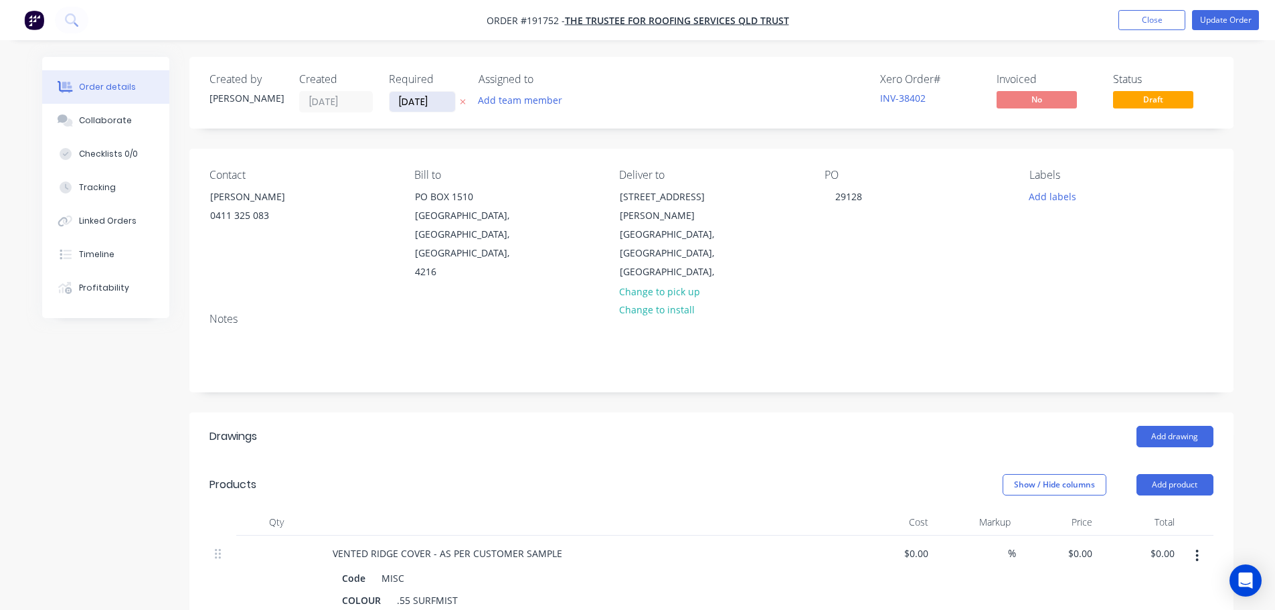
click at [417, 104] on input "08/09/25" at bounding box center [423, 102] width 66 height 20
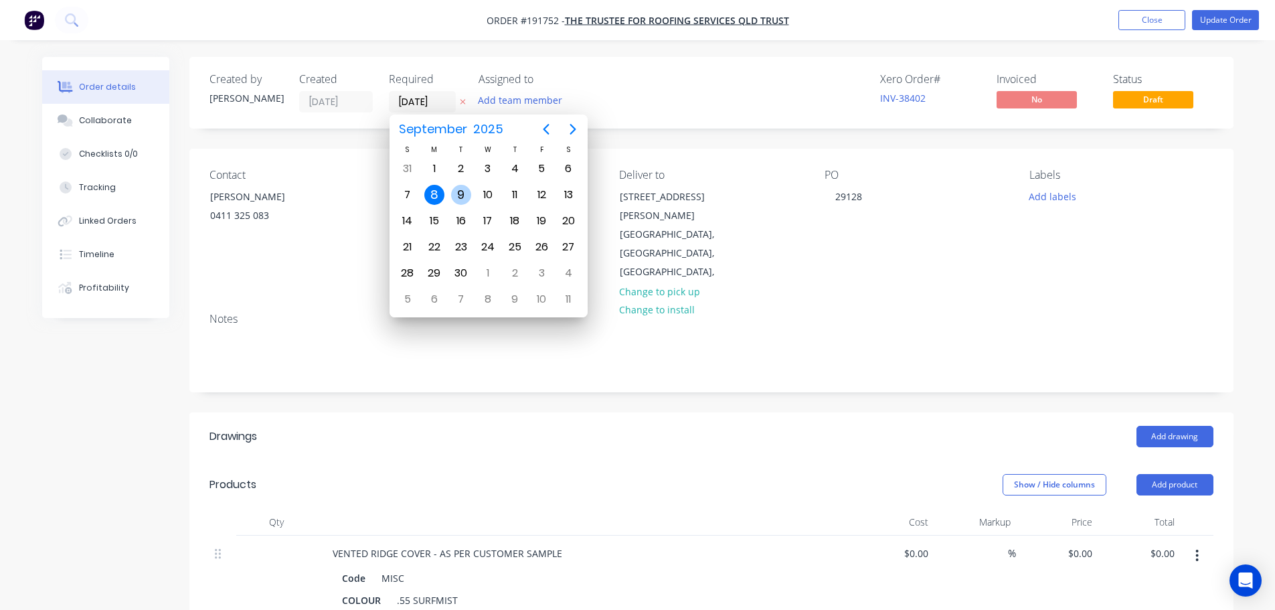
click at [465, 195] on div "9" at bounding box center [461, 195] width 20 height 20
type input "[DATE]"
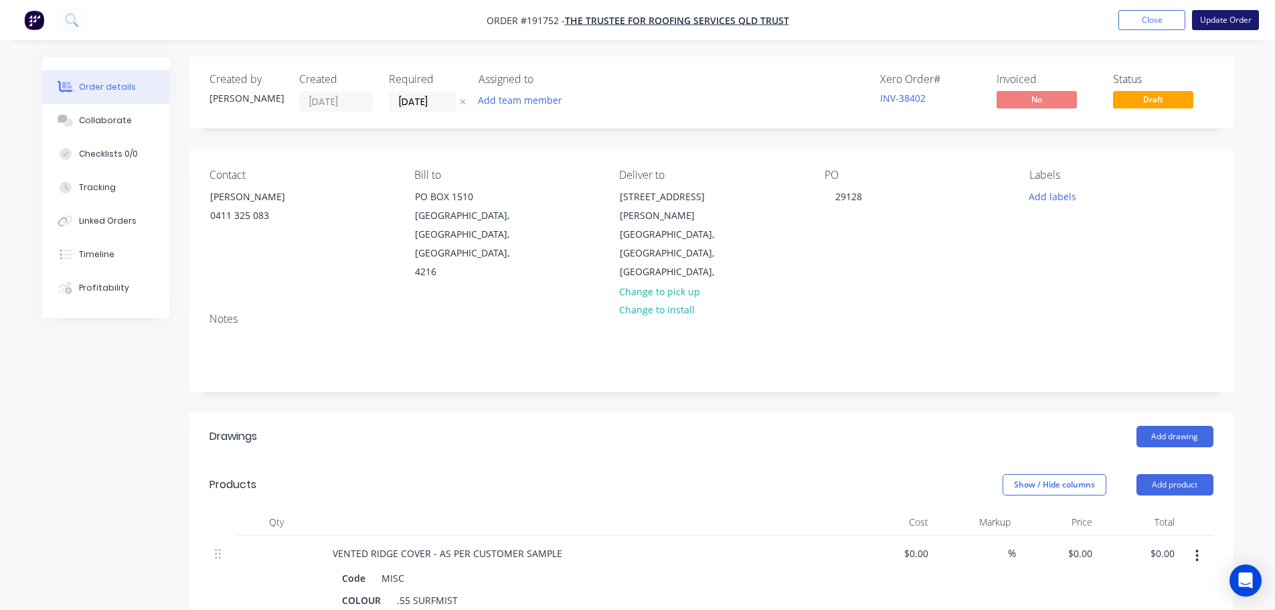
click at [1223, 17] on button "Update Order" at bounding box center [1225, 20] width 67 height 20
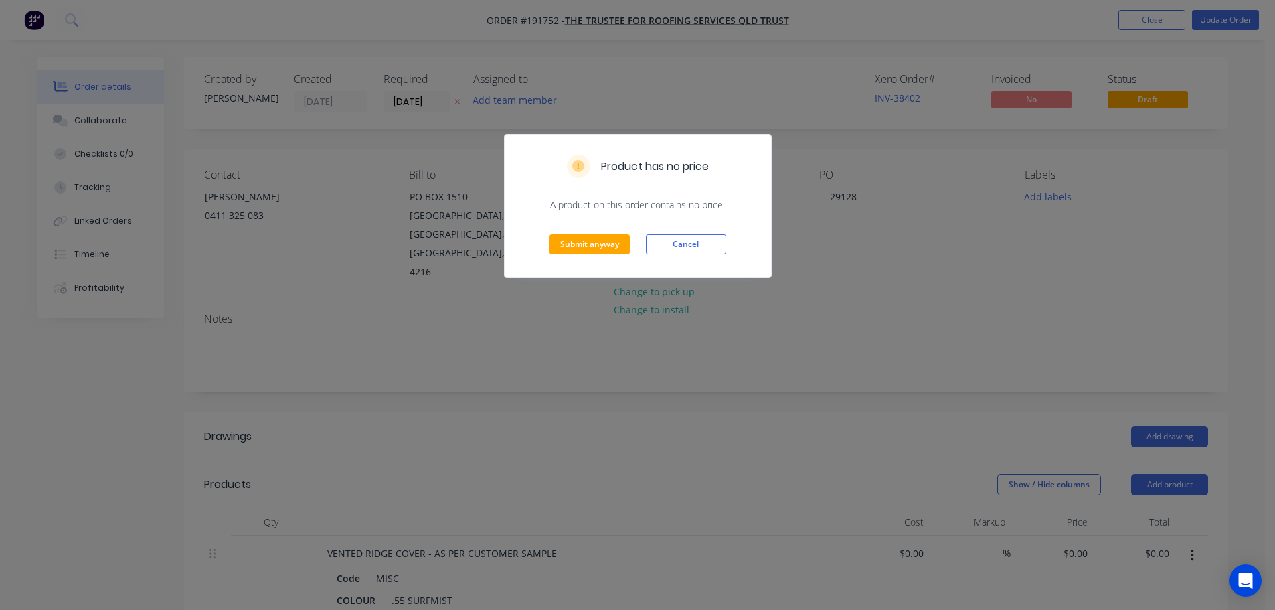
click at [542, 236] on div "Submit anyway Cancel" at bounding box center [638, 245] width 266 height 66
click at [573, 235] on button "Submit anyway" at bounding box center [590, 244] width 80 height 20
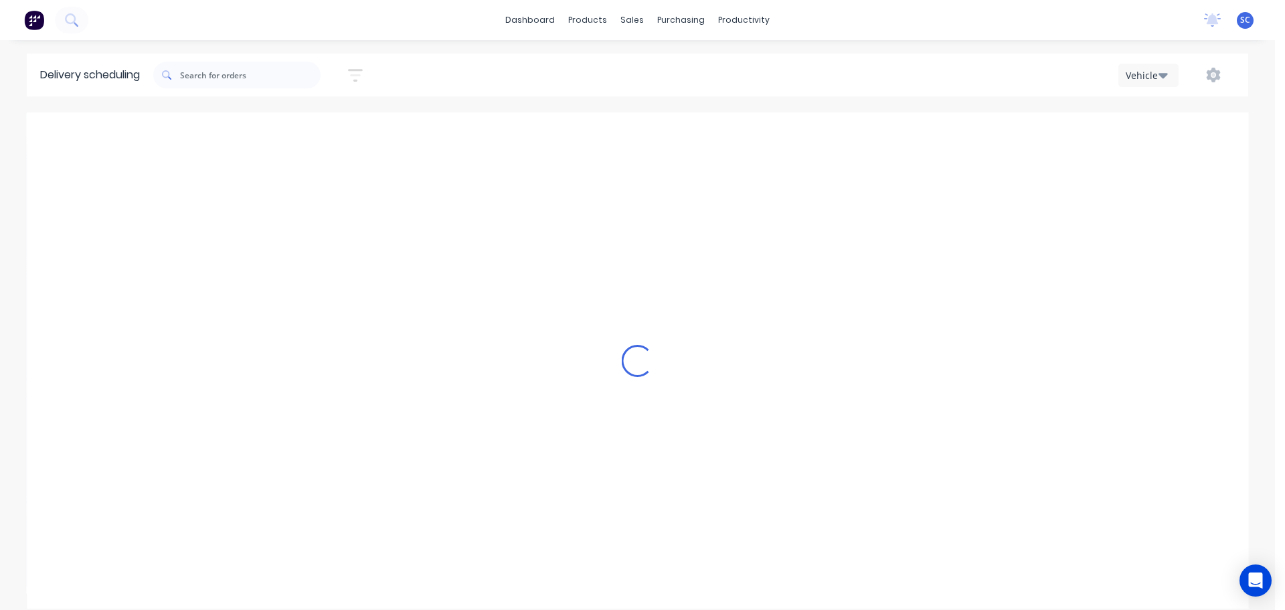
scroll to position [0, 1]
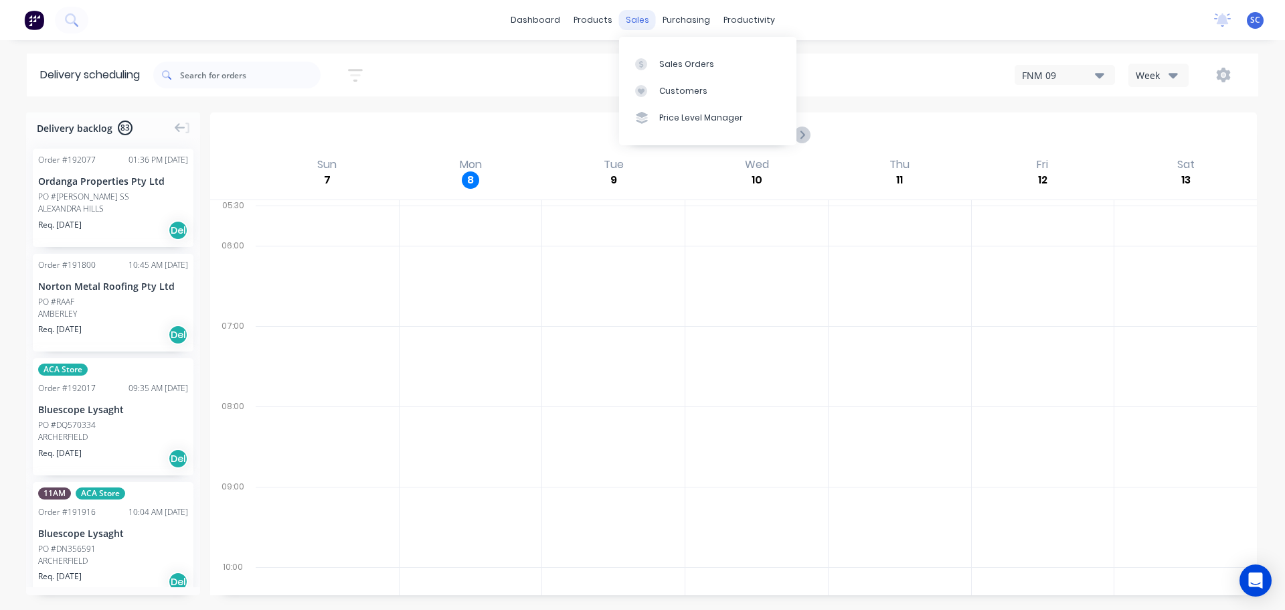
scroll to position [998, 0]
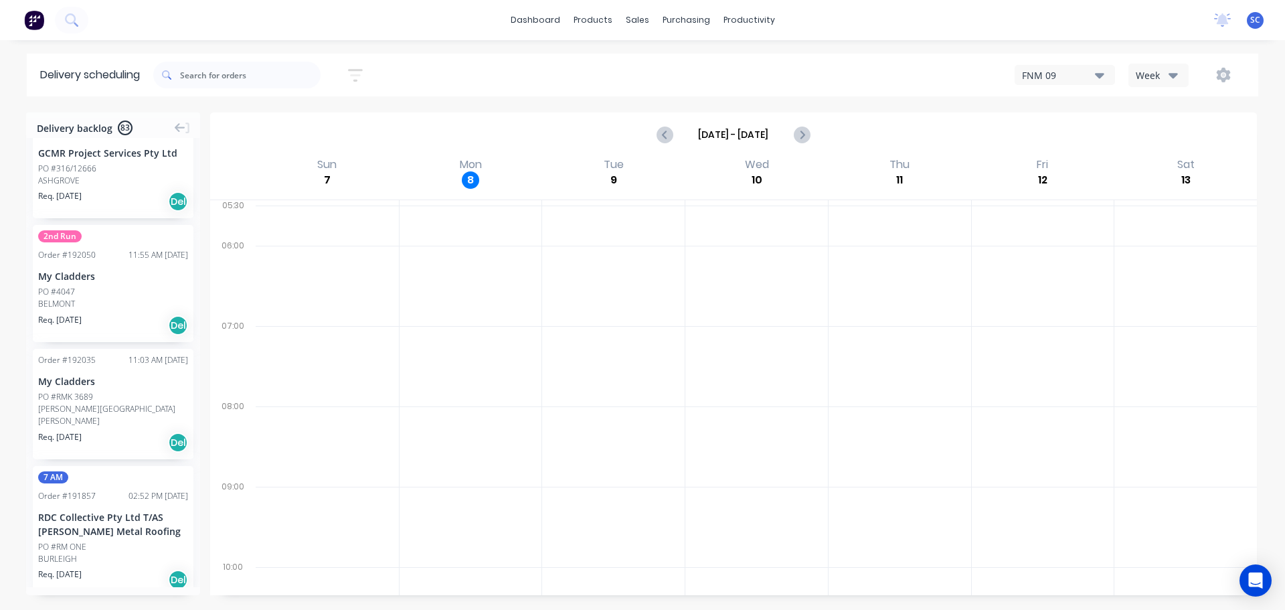
click at [1180, 78] on button "Week" at bounding box center [1159, 75] width 60 height 23
click at [1172, 139] on div "Vehicle" at bounding box center [1195, 137] width 133 height 27
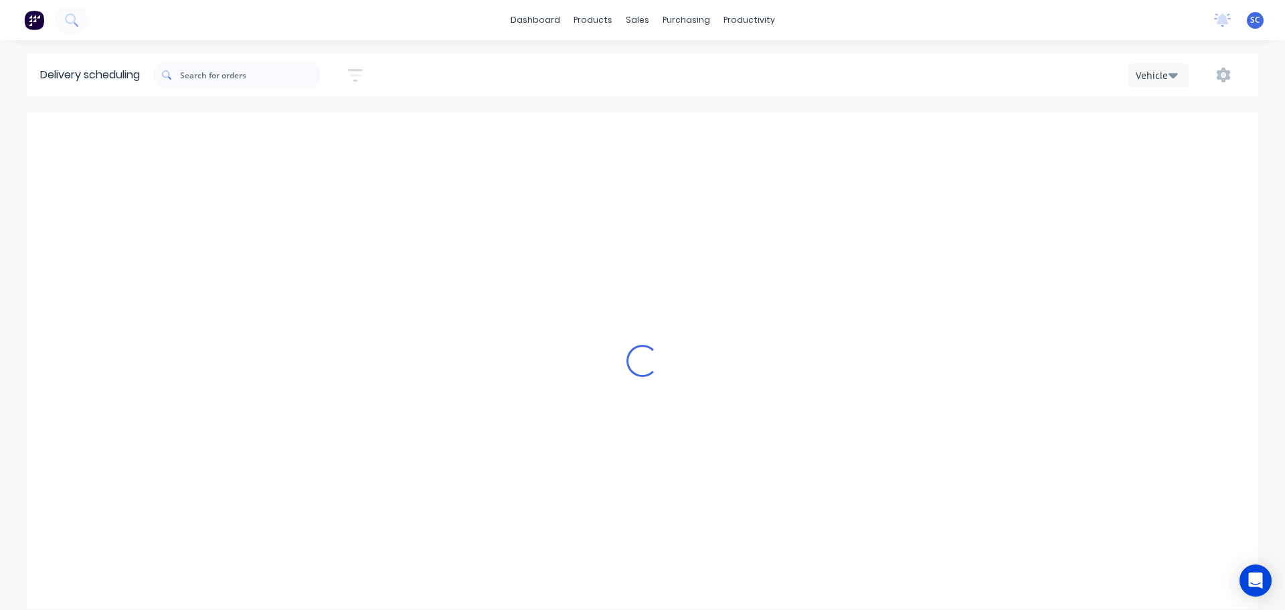
scroll to position [0, 1]
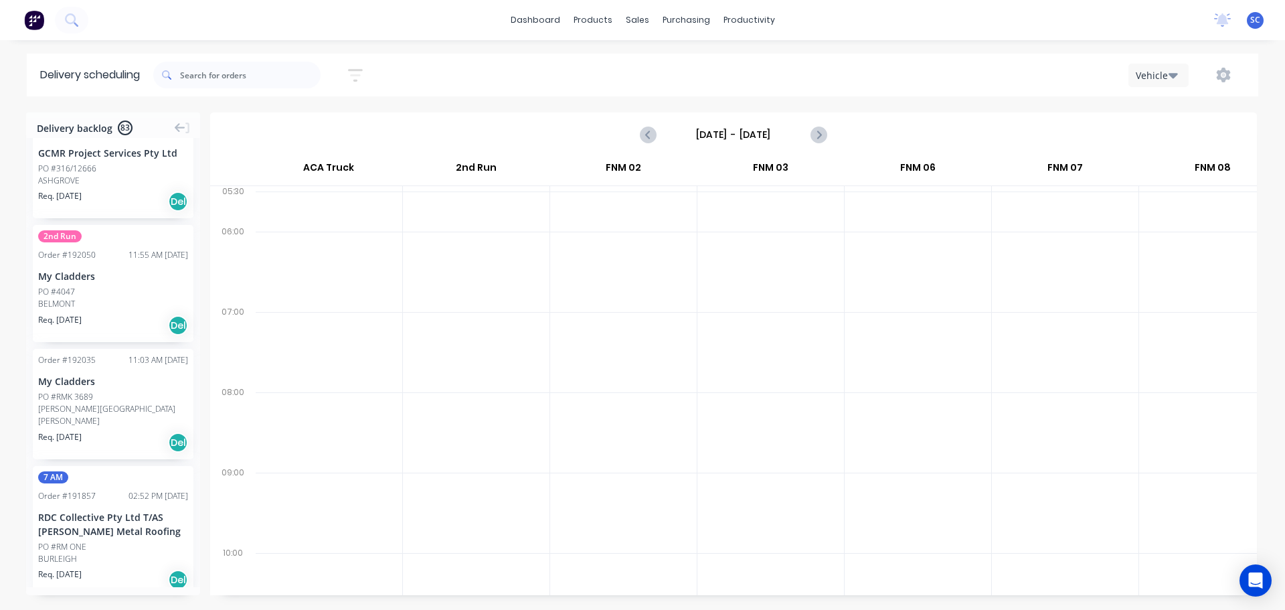
click at [719, 131] on input "[DATE] - [DATE]" at bounding box center [733, 135] width 133 height 20
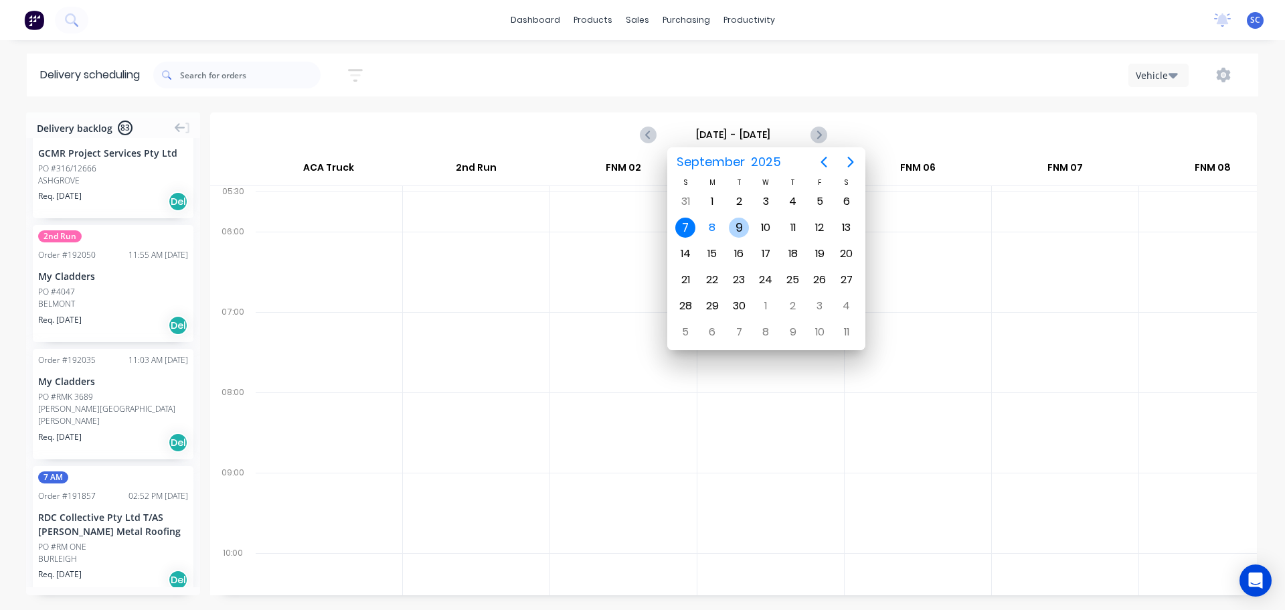
click at [738, 229] on div "9" at bounding box center [739, 228] width 20 height 20
type input "[DATE] - [DATE]"
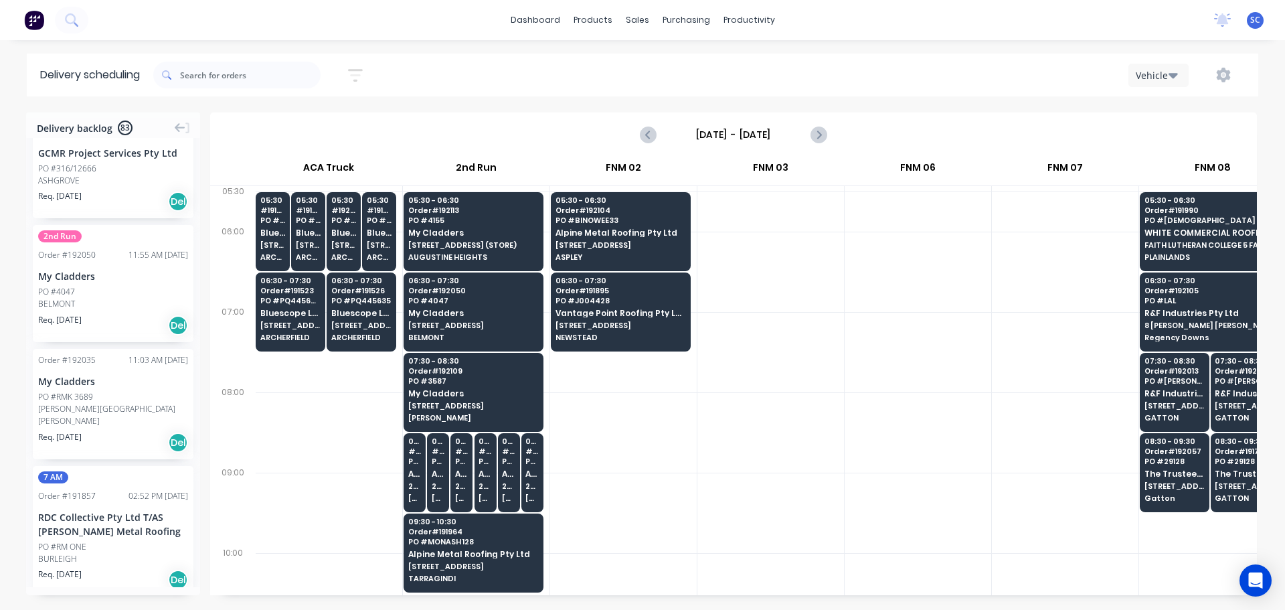
click at [357, 68] on icon "button" at bounding box center [355, 75] width 15 height 17
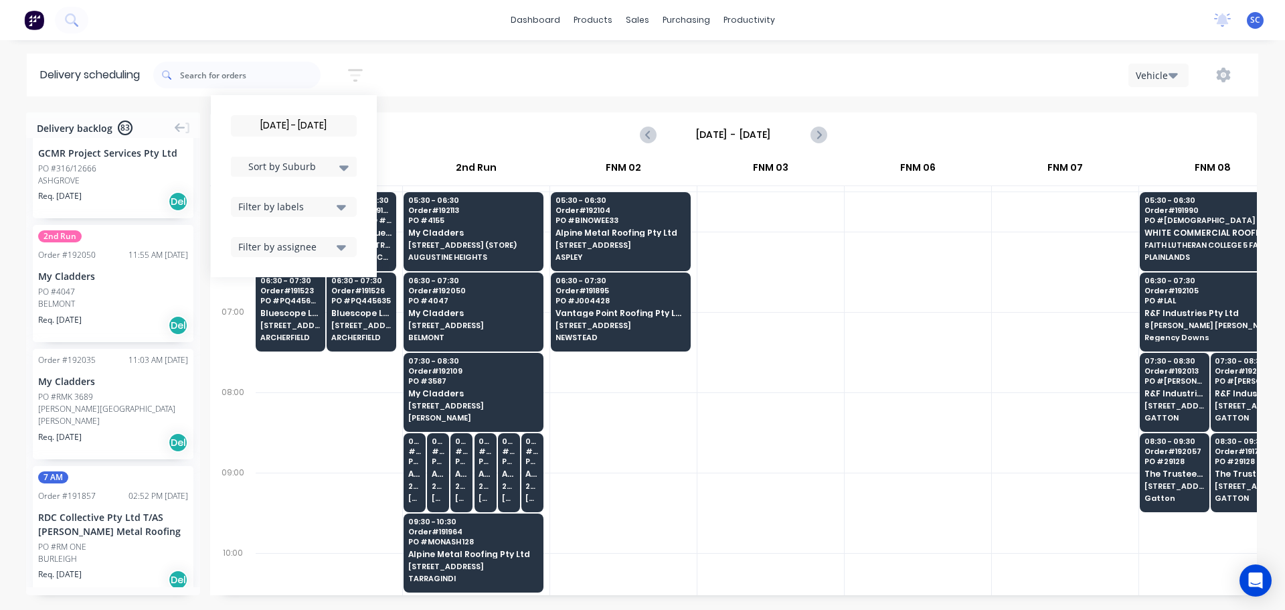
click at [303, 119] on input "[DATE] - [DATE]" at bounding box center [294, 126] width 125 height 20
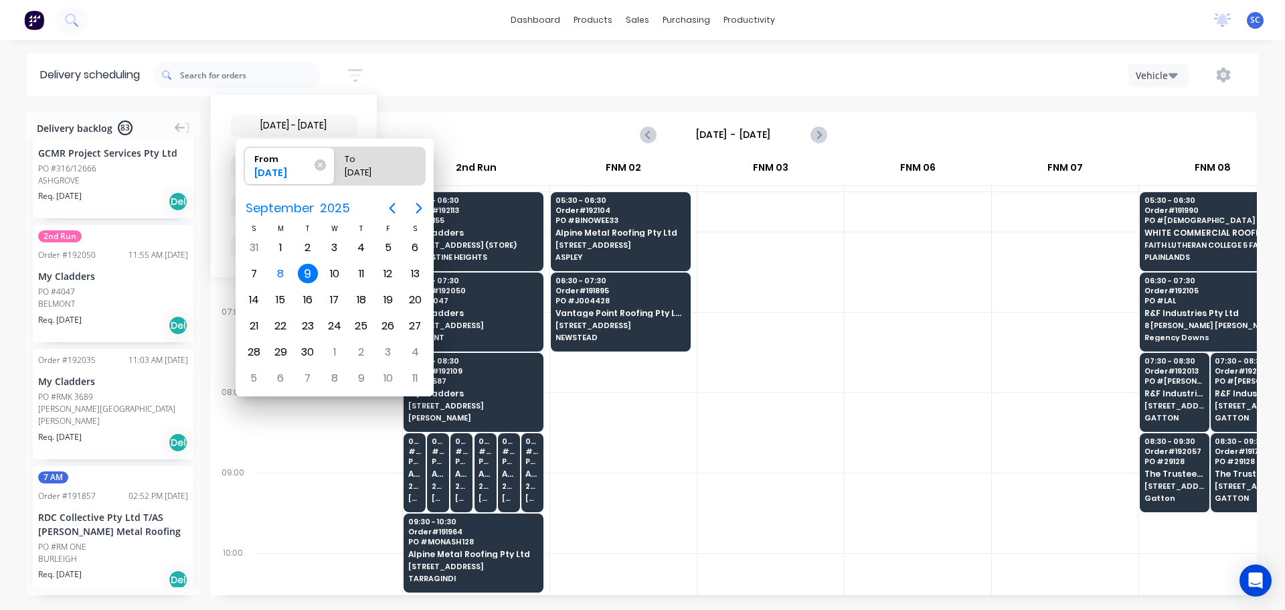
click at [301, 266] on div "9" at bounding box center [308, 274] width 20 height 20
radio input "false"
radio input "true"
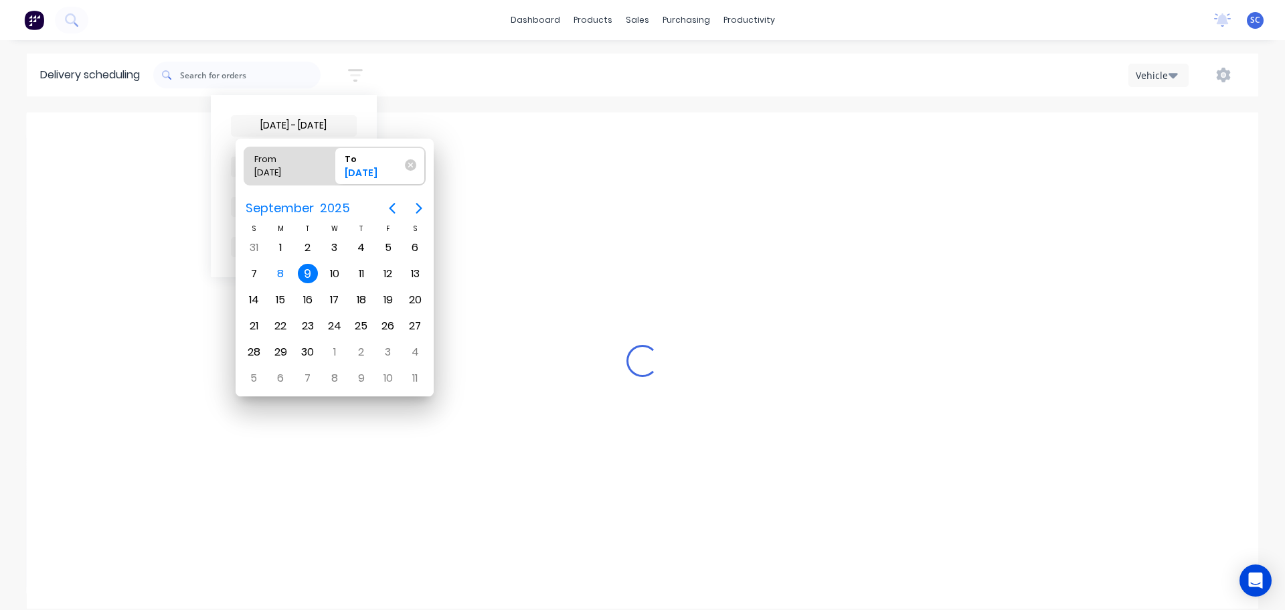
click at [304, 270] on div "9" at bounding box center [308, 274] width 20 height 20
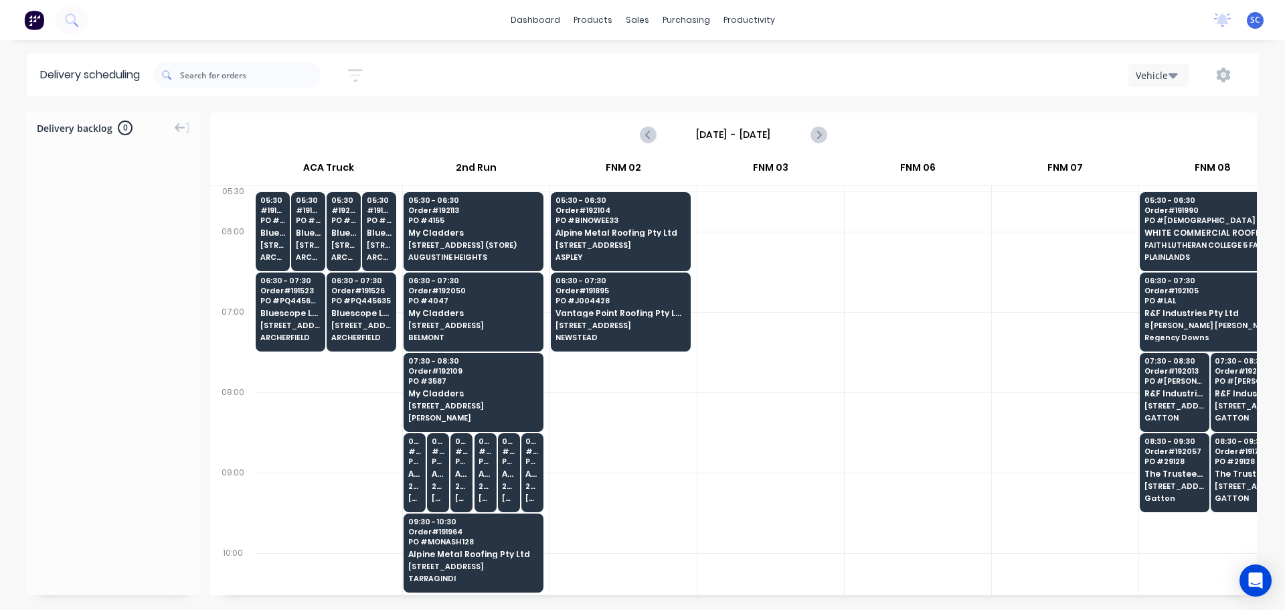
click at [363, 74] on icon "button" at bounding box center [355, 75] width 15 height 17
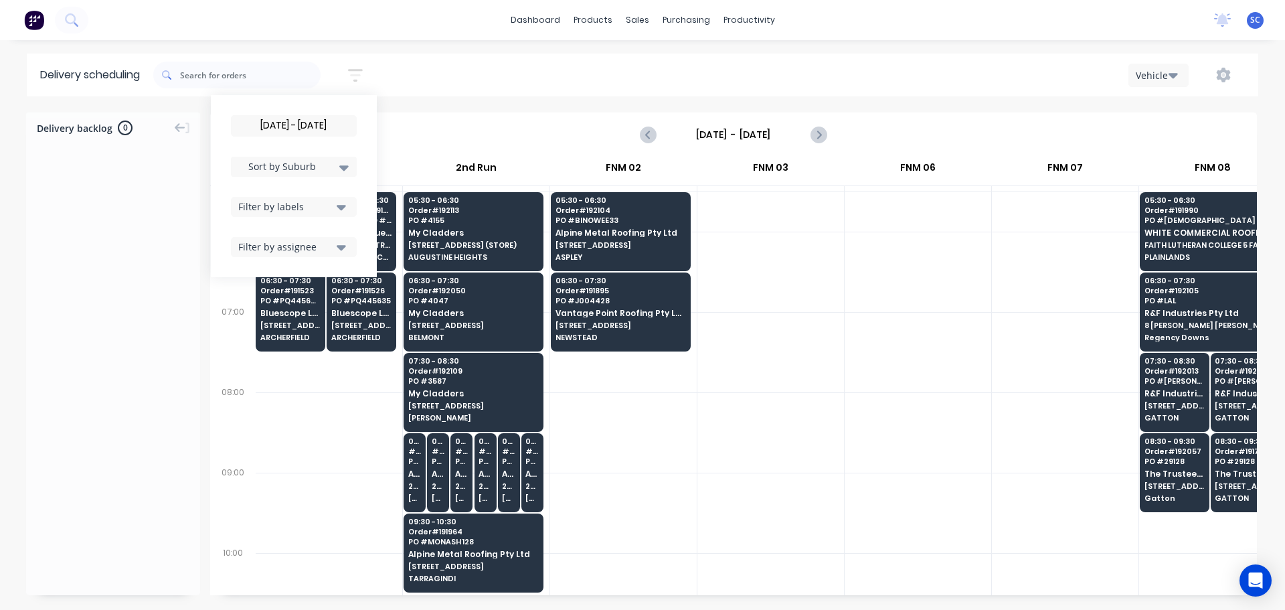
click at [299, 124] on input "09/09/25 - 09/09/25" at bounding box center [294, 126] width 125 height 20
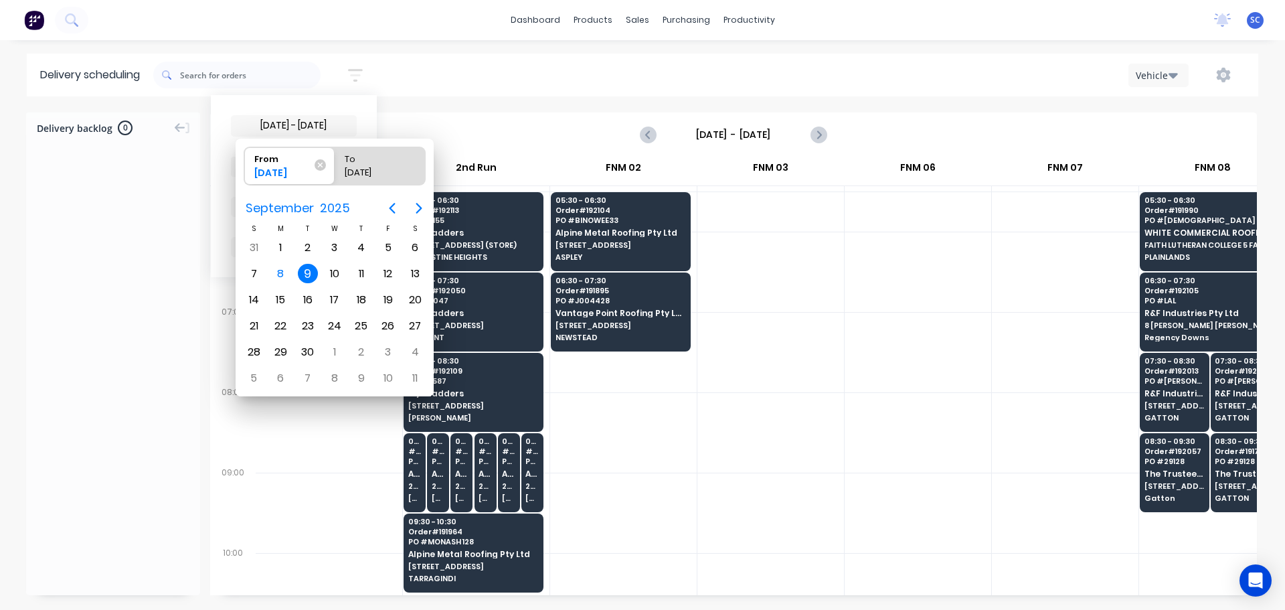
click at [307, 274] on div "9" at bounding box center [308, 274] width 20 height 20
radio input "false"
radio input "true"
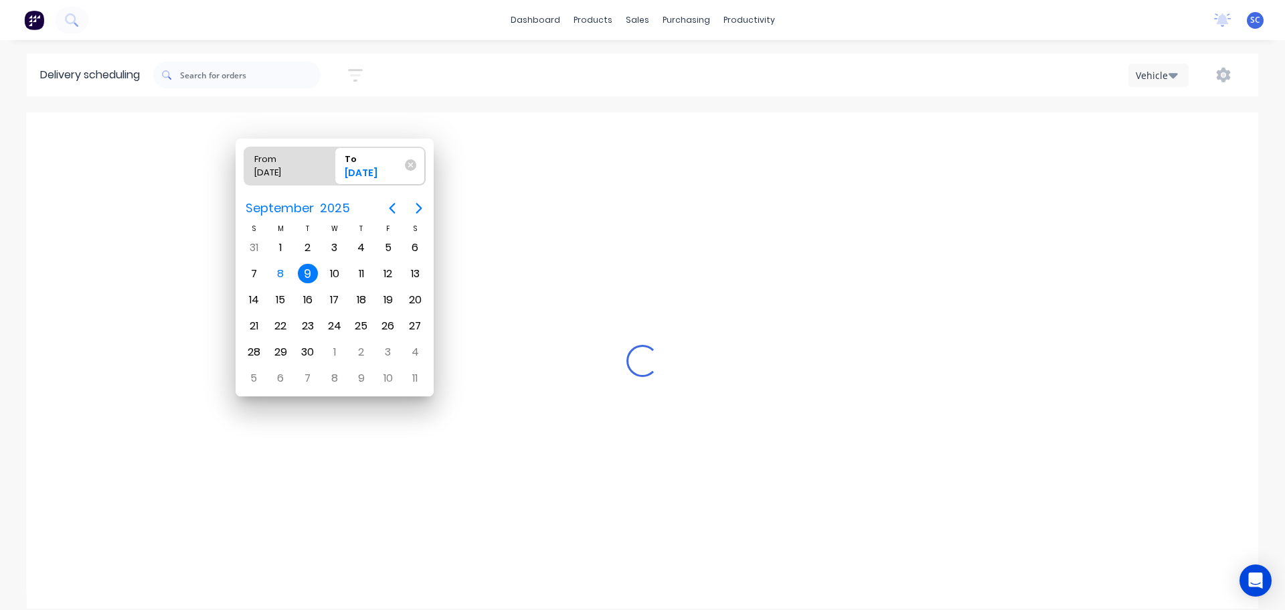
click at [307, 274] on div "9" at bounding box center [308, 274] width 20 height 20
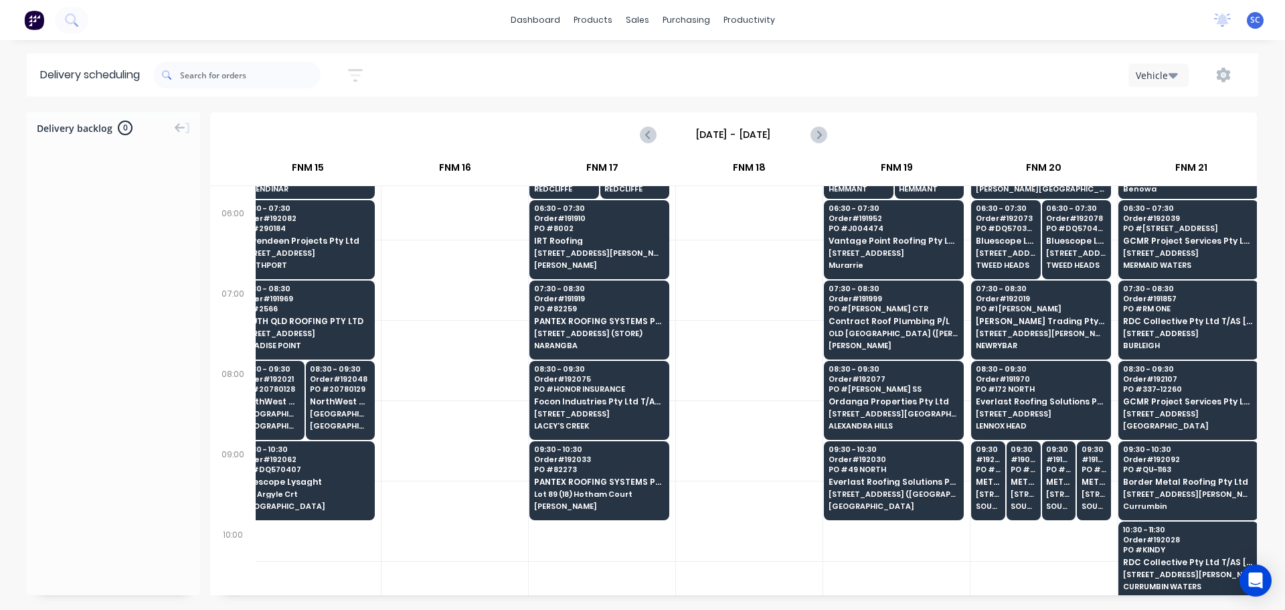
scroll to position [0, 1789]
